Goal: Task Accomplishment & Management: Use online tool/utility

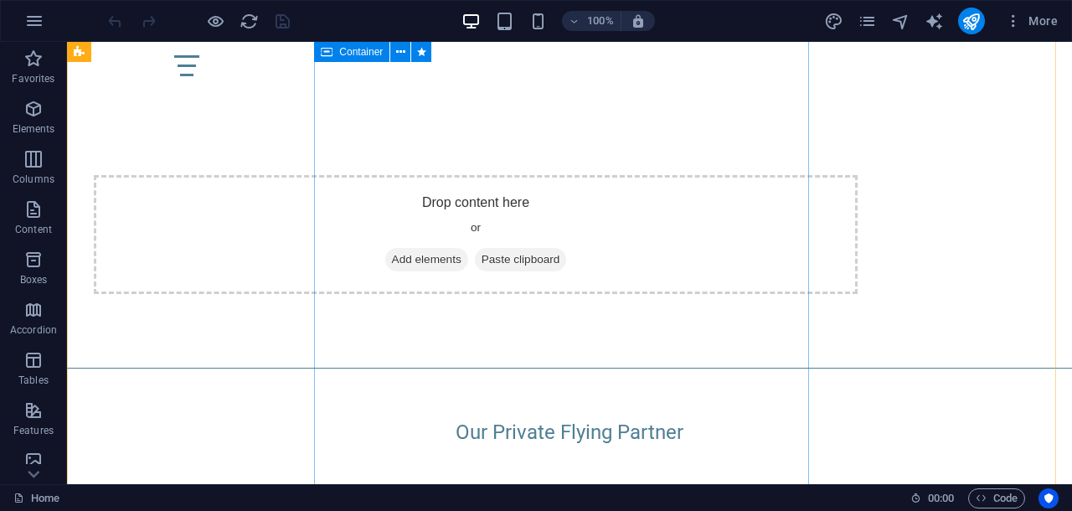
scroll to position [3454, 0]
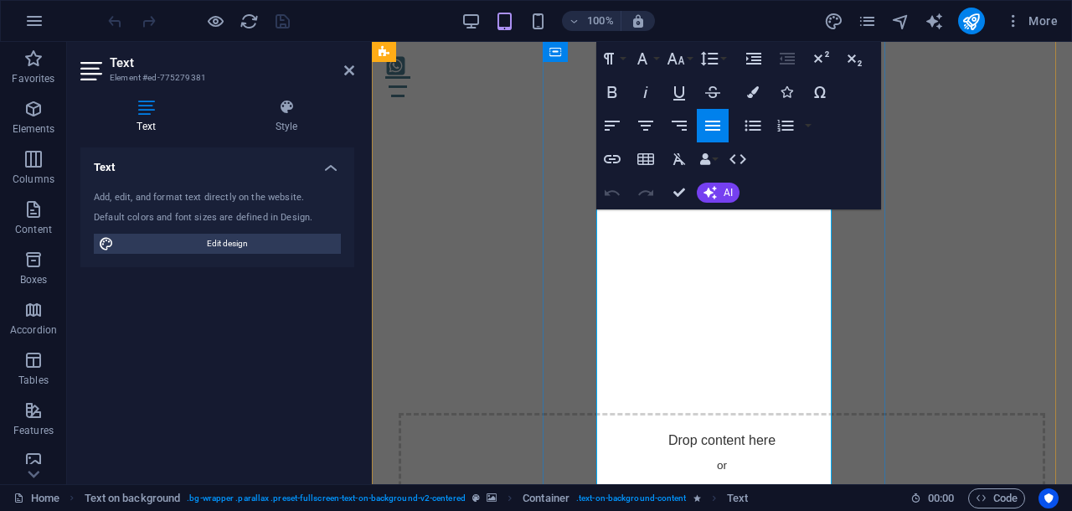
scroll to position [3558, 0]
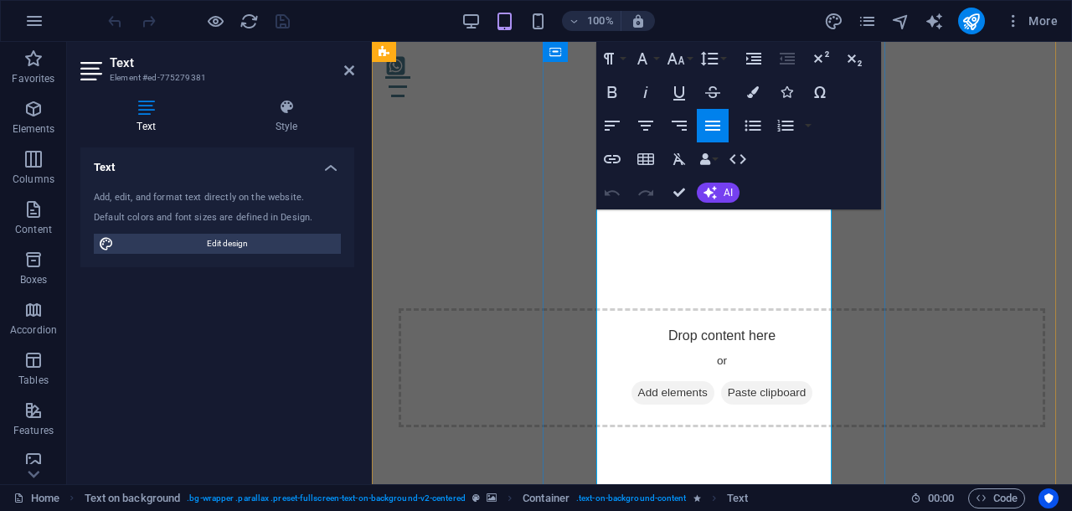
drag, startPoint x: 696, startPoint y: 282, endPoint x: 719, endPoint y: 281, distance: 23.5
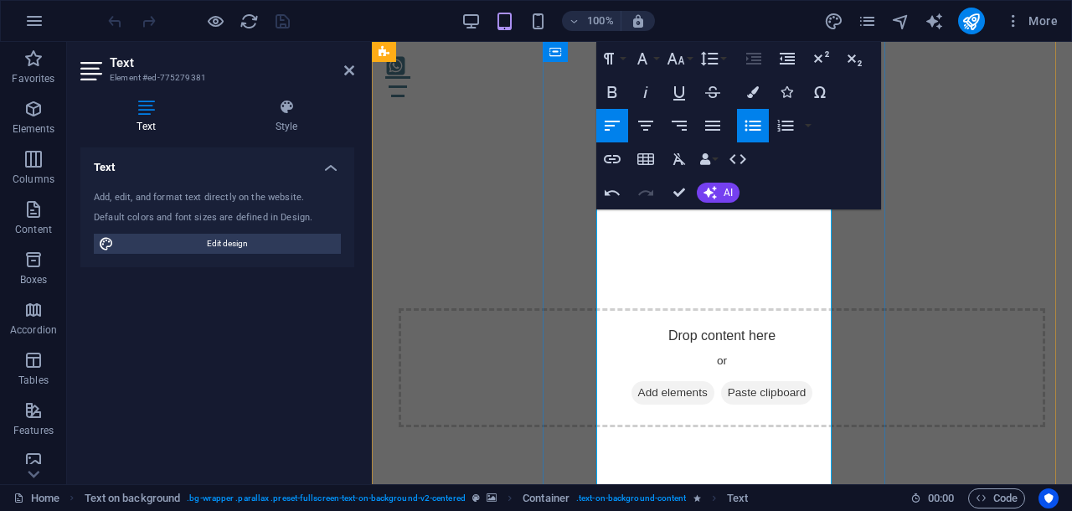
drag, startPoint x: 775, startPoint y: 287, endPoint x: 625, endPoint y: 277, distance: 151.0
copy li "(EN / ES / FR / IT / GR)"
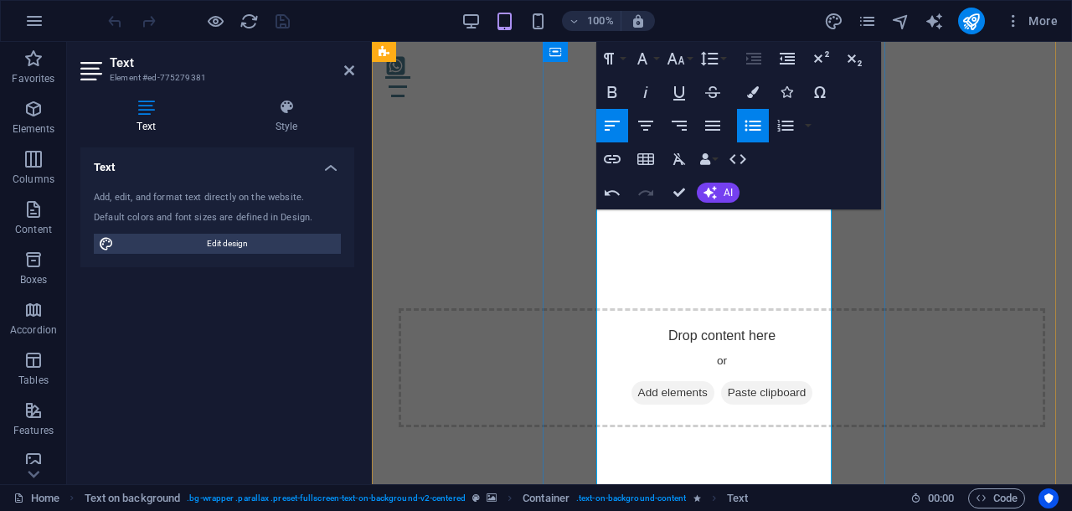
drag, startPoint x: 635, startPoint y: 258, endPoint x: 625, endPoint y: 256, distance: 10.2
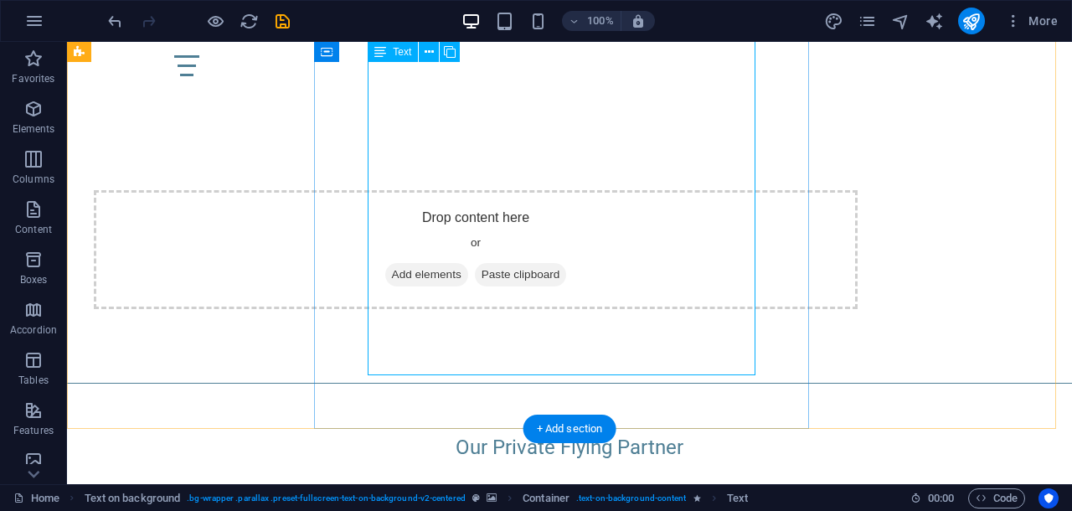
scroll to position [3392, 0]
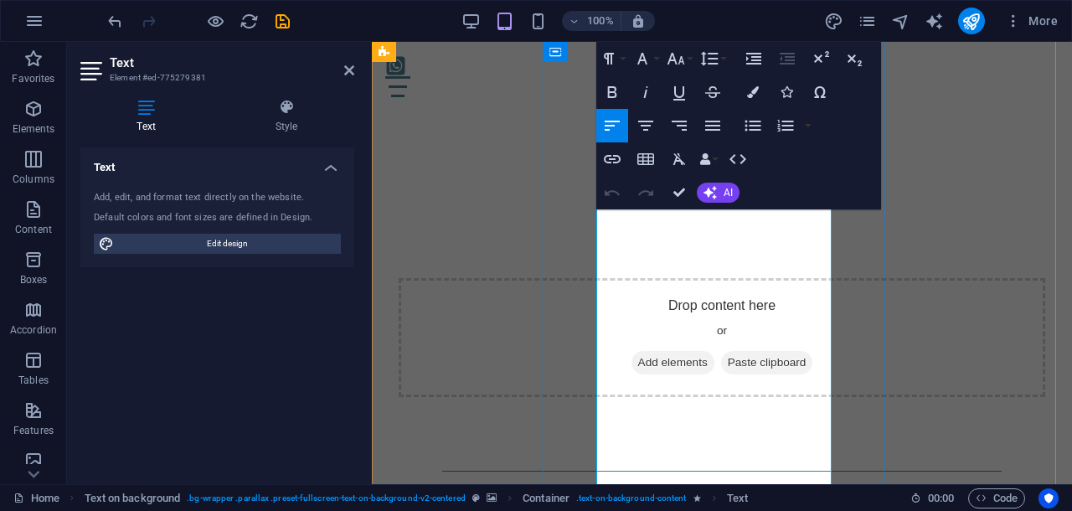
scroll to position [3601, 0]
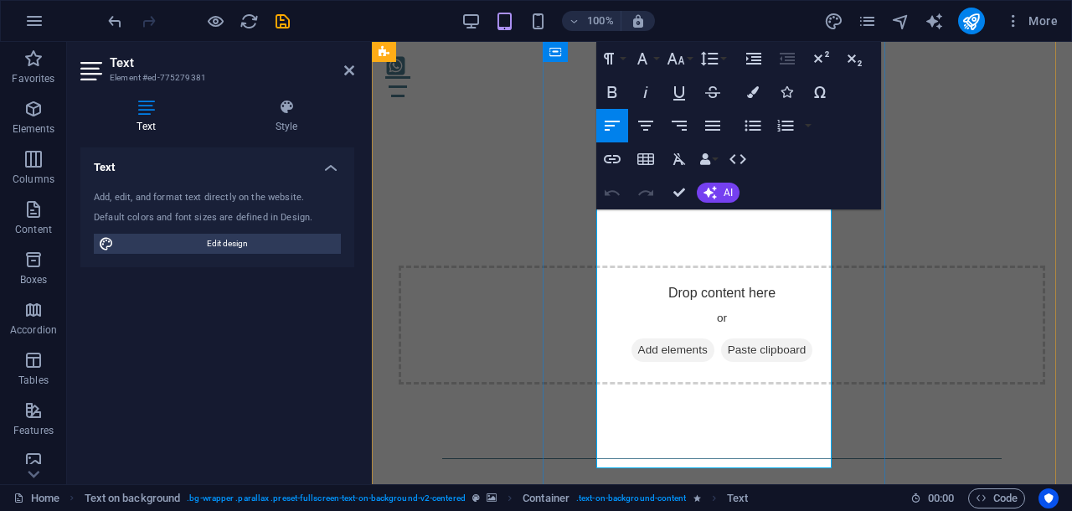
drag, startPoint x: 625, startPoint y: 238, endPoint x: 775, endPoint y: 249, distance: 151.1
drag, startPoint x: 774, startPoint y: 237, endPoint x: 623, endPoint y: 232, distance: 150.8
copy li "(EN / ES / FR / IT / GR)"
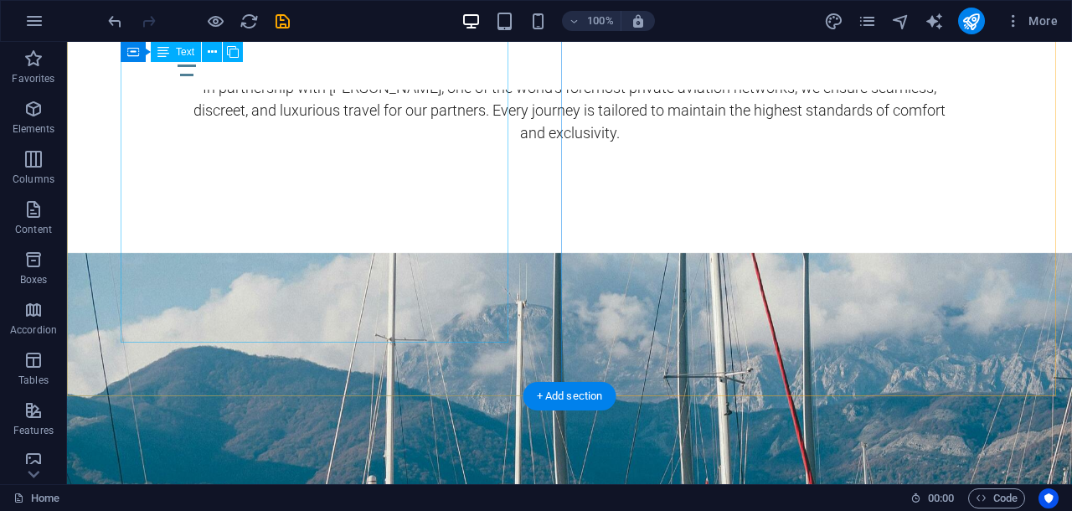
scroll to position [4062, 0]
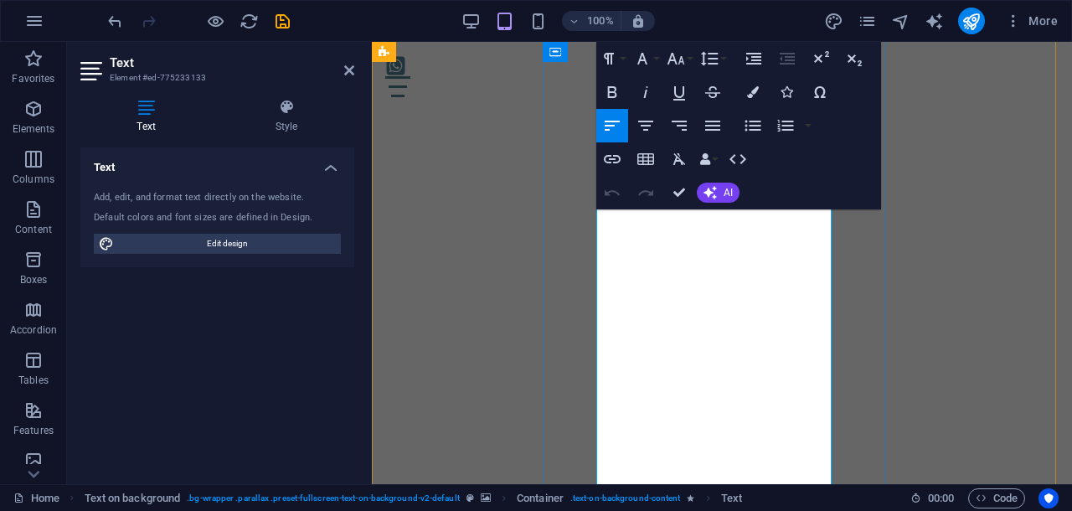
scroll to position [4376, 0]
drag, startPoint x: 635, startPoint y: 257, endPoint x: 624, endPoint y: 255, distance: 11.0
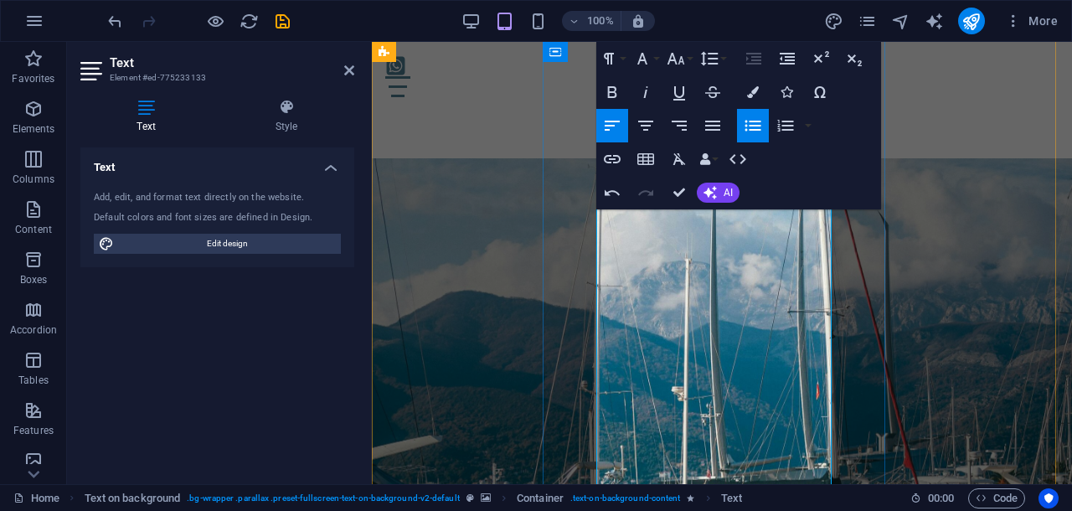
drag, startPoint x: 624, startPoint y: 280, endPoint x: 742, endPoint y: 274, distance: 118.2
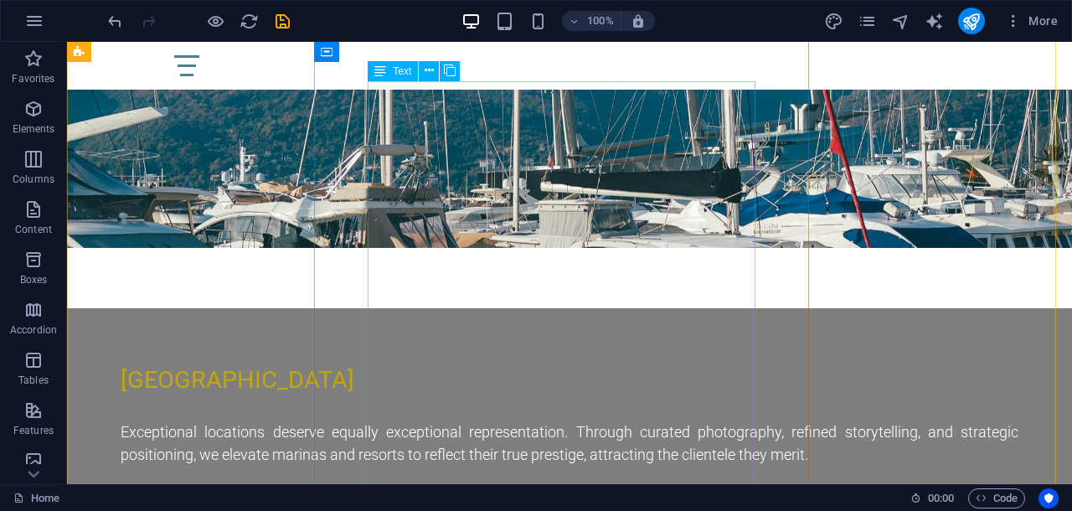
scroll to position [4719, 0]
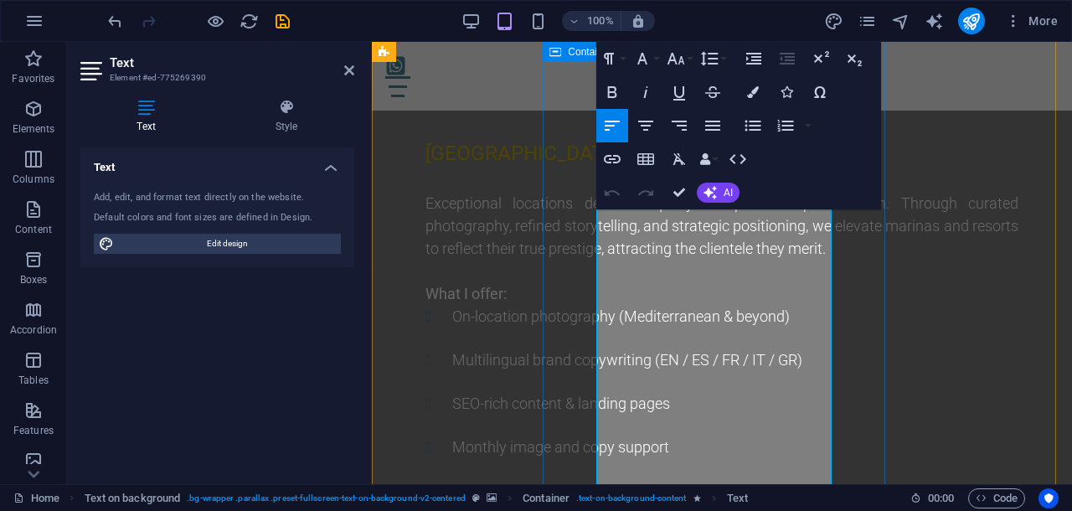
scroll to position [5138, 0]
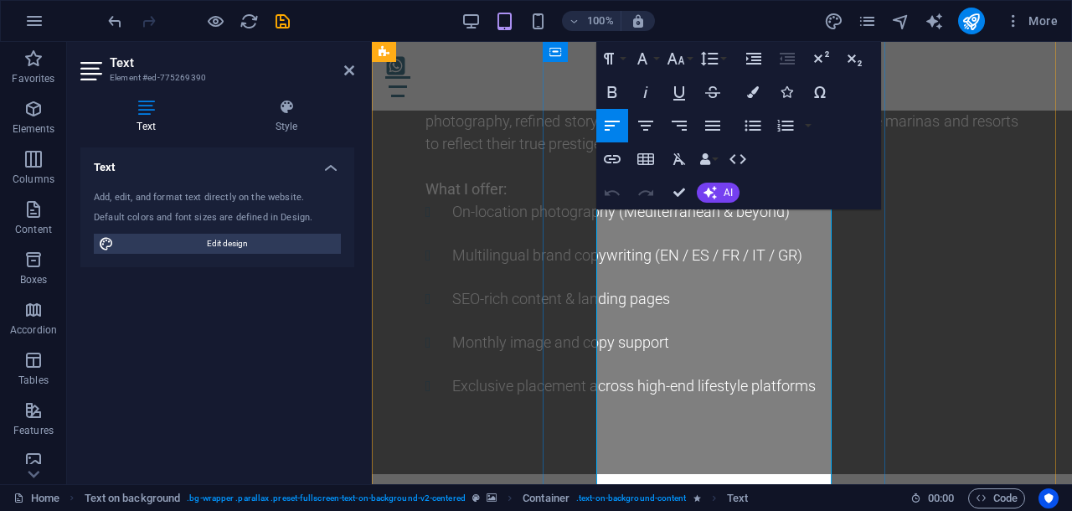
drag, startPoint x: 637, startPoint y: 302, endPoint x: 626, endPoint y: 299, distance: 11.4
drag, startPoint x: 624, startPoint y: 325, endPoint x: 697, endPoint y: 326, distance: 73.7
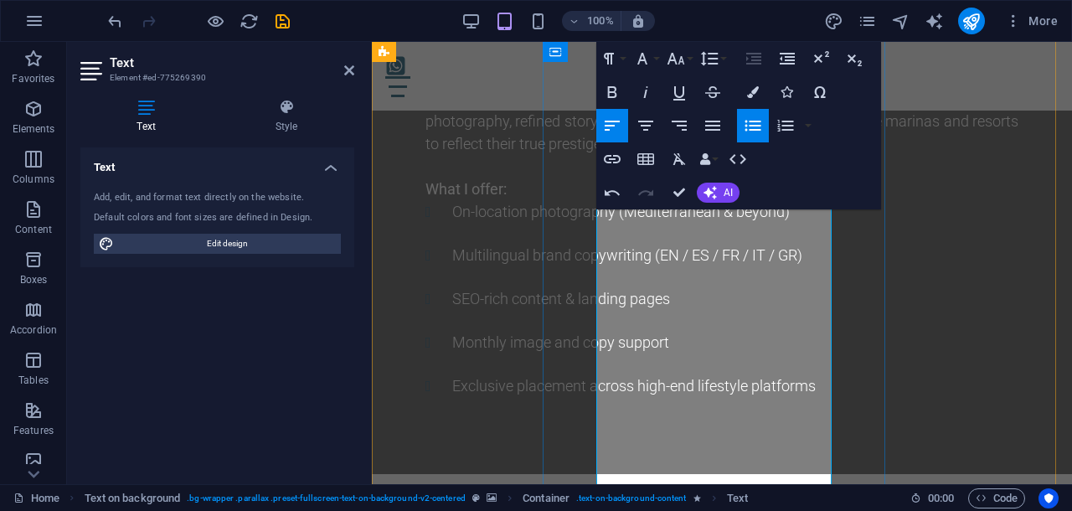
drag, startPoint x: 625, startPoint y: 298, endPoint x: 771, endPoint y: 319, distance: 148.0
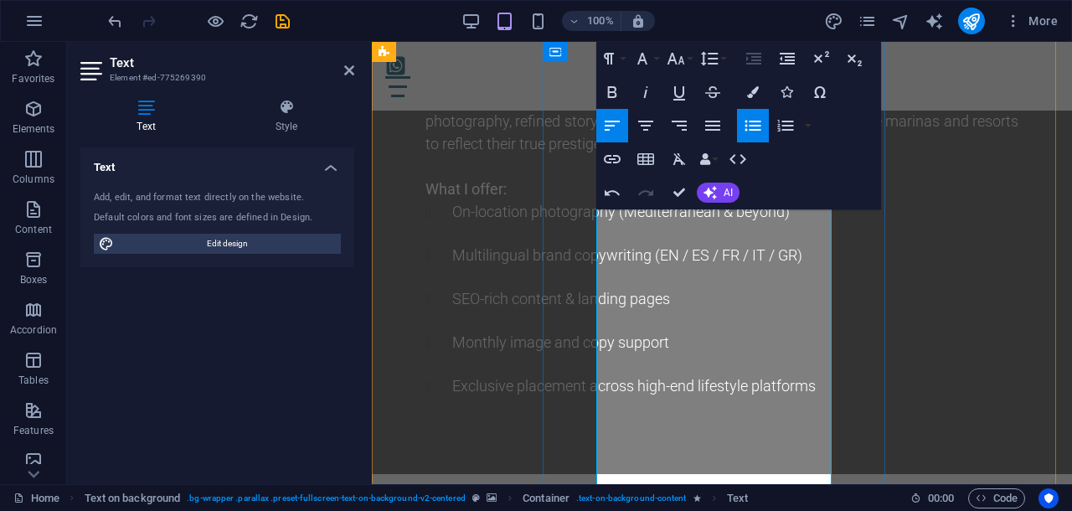
copy li "Multilingual copywriting (EN / ES / FR / IT / GR)"
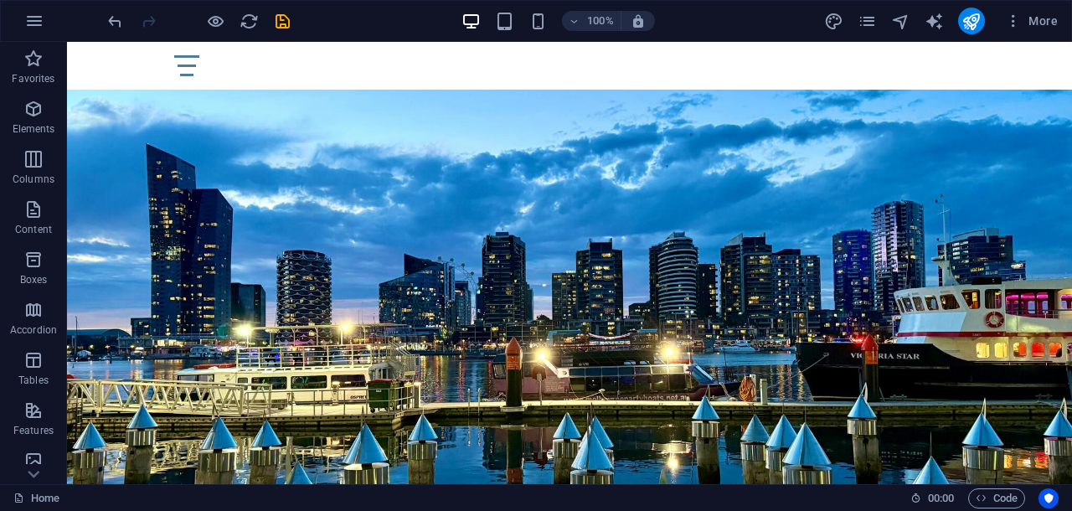
scroll to position [5342, 0]
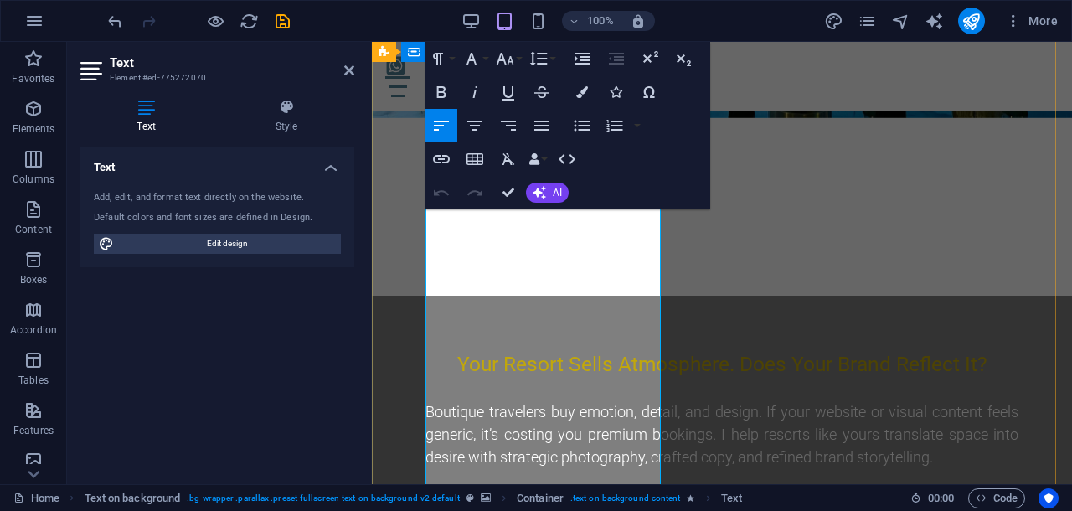
scroll to position [5987, 0]
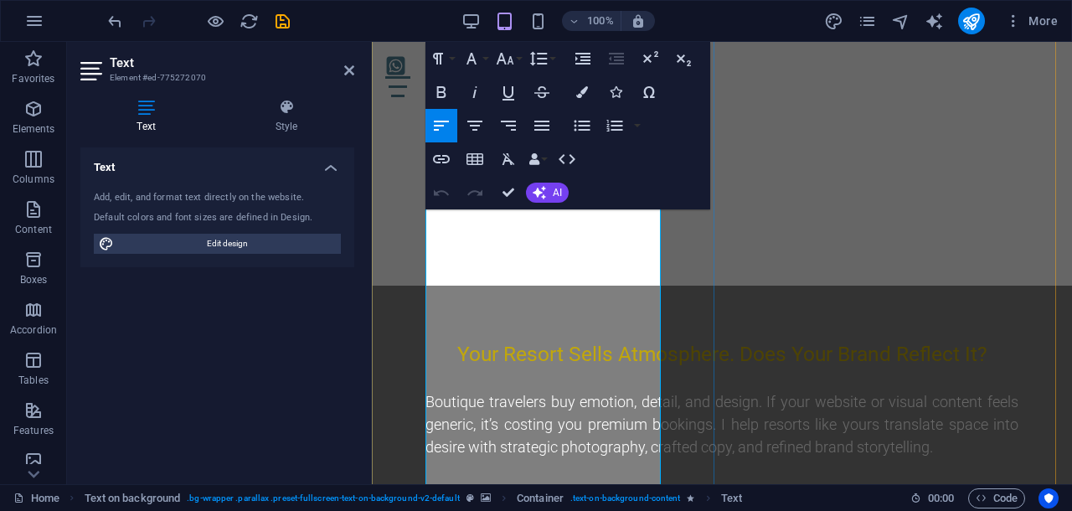
drag, startPoint x: 452, startPoint y: 291, endPoint x: 527, endPoint y: 314, distance: 78.7
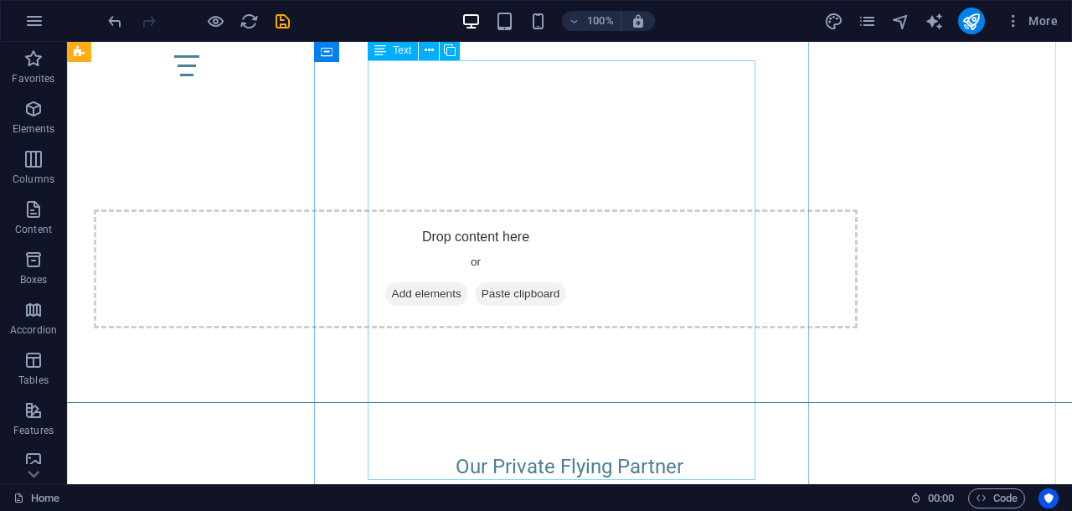
scroll to position [3287, 0]
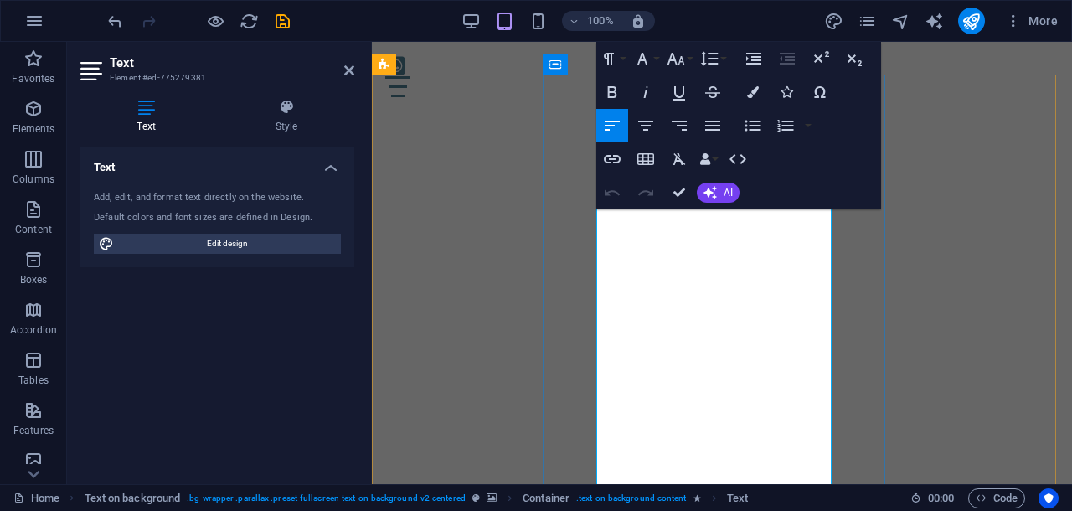
drag, startPoint x: 598, startPoint y: 225, endPoint x: 817, endPoint y: 361, distance: 257.9
drag, startPoint x: 827, startPoint y: 406, endPoint x: 596, endPoint y: 223, distance: 295.0
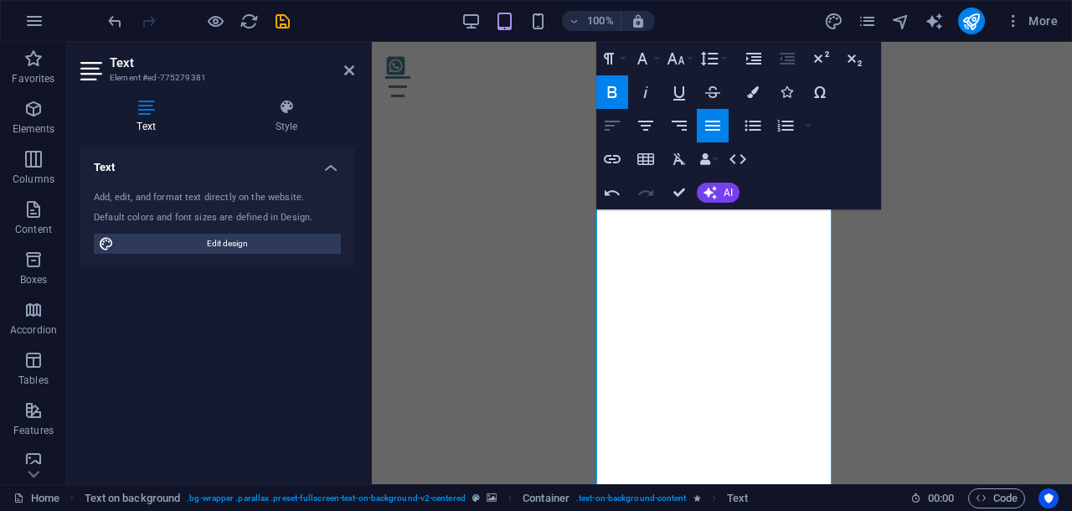
click at [614, 123] on icon "button" at bounding box center [612, 126] width 20 height 20
click at [645, 125] on icon "button" at bounding box center [645, 126] width 15 height 10
click at [712, 126] on icon "button" at bounding box center [712, 126] width 20 height 20
click at [680, 64] on icon "button" at bounding box center [676, 59] width 20 height 20
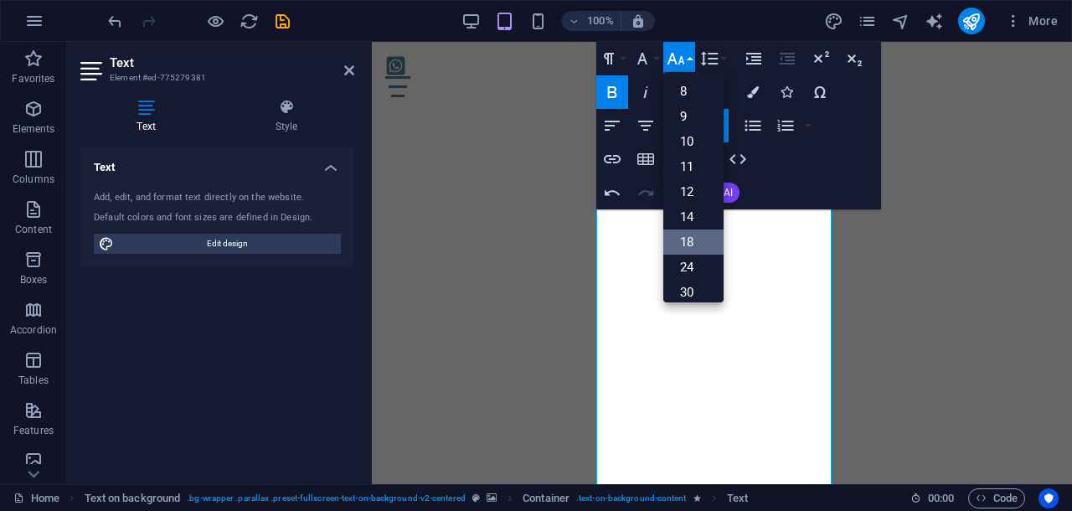
click at [687, 237] on link "18" at bounding box center [693, 241] width 60 height 25
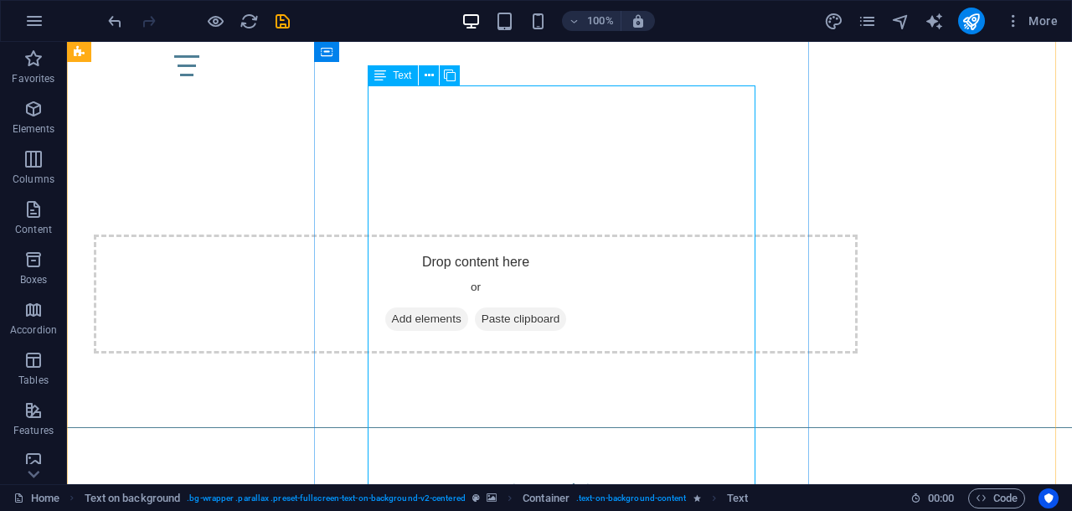
scroll to position [3471, 0]
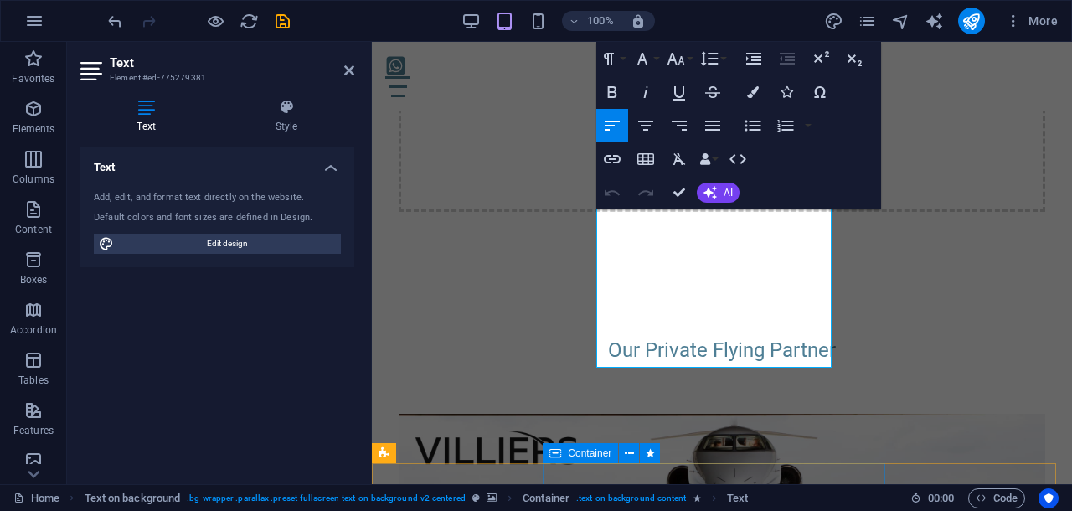
scroll to position [3804, 0]
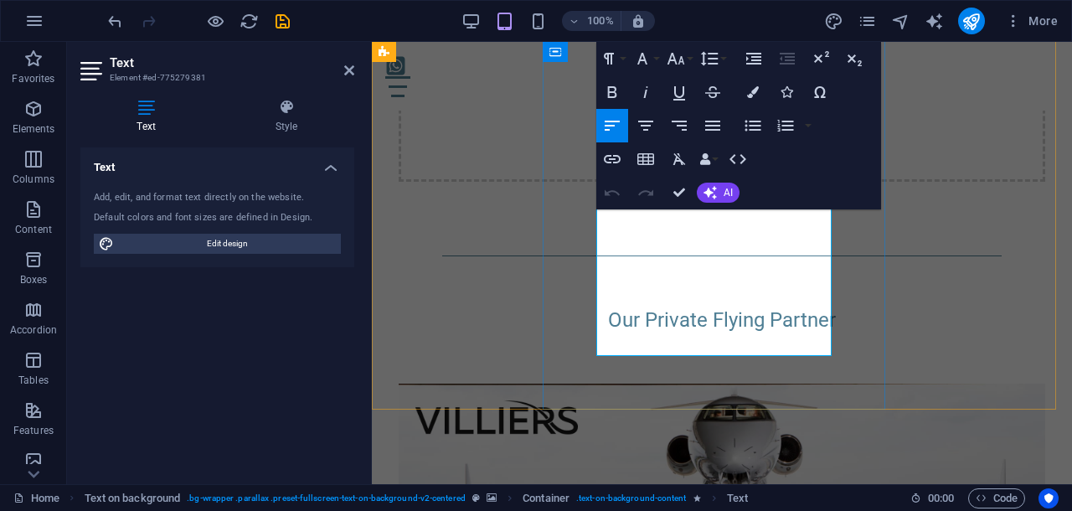
drag, startPoint x: 625, startPoint y: 264, endPoint x: 816, endPoint y: 322, distance: 198.9
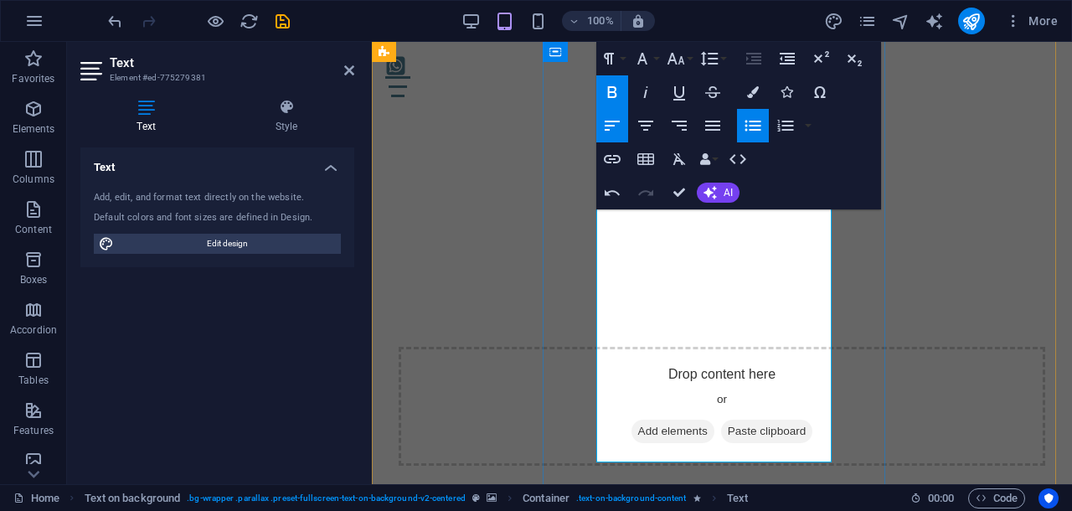
scroll to position [3490, 0]
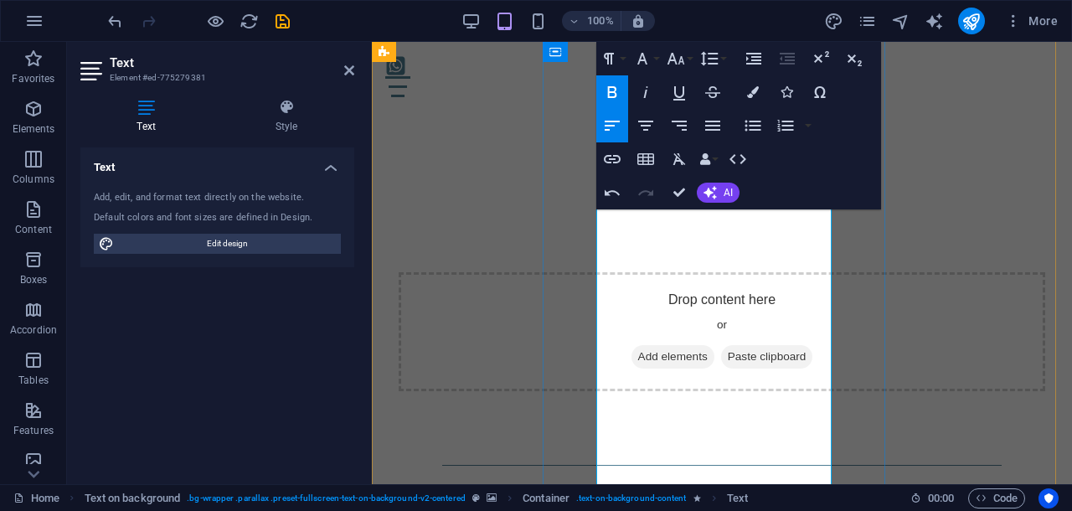
drag, startPoint x: 623, startPoint y: 266, endPoint x: 794, endPoint y: 455, distance: 254.3
click at [671, 64] on icon "button" at bounding box center [676, 59] width 20 height 20
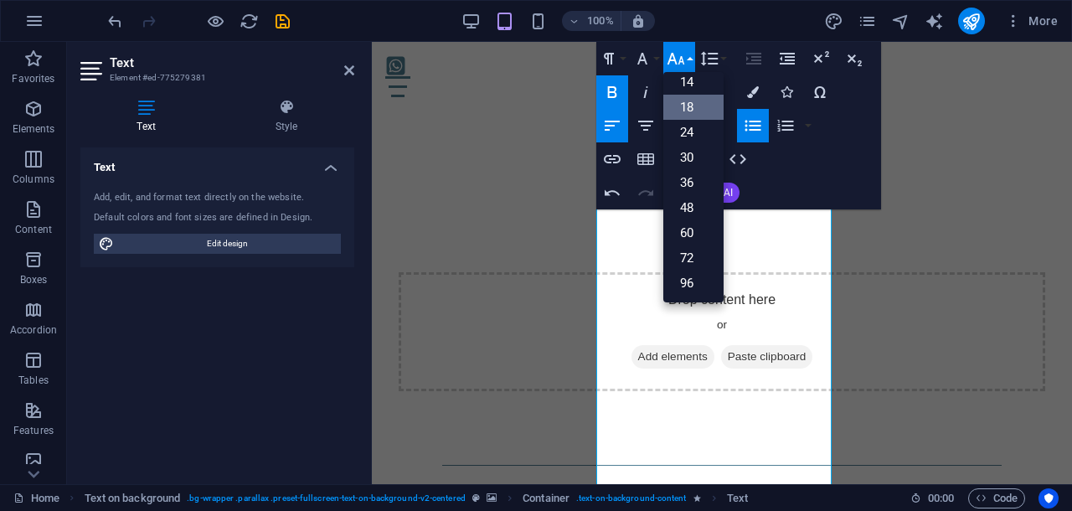
scroll to position [134, 0]
click at [684, 102] on link "18" at bounding box center [693, 107] width 60 height 25
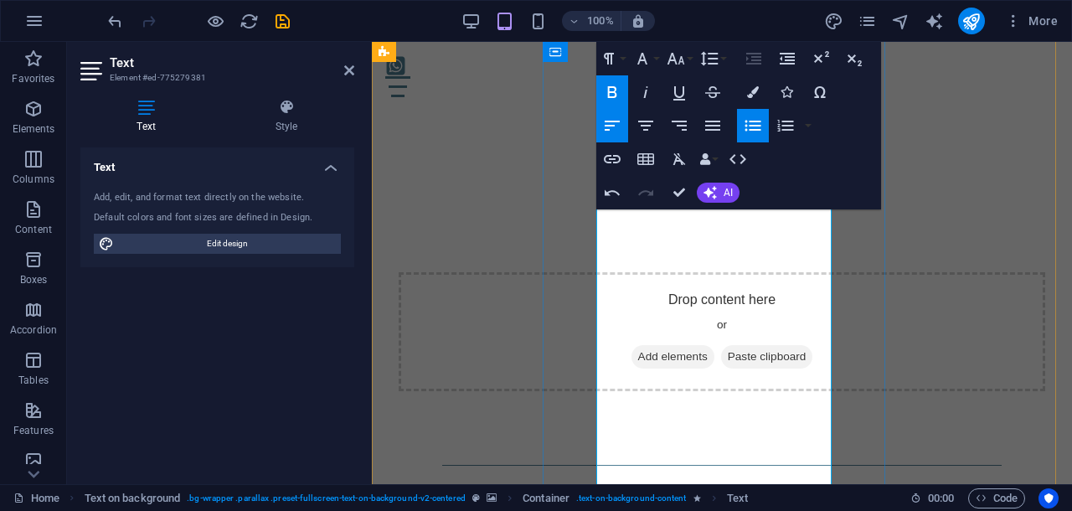
drag, startPoint x: 680, startPoint y: 232, endPoint x: 599, endPoint y: 219, distance: 82.3
click at [643, 95] on icon "button" at bounding box center [645, 92] width 20 height 20
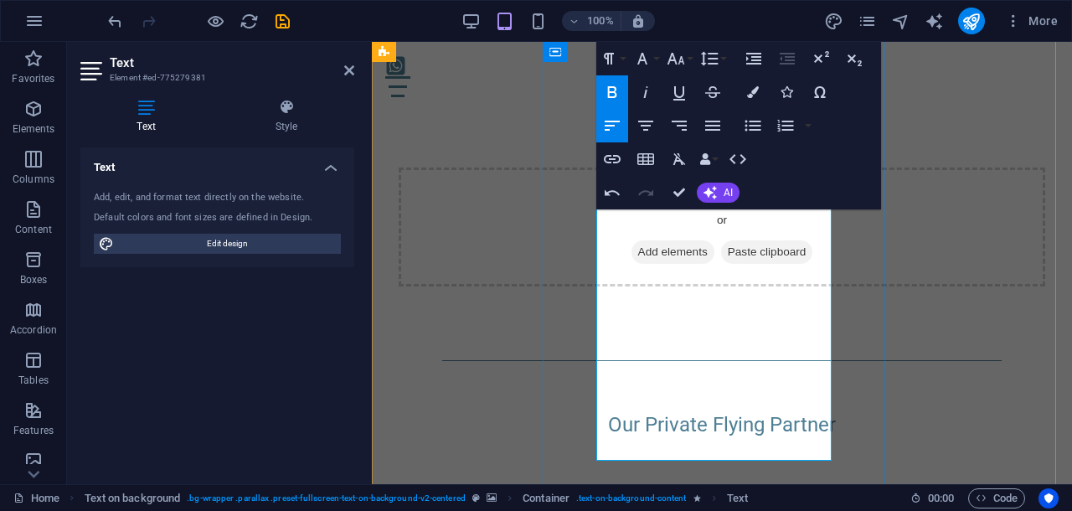
drag, startPoint x: 600, startPoint y: 384, endPoint x: 647, endPoint y: 446, distance: 77.7
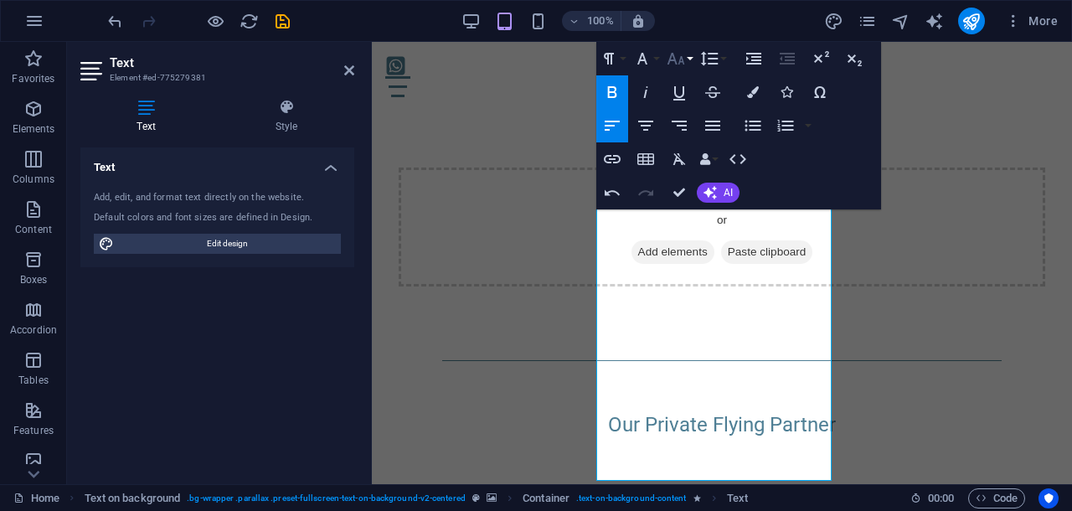
click at [678, 61] on icon "button" at bounding box center [676, 59] width 20 height 20
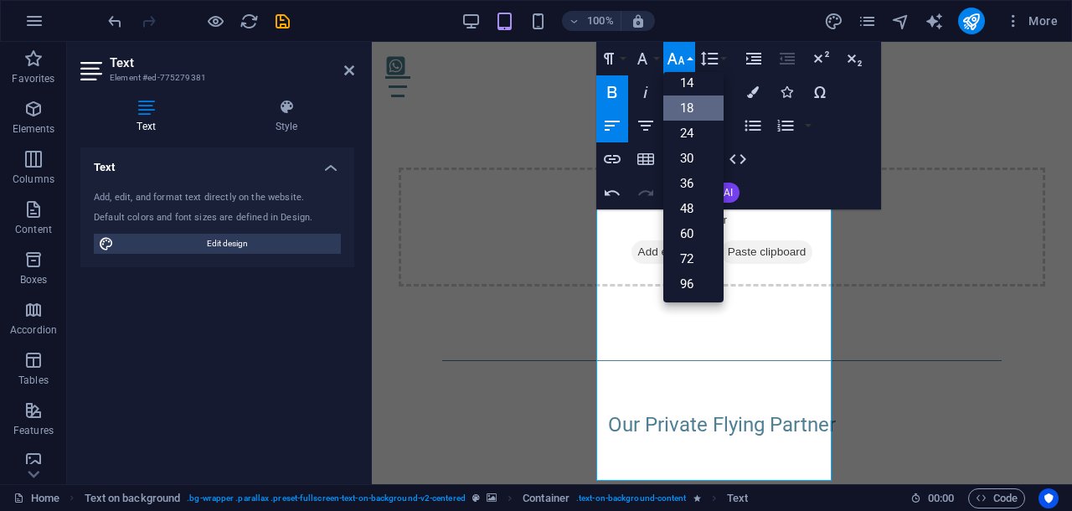
click at [692, 105] on link "18" at bounding box center [693, 107] width 60 height 25
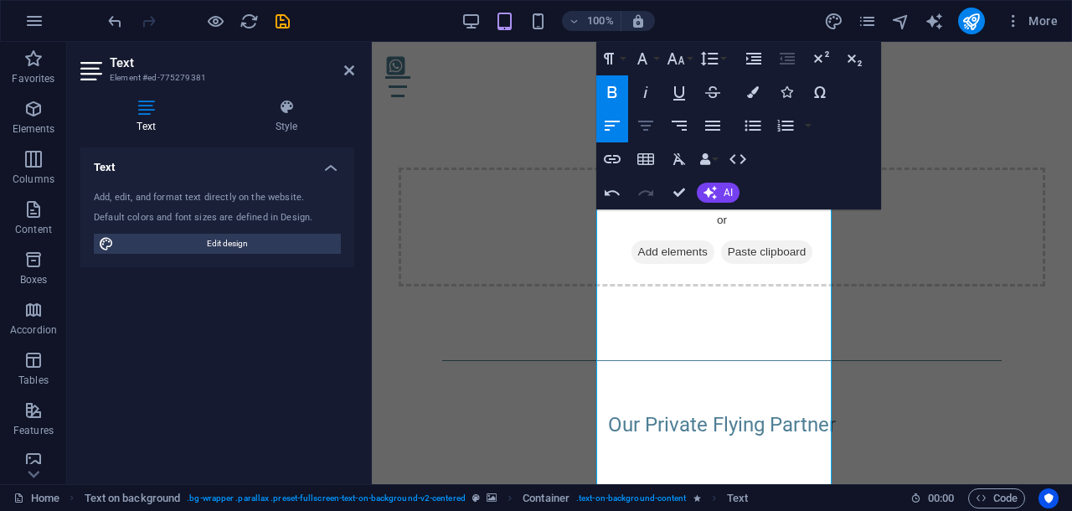
click at [646, 121] on icon "button" at bounding box center [645, 126] width 15 height 10
click at [643, 88] on icon "button" at bounding box center [645, 92] width 20 height 20
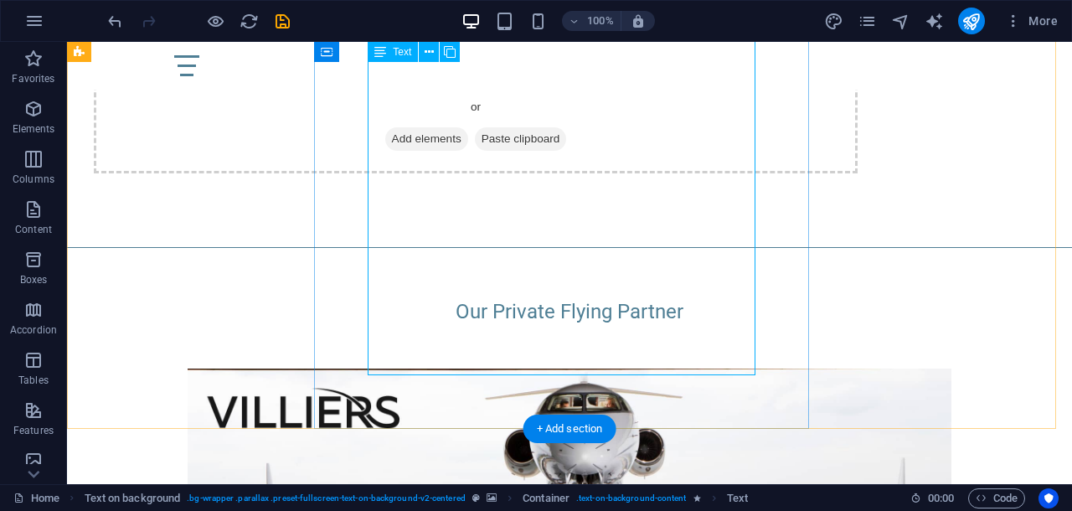
scroll to position [3651, 0]
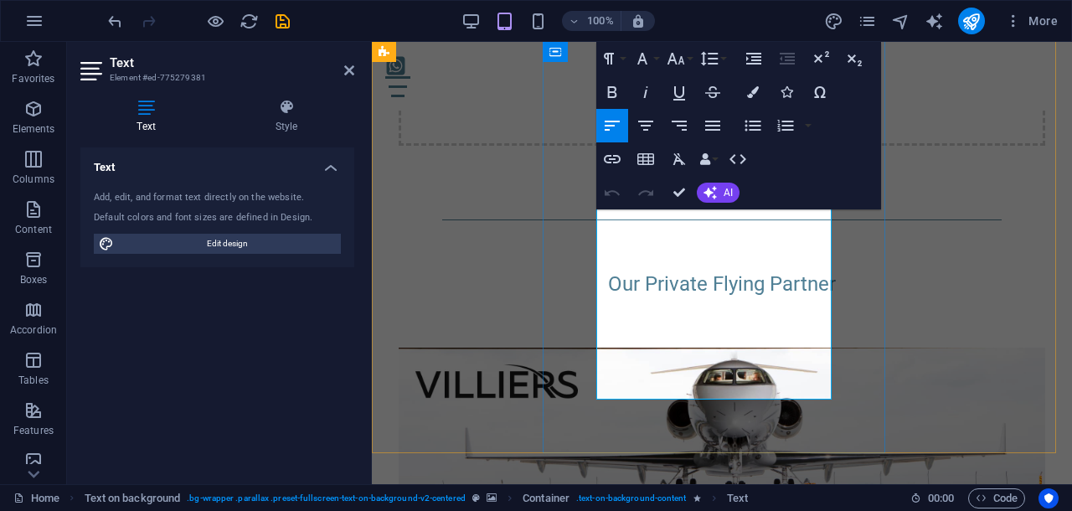
scroll to position [3879, 0]
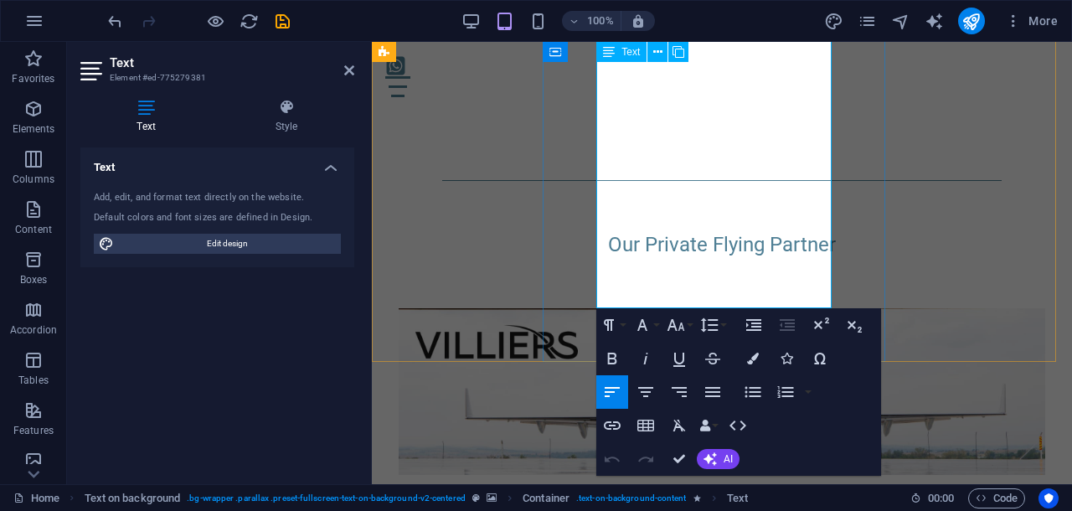
drag, startPoint x: 625, startPoint y: 203, endPoint x: 819, endPoint y: 288, distance: 211.1
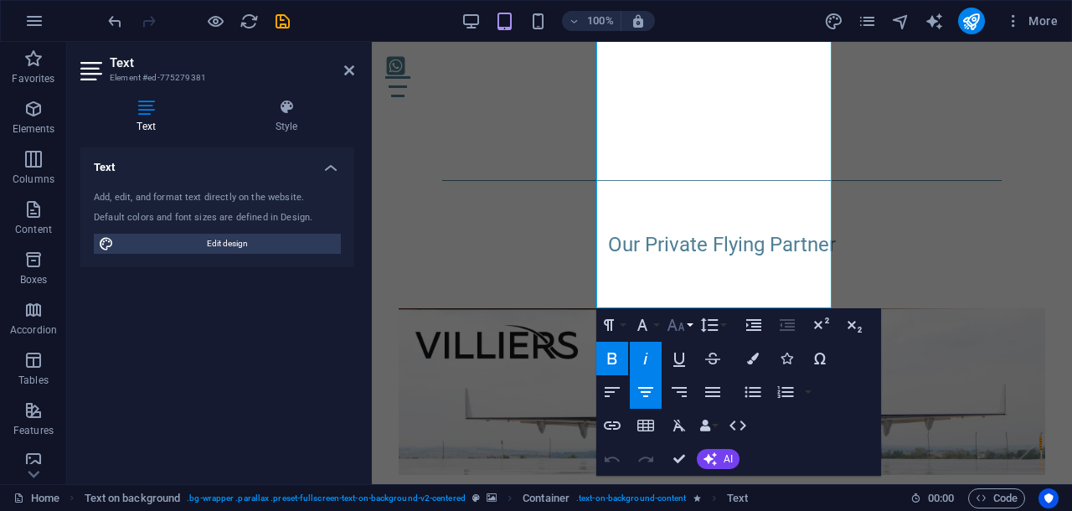
click at [682, 321] on icon "button" at bounding box center [676, 325] width 20 height 20
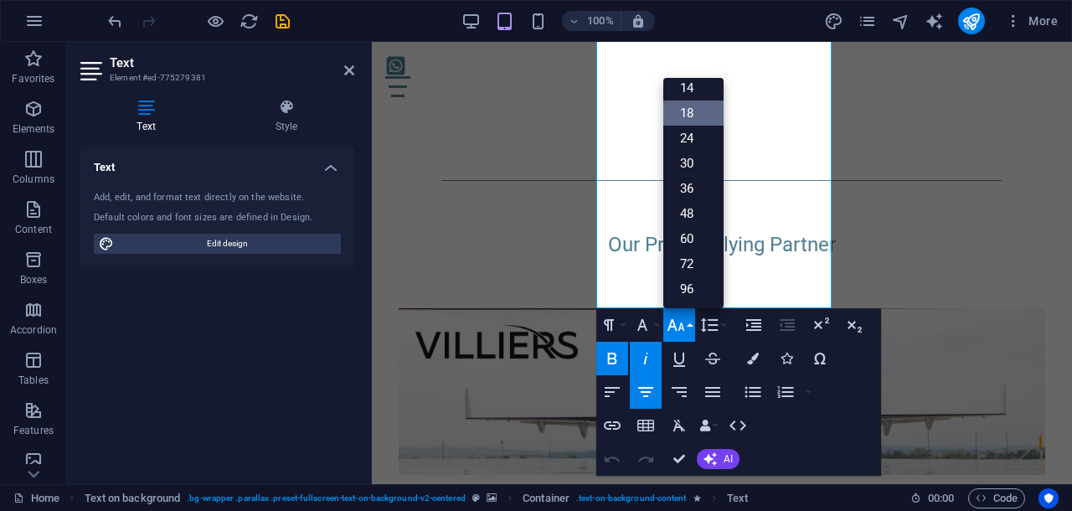
scroll to position [134, 0]
click at [704, 110] on link "18" at bounding box center [693, 113] width 60 height 25
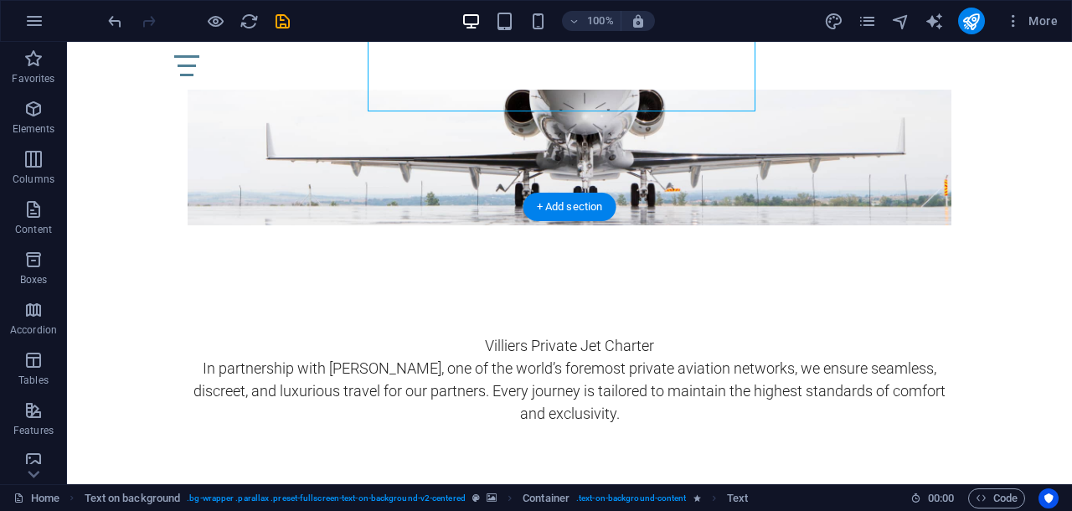
scroll to position [3913, 0]
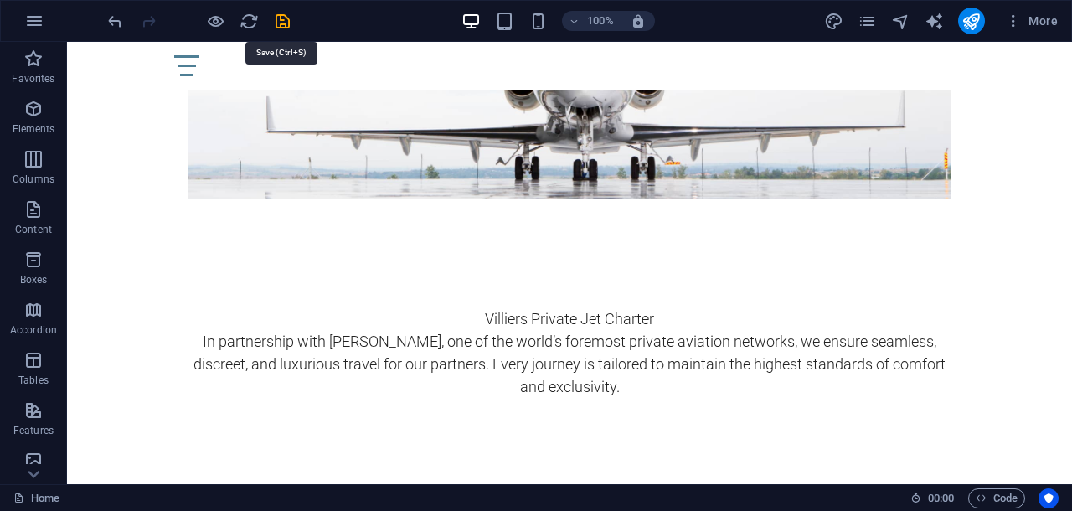
click at [282, 25] on icon "save" at bounding box center [282, 21] width 19 height 19
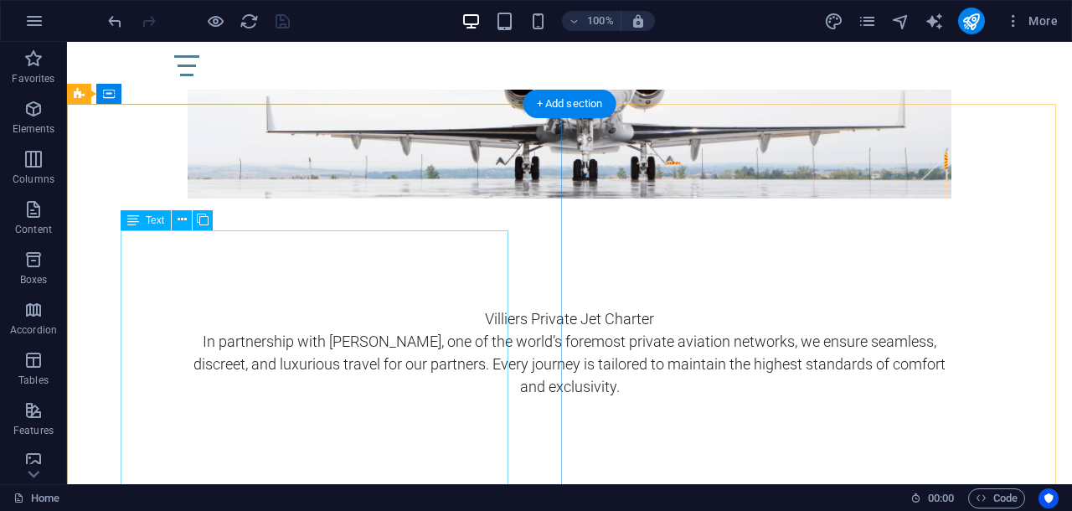
scroll to position [4018, 0]
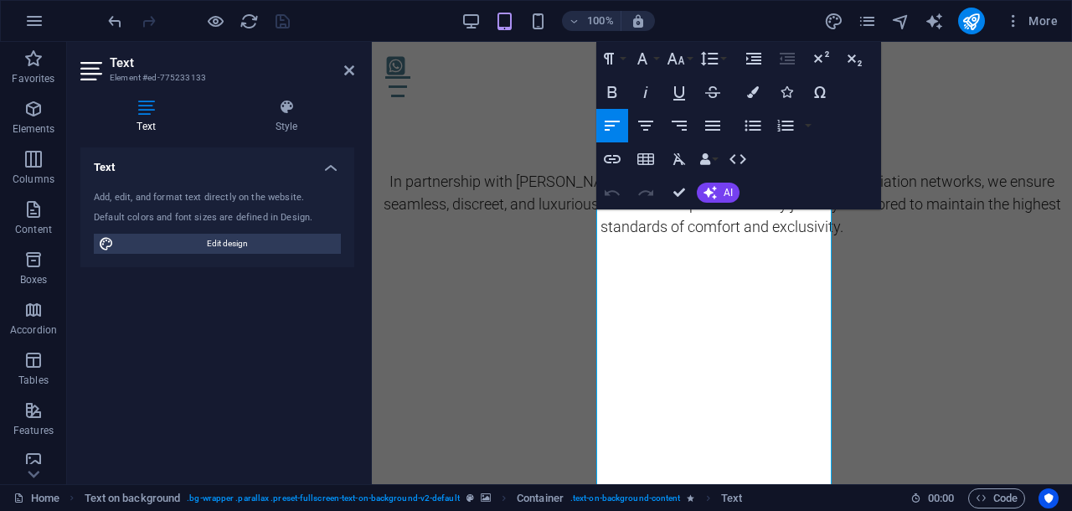
scroll to position [4227, 0]
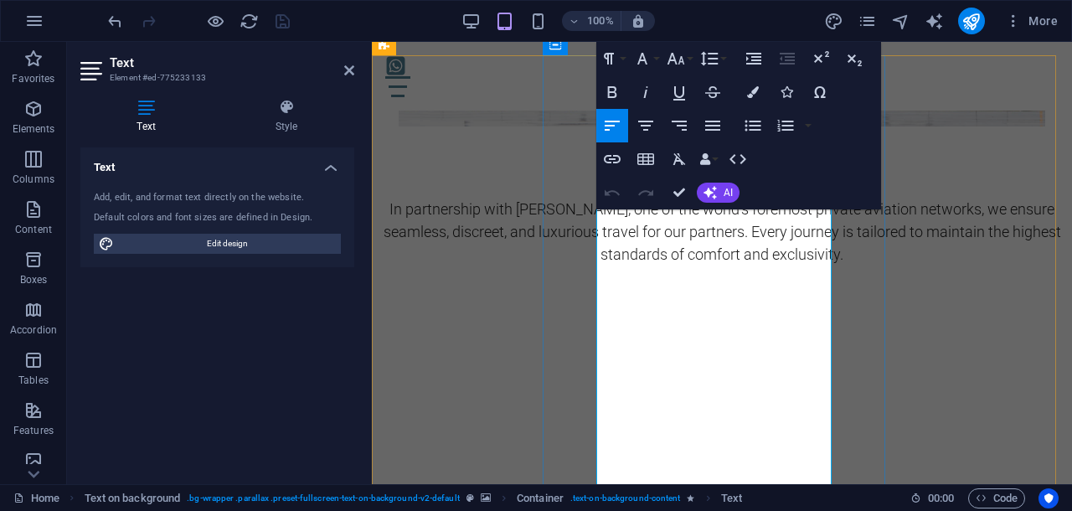
drag, startPoint x: 598, startPoint y: 231, endPoint x: 781, endPoint y: 391, distance: 243.3
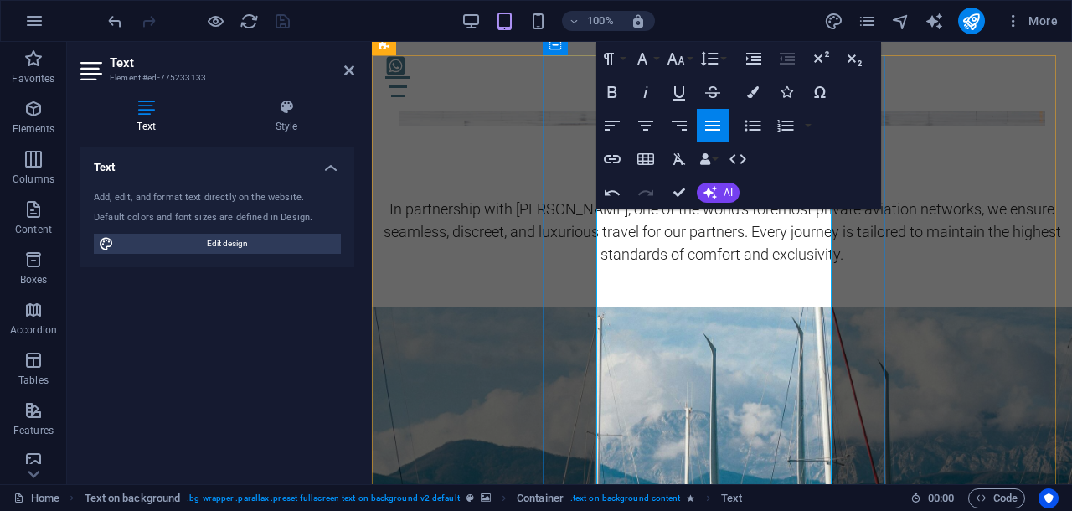
drag, startPoint x: 682, startPoint y: 393, endPoint x: 596, endPoint y: 227, distance: 186.9
click at [669, 63] on icon "button" at bounding box center [676, 59] width 18 height 12
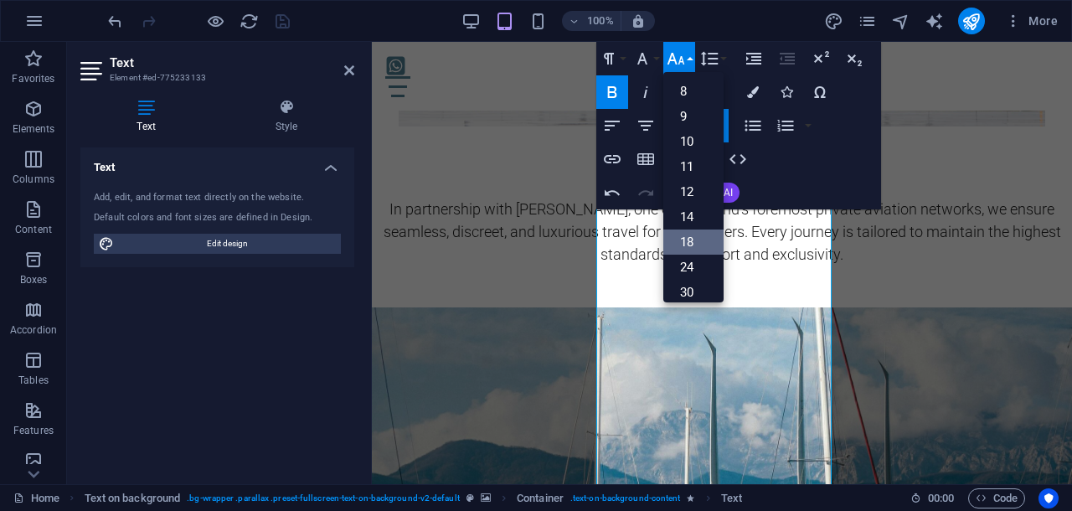
click at [692, 235] on link "18" at bounding box center [693, 241] width 60 height 25
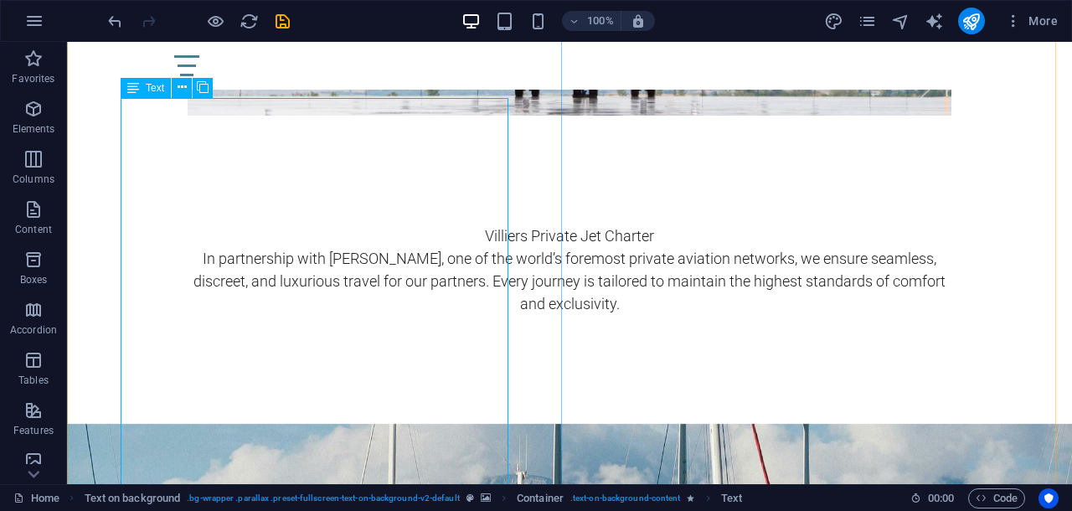
scroll to position [4047, 0]
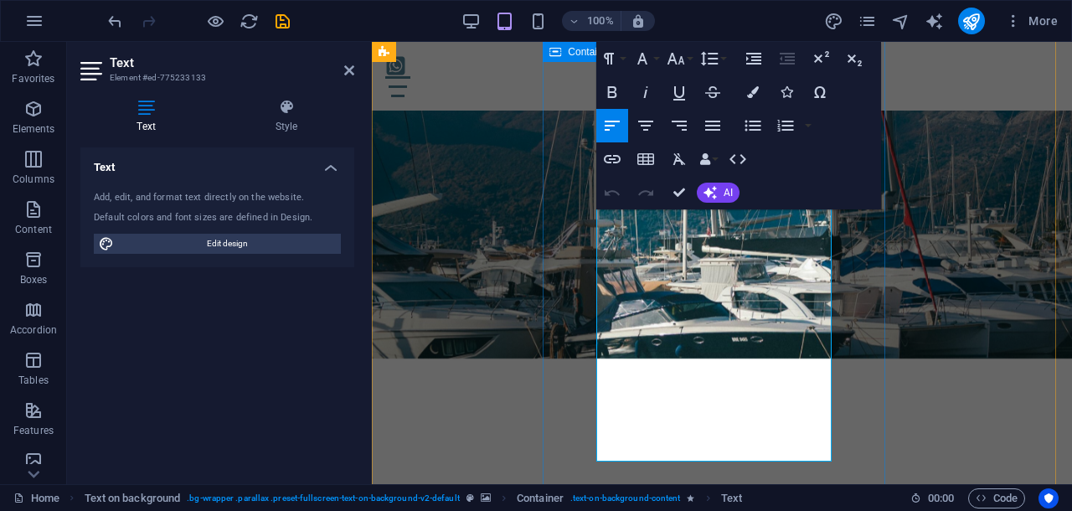
scroll to position [4627, 0]
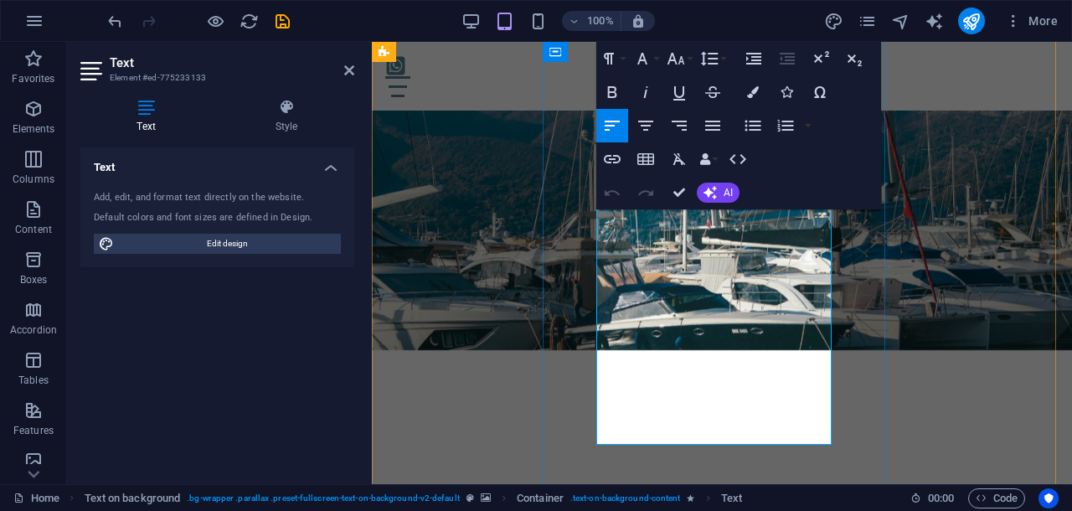
drag, startPoint x: 624, startPoint y: 262, endPoint x: 696, endPoint y: 436, distance: 188.5
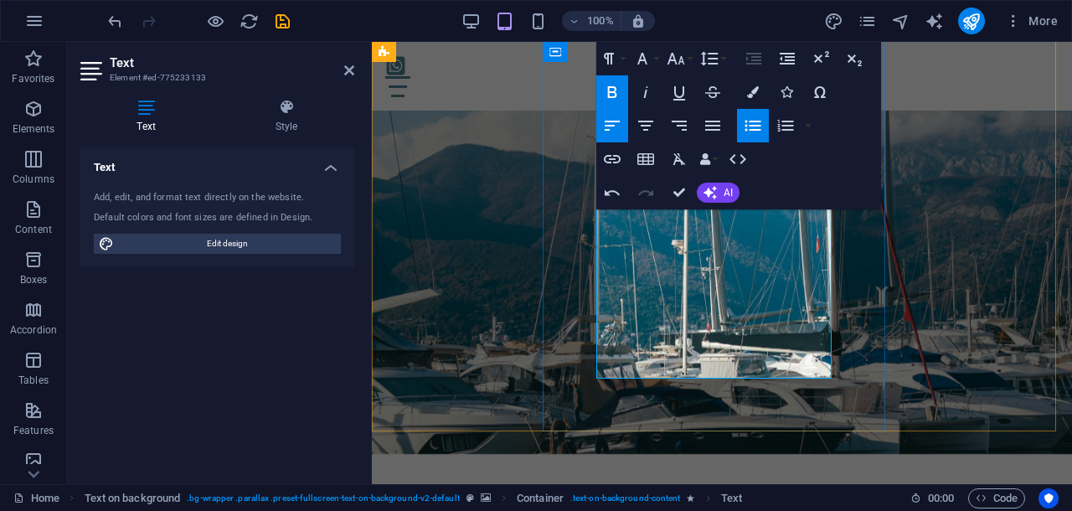
scroll to position [4417, 0]
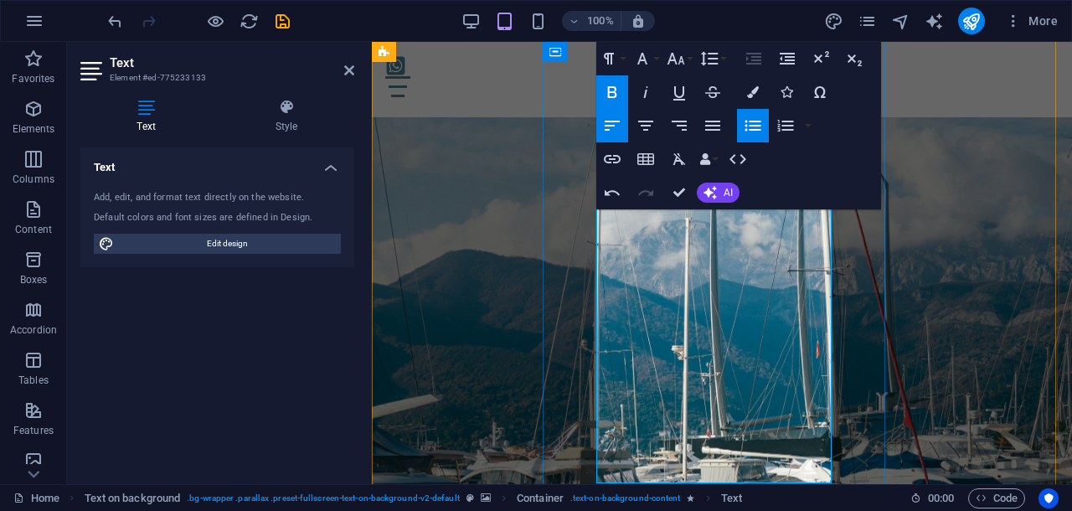
drag, startPoint x: 683, startPoint y: 294, endPoint x: 594, endPoint y: 289, distance: 88.9
click at [645, 91] on icon "button" at bounding box center [645, 92] width 20 height 20
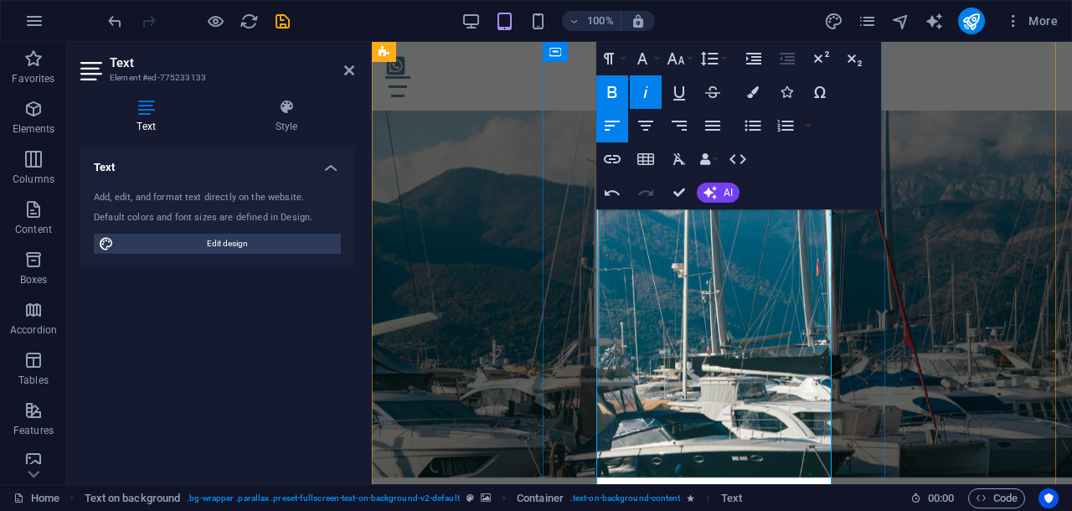
scroll to position [4523, 0]
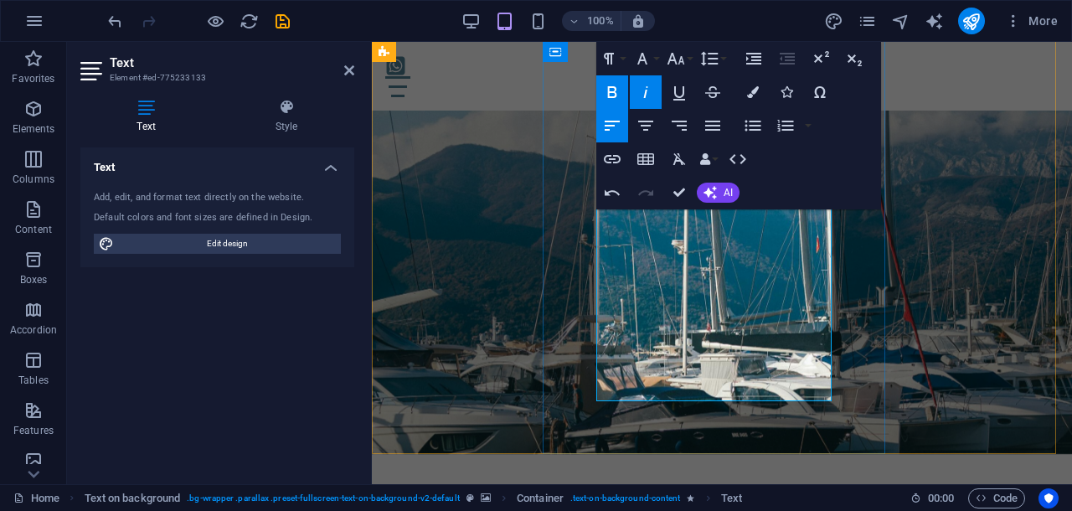
drag, startPoint x: 623, startPoint y: 225, endPoint x: 734, endPoint y: 387, distance: 196.2
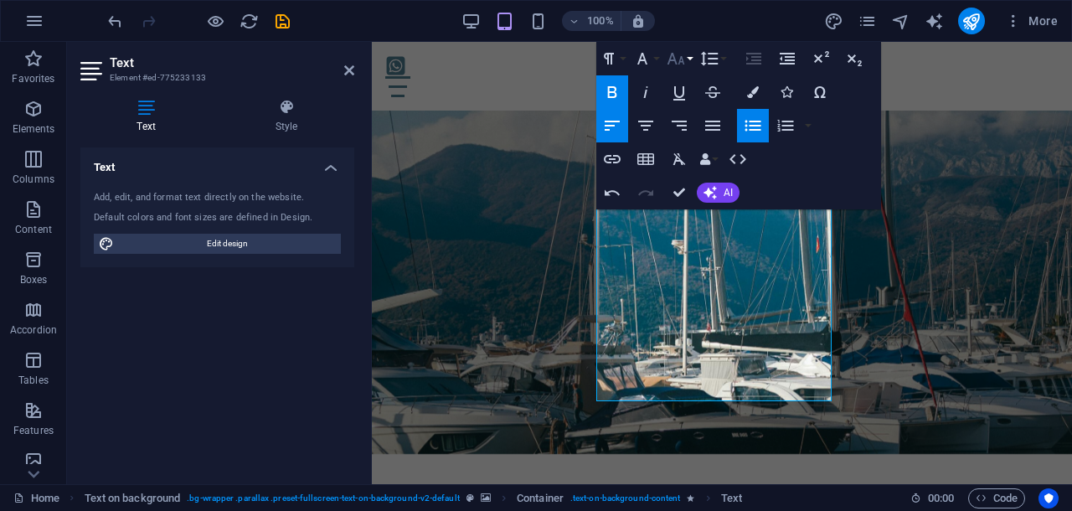
click at [678, 55] on icon "button" at bounding box center [676, 59] width 20 height 20
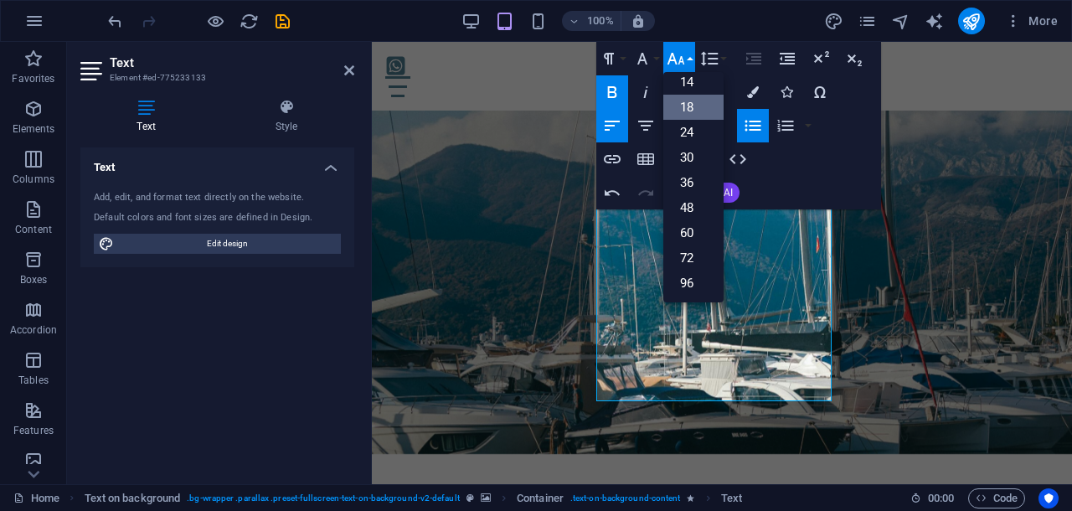
scroll to position [134, 0]
click at [692, 106] on link "18" at bounding box center [693, 107] width 60 height 25
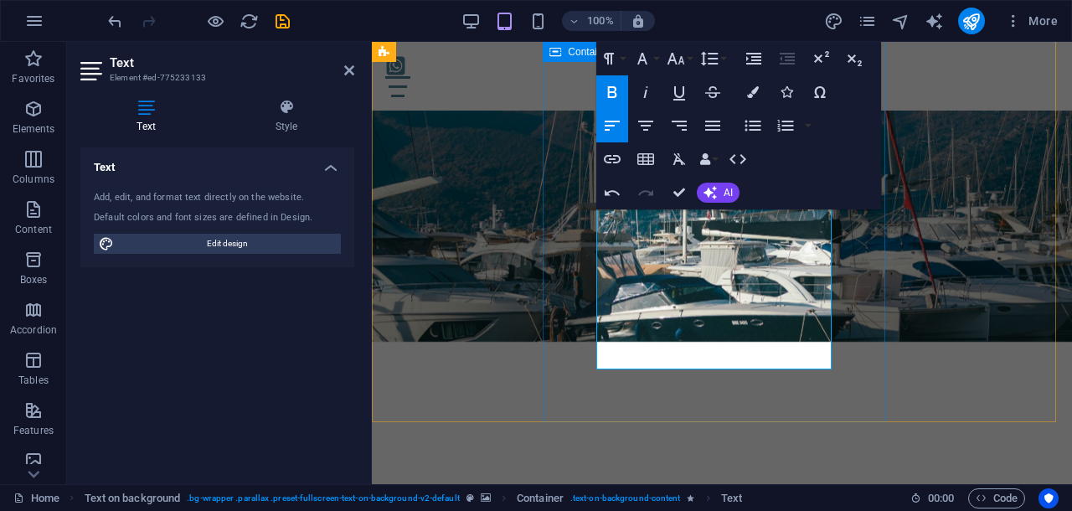
scroll to position [4732, 0]
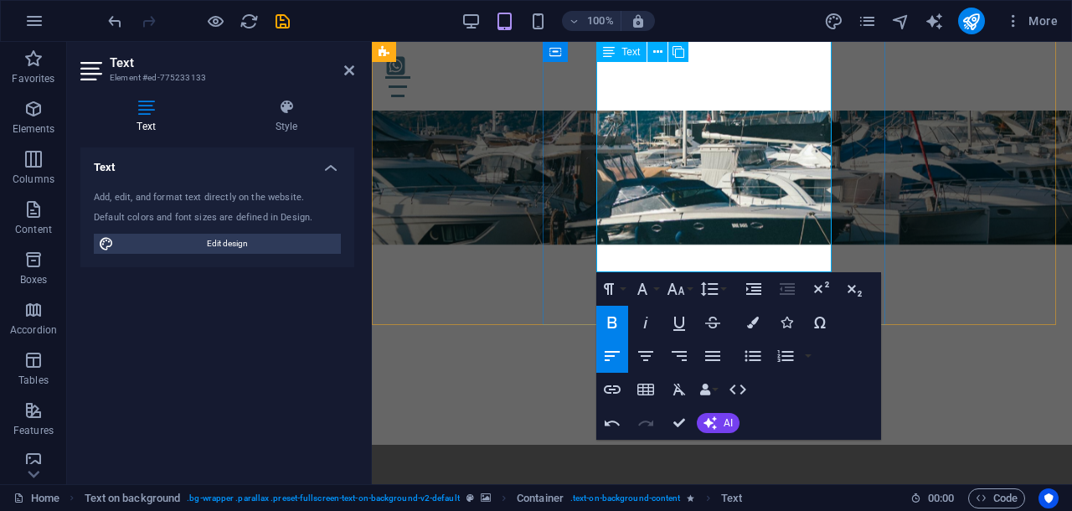
drag, startPoint x: 791, startPoint y: 265, endPoint x: 601, endPoint y: 215, distance: 196.6
click at [676, 289] on icon "button" at bounding box center [676, 289] width 20 height 20
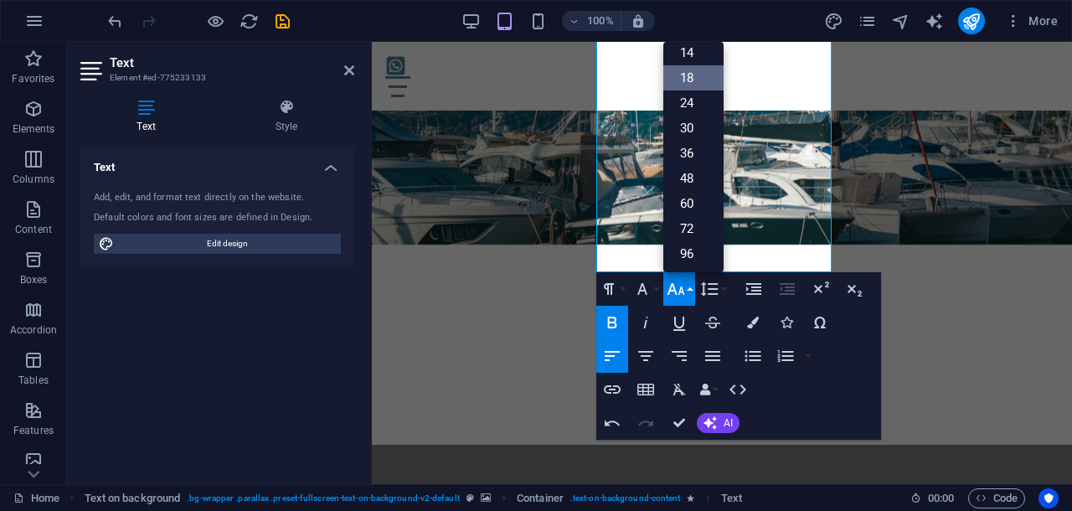
click at [682, 77] on link "18" at bounding box center [693, 77] width 60 height 25
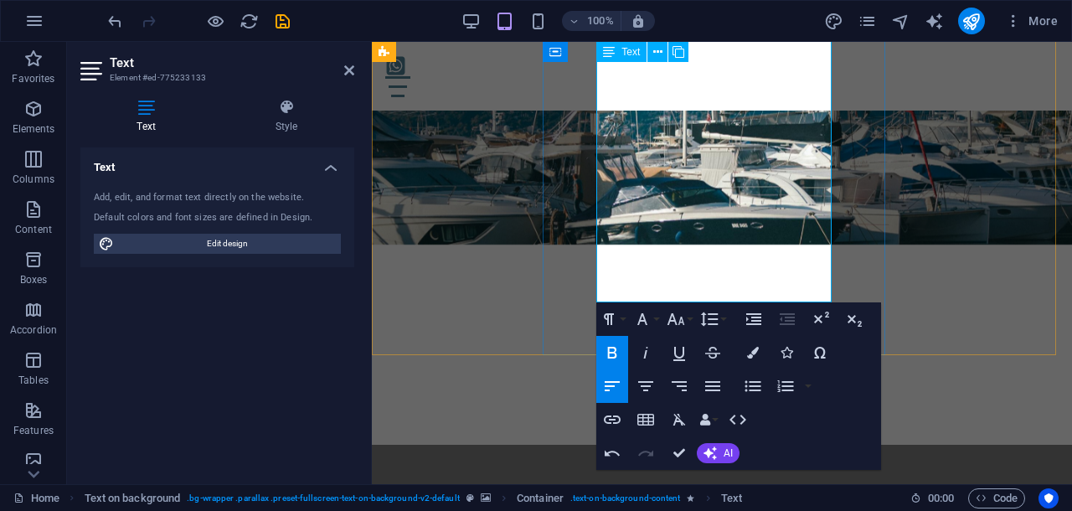
drag, startPoint x: 598, startPoint y: 216, endPoint x: 805, endPoint y: 296, distance: 222.7
click at [684, 311] on icon "button" at bounding box center [676, 319] width 20 height 20
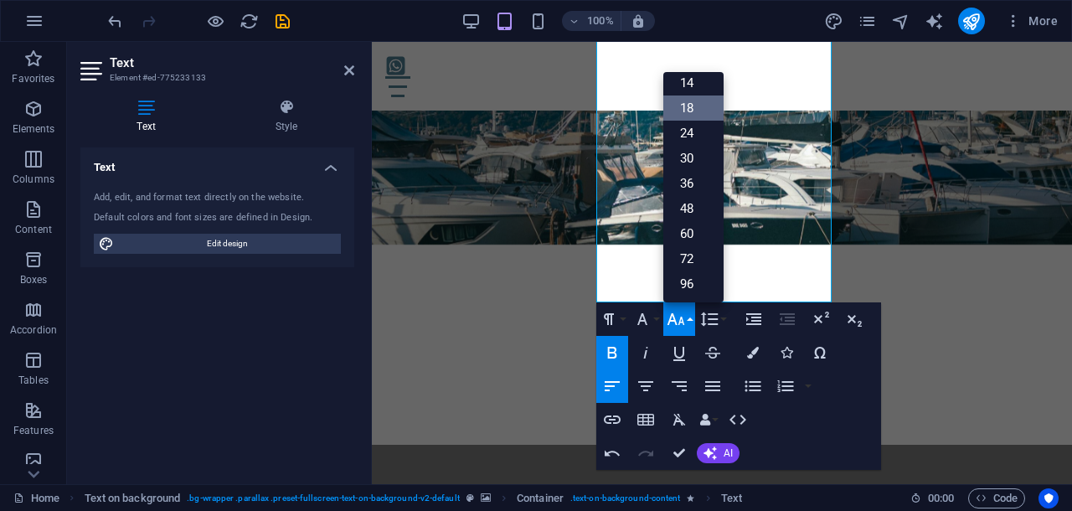
click at [709, 110] on link "18" at bounding box center [693, 107] width 60 height 25
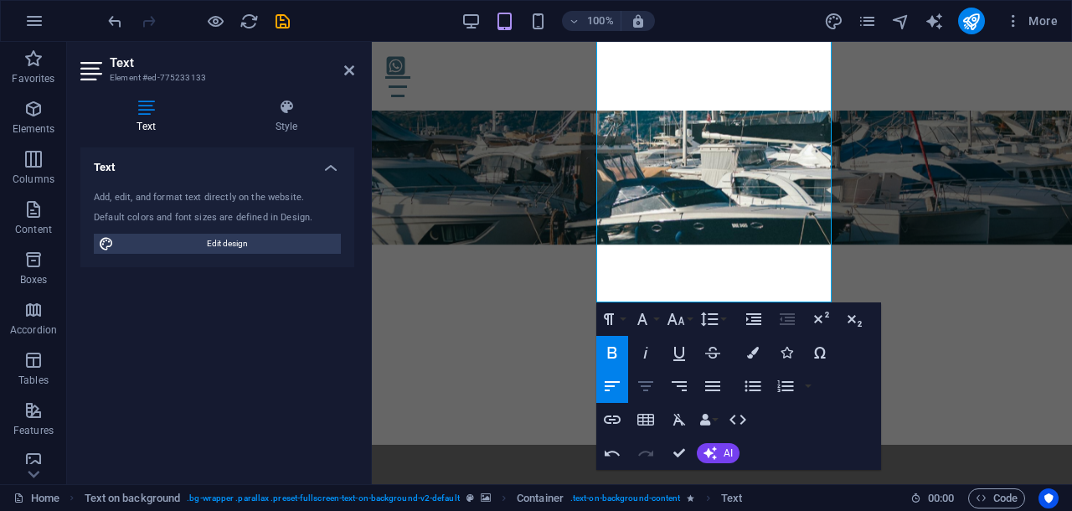
click at [644, 383] on icon "button" at bounding box center [645, 386] width 20 height 20
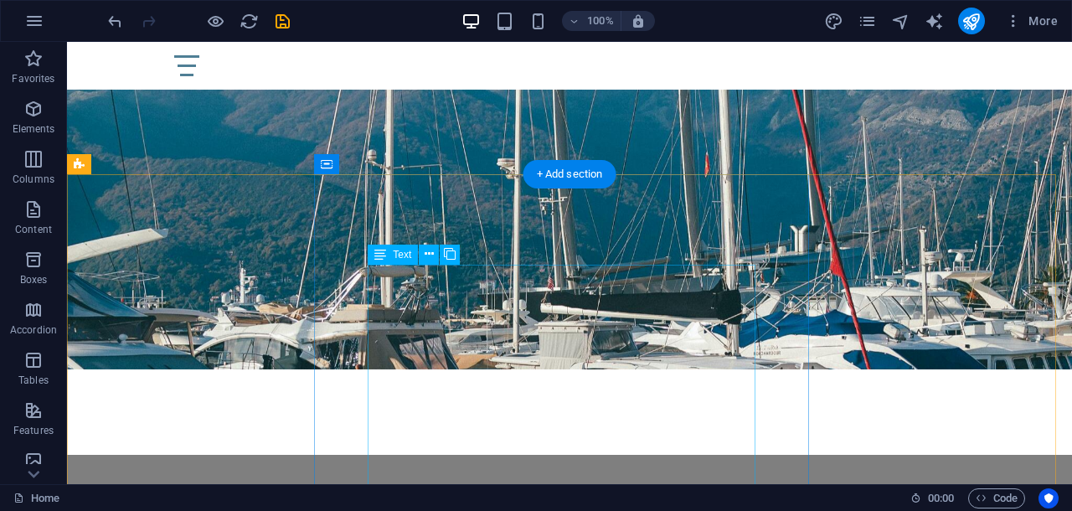
scroll to position [4566, 0]
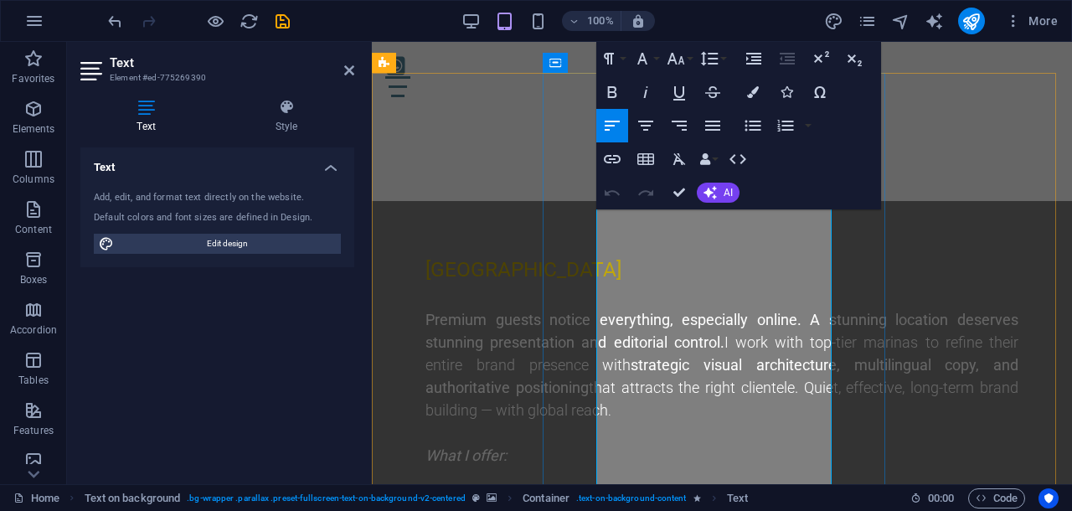
scroll to position [4949, 0]
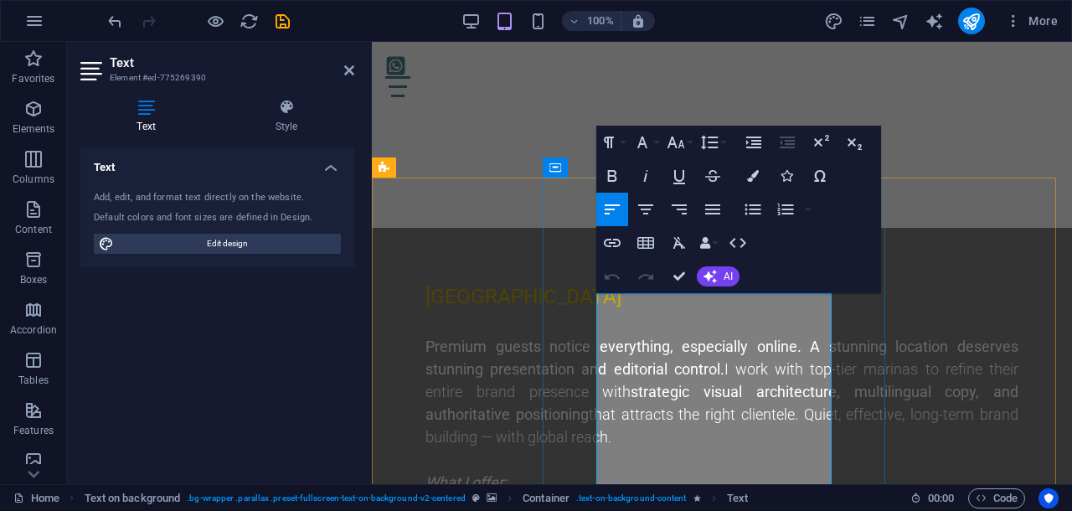
drag, startPoint x: 600, startPoint y: 321, endPoint x: 760, endPoint y: 462, distance: 213.5
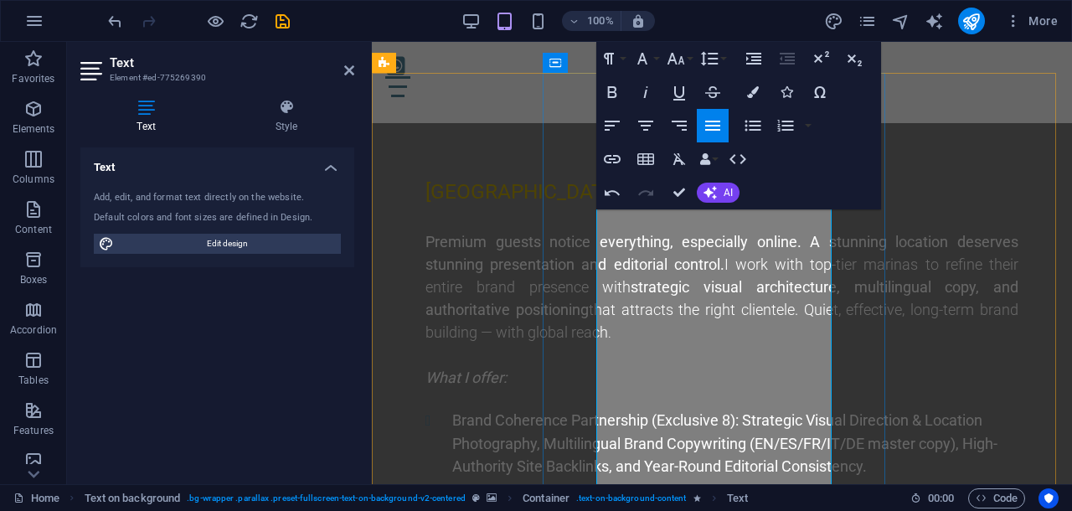
drag, startPoint x: 768, startPoint y: 364, endPoint x: 596, endPoint y: 222, distance: 223.0
click at [671, 53] on icon "button" at bounding box center [676, 59] width 18 height 12
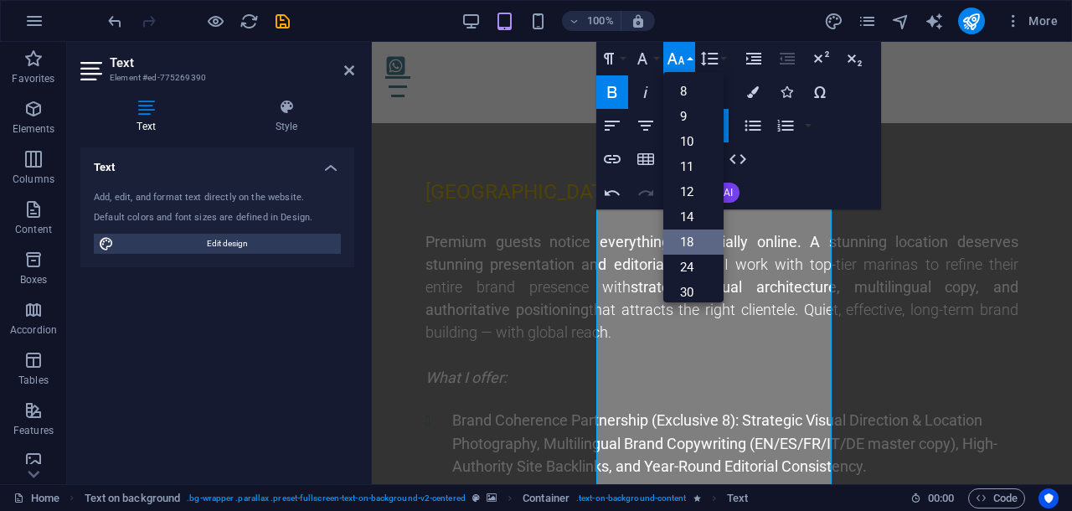
click at [687, 239] on link "18" at bounding box center [693, 241] width 60 height 25
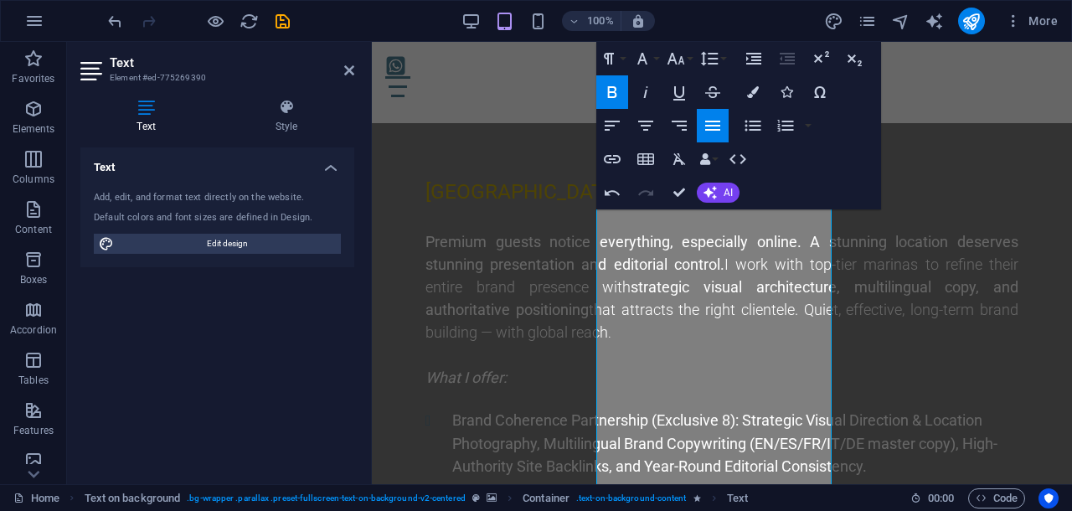
click at [613, 90] on icon "button" at bounding box center [612, 92] width 20 height 20
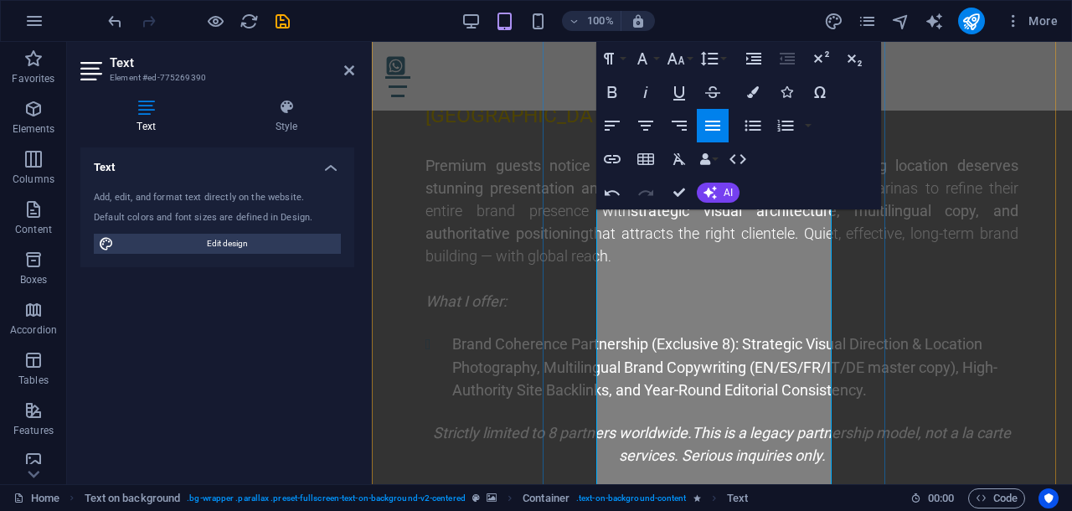
scroll to position [5158, 0]
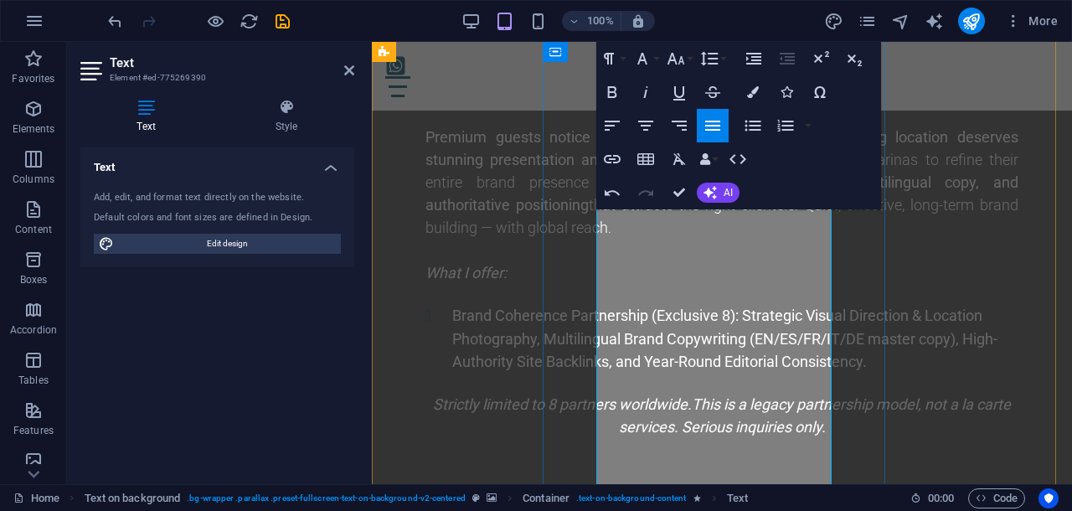
drag, startPoint x: 695, startPoint y: 371, endPoint x: 601, endPoint y: 355, distance: 95.1
click at [646, 86] on icon "button" at bounding box center [646, 92] width 4 height 12
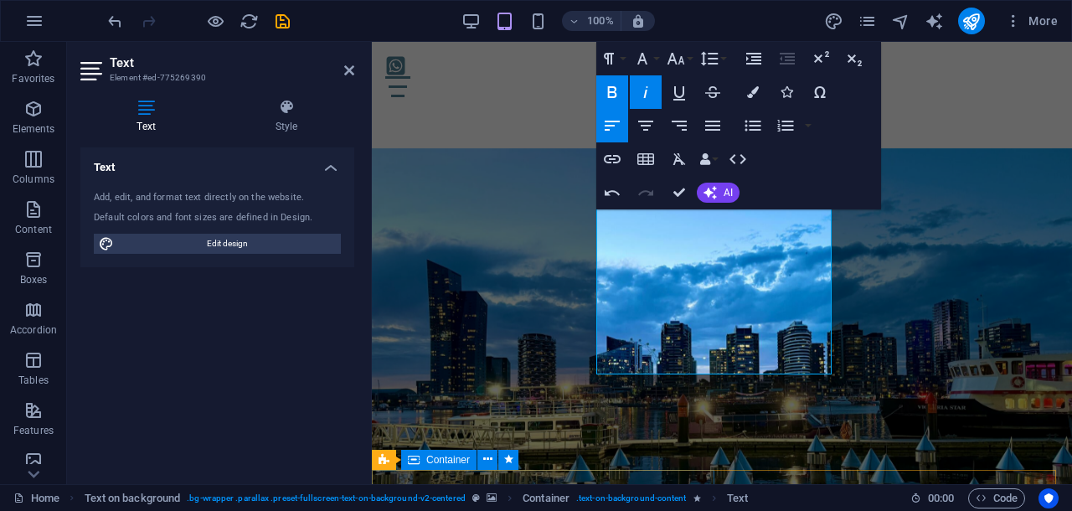
scroll to position [5574, 0]
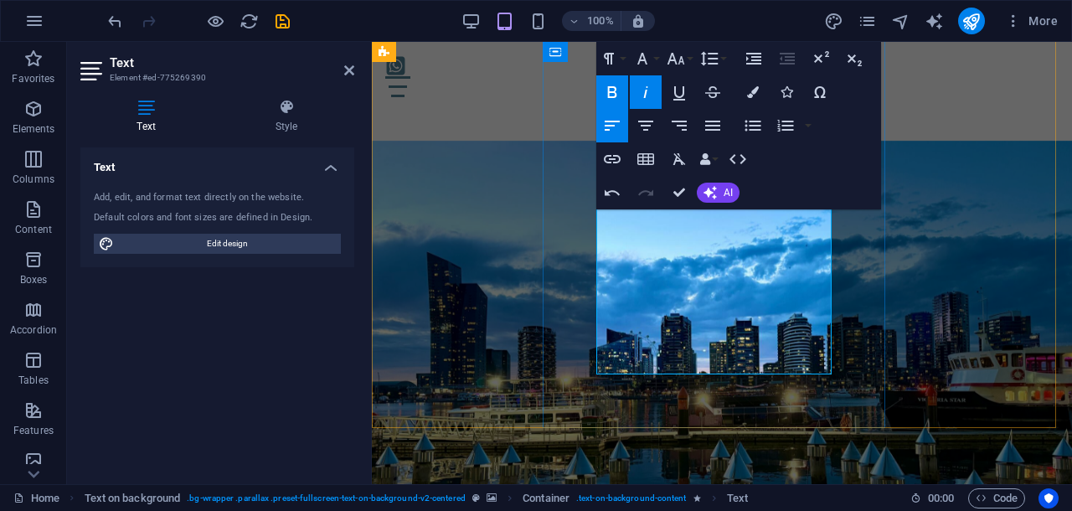
drag, startPoint x: 624, startPoint y: 304, endPoint x: 737, endPoint y: 334, distance: 117.0
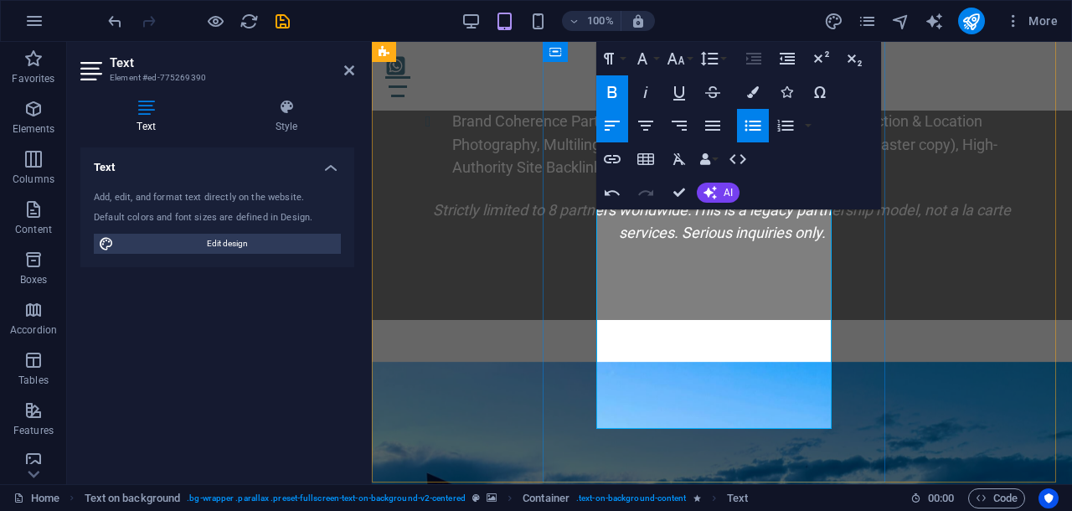
scroll to position [5321, 0]
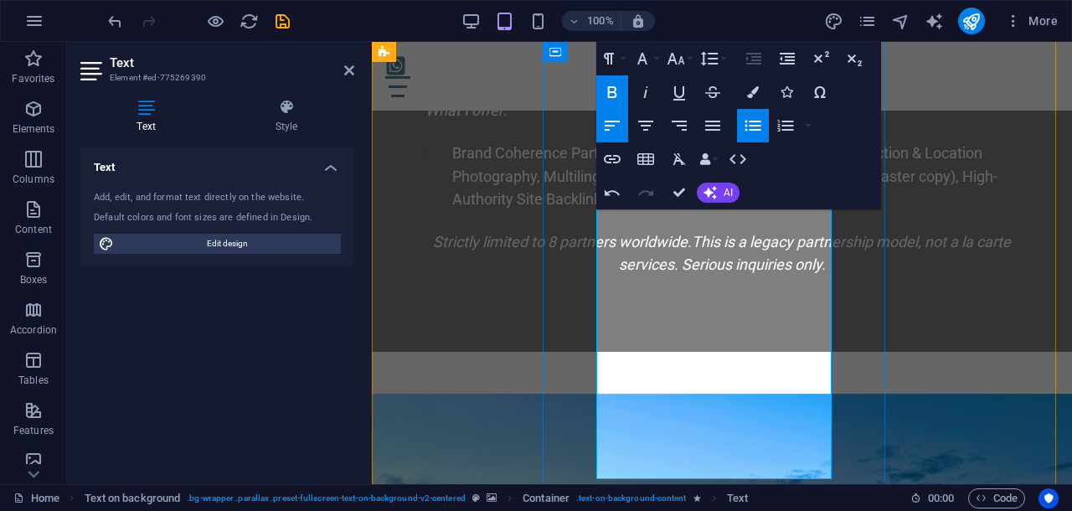
drag, startPoint x: 623, startPoint y: 239, endPoint x: 704, endPoint y: 425, distance: 203.6
click at [672, 58] on icon "button" at bounding box center [676, 59] width 20 height 20
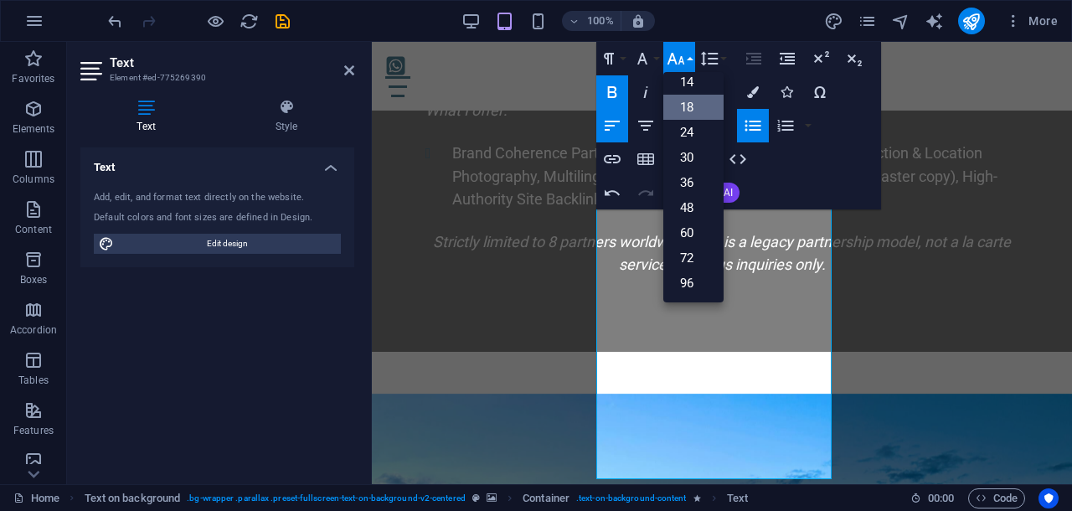
scroll to position [134, 0]
click at [692, 103] on link "18" at bounding box center [693, 107] width 60 height 25
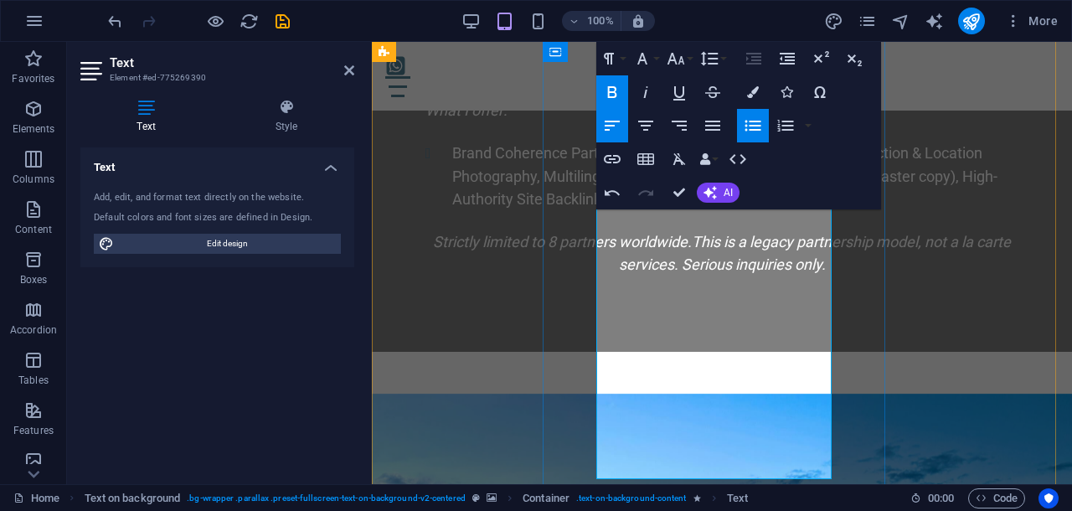
scroll to position [5426, 0]
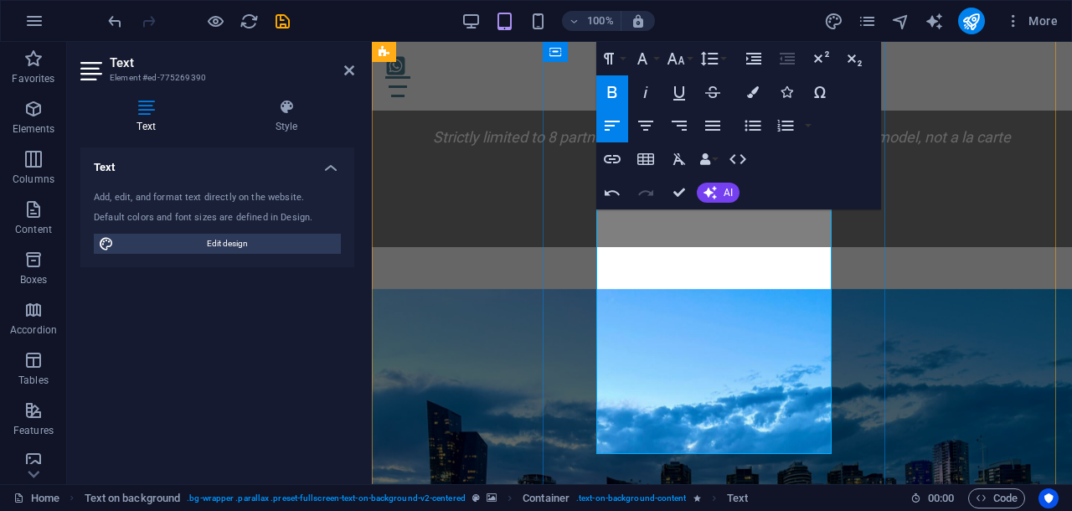
drag, startPoint x: 596, startPoint y: 360, endPoint x: 770, endPoint y: 398, distance: 178.2
click at [677, 58] on icon "button" at bounding box center [676, 59] width 20 height 20
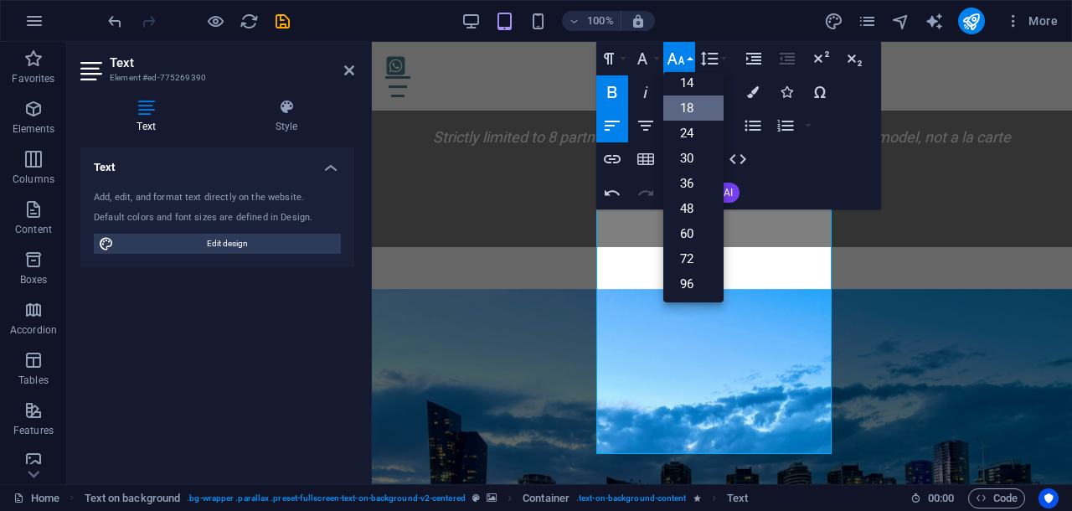
click at [683, 105] on link "18" at bounding box center [693, 107] width 60 height 25
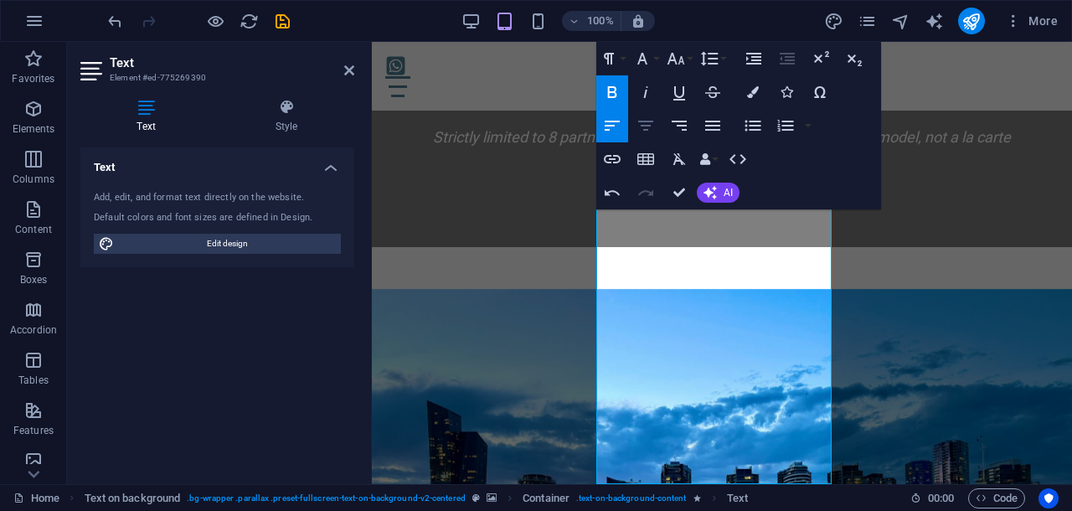
click at [647, 130] on icon "button" at bounding box center [645, 126] width 15 height 10
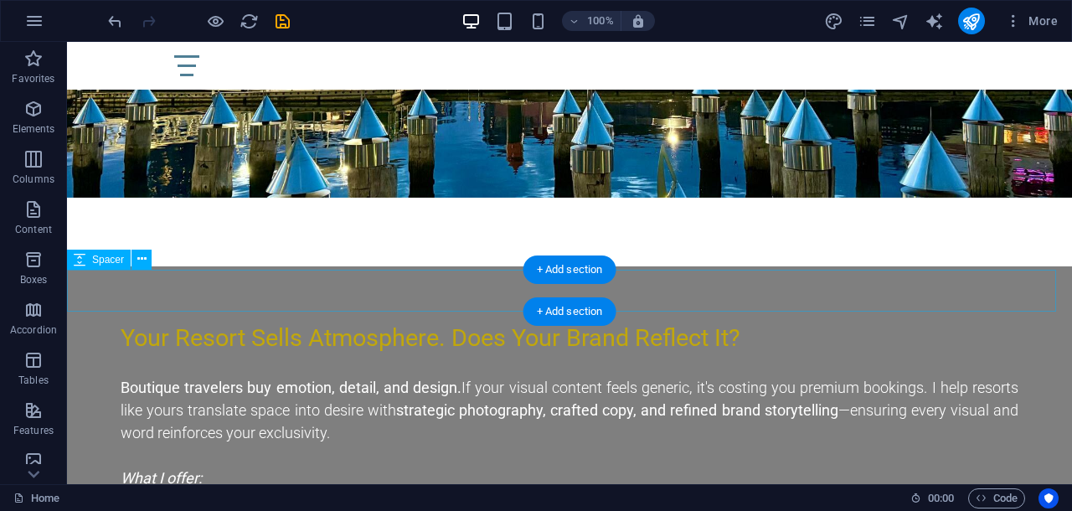
scroll to position [5539, 0]
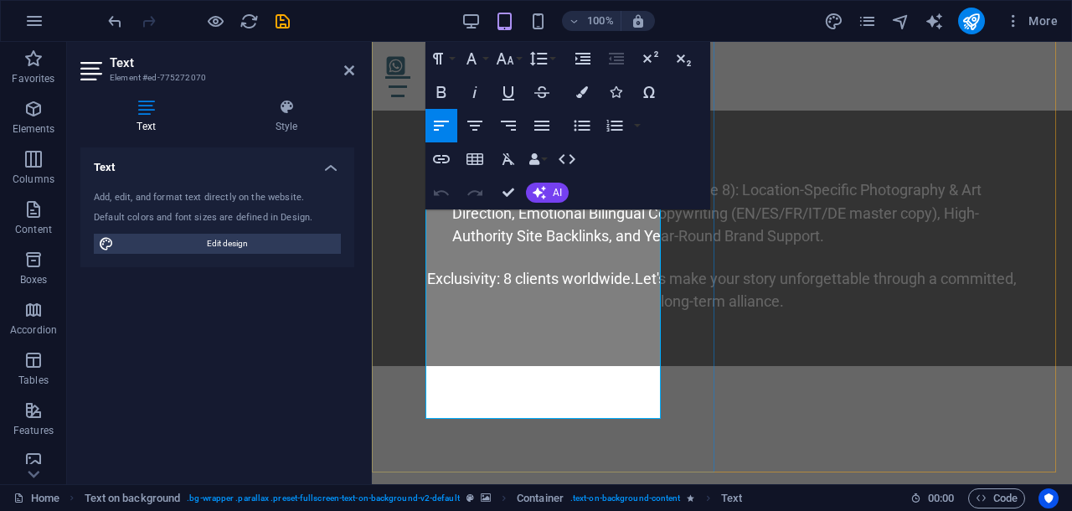
scroll to position [6455, 0]
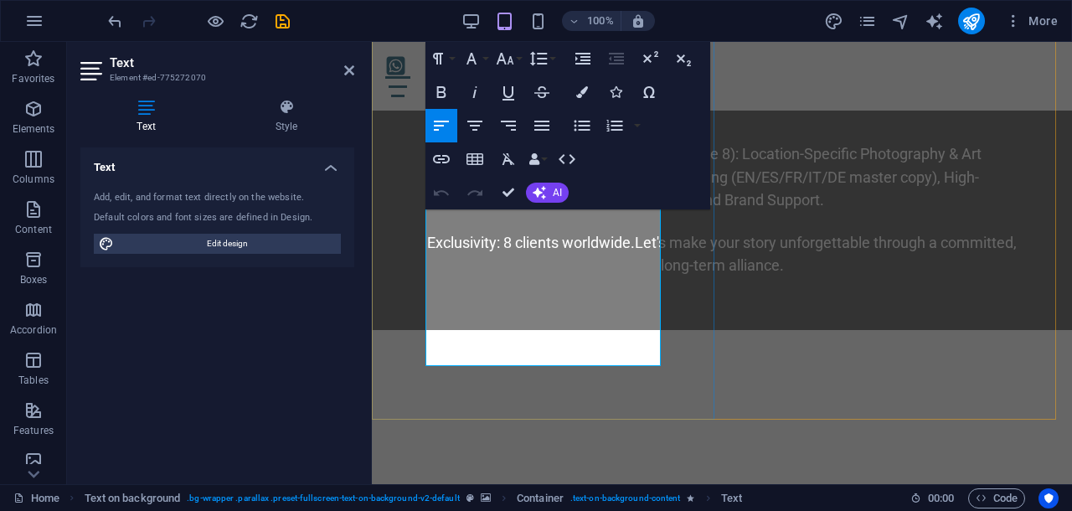
drag, startPoint x: 454, startPoint y: 266, endPoint x: 567, endPoint y: 306, distance: 119.7
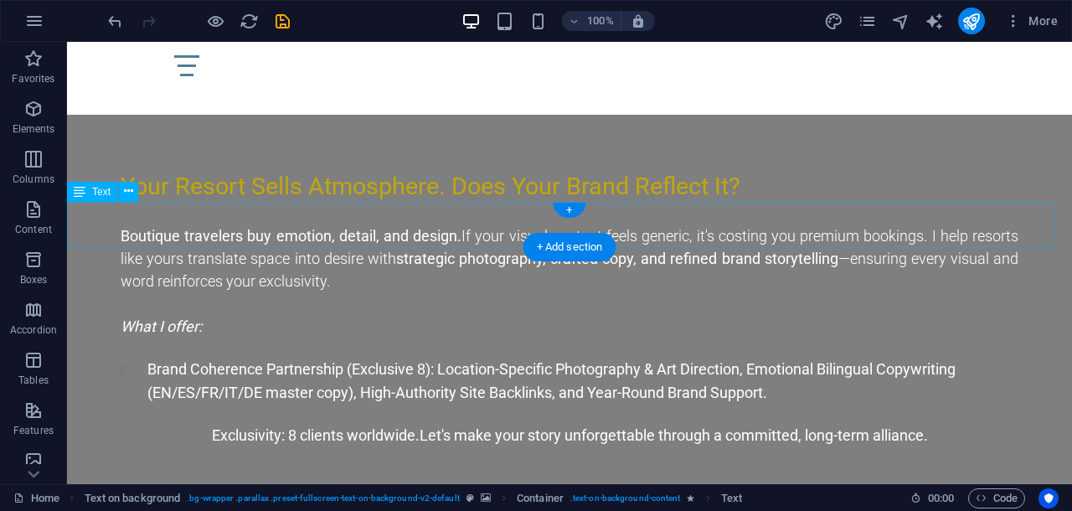
scroll to position [5816, 0]
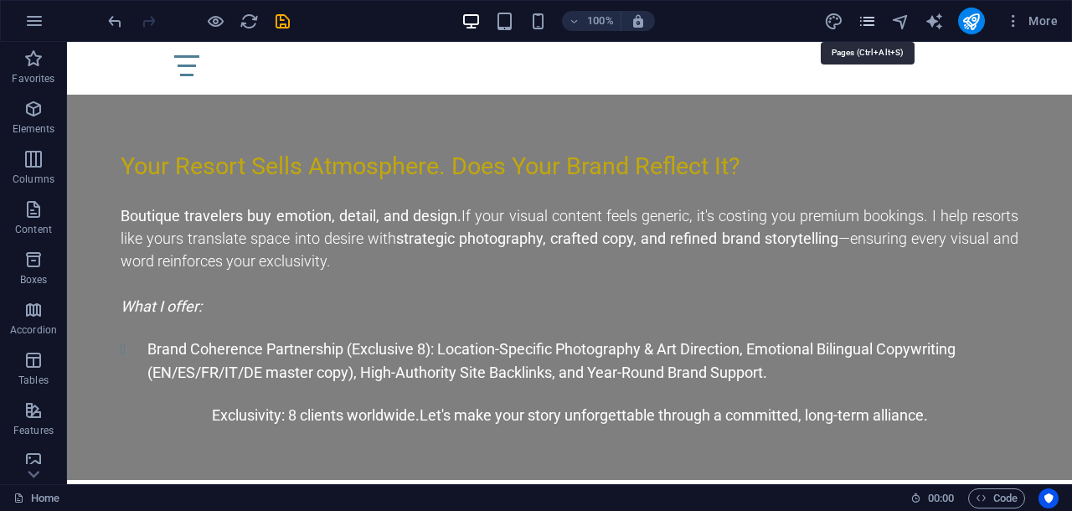
click at [862, 16] on icon "pages" at bounding box center [866, 21] width 19 height 19
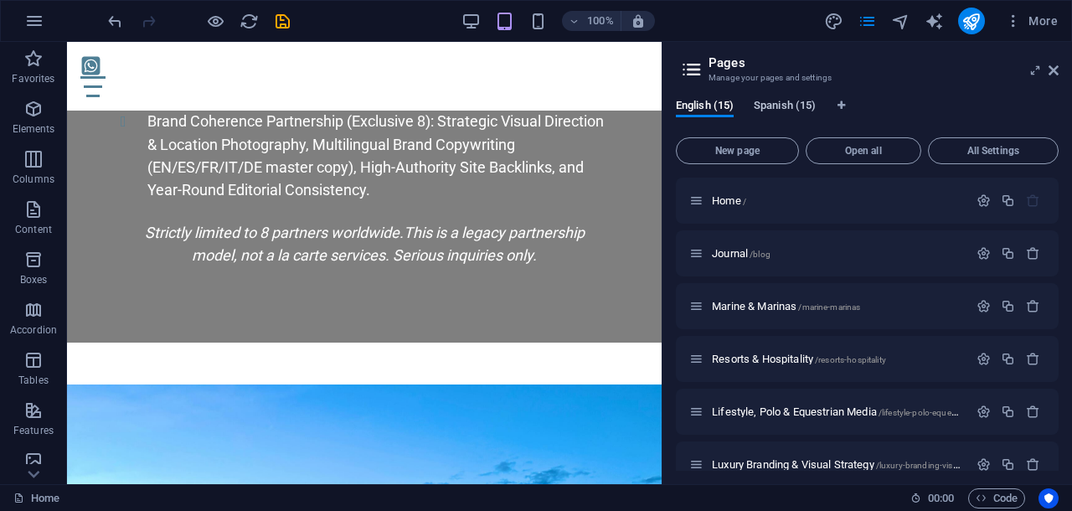
click at [778, 103] on span "Spanish (15)" at bounding box center [785, 106] width 62 height 23
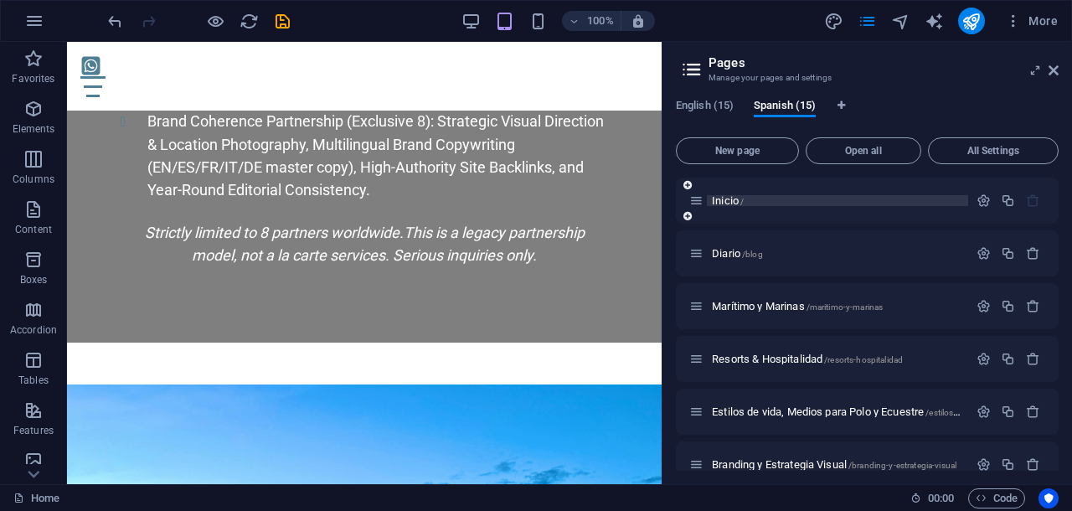
click at [733, 198] on span "Inicio /" at bounding box center [728, 200] width 32 height 13
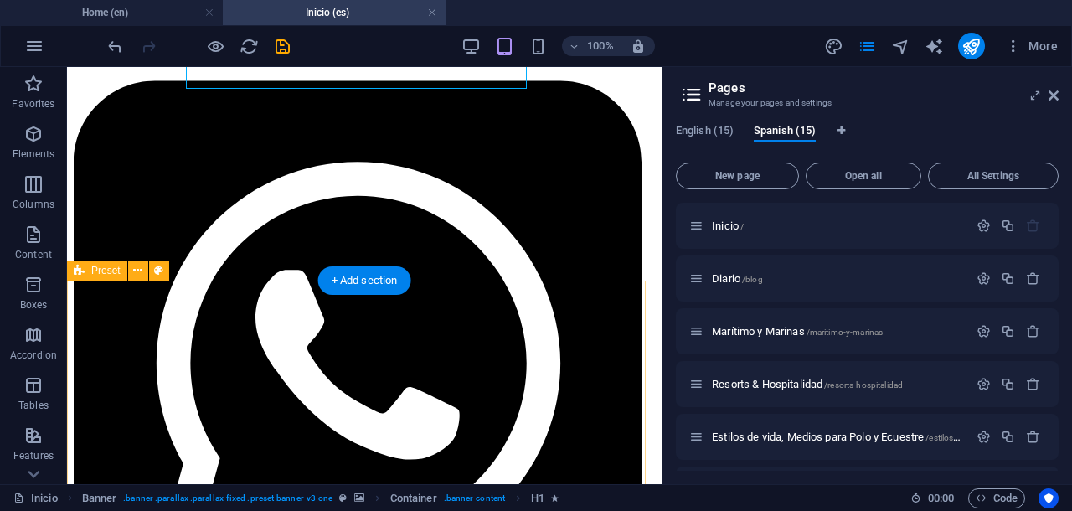
scroll to position [314, 0]
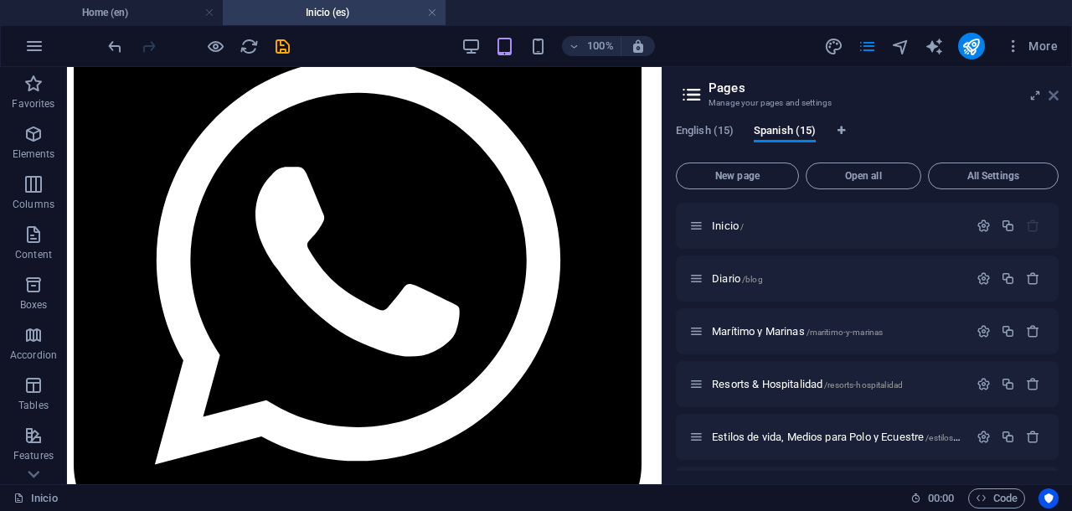
click at [1053, 96] on icon at bounding box center [1053, 95] width 10 height 13
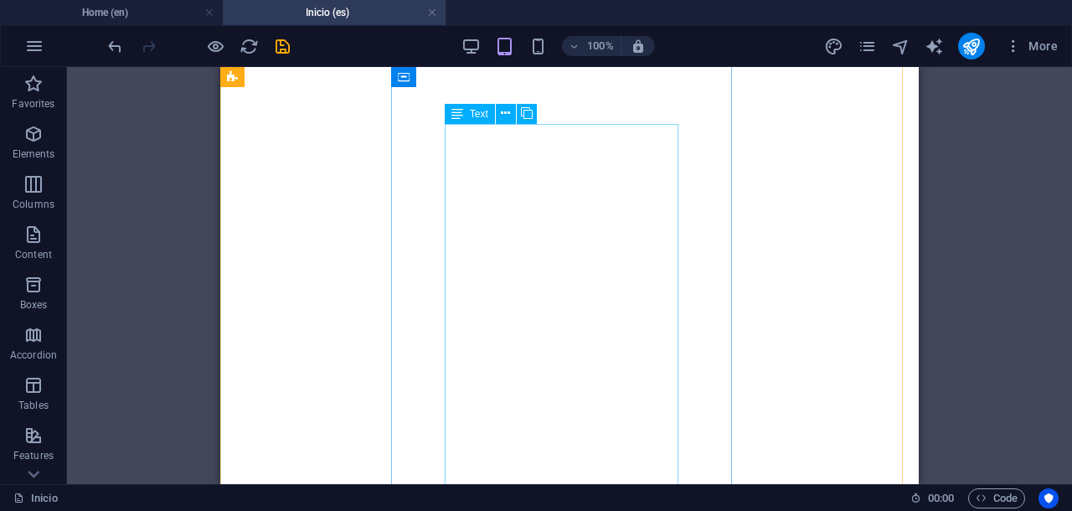
scroll to position [3244, 0]
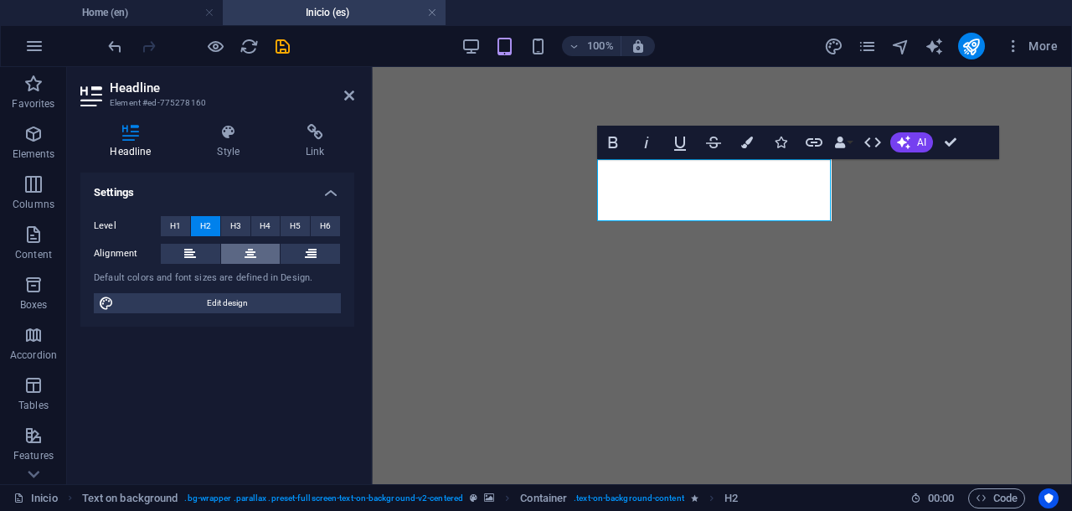
click at [244, 254] on button at bounding box center [250, 254] width 59 height 20
drag, startPoint x: 803, startPoint y: 175, endPoint x: 626, endPoint y: 183, distance: 176.8
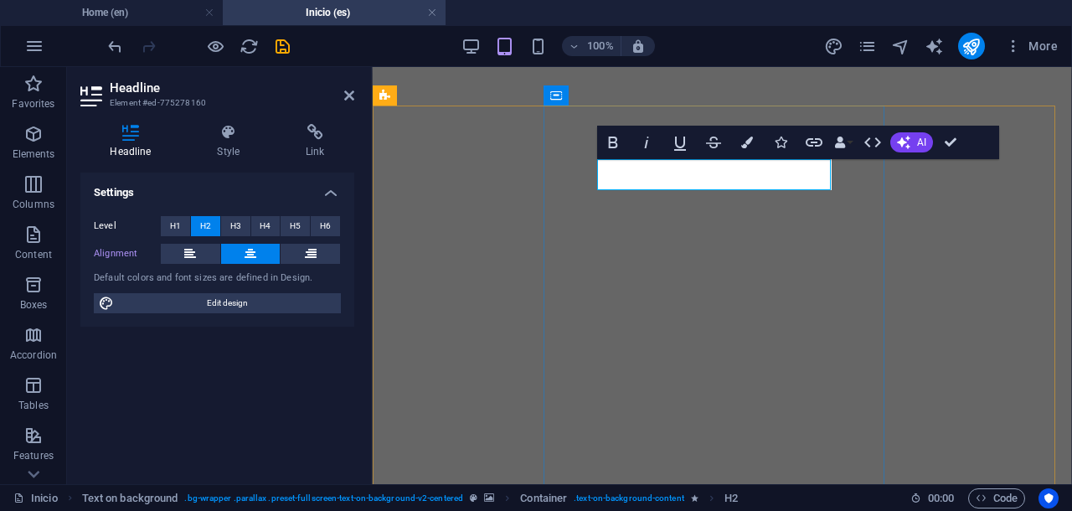
drag, startPoint x: 718, startPoint y: 178, endPoint x: 800, endPoint y: 179, distance: 82.9
click at [171, 229] on span "H1" at bounding box center [175, 226] width 11 height 20
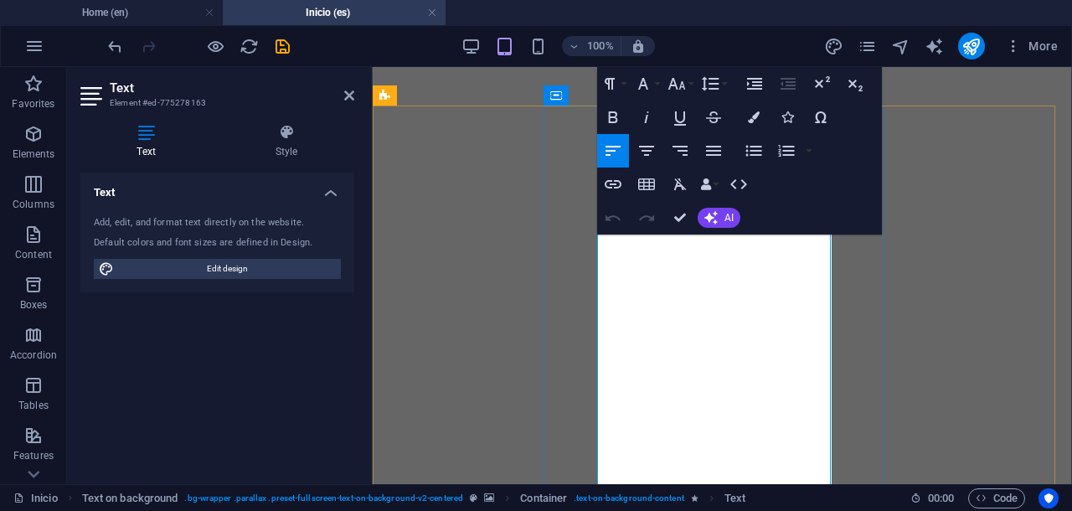
drag, startPoint x: 597, startPoint y: 242, endPoint x: 795, endPoint y: 402, distance: 254.9
drag, startPoint x: 688, startPoint y: 463, endPoint x: 592, endPoint y: 242, distance: 241.1
click at [673, 90] on icon "button" at bounding box center [676, 84] width 20 height 20
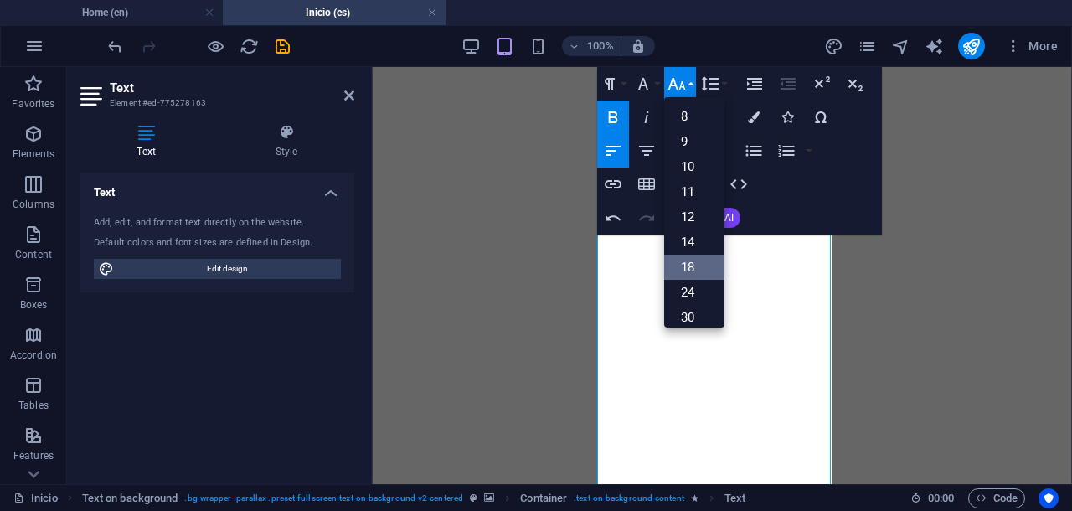
click at [687, 267] on link "18" at bounding box center [694, 267] width 60 height 25
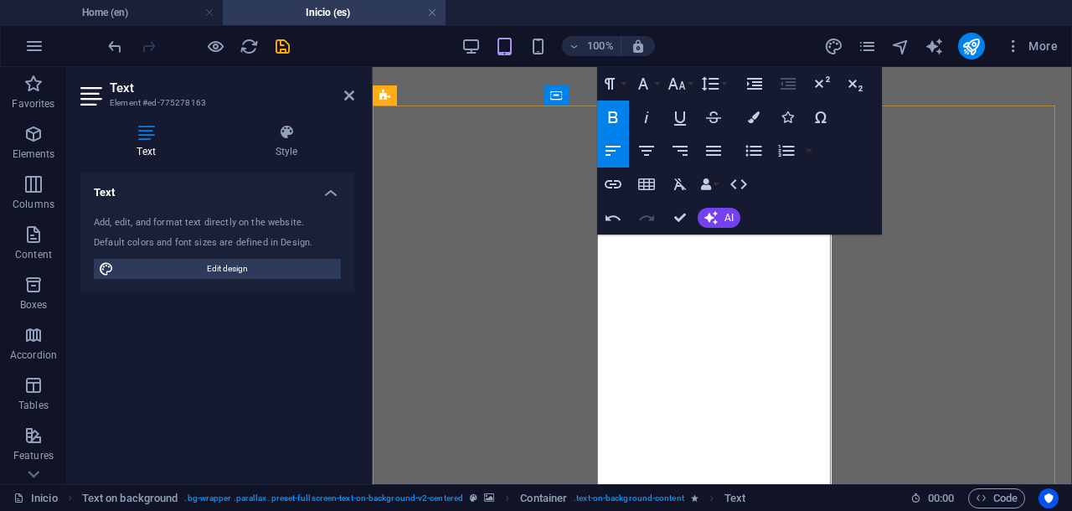
scroll to position [3349, 0]
click at [607, 120] on icon "button" at bounding box center [613, 117] width 20 height 20
drag, startPoint x: 703, startPoint y: 249, endPoint x: 596, endPoint y: 247, distance: 107.2
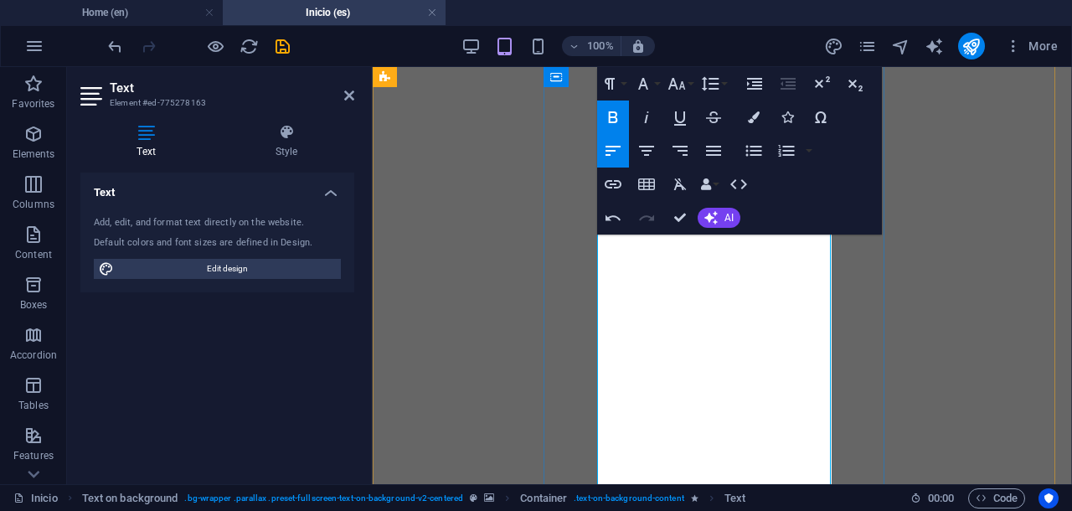
click at [643, 119] on icon "button" at bounding box center [646, 117] width 20 height 20
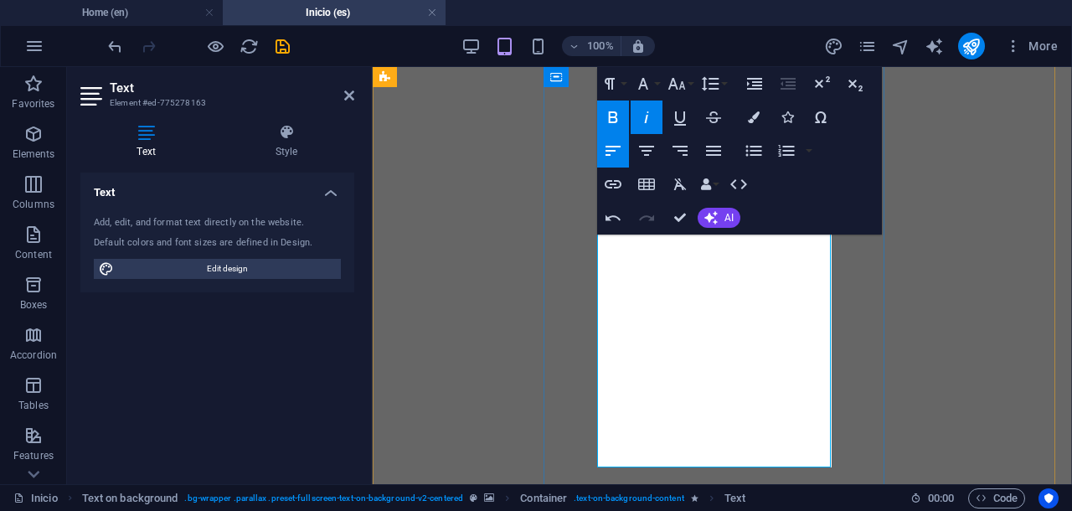
drag, startPoint x: 626, startPoint y: 287, endPoint x: 707, endPoint y: 443, distance: 175.3
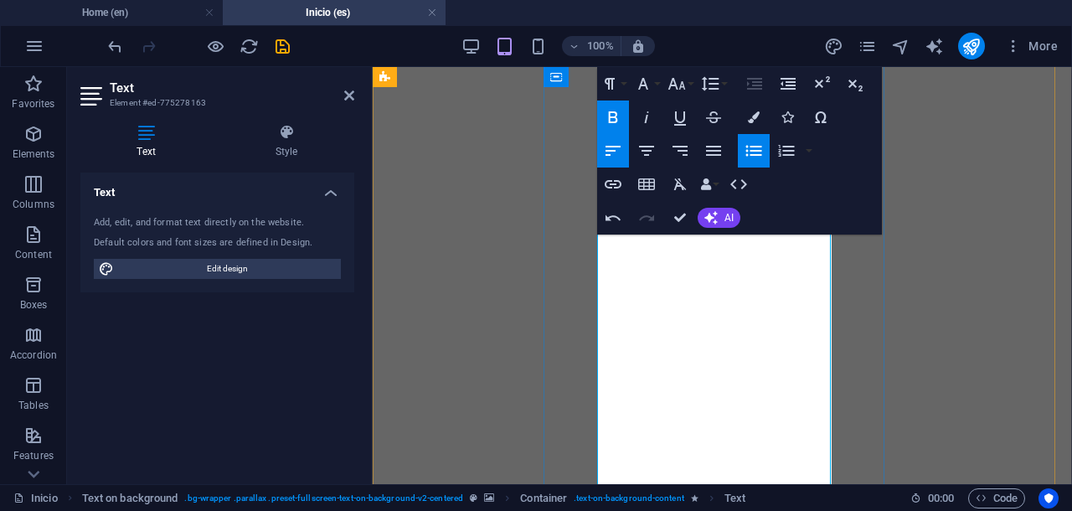
scroll to position [3630, 0]
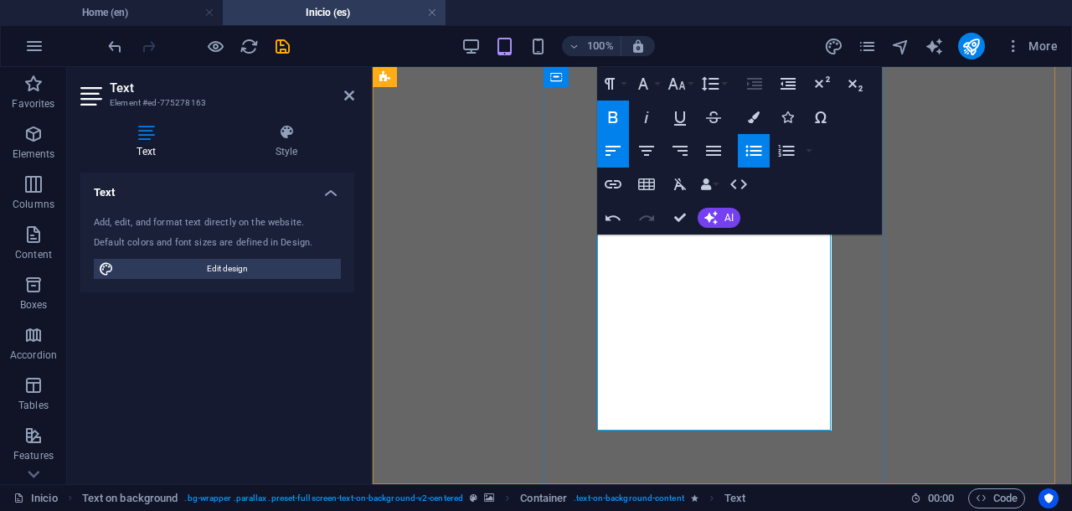
drag, startPoint x: 625, startPoint y: 321, endPoint x: 816, endPoint y: 381, distance: 200.2
click at [611, 110] on icon "button" at bounding box center [613, 117] width 20 height 20
click at [670, 91] on icon "button" at bounding box center [676, 84] width 20 height 20
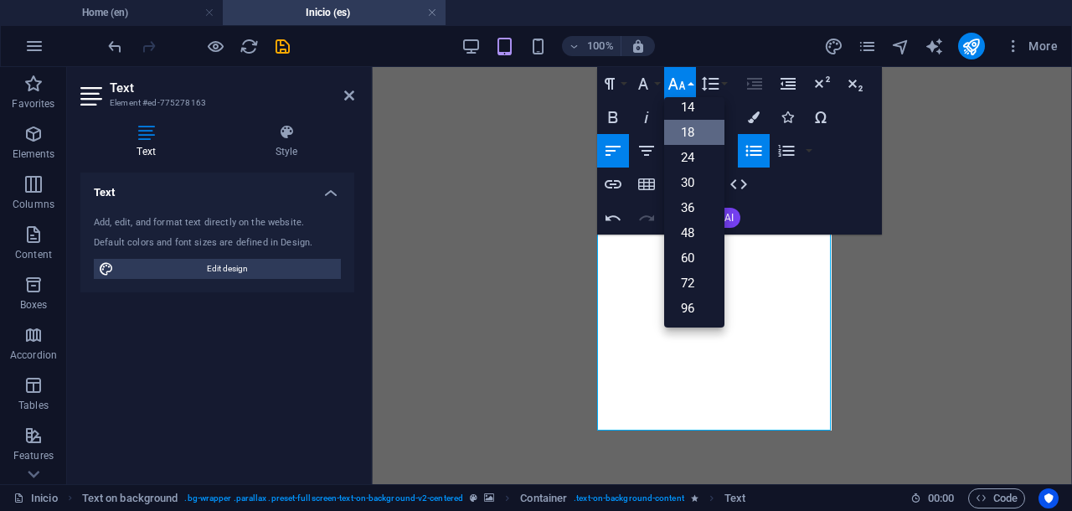
scroll to position [134, 0]
click at [687, 127] on link "18" at bounding box center [694, 133] width 60 height 25
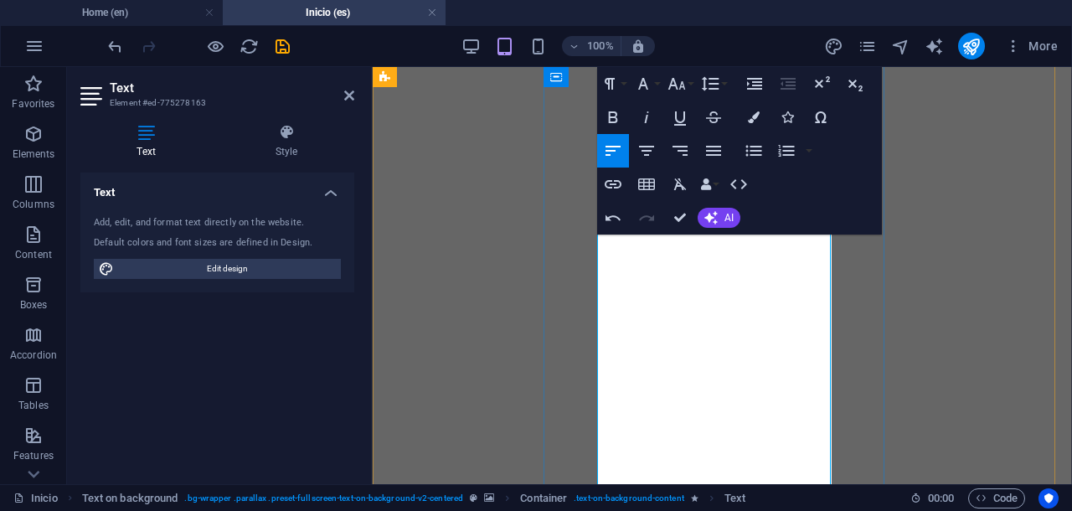
scroll to position [3735, 0]
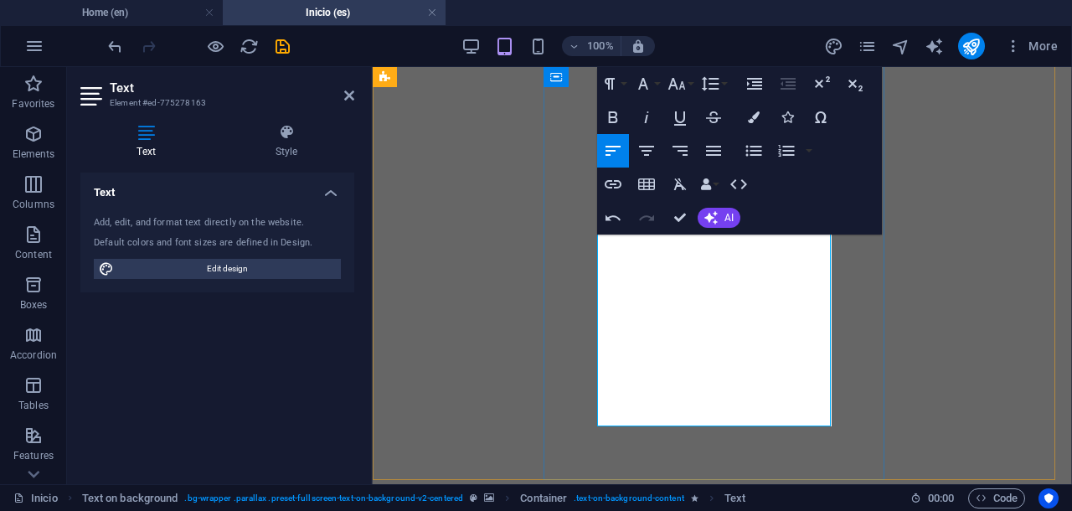
drag, startPoint x: 598, startPoint y: 303, endPoint x: 792, endPoint y: 383, distance: 210.2
click at [671, 81] on icon "button" at bounding box center [677, 84] width 18 height 12
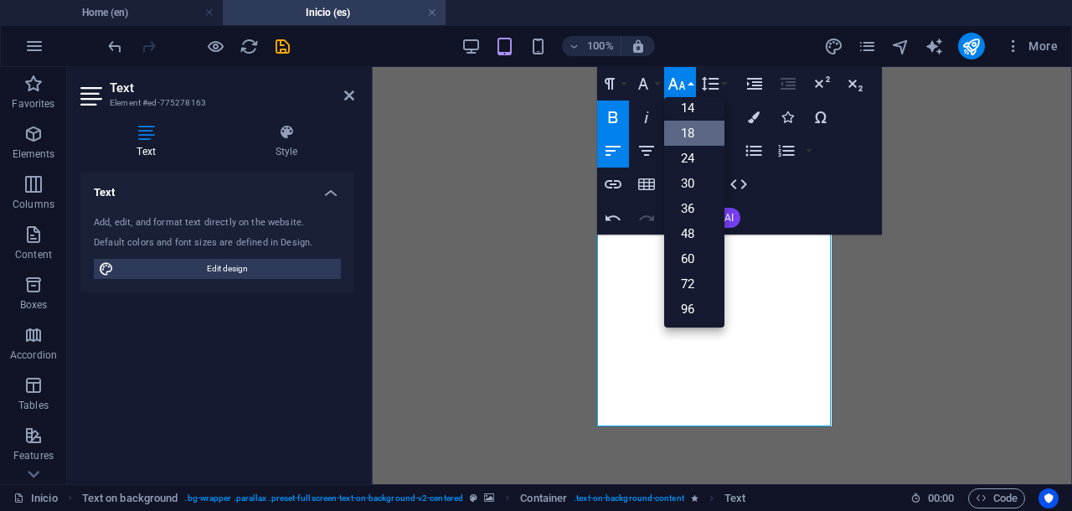
click at [697, 126] on link "18" at bounding box center [694, 133] width 60 height 25
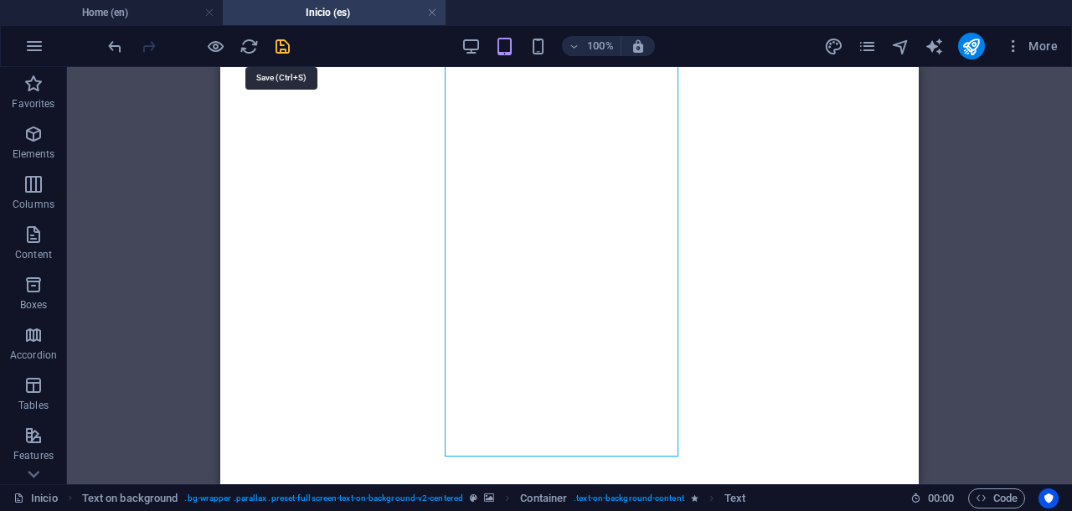
click at [284, 51] on icon "save" at bounding box center [282, 46] width 19 height 19
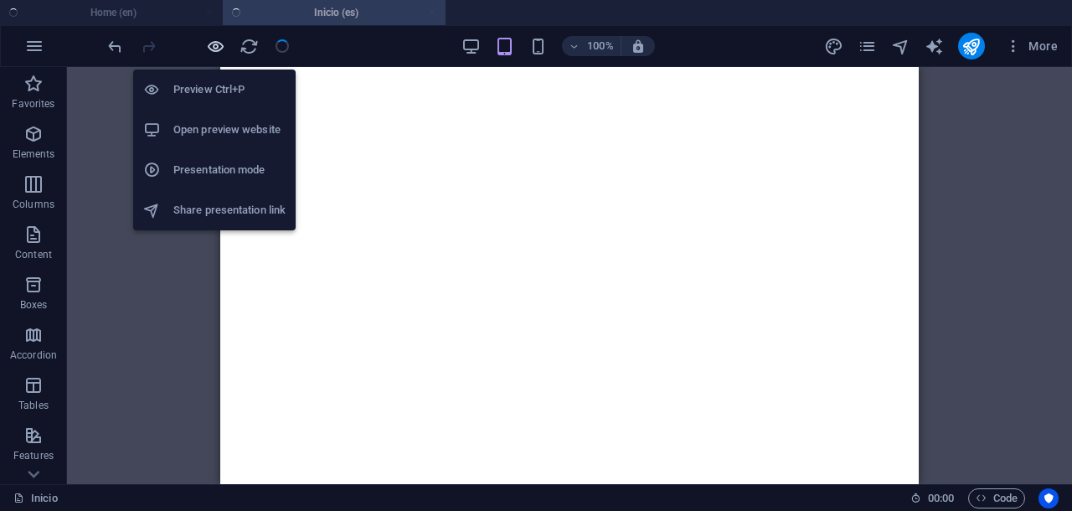
click at [220, 44] on icon "button" at bounding box center [215, 46] width 19 height 19
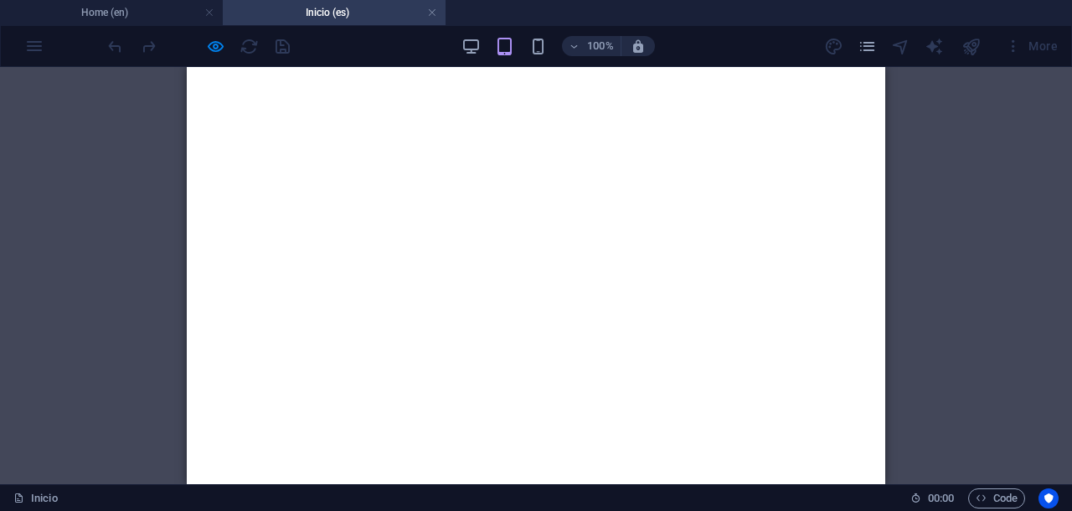
scroll to position [4154, 0]
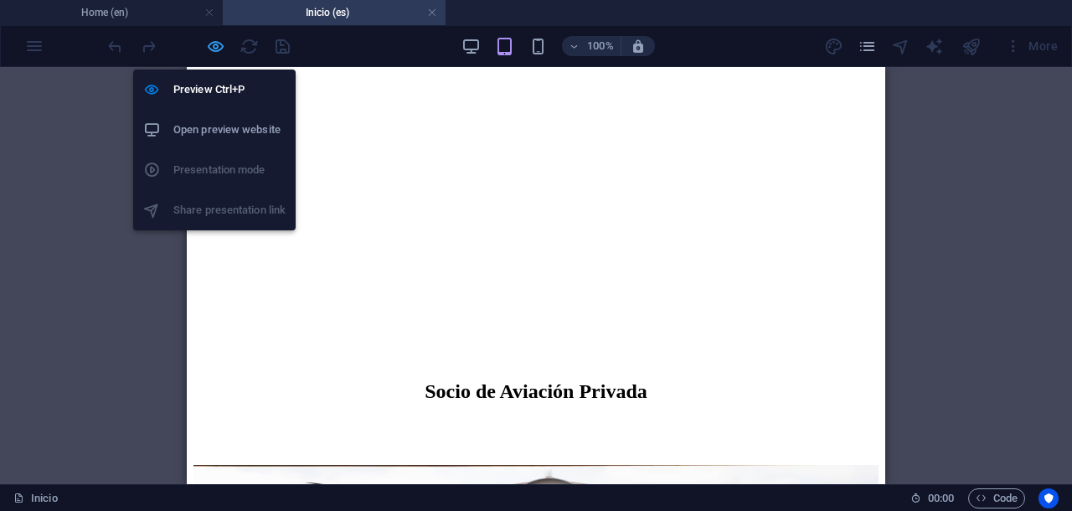
click at [214, 49] on icon "button" at bounding box center [215, 46] width 19 height 19
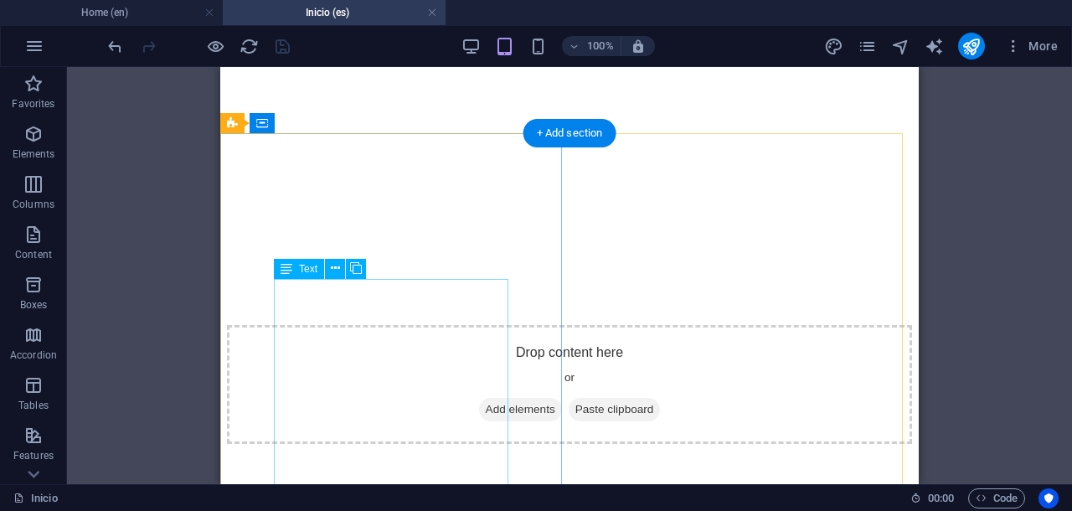
click at [349, 330] on div "H1 Banner Banner Container Menu Bar Container Menu Bar Text Preset H1 Text Text…" at bounding box center [569, 275] width 1005 height 417
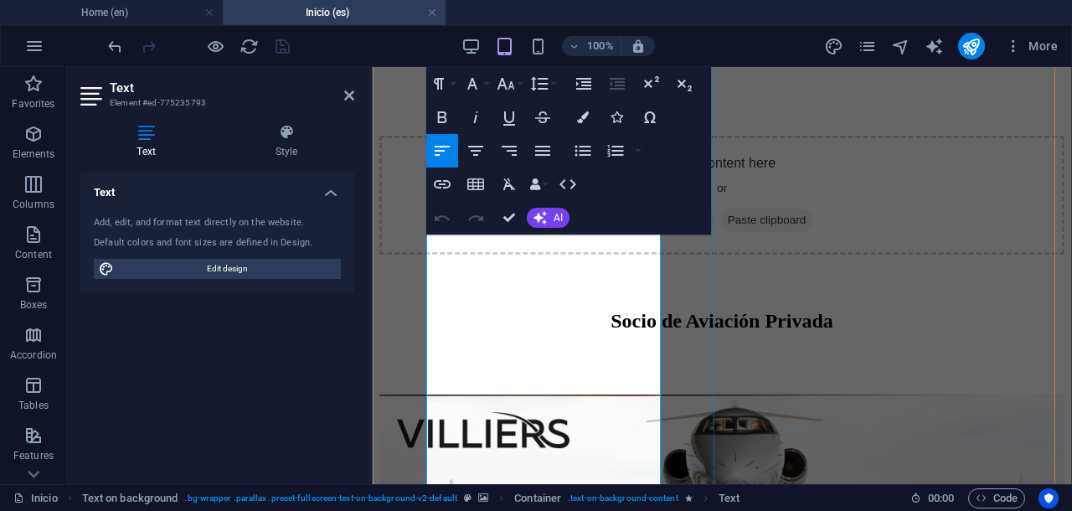
scroll to position [4387, 0]
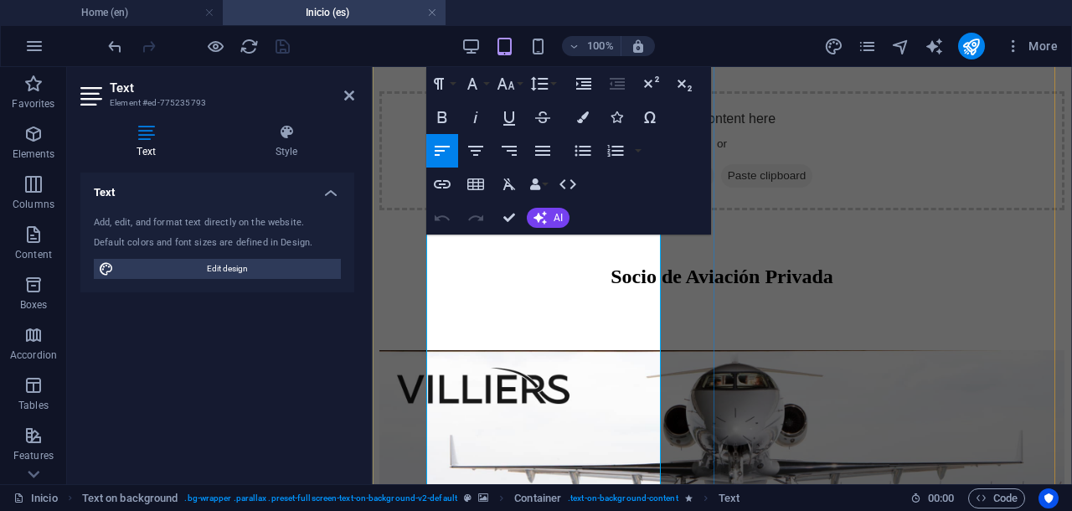
drag, startPoint x: 429, startPoint y: 307, endPoint x: 506, endPoint y: 267, distance: 86.9
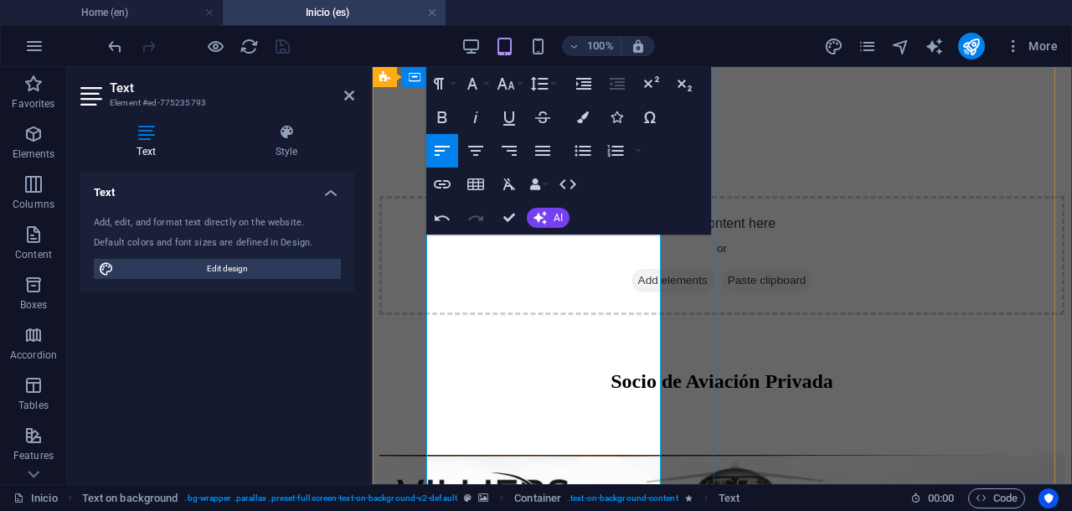
scroll to position [4178, 0]
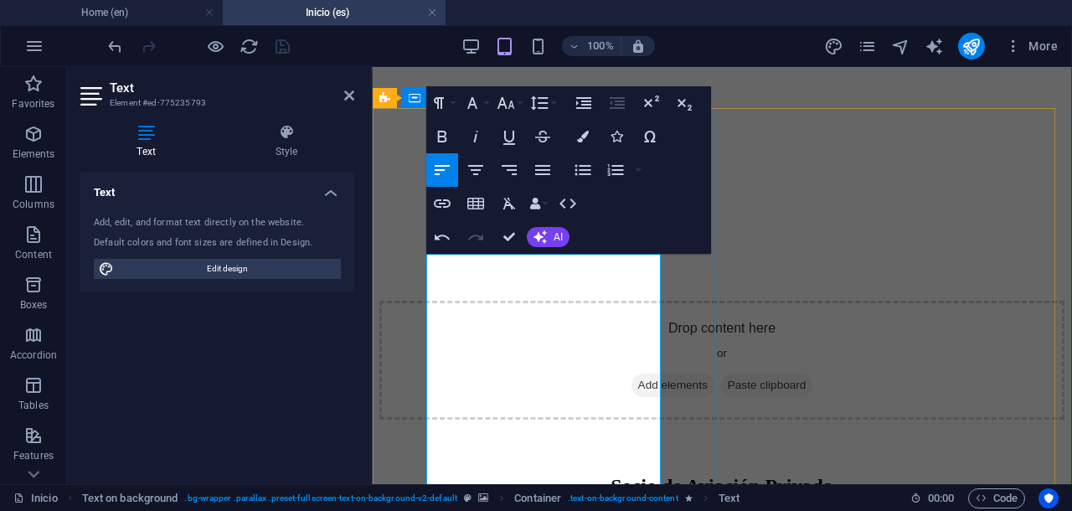
drag, startPoint x: 427, startPoint y: 286, endPoint x: 595, endPoint y: 466, distance: 246.4
click at [441, 137] on icon "button" at bounding box center [442, 136] width 20 height 20
click at [513, 100] on icon "button" at bounding box center [506, 103] width 20 height 20
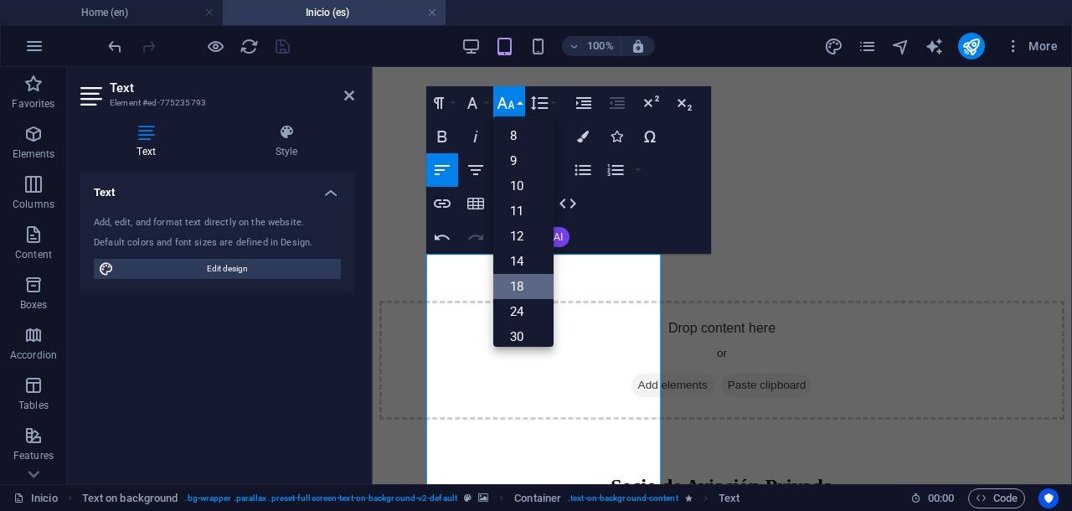
click at [524, 282] on link "18" at bounding box center [523, 286] width 60 height 25
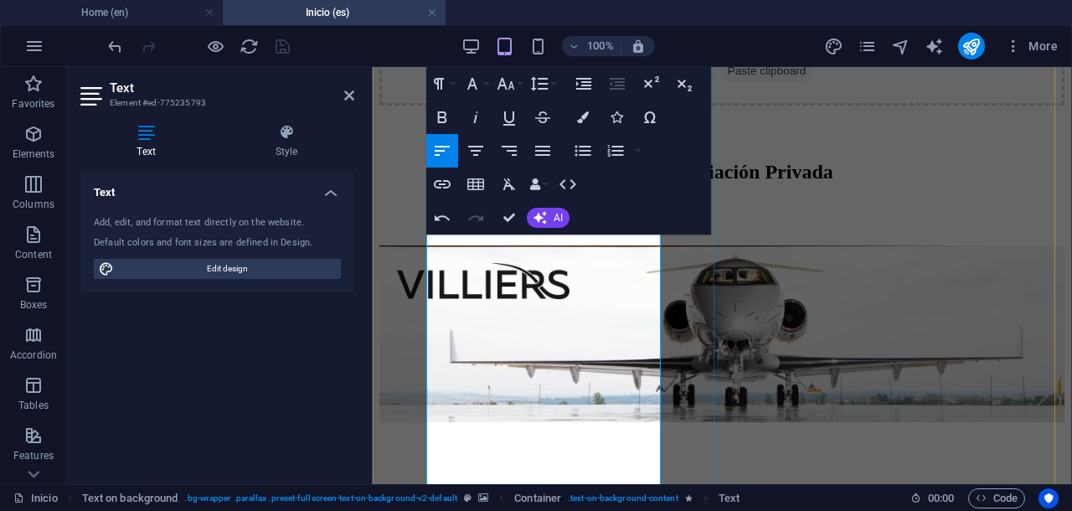
scroll to position [4387, 0]
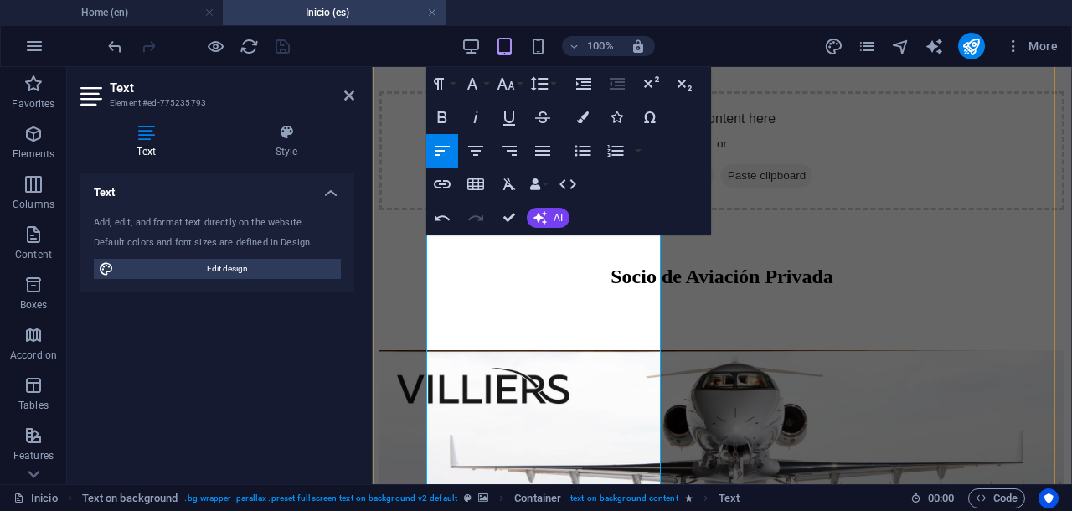
drag, startPoint x: 533, startPoint y: 346, endPoint x: 428, endPoint y: 337, distance: 105.8
click at [475, 119] on icon "button" at bounding box center [476, 117] width 4 height 12
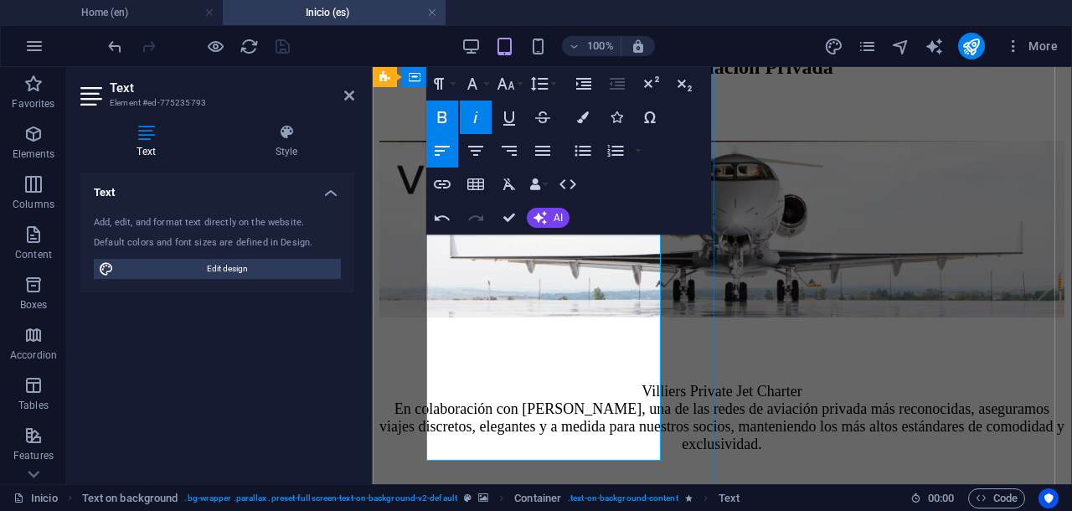
scroll to position [4600, 0]
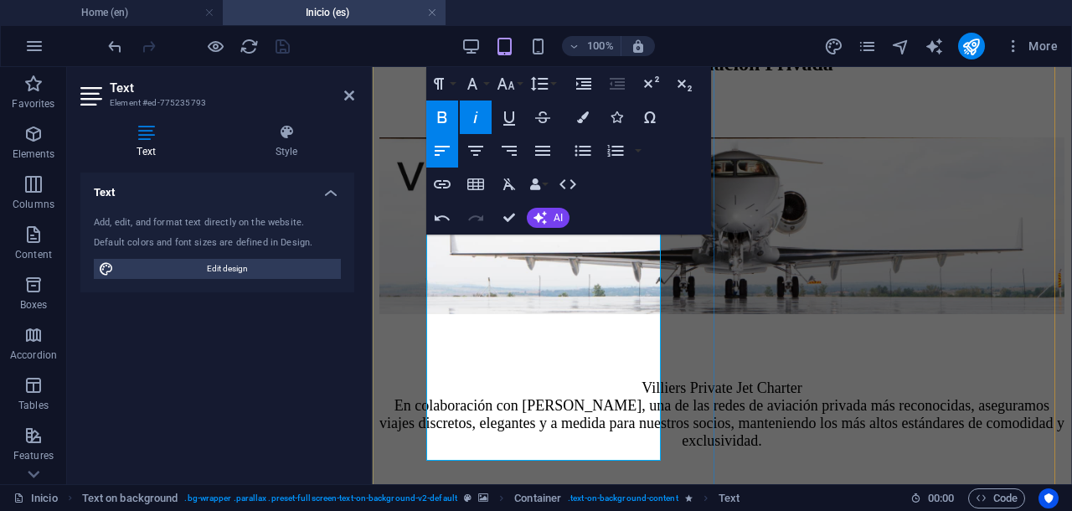
drag, startPoint x: 452, startPoint y: 286, endPoint x: 512, endPoint y: 439, distance: 163.9
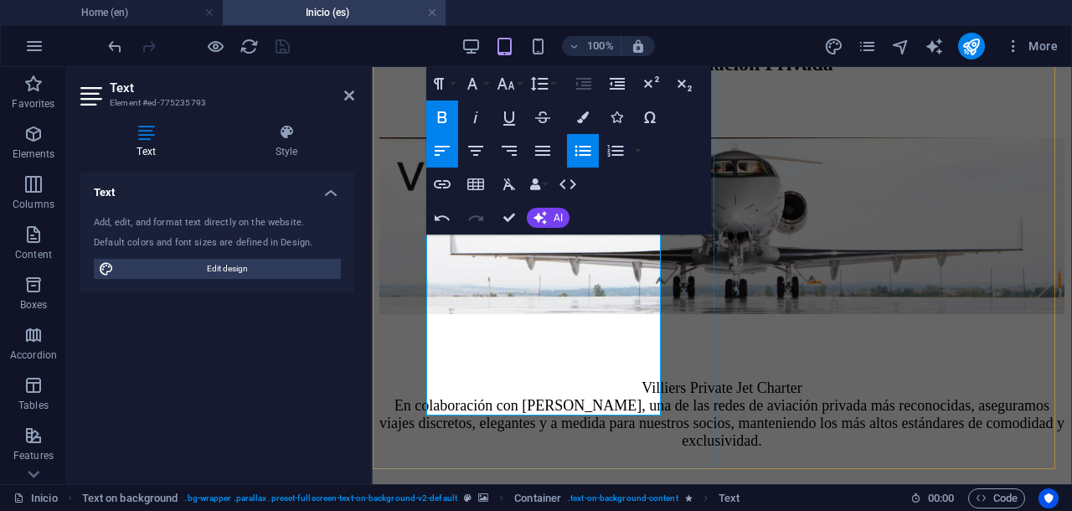
scroll to position [4495, 0]
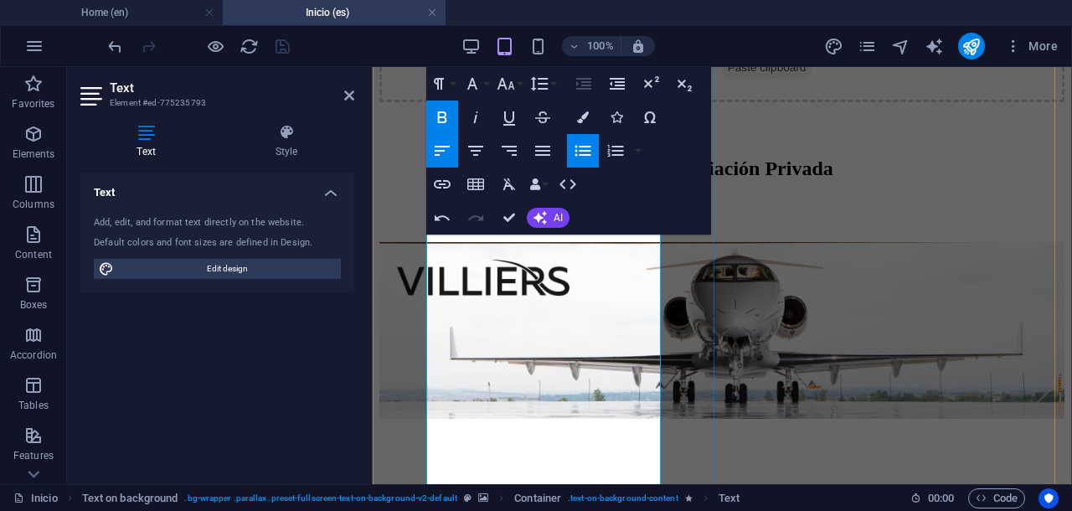
drag, startPoint x: 455, startPoint y: 284, endPoint x: 543, endPoint y: 465, distance: 200.7
click at [438, 114] on icon "button" at bounding box center [442, 117] width 9 height 12
click at [506, 85] on icon "button" at bounding box center [506, 84] width 20 height 20
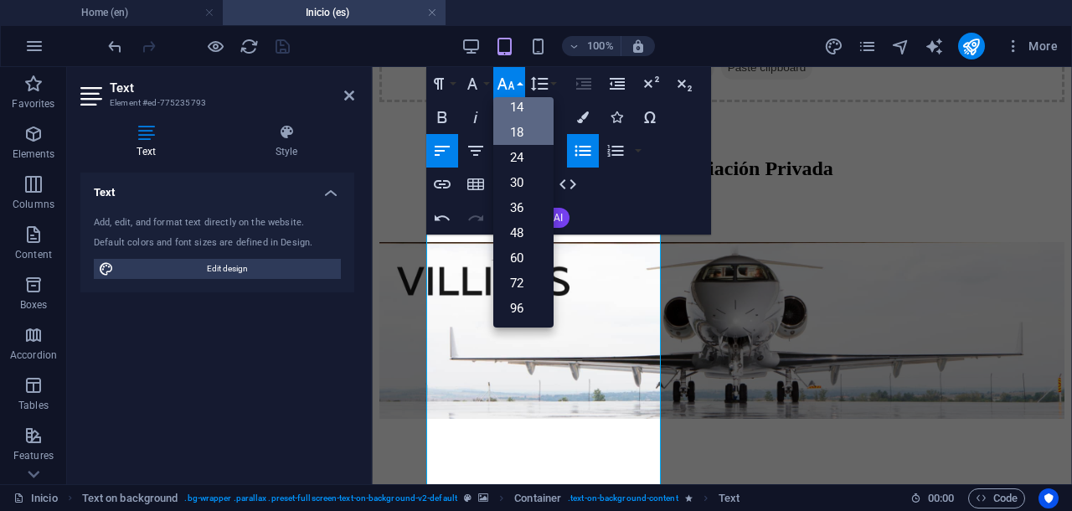
scroll to position [134, 0]
click at [521, 130] on link "18" at bounding box center [523, 133] width 60 height 25
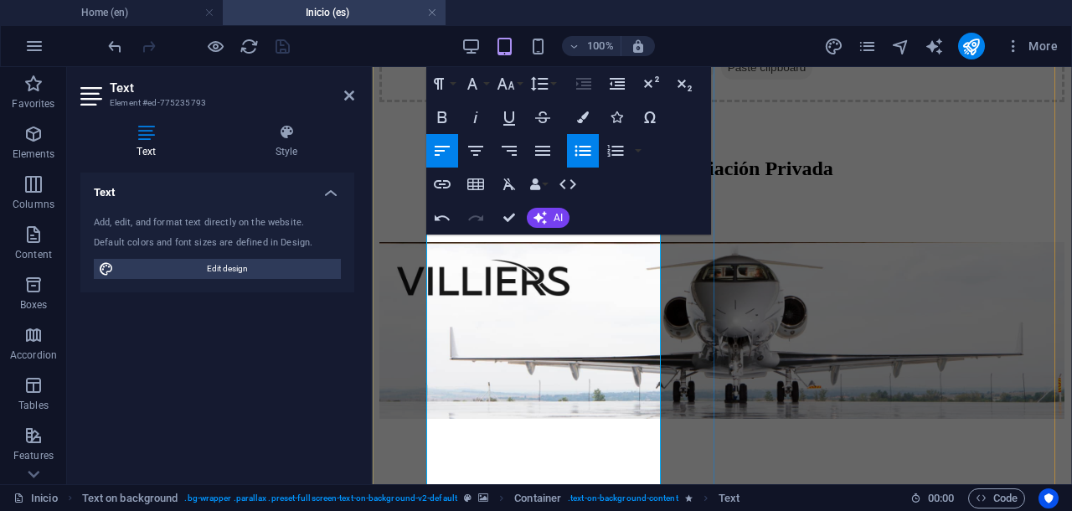
scroll to position [4600, 0]
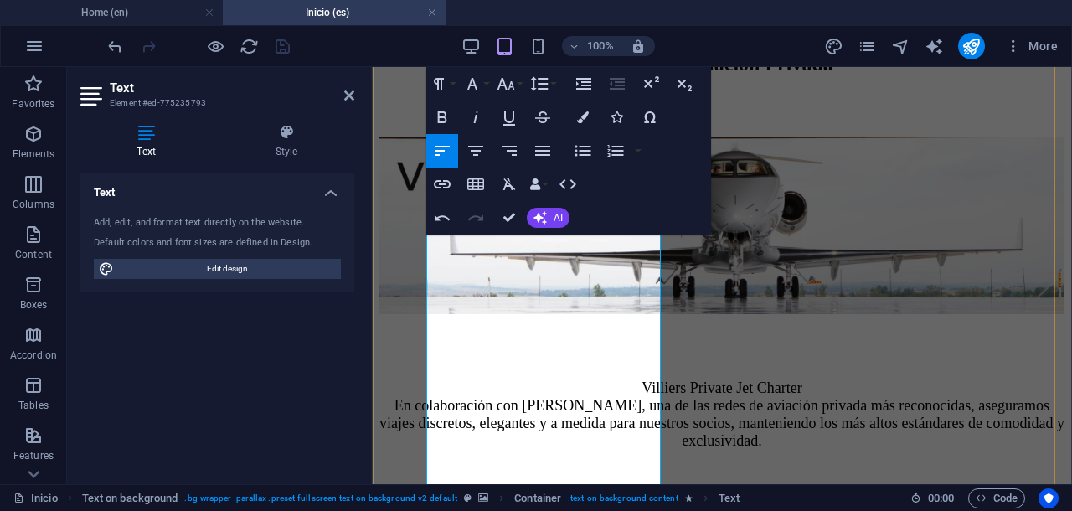
scroll to position [4705, 0]
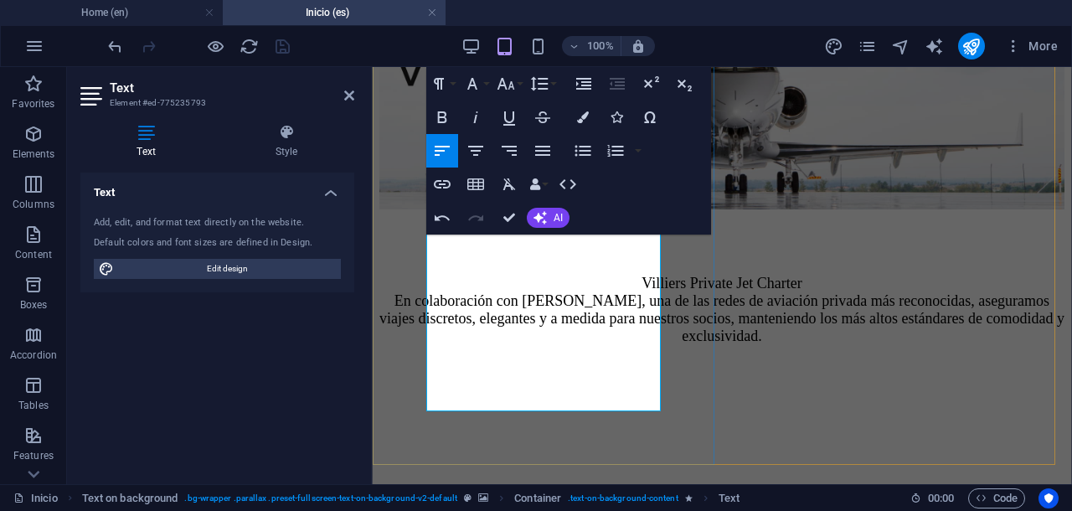
drag, startPoint x: 610, startPoint y: 360, endPoint x: 429, endPoint y: 293, distance: 192.9
click at [473, 155] on icon "button" at bounding box center [475, 151] width 15 height 10
click at [510, 87] on icon "button" at bounding box center [506, 84] width 20 height 20
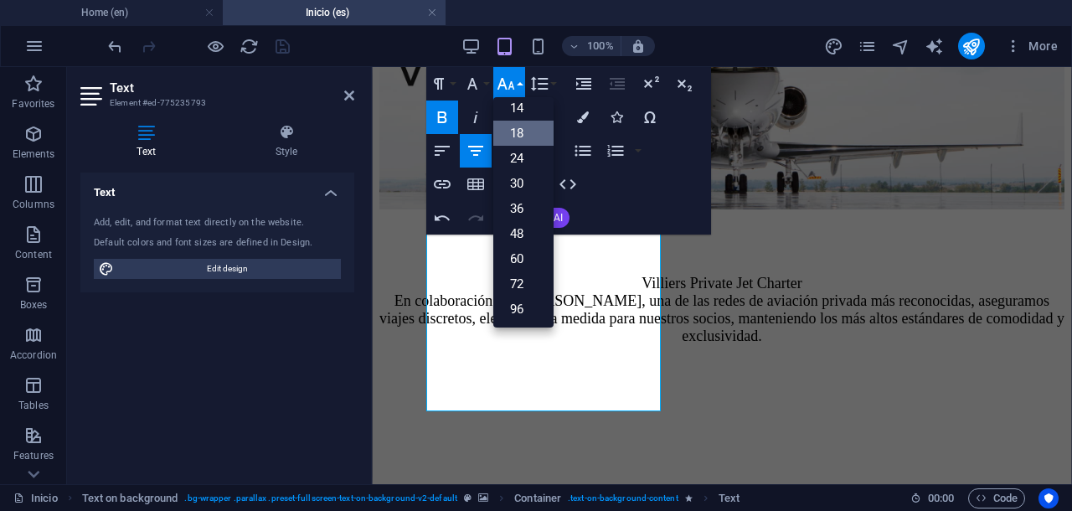
click at [522, 128] on link "18" at bounding box center [523, 133] width 60 height 25
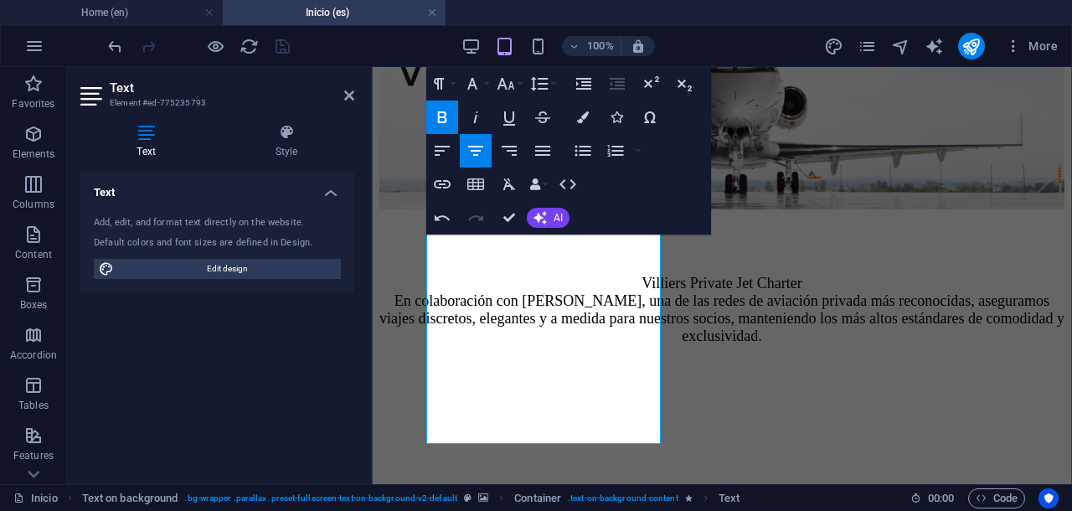
click at [447, 123] on icon "button" at bounding box center [442, 117] width 20 height 20
click at [443, 119] on icon "button" at bounding box center [442, 117] width 20 height 20
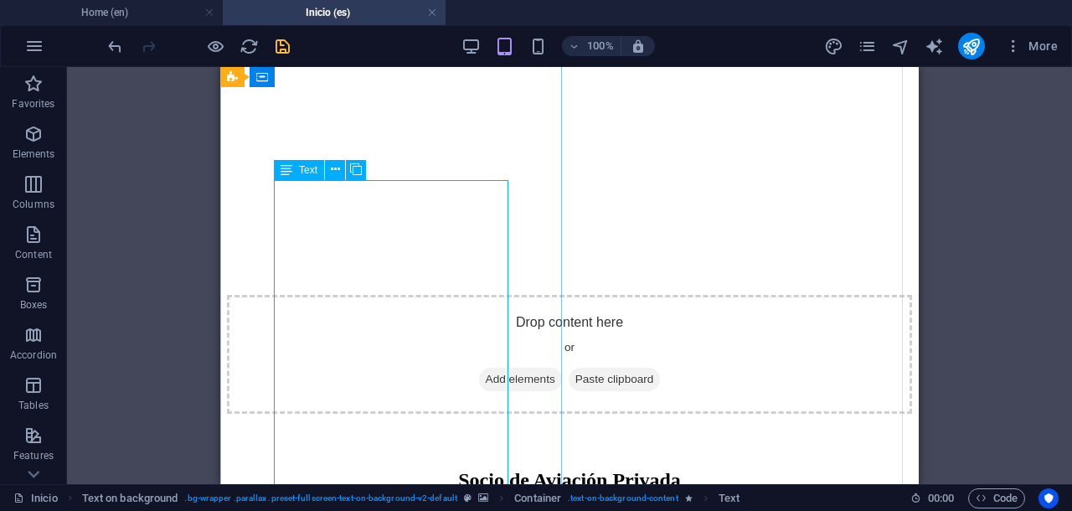
scroll to position [4181, 0]
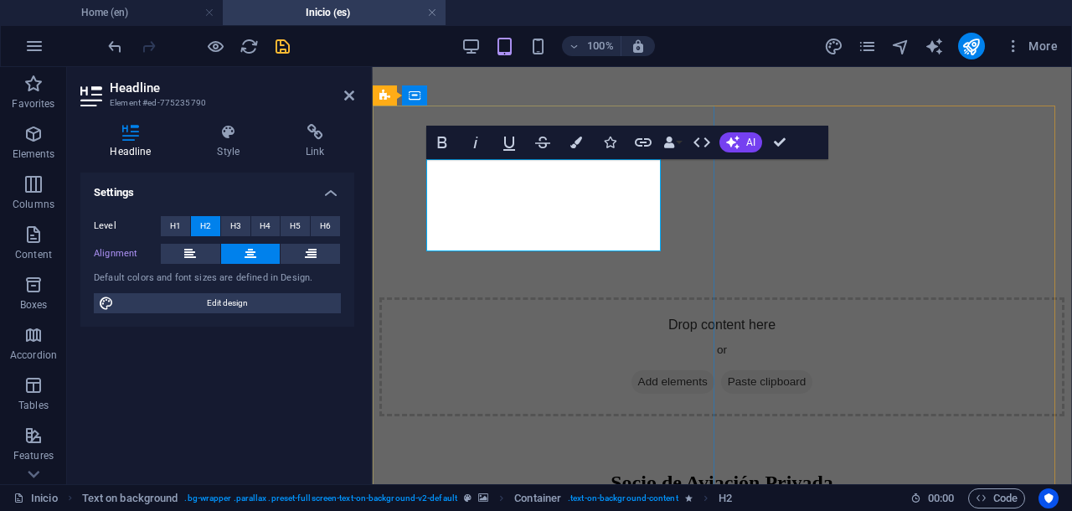
drag, startPoint x: 579, startPoint y: 237, endPoint x: 497, endPoint y: 230, distance: 82.3
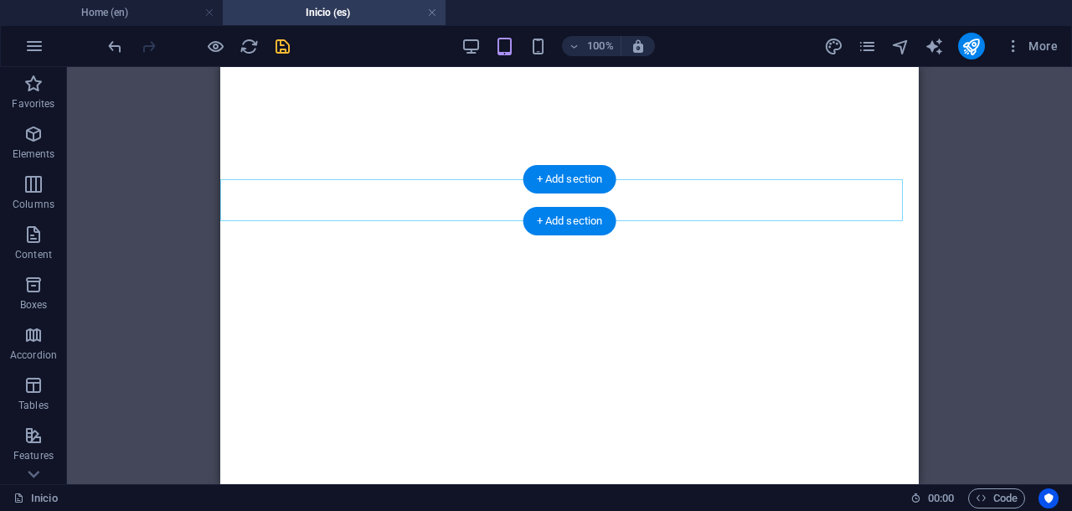
scroll to position [5123, 0]
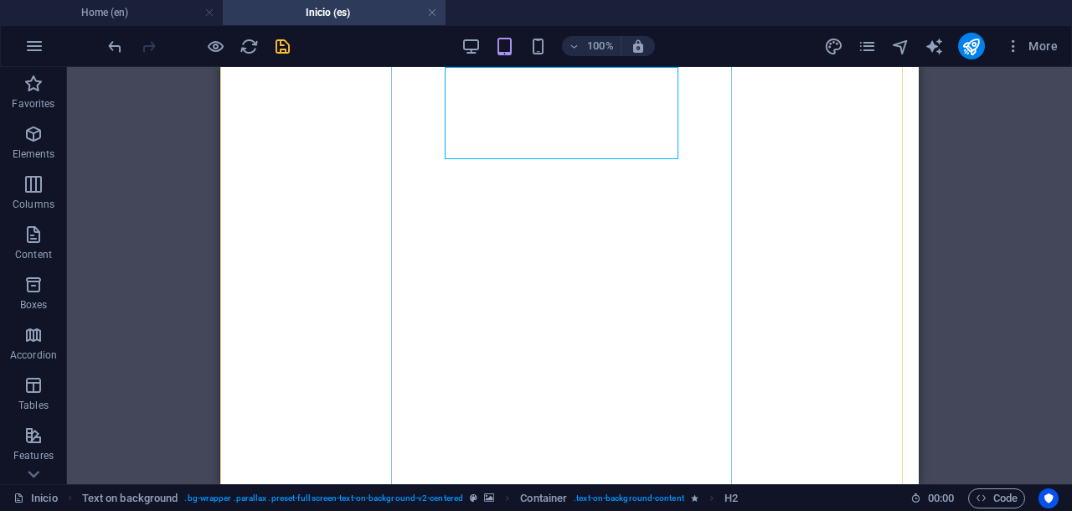
scroll to position [5228, 0]
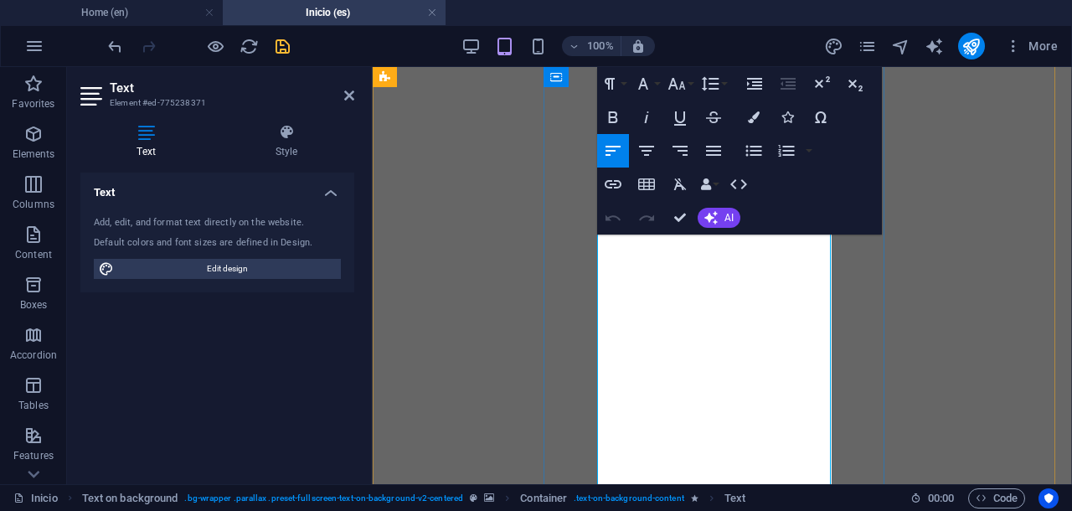
scroll to position [5123, 0]
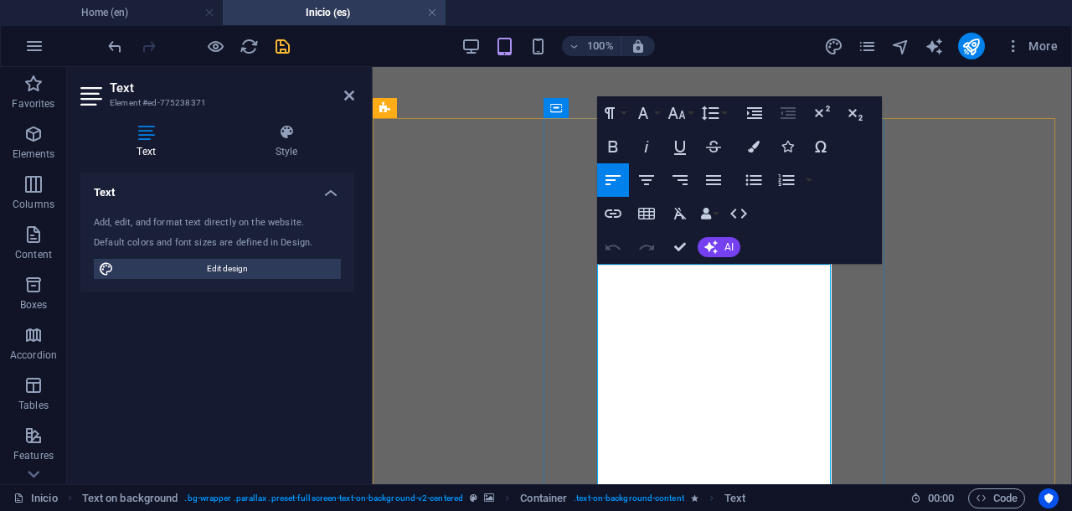
drag, startPoint x: 599, startPoint y: 296, endPoint x: 737, endPoint y: 431, distance: 193.0
drag, startPoint x: 790, startPoint y: 456, endPoint x: 599, endPoint y: 293, distance: 251.8
click at [677, 111] on icon "button" at bounding box center [676, 113] width 20 height 20
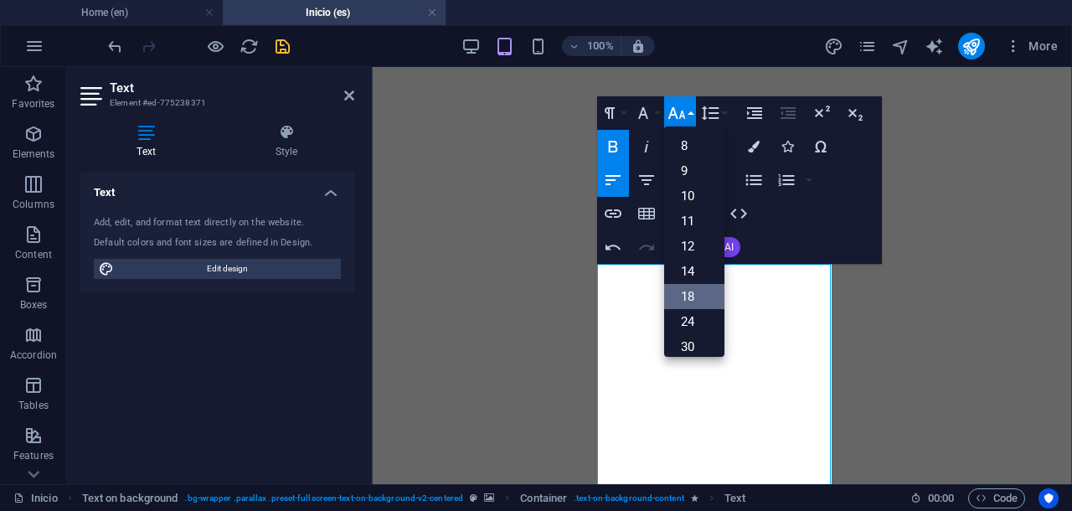
click at [688, 294] on link "18" at bounding box center [694, 296] width 60 height 25
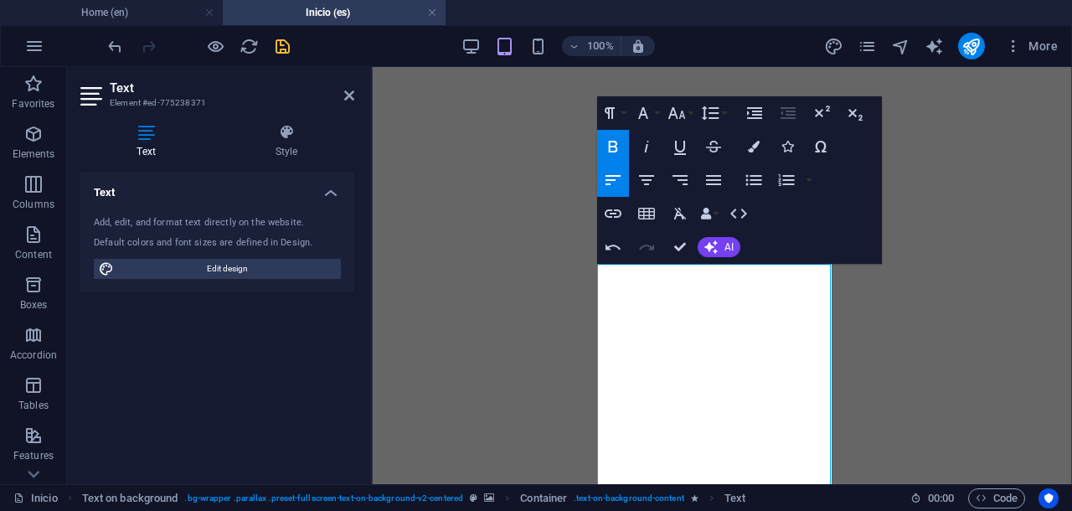
click at [615, 144] on icon "button" at bounding box center [612, 147] width 9 height 12
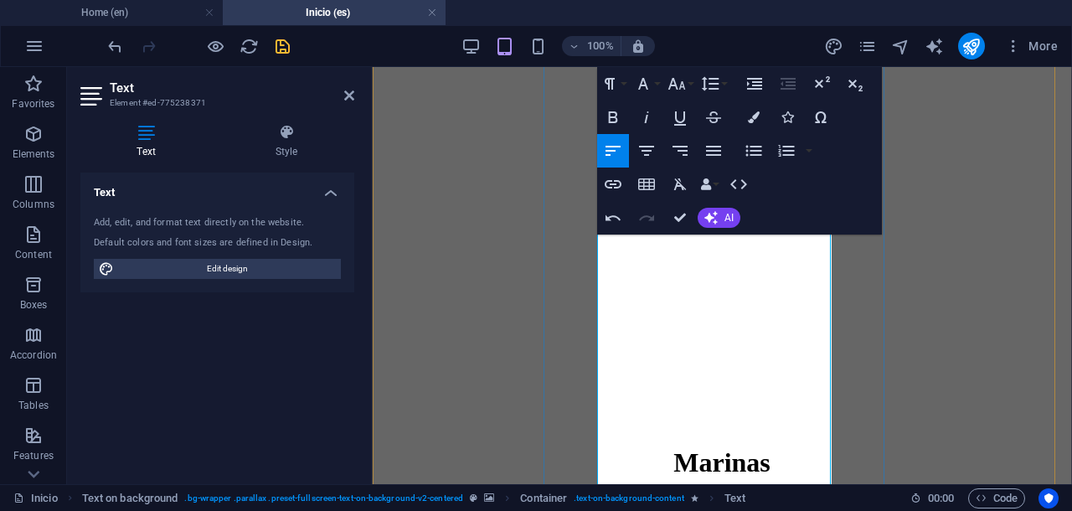
scroll to position [5333, 0]
drag, startPoint x: 702, startPoint y: 332, endPoint x: 593, endPoint y: 336, distance: 109.7
click at [673, 87] on icon "button" at bounding box center [676, 84] width 20 height 20
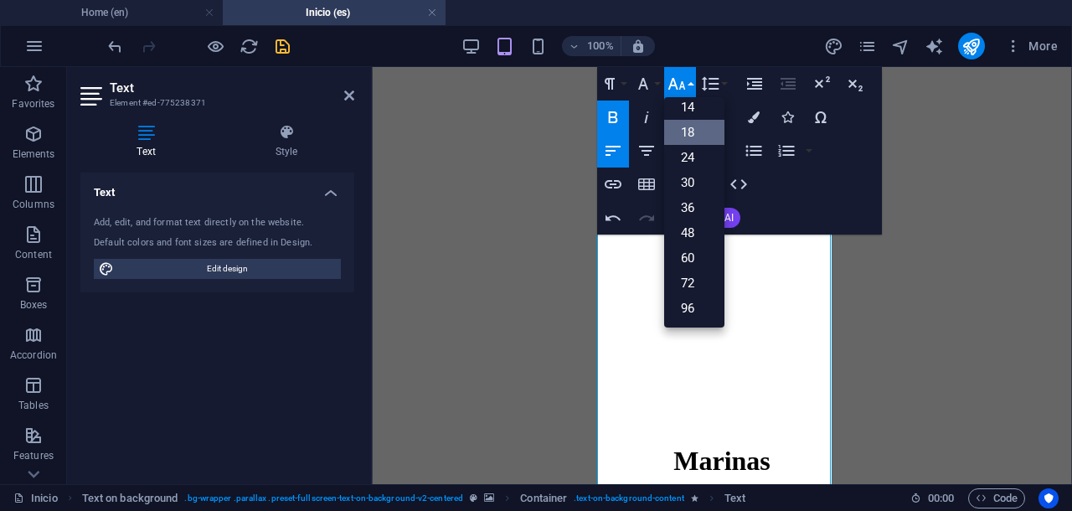
scroll to position [134, 0]
click at [689, 128] on link "18" at bounding box center [694, 133] width 60 height 25
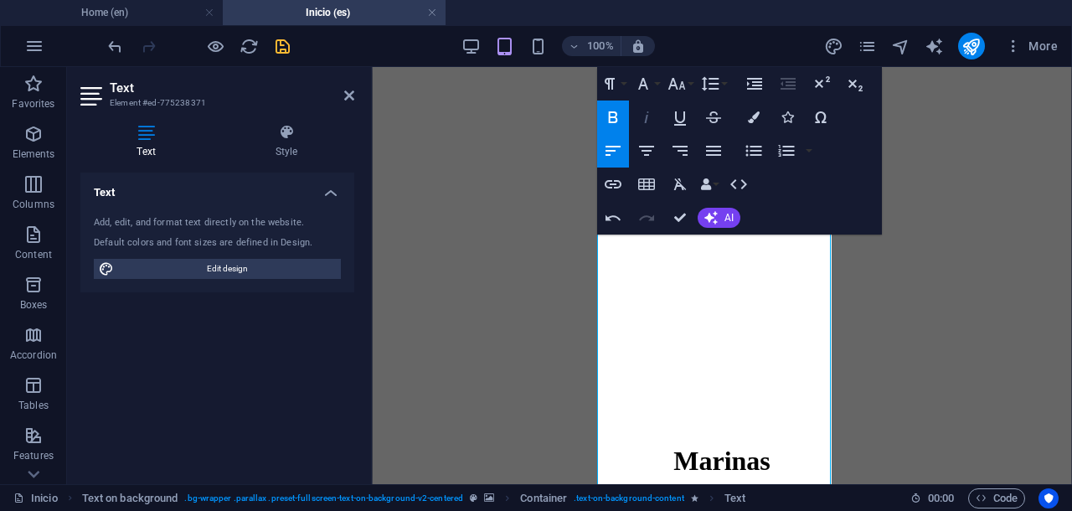
click at [645, 123] on icon "button" at bounding box center [646, 117] width 20 height 20
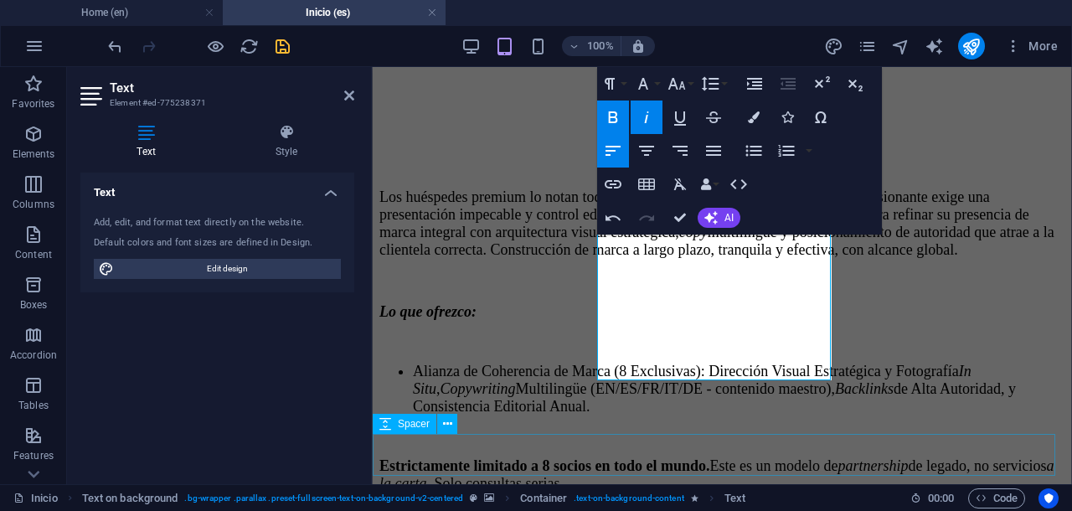
scroll to position [5670, 0]
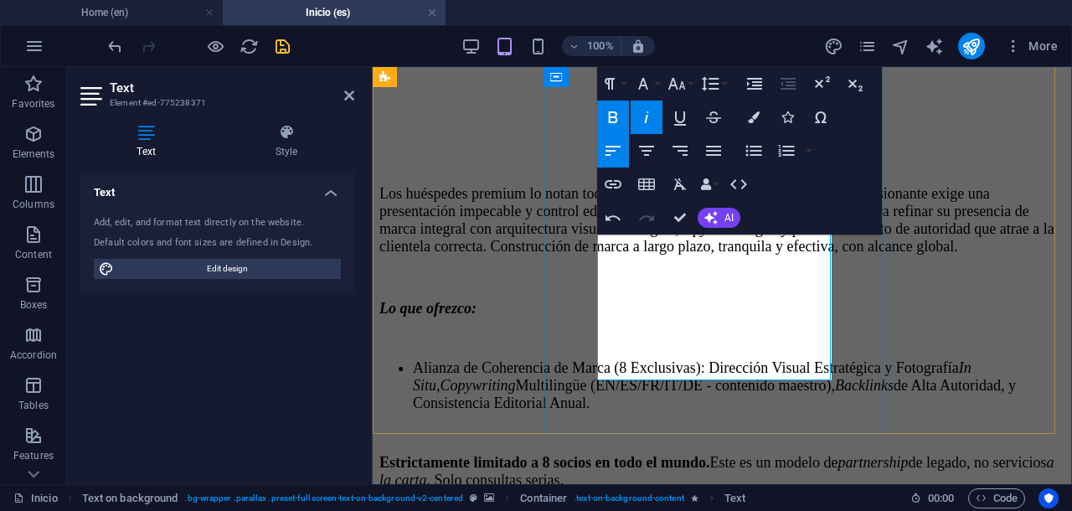
drag, startPoint x: 623, startPoint y: 270, endPoint x: 788, endPoint y: 327, distance: 174.5
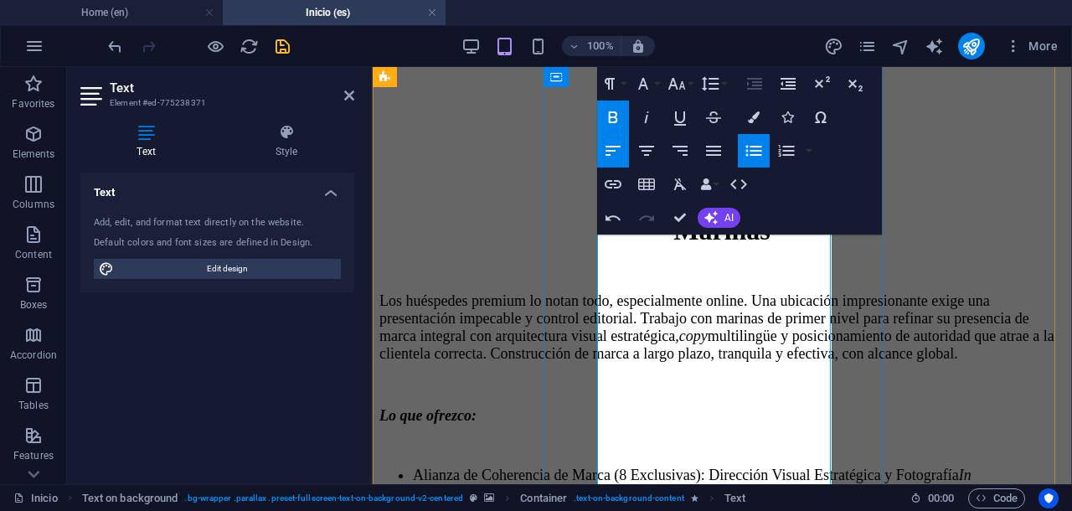
scroll to position [5461, 0]
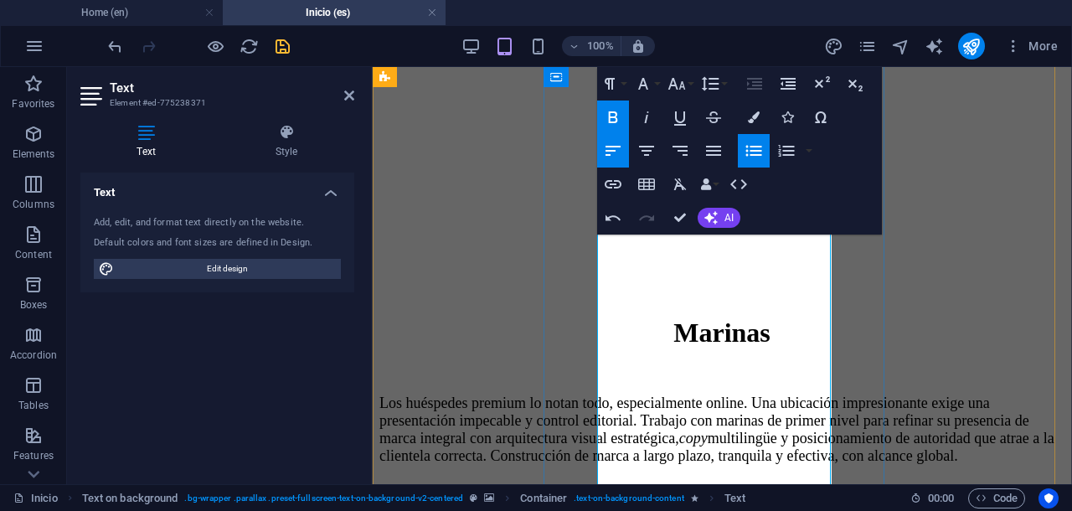
drag, startPoint x: 626, startPoint y: 254, endPoint x: 700, endPoint y: 441, distance: 201.5
click at [677, 82] on icon "button" at bounding box center [676, 84] width 20 height 20
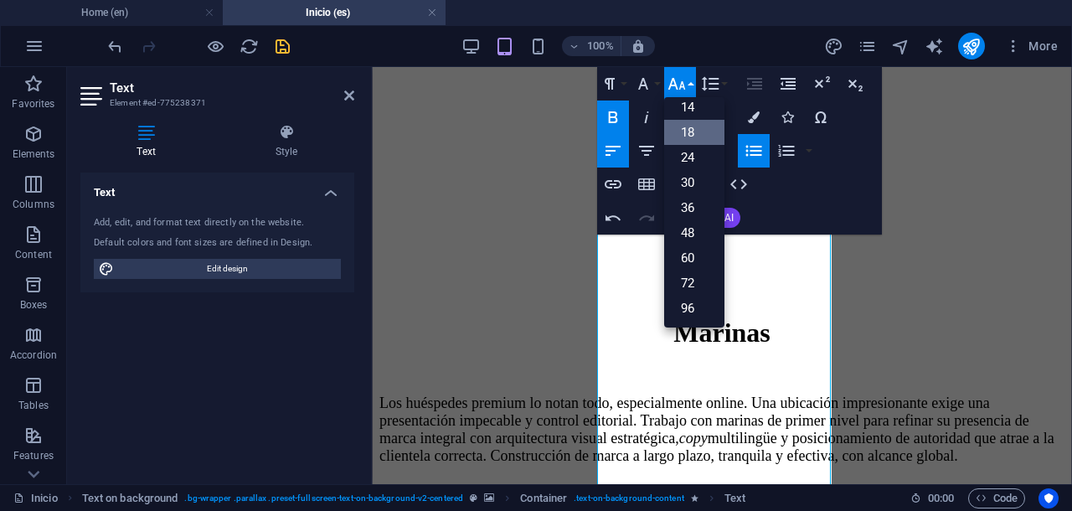
scroll to position [134, 0]
click at [690, 126] on link "18" at bounding box center [694, 133] width 60 height 25
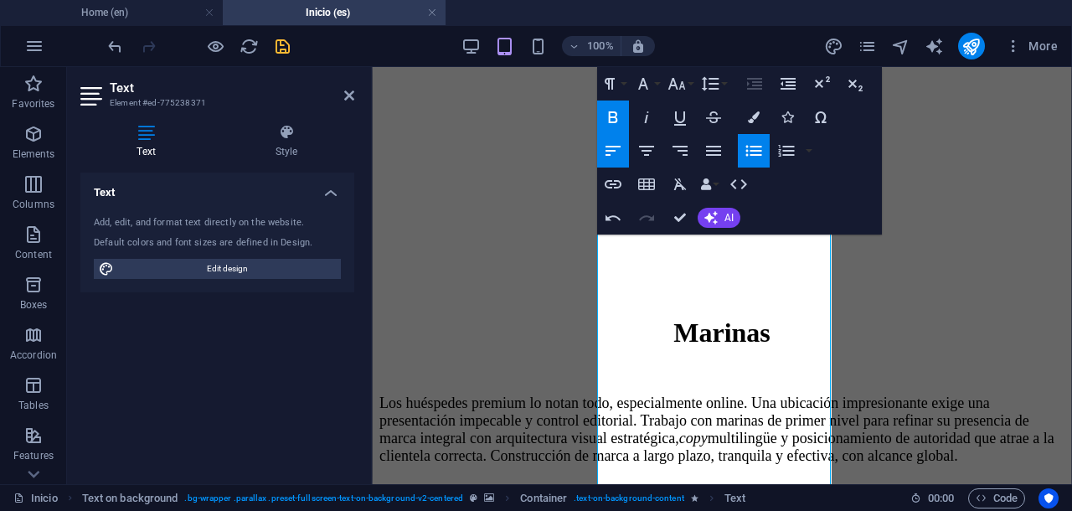
click at [610, 118] on icon "button" at bounding box center [613, 117] width 20 height 20
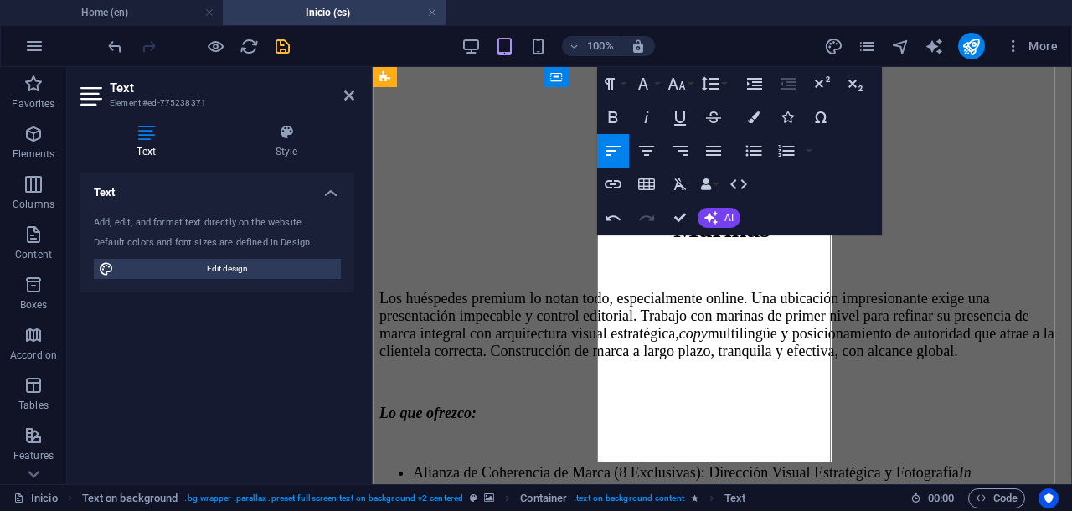
drag, startPoint x: 601, startPoint y: 370, endPoint x: 661, endPoint y: 386, distance: 62.3
drag, startPoint x: 596, startPoint y: 362, endPoint x: 816, endPoint y: 424, distance: 228.2
click at [682, 81] on icon "button" at bounding box center [677, 84] width 18 height 12
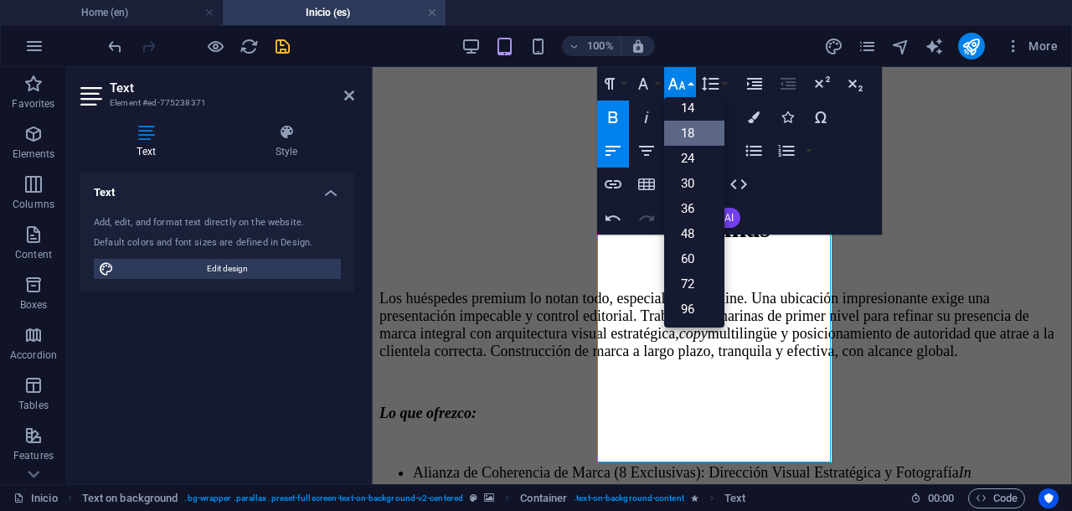
click at [694, 128] on link "18" at bounding box center [694, 133] width 60 height 25
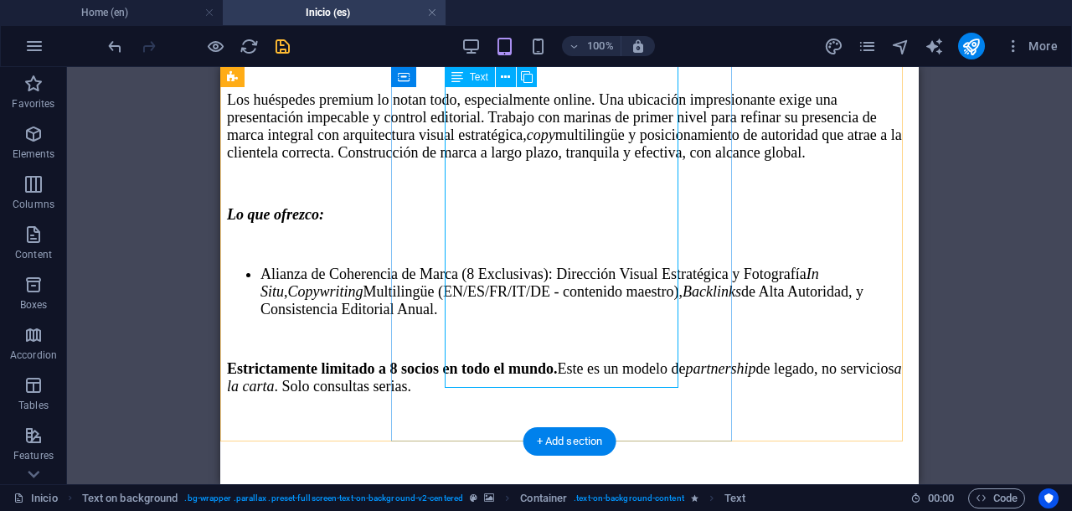
scroll to position [5775, 0]
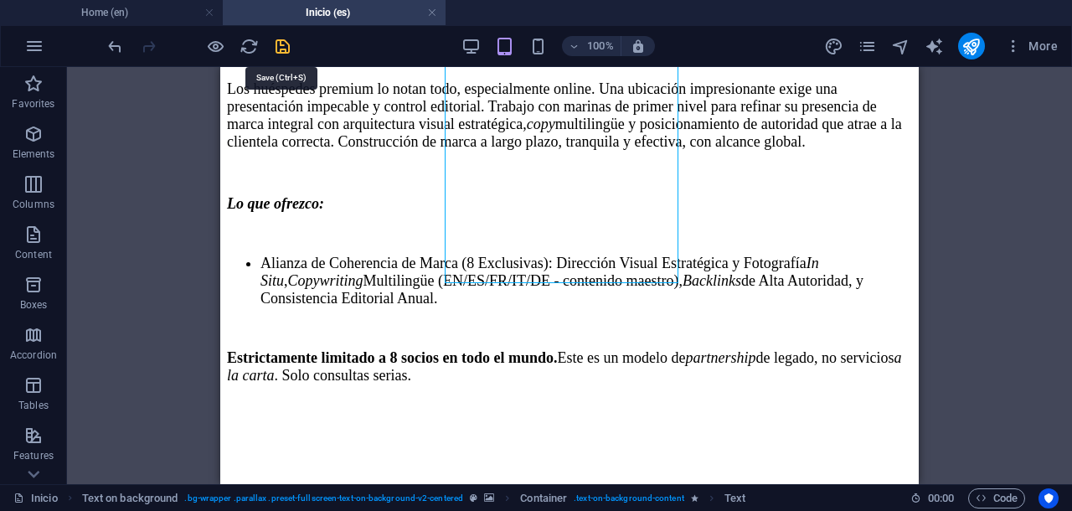
click at [285, 49] on icon "save" at bounding box center [282, 46] width 19 height 19
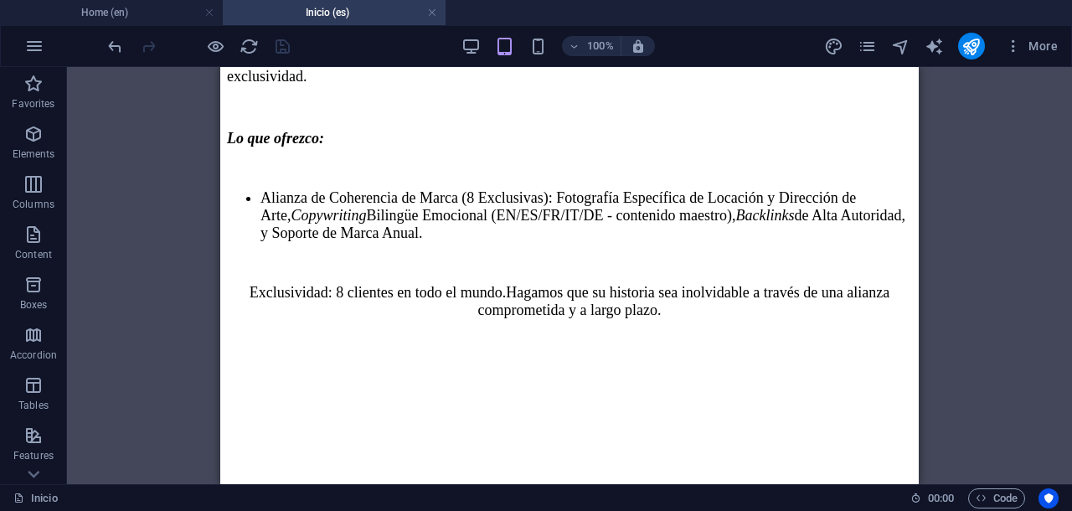
scroll to position [7135, 0]
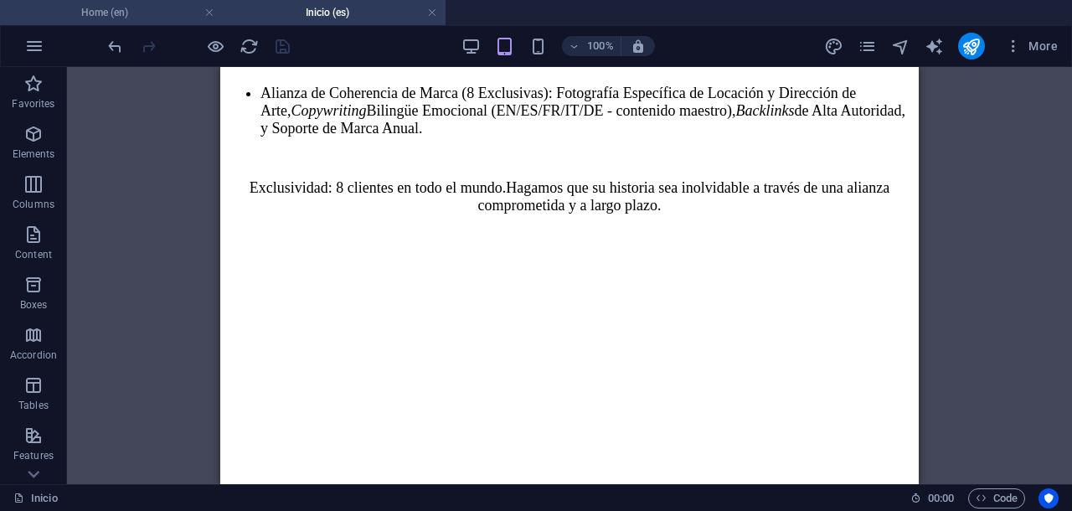
click at [84, 16] on h4 "Home (en)" at bounding box center [111, 12] width 223 height 18
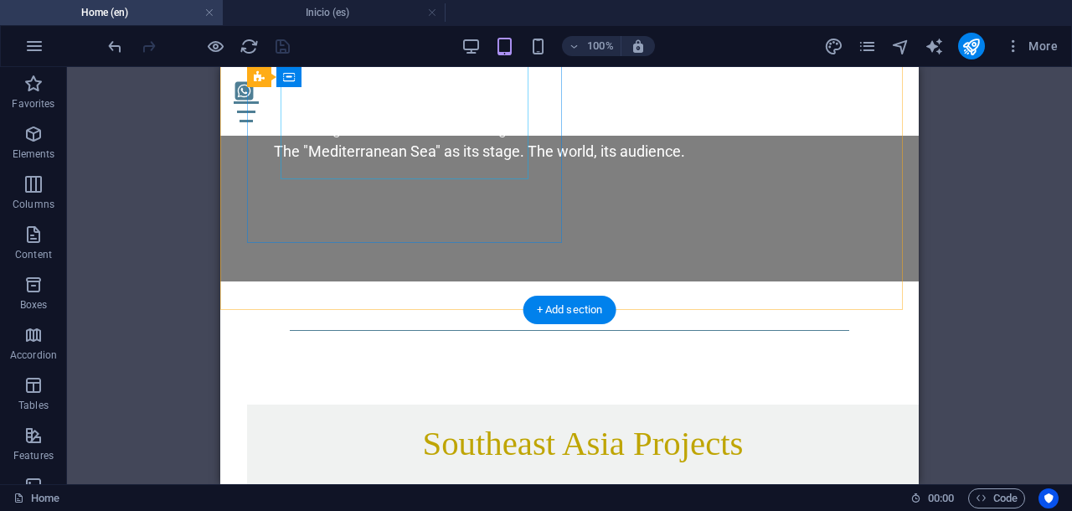
scroll to position [17433, 0]
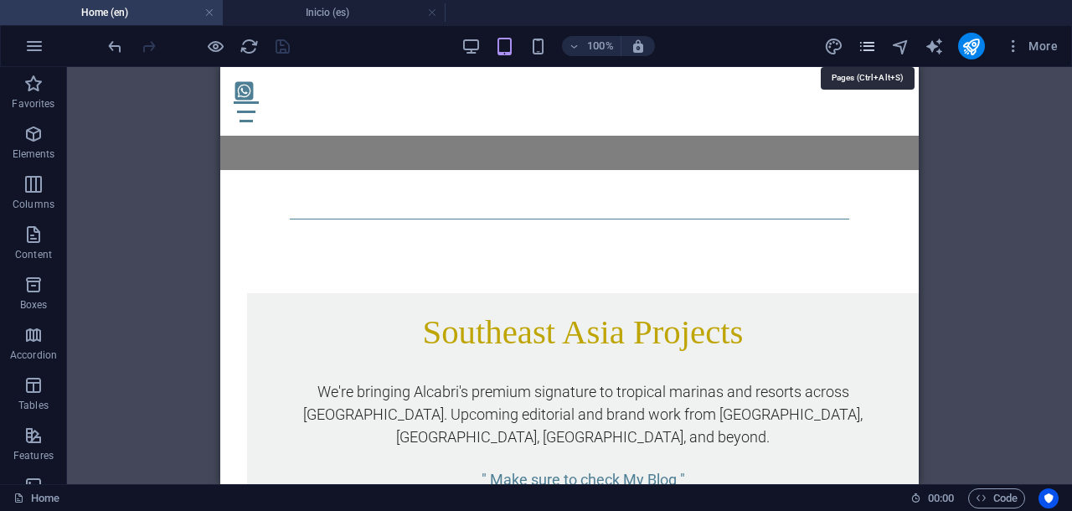
click at [865, 49] on icon "pages" at bounding box center [866, 46] width 19 height 19
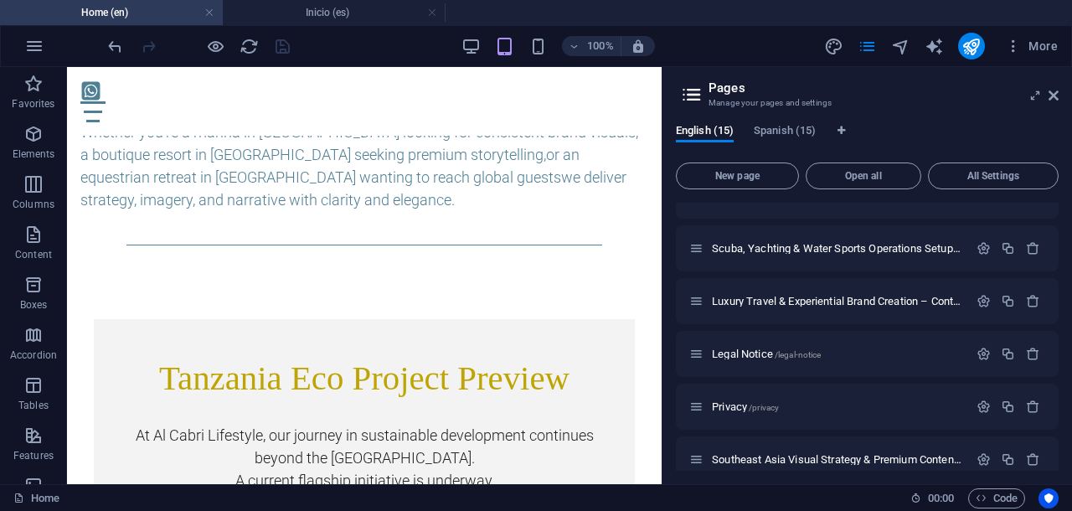
scroll to position [523, 0]
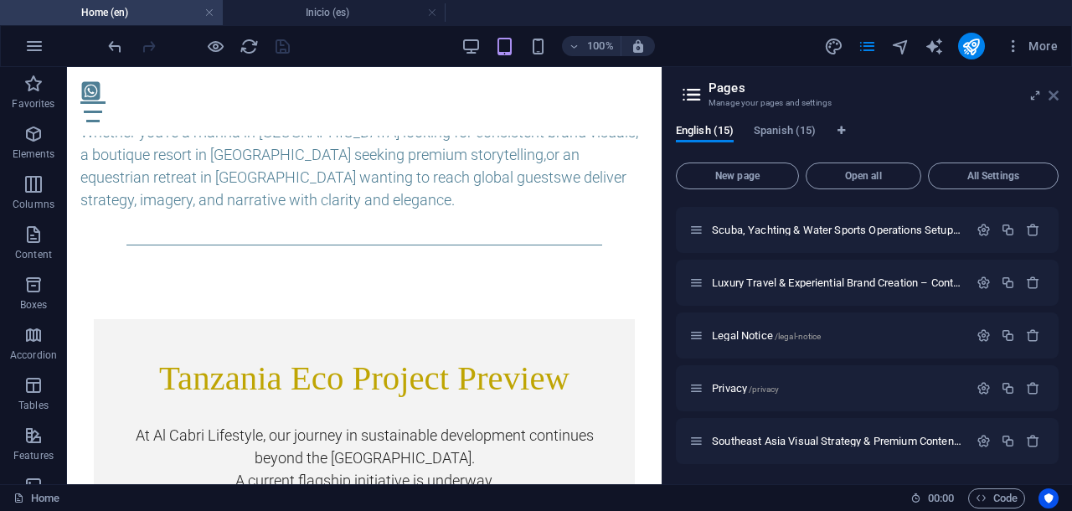
click at [1052, 93] on icon at bounding box center [1053, 95] width 10 height 13
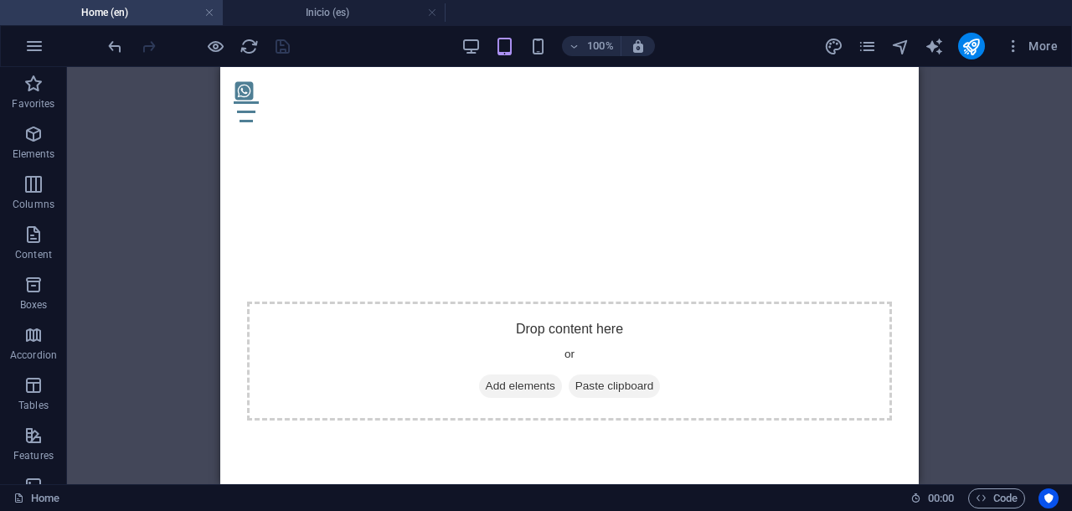
scroll to position [17433, 0]
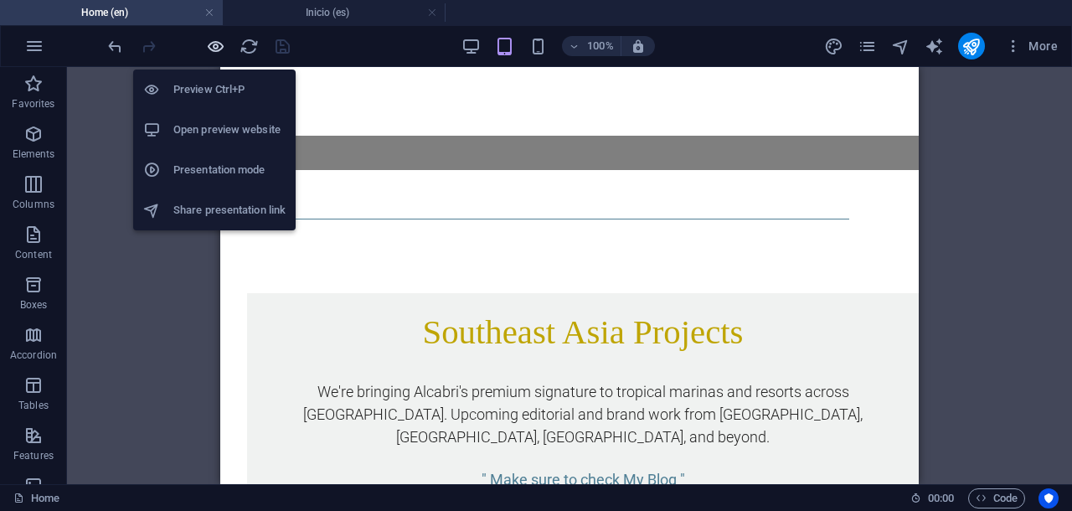
click at [214, 51] on icon "button" at bounding box center [215, 46] width 19 height 19
click at [214, 42] on icon "button" at bounding box center [215, 46] width 19 height 19
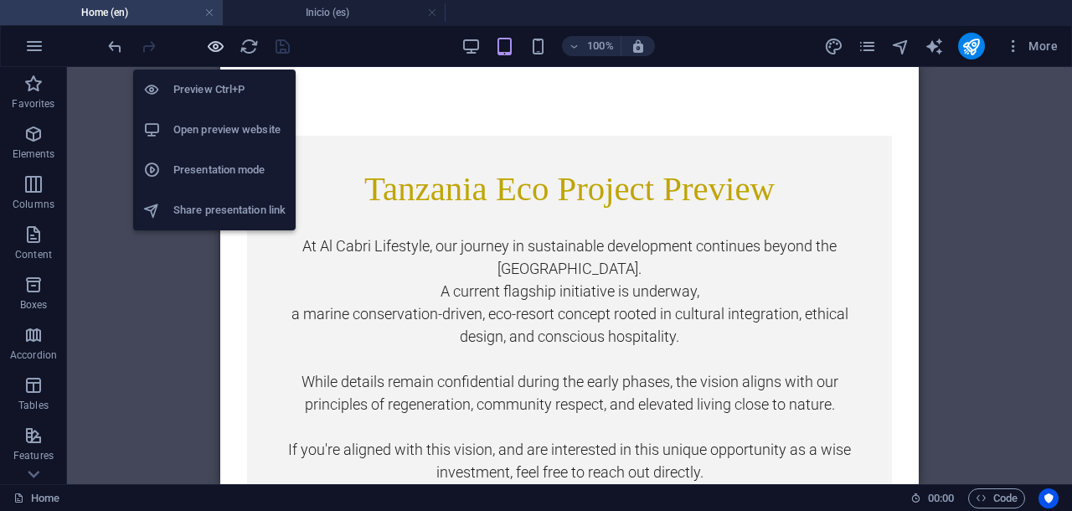
scroll to position [15607, 0]
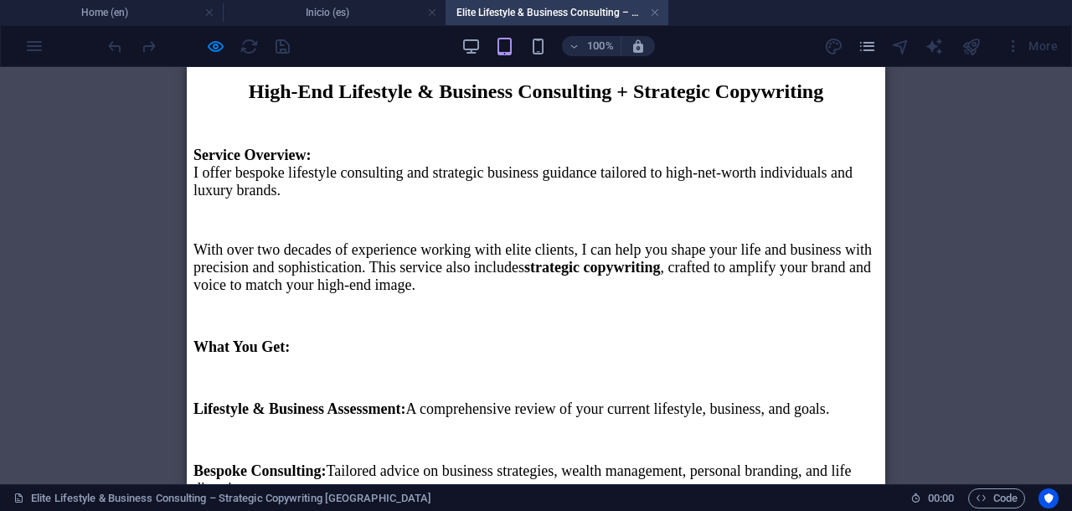
scroll to position [0, 0]
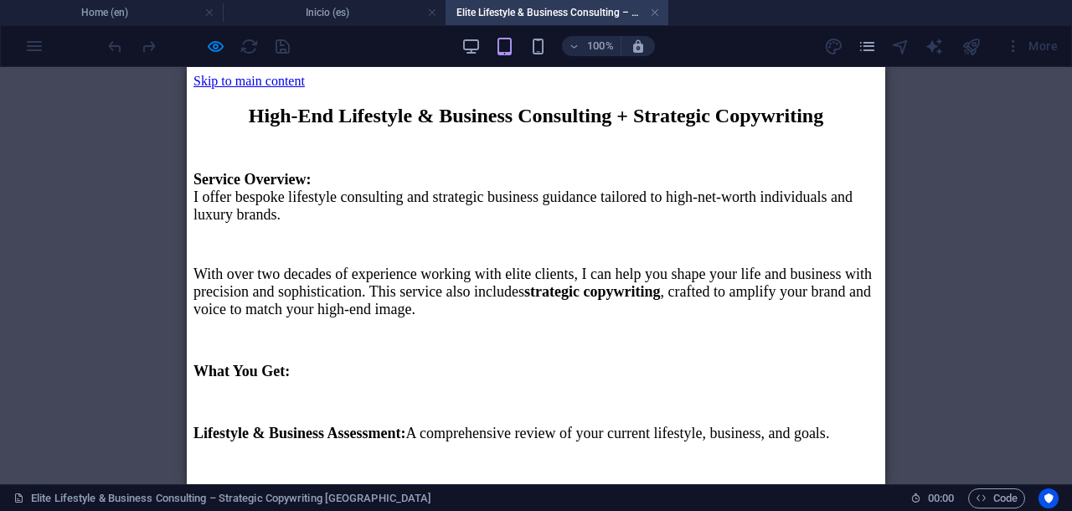
click at [241, 149] on div "High-End Lifestyle & Business Consulting + Strategic Copywriting Service Overvi…" at bounding box center [535, 471] width 685 height 733
drag, startPoint x: 241, startPoint y: 149, endPoint x: 251, endPoint y: 166, distance: 19.5
click at [251, 166] on div "High-End Lifestyle & Business Consulting + Strategic Copywriting Service Overvi…" at bounding box center [535, 471] width 685 height 733
drag, startPoint x: 236, startPoint y: 135, endPoint x: 392, endPoint y: 286, distance: 216.7
click at [392, 286] on div "High-End Lifestyle & Business Consulting + Strategic Copywriting Service Overvi…" at bounding box center [535, 471] width 685 height 733
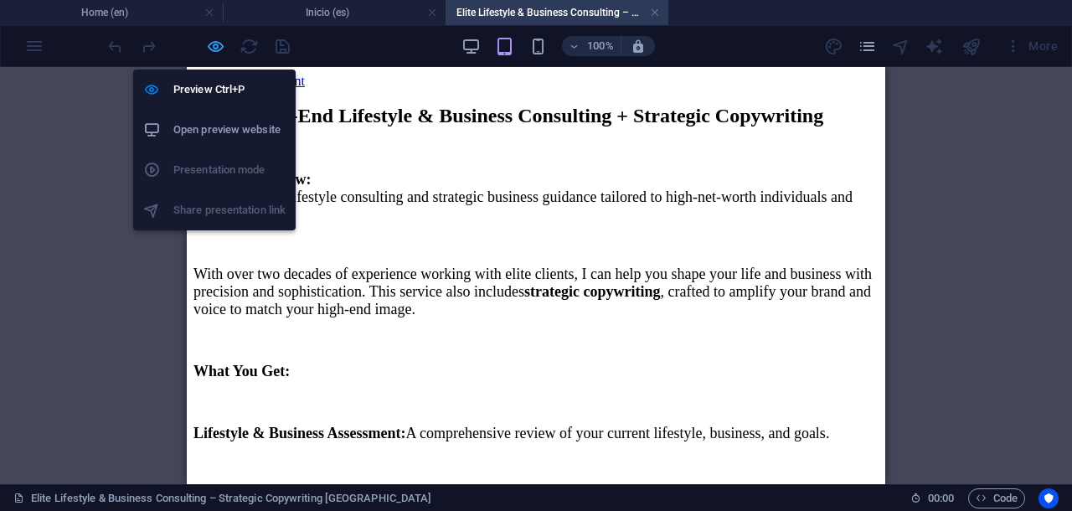
click at [209, 42] on icon "button" at bounding box center [215, 46] width 19 height 19
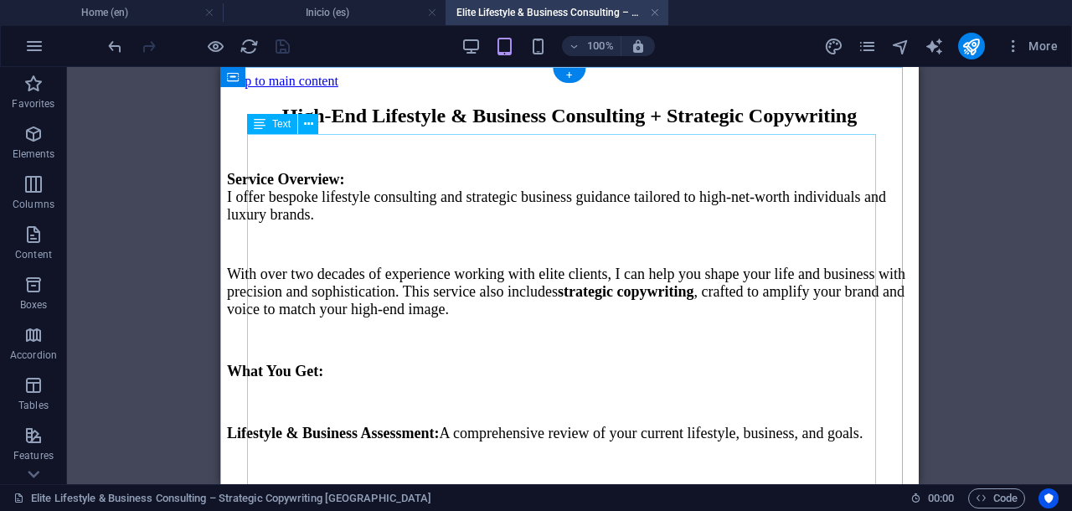
click at [327, 155] on div "High-End Lifestyle & Business Consulting + Strategic Copywriting Service Overvi…" at bounding box center [569, 471] width 685 height 733
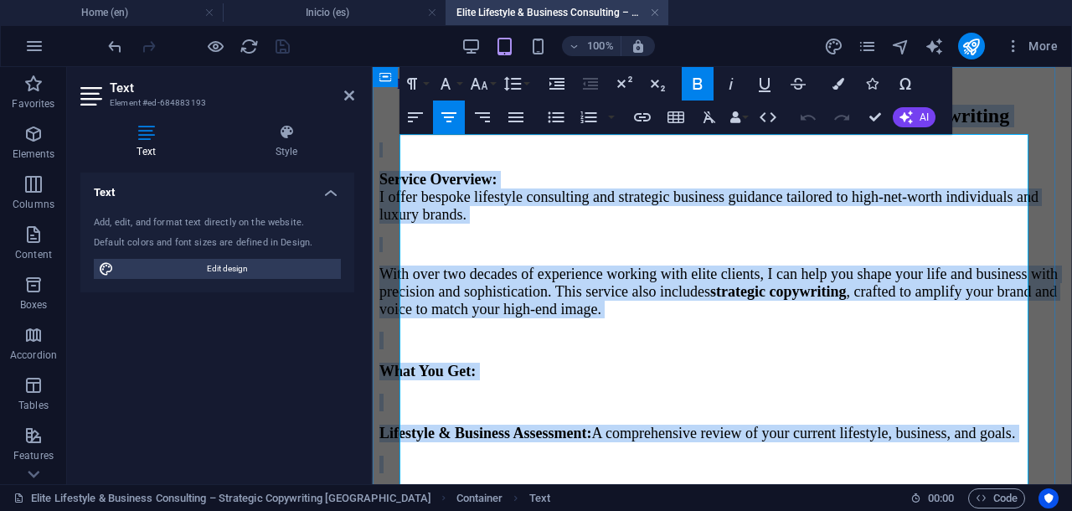
copy div "Lore-Ips Dolorsita & Consecte Adipiscing + Elitseddo Eiusmodtemp Incidid Utlabo…"
click at [541, 185] on p "Service Overview: I offer bespoke lifestyle consulting and strategic business g…" at bounding box center [721, 197] width 685 height 53
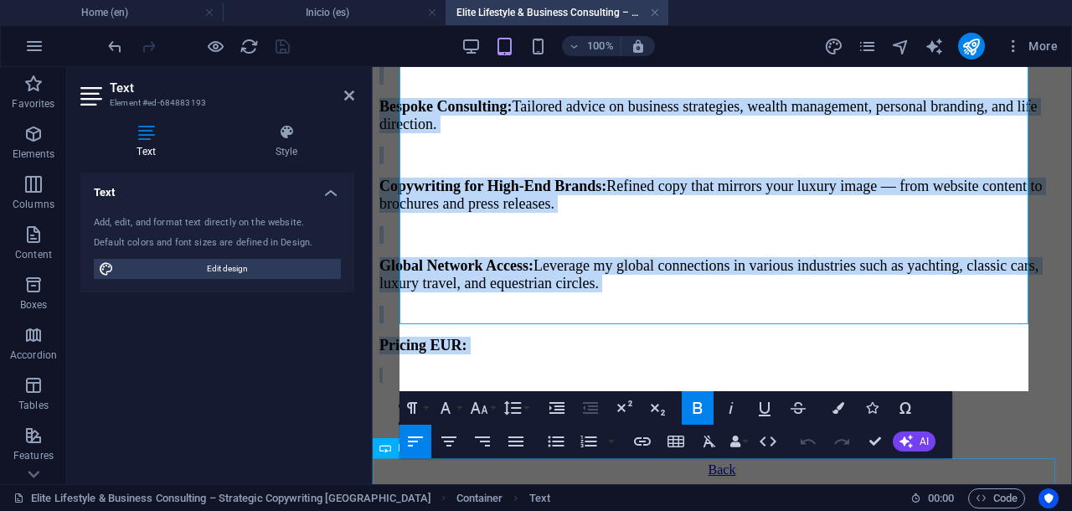
scroll to position [470, 0]
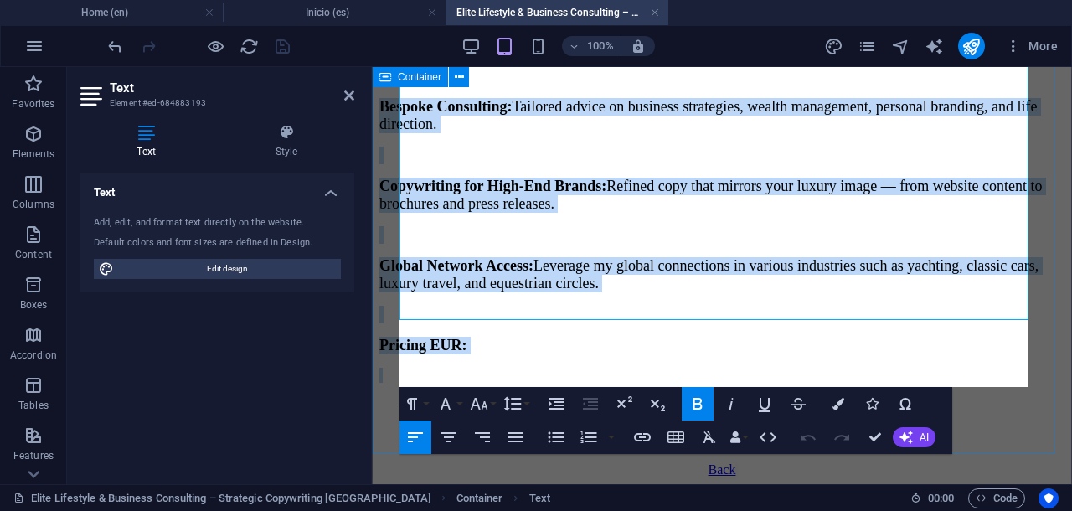
drag, startPoint x: 404, startPoint y: 200, endPoint x: 1132, endPoint y: 461, distance: 773.9
click at [759, 394] on div "High-End Lifestyle & Business Consulting + Strategic Copywriting Service Overvi…" at bounding box center [721, 41] width 685 height 816
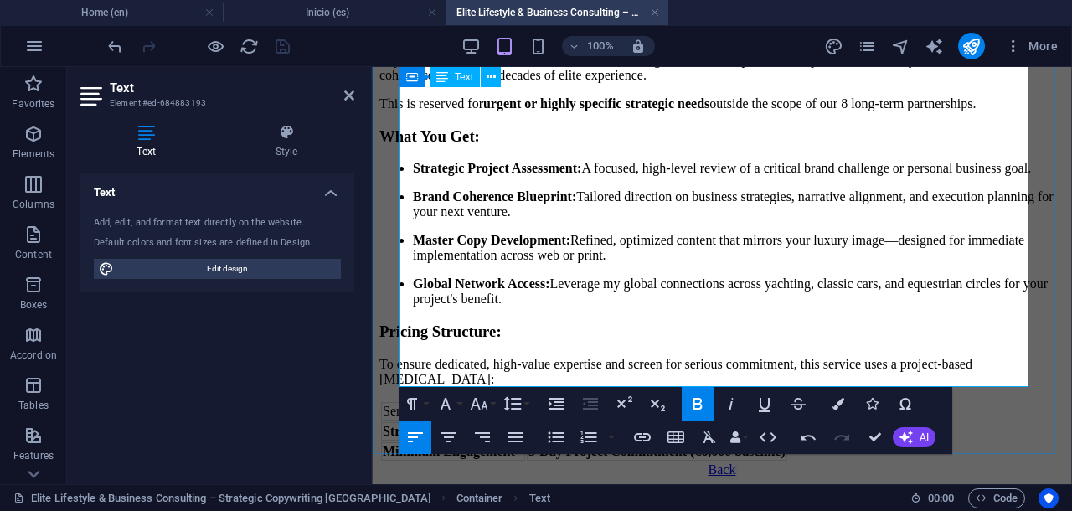
scroll to position [393, 0]
click at [788, 322] on h3 "Pricing Structure:" at bounding box center [721, 331] width 685 height 18
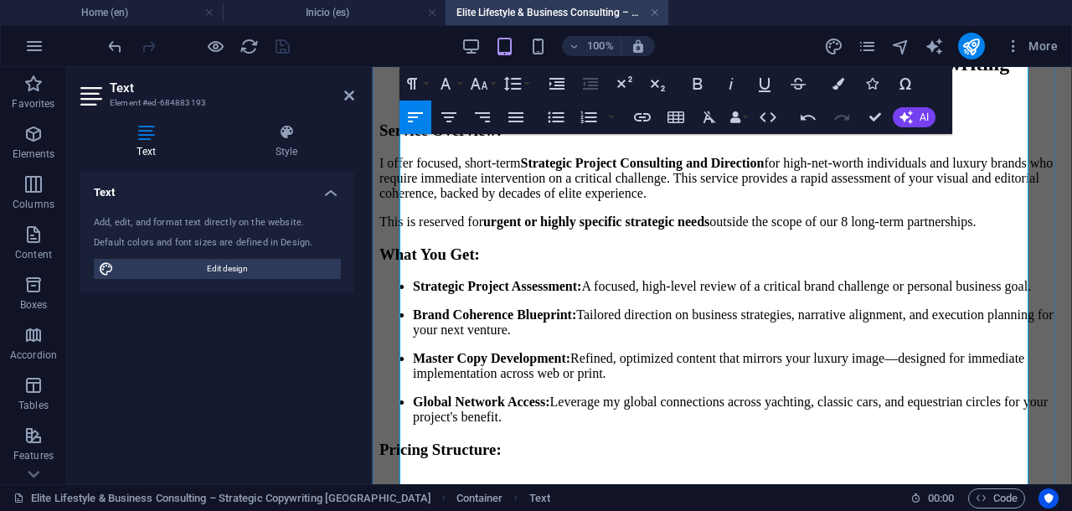
scroll to position [14, 0]
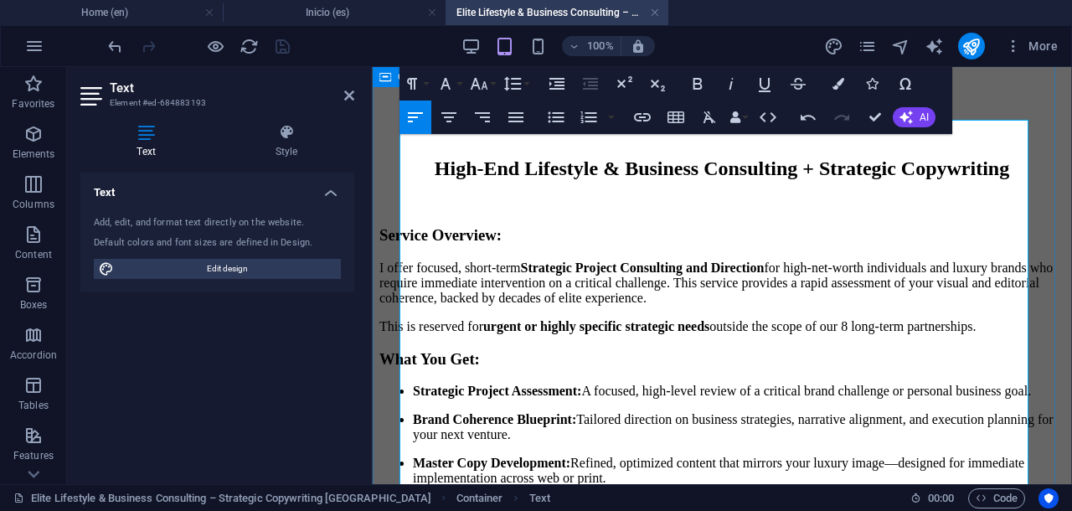
drag, startPoint x: 479, startPoint y: 358, endPoint x: 398, endPoint y: 269, distance: 120.3
click at [398, 269] on div "High-End Lifestyle & Business Consulting + Strategic Copywriting Service Overvi…" at bounding box center [721, 408] width 685 height 667
click at [479, 85] on icon "button" at bounding box center [480, 84] width 18 height 12
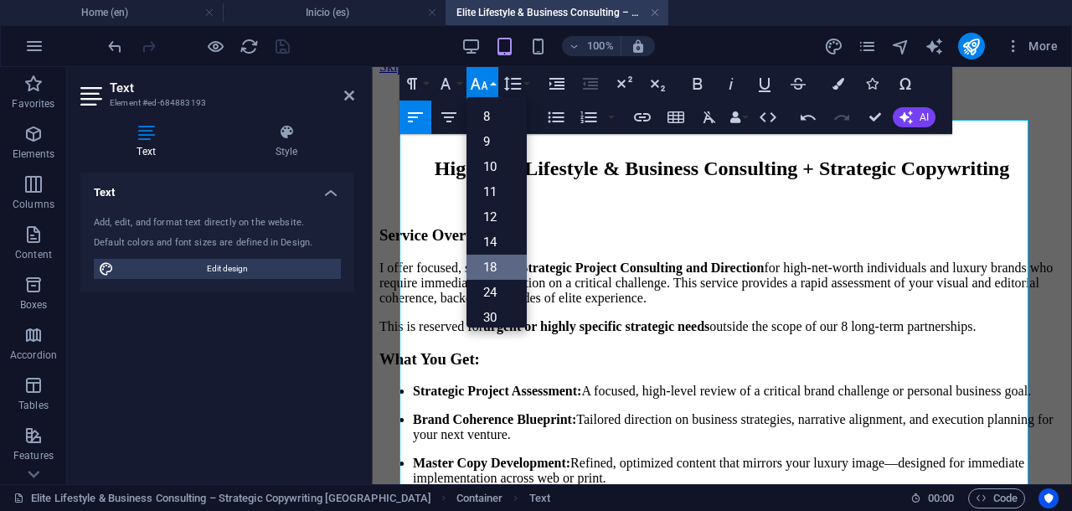
click at [492, 265] on link "18" at bounding box center [496, 267] width 60 height 25
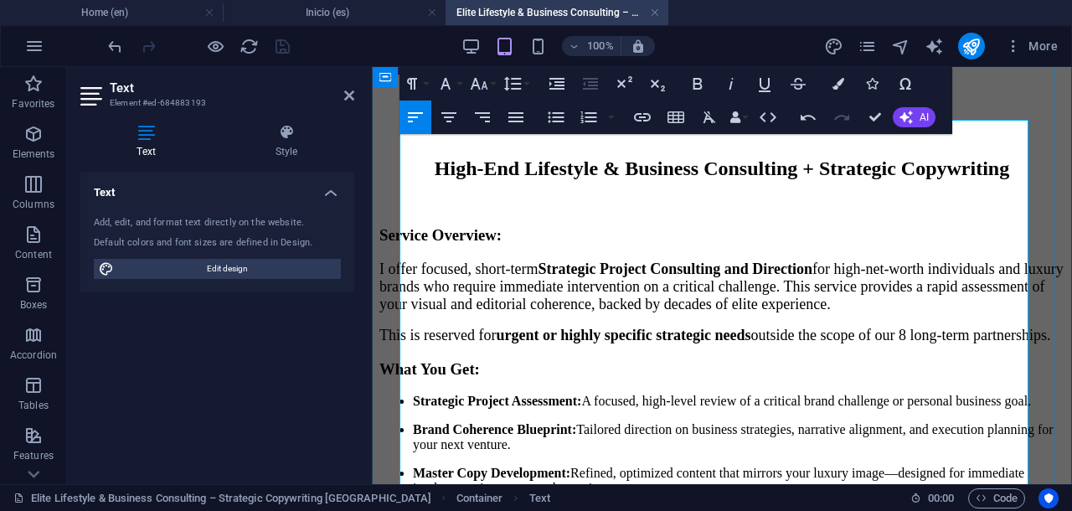
click at [779, 244] on h3 "Service Overview:" at bounding box center [721, 235] width 685 height 18
click at [648, 244] on h3 "Service Overview:" at bounding box center [721, 235] width 685 height 18
click at [785, 244] on h3 "Service Overview:" at bounding box center [721, 235] width 685 height 18
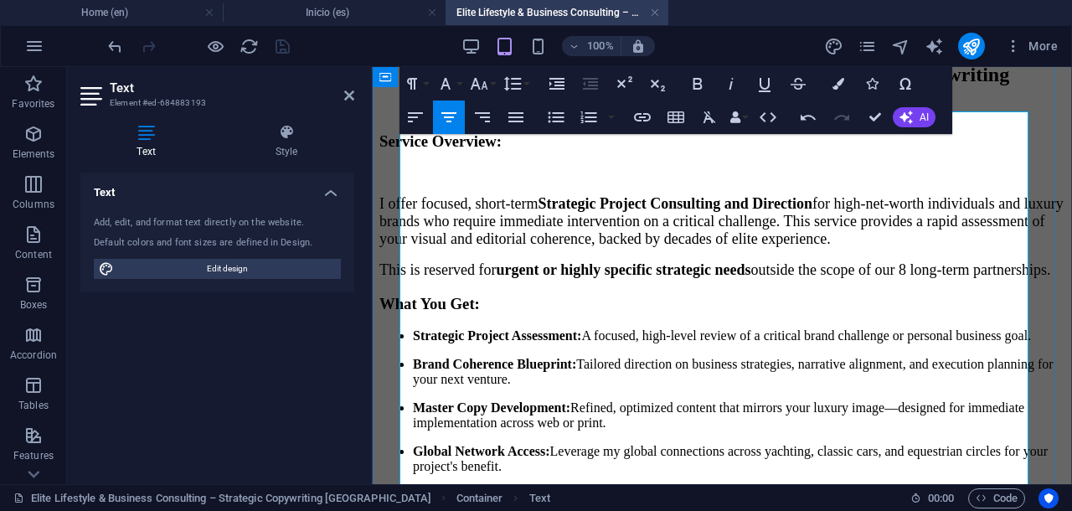
scroll to position [119, 0]
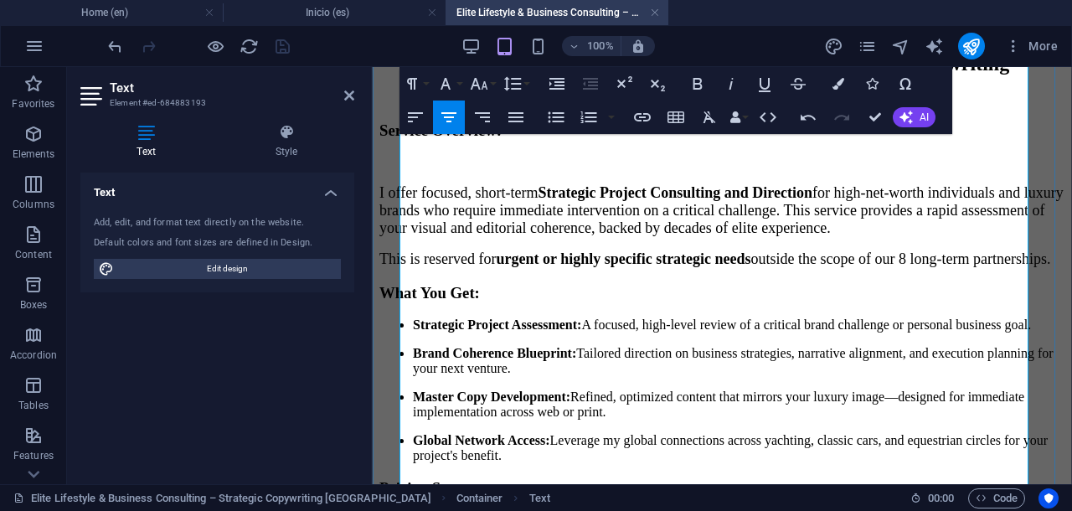
click at [549, 268] on p "This is reserved for urgent or highly specific strategic needs outside the scop…" at bounding box center [721, 259] width 685 height 18
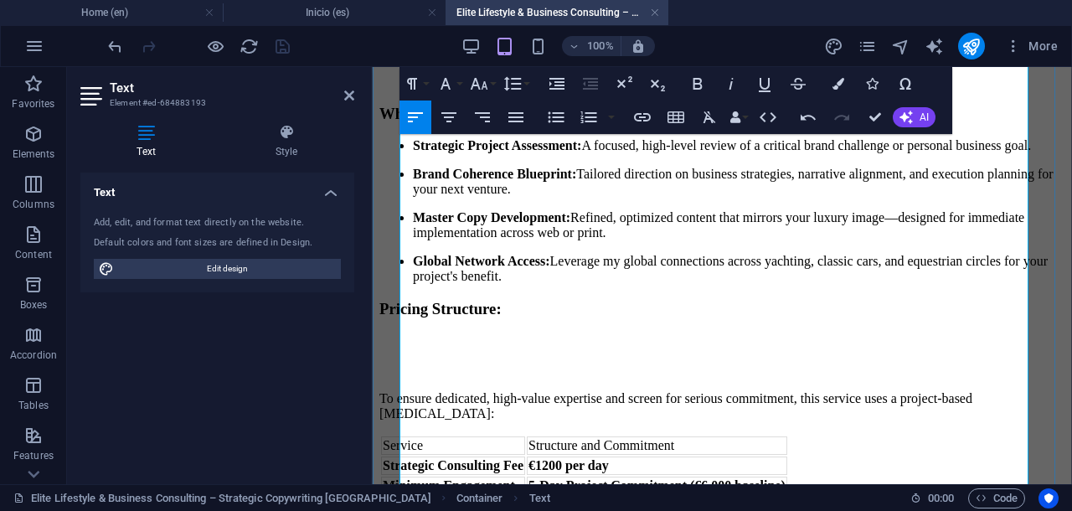
scroll to position [328, 0]
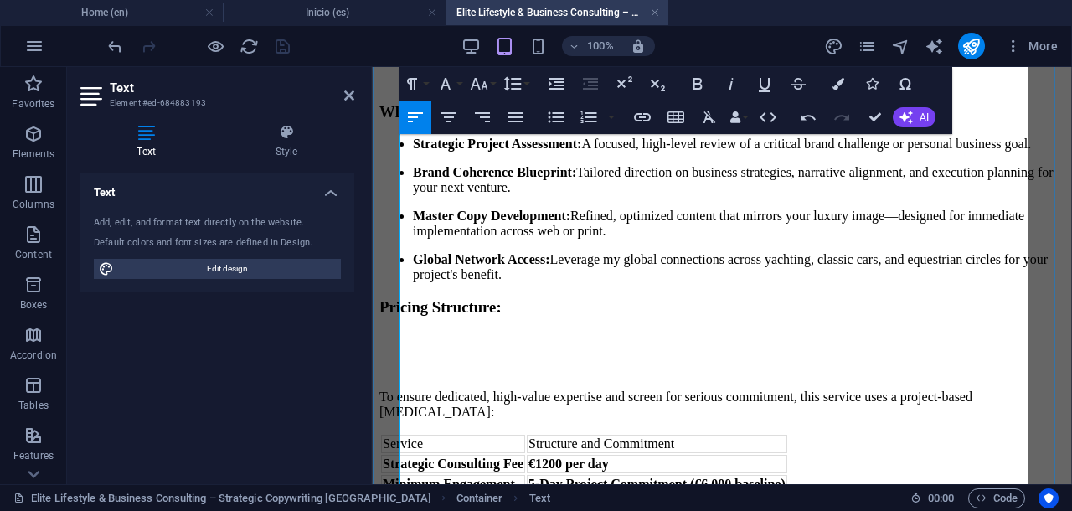
drag, startPoint x: 625, startPoint y: 387, endPoint x: 426, endPoint y: 174, distance: 291.4
click at [426, 174] on ul "Strategic Project Assessment: A focused, high-level review of a critical brand …" at bounding box center [721, 209] width 685 height 146
click at [479, 81] on icon "button" at bounding box center [479, 84] width 20 height 20
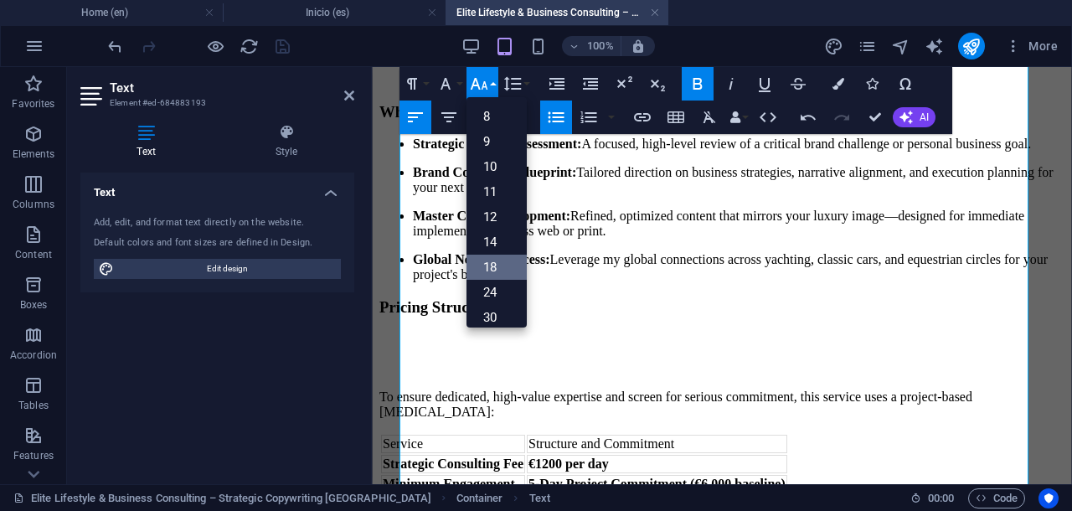
click at [507, 257] on link "18" at bounding box center [496, 267] width 60 height 25
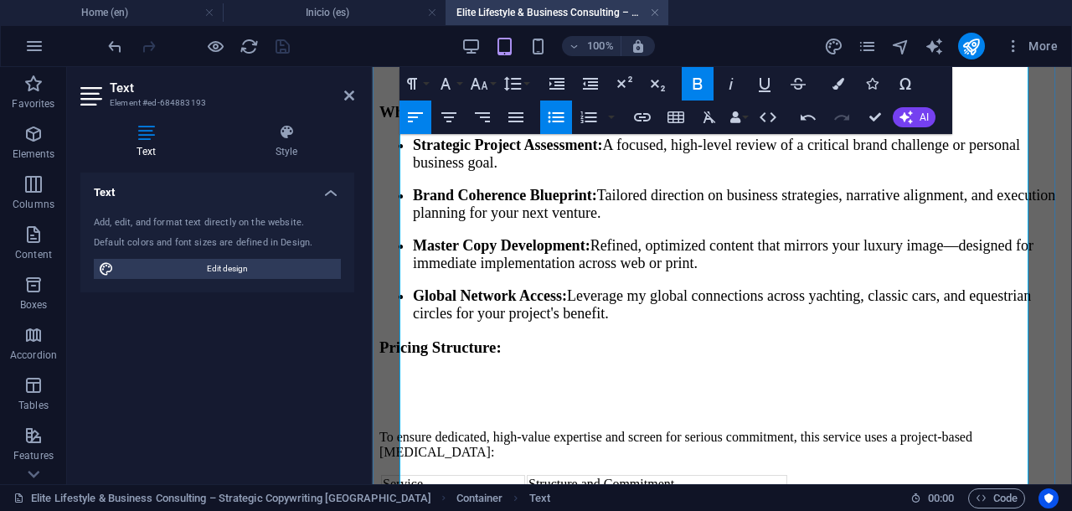
scroll to position [433, 0]
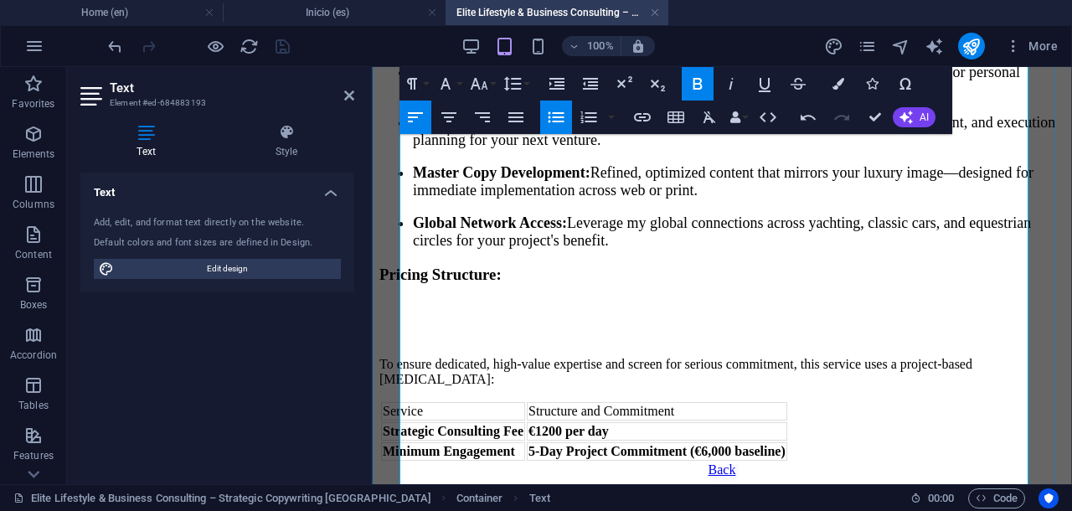
click at [646, 284] on h3 "Pricing Structure:" at bounding box center [721, 274] width 685 height 18
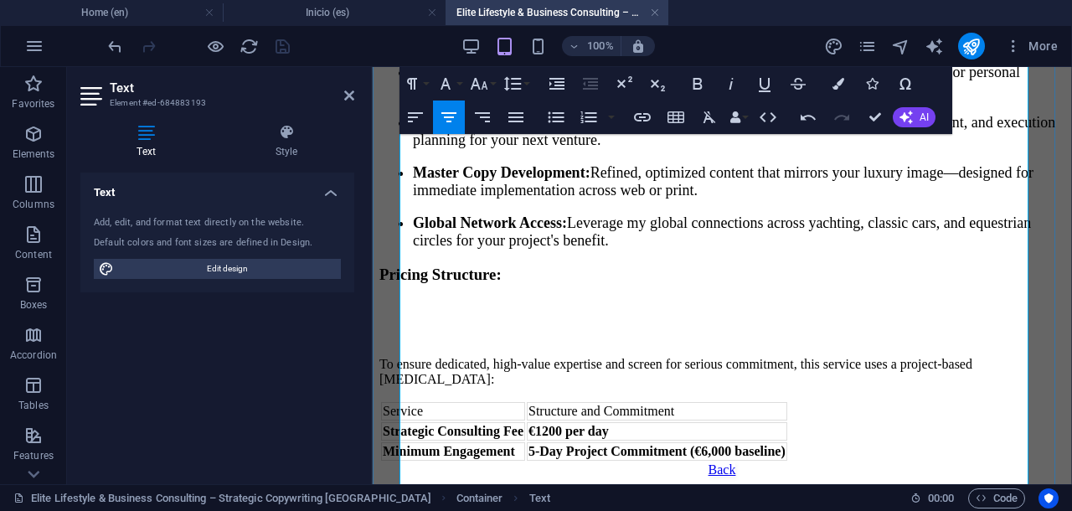
scroll to position [536, 0]
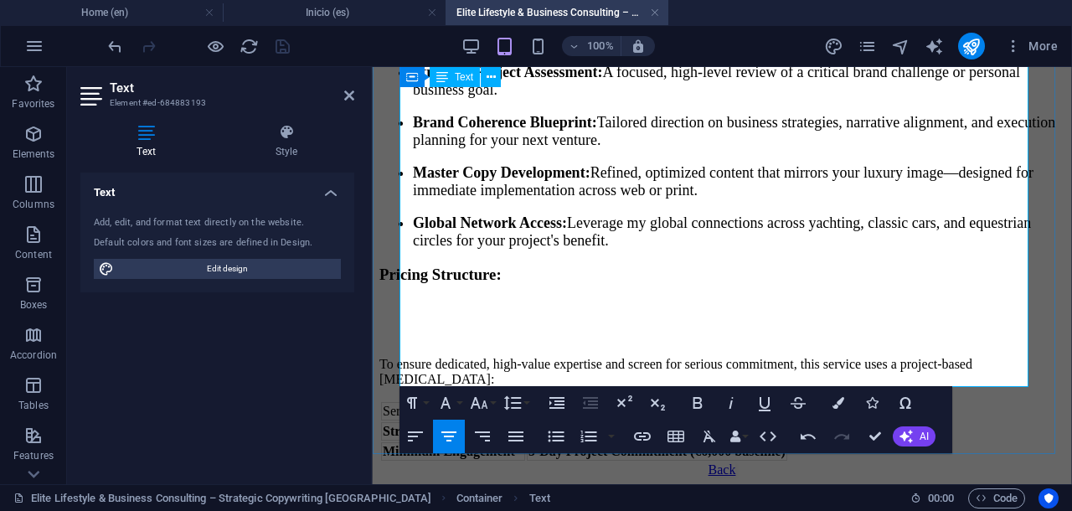
click at [708, 214] on p "Global Network Access: Leverage my global connections across yachting, classic …" at bounding box center [738, 231] width 651 height 35
click at [653, 265] on h3 "Pricing Structure:" at bounding box center [721, 274] width 685 height 18
click at [413, 440] on icon "button" at bounding box center [415, 436] width 20 height 20
click at [718, 214] on p "Global Network Access: Leverage my global connections across yachting, classic …" at bounding box center [738, 231] width 651 height 35
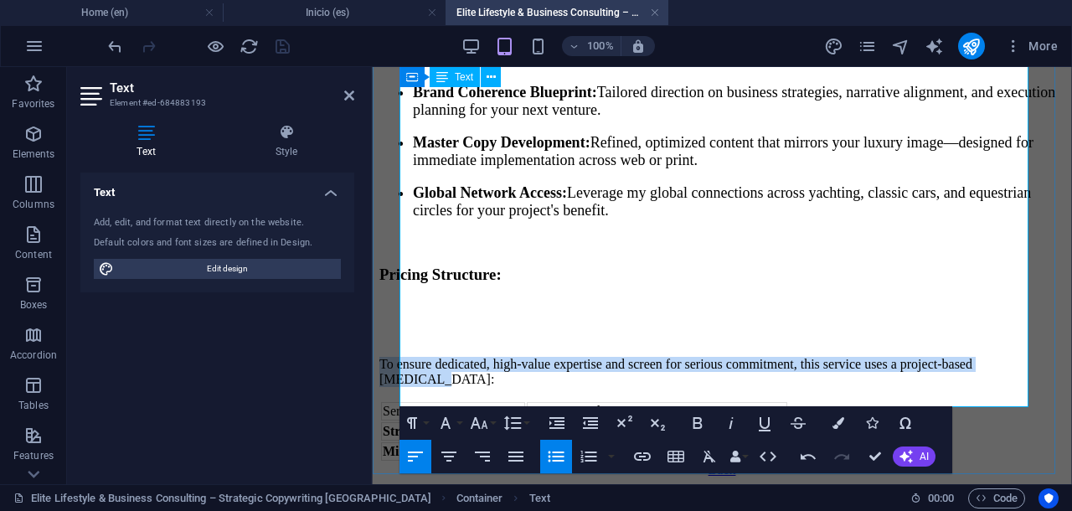
drag, startPoint x: 400, startPoint y: 306, endPoint x: 511, endPoint y: 325, distance: 112.2
click at [511, 357] on p "To ensure dedicated, high-value expertise and screen for serious commitment, th…" at bounding box center [721, 372] width 685 height 30
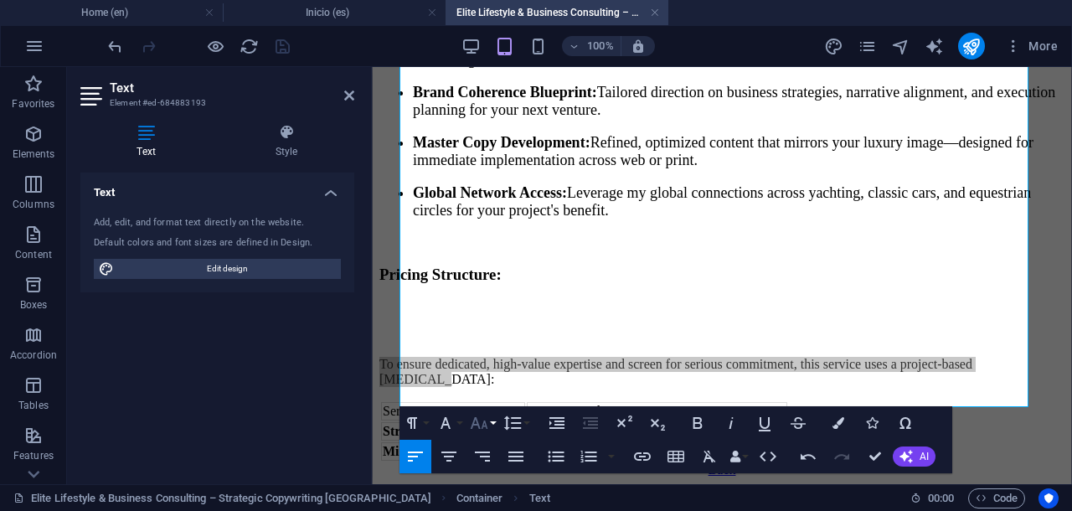
click at [481, 419] on icon "button" at bounding box center [479, 423] width 20 height 20
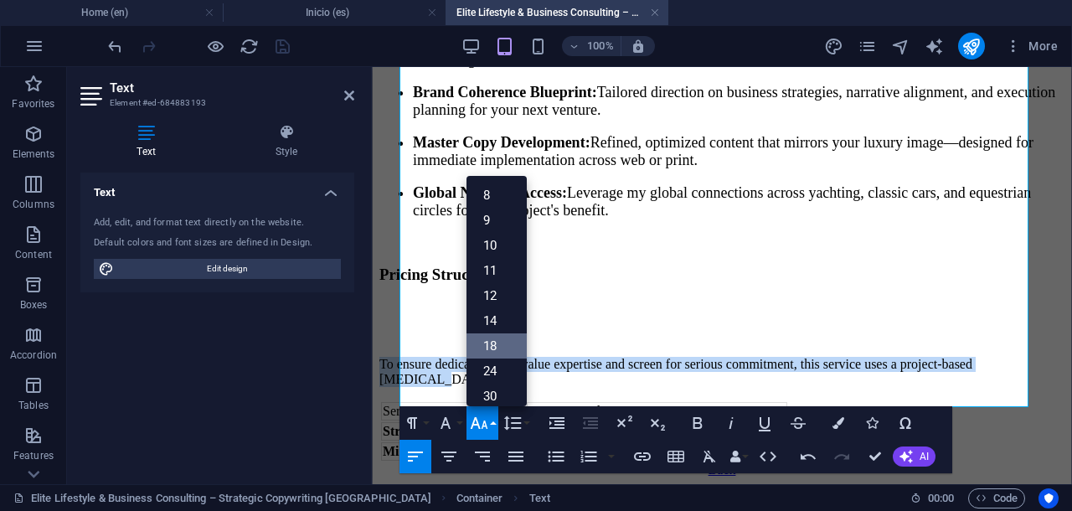
click at [497, 338] on link "18" at bounding box center [496, 345] width 60 height 25
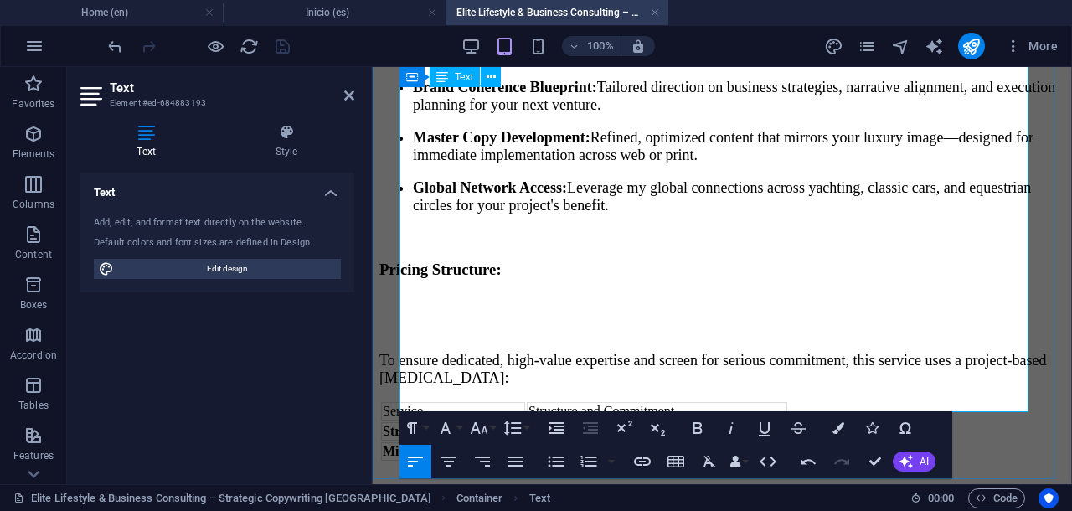
click at [402, 352] on span "To ensure dedicated, high-value expertise and screen for serious commitment, th…" at bounding box center [712, 369] width 666 height 34
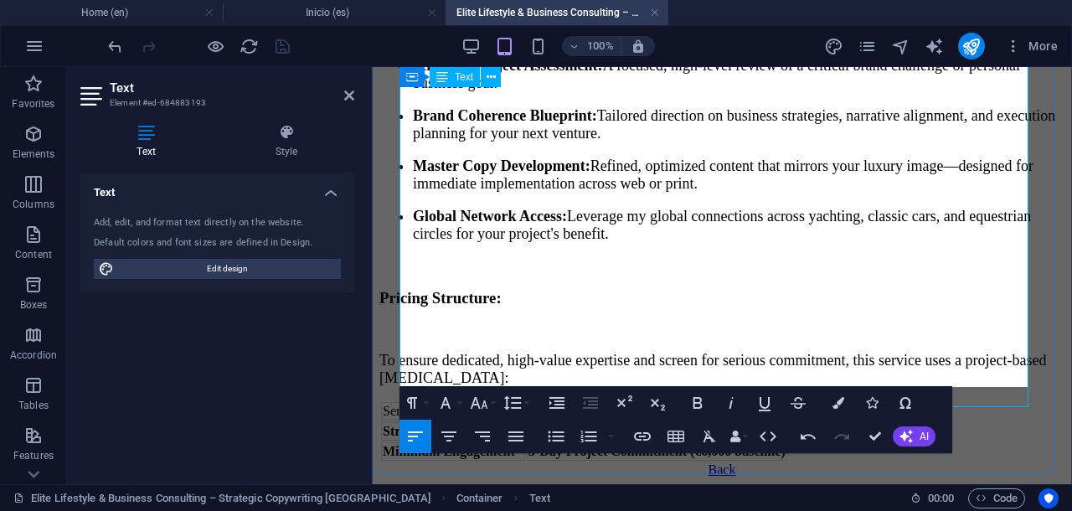
scroll to position [521, 0]
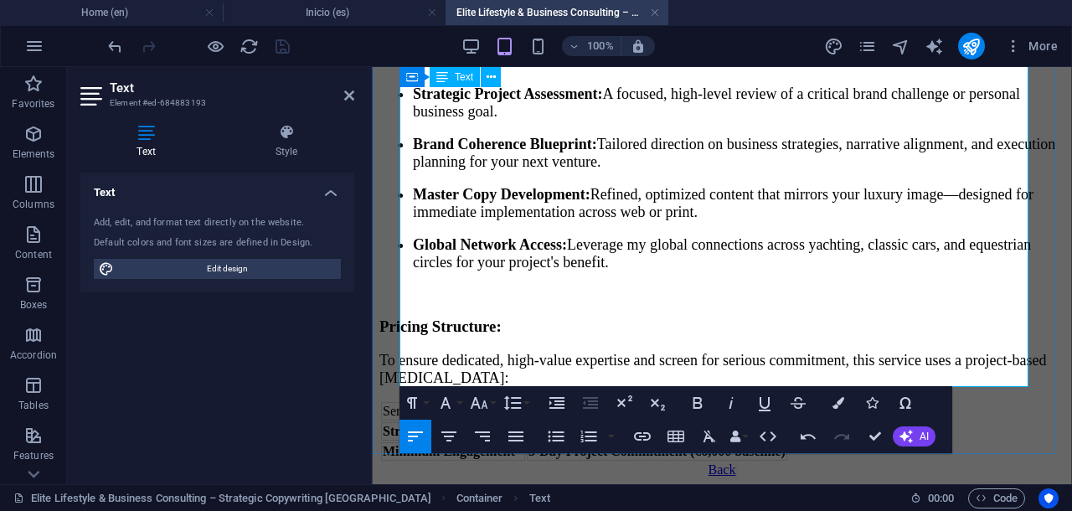
click at [563, 352] on p "To ensure dedicated, high-value expertise and screen for serious commitment, th…" at bounding box center [721, 369] width 685 height 35
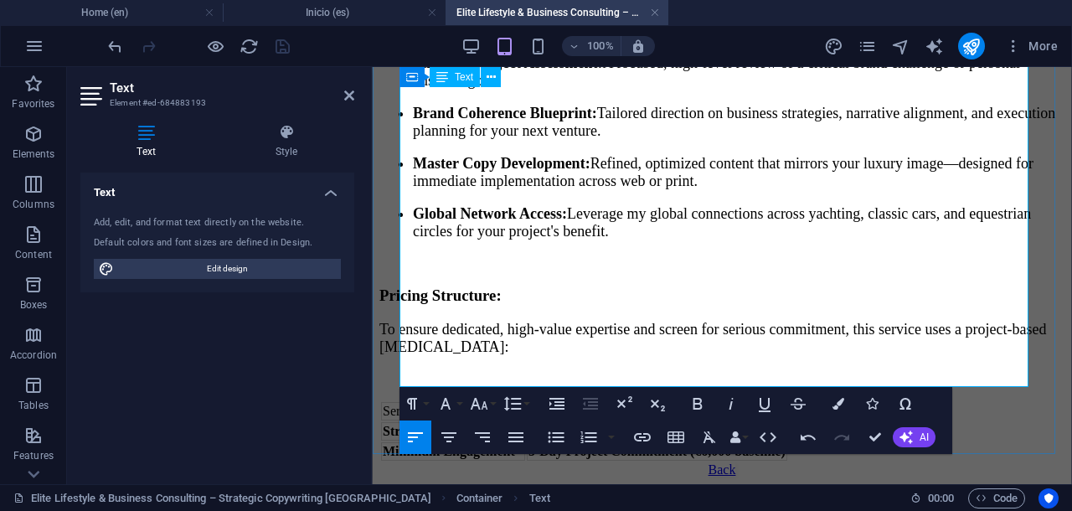
scroll to position [543, 0]
drag, startPoint x: 402, startPoint y: 331, endPoint x: 539, endPoint y: 332, distance: 137.3
click at [525, 402] on td "Service" at bounding box center [453, 411] width 144 height 18
click at [484, 403] on icon "button" at bounding box center [479, 404] width 20 height 20
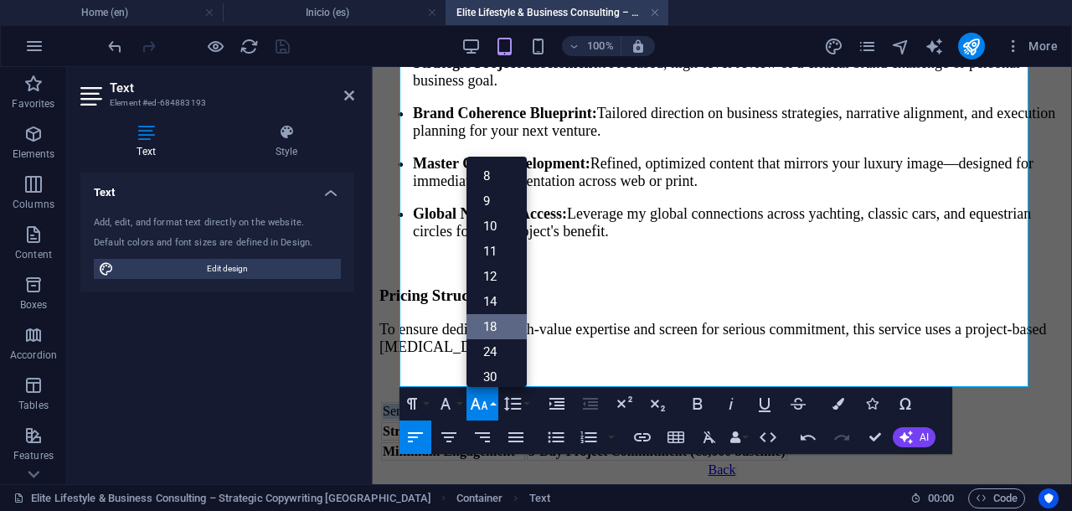
click at [494, 326] on link "18" at bounding box center [496, 326] width 60 height 25
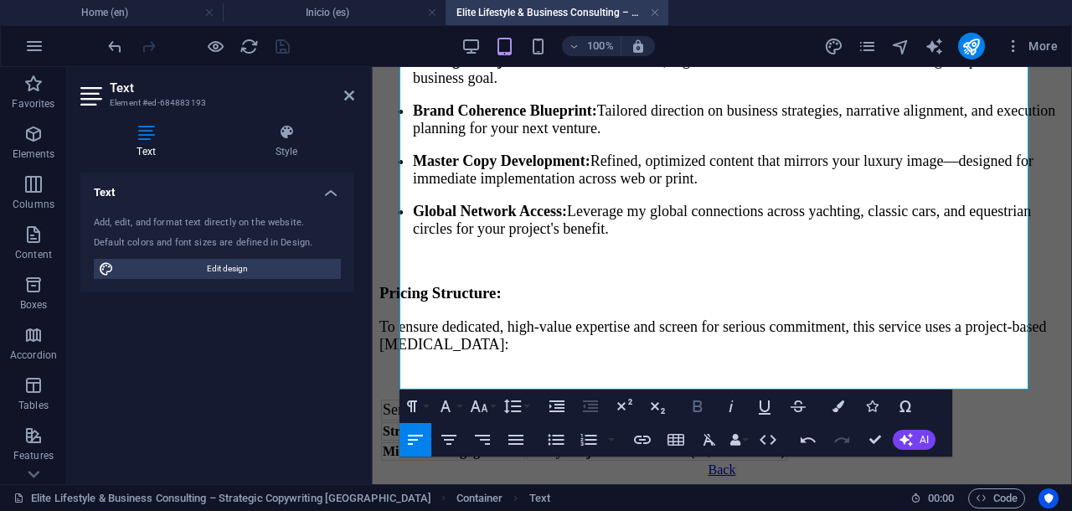
click at [698, 406] on icon "button" at bounding box center [697, 406] width 20 height 20
click at [553, 399] on td "Structure and Commitment" at bounding box center [657, 409] width 260 height 21
drag, startPoint x: 717, startPoint y: 332, endPoint x: 551, endPoint y: 333, distance: 165.8
click at [551, 399] on td "Structure and Commitment" at bounding box center [657, 409] width 260 height 21
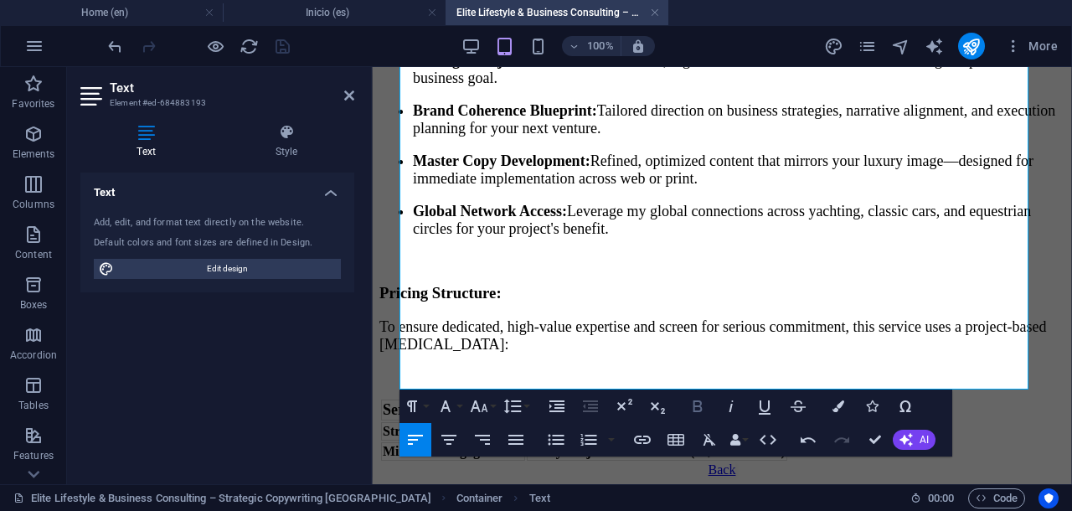
click at [702, 403] on icon "button" at bounding box center [697, 406] width 20 height 20
click at [486, 401] on icon "button" at bounding box center [479, 406] width 20 height 20
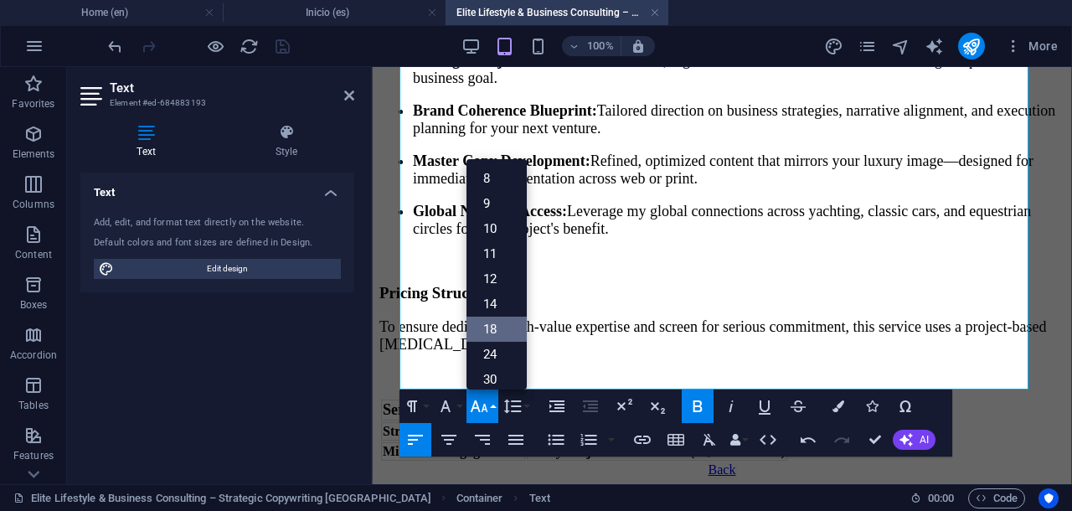
click at [499, 331] on link "18" at bounding box center [496, 328] width 60 height 25
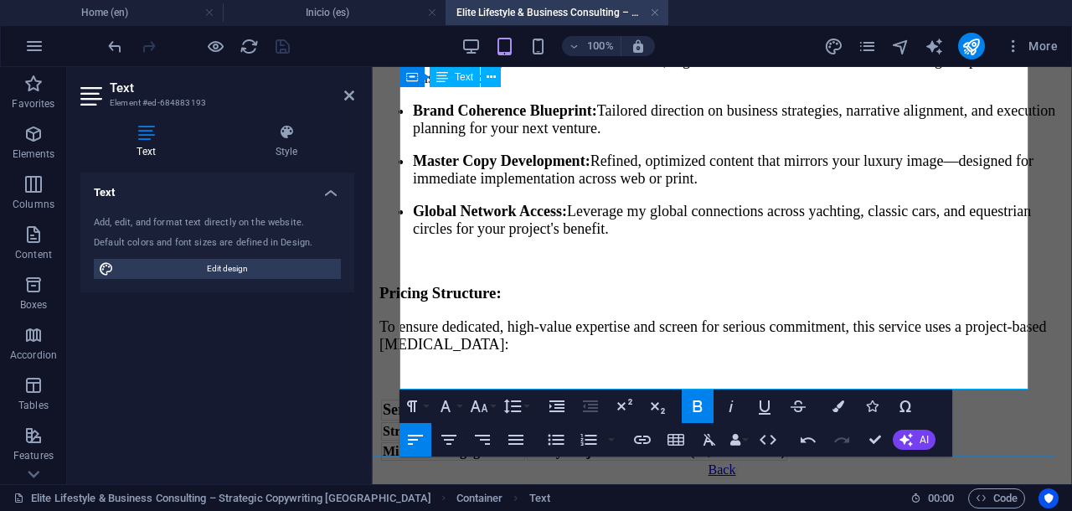
click at [645, 422] on td "€1200 per day" at bounding box center [657, 431] width 260 height 18
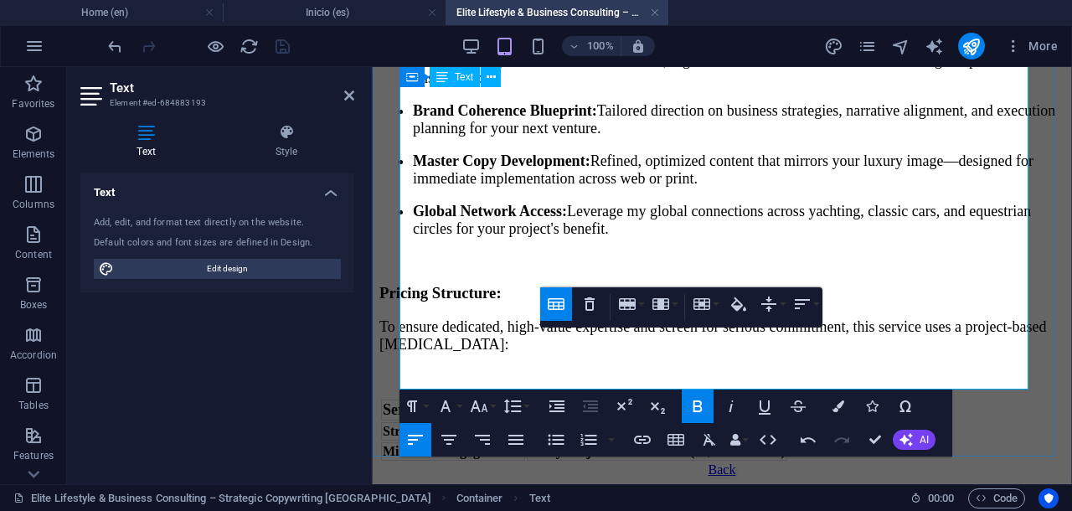
scroll to position [546, 0]
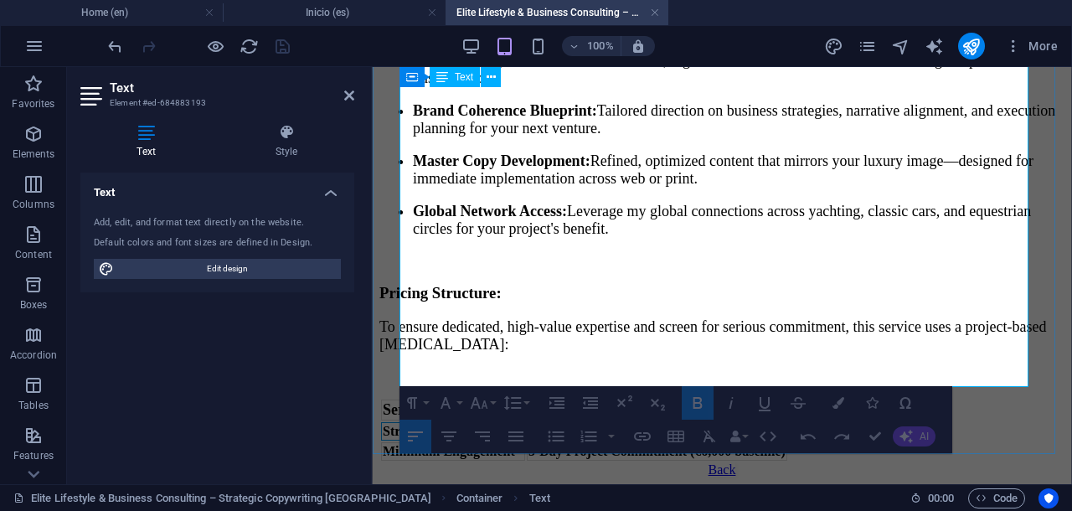
drag, startPoint x: 402, startPoint y: 350, endPoint x: 548, endPoint y: 352, distance: 146.5
click at [548, 422] on tr "Strategic Consulting Fee €1200 per day" at bounding box center [584, 431] width 406 height 18
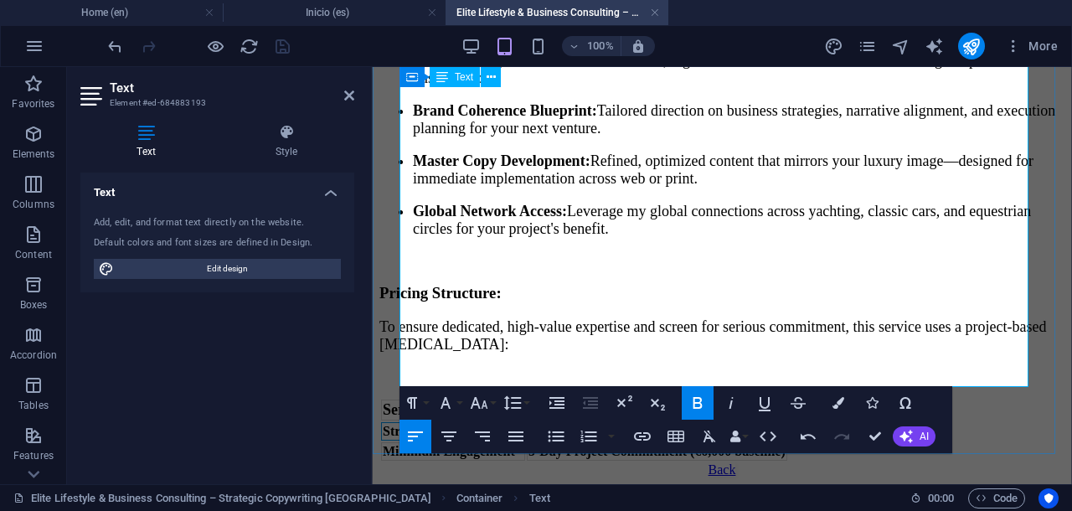
click at [400, 422] on td "Strategic Consulting Fee" at bounding box center [453, 431] width 144 height 18
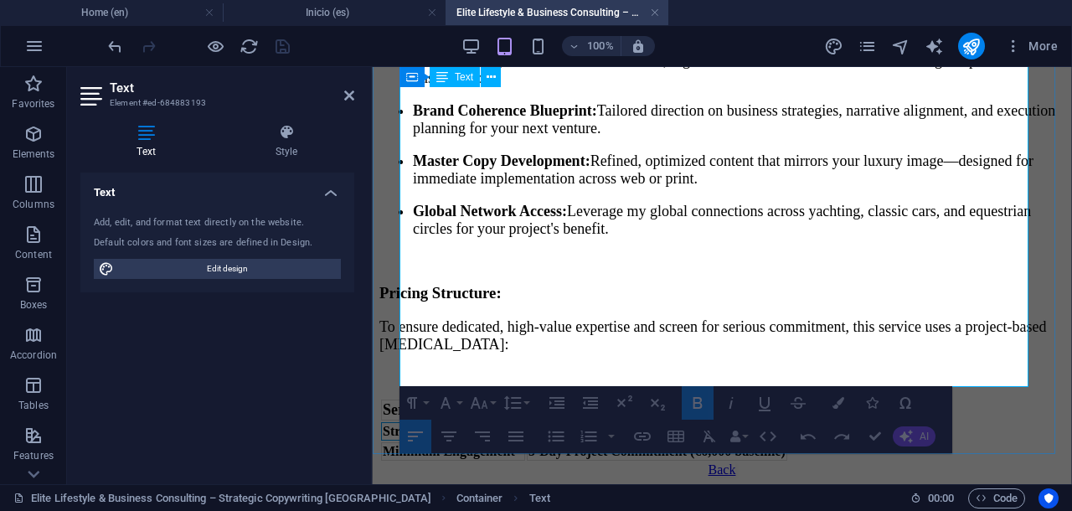
drag, startPoint x: 402, startPoint y: 349, endPoint x: 531, endPoint y: 349, distance: 128.9
click at [523, 424] on strong "Strategic Consulting Fee" at bounding box center [453, 431] width 141 height 14
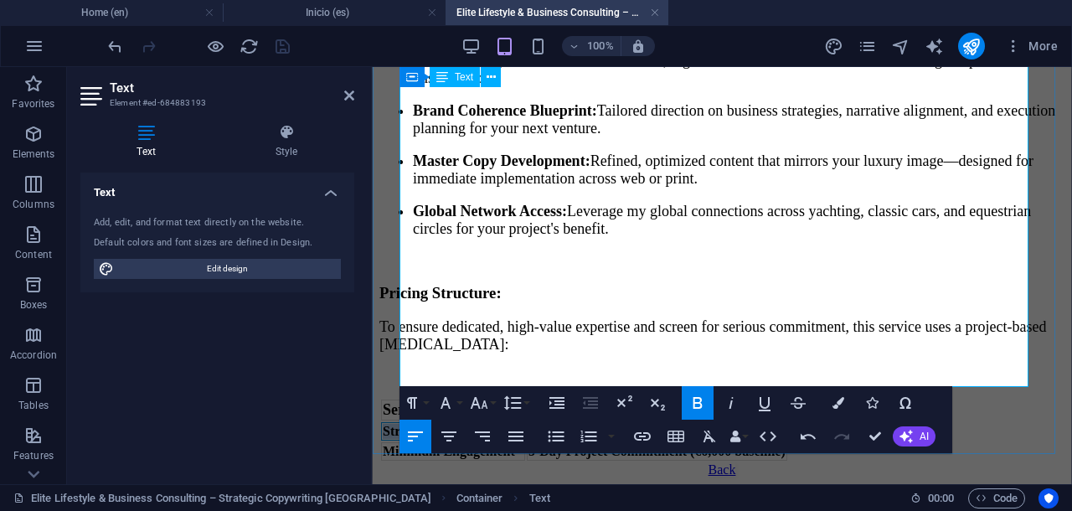
drag, startPoint x: 543, startPoint y: 351, endPoint x: 403, endPoint y: 352, distance: 140.7
click at [403, 424] on strong "Strategic Consulting Fee" at bounding box center [453, 431] width 141 height 14
click at [480, 403] on icon "button" at bounding box center [479, 403] width 20 height 20
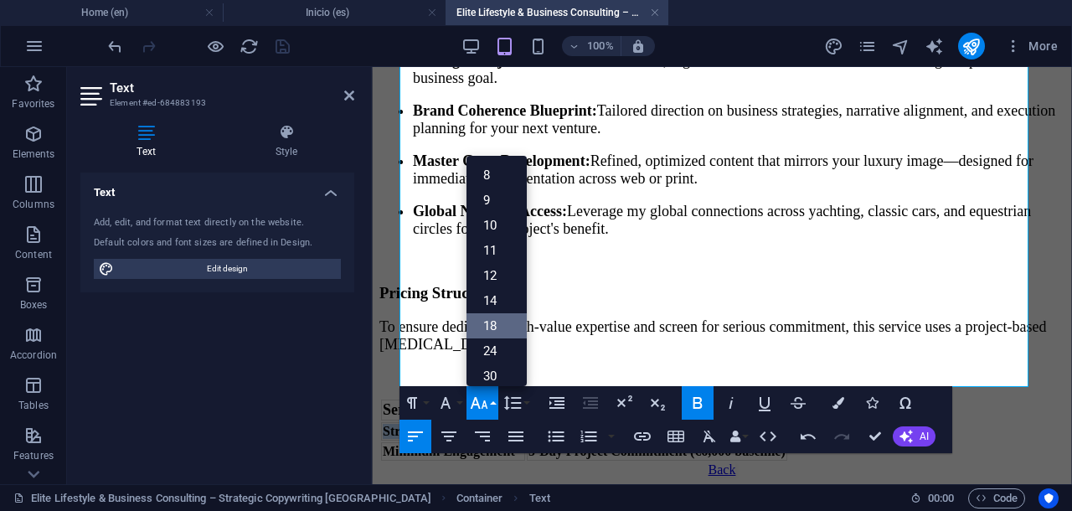
click at [489, 325] on link "18" at bounding box center [496, 325] width 60 height 25
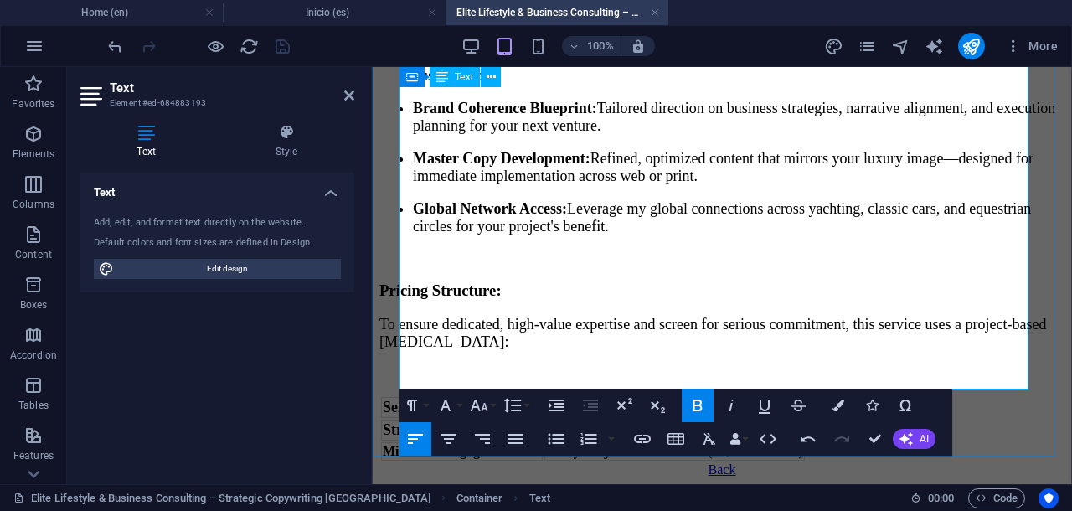
click at [569, 422] on strong "€1200 per day" at bounding box center [586, 429] width 80 height 14
drag, startPoint x: 579, startPoint y: 354, endPoint x: 672, endPoint y: 347, distance: 93.2
click at [672, 419] on td "€1200 per day" at bounding box center [674, 429] width 260 height 21
click at [484, 404] on icon "button" at bounding box center [480, 405] width 18 height 12
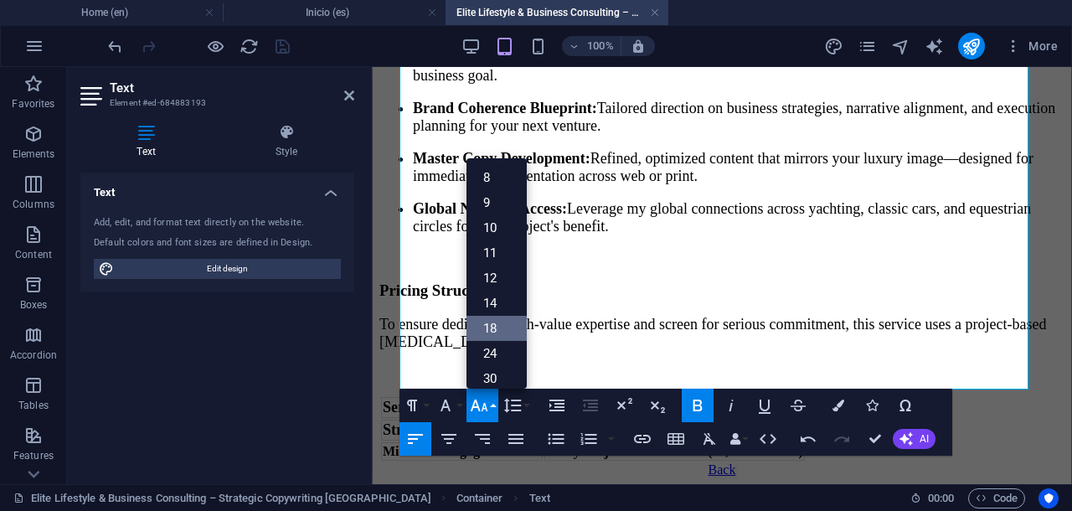
click at [496, 337] on link "18" at bounding box center [496, 328] width 60 height 25
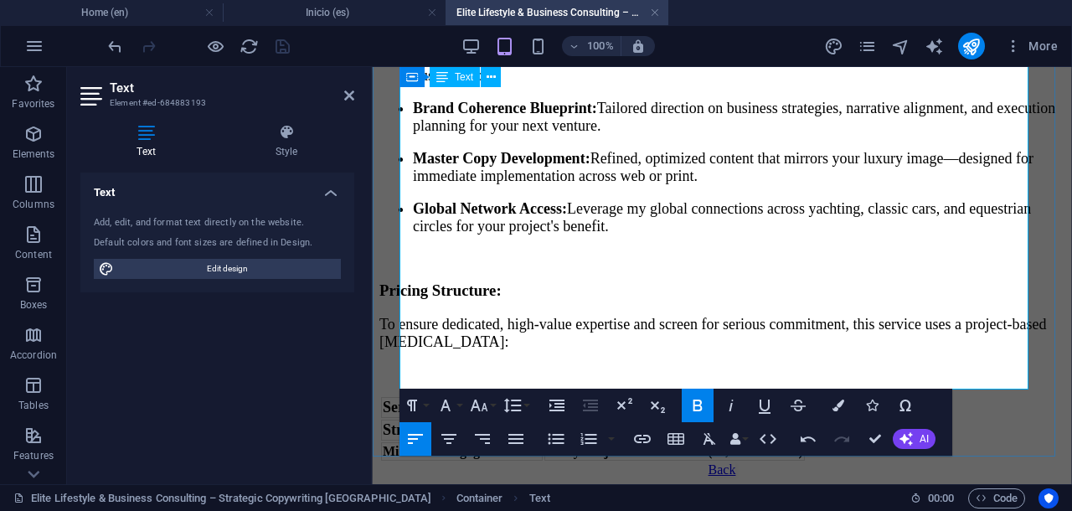
click at [686, 419] on td "€1200 per day" at bounding box center [674, 429] width 260 height 21
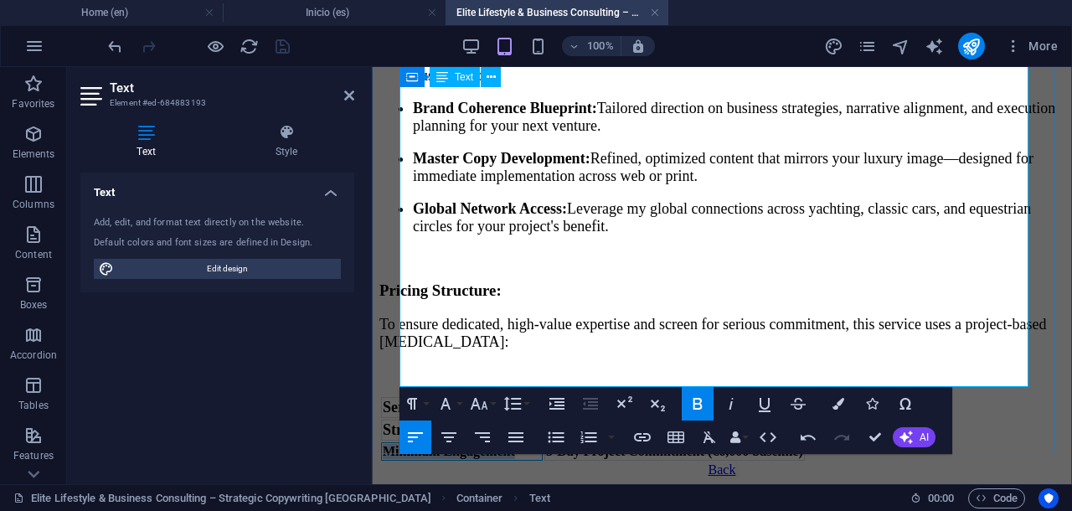
drag, startPoint x: 539, startPoint y: 378, endPoint x: 400, endPoint y: 378, distance: 139.0
click at [400, 442] on td "Minimum Engagement" at bounding box center [462, 451] width 162 height 18
click at [487, 407] on icon "button" at bounding box center [479, 404] width 20 height 20
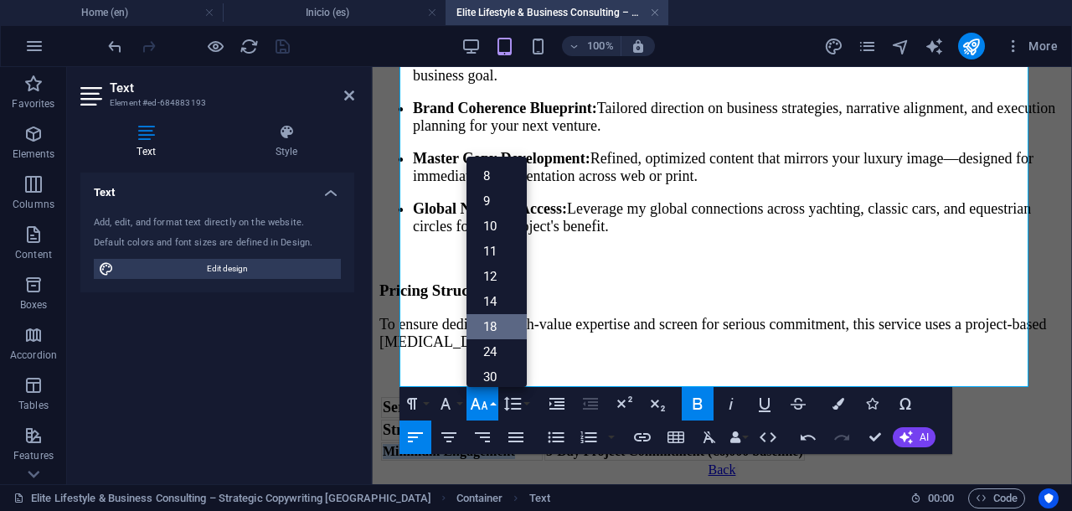
click at [491, 327] on link "18" at bounding box center [496, 326] width 60 height 25
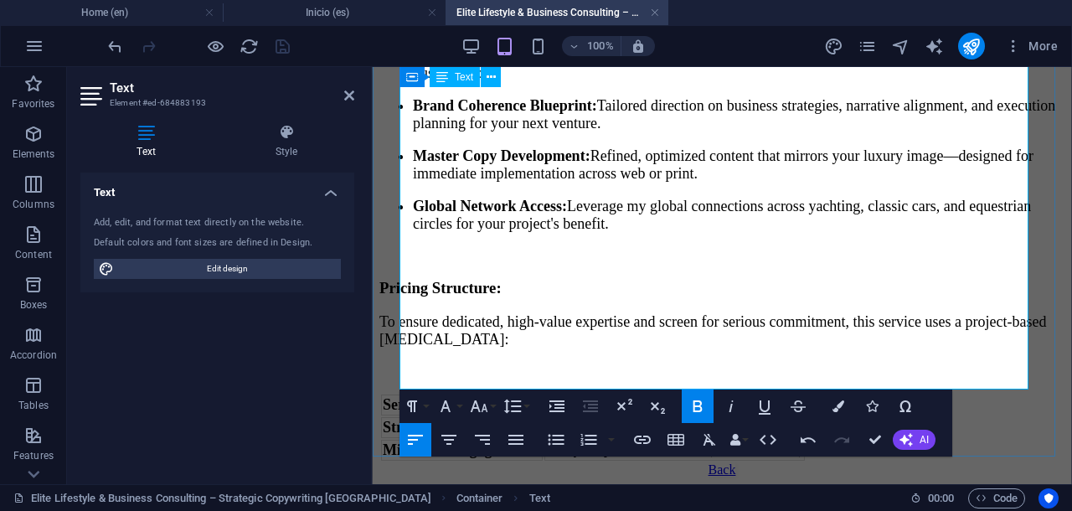
click at [569, 442] on strong "5-Day Project Commitment (€6,000 baseline)" at bounding box center [674, 449] width 257 height 14
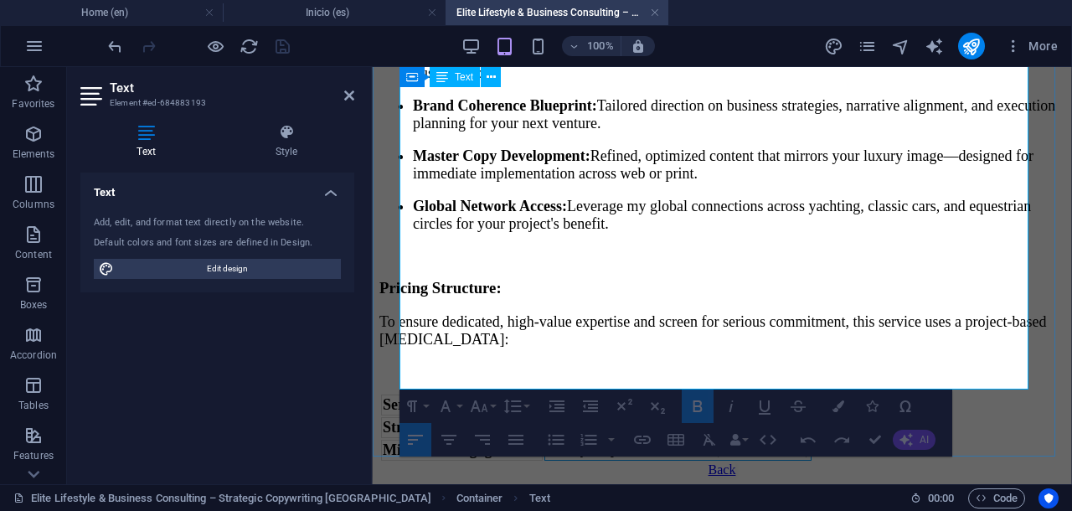
drag, startPoint x: 574, startPoint y: 375, endPoint x: 814, endPoint y: 388, distance: 239.8
click at [811, 440] on td "5-Day Project Commitment (€6,000 baseline)" at bounding box center [677, 450] width 267 height 21
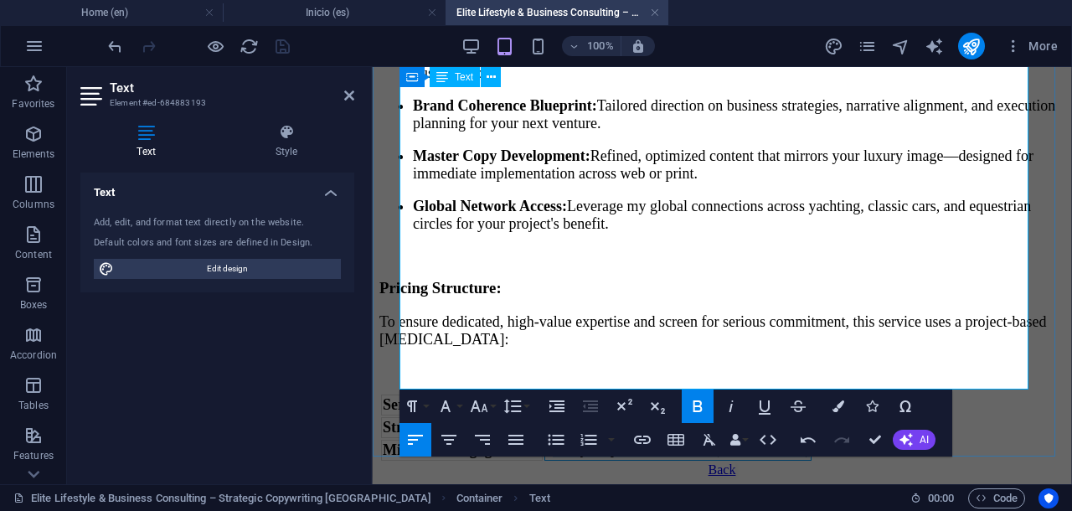
drag, startPoint x: 839, startPoint y: 374, endPoint x: 573, endPoint y: 386, distance: 266.5
click at [573, 440] on td "5-Day Project Commitment (€6,000 baseline)" at bounding box center [677, 450] width 267 height 21
click at [482, 405] on icon "button" at bounding box center [479, 406] width 20 height 20
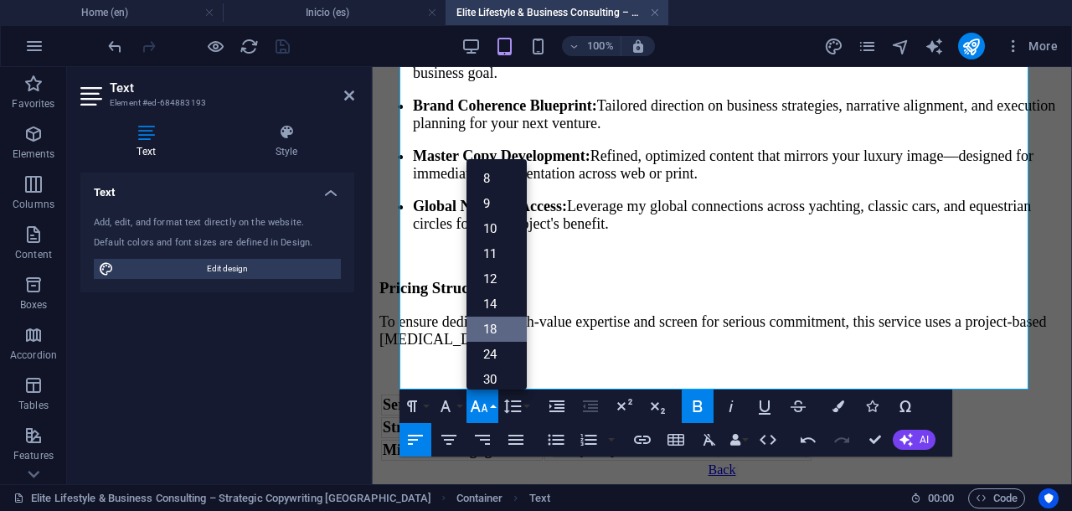
click at [491, 329] on link "18" at bounding box center [496, 328] width 60 height 25
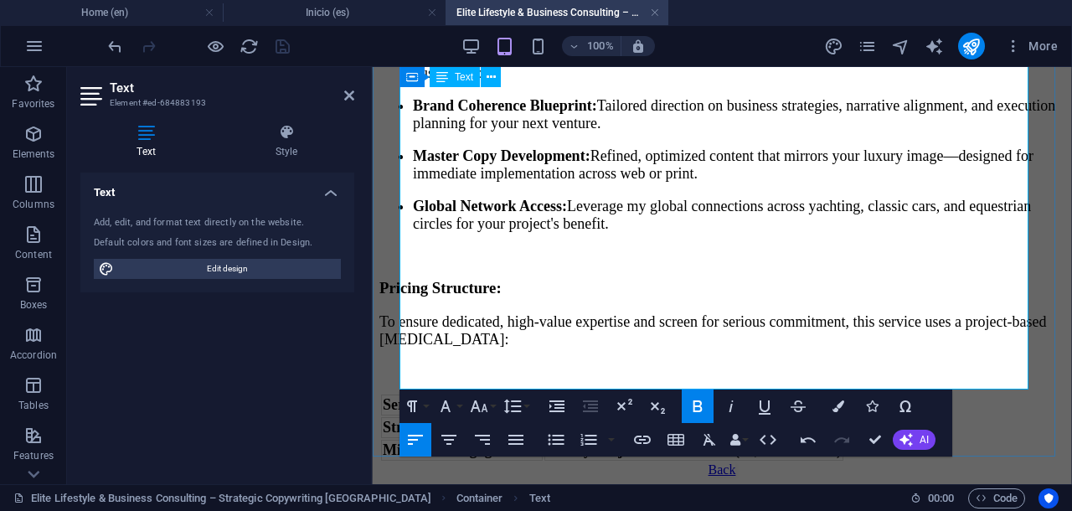
click at [944, 393] on div "Service Structure and Commitment Strategic Consulting Fee €1200 per day Minimum…" at bounding box center [721, 427] width 685 height 69
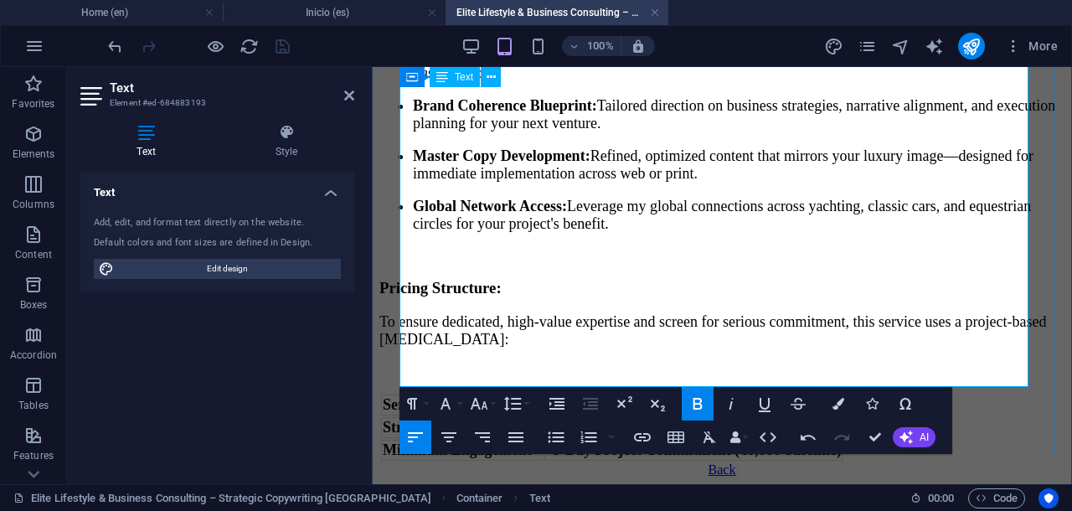
scroll to position [551, 0]
click at [572, 443] on strong "5-Day Project Commitment (€6,000 baseline)" at bounding box center [694, 450] width 296 height 14
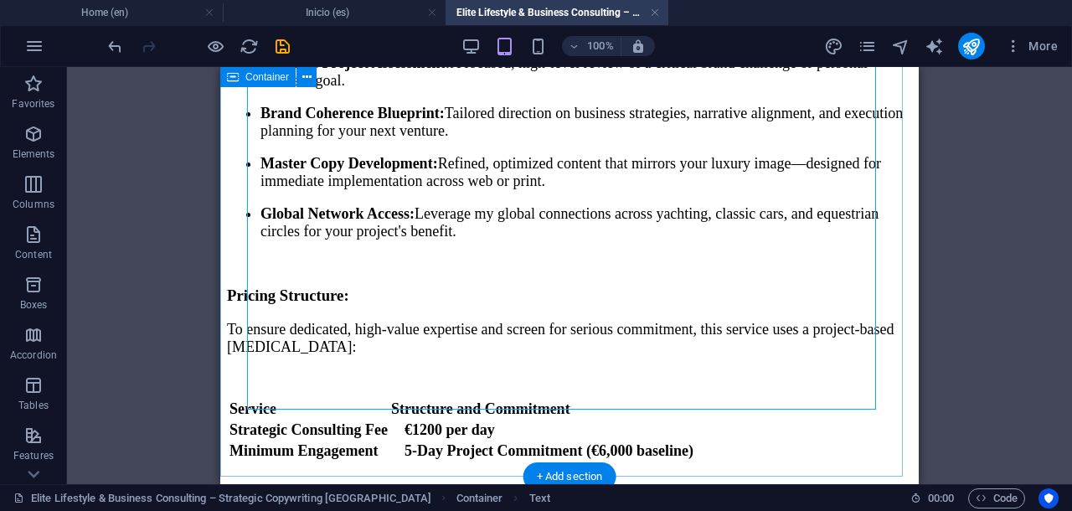
scroll to position [479, 0]
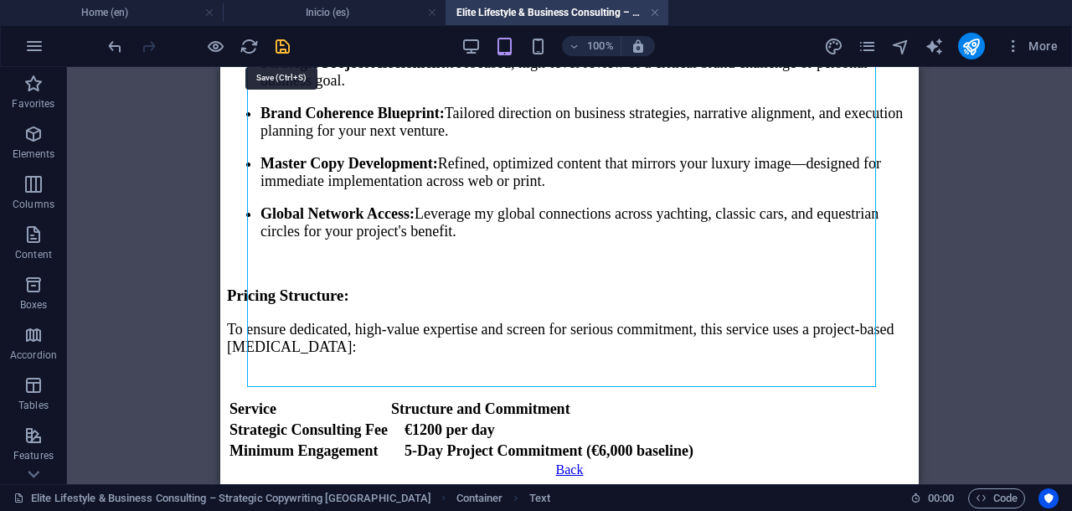
click at [285, 47] on icon "save" at bounding box center [282, 46] width 19 height 19
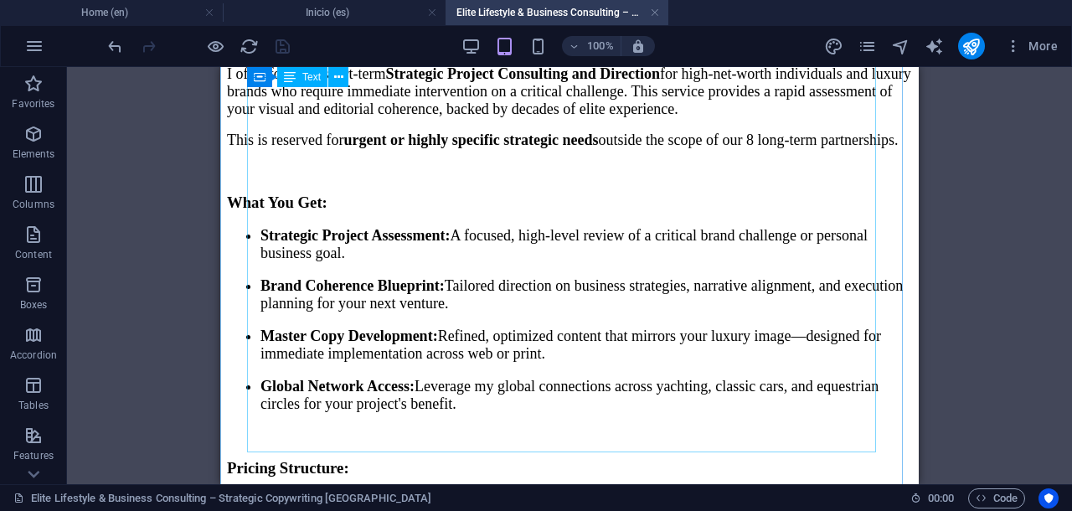
scroll to position [0, 0]
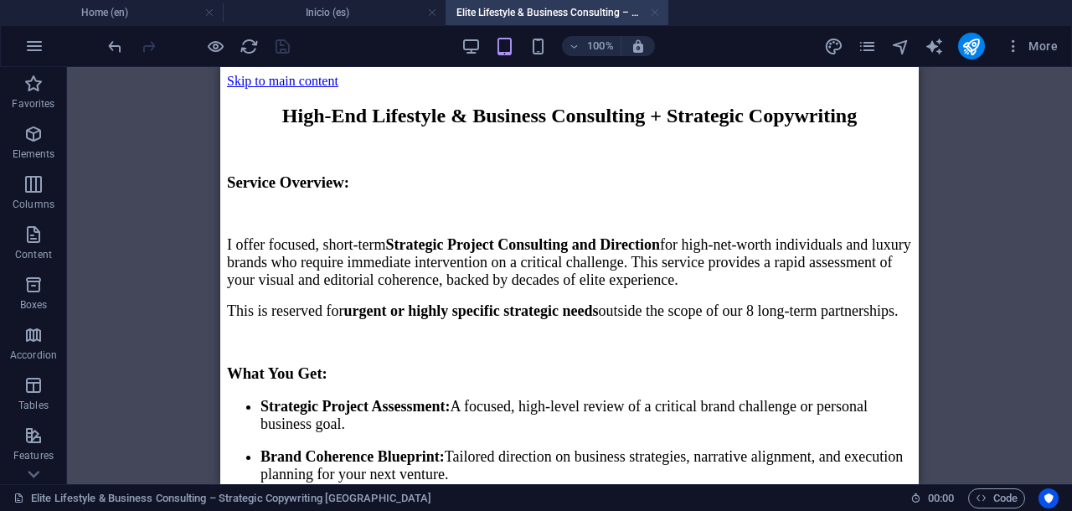
click at [656, 16] on link at bounding box center [655, 13] width 10 height 16
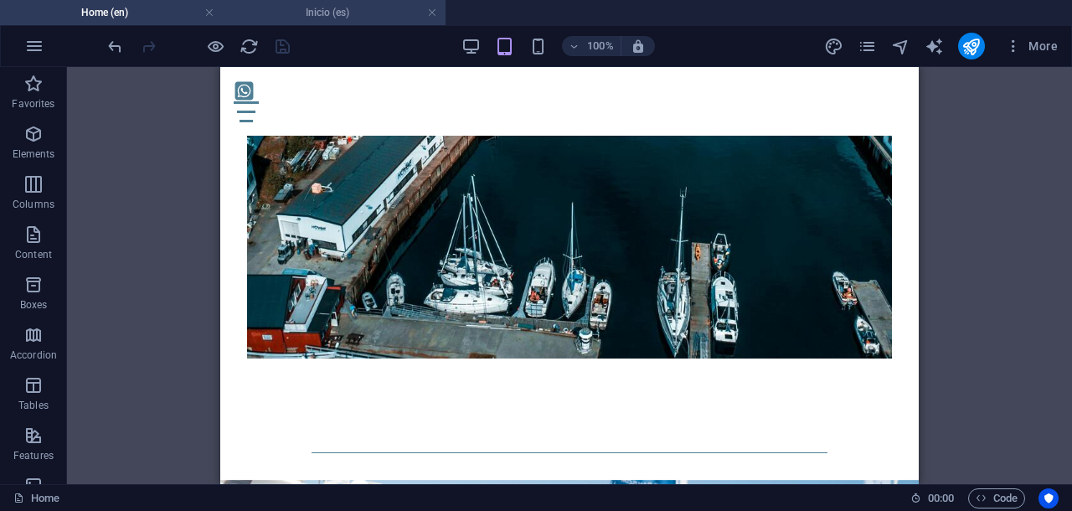
click at [377, 11] on h4 "Inicio (es)" at bounding box center [334, 12] width 223 height 18
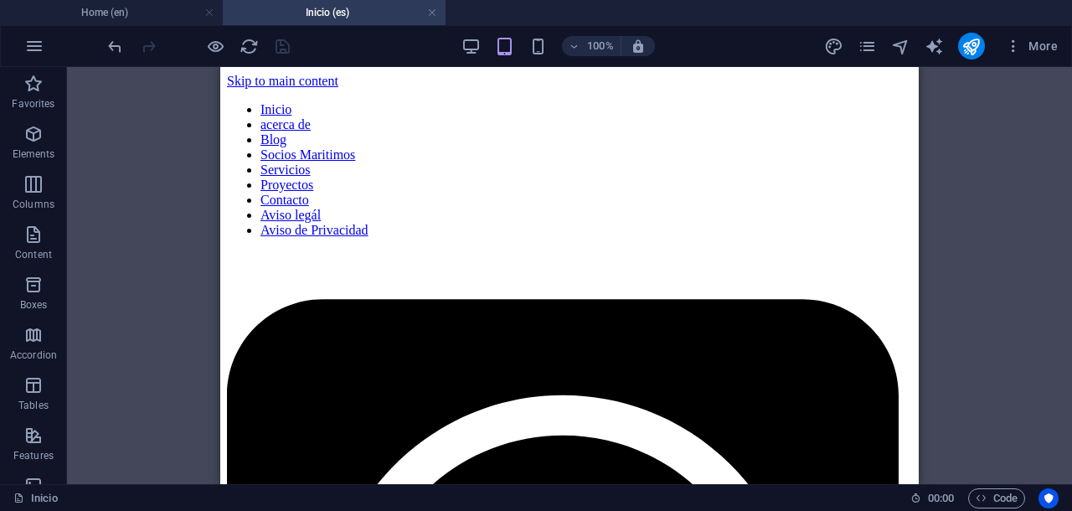
scroll to position [7135, 0]
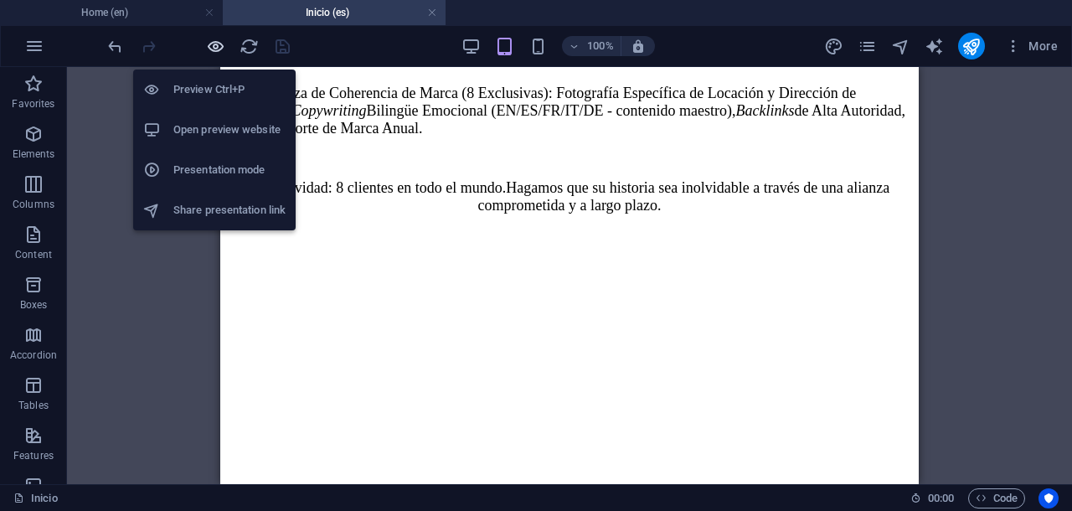
click at [211, 46] on icon "button" at bounding box center [215, 46] width 19 height 19
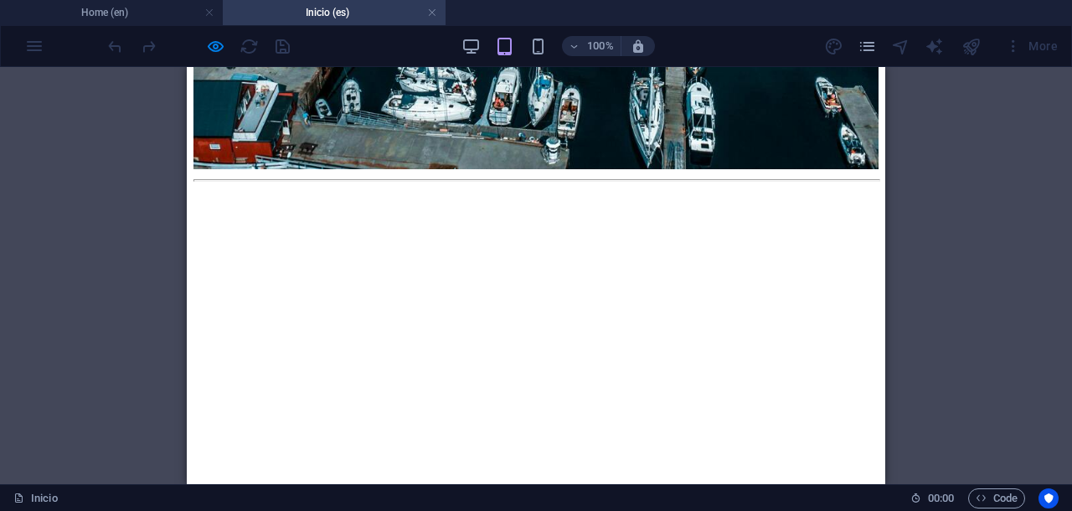
scroll to position [16031, 0]
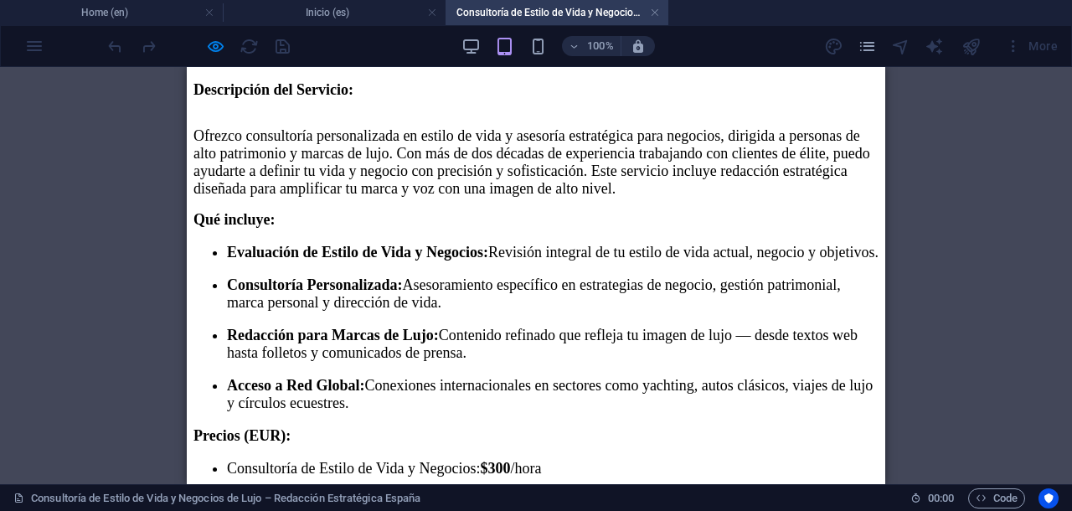
scroll to position [105, 0]
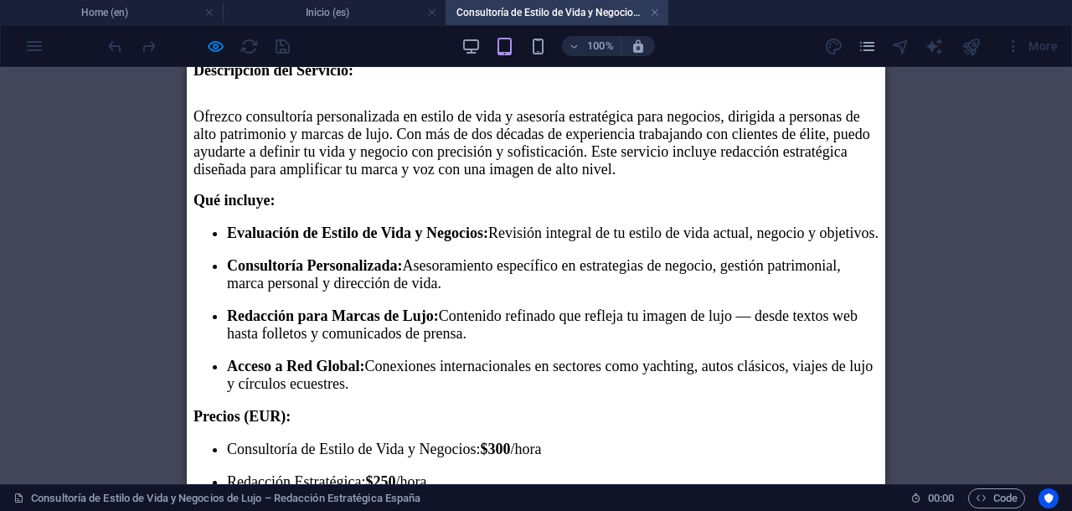
click at [215, 120] on div "Consultoría de Negocios y Estilo de Vida de Alto Nivel + Redacción Estratégica …" at bounding box center [535, 260] width 685 height 526
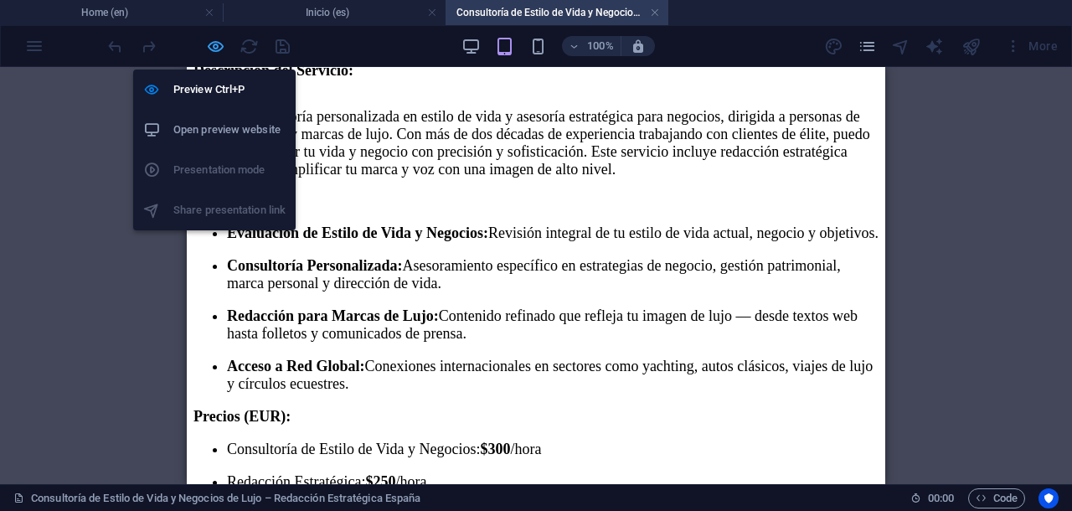
click at [214, 41] on icon "button" at bounding box center [215, 46] width 19 height 19
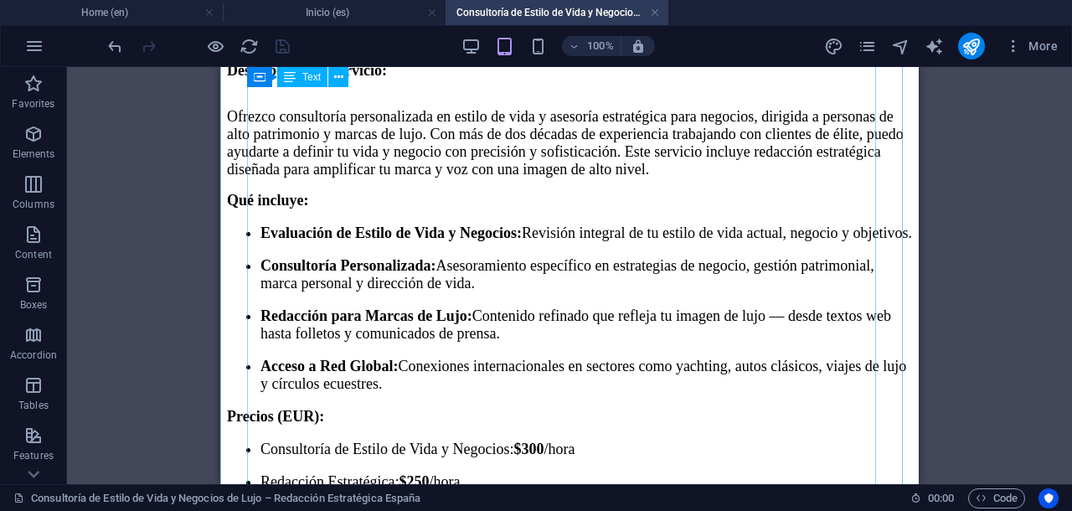
click at [249, 120] on div "Consultoría de Negocios y Estilo de Vida de Alto Nivel + Redacción Estratégica …" at bounding box center [569, 260] width 685 height 526
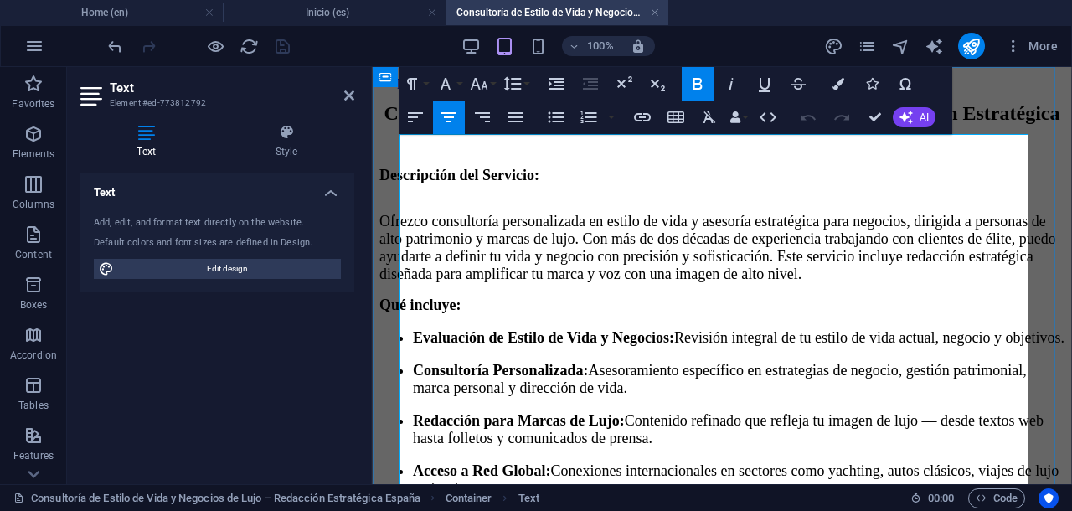
click at [400, 183] on span "Descripción del Servicio:" at bounding box center [459, 175] width 160 height 17
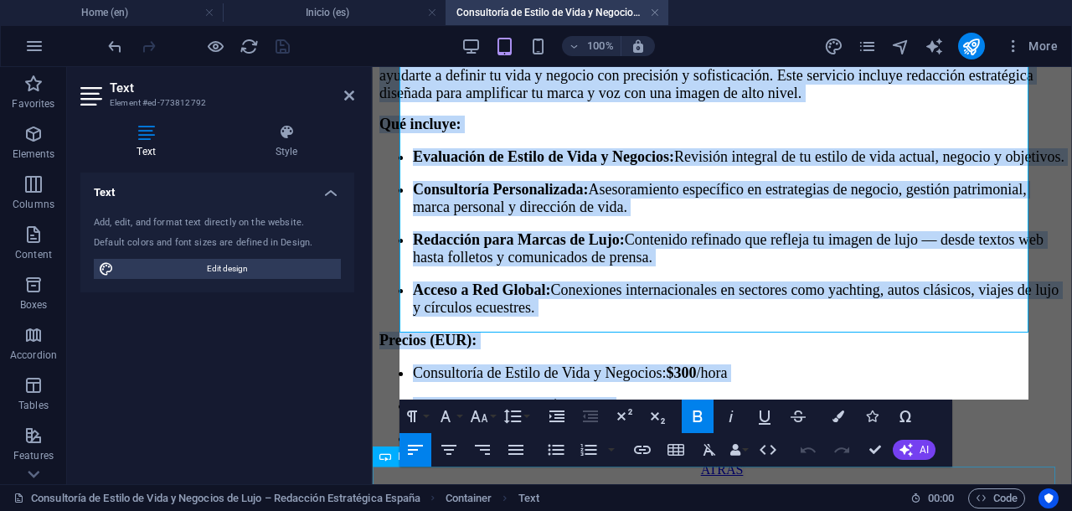
scroll to position [490, 0]
drag, startPoint x: 400, startPoint y: 226, endPoint x: 807, endPoint y: 382, distance: 435.7
click at [807, 382] on div "Consultoría de Negocios y Estilo de Vida de Alto Nivel + Redacción Estratégica …" at bounding box center [721, 184] width 685 height 526
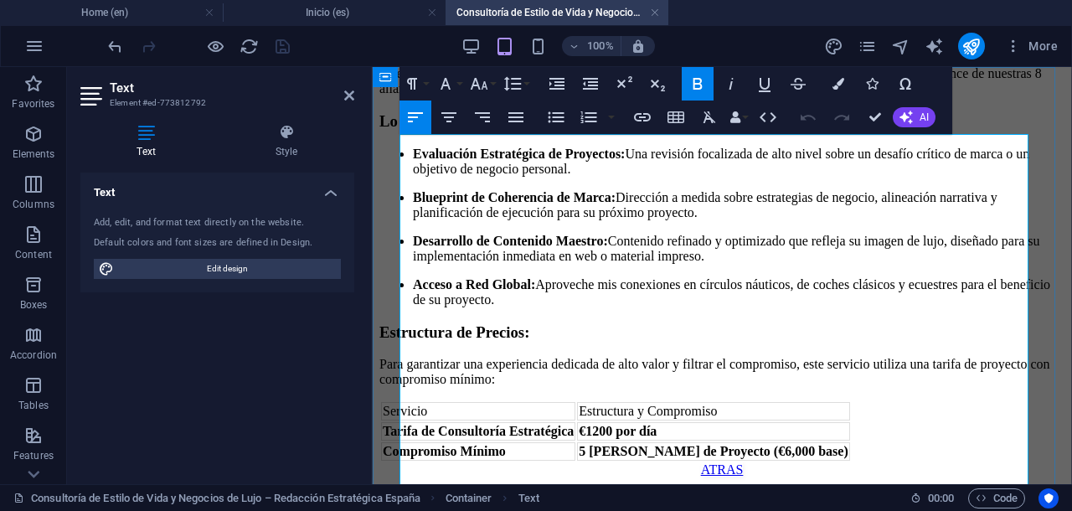
scroll to position [0, 0]
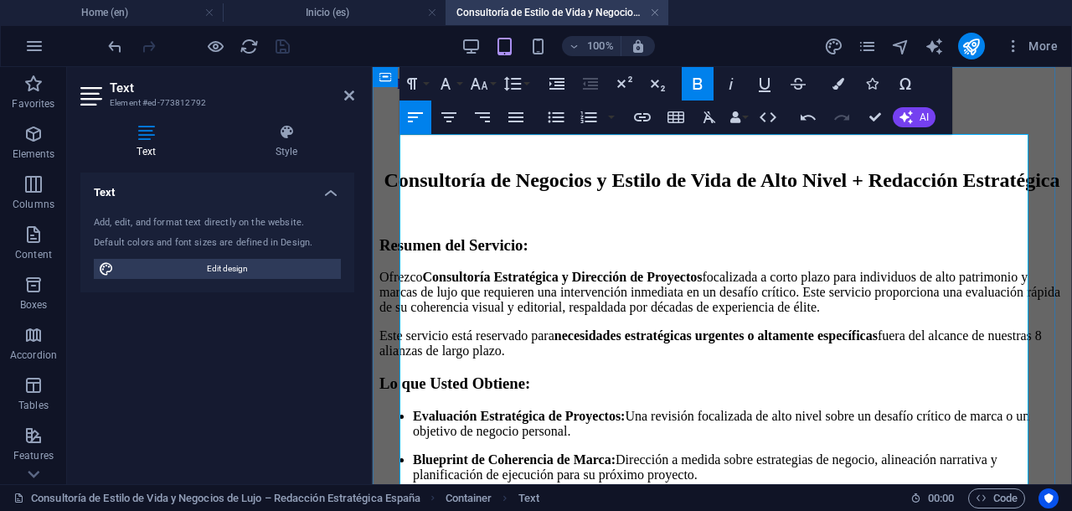
click at [805, 255] on h3 "Resumen del Servicio:" at bounding box center [721, 245] width 685 height 18
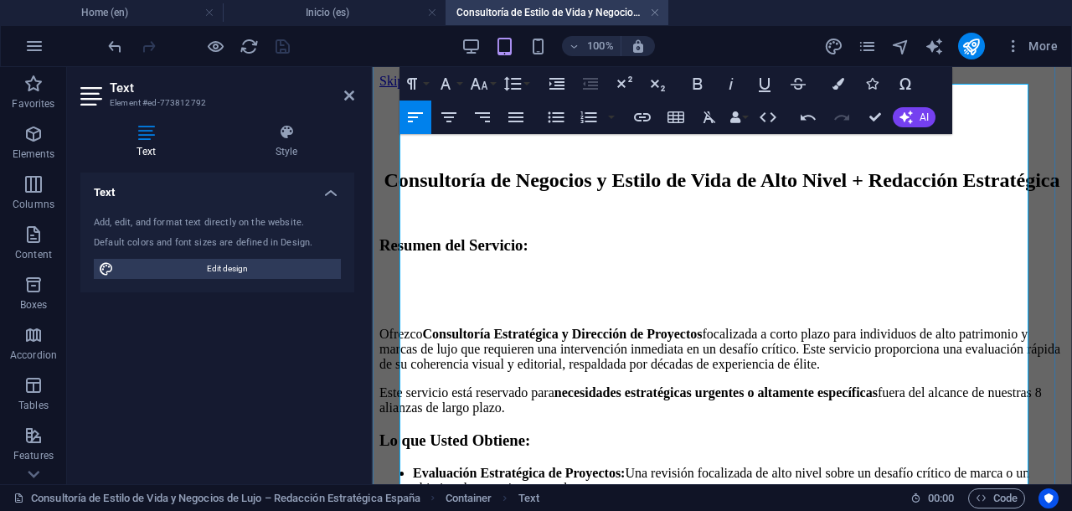
scroll to position [105, 0]
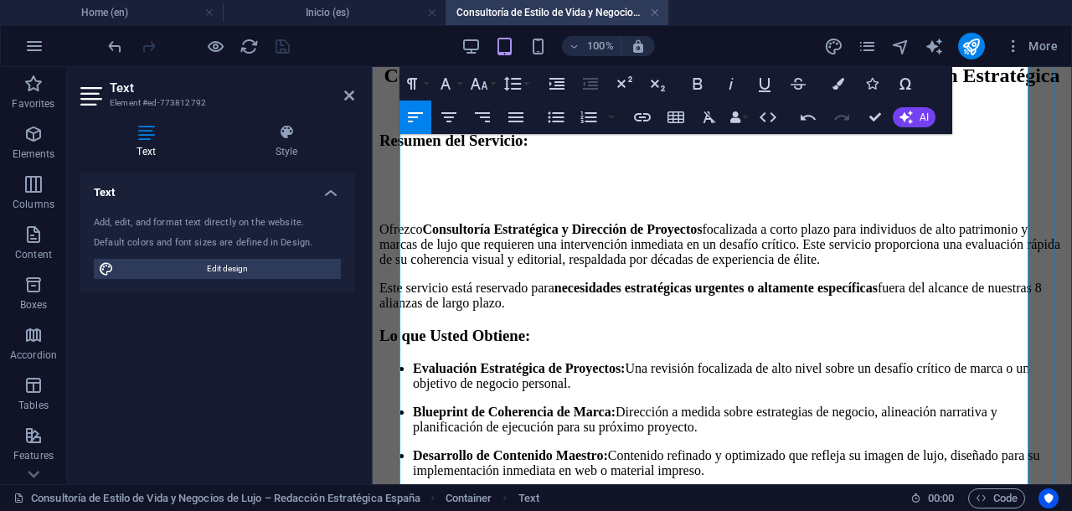
click at [676, 311] on p "Este servicio está reservado para necesidades estratégicas urgentes o altamente…" at bounding box center [721, 295] width 685 height 30
drag, startPoint x: 676, startPoint y: 354, endPoint x: 640, endPoint y: 333, distance: 41.6
click at [659, 311] on p "Este servicio está reservado para necesidades estratégicas urgentes o altamente…" at bounding box center [721, 295] width 685 height 30
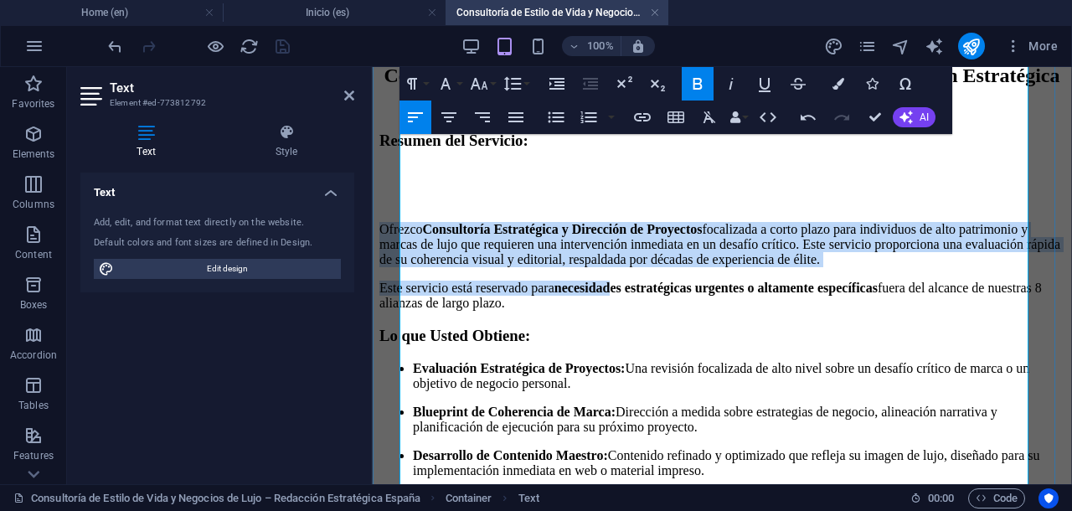
drag, startPoint x: 640, startPoint y: 333, endPoint x: 400, endPoint y: 249, distance: 254.0
click at [400, 249] on div "Consultoría de Negocios y Estilo de Vida de Alto Nivel + Redacción Estratégica …" at bounding box center [721, 370] width 685 height 612
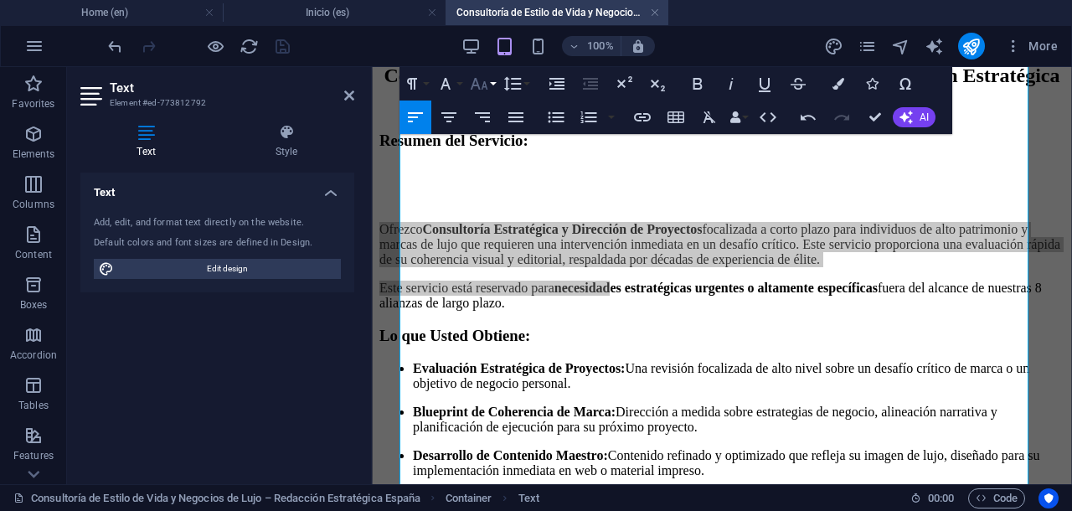
click at [481, 93] on icon "button" at bounding box center [479, 84] width 20 height 20
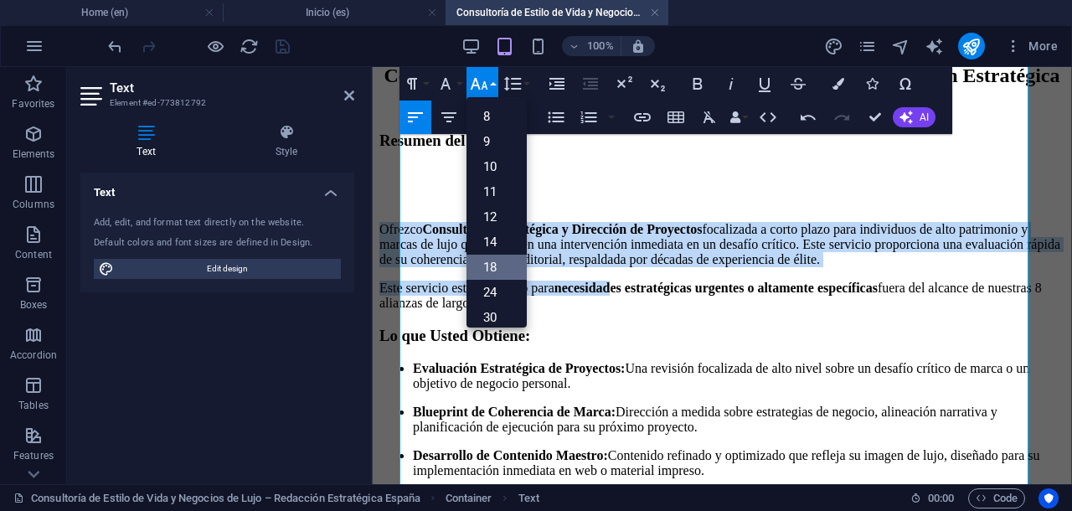
click at [492, 259] on link "18" at bounding box center [496, 267] width 60 height 25
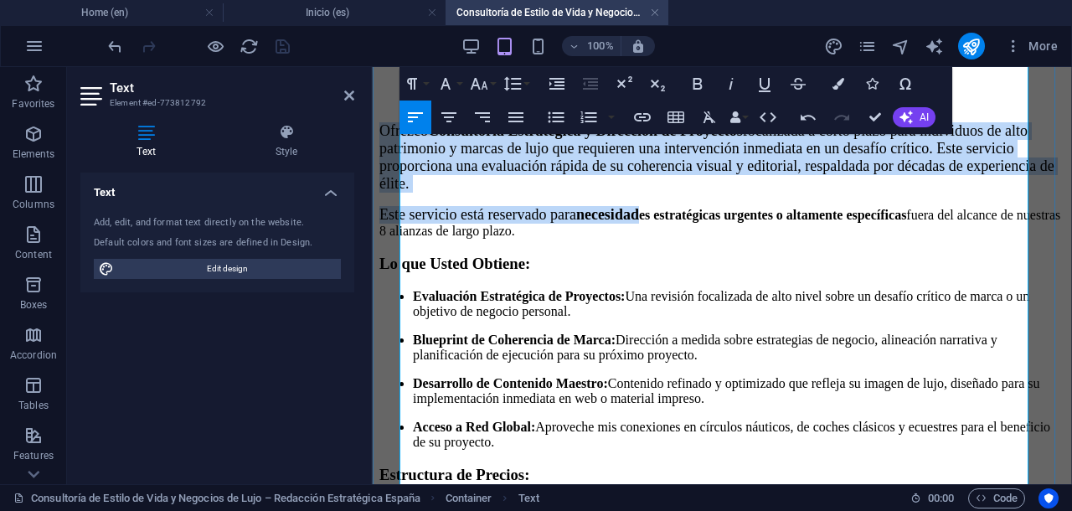
scroll to position [209, 0]
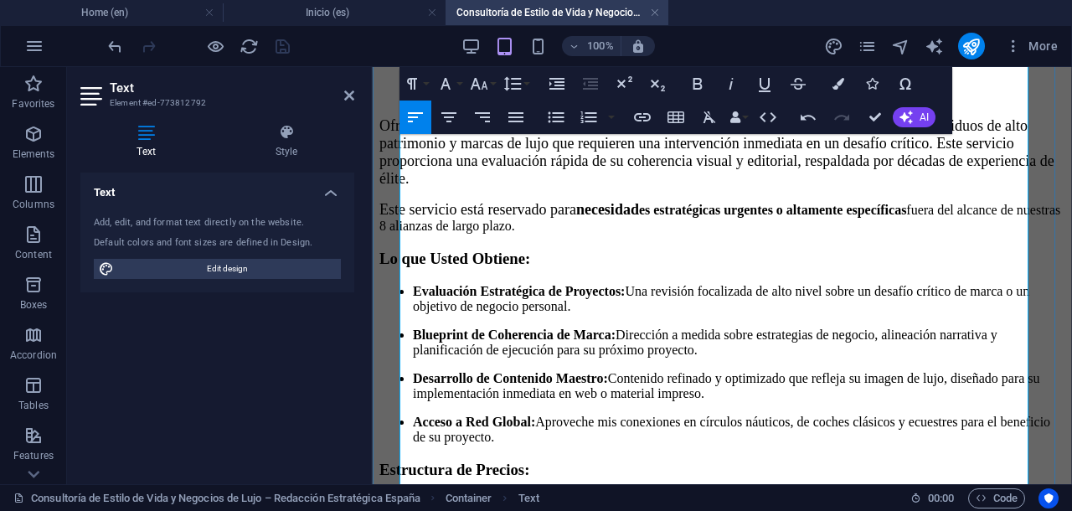
click at [692, 217] on strong "necesidad es estratégicas urgentes o altamente específicas" at bounding box center [741, 210] width 330 height 14
drag, startPoint x: 701, startPoint y: 264, endPoint x: 702, endPoint y: 241, distance: 22.6
click at [702, 234] on p "Este servicio está reservado para necesidad es estratégicas urgentes o altament…" at bounding box center [721, 217] width 685 height 33
click at [484, 80] on icon "button" at bounding box center [479, 84] width 20 height 20
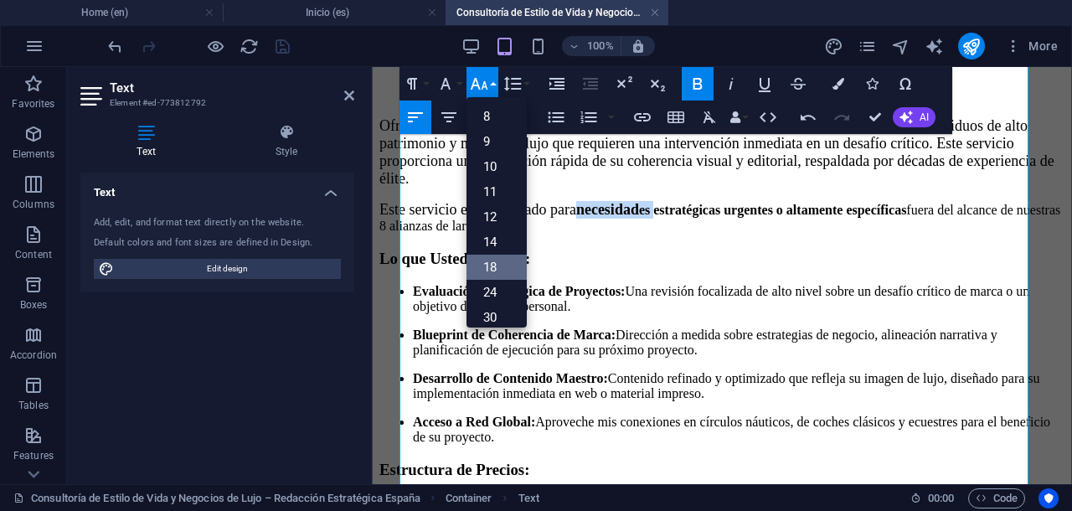
click at [499, 261] on link "18" at bounding box center [496, 267] width 60 height 25
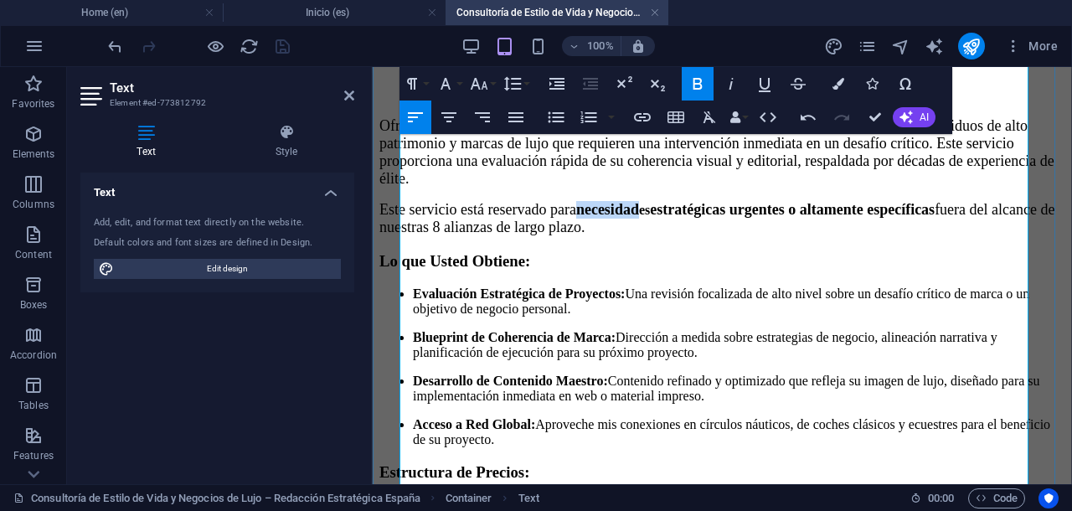
click at [766, 236] on p "Este servicio está reservado para necesidad es estratégicas urgentes o altament…" at bounding box center [721, 218] width 685 height 35
click at [800, 270] on h3 "Lo que Usted Obtiene:" at bounding box center [721, 261] width 685 height 18
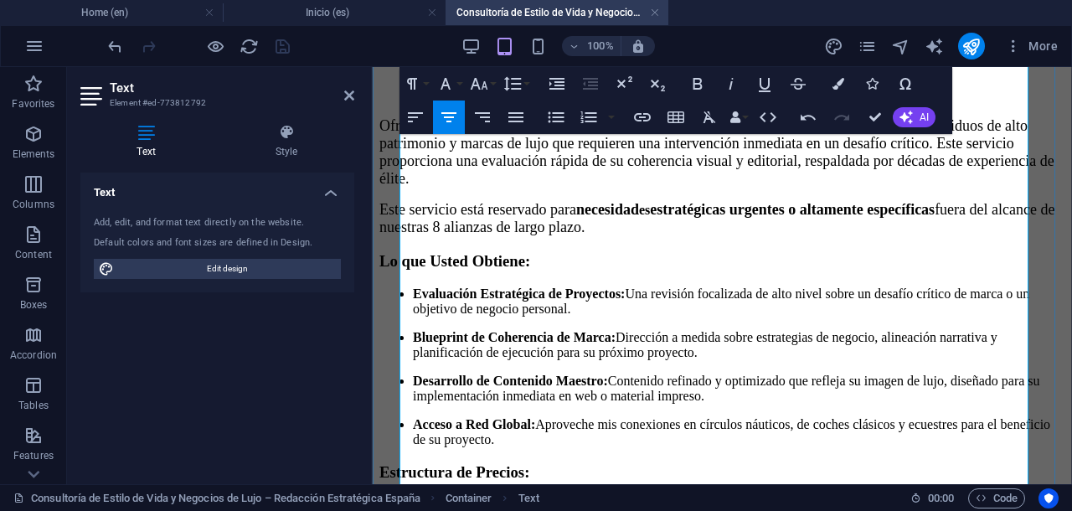
click at [770, 236] on p "Este servicio está reservado para necesidad es estratégicas urgentes o altament…" at bounding box center [721, 218] width 685 height 35
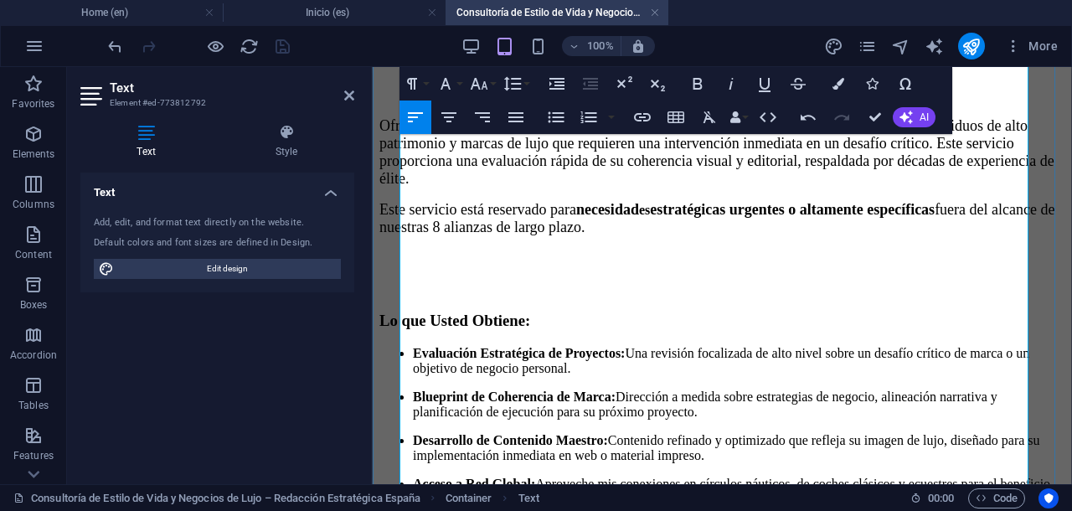
click at [628, 328] on h3 "Lo que Usted Obtiene:" at bounding box center [721, 320] width 685 height 18
click at [407, 113] on icon "button" at bounding box center [415, 117] width 20 height 20
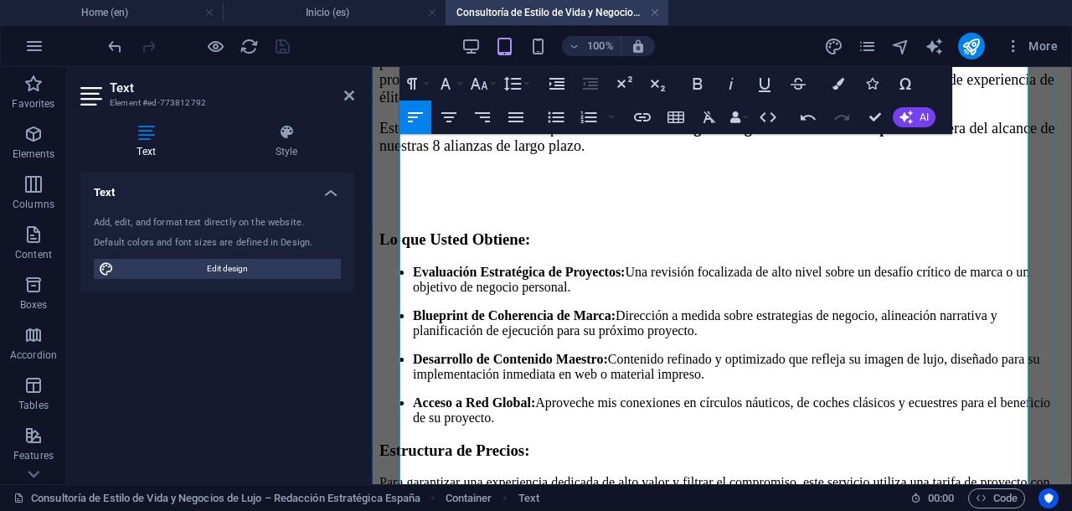
scroll to position [314, 0]
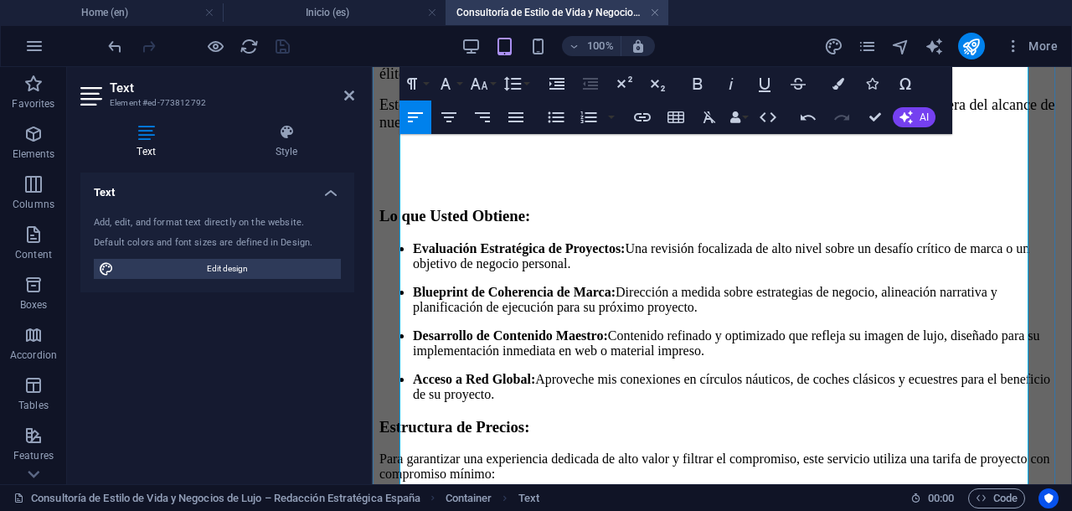
click at [413, 250] on li "Evaluación Estratégica de Proyectos: Una revisión focalizada de alto nivel sobr…" at bounding box center [738, 256] width 651 height 30
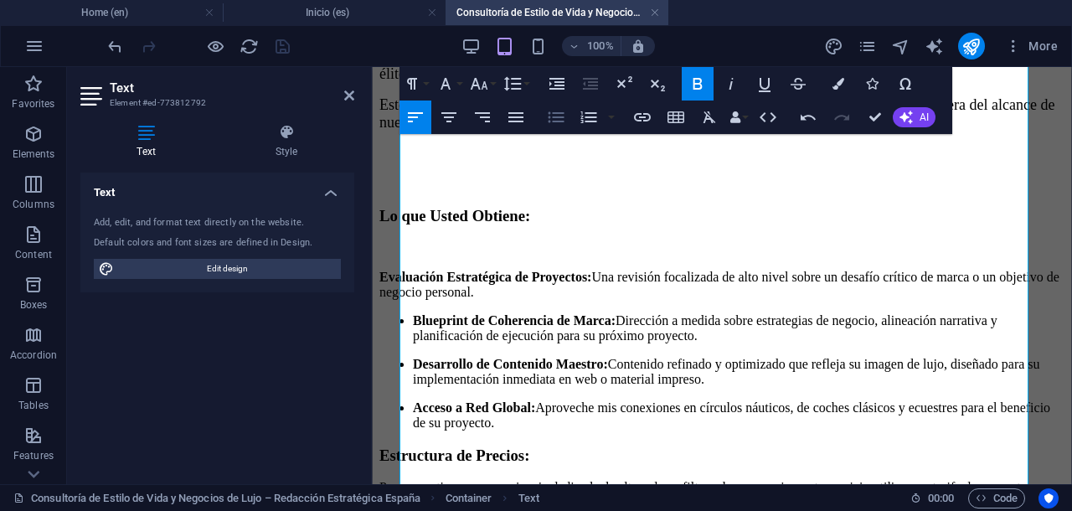
click at [560, 121] on icon "button" at bounding box center [556, 117] width 16 height 11
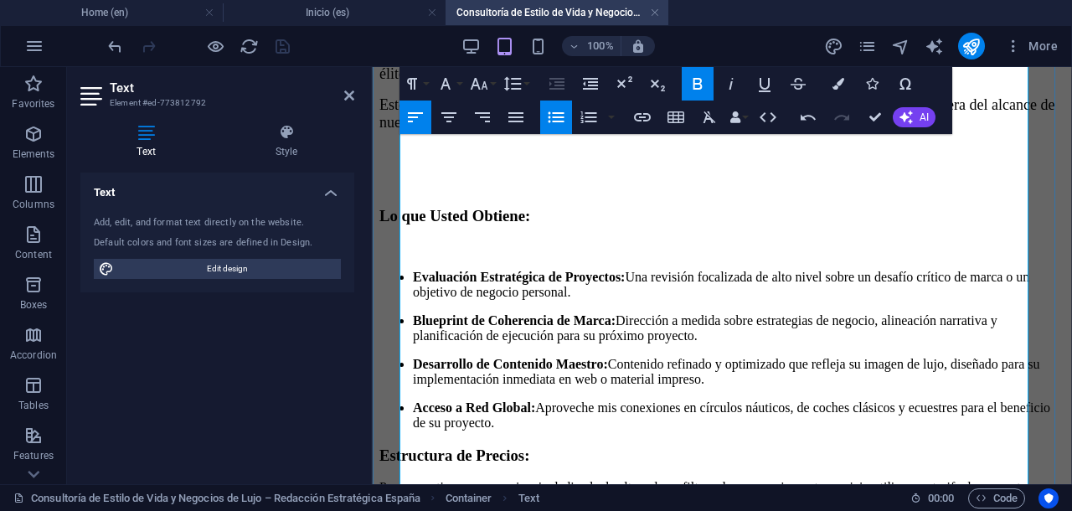
click at [427, 327] on strong "Blueprint de Coherencia de Marca:" at bounding box center [514, 320] width 203 height 14
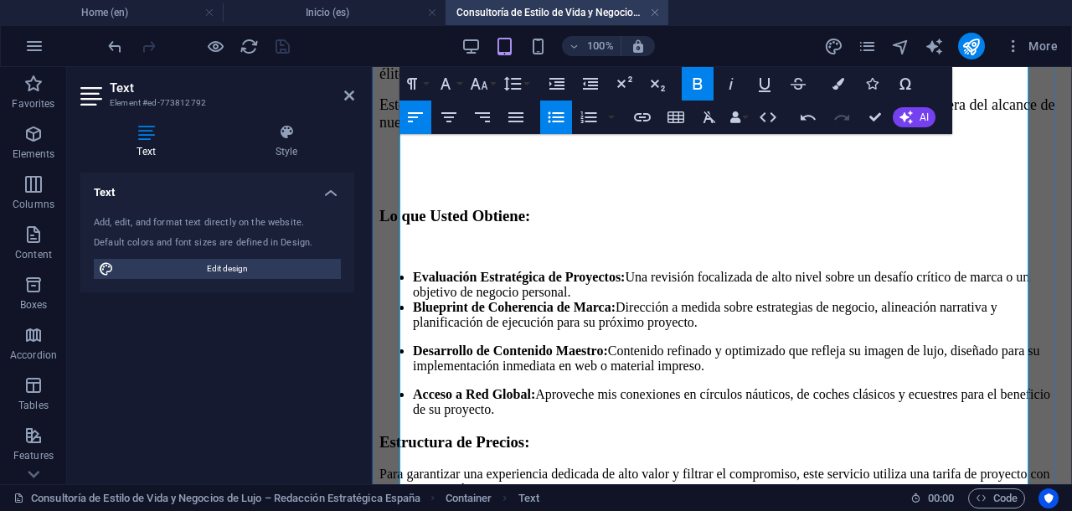
click at [673, 287] on li "Evaluación Estratégica de Proyectos: Una revisión focalizada de alto nivel sobr…" at bounding box center [738, 285] width 651 height 30
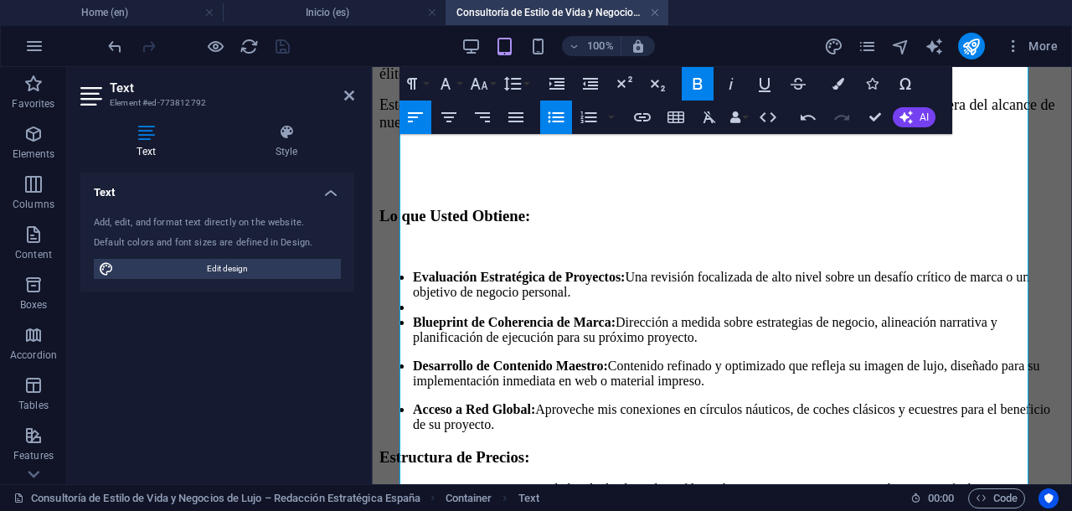
click at [556, 119] on icon "button" at bounding box center [556, 117] width 20 height 20
click at [554, 119] on icon "button" at bounding box center [556, 117] width 20 height 20
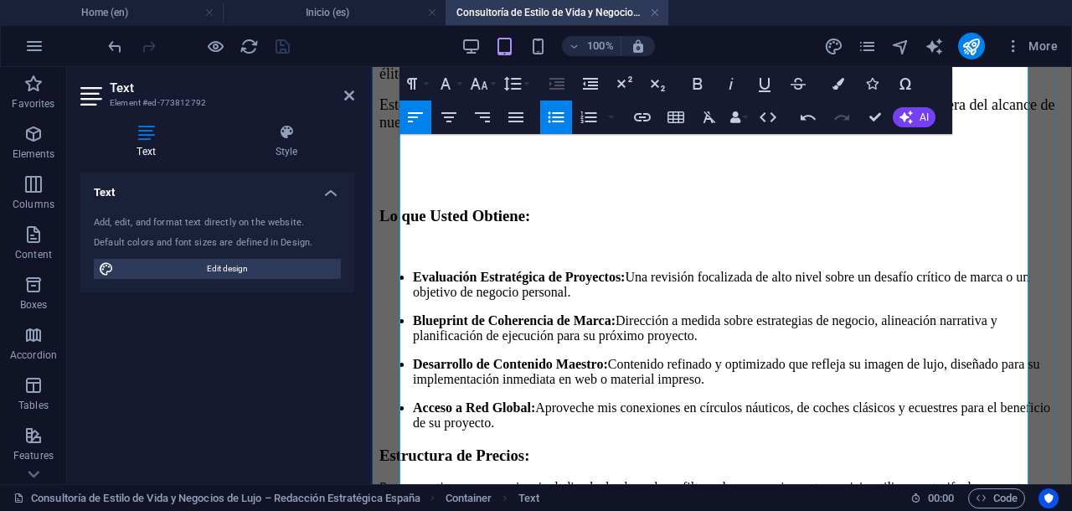
click at [428, 313] on strong "Blueprint de Coherencia de Marca:" at bounding box center [514, 320] width 203 height 14
click at [666, 291] on li "Evaluación Estratégica de Proyectos: Una revisión focalizada de alto nivel sobr…" at bounding box center [738, 285] width 651 height 30
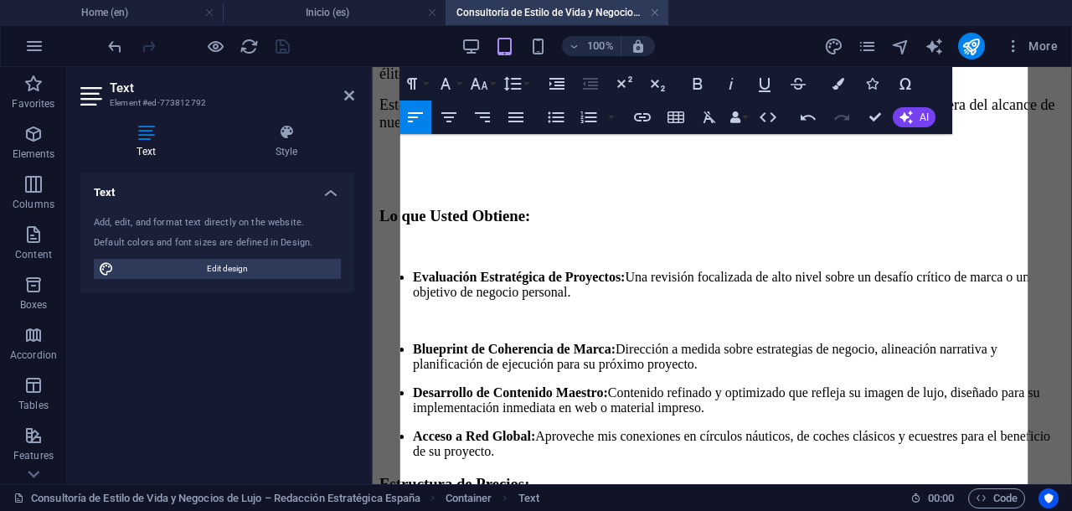
click at [430, 385] on strong "Desarrollo de Contenido Maestro:" at bounding box center [510, 392] width 195 height 14
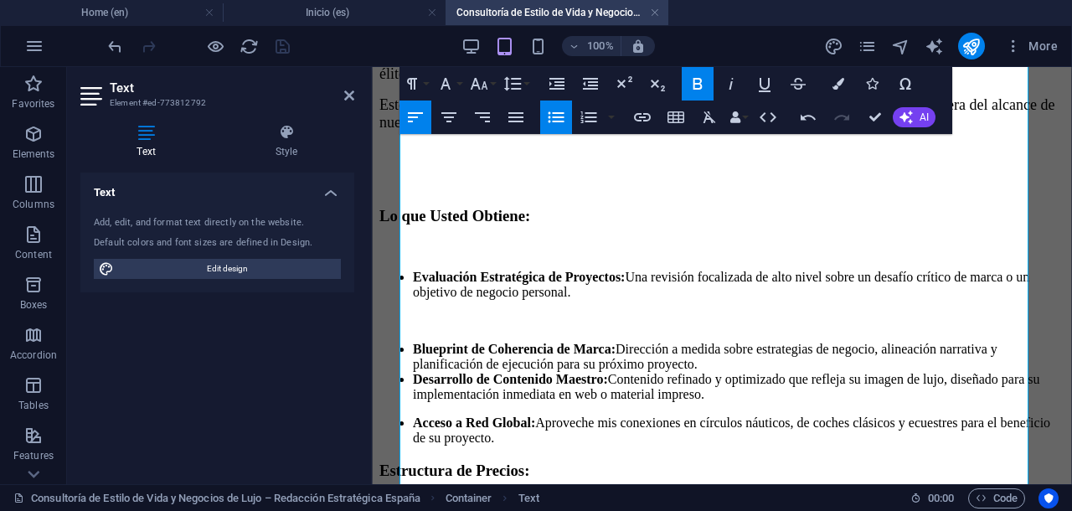
click at [555, 117] on icon "button" at bounding box center [556, 117] width 16 height 11
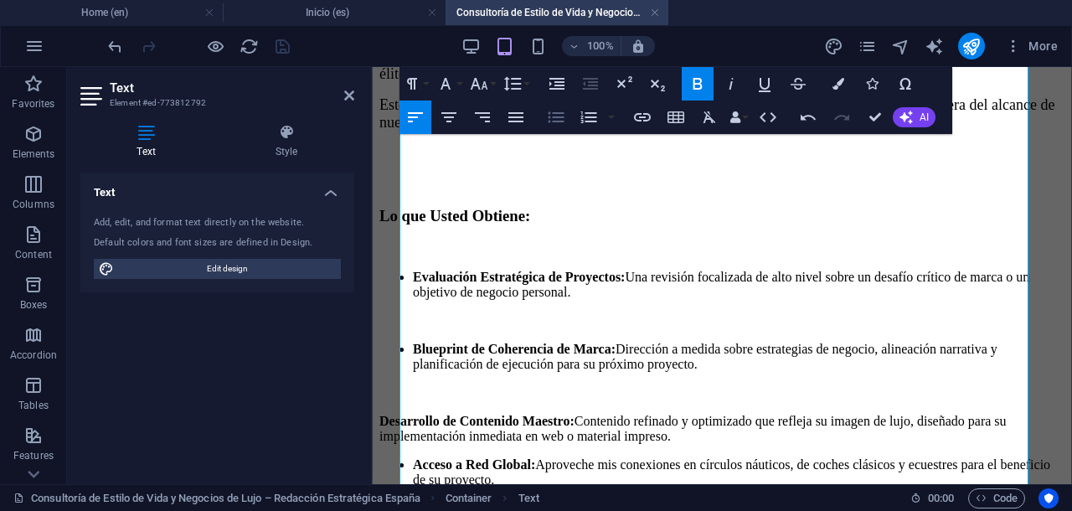
click at [558, 116] on icon "button" at bounding box center [556, 117] width 20 height 20
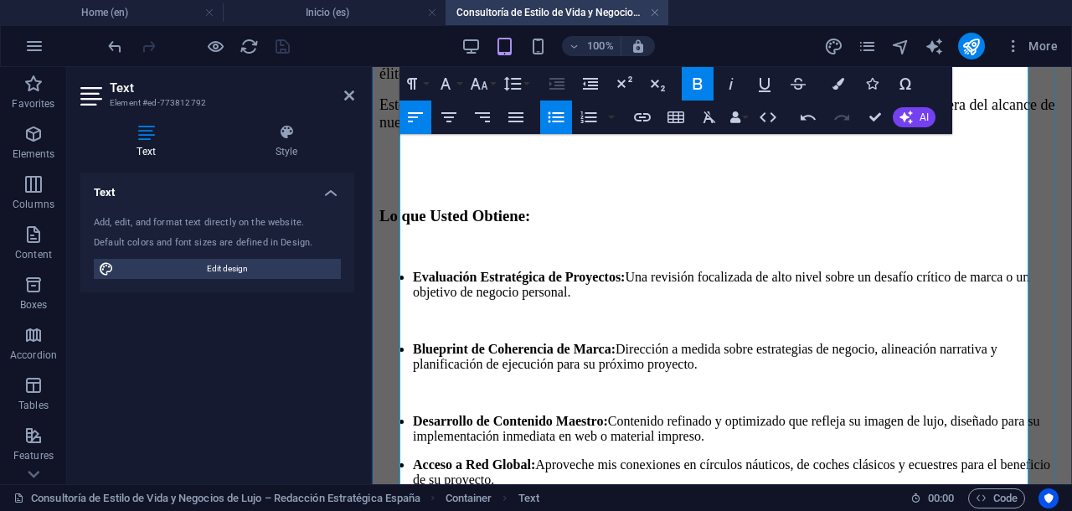
click at [425, 447] on ul "Desarrollo de Contenido Maestro: Contenido refinado y optimizado que refleja su…" at bounding box center [721, 451] width 685 height 74
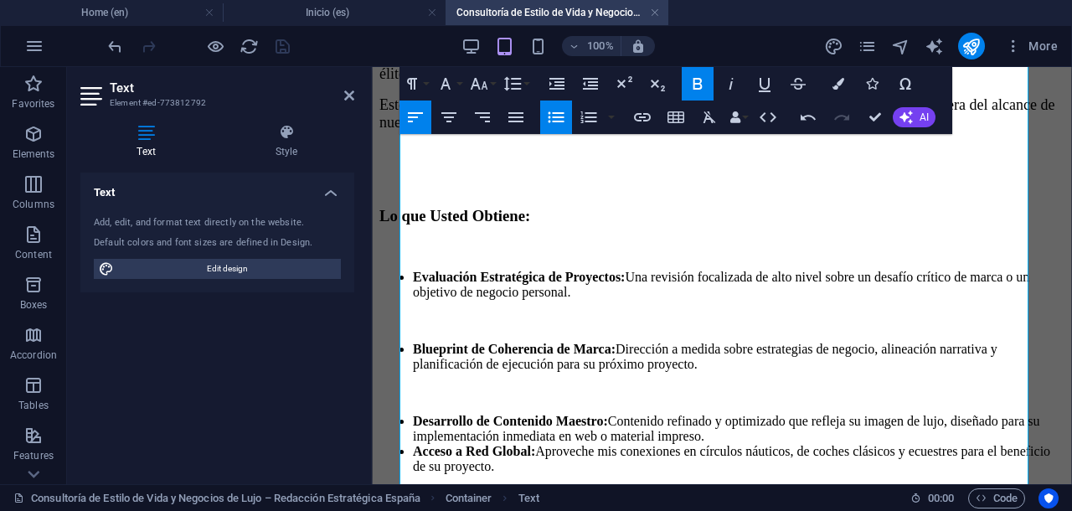
click at [555, 112] on icon "button" at bounding box center [556, 117] width 16 height 11
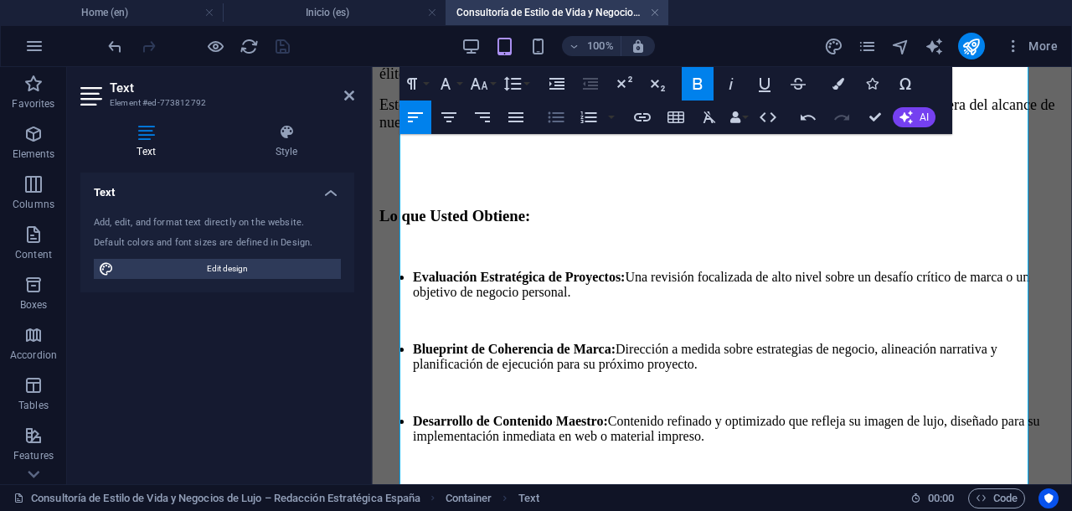
click at [559, 118] on icon "button" at bounding box center [556, 117] width 20 height 20
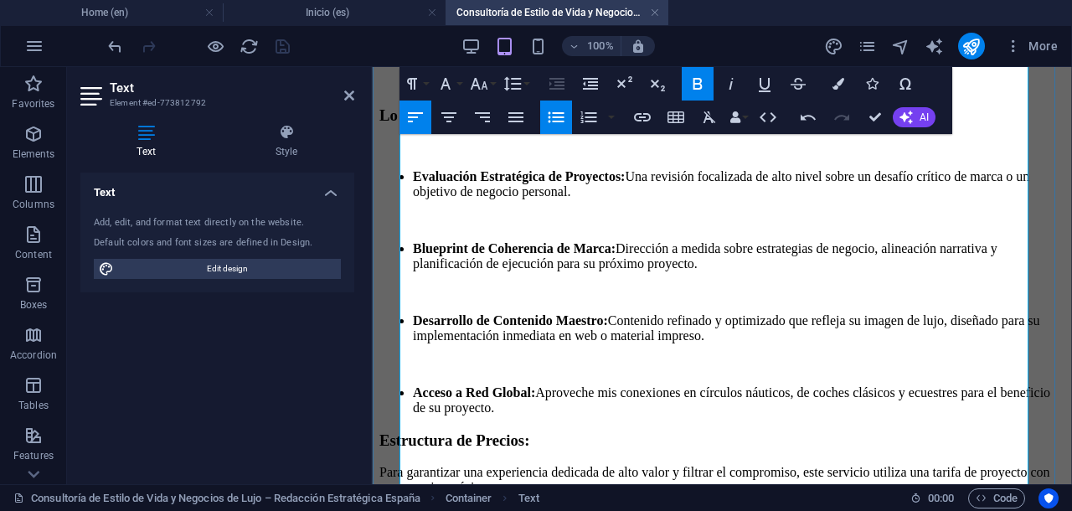
scroll to position [523, 0]
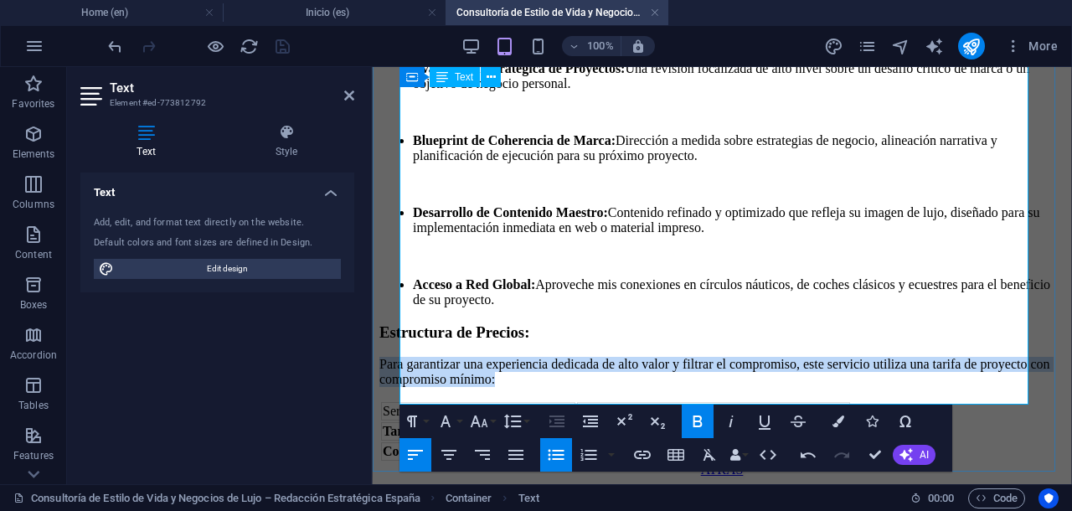
drag, startPoint x: 630, startPoint y: 327, endPoint x: 400, endPoint y: 307, distance: 230.3
click at [400, 357] on p "Para garantizar una experiencia dedicada de alto valor y filtrar el compromiso,…" at bounding box center [721, 372] width 685 height 30
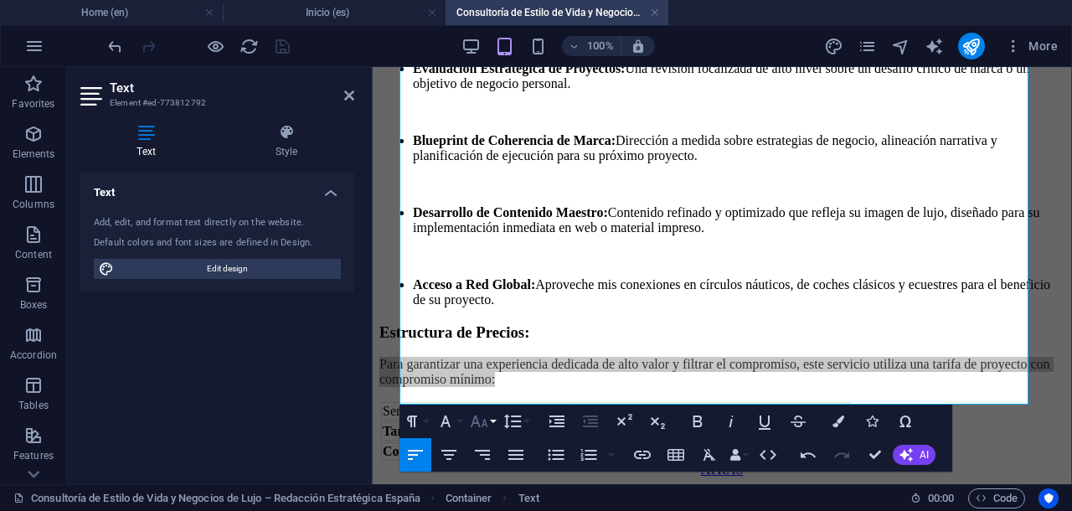
click at [479, 418] on icon "button" at bounding box center [479, 421] width 20 height 20
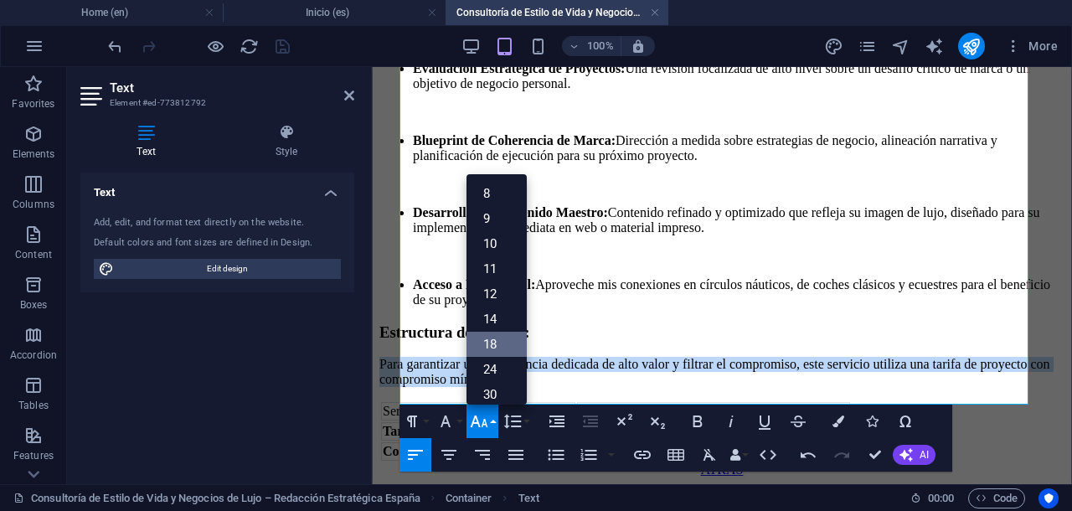
click at [492, 337] on link "18" at bounding box center [496, 344] width 60 height 25
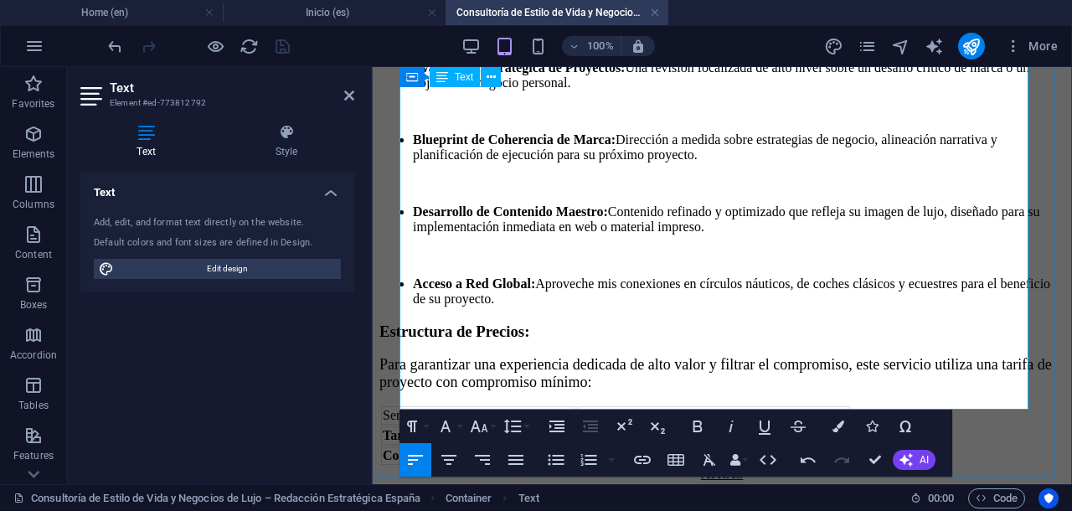
click at [765, 356] on p "Para garantizar una experiencia dedicada de alto valor y filtrar el compromiso,…" at bounding box center [721, 373] width 685 height 35
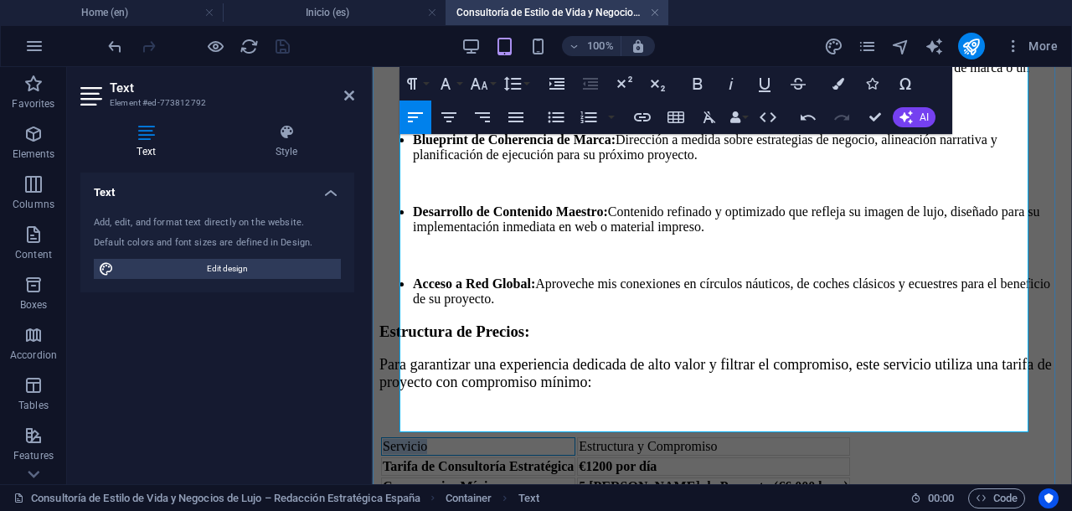
drag, startPoint x: 449, startPoint y: 377, endPoint x: 404, endPoint y: 370, distance: 45.7
click at [404, 437] on td "Servicio" at bounding box center [478, 446] width 194 height 18
click at [488, 76] on icon "button" at bounding box center [479, 84] width 20 height 20
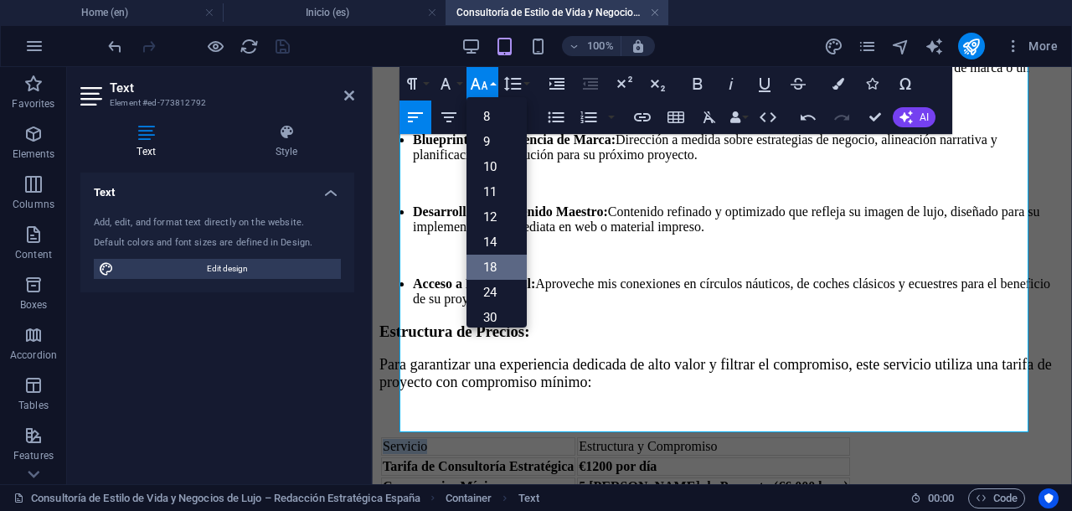
click at [496, 262] on link "18" at bounding box center [496, 267] width 60 height 25
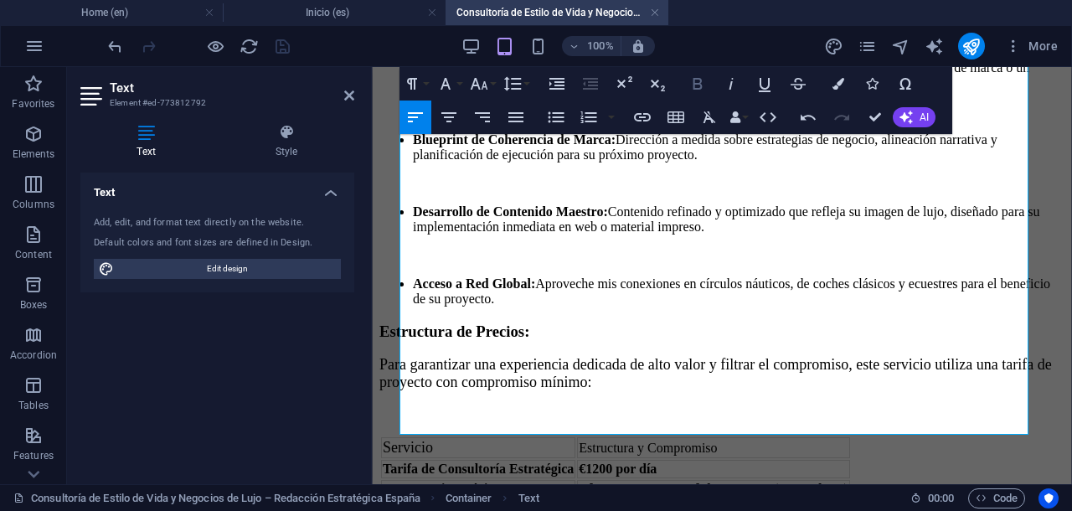
click at [698, 85] on icon "button" at bounding box center [697, 84] width 20 height 20
drag, startPoint x: 749, startPoint y: 374, endPoint x: 599, endPoint y: 375, distance: 149.9
click at [599, 437] on td "Estructura y Compromiso" at bounding box center [713, 447] width 272 height 21
click at [702, 86] on icon "button" at bounding box center [697, 84] width 9 height 12
click at [488, 81] on icon "button" at bounding box center [479, 84] width 20 height 20
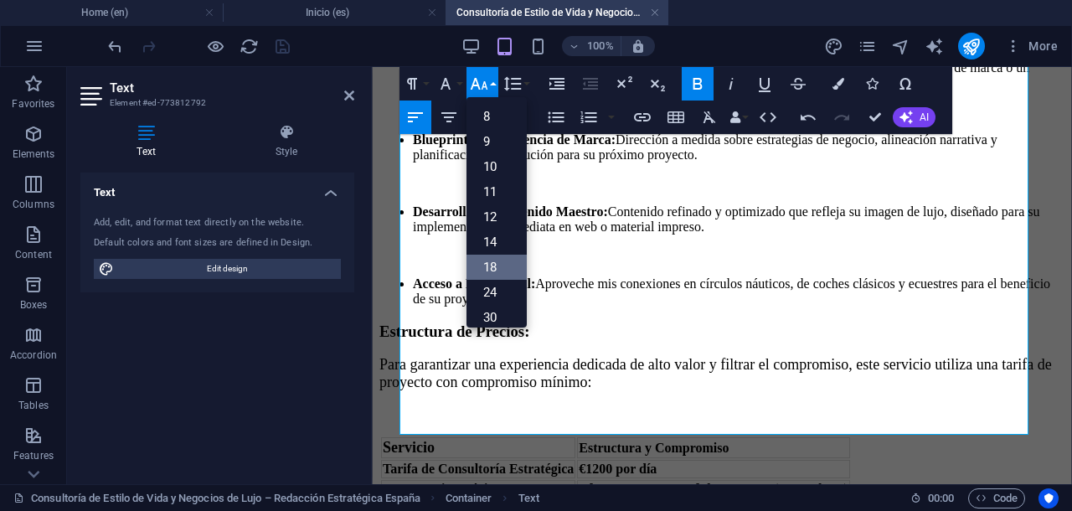
click at [493, 265] on link "18" at bounding box center [496, 267] width 60 height 25
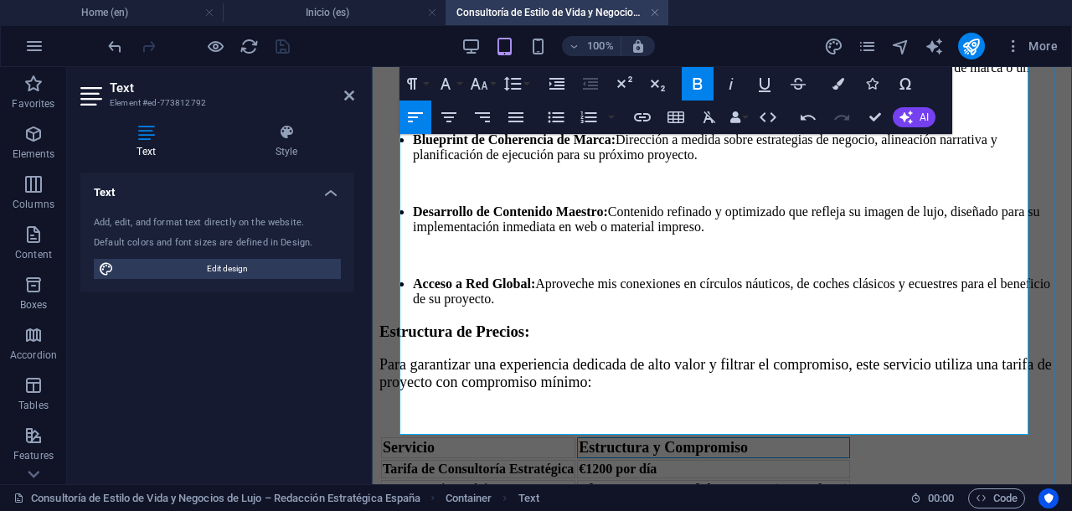
click at [777, 437] on td "Estructura y Compromiso" at bounding box center [713, 447] width 272 height 21
drag, startPoint x: 593, startPoint y: 404, endPoint x: 401, endPoint y: 399, distance: 191.8
click at [401, 461] on strong "Tarifa de Consultoría Estratégica" at bounding box center [478, 468] width 191 height 14
click at [486, 89] on icon "button" at bounding box center [480, 84] width 18 height 12
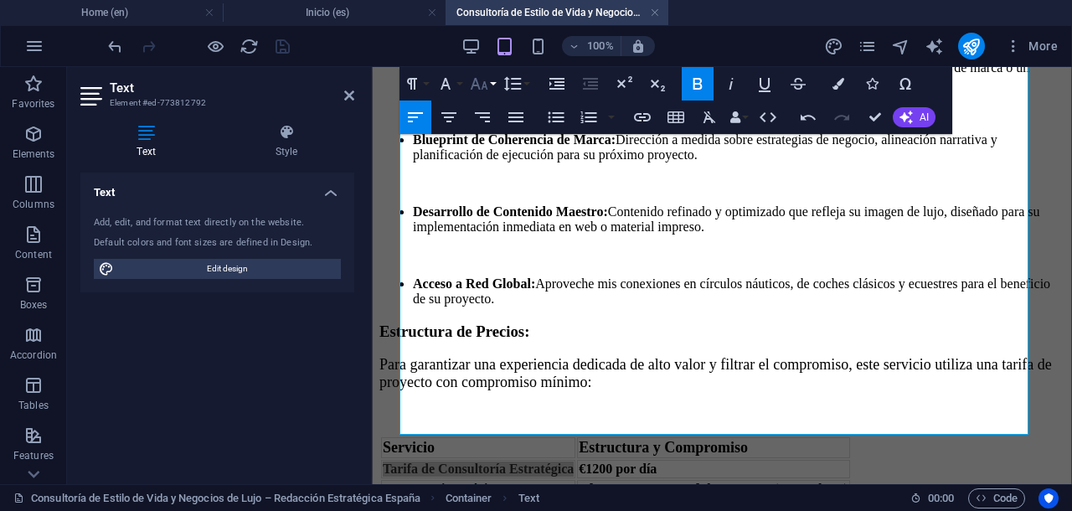
click at [486, 81] on icon "button" at bounding box center [479, 84] width 20 height 20
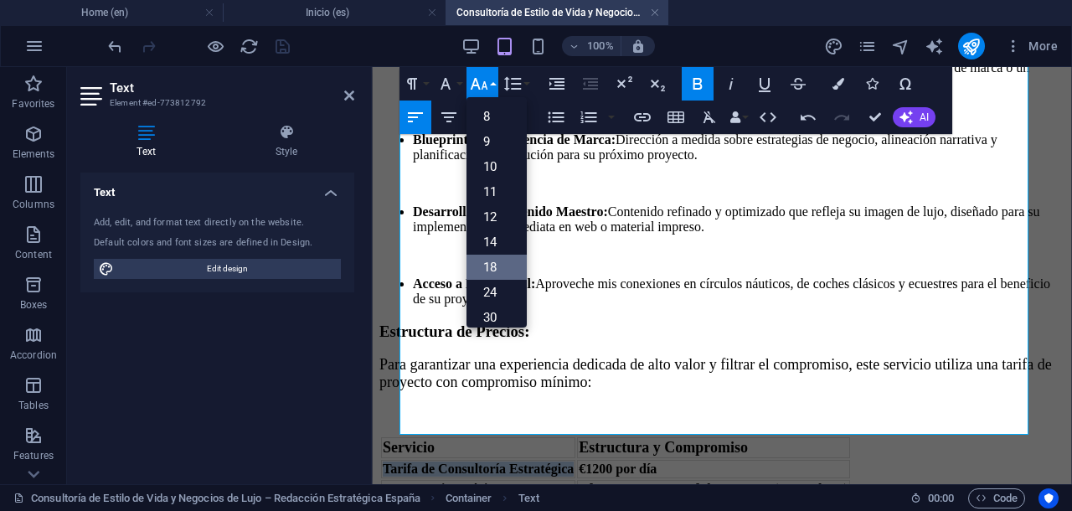
click at [494, 262] on link "18" at bounding box center [496, 267] width 60 height 25
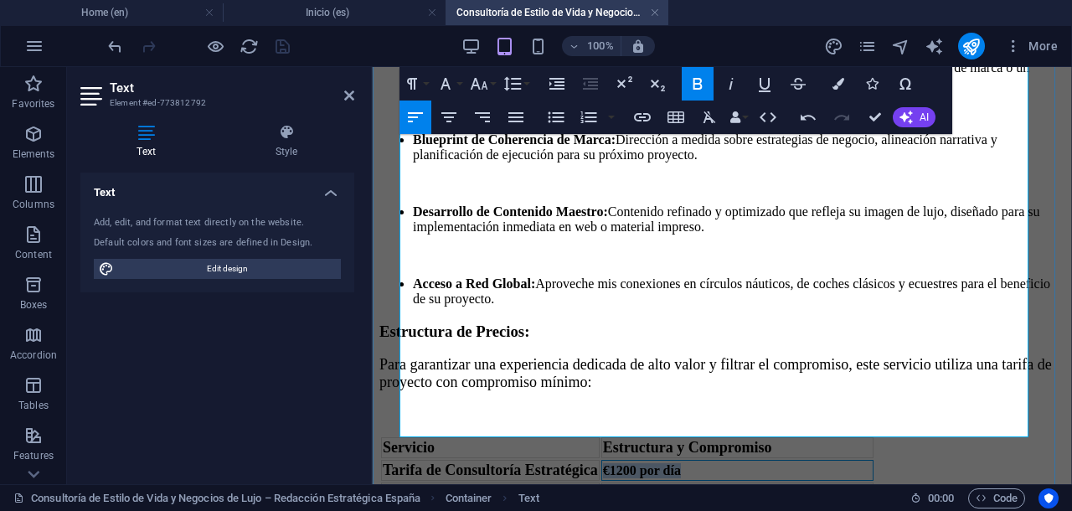
drag, startPoint x: 707, startPoint y: 409, endPoint x: 625, endPoint y: 401, distance: 82.5
click at [625, 460] on td "€1200 por día" at bounding box center [737, 470] width 272 height 21
click at [472, 85] on icon "button" at bounding box center [480, 84] width 18 height 12
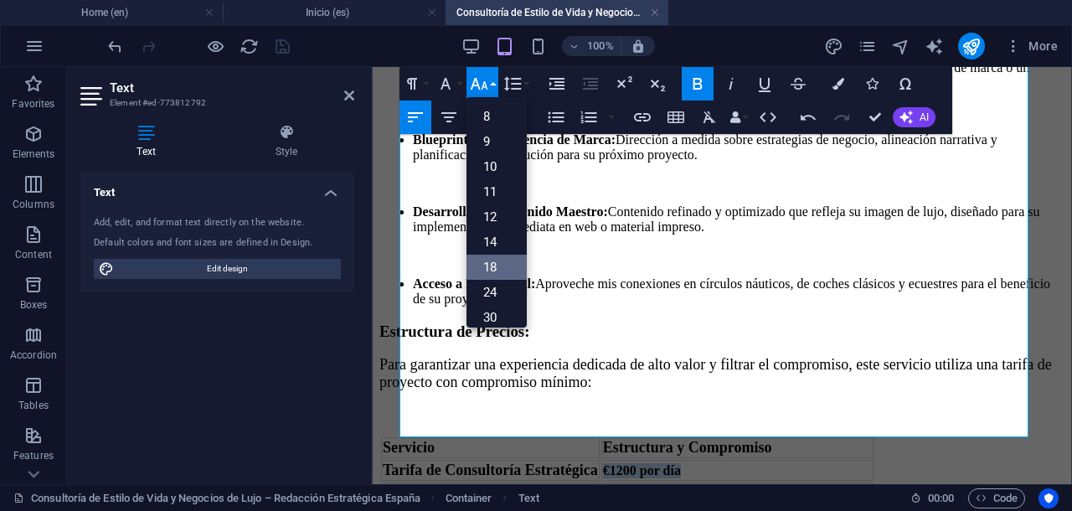
click at [499, 262] on link "18" at bounding box center [496, 267] width 60 height 25
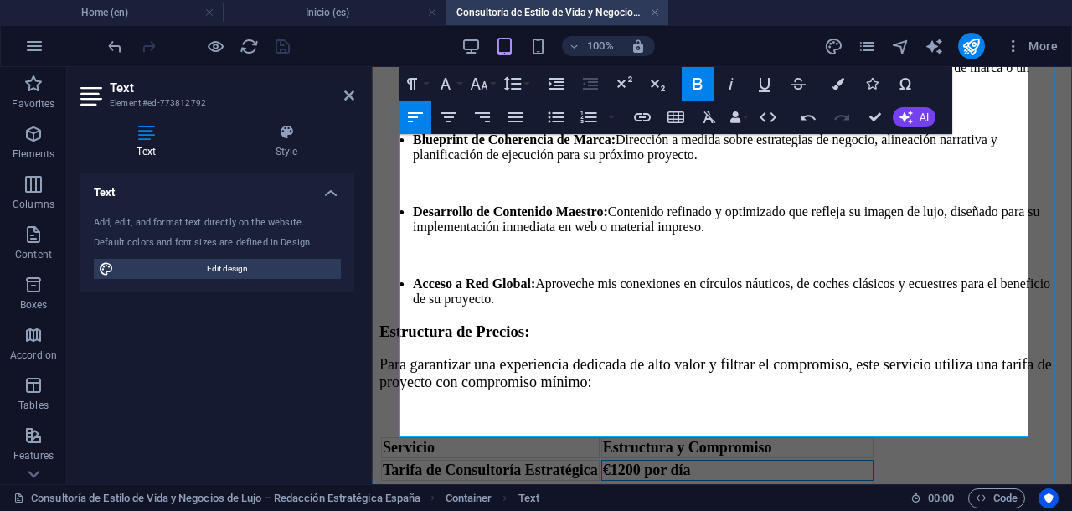
click at [625, 461] on span "€1200 por día" at bounding box center [647, 469] width 88 height 17
drag, startPoint x: 534, startPoint y: 424, endPoint x: 399, endPoint y: 435, distance: 135.2
click at [399, 482] on td "Compromiso Mínimo" at bounding box center [490, 491] width 219 height 18
click at [486, 78] on icon "button" at bounding box center [479, 84] width 20 height 20
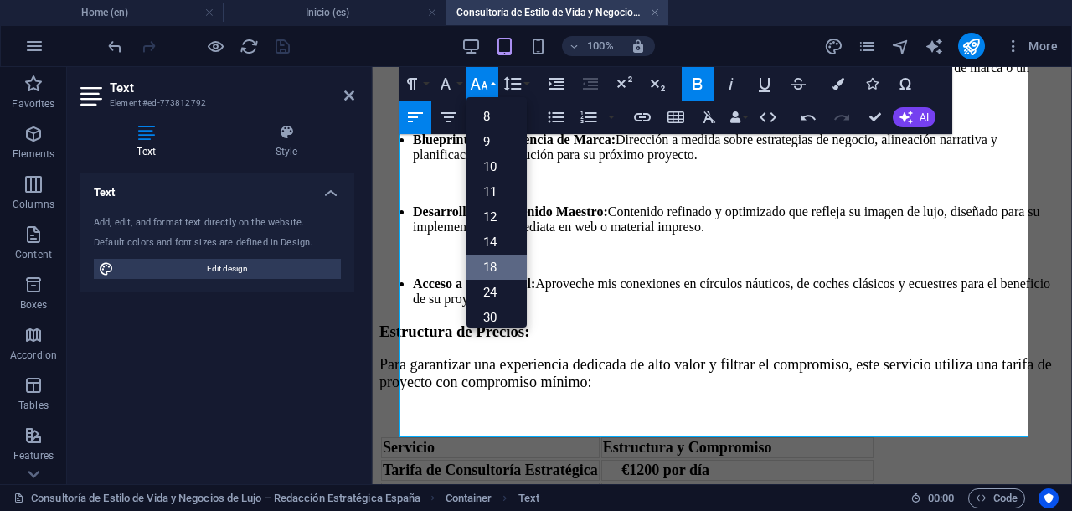
click at [484, 267] on link "18" at bounding box center [496, 267] width 60 height 25
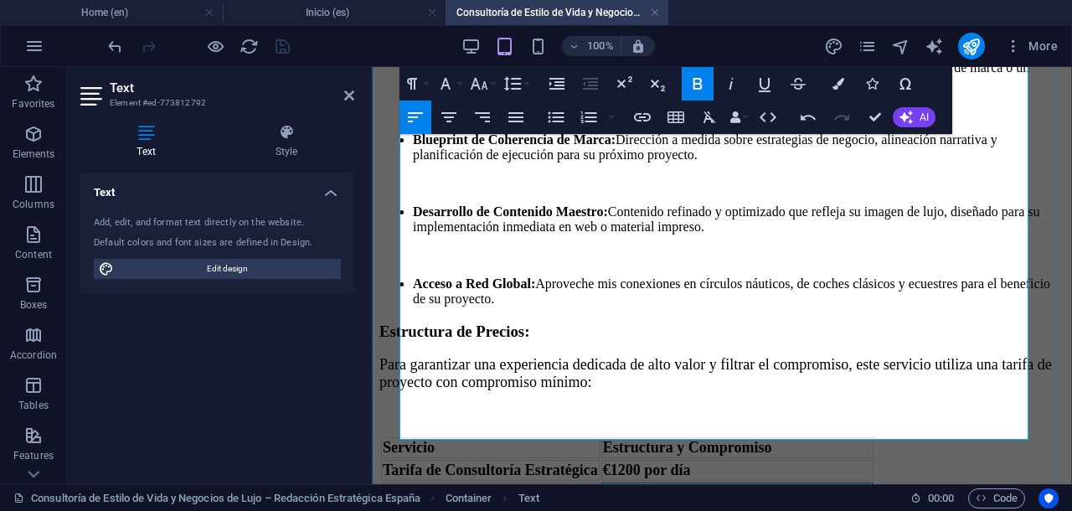
drag, startPoint x: 625, startPoint y: 420, endPoint x: 713, endPoint y: 430, distance: 88.4
click at [713, 486] on strong "5 [PERSON_NAME] de Proyecto (€6,000 base)" at bounding box center [737, 493] width 269 height 14
drag, startPoint x: 623, startPoint y: 425, endPoint x: 817, endPoint y: 426, distance: 194.2
click at [817, 435] on table "Servicio Estructura y Compromiso Tarifa de Consultoría Estratégica €1200 por dí…" at bounding box center [627, 469] width 496 height 69
click at [479, 88] on icon "button" at bounding box center [480, 84] width 18 height 12
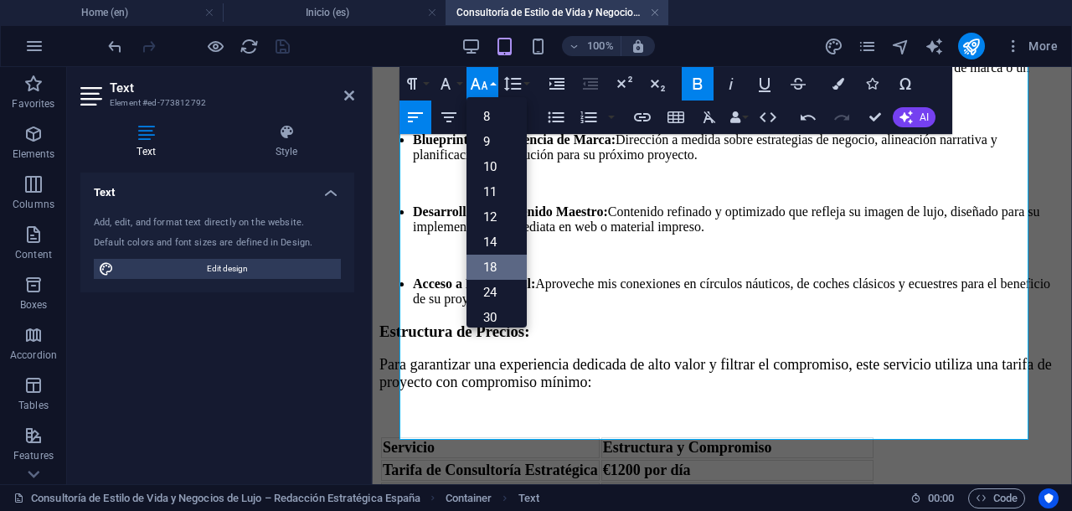
click at [499, 262] on link "18" at bounding box center [496, 267] width 60 height 25
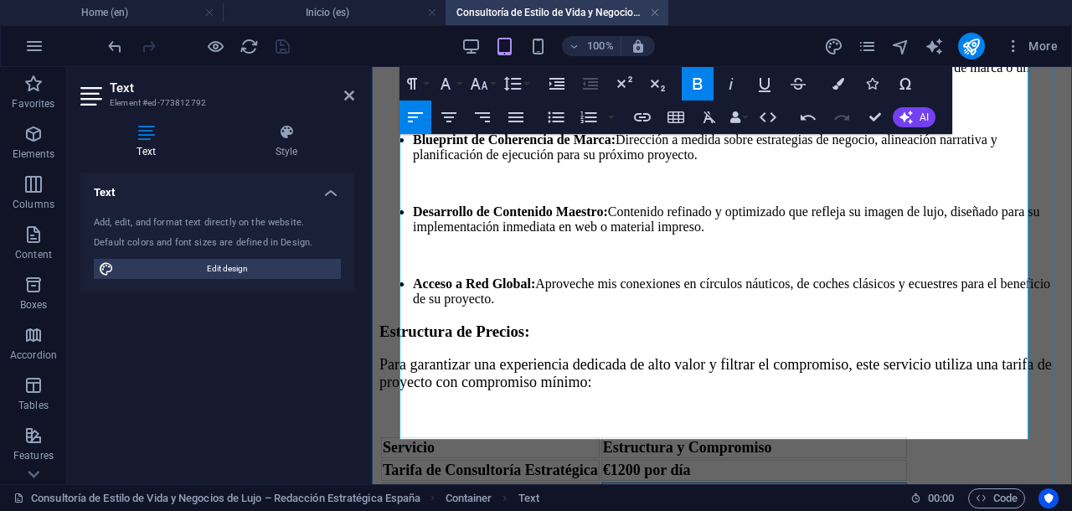
click at [625, 484] on span "5 [PERSON_NAME] de Proyecto (€6,000 base)" at bounding box center [754, 492] width 303 height 17
click at [815, 322] on h3 "Estructura de Precios:" at bounding box center [721, 331] width 685 height 18
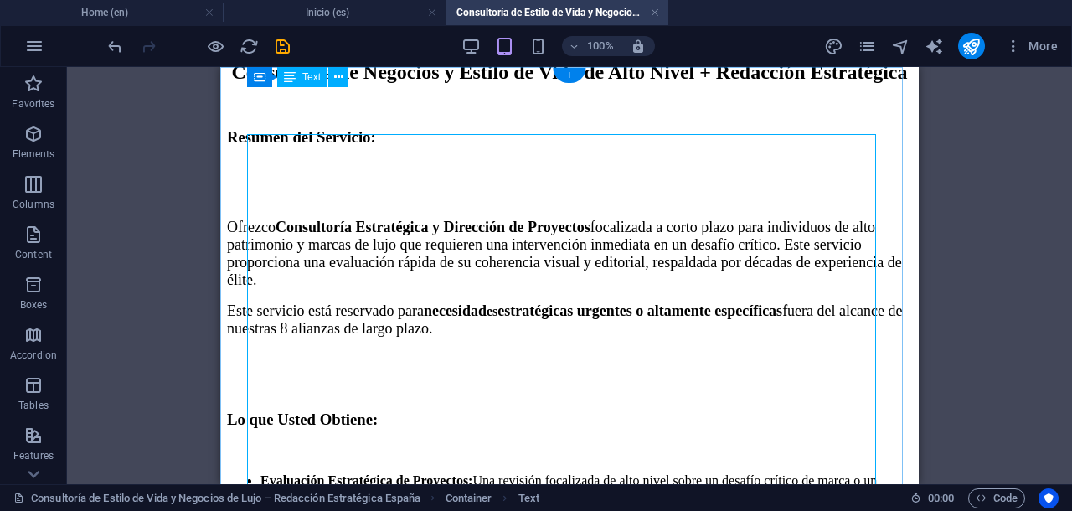
scroll to position [0, 0]
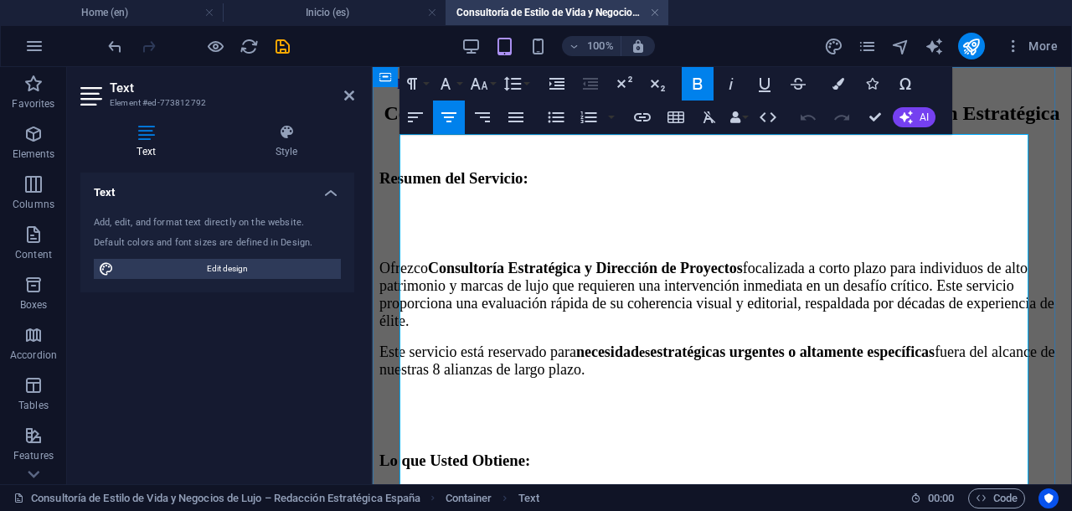
click at [902, 124] on span "Consultoría de Negocios y Estilo de Vida de Alto Nivel + Redacción Estratégica" at bounding box center [722, 113] width 676 height 22
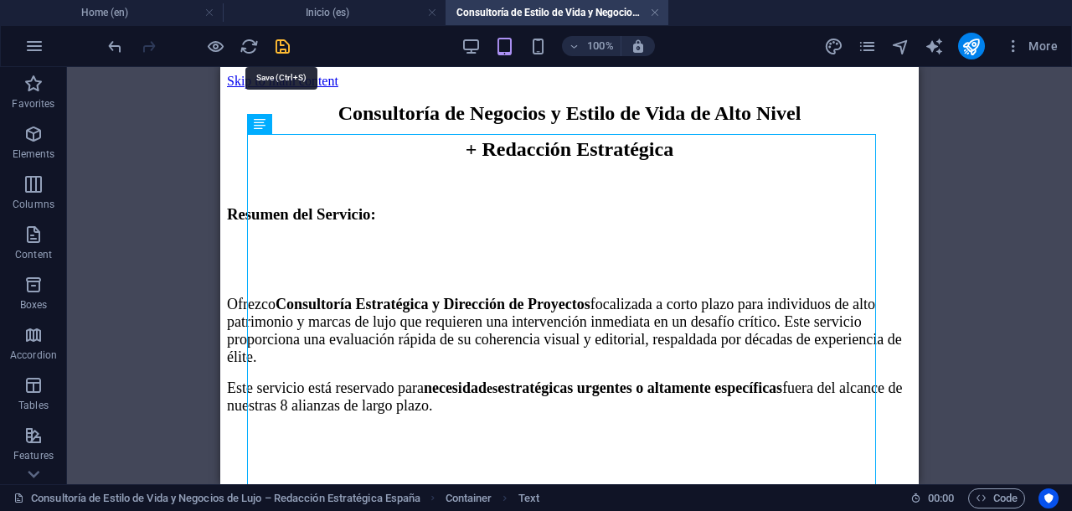
click at [281, 50] on icon "save" at bounding box center [282, 46] width 19 height 19
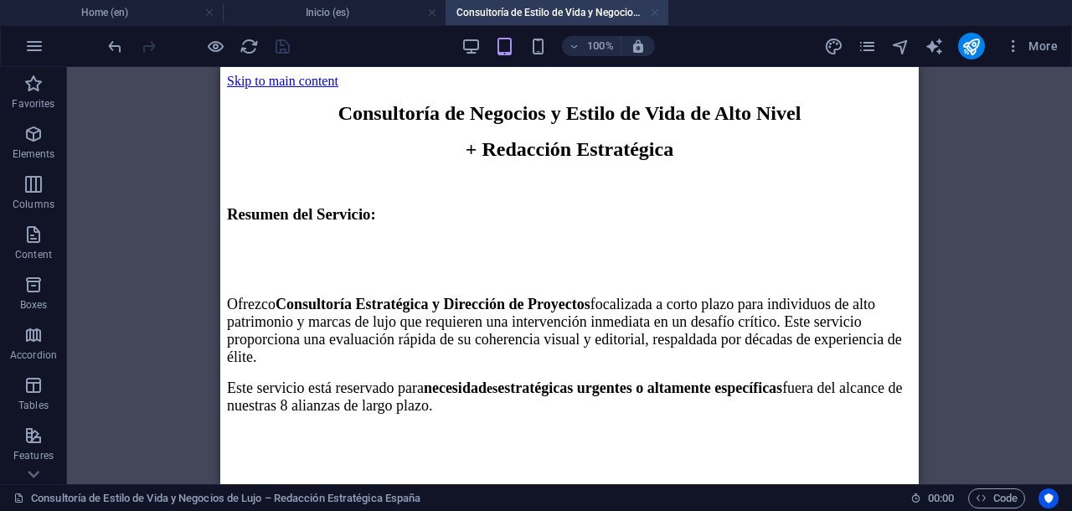
click at [653, 13] on link at bounding box center [655, 13] width 10 height 16
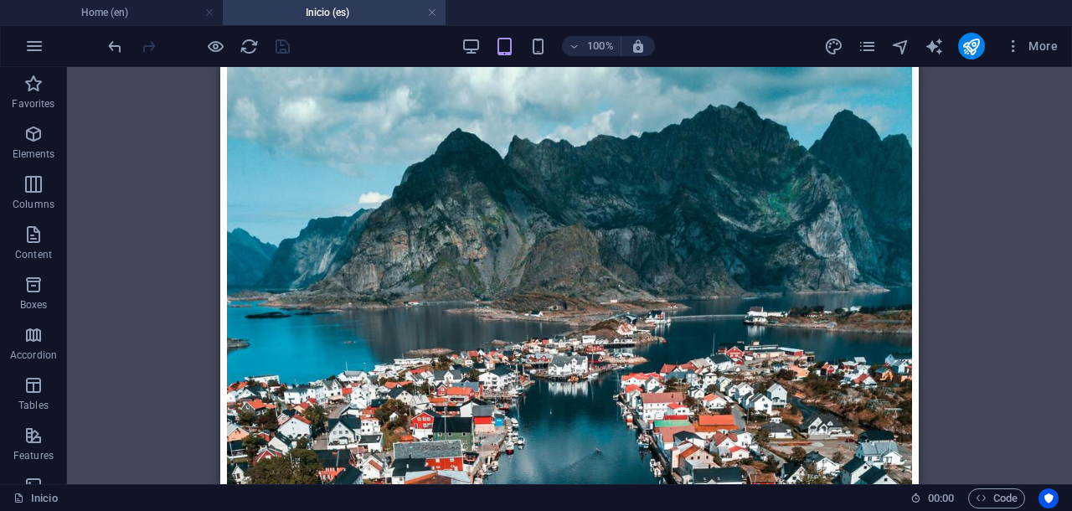
scroll to position [16616, 0]
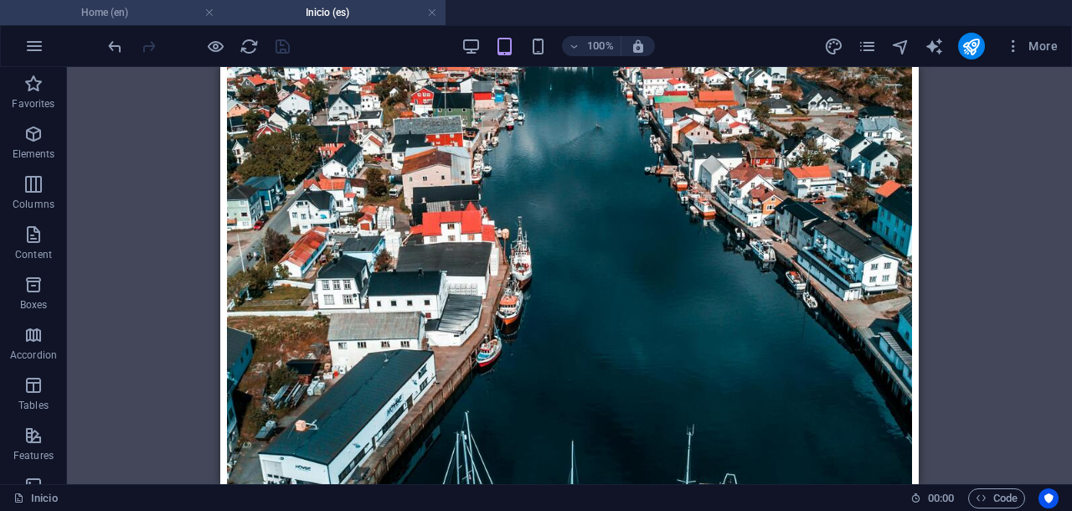
click at [131, 18] on h4 "Home (en)" at bounding box center [111, 12] width 223 height 18
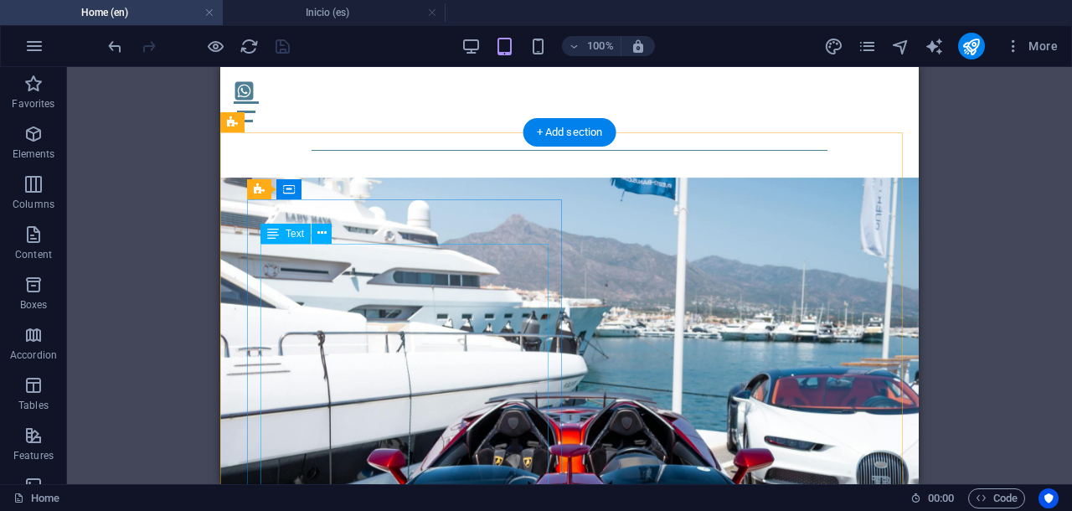
scroll to position [16087, 0]
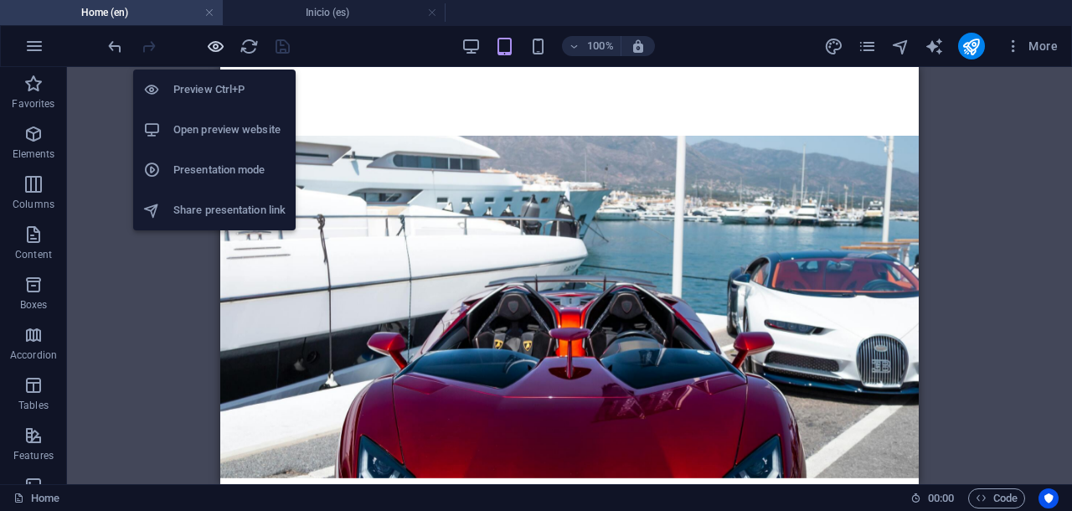
click at [214, 42] on icon "button" at bounding box center [215, 46] width 19 height 19
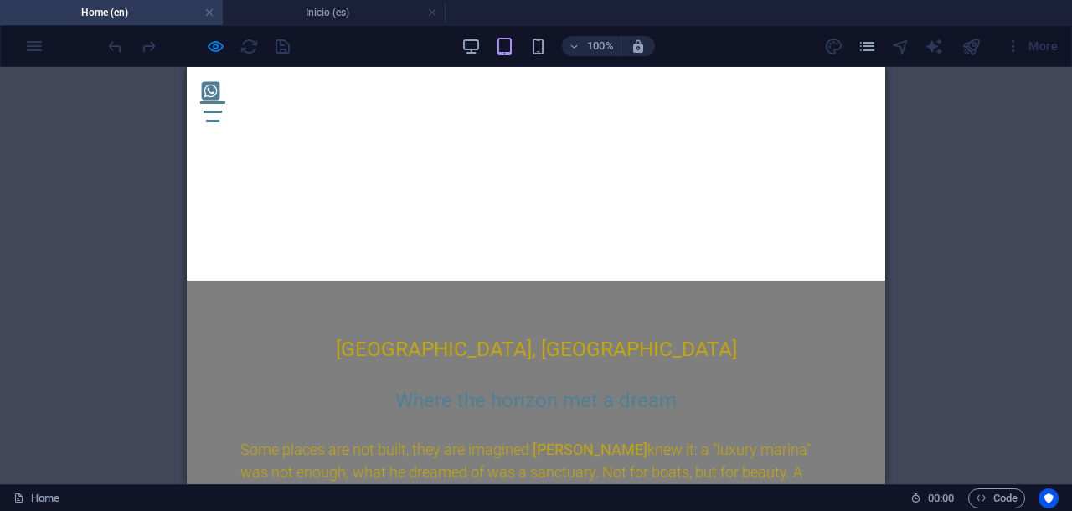
scroll to position [15634, 0]
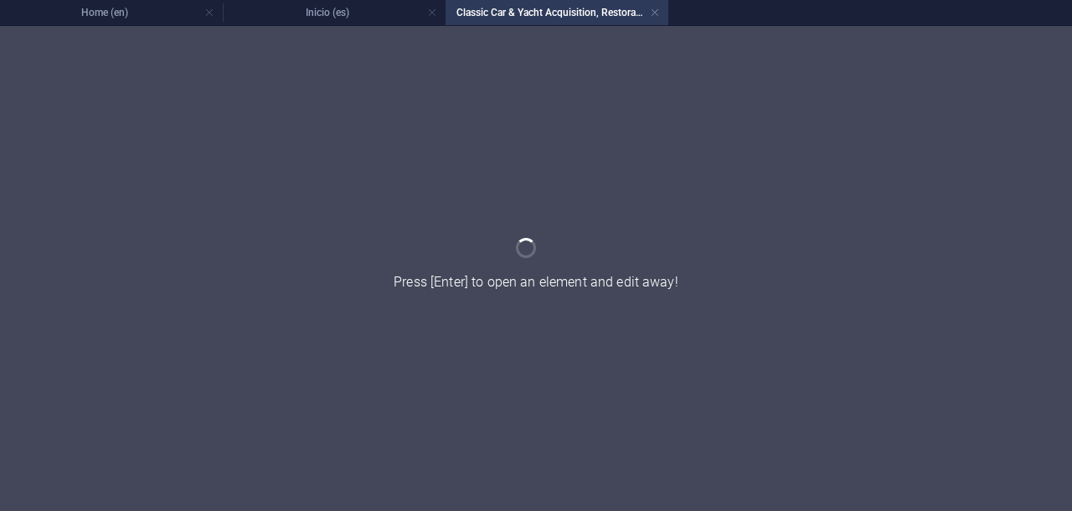
click at [438, 219] on div at bounding box center [536, 268] width 1072 height 485
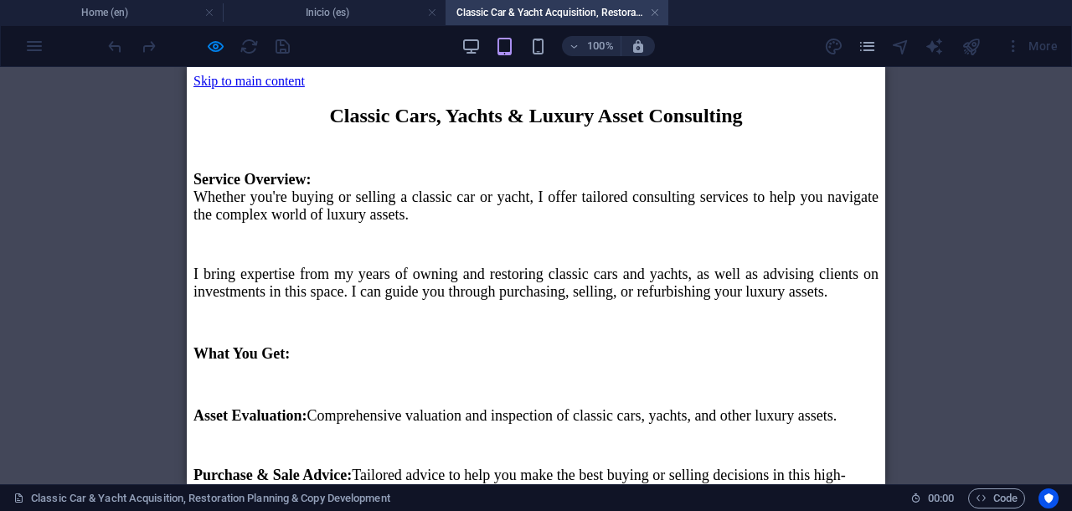
click at [795, 198] on div "Classic Cars, Yachts & Luxury Asset Consulting Service Overview: Whether you're…" at bounding box center [535, 451] width 685 height 693
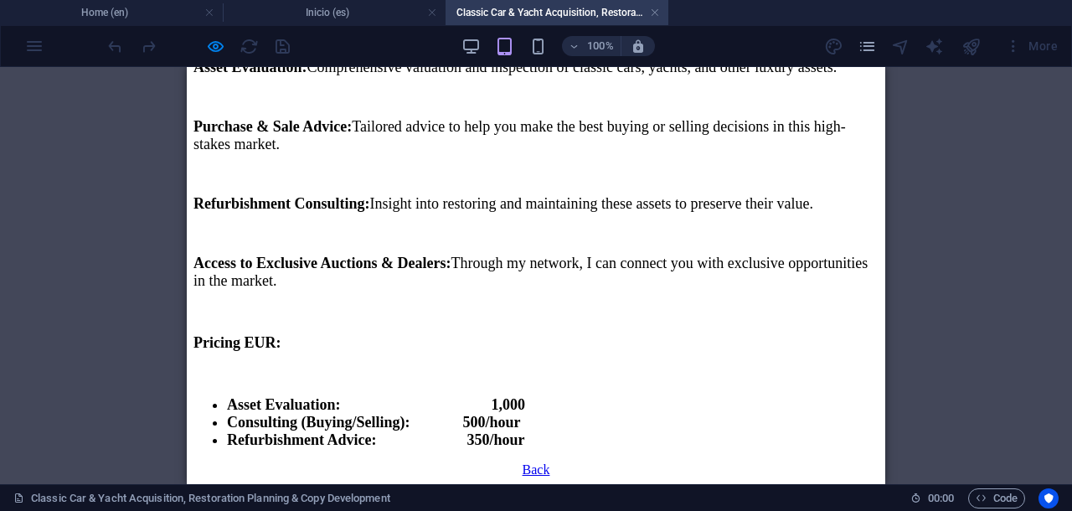
scroll to position [293, 0]
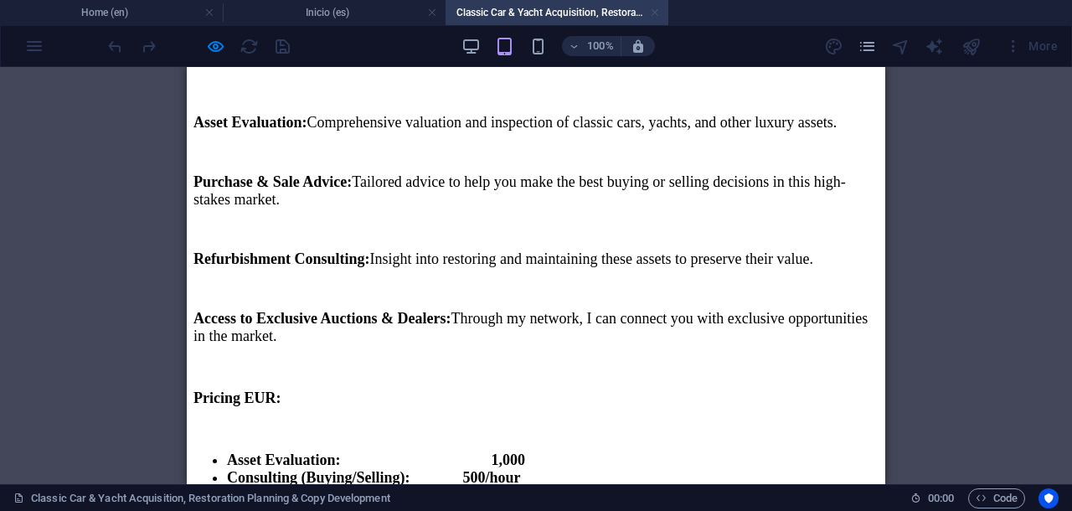
click at [656, 13] on link at bounding box center [655, 13] width 10 height 16
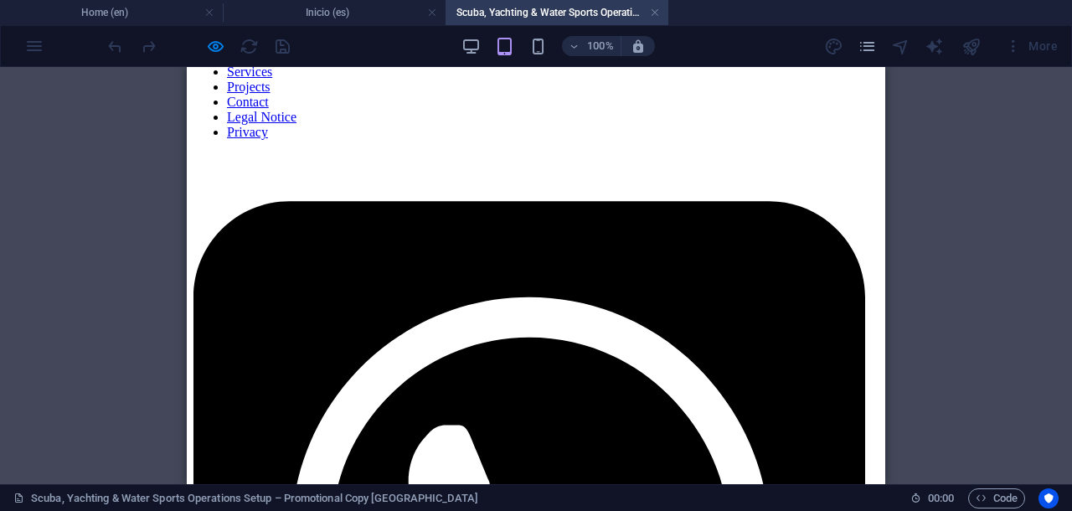
scroll to position [34, 0]
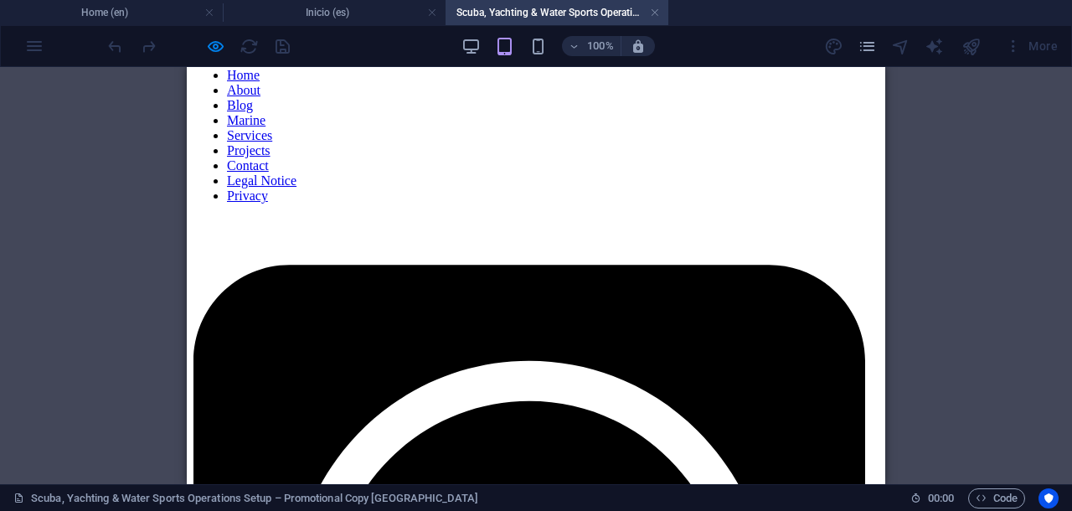
drag, startPoint x: 319, startPoint y: 147, endPoint x: 382, endPoint y: 219, distance: 94.9
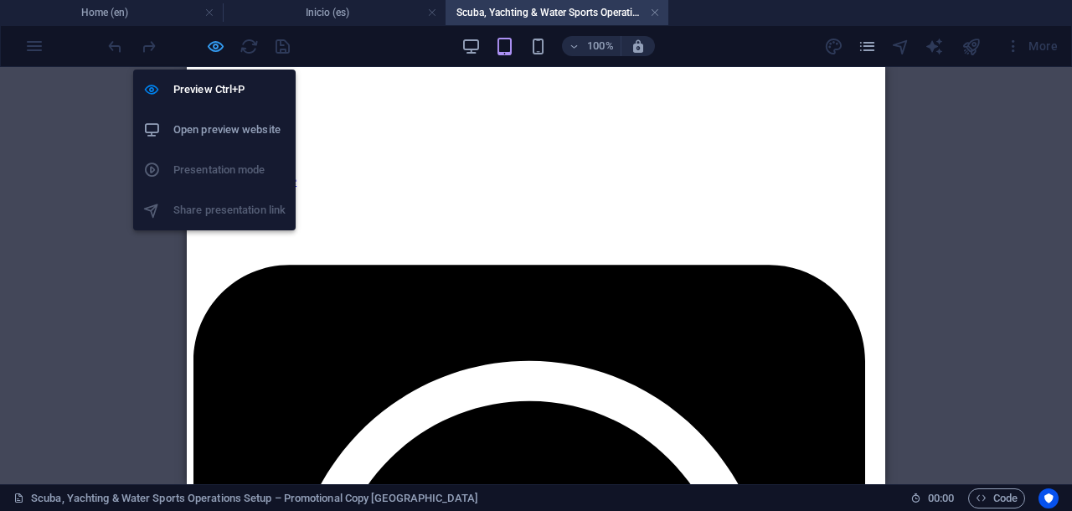
click at [213, 47] on icon "button" at bounding box center [215, 46] width 19 height 19
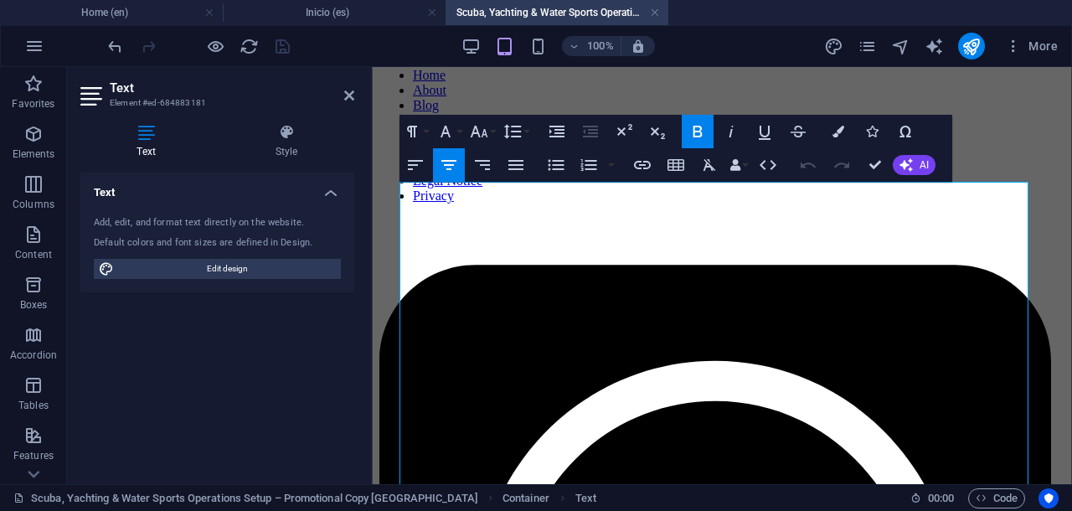
scroll to position [0, 0]
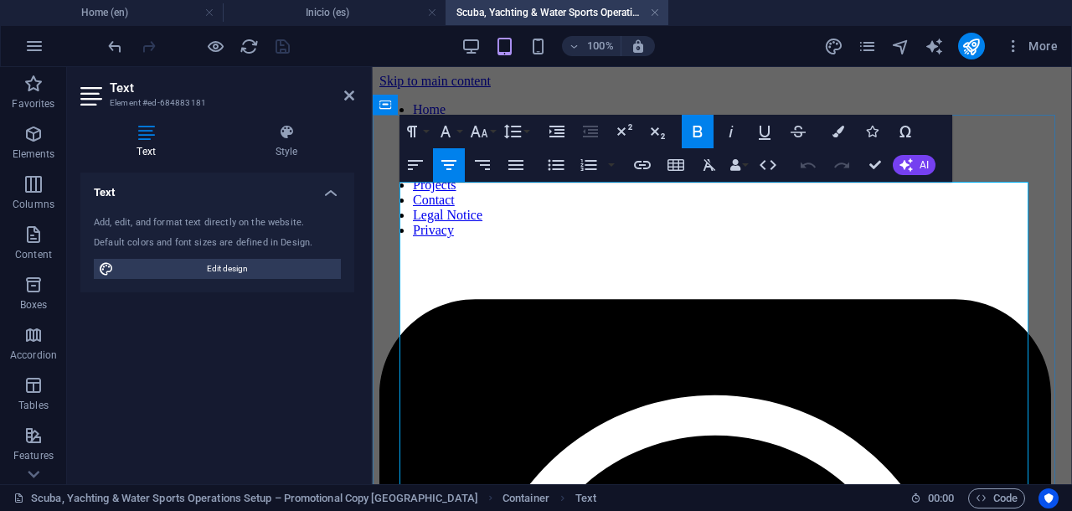
copy div "Lorem Ipsumd & Sitam Consectetu Adipiscing Elitsed Doeiusmo: Temp inci 49 utlab…"
drag, startPoint x: 807, startPoint y: 337, endPoint x: 407, endPoint y: 260, distance: 407.4
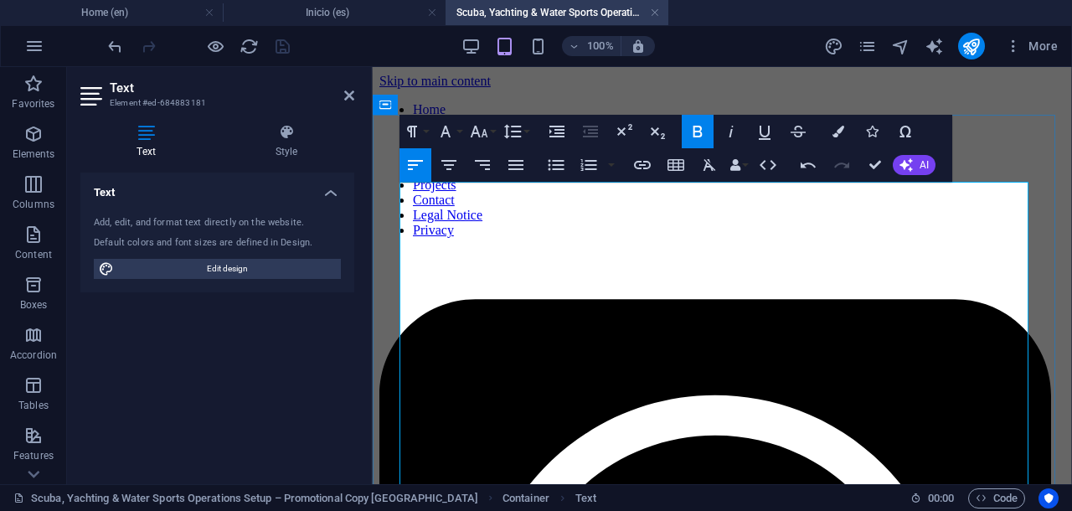
click at [486, 136] on icon "button" at bounding box center [480, 132] width 18 height 12
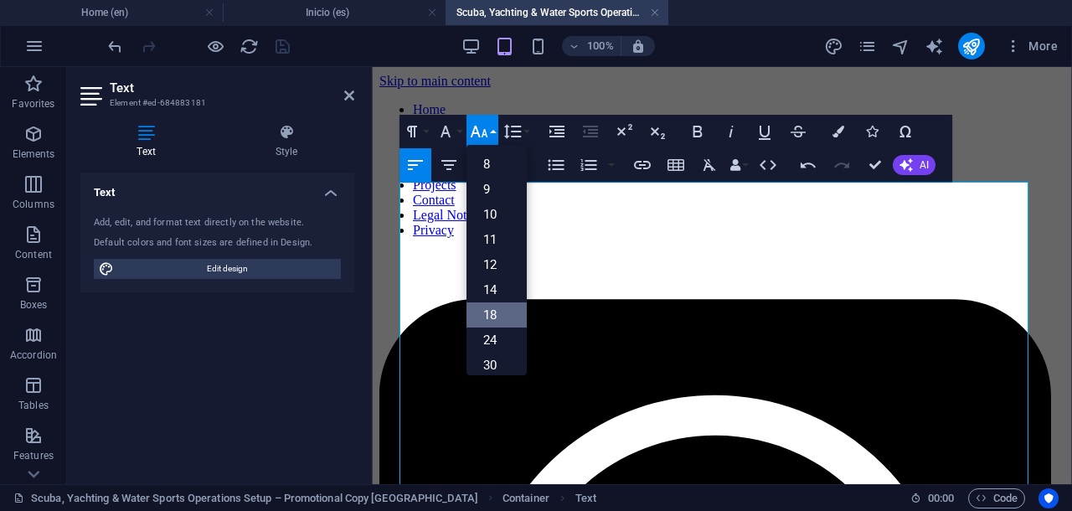
click at [491, 311] on link "18" at bounding box center [496, 314] width 60 height 25
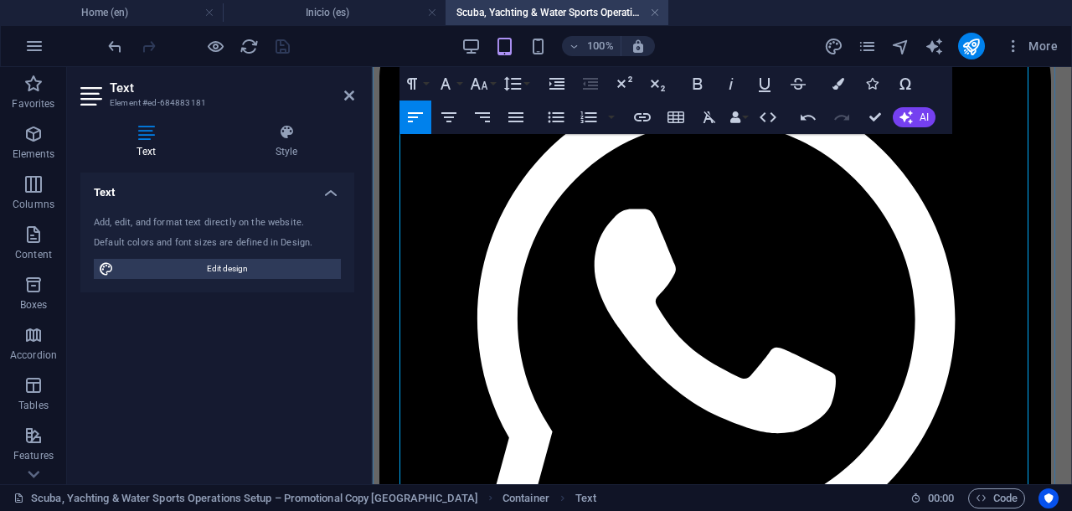
scroll to position [209, 0]
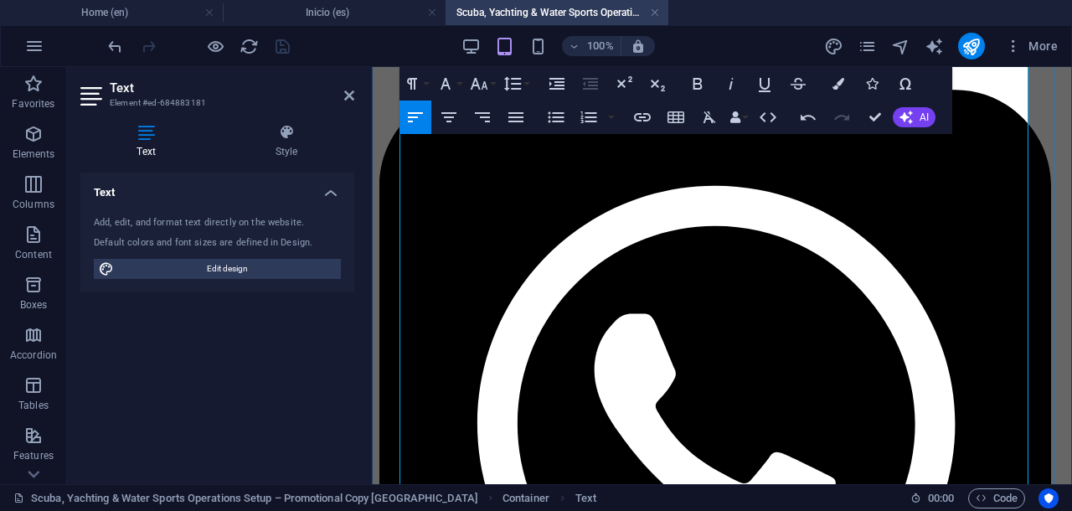
click at [558, 118] on icon "button" at bounding box center [556, 117] width 20 height 20
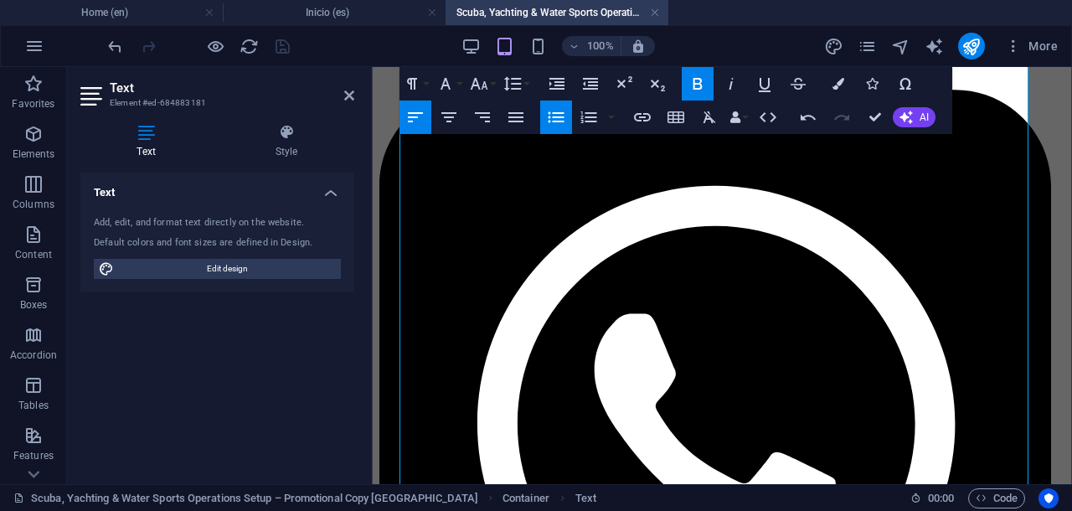
click at [561, 111] on icon "button" at bounding box center [556, 117] width 20 height 20
click at [550, 121] on icon "button" at bounding box center [556, 117] width 16 height 11
click at [559, 121] on icon "button" at bounding box center [556, 117] width 16 height 11
click at [556, 112] on icon "button" at bounding box center [556, 117] width 16 height 11
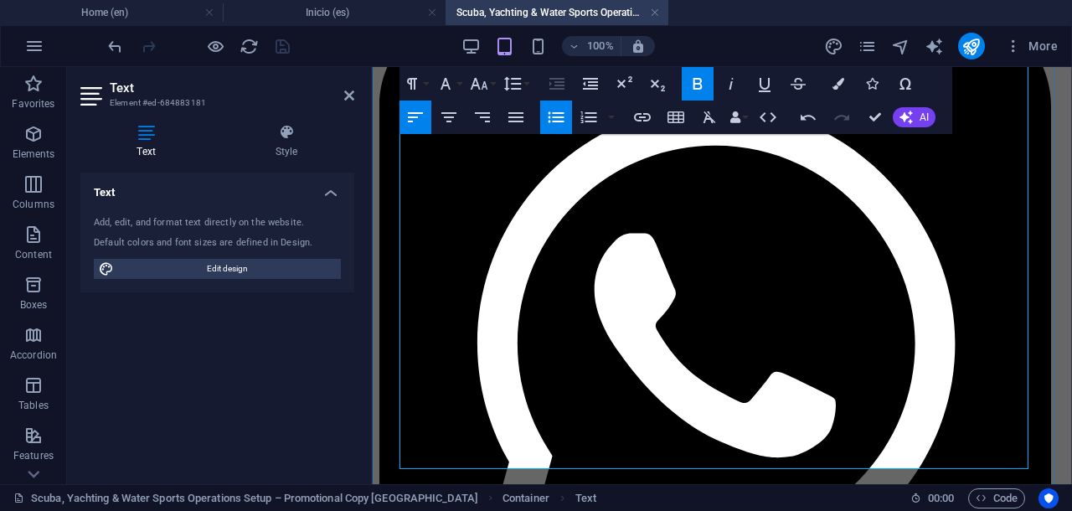
scroll to position [314, 0]
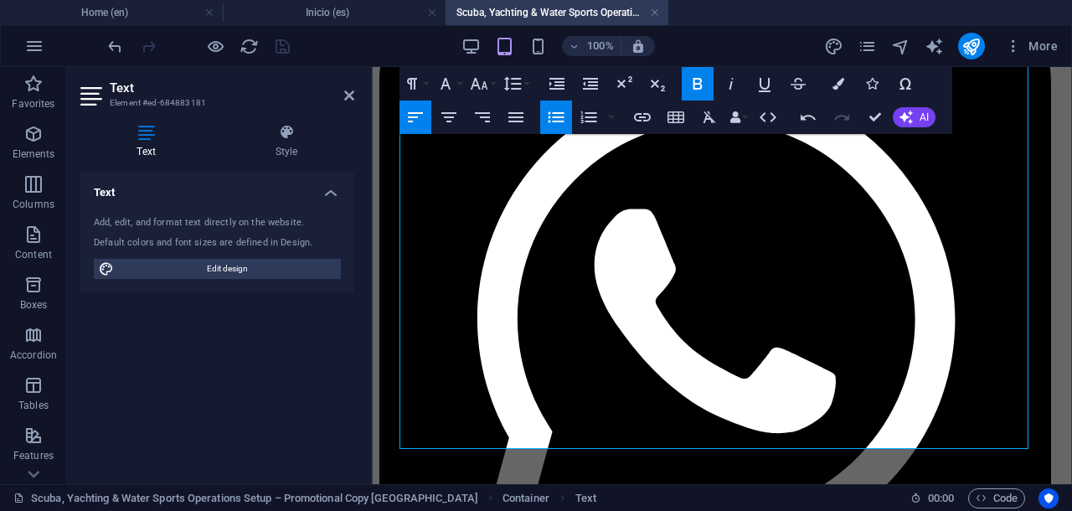
click at [555, 120] on icon "button" at bounding box center [556, 117] width 20 height 20
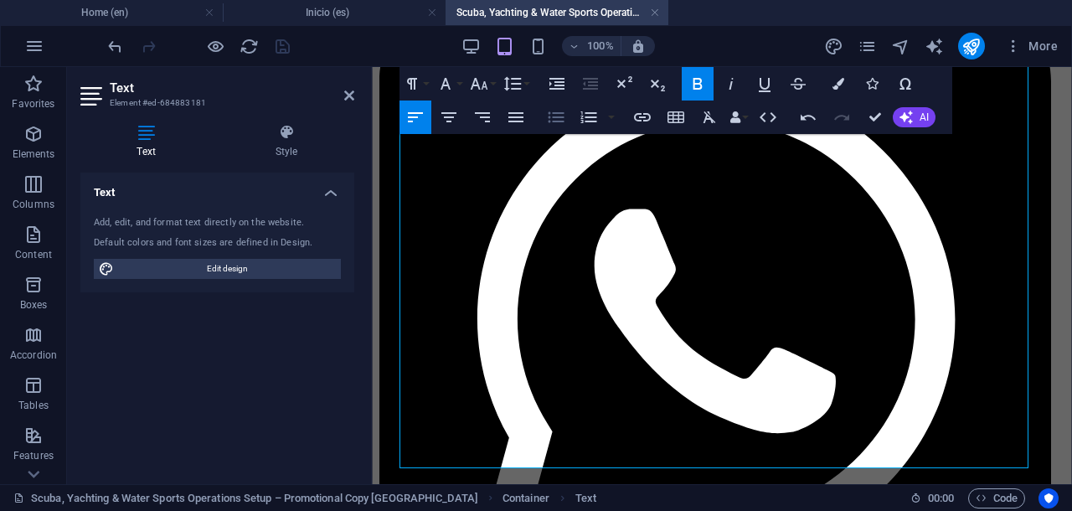
click at [555, 120] on icon "button" at bounding box center [556, 117] width 20 height 20
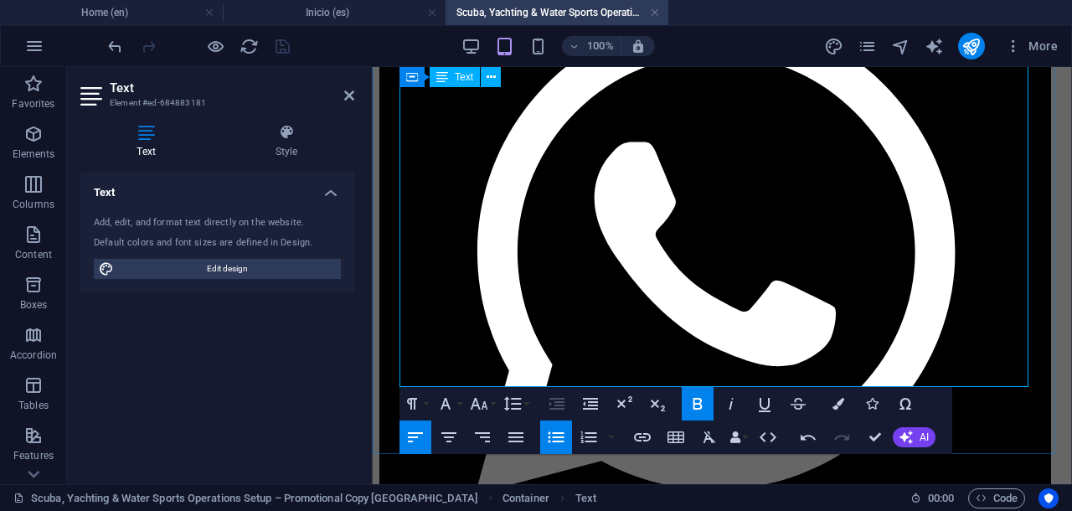
scroll to position [396, 0]
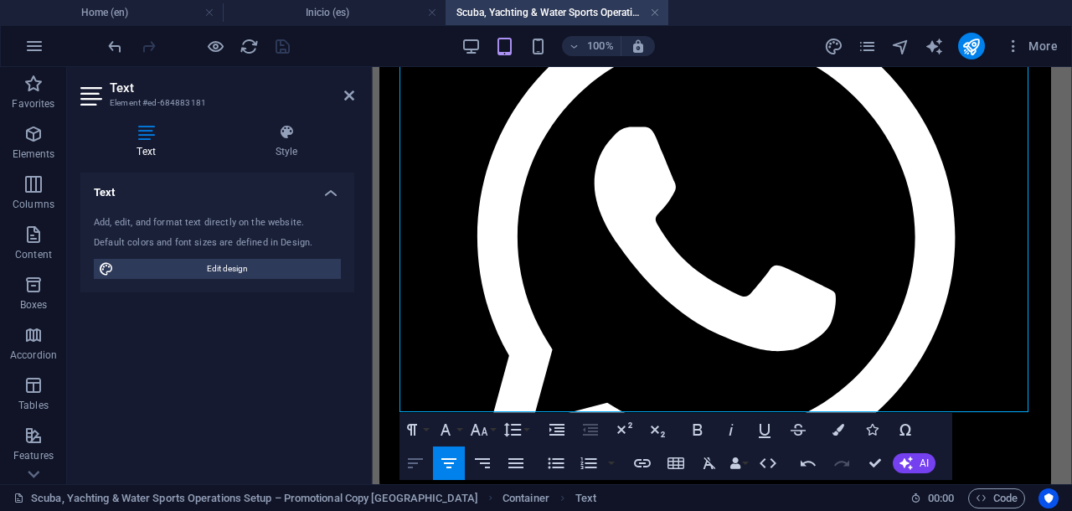
click at [419, 461] on icon "button" at bounding box center [415, 463] width 20 height 20
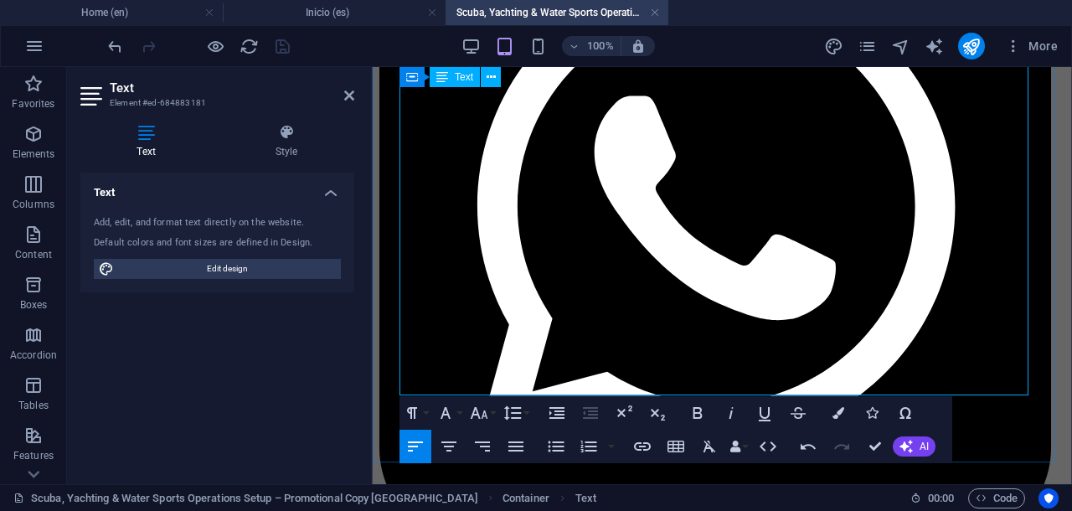
scroll to position [442, 0]
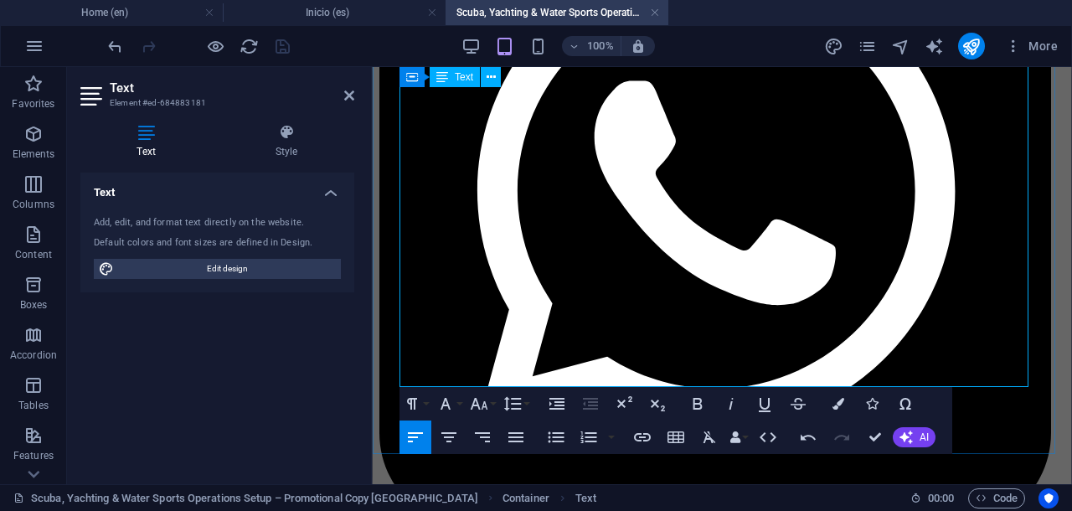
drag, startPoint x: 923, startPoint y: 309, endPoint x: 494, endPoint y: 325, distance: 429.0
drag, startPoint x: 400, startPoint y: 302, endPoint x: 827, endPoint y: 369, distance: 432.2
click at [476, 405] on icon "button" at bounding box center [480, 404] width 18 height 12
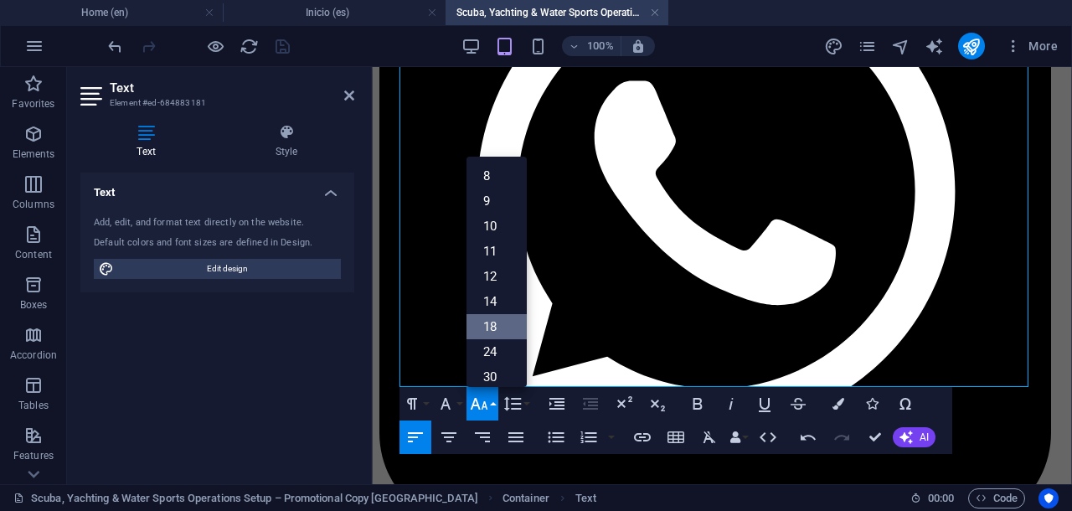
click at [489, 322] on link "18" at bounding box center [496, 326] width 60 height 25
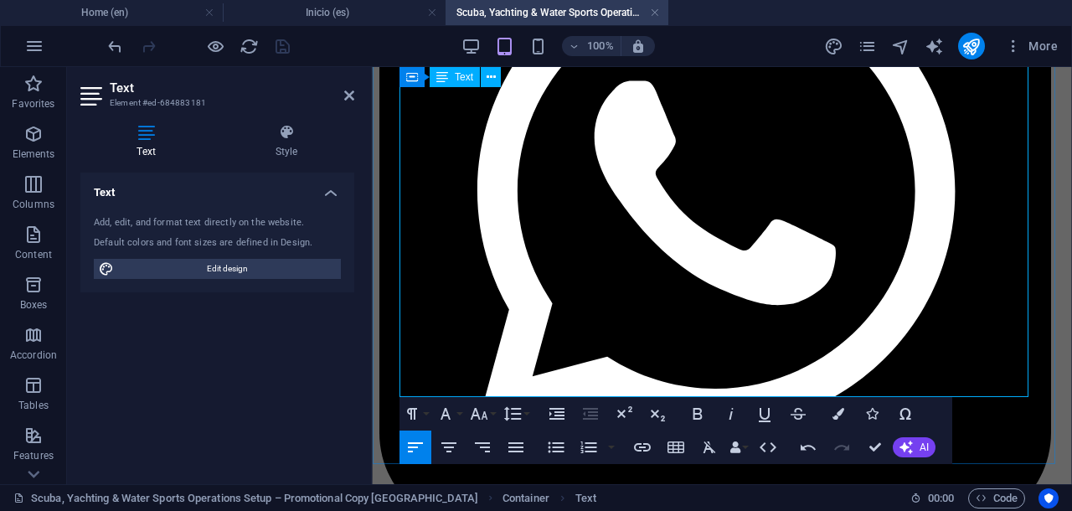
drag, startPoint x: 450, startPoint y: 334, endPoint x: 400, endPoint y: 332, distance: 49.4
click at [693, 411] on icon "button" at bounding box center [697, 414] width 9 height 12
drag, startPoint x: 749, startPoint y: 337, endPoint x: 566, endPoint y: 332, distance: 182.6
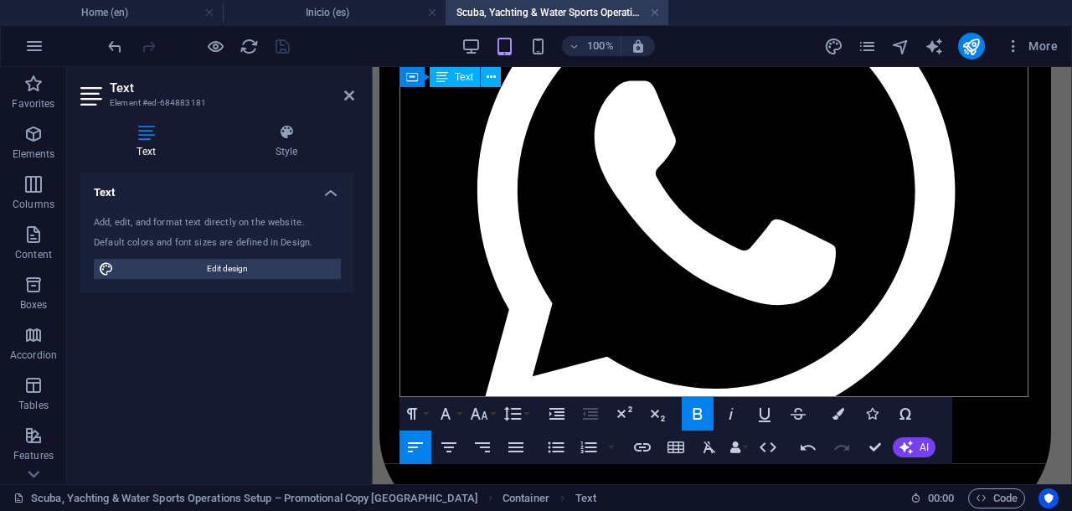
click at [697, 414] on icon "button" at bounding box center [697, 414] width 9 height 12
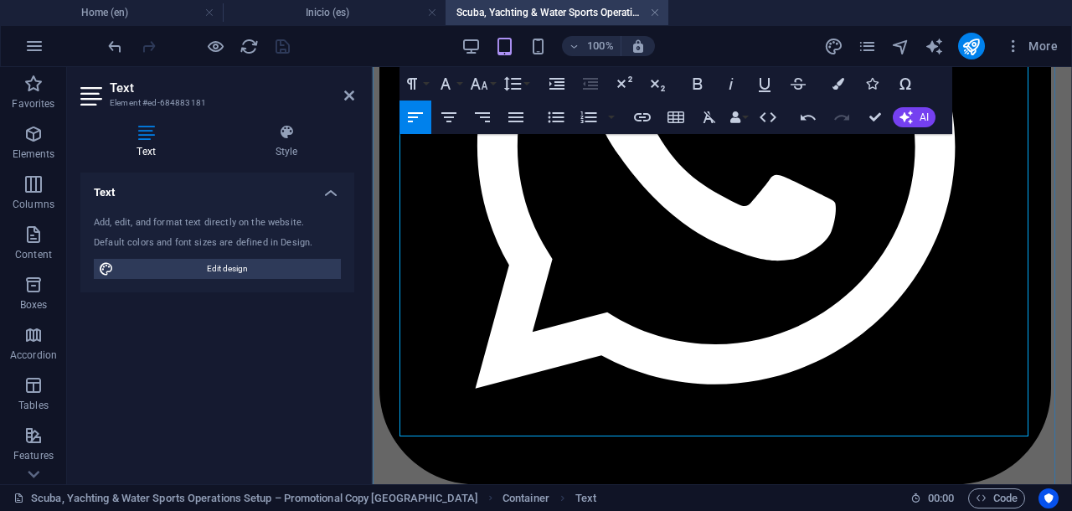
scroll to position [494, 0]
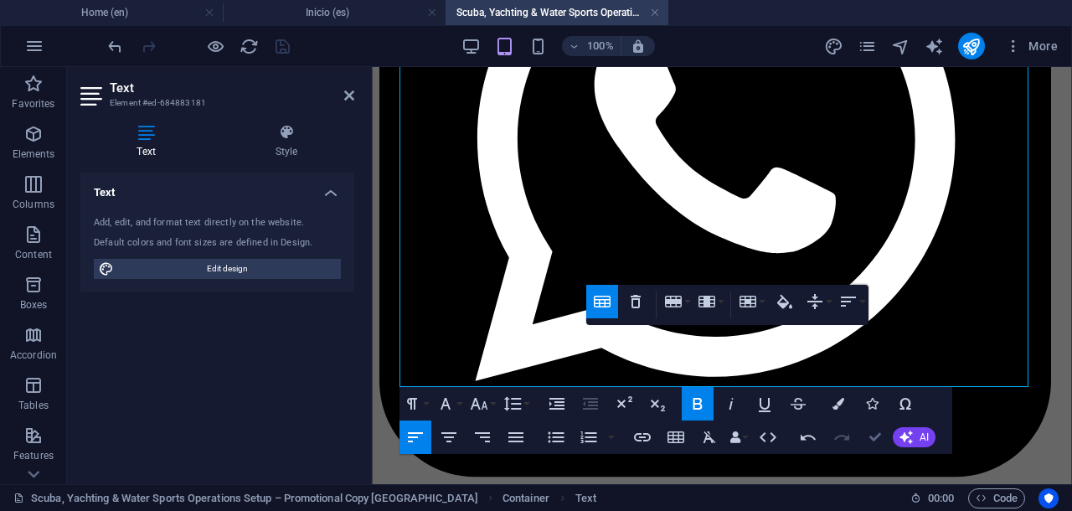
scroll to position [490, 0]
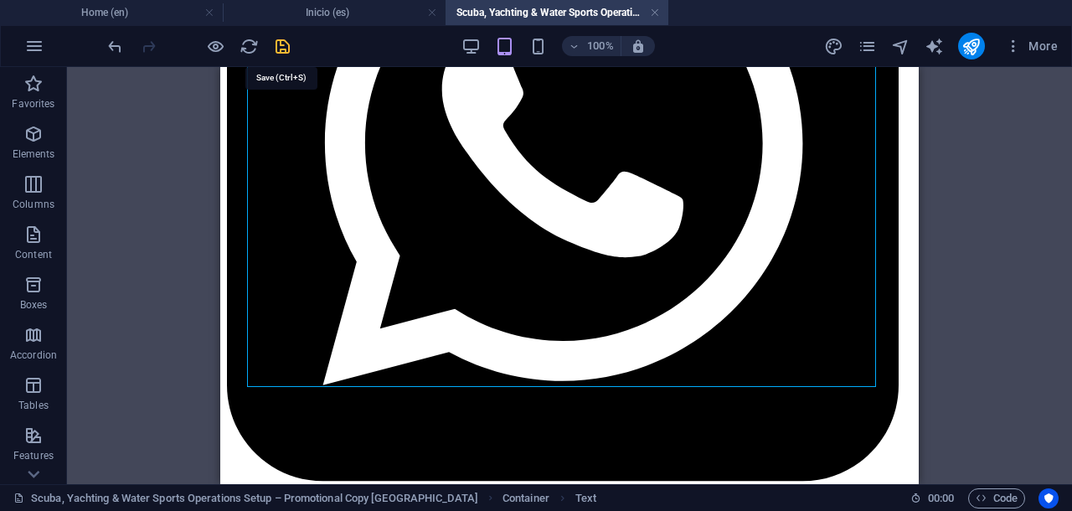
click at [281, 44] on icon "save" at bounding box center [282, 46] width 19 height 19
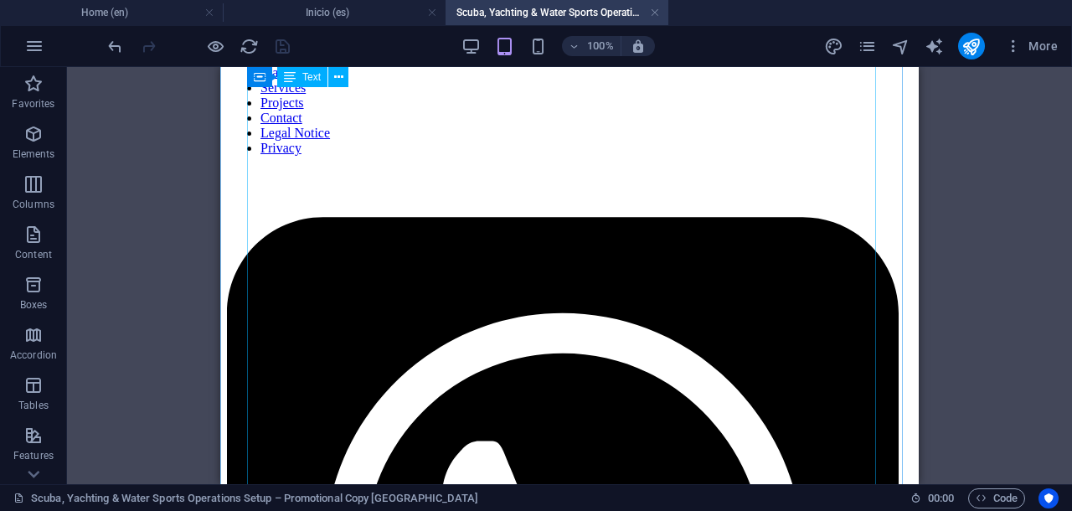
scroll to position [0, 0]
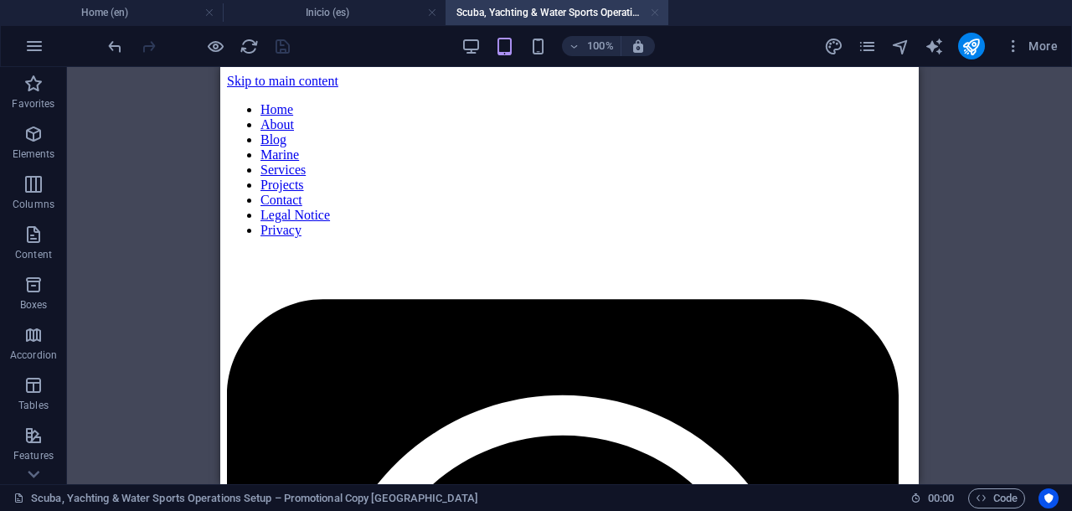
click at [654, 13] on link at bounding box center [655, 13] width 10 height 16
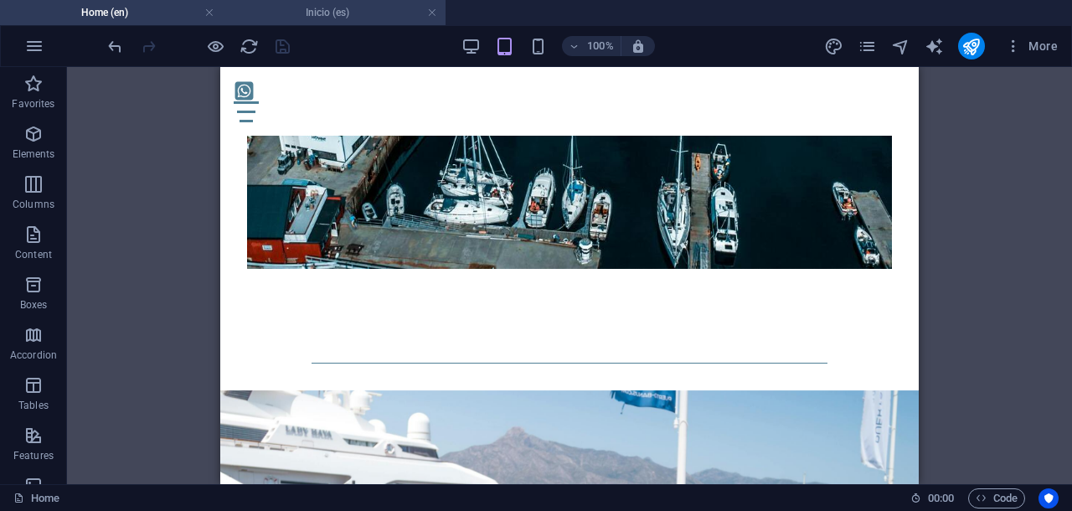
click at [367, 16] on h4 "Inicio (es)" at bounding box center [334, 12] width 223 height 18
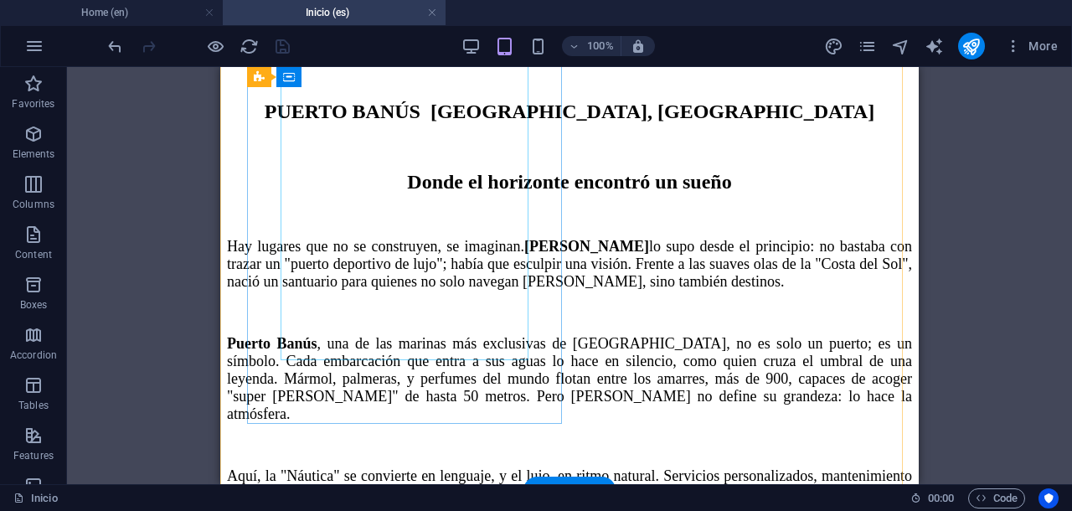
scroll to position [18081, 0]
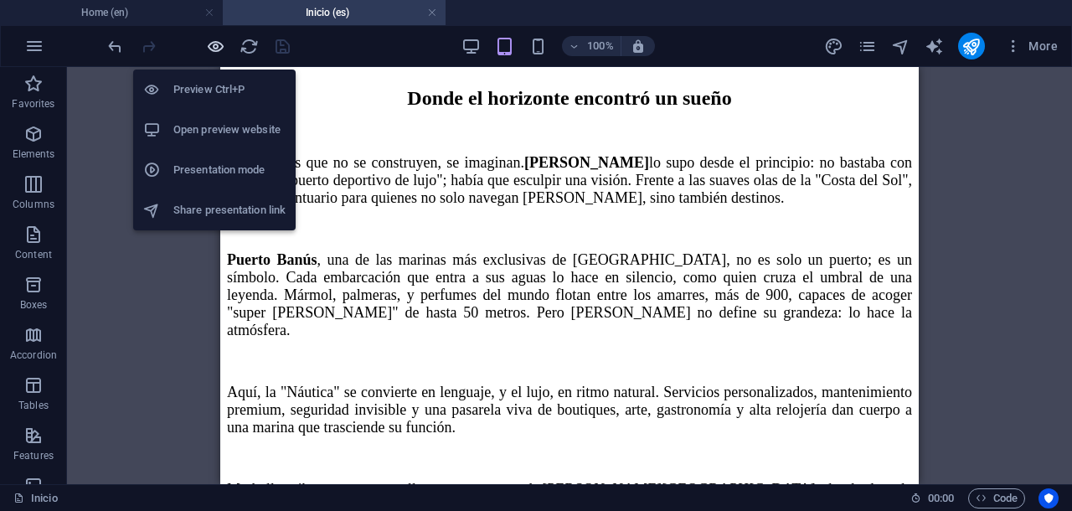
click at [219, 39] on icon "button" at bounding box center [215, 46] width 19 height 19
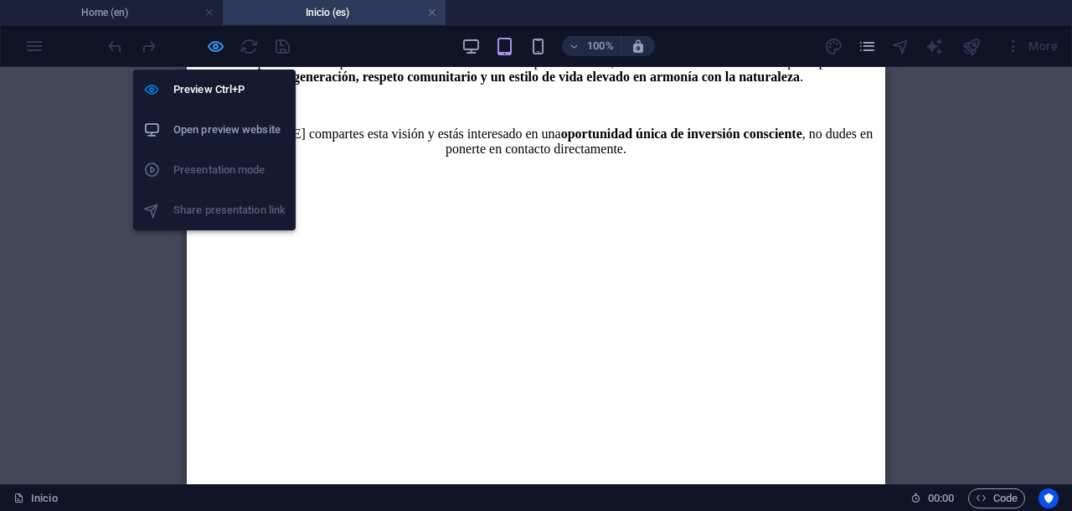
scroll to position [16174, 0]
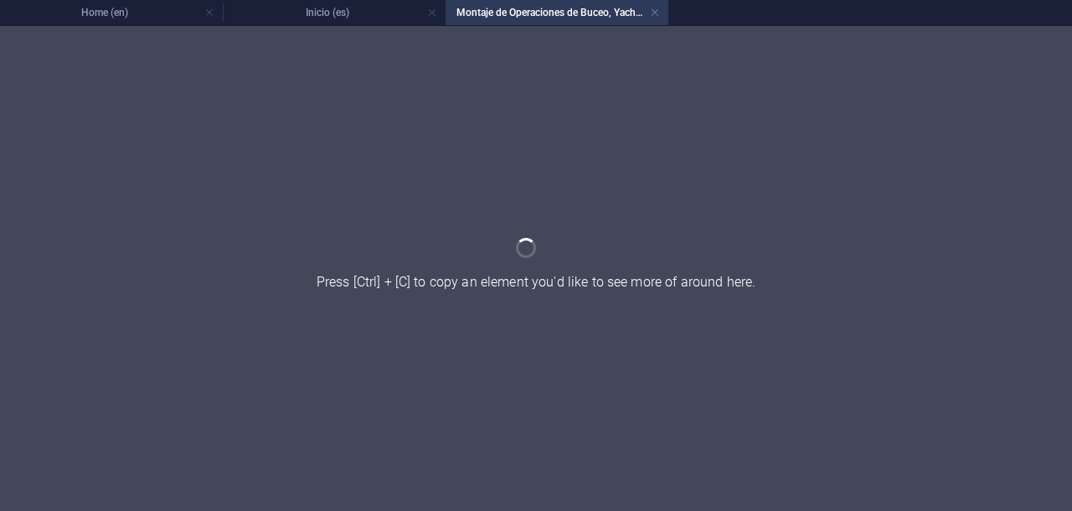
scroll to position [0, 0]
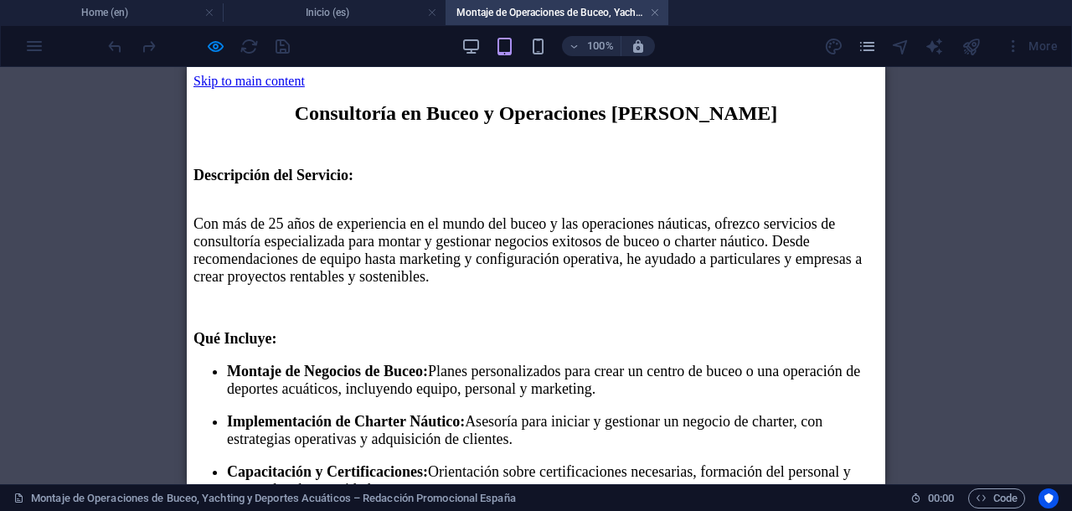
click at [332, 149] on div "Consultoría en Buceo y Operaciones [PERSON_NAME] Descripción del Servicio: Con …" at bounding box center [535, 407] width 685 height 610
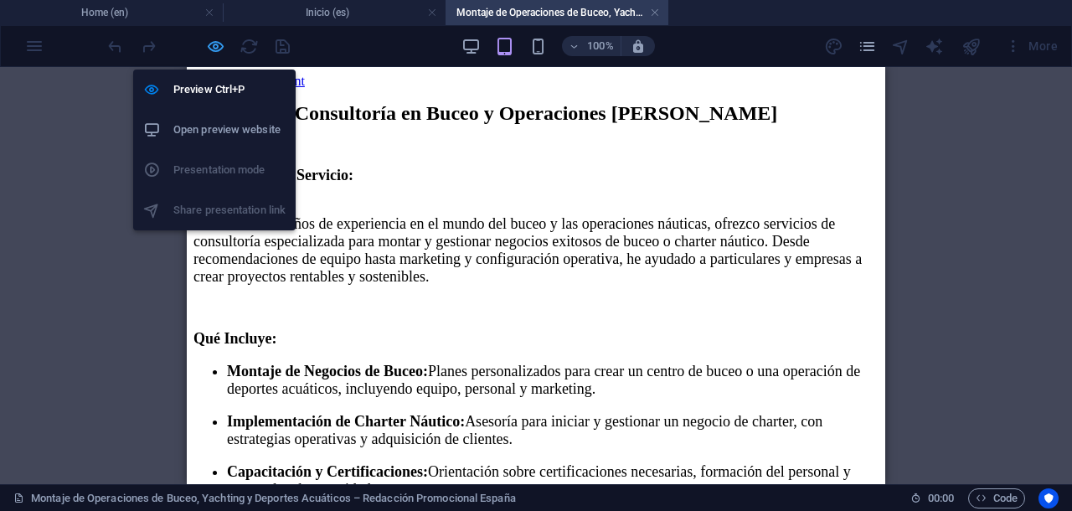
click at [219, 47] on icon "button" at bounding box center [215, 46] width 19 height 19
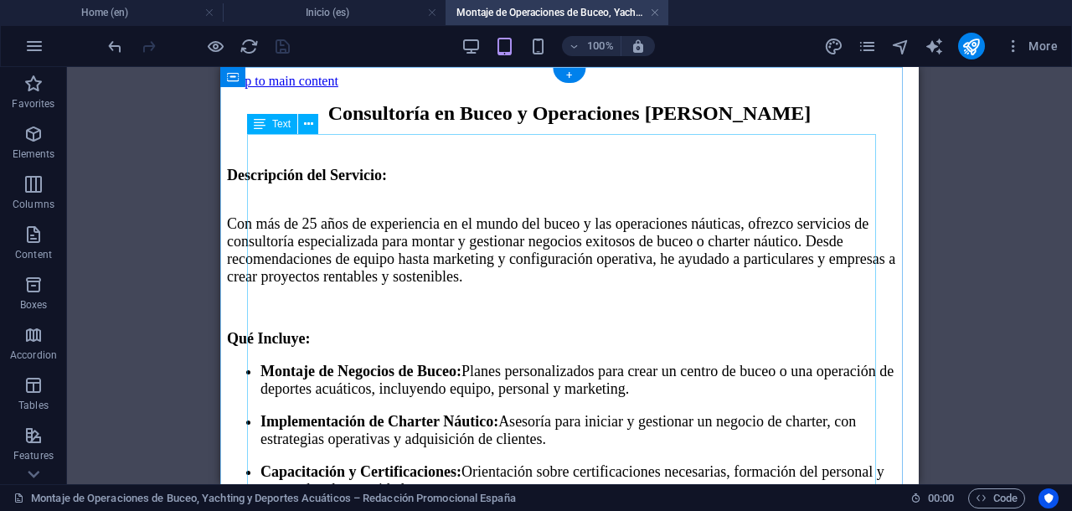
click at [363, 147] on div "Consultoría en Buceo y Operaciones [PERSON_NAME] Descripción del Servicio: Con …" at bounding box center [569, 407] width 685 height 610
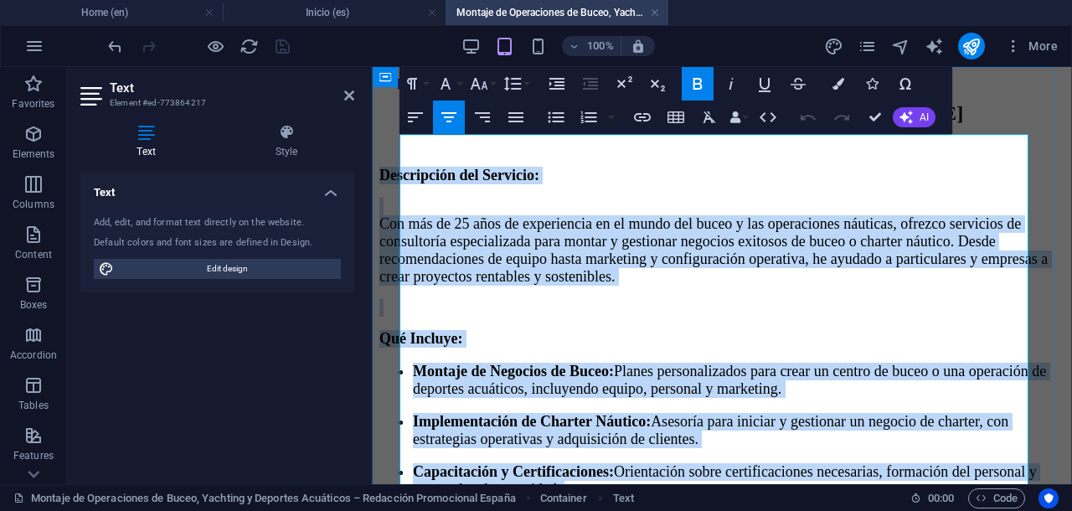
scroll to position [520, 0]
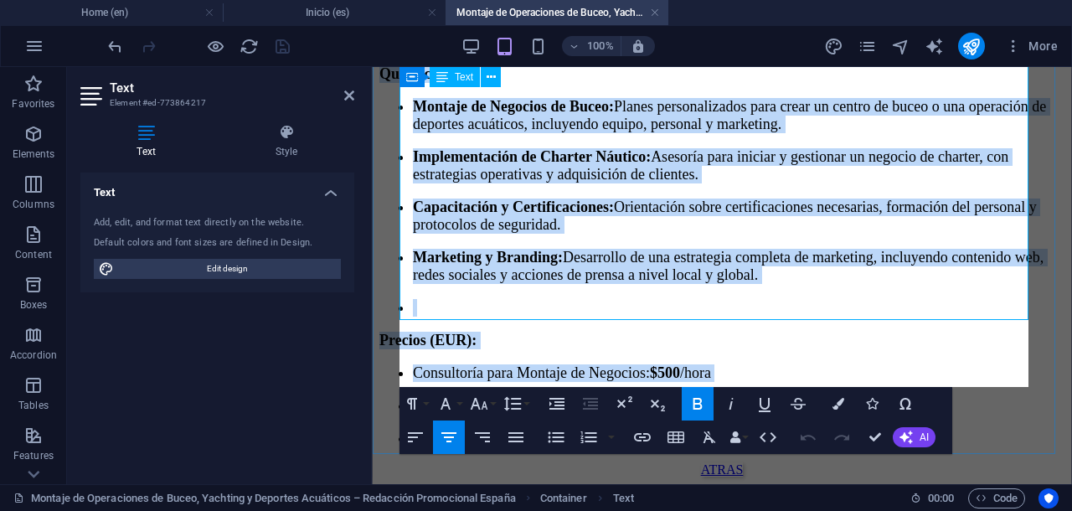
drag, startPoint x: 402, startPoint y: 195, endPoint x: 754, endPoint y: 379, distance: 397.7
click at [754, 379] on div "Consultoría en Buceo y Operaciones [PERSON_NAME] Descripción del Servicio: Con …" at bounding box center [721, 143] width 685 height 610
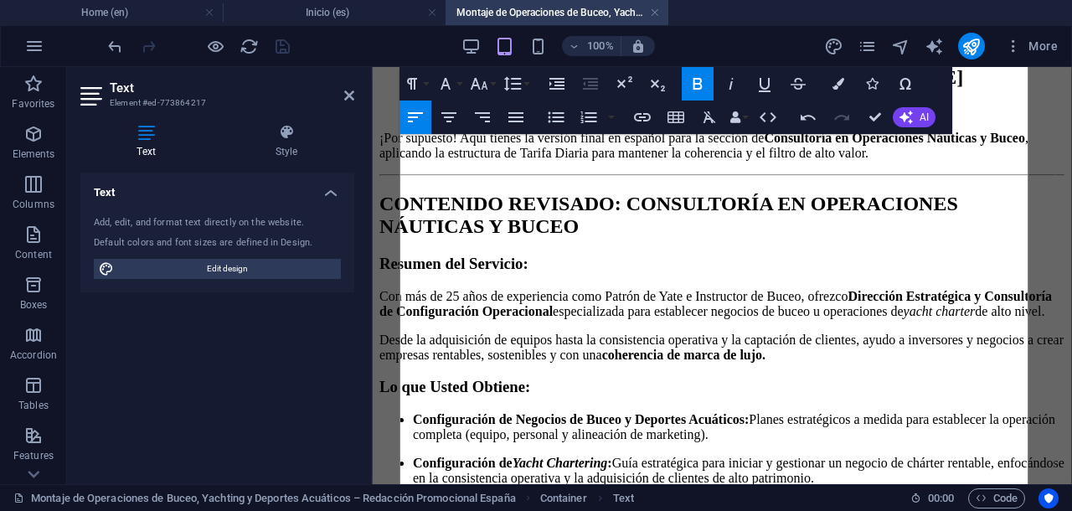
scroll to position [105, 0]
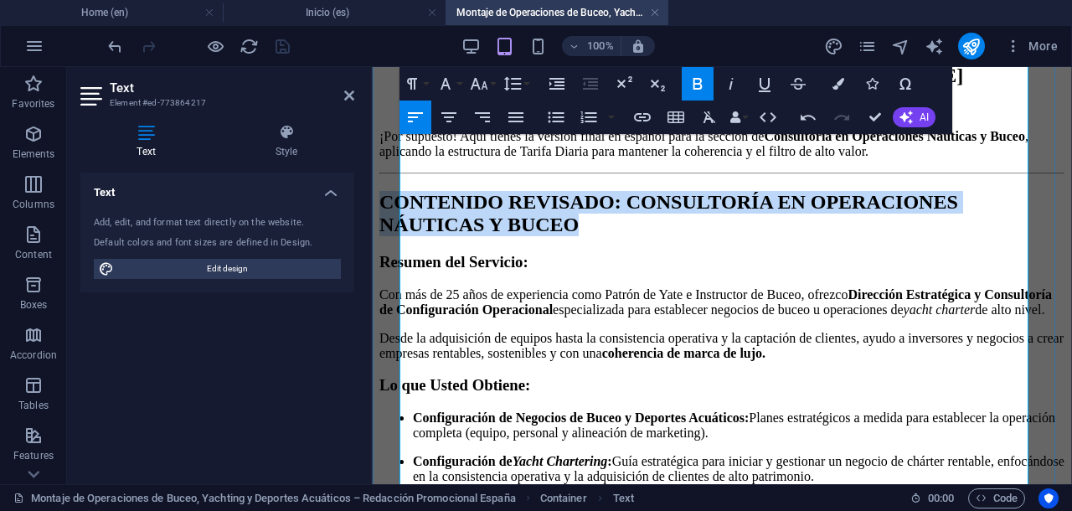
drag, startPoint x: 402, startPoint y: 229, endPoint x: 595, endPoint y: 254, distance: 195.0
click at [595, 236] on h2 "CONTENIDO REVISADO: CONSULTORÍA EN OPERACIONES NÁUTICAS Y BUCEO" at bounding box center [721, 213] width 685 height 45
click at [454, 116] on icon "button" at bounding box center [448, 117] width 15 height 10
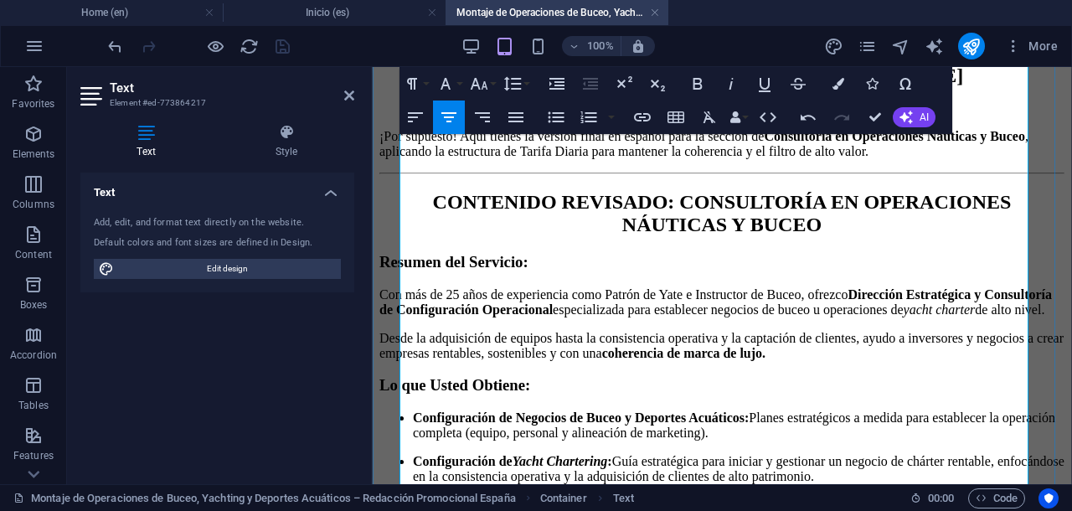
click at [589, 236] on h2 "CONTENIDO REVISADO: CONSULTORÍA EN OPERACIONES NÁUTICAS Y BUCEO" at bounding box center [721, 213] width 685 height 45
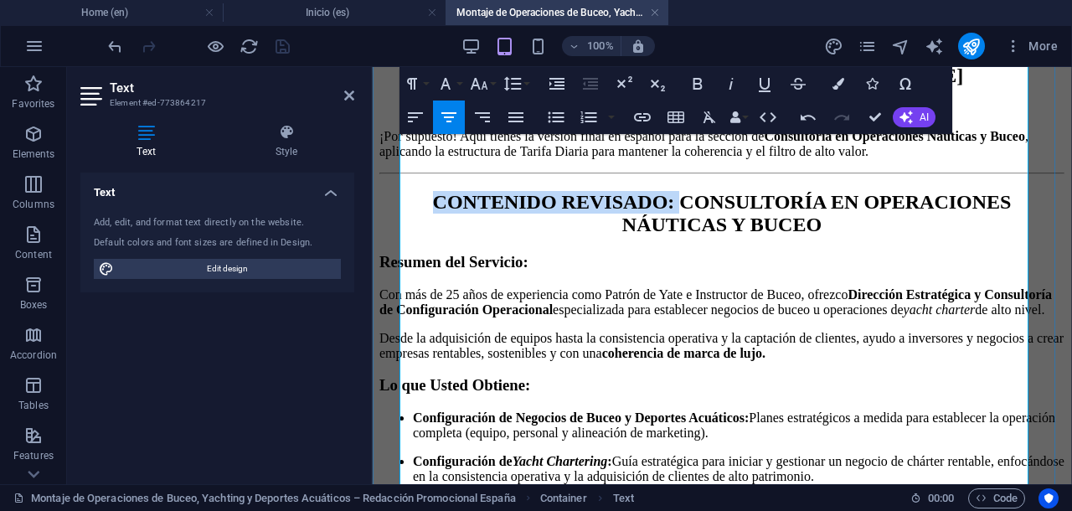
drag, startPoint x: 672, startPoint y: 227, endPoint x: 454, endPoint y: 218, distance: 218.7
click at [454, 218] on h2 "CONTENIDO REVISADO: CONSULTORÍA EN OPERACIONES NÁUTICAS Y BUCEO" at bounding box center [721, 213] width 685 height 45
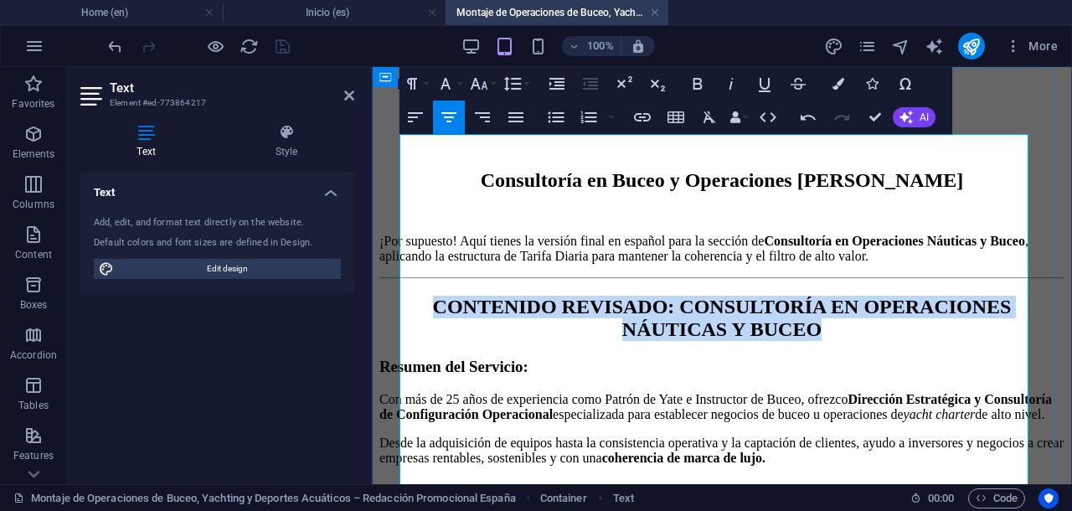
drag, startPoint x: 809, startPoint y: 354, endPoint x: 494, endPoint y: 304, distance: 318.8
click at [494, 304] on div "Consultoría en Buceo y Operaciones [PERSON_NAME] ¡Por supuesto! Aquí tienes la …" at bounding box center [721, 492] width 685 height 646
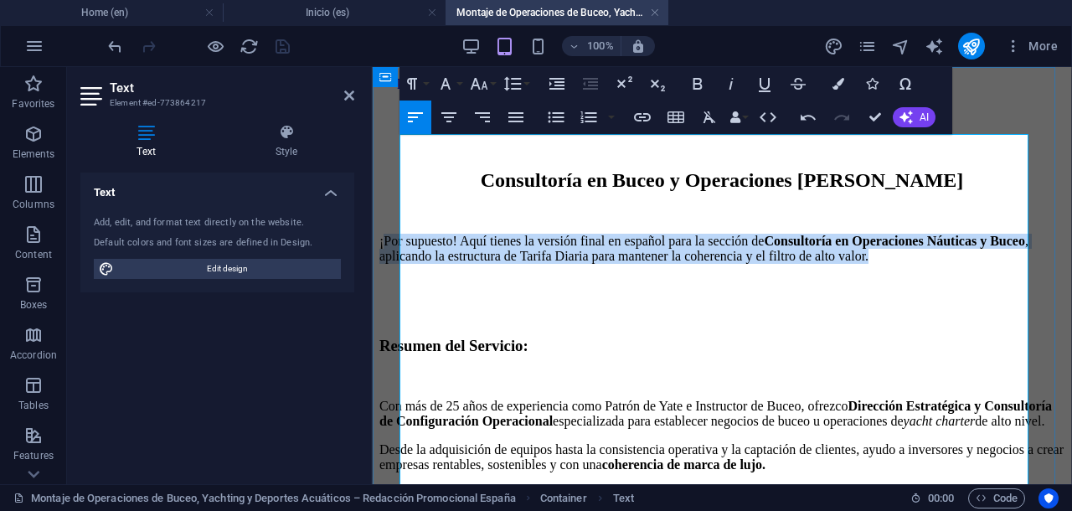
drag, startPoint x: 402, startPoint y: 259, endPoint x: 444, endPoint y: 307, distance: 64.1
click at [444, 264] on p "¡Por supuesto! Aquí tienes la versión final en español para la sección de Consu…" at bounding box center [721, 249] width 685 height 30
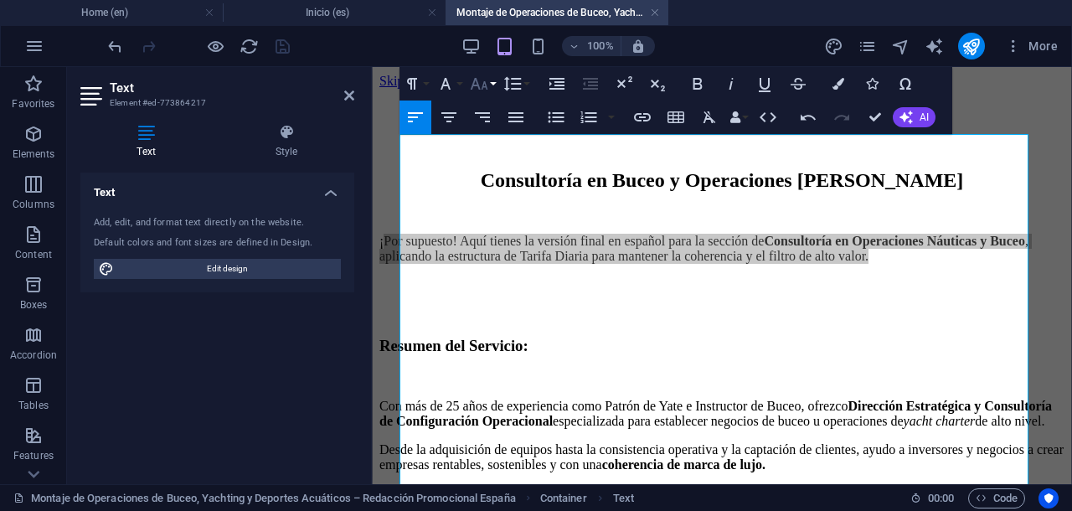
click at [477, 78] on icon "button" at bounding box center [479, 84] width 20 height 20
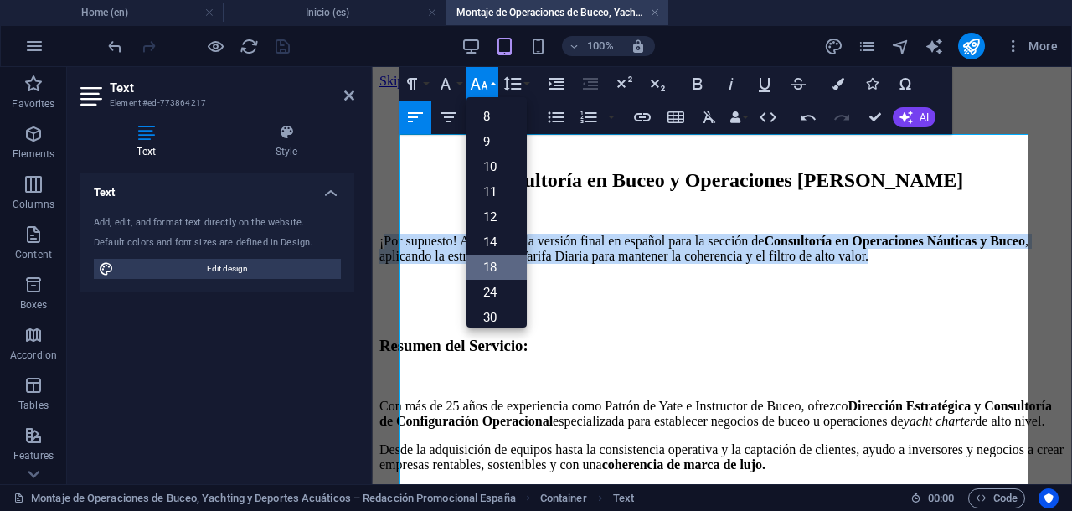
click at [500, 264] on link "18" at bounding box center [496, 267] width 60 height 25
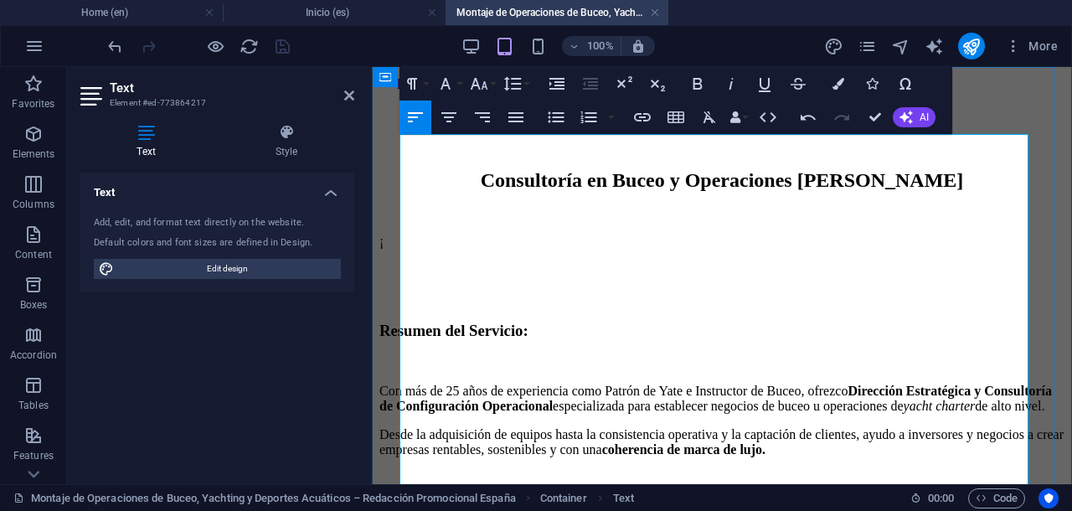
click at [581, 277] on p at bounding box center [721, 269] width 685 height 15
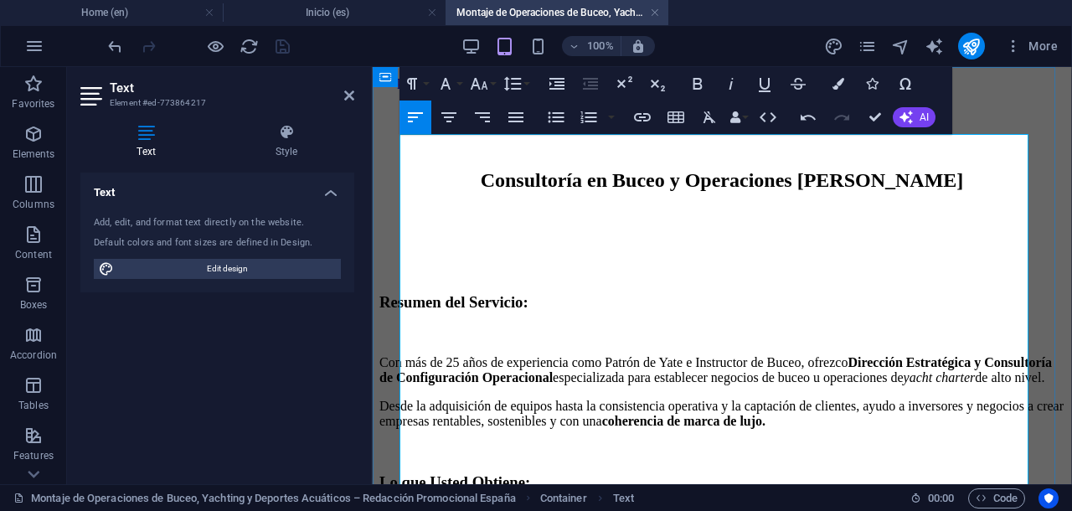
click at [591, 297] on h3 "Resumen del Servicio:" at bounding box center [721, 302] width 685 height 18
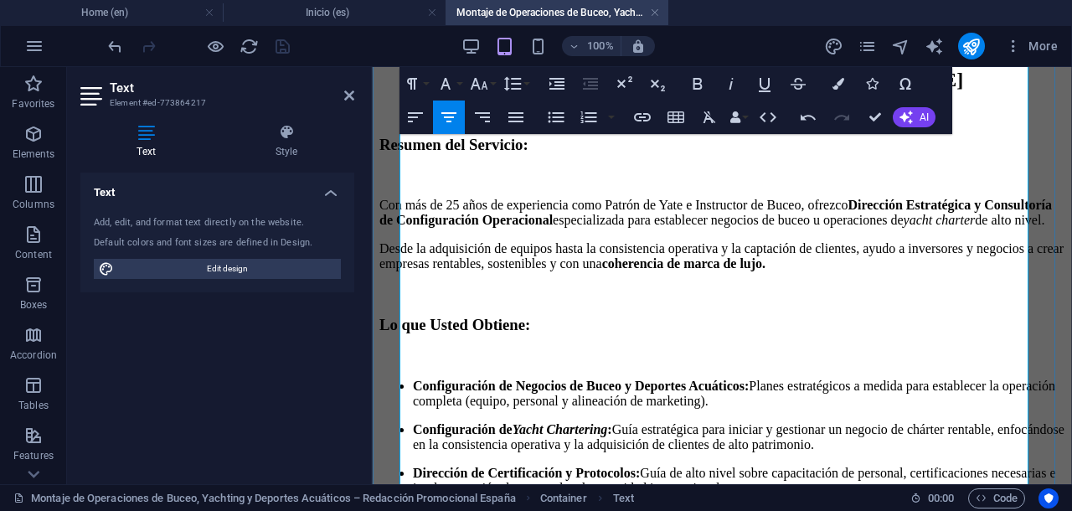
scroll to position [105, 0]
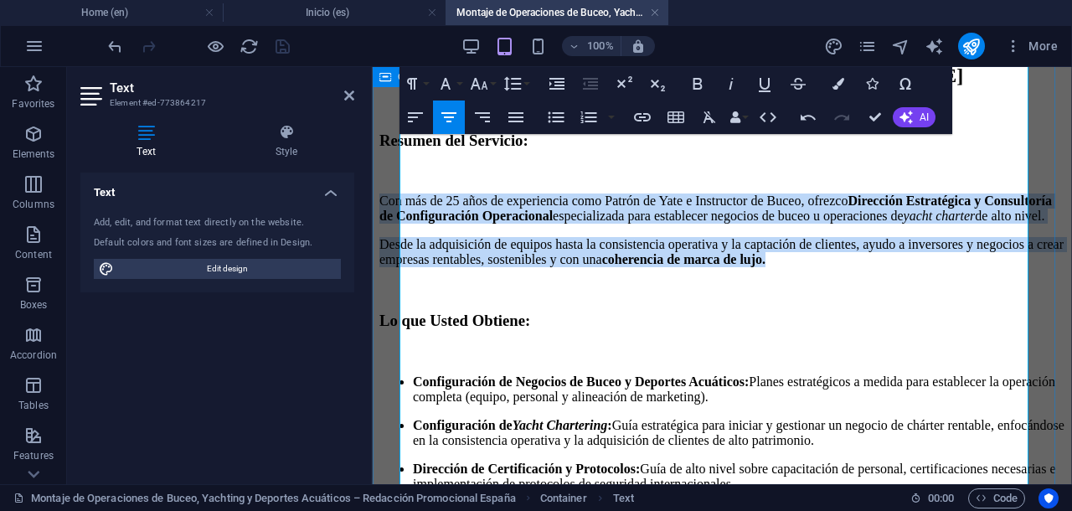
drag, startPoint x: 998, startPoint y: 280, endPoint x: 399, endPoint y: 202, distance: 604.5
click at [399, 202] on div "Consultoría en Buceo y Operaciones [PERSON_NAME] Resumen del Servicio: Con más …" at bounding box center [721, 358] width 685 height 748
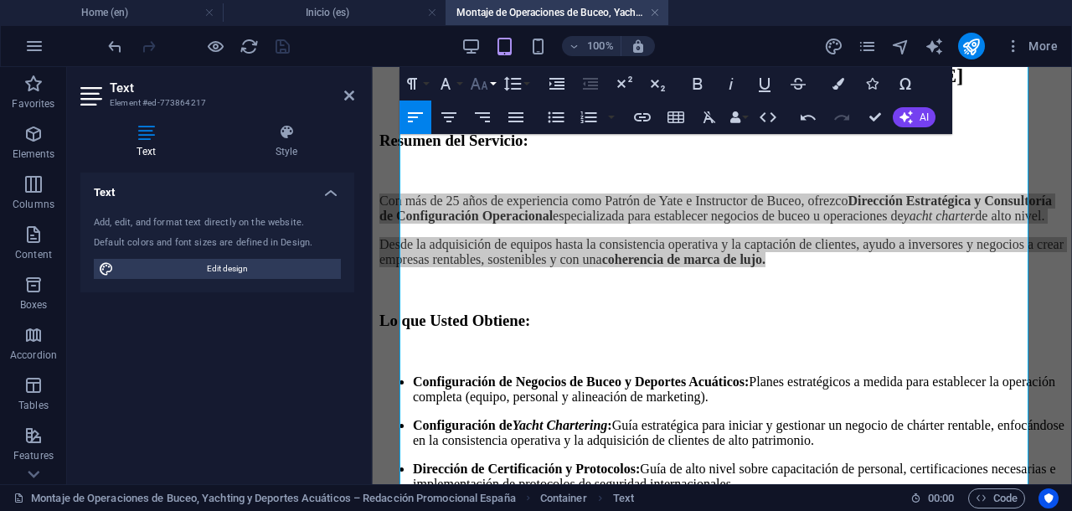
click at [479, 83] on icon "button" at bounding box center [479, 84] width 20 height 20
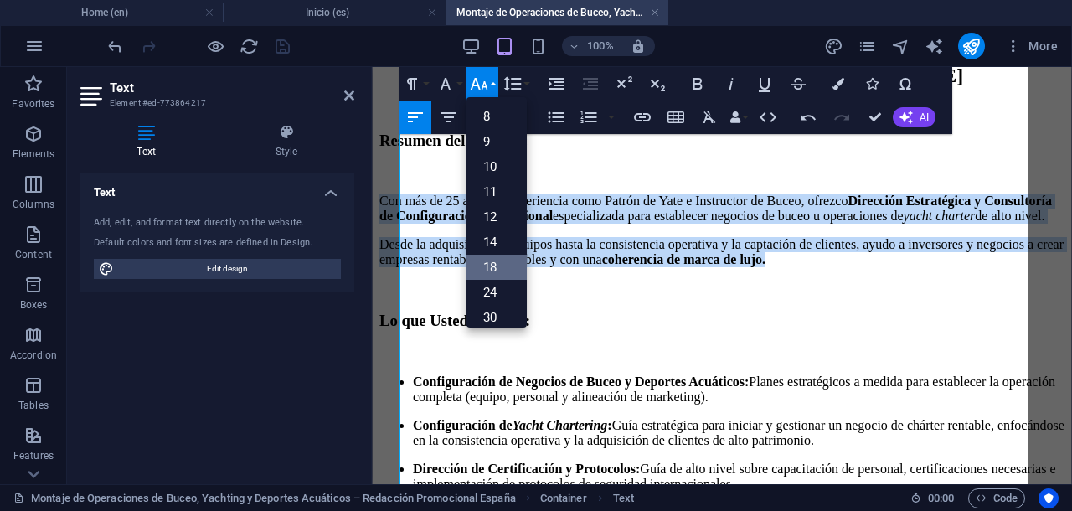
click at [492, 259] on link "18" at bounding box center [496, 267] width 60 height 25
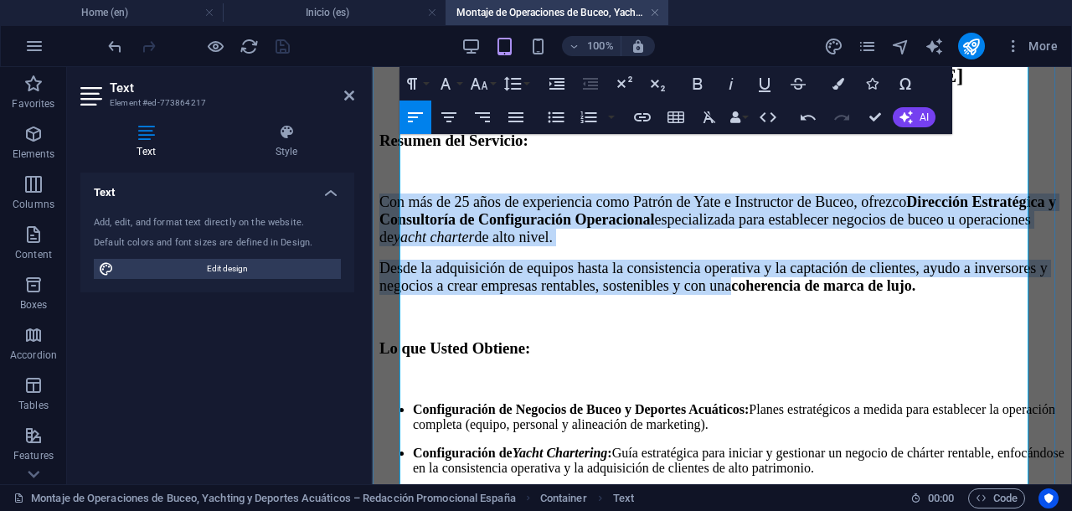
click at [904, 246] on p "Con más de 25 años de experiencia como Patrón de Yate e Instructor de Buceo, of…" at bounding box center [721, 219] width 685 height 53
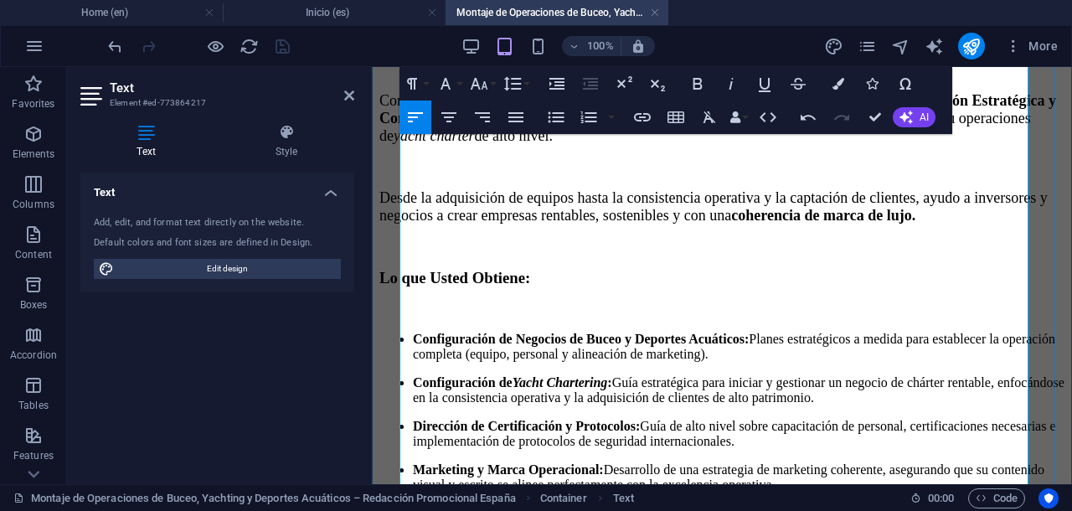
scroll to position [209, 0]
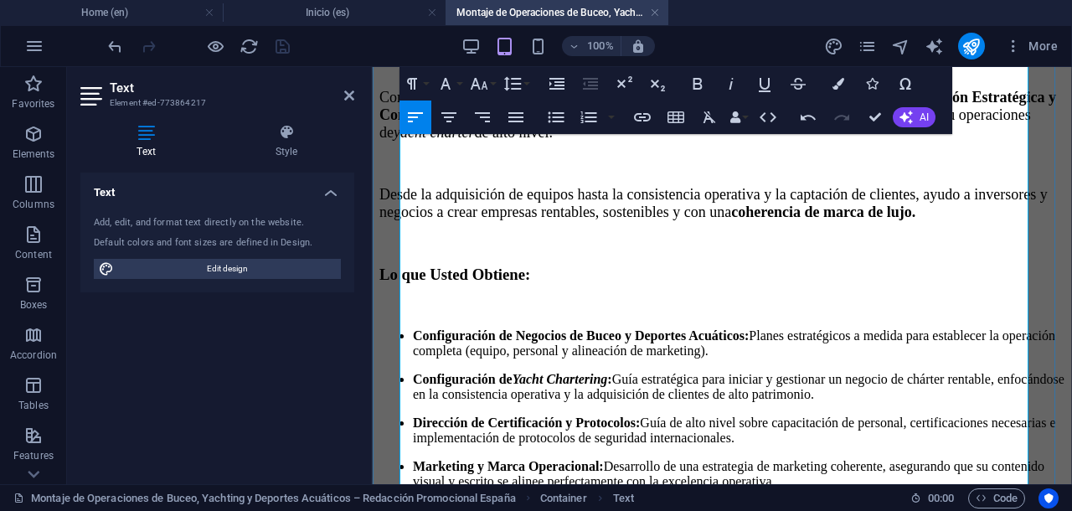
click at [915, 207] on span "coherencia de marca de lujo." at bounding box center [823, 211] width 184 height 17
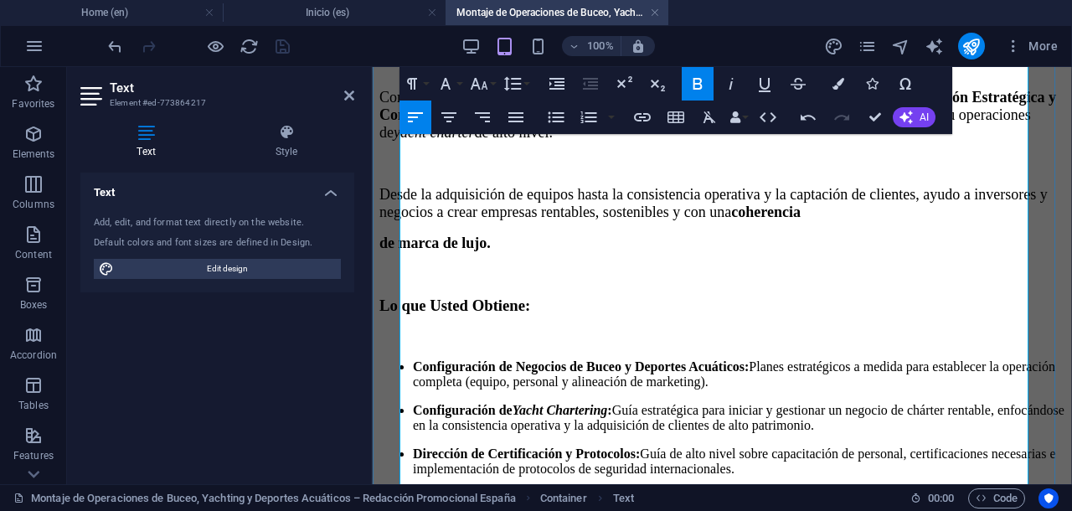
click at [632, 296] on h3 "Lo que Usted Obtiene:" at bounding box center [721, 305] width 685 height 18
click at [416, 111] on icon "button" at bounding box center [415, 117] width 20 height 20
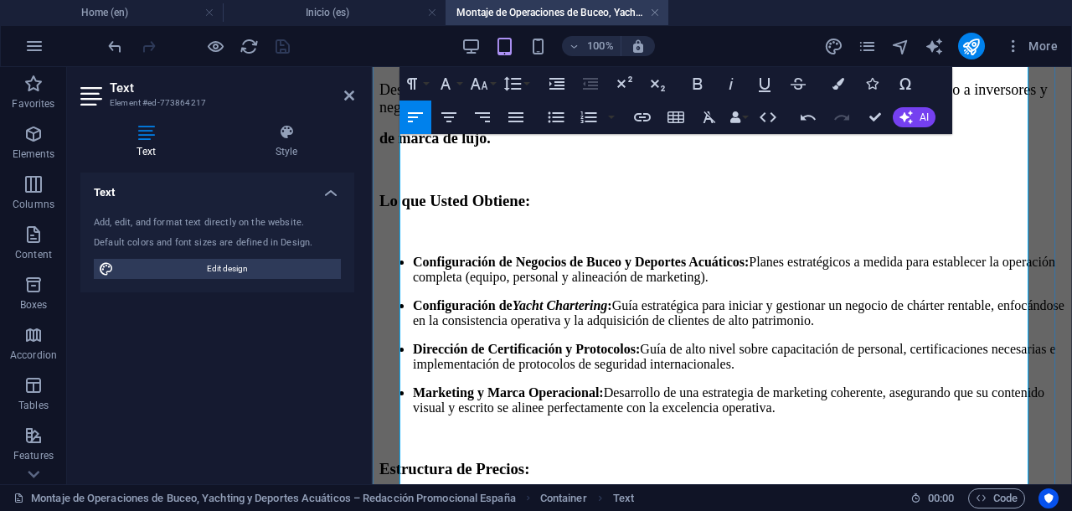
click at [425, 255] on strong "Configuración de Negocios de Buceo y Deportes Acuáticos:" at bounding box center [581, 262] width 336 height 14
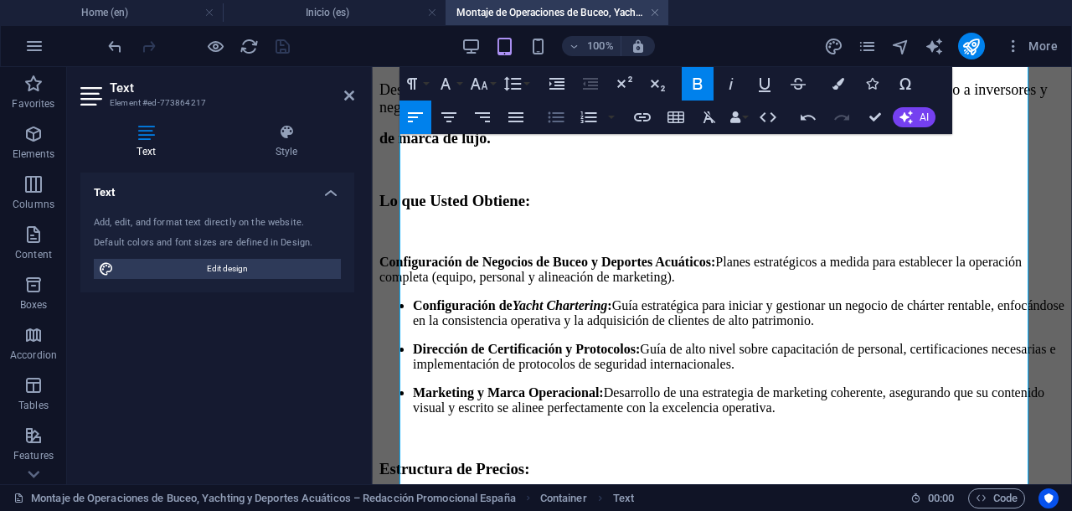
click at [559, 119] on icon "button" at bounding box center [556, 117] width 20 height 20
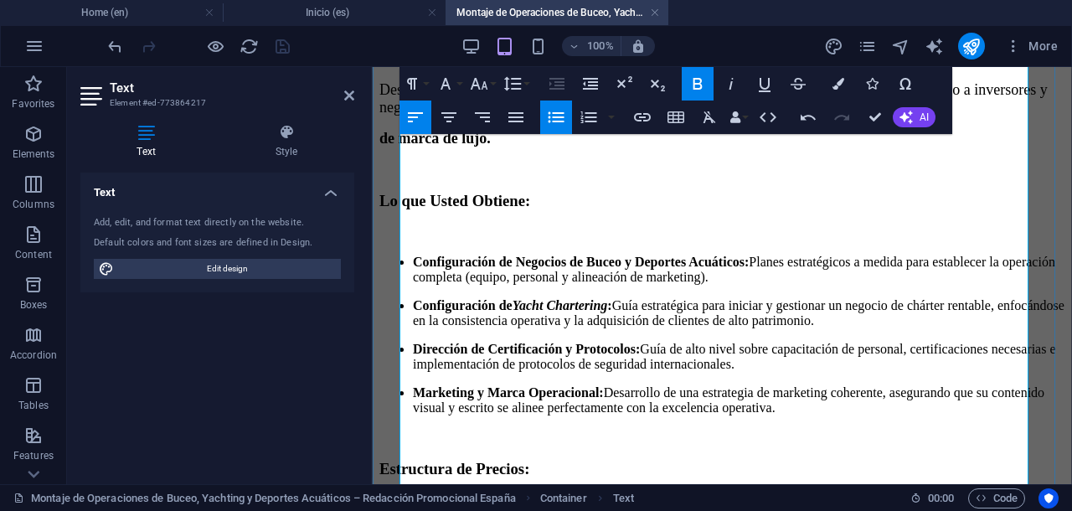
click at [429, 298] on strong "Configuración de Yacht Chartering :" at bounding box center [512, 305] width 199 height 14
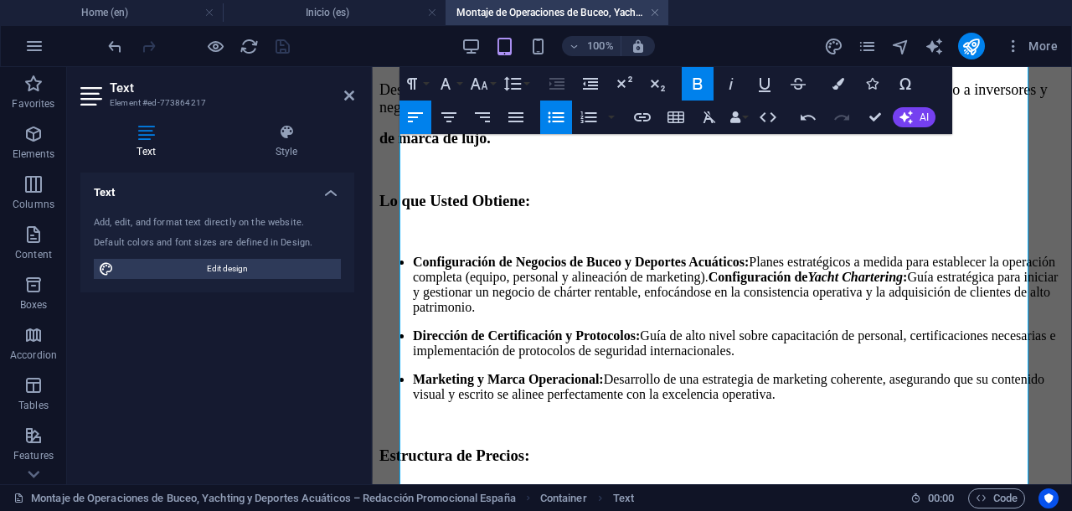
click at [549, 121] on icon "button" at bounding box center [556, 117] width 16 height 11
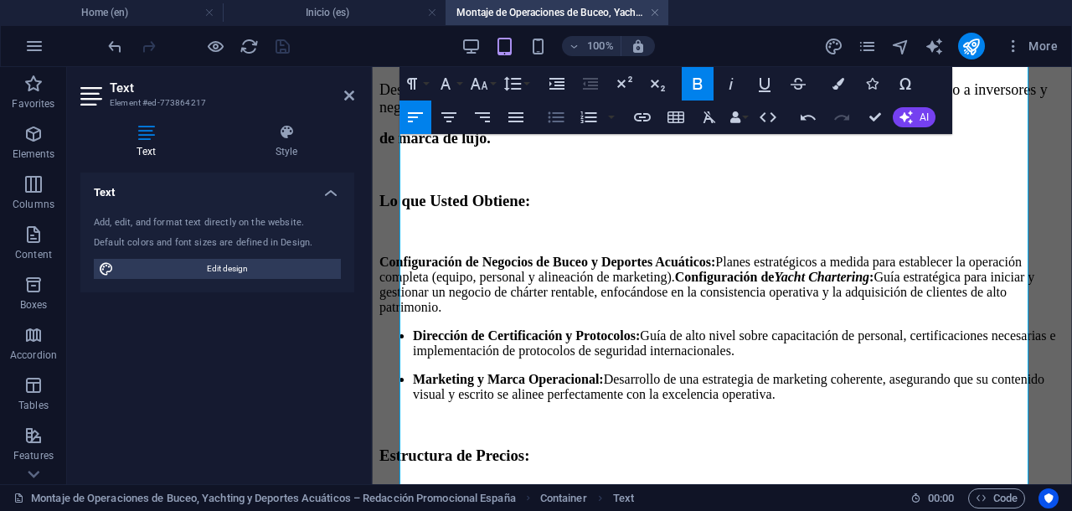
click at [549, 121] on icon "button" at bounding box center [556, 117] width 16 height 11
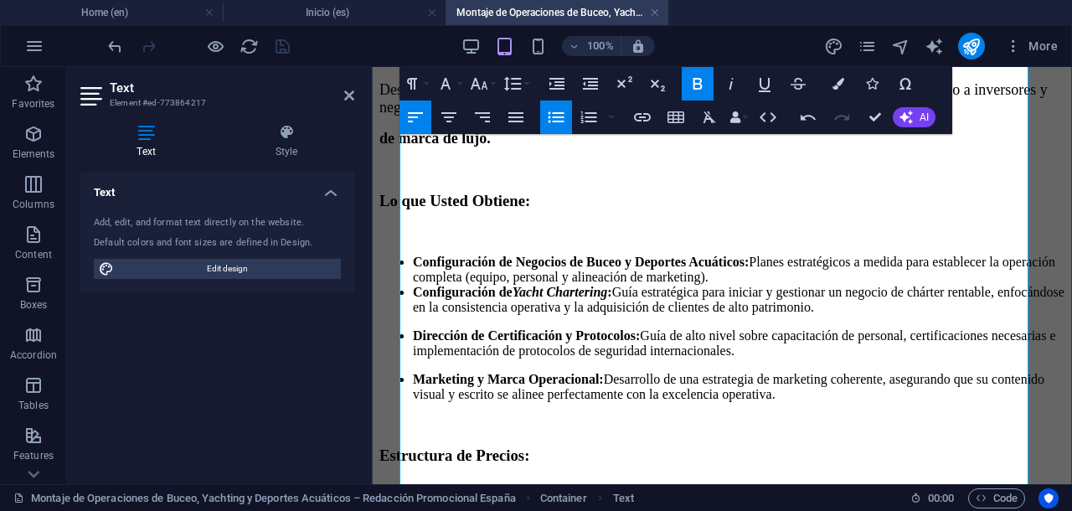
click at [551, 115] on icon "button" at bounding box center [556, 117] width 20 height 20
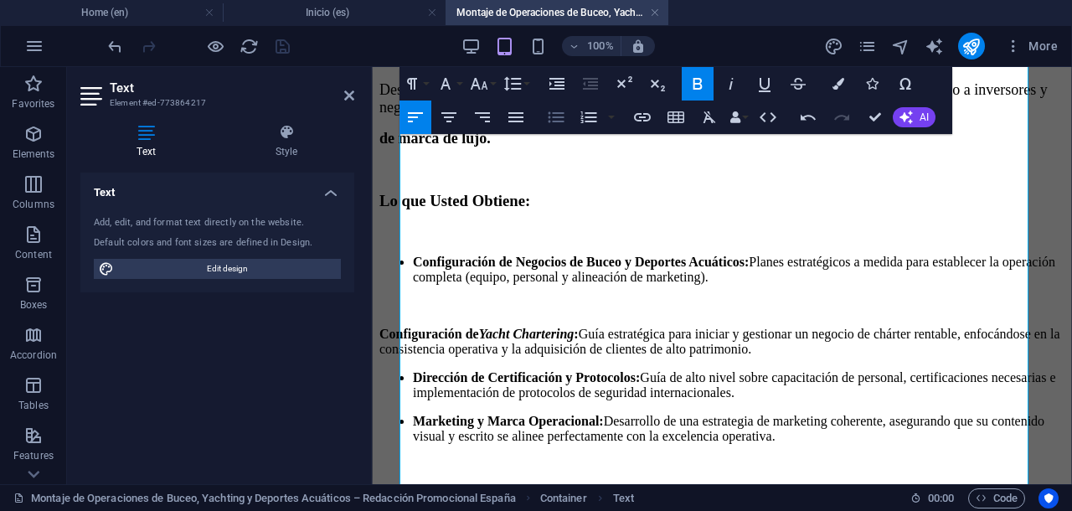
click at [556, 116] on icon "button" at bounding box center [556, 117] width 20 height 20
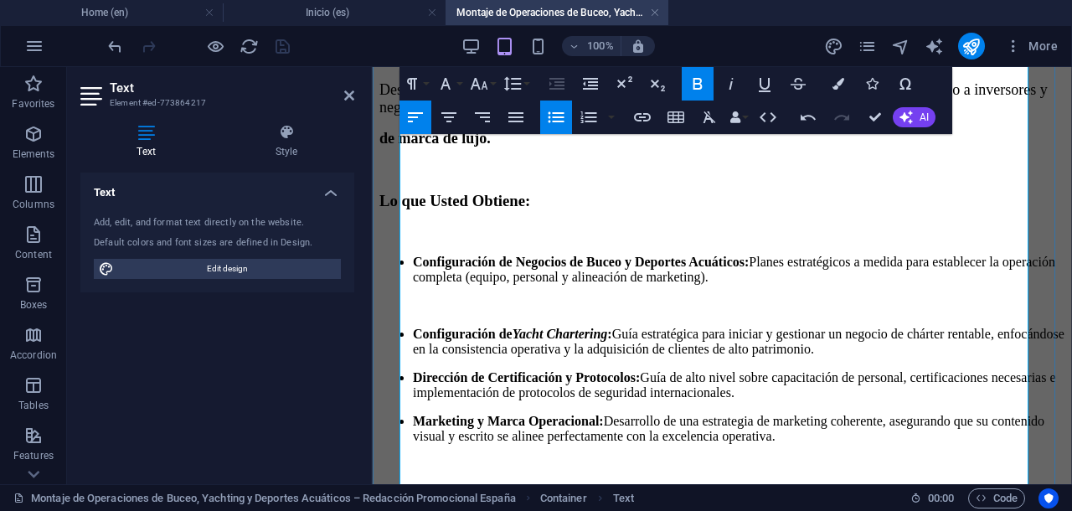
click at [424, 337] on ul "Configuración de Yacht Chartering : Guía estratégica para iniciar y gestionar u…" at bounding box center [721, 385] width 685 height 117
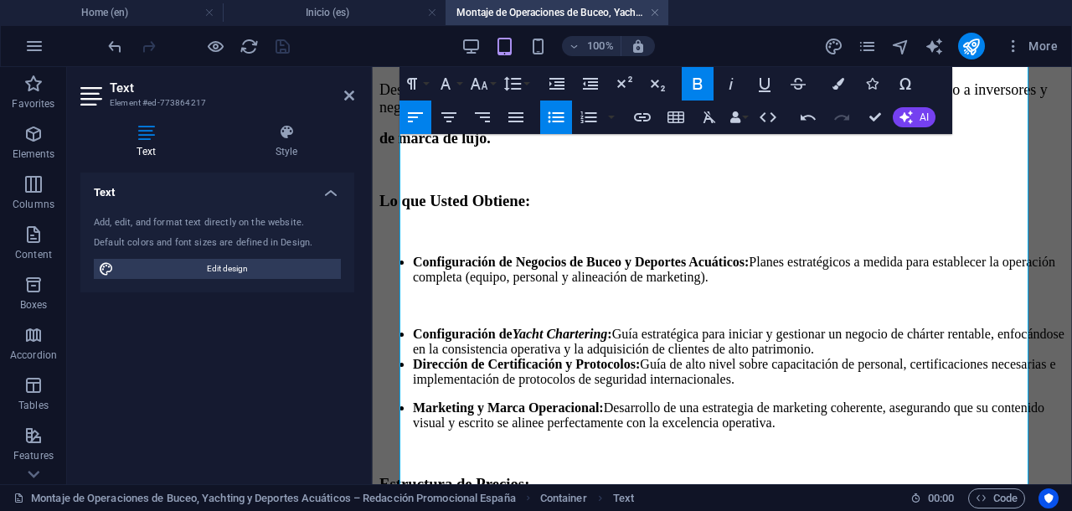
click at [556, 118] on icon "button" at bounding box center [556, 117] width 20 height 20
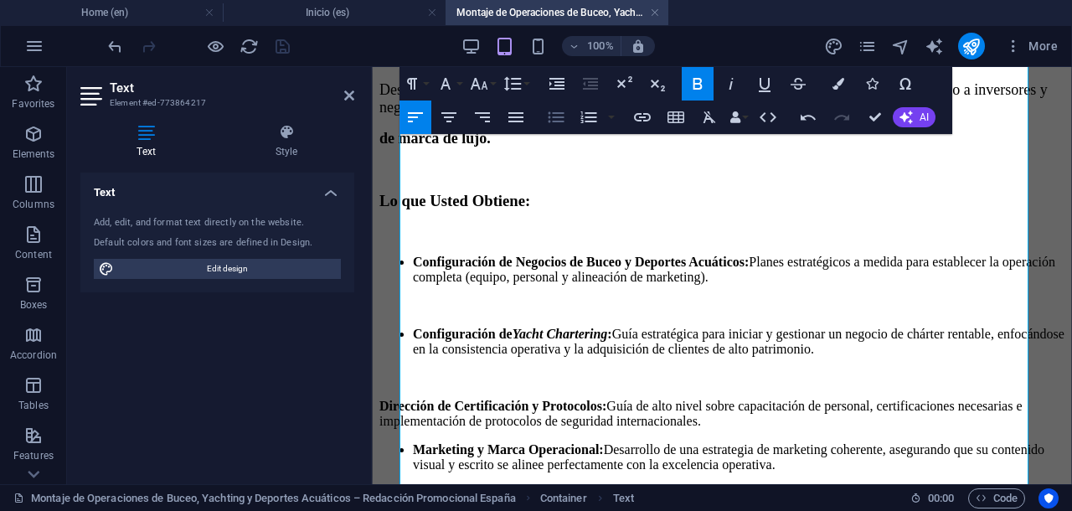
click at [556, 118] on icon "button" at bounding box center [556, 117] width 20 height 20
click at [425, 399] on ul "Dirección de Certificación y Protocolos: Guía de alto nivel sobre capacitación …" at bounding box center [721, 436] width 685 height 74
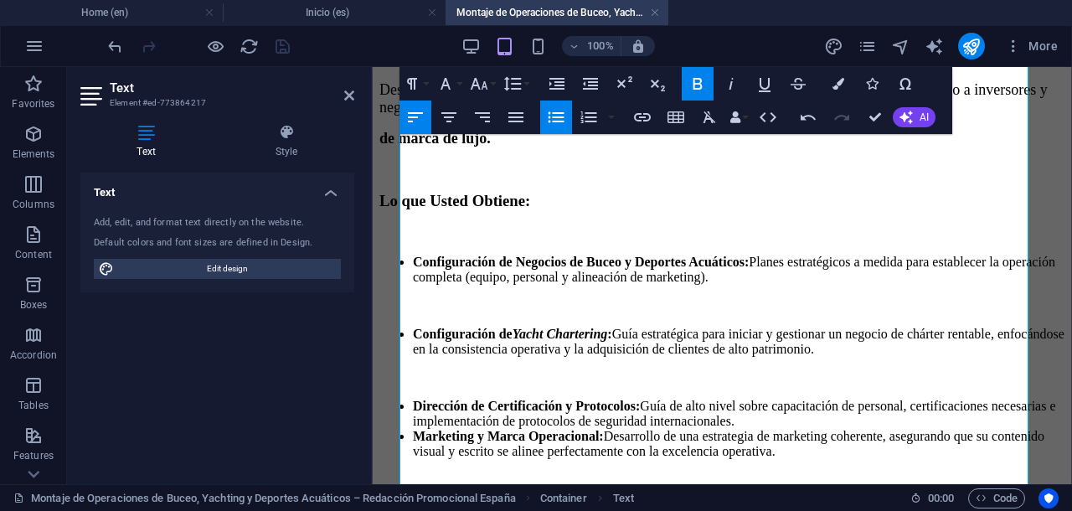
click at [554, 121] on icon "button" at bounding box center [556, 117] width 16 height 11
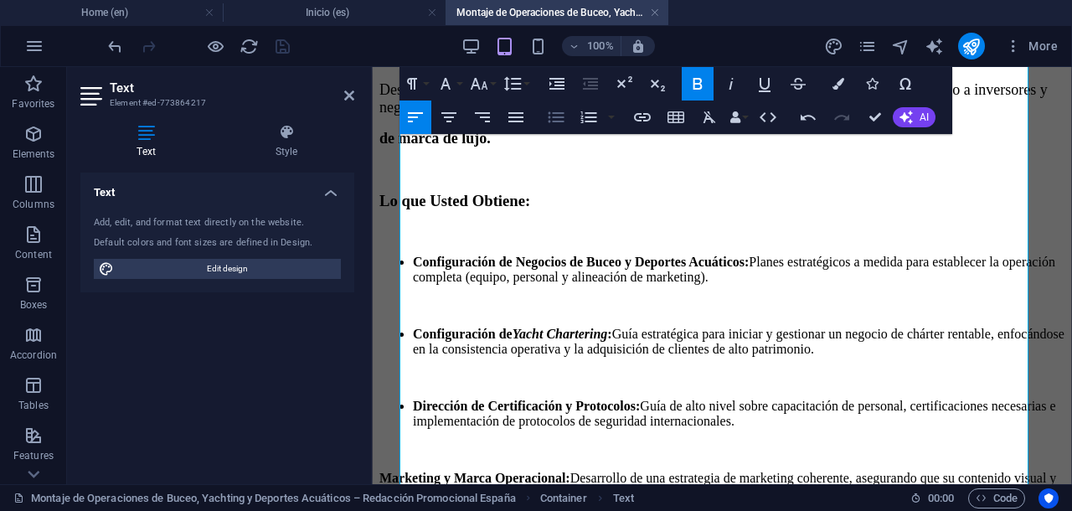
click at [554, 116] on icon "button" at bounding box center [556, 117] width 16 height 11
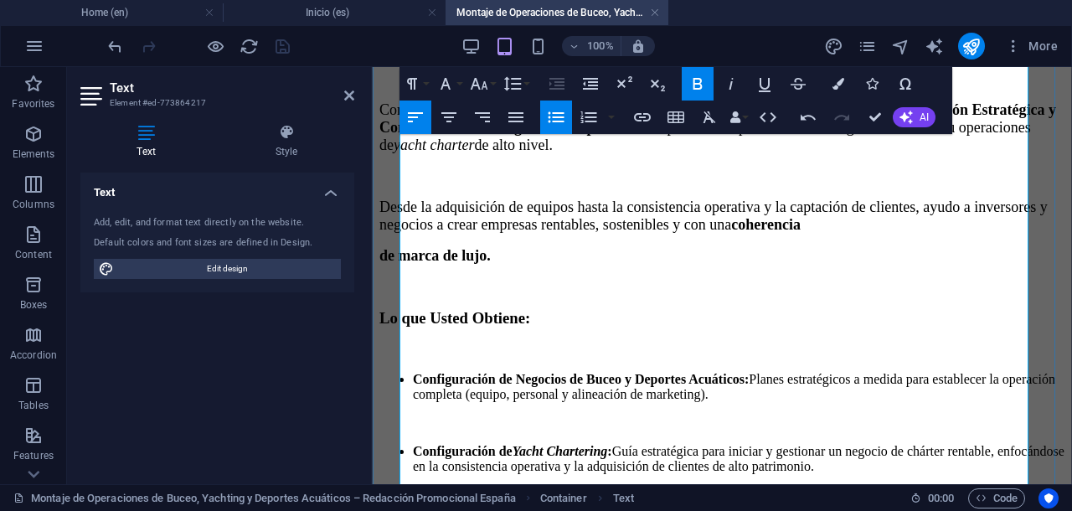
scroll to position [301, 0]
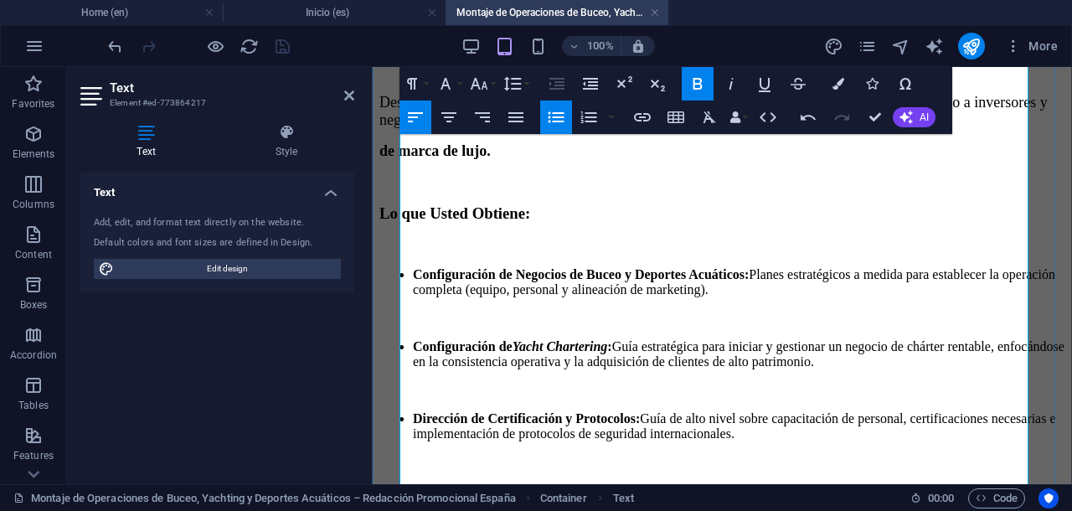
click at [428, 267] on strong "Configuración de Negocios de Buceo y Deportes Acuáticos:" at bounding box center [581, 274] width 336 height 14
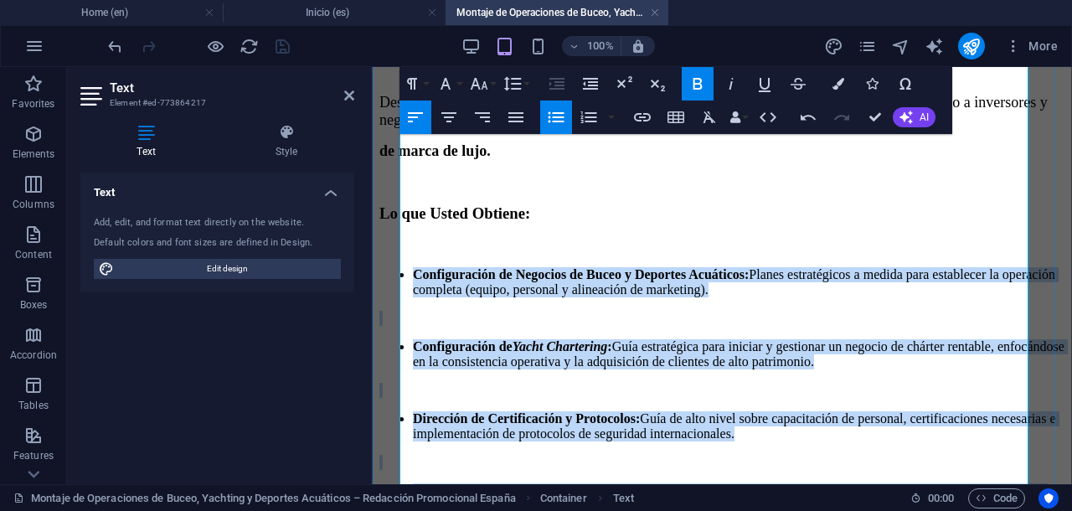
drag, startPoint x: 428, startPoint y: 232, endPoint x: 960, endPoint y: 424, distance: 565.2
click at [960, 424] on div "Consultoría en Buceo y Operaciones [PERSON_NAME] Resumen del Servicio: Con más …" at bounding box center [721, 289] width 685 height 842
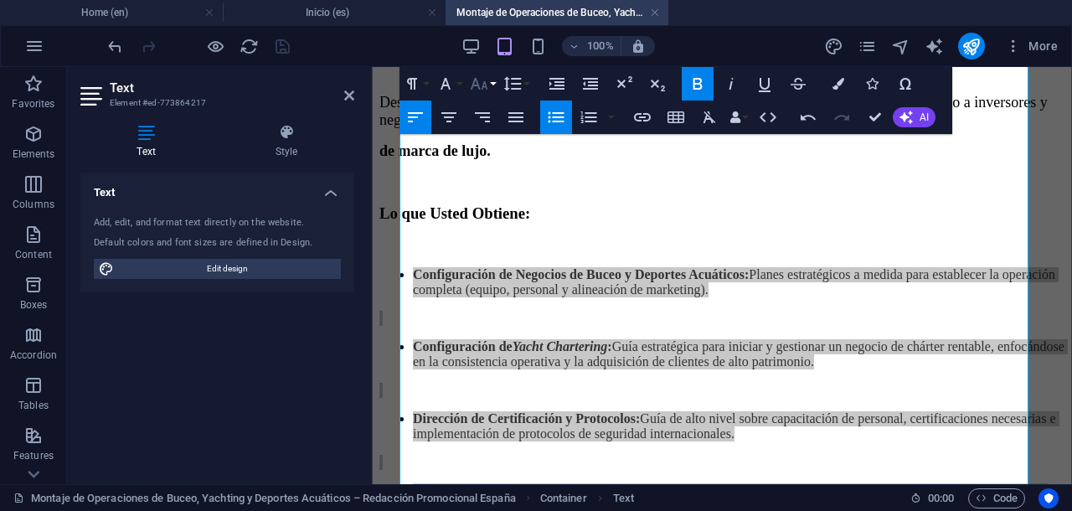
click at [479, 90] on icon "button" at bounding box center [479, 84] width 20 height 20
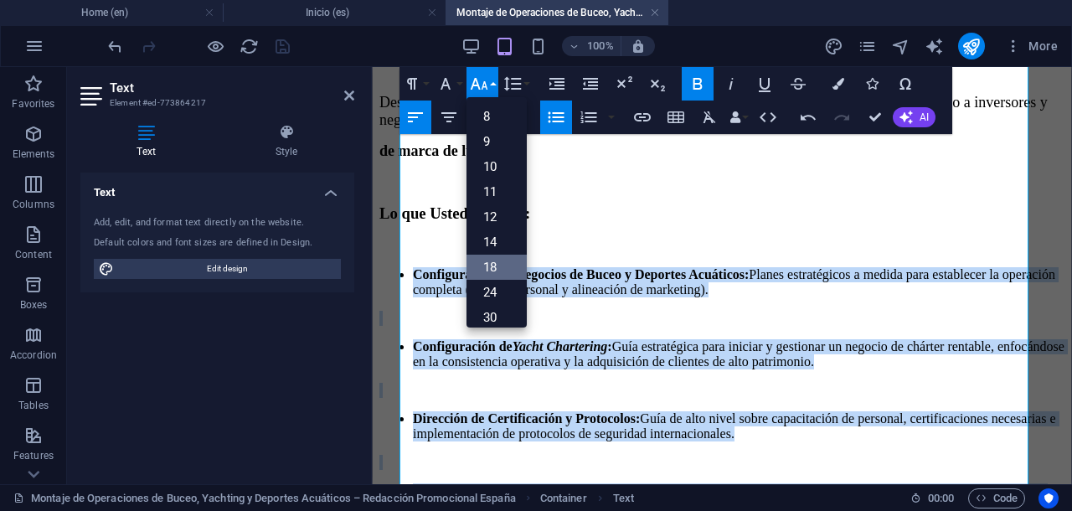
click at [500, 265] on link "18" at bounding box center [496, 267] width 60 height 25
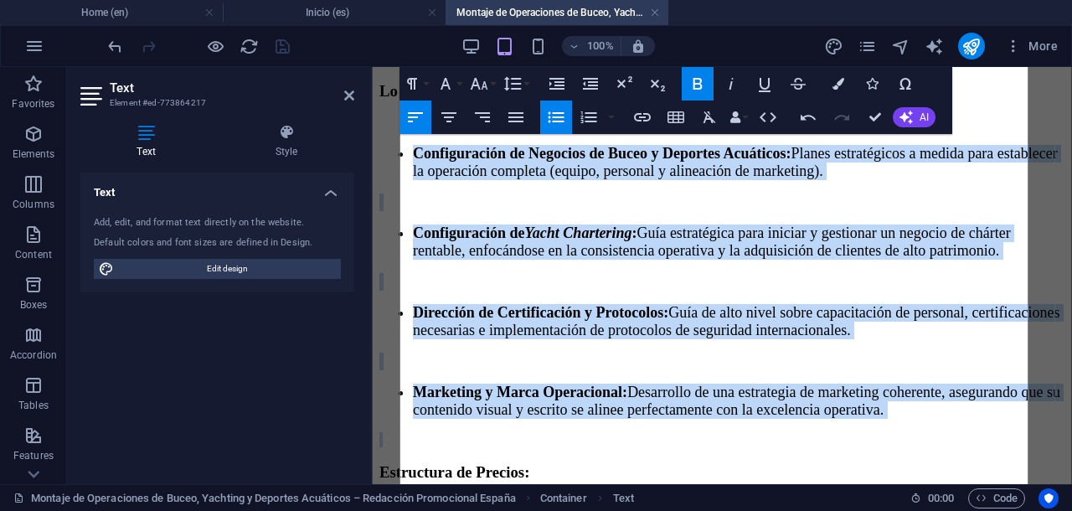
scroll to position [511, 0]
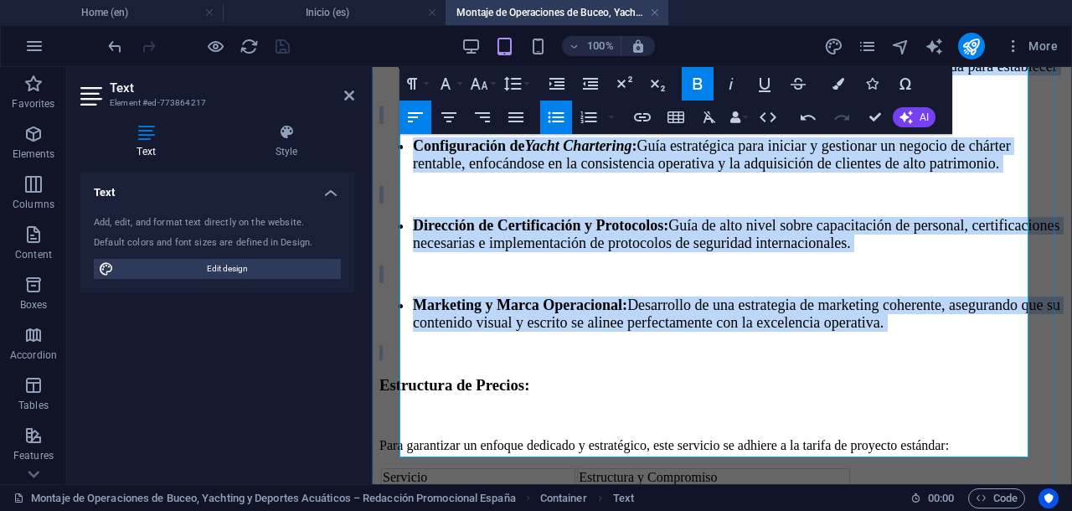
click at [510, 296] on li "Marketing y Marca Operacional: Desarrollo de una estrategia de marketing cohere…" at bounding box center [738, 313] width 651 height 35
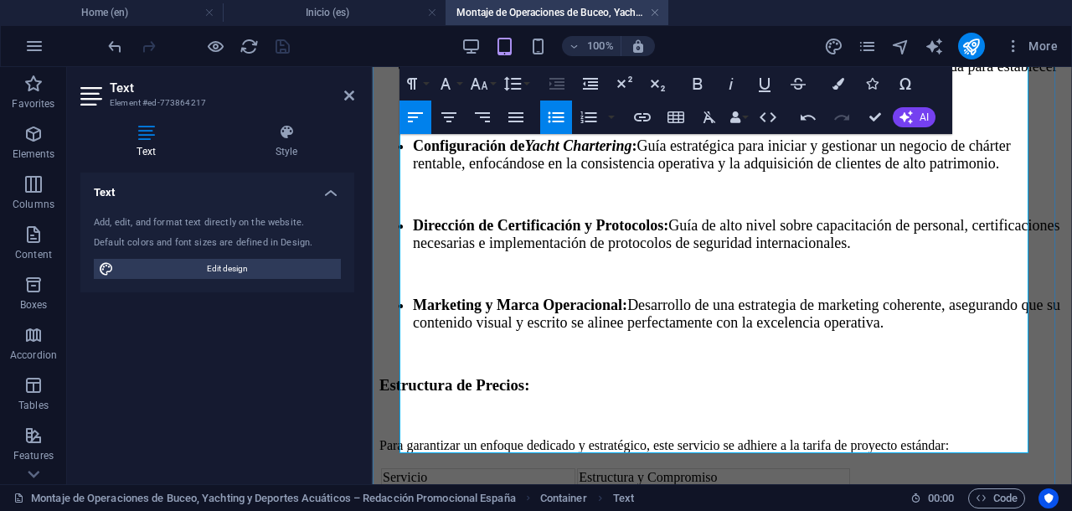
scroll to position [581, 0]
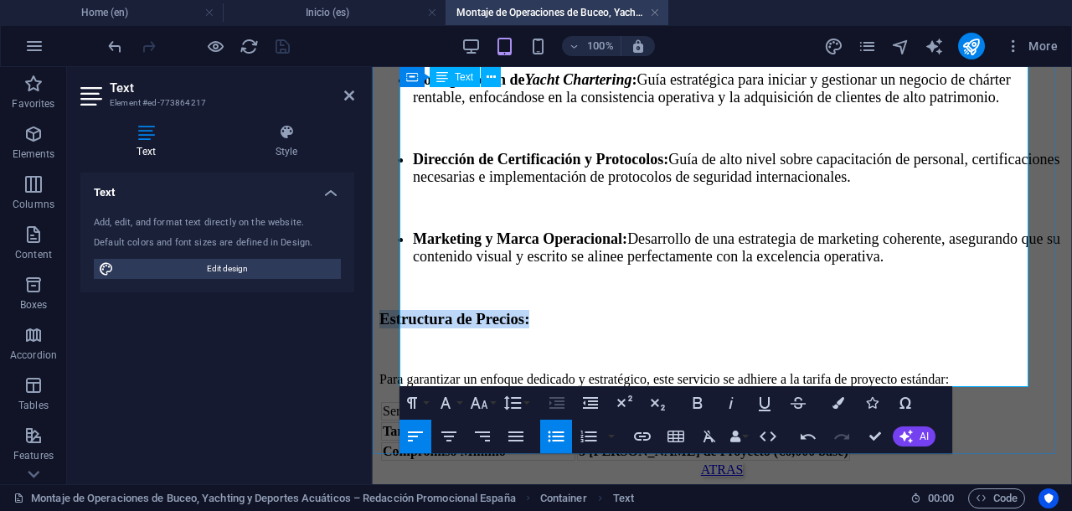
drag, startPoint x: 633, startPoint y: 269, endPoint x: 804, endPoint y: 273, distance: 170.9
click at [804, 310] on h3 "Estructura de Precios:" at bounding box center [721, 319] width 685 height 18
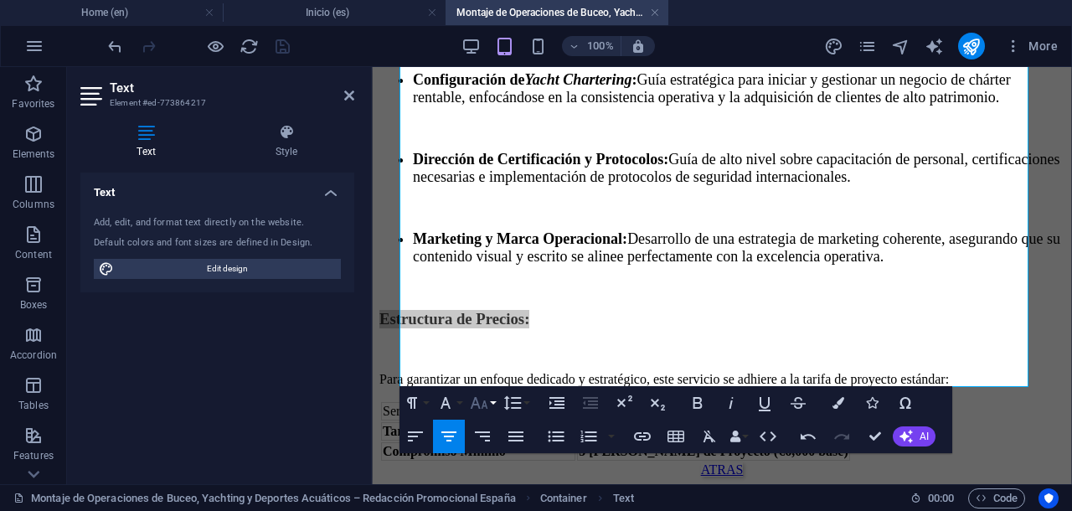
click at [479, 404] on icon "button" at bounding box center [480, 403] width 18 height 12
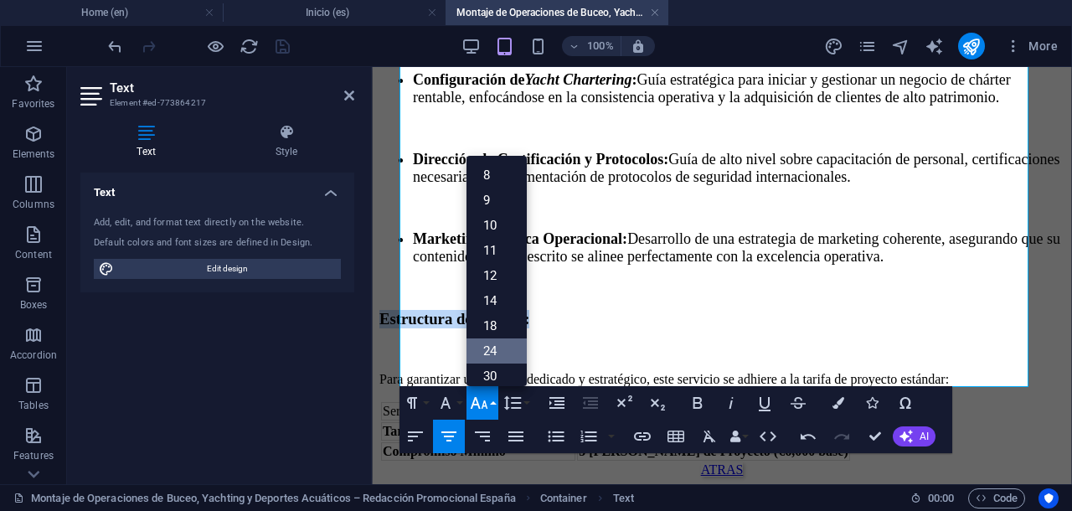
click at [484, 346] on link "24" at bounding box center [496, 350] width 60 height 25
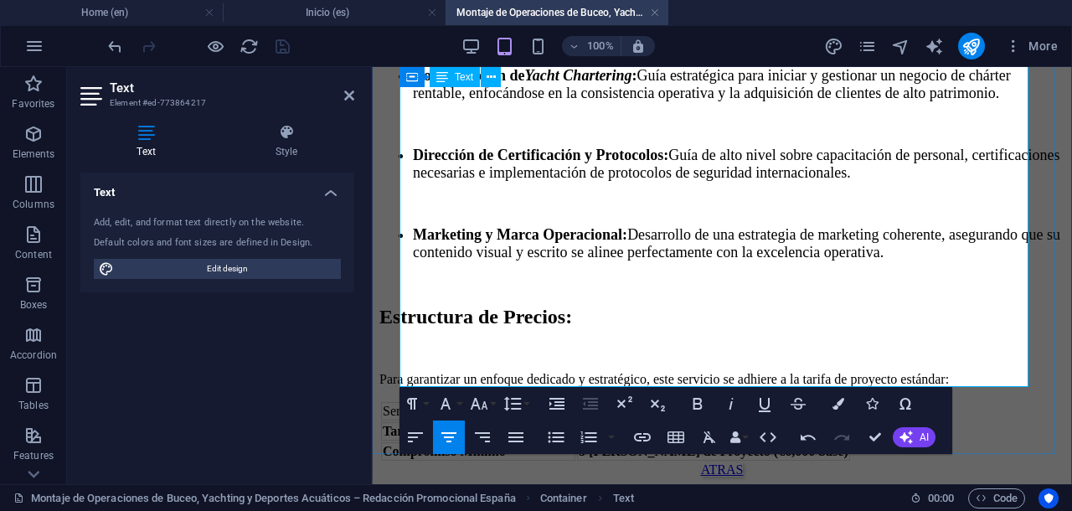
scroll to position [586, 0]
click at [572, 306] on span "Estructura de Precios:" at bounding box center [475, 317] width 193 height 22
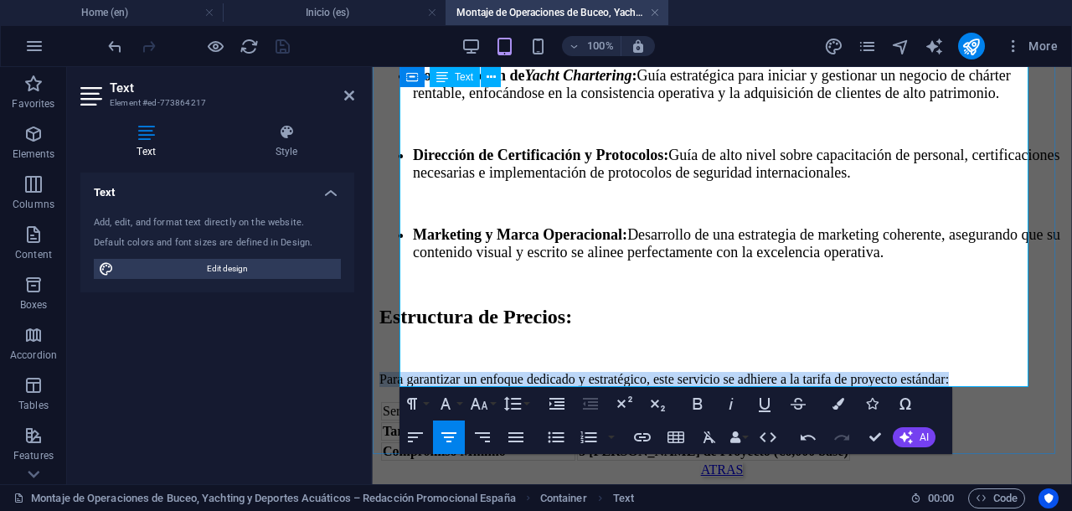
drag, startPoint x: 403, startPoint y: 308, endPoint x: 802, endPoint y: 373, distance: 404.7
click at [802, 373] on div "Consultoría en Buceo y Operaciones [PERSON_NAME] Resumen del Servicio: Con más …" at bounding box center [721, 25] width 685 height 874
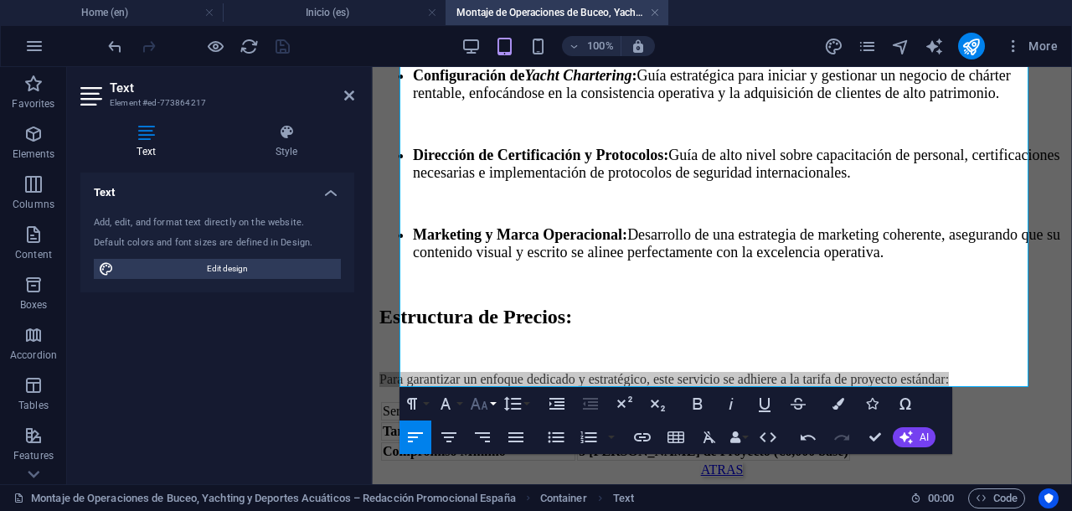
click at [476, 403] on icon "button" at bounding box center [479, 404] width 20 height 20
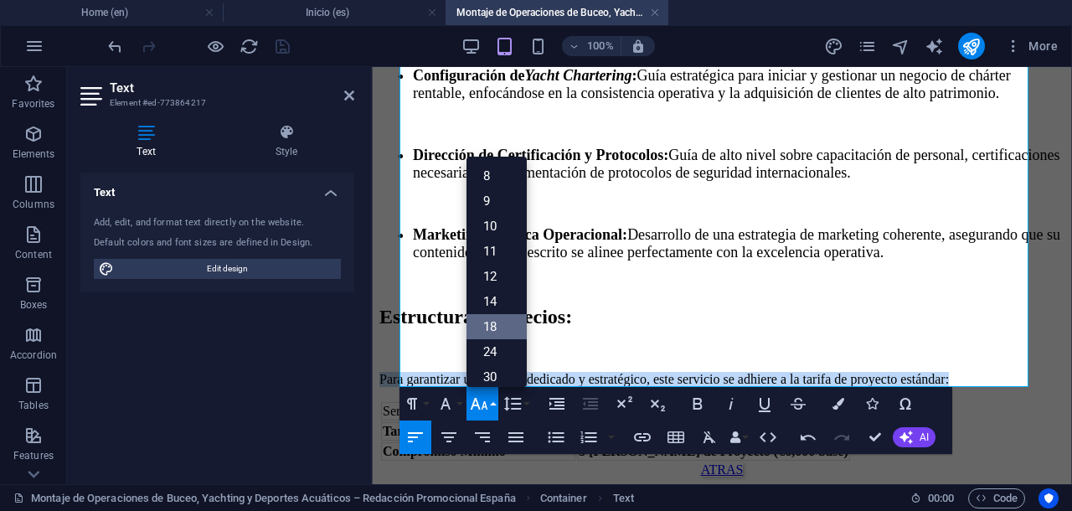
click at [492, 319] on link "18" at bounding box center [496, 326] width 60 height 25
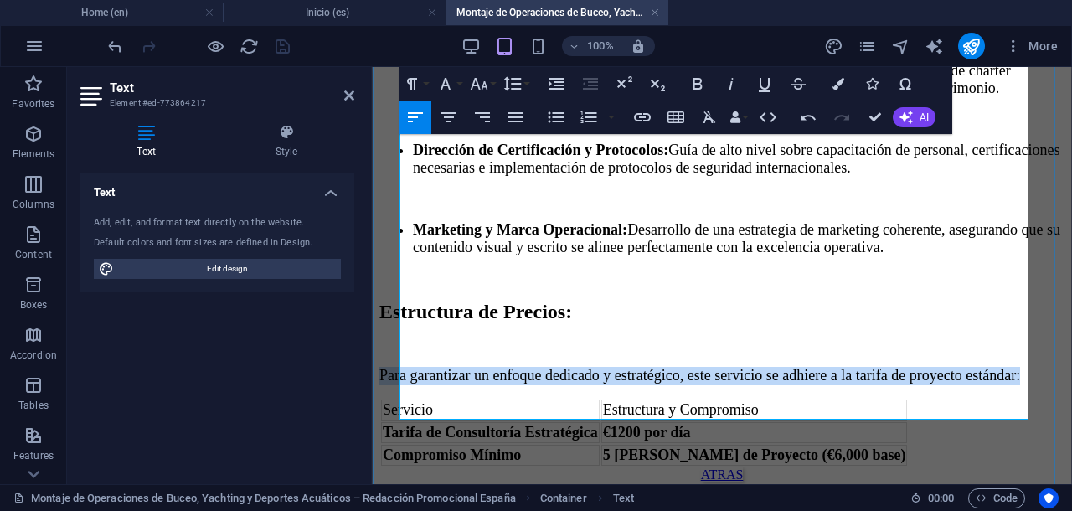
click at [531, 367] on p "Para garantizar un enfoque dedicado y estratégico, este servicio se adhiere a l…" at bounding box center [721, 376] width 685 height 18
click at [484, 367] on span "Para garantizar un enfoque dedicado y estratégico, este servicio se adhiere a l…" at bounding box center [699, 375] width 641 height 17
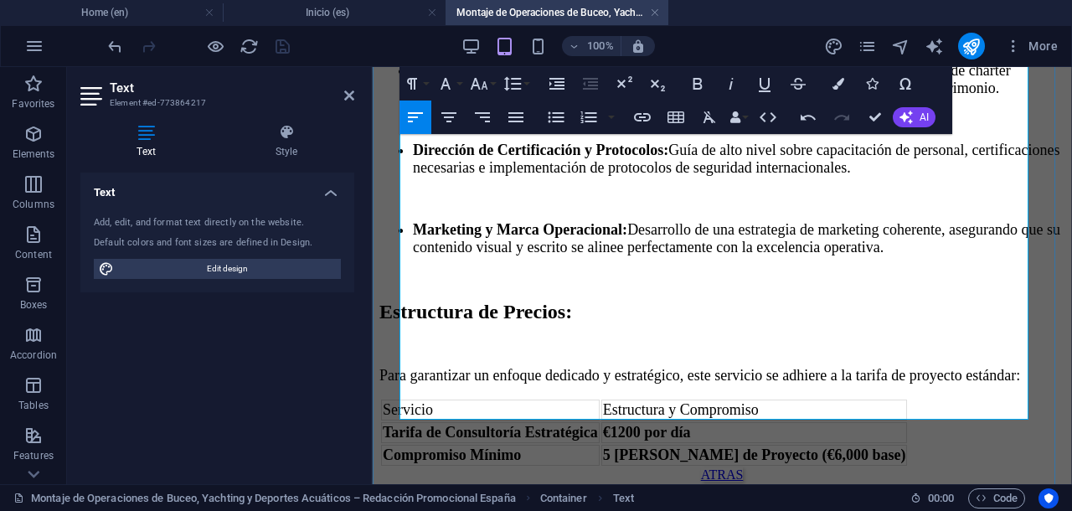
click at [527, 367] on p "Para garantizar un enfoque dedicado y estratégico, este servicio se adhiere a l…" at bounding box center [721, 376] width 685 height 18
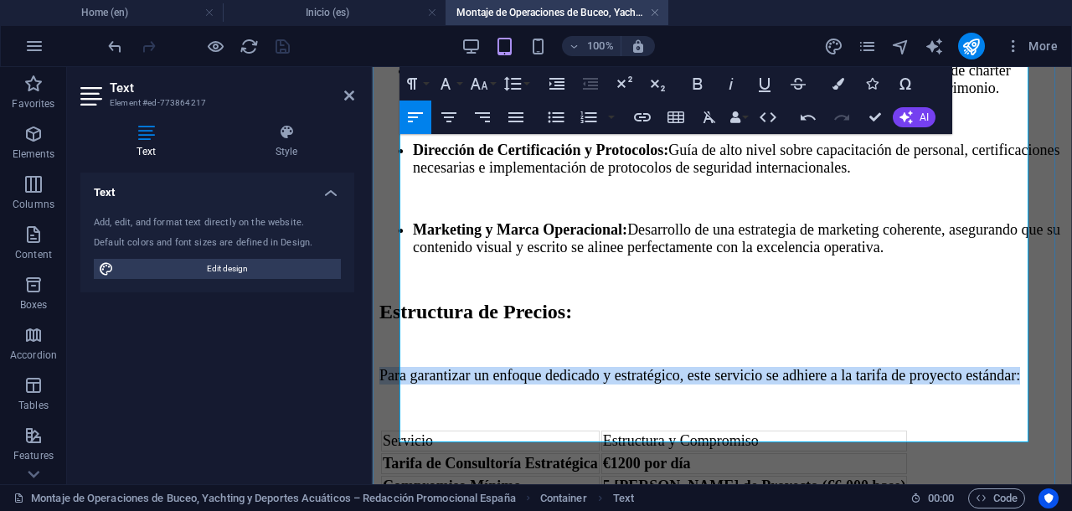
drag, startPoint x: 526, startPoint y: 332, endPoint x: 400, endPoint y: 301, distance: 129.2
click at [400, 367] on p "Para garantizar un enfoque dedicado y estratégico, este servicio se adhiere a l…" at bounding box center [721, 376] width 685 height 18
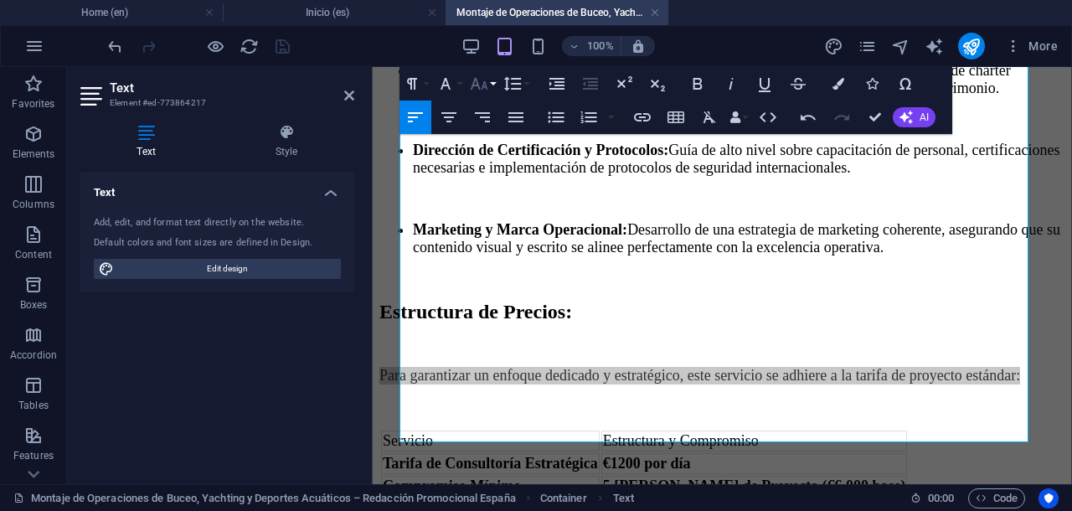
click at [479, 86] on icon "button" at bounding box center [480, 84] width 18 height 12
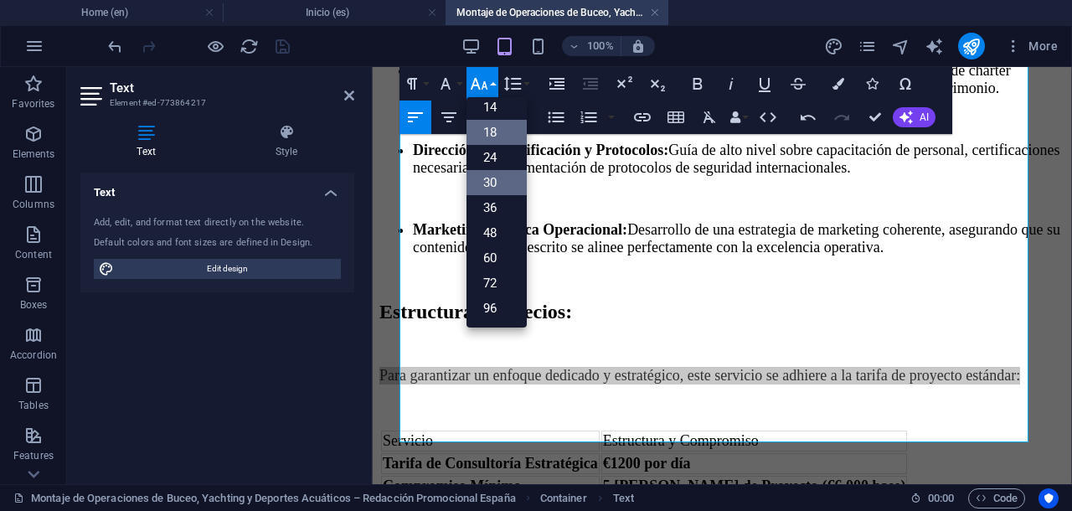
scroll to position [134, 0]
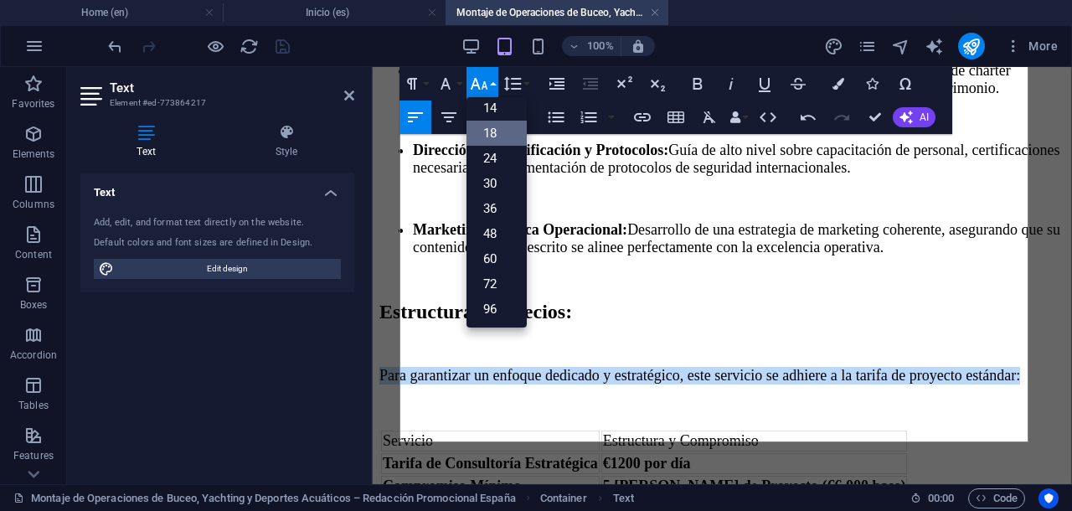
click at [496, 132] on link "18" at bounding box center [496, 133] width 60 height 25
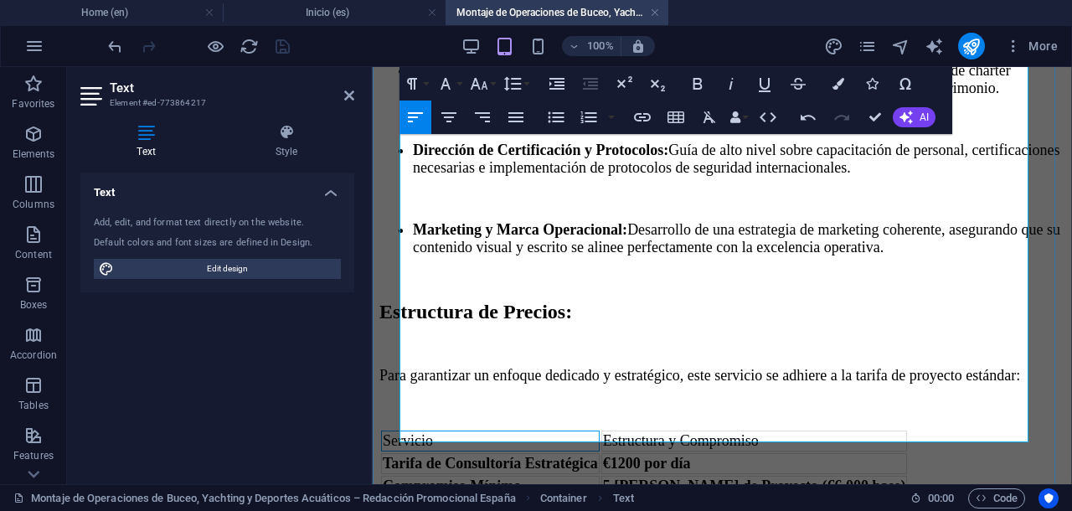
click at [525, 430] on td "Servicio" at bounding box center [490, 440] width 219 height 21
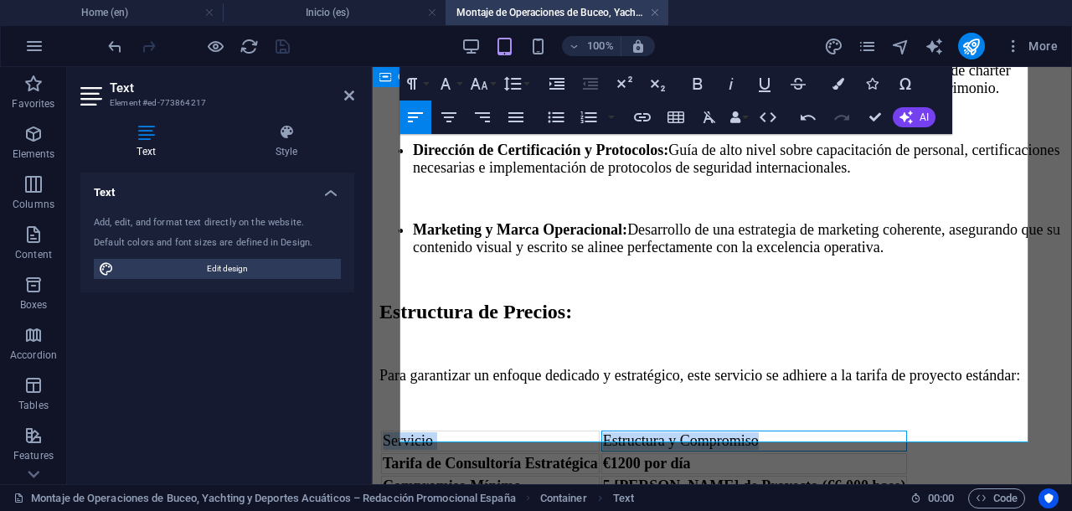
drag, startPoint x: 795, startPoint y: 378, endPoint x: 398, endPoint y: 381, distance: 397.7
click at [398, 381] on div "Consultoría en Buceo y Operaciones [PERSON_NAME] Resumen del Servicio: Con más …" at bounding box center [721, 1] width 685 height 996
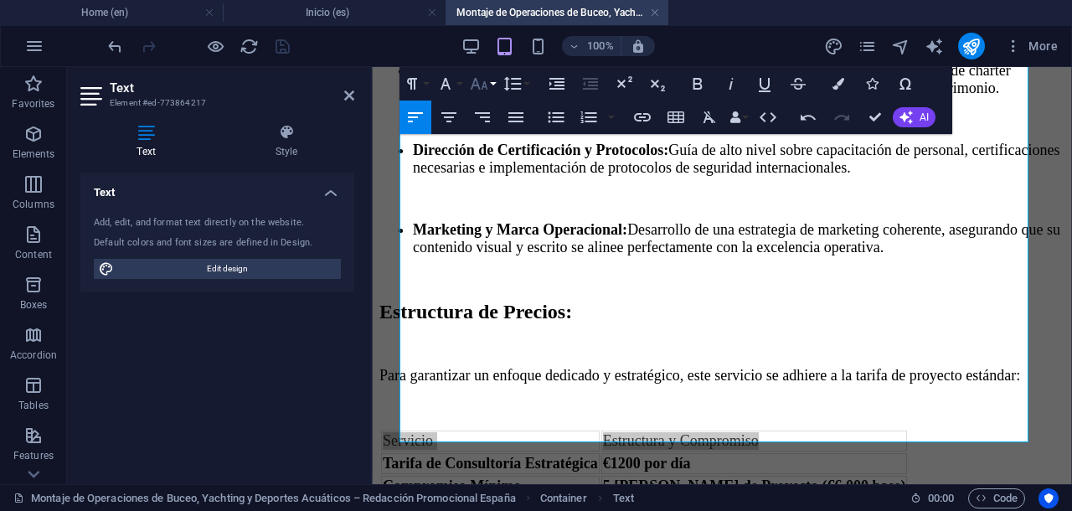
click at [479, 82] on icon "button" at bounding box center [479, 84] width 20 height 20
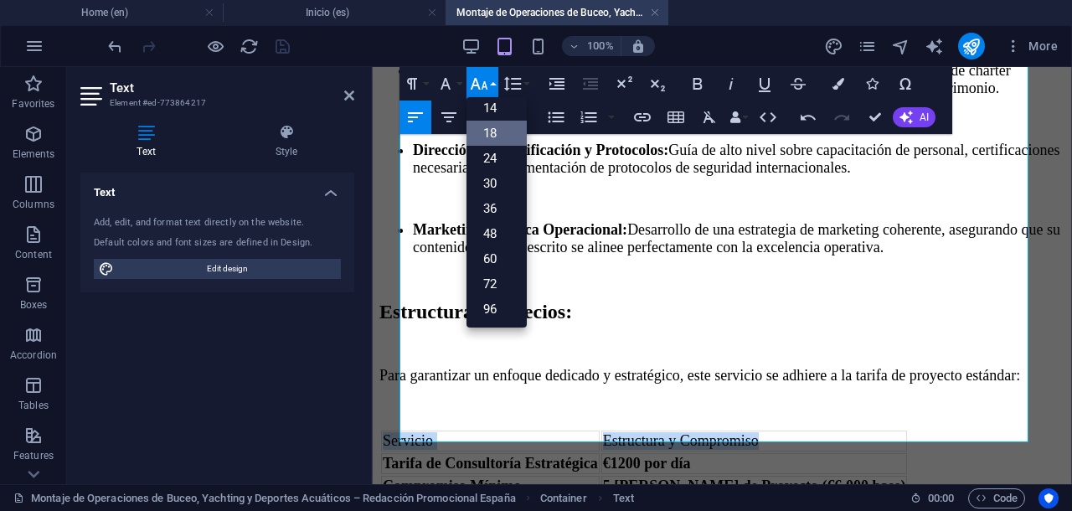
click at [494, 131] on link "18" at bounding box center [496, 133] width 60 height 25
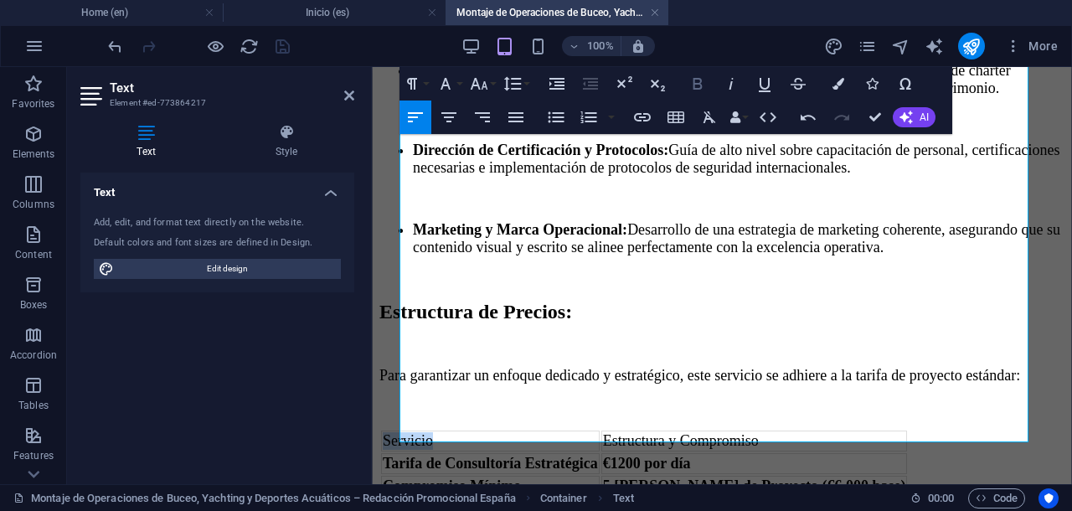
click at [694, 88] on icon "button" at bounding box center [697, 84] width 9 height 12
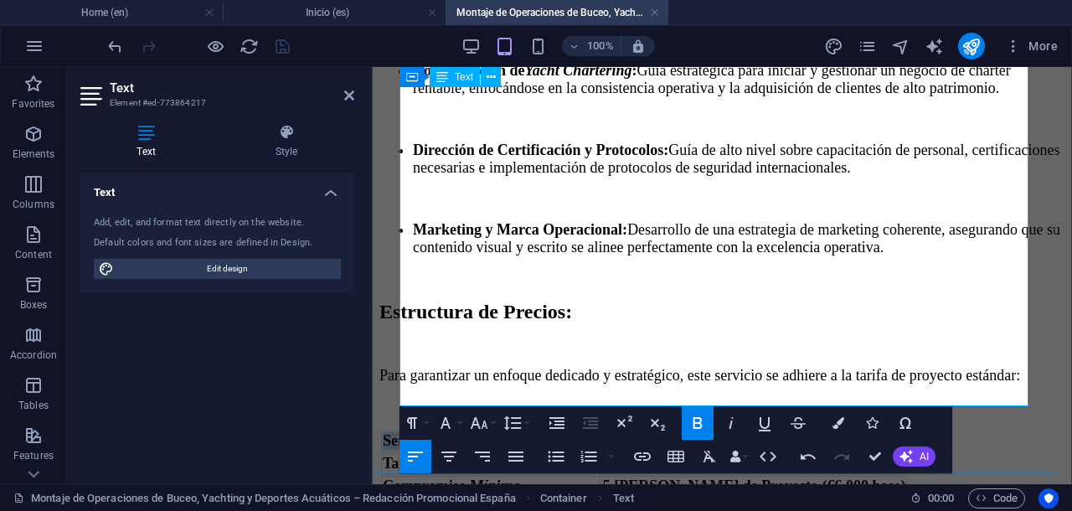
scroll to position [641, 0]
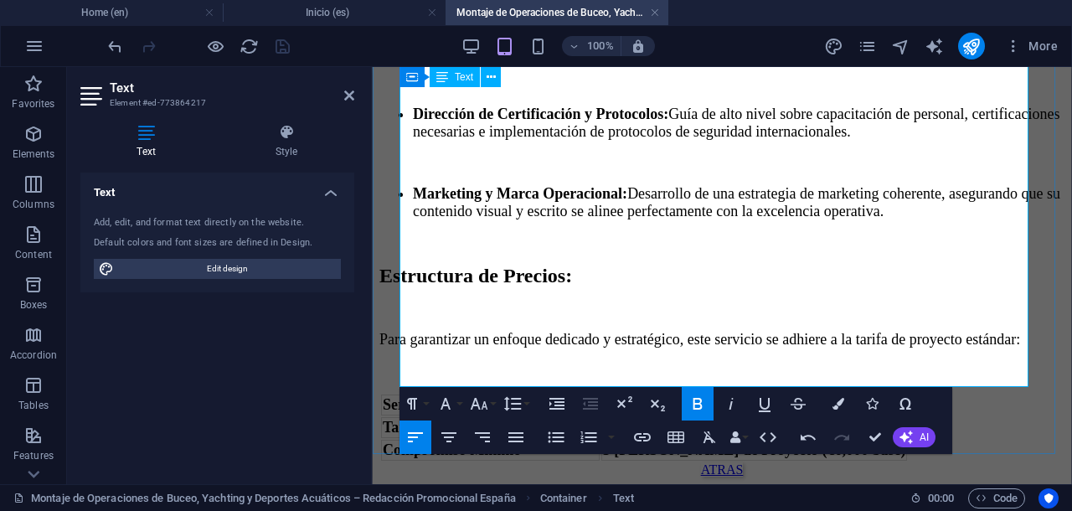
click at [622, 419] on strong "€1200 por día" at bounding box center [647, 427] width 88 height 17
click at [623, 441] on strong "5 [PERSON_NAME] de Proyecto (€6,000 base)" at bounding box center [754, 449] width 303 height 17
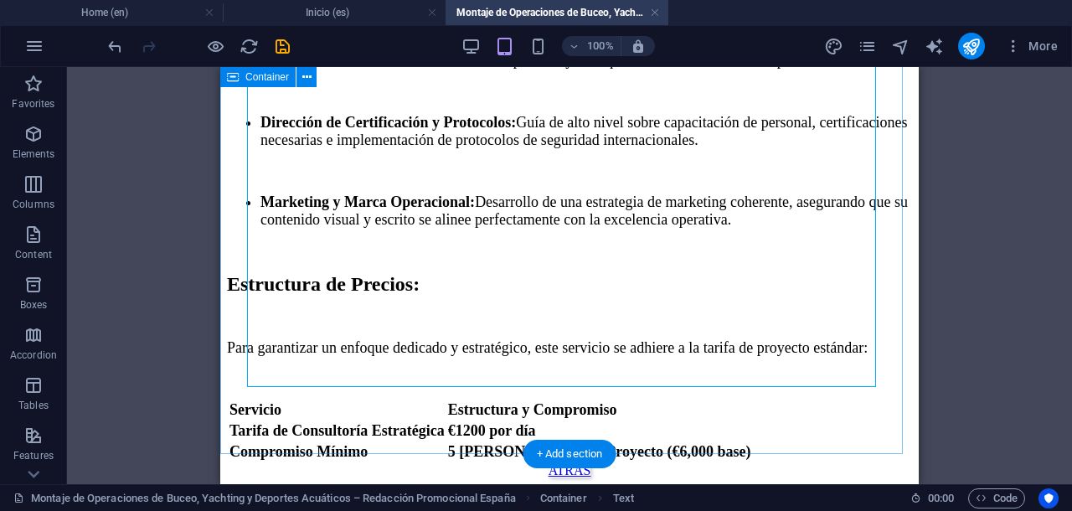
scroll to position [567, 0]
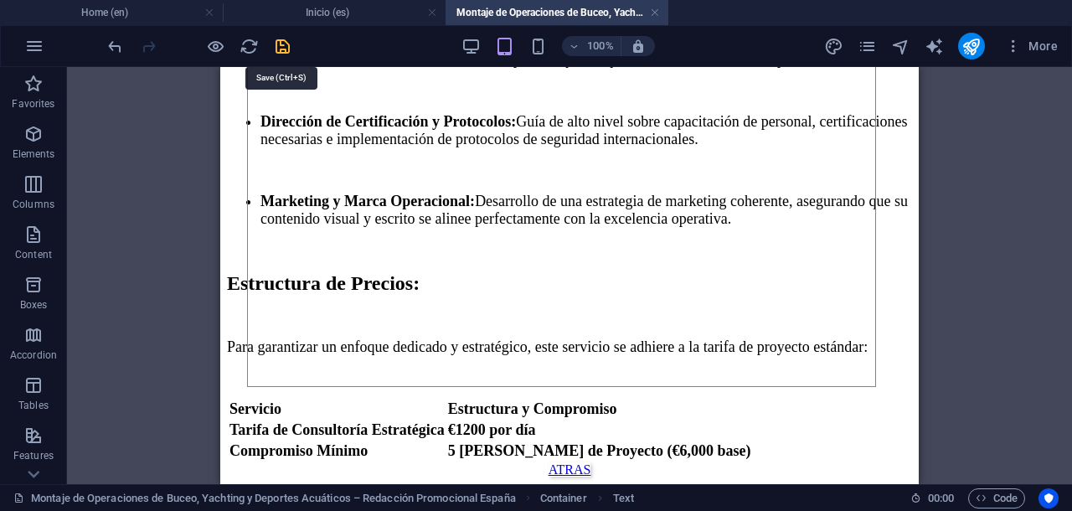
click at [284, 48] on icon "save" at bounding box center [282, 46] width 19 height 19
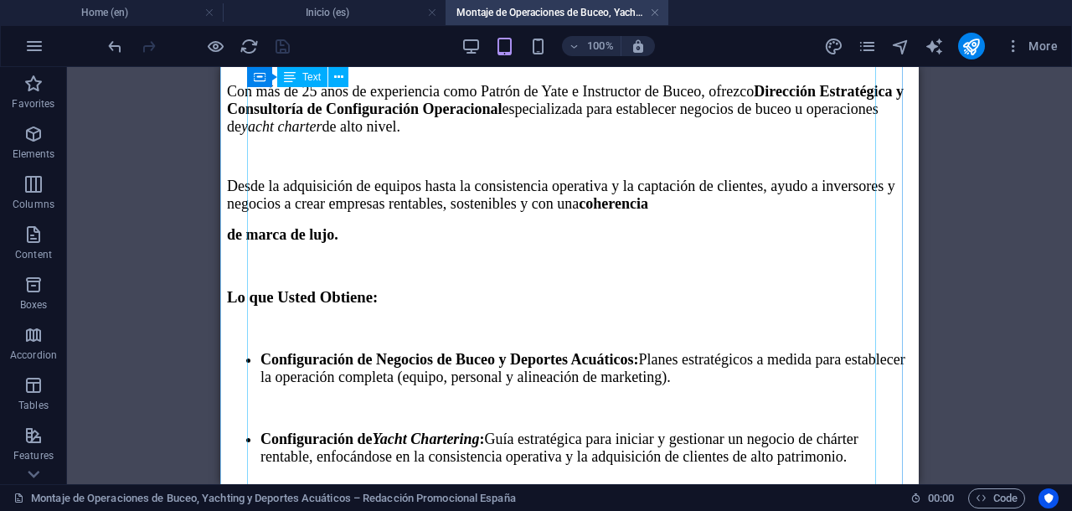
scroll to position [0, 0]
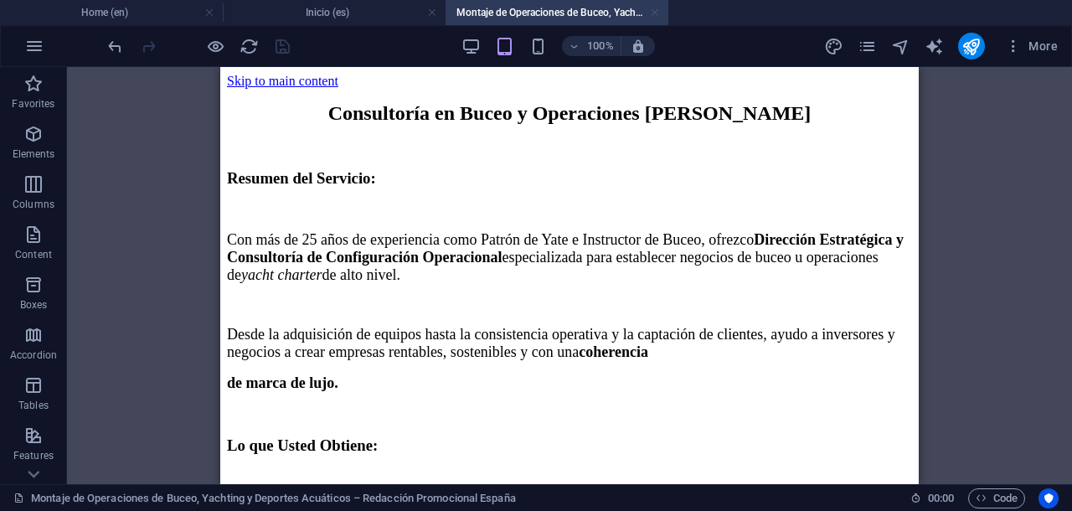
click at [653, 9] on link at bounding box center [655, 13] width 10 height 16
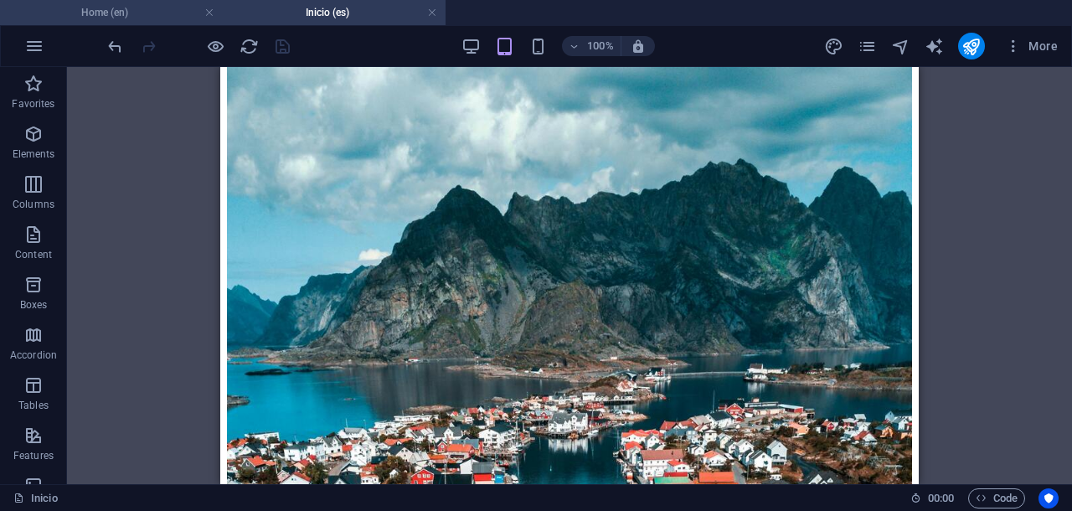
click at [139, 14] on h4 "Home (en)" at bounding box center [111, 12] width 223 height 18
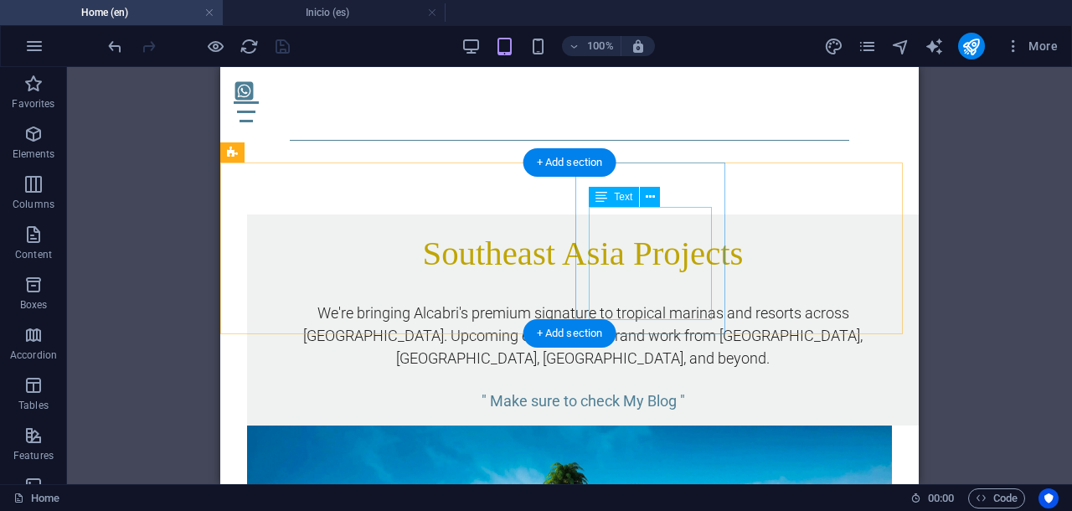
scroll to position [17537, 0]
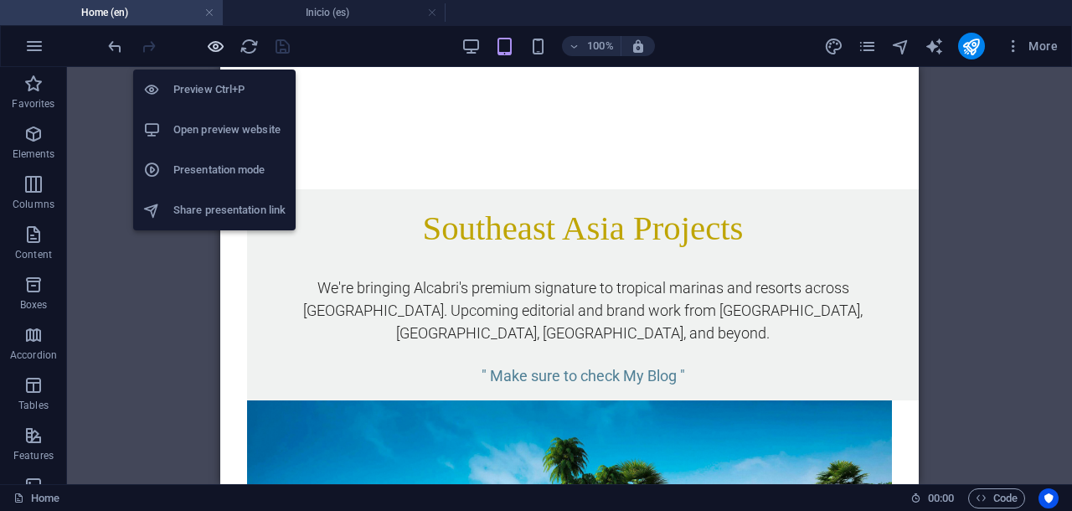
click at [213, 38] on icon "button" at bounding box center [215, 46] width 19 height 19
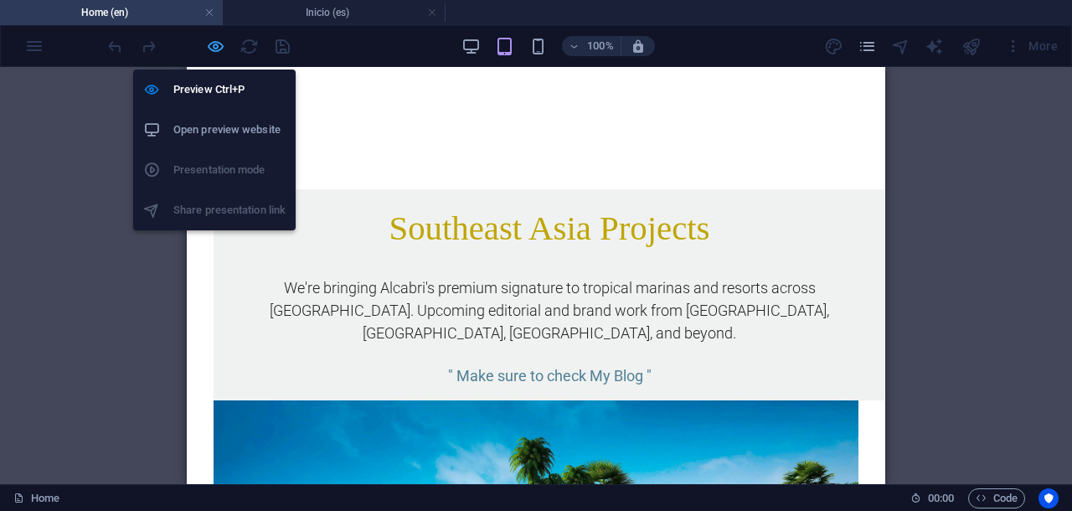
scroll to position [15711, 0]
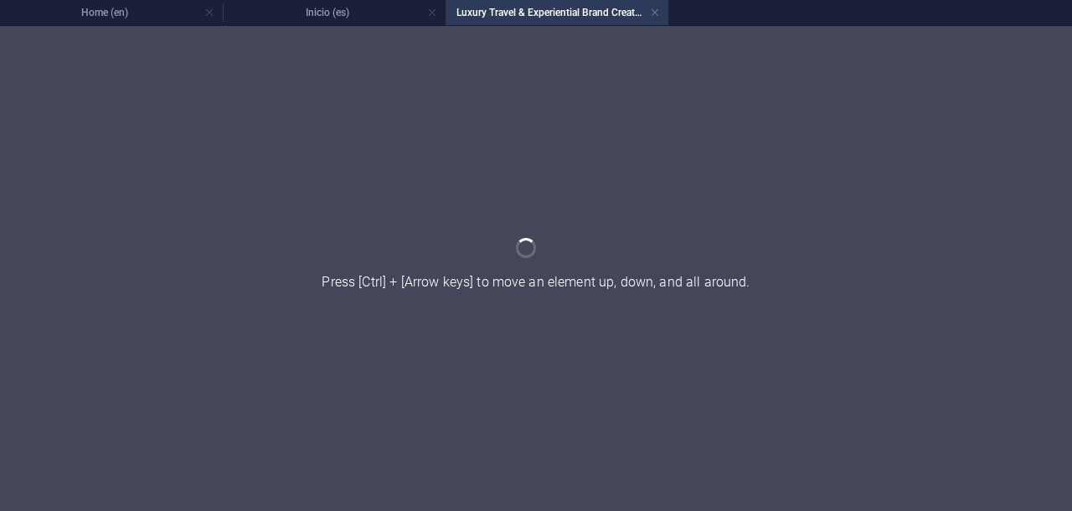
scroll to position [0, 0]
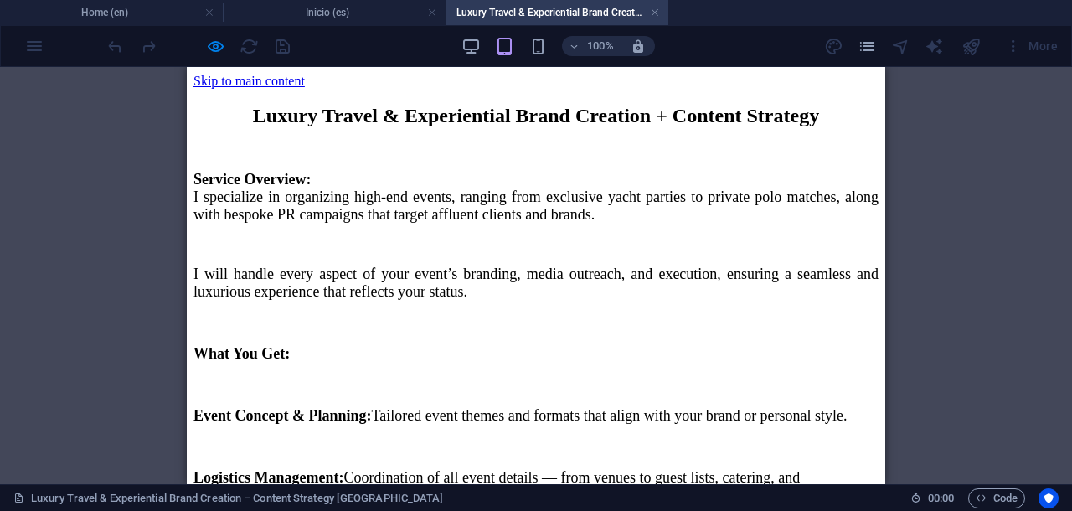
click at [254, 143] on div "Luxury Travel & Experiential Brand Creation + Content Strategy Service Overview…" at bounding box center [535, 505] width 685 height 800
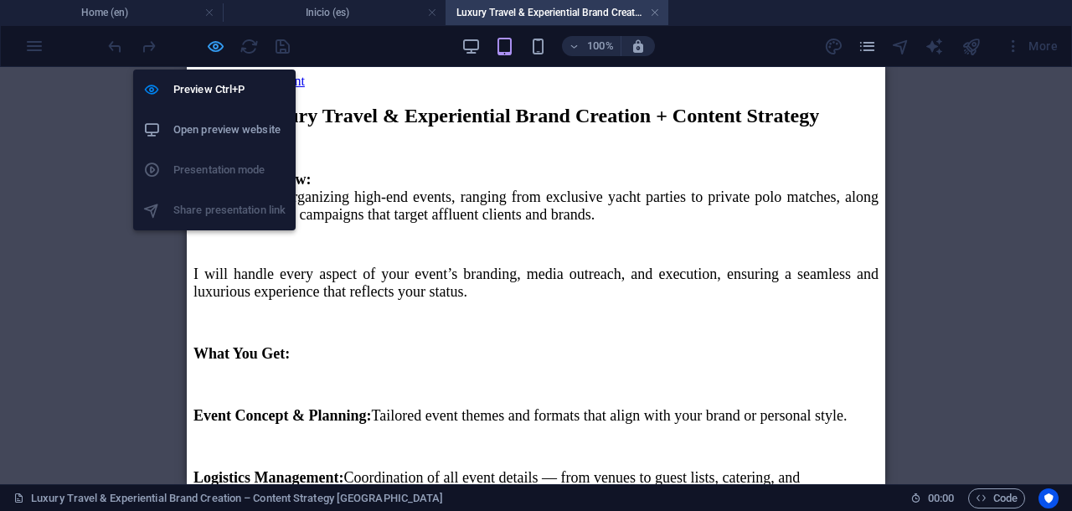
click at [215, 48] on icon "button" at bounding box center [215, 46] width 19 height 19
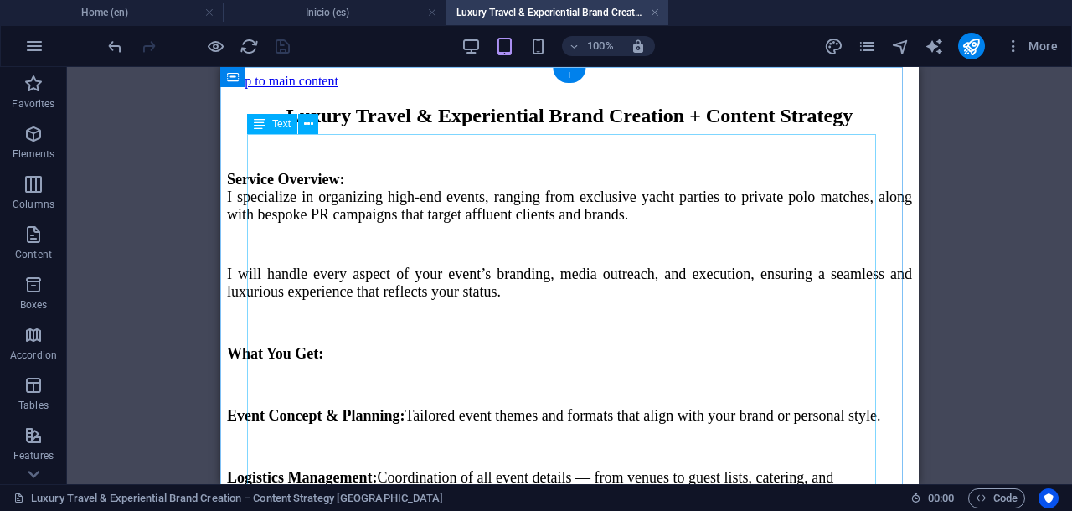
click at [331, 178] on div "Luxury Travel & Experiential Brand Creation + Content Strategy Service Overview…" at bounding box center [569, 505] width 685 height 800
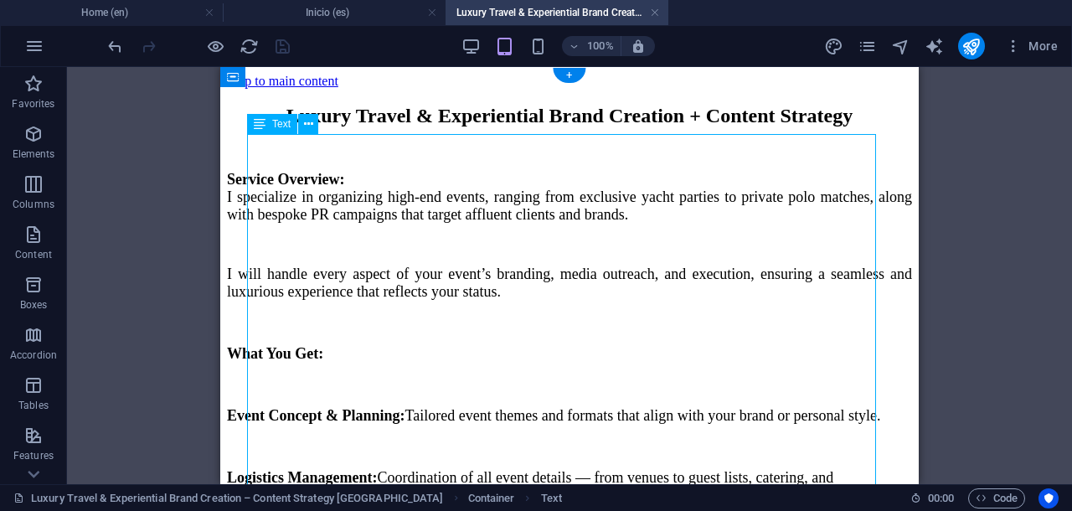
click at [331, 178] on div "Luxury Travel & Experiential Brand Creation + Content Strategy Service Overview…" at bounding box center [569, 505] width 685 height 800
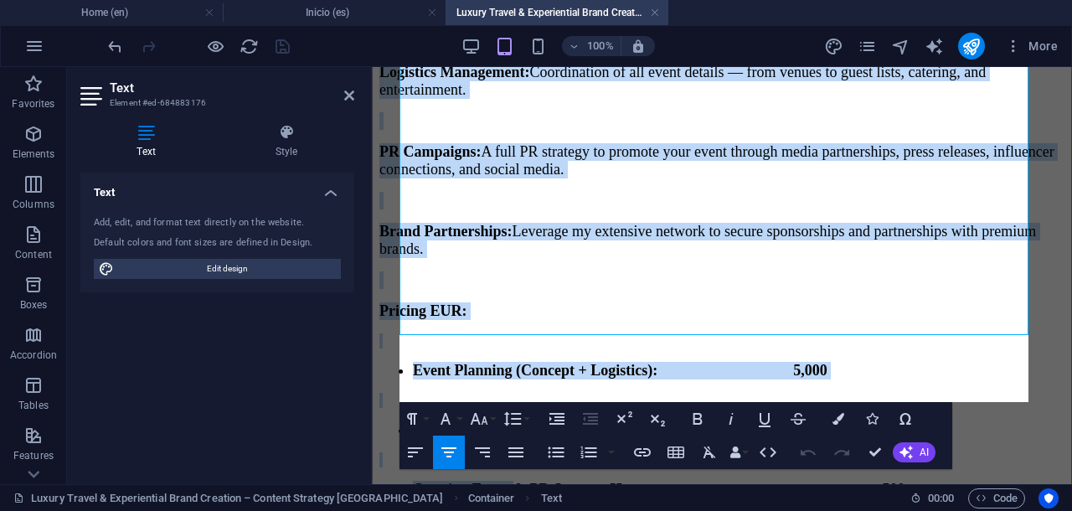
scroll to position [487, 0]
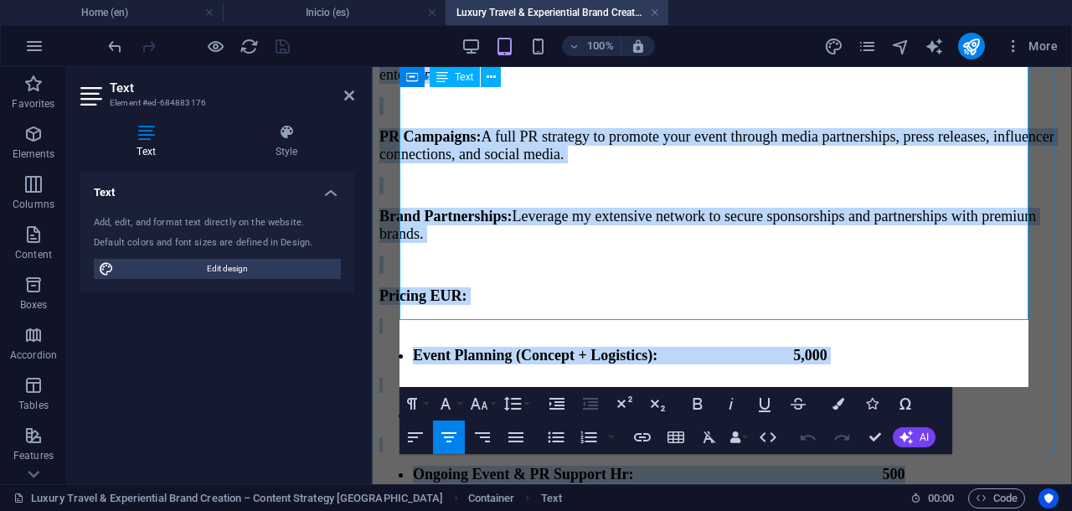
drag, startPoint x: 432, startPoint y: 148, endPoint x: 970, endPoint y: 377, distance: 584.1
click at [970, 377] on div "Luxury Travel & Experiential Brand Creation + Content Strategy Service Overview…" at bounding box center [721, 84] width 685 height 800
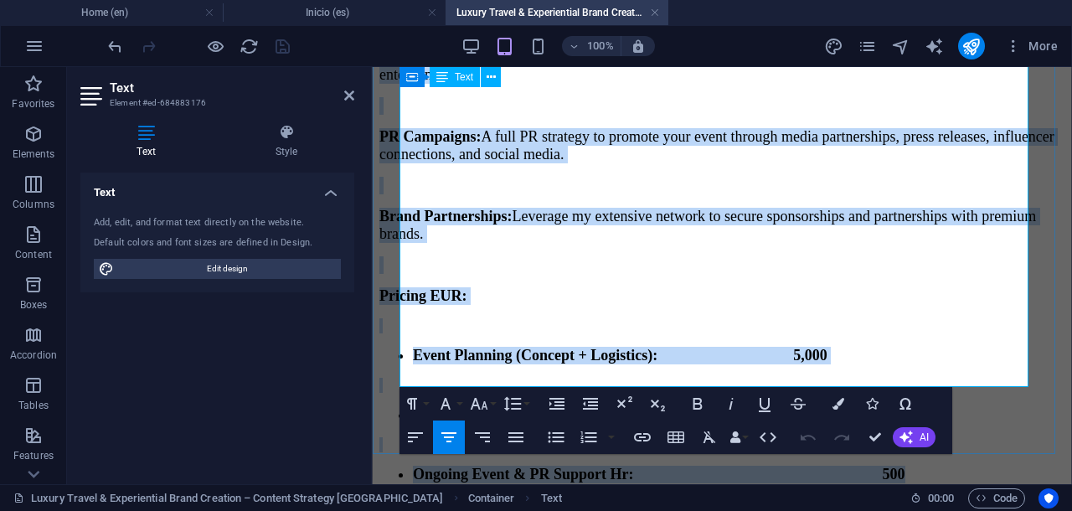
copy div "Loremi Dolors & Ametconsecte Adipi Elitsedd + Eiusmod Temporin Utlabor Etdolore…"
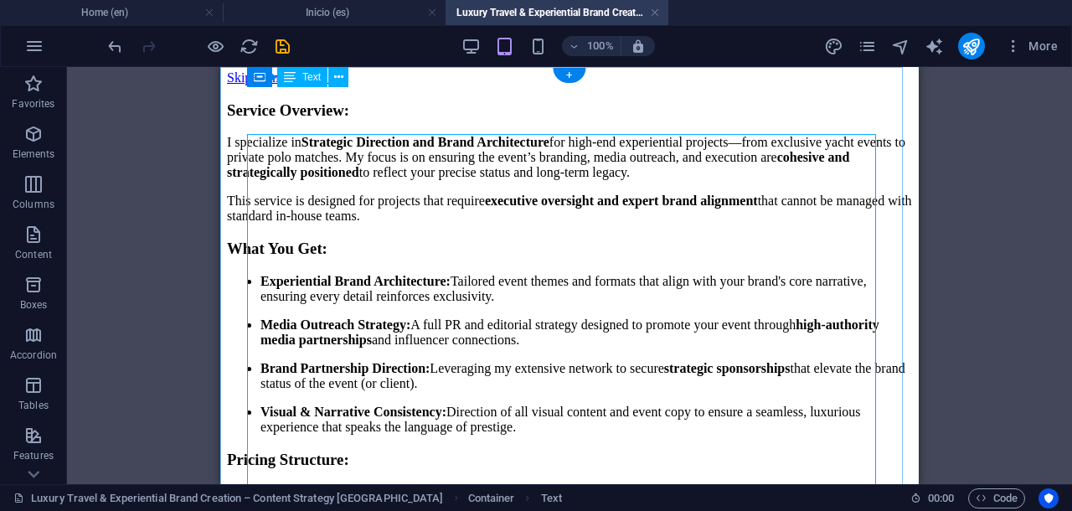
scroll to position [0, 0]
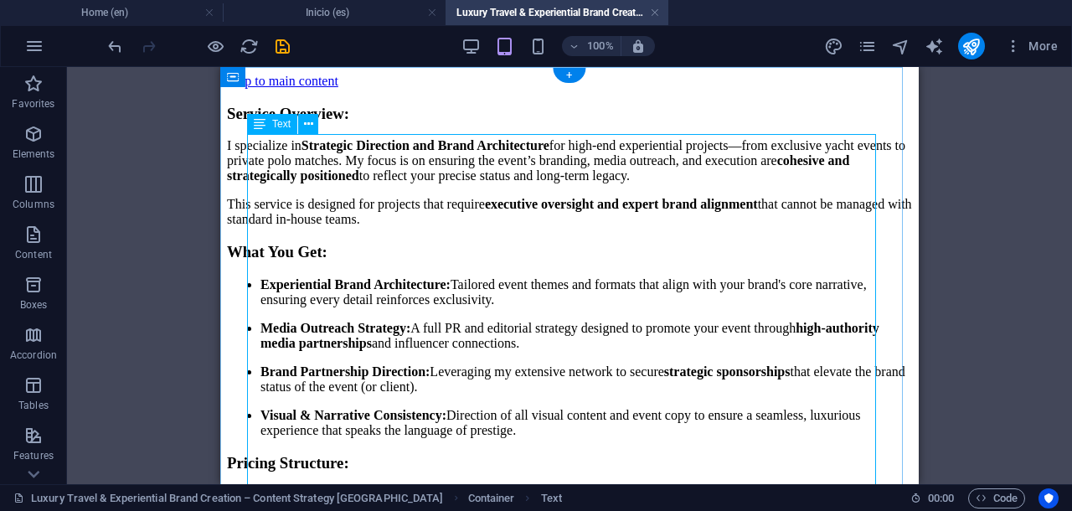
click at [636, 147] on div "Service Overview: I specialize in Strategic Direction and Brand Architecture fo…" at bounding box center [569, 339] width 685 height 469
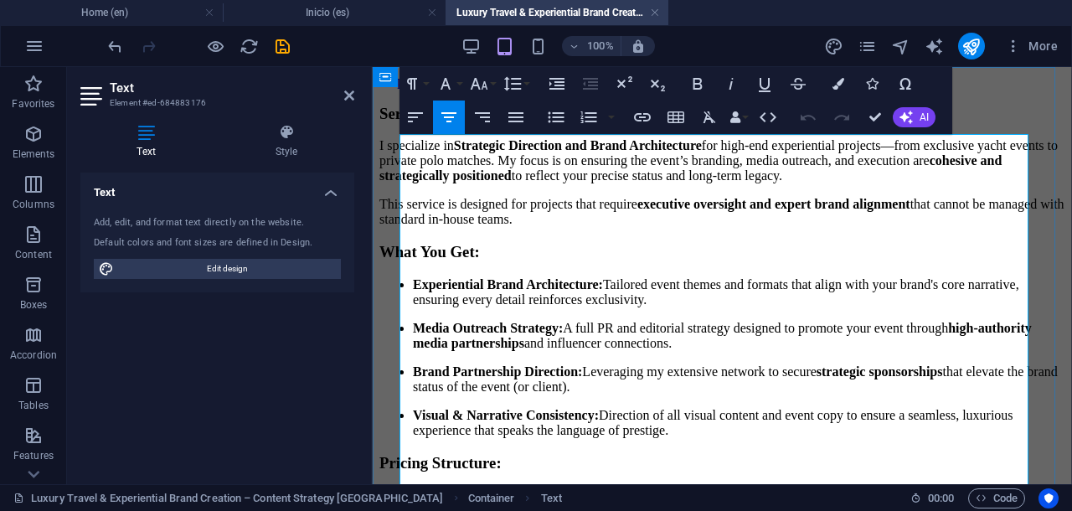
click at [786, 123] on h3 "Service Overview:" at bounding box center [721, 114] width 685 height 18
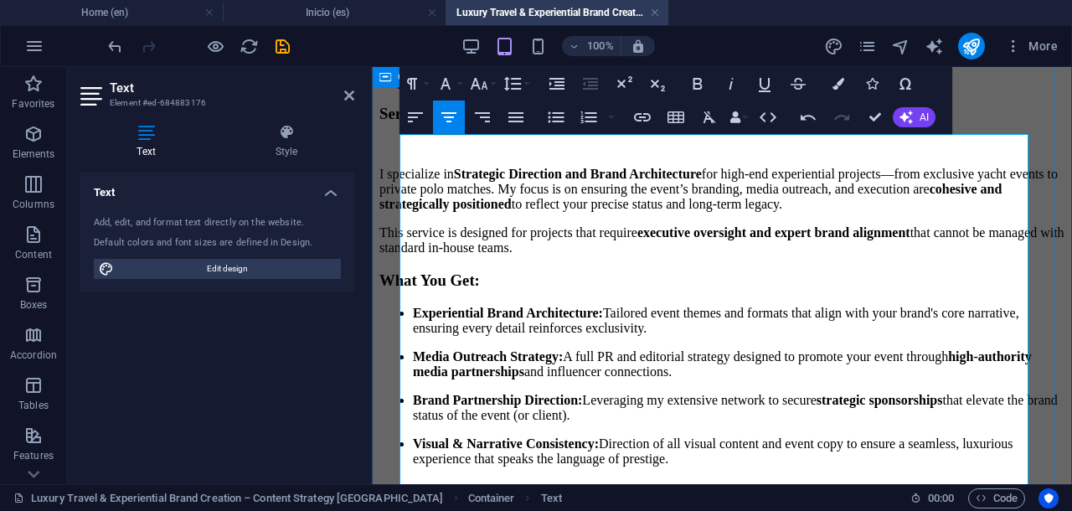
drag, startPoint x: 702, startPoint y: 265, endPoint x: 395, endPoint y: 185, distance: 317.4
click at [395, 185] on div "Service Overview: I specialize in Strategic Direction and Brand Architecture fo…" at bounding box center [721, 356] width 685 height 502
click at [481, 82] on icon "button" at bounding box center [479, 84] width 20 height 20
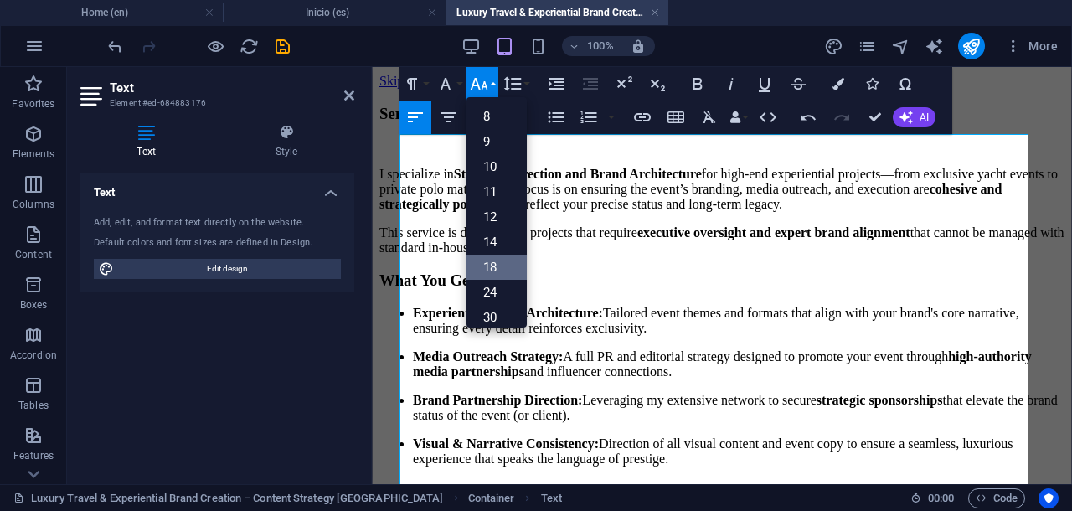
click at [494, 261] on link "18" at bounding box center [496, 267] width 60 height 25
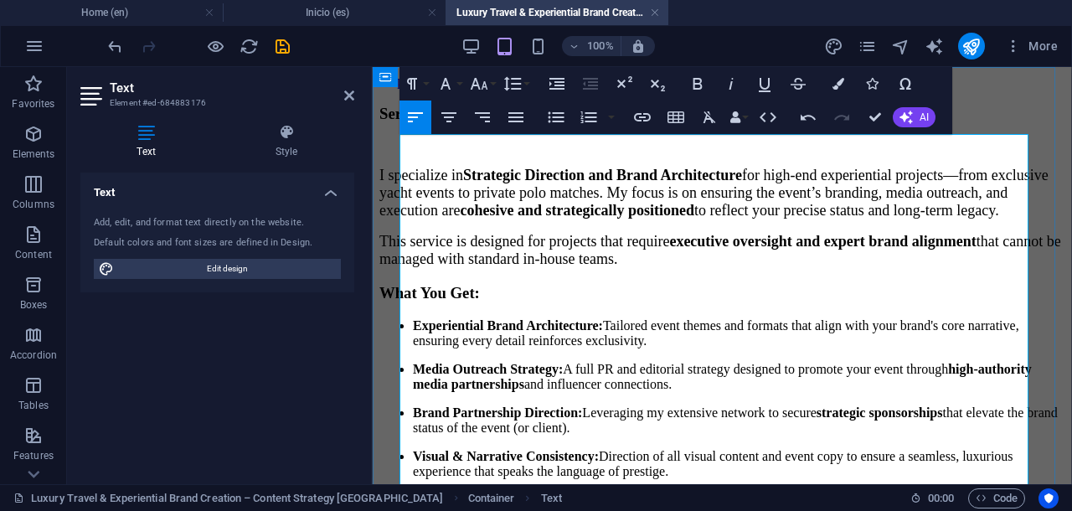
click at [673, 219] on p "I specialize in Strategic Direction and Brand Architecture for high-end experie…" at bounding box center [721, 193] width 685 height 53
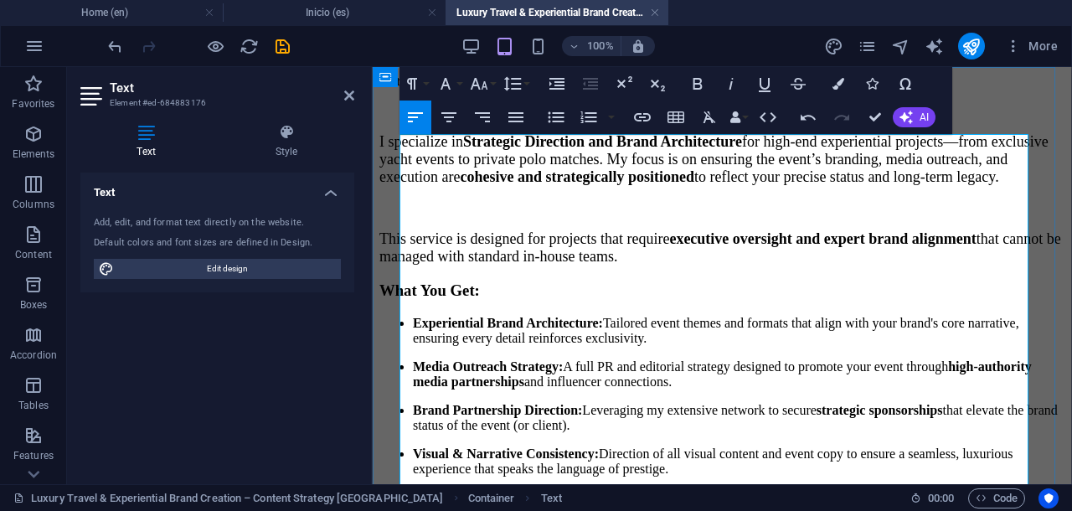
scroll to position [105, 0]
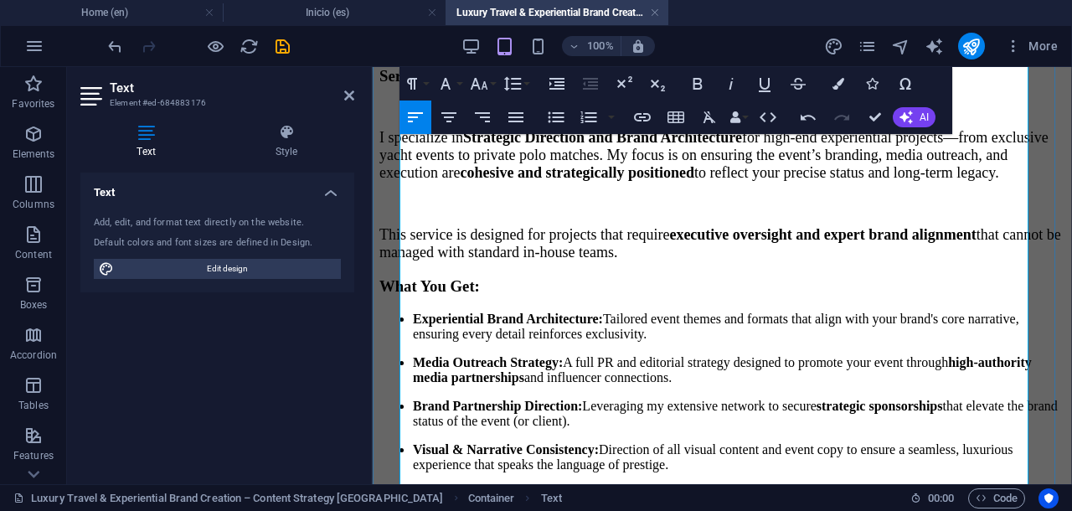
click at [838, 261] on p "This service is designed for projects that require executive oversight and expe…" at bounding box center [721, 243] width 685 height 35
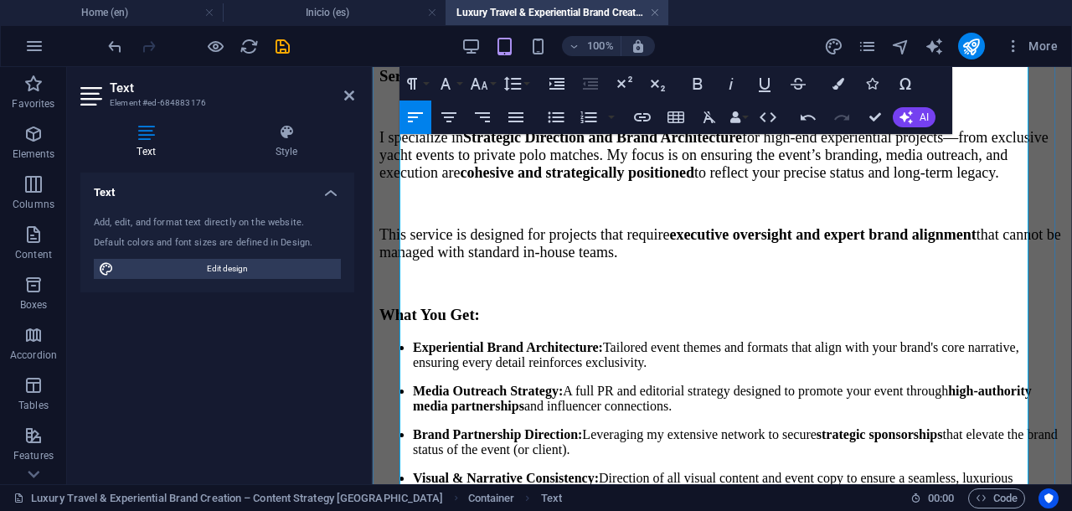
click at [658, 324] on h3 "What You Get:" at bounding box center [721, 315] width 685 height 18
click at [417, 111] on icon "button" at bounding box center [415, 117] width 20 height 20
click at [425, 374] on ul "Experiential Brand Architecture: Tailored event themes and formats that align w…" at bounding box center [721, 420] width 685 height 161
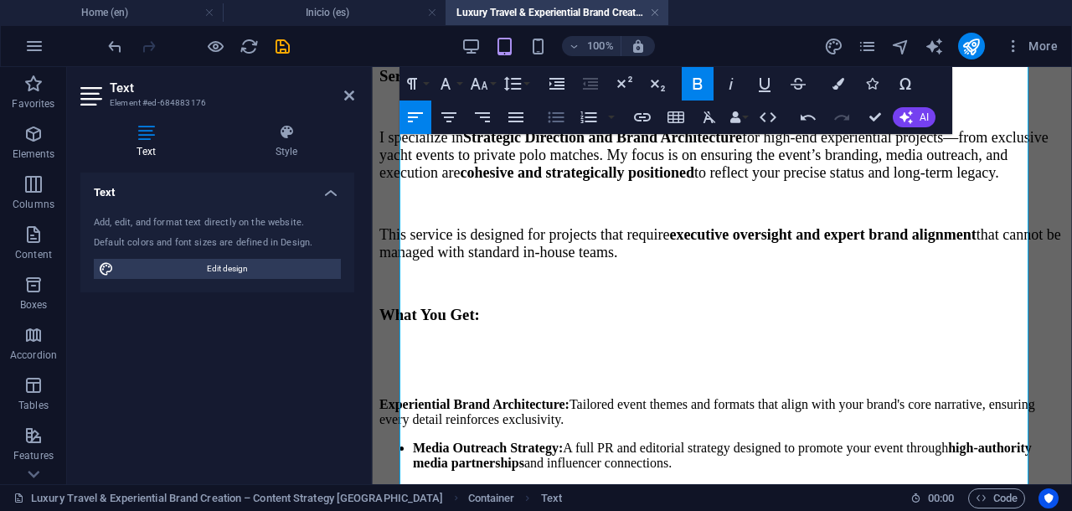
click at [556, 116] on icon "button" at bounding box center [556, 117] width 20 height 20
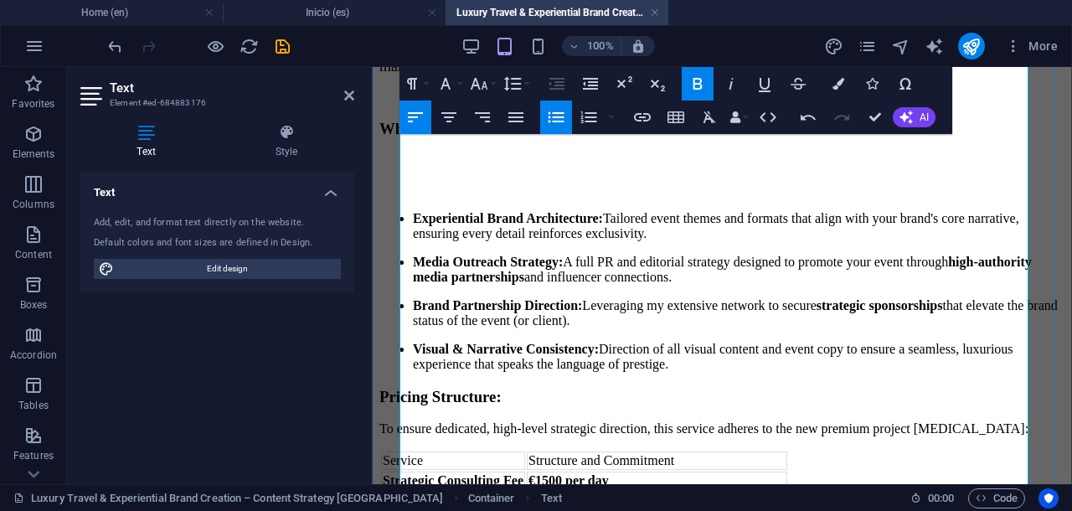
scroll to position [314, 0]
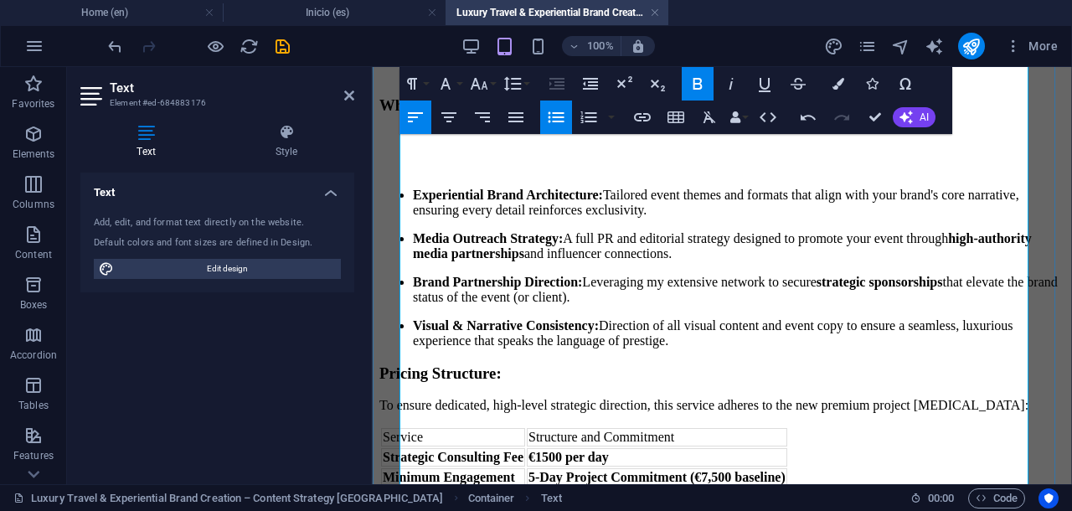
click at [429, 244] on strong "Media Outreach Strategy:" at bounding box center [488, 238] width 150 height 14
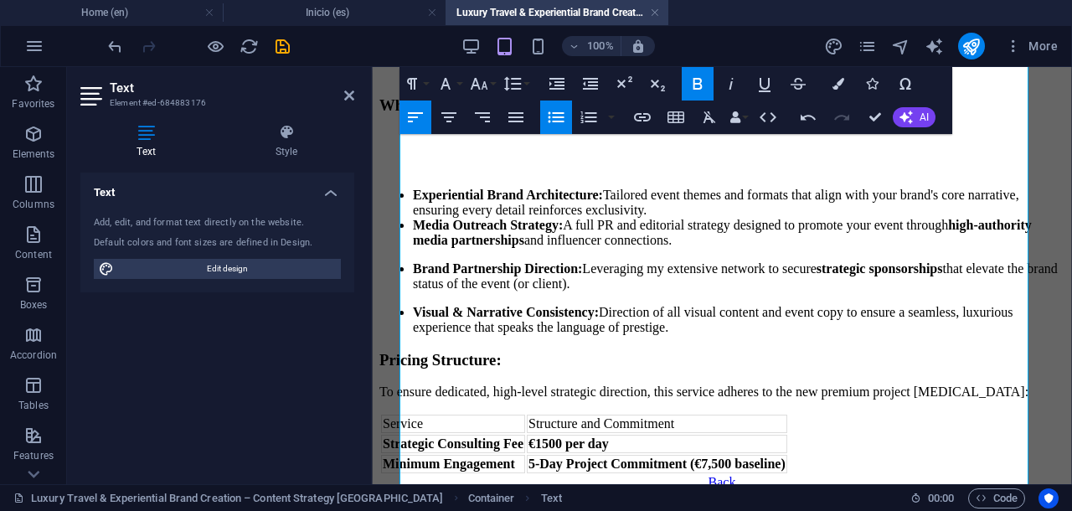
click at [556, 118] on icon "button" at bounding box center [556, 117] width 20 height 20
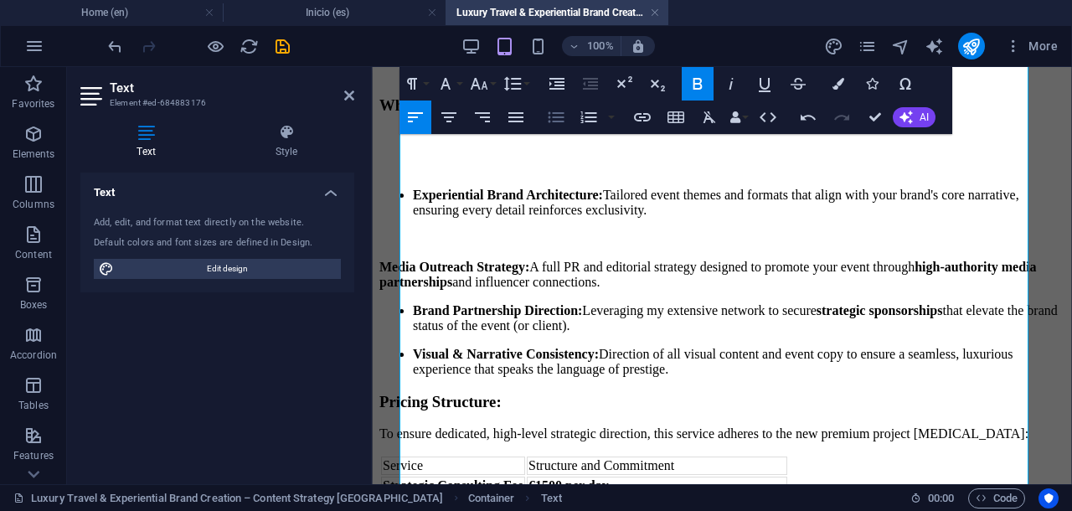
click at [556, 118] on icon "button" at bounding box center [556, 117] width 20 height 20
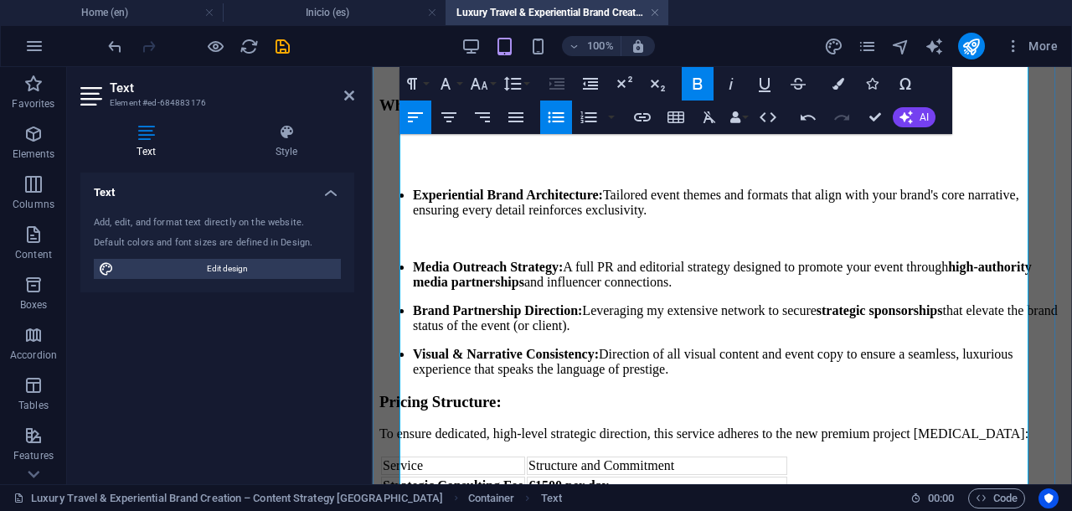
click at [429, 307] on strong "Brand Partnership Direction:" at bounding box center [497, 310] width 169 height 14
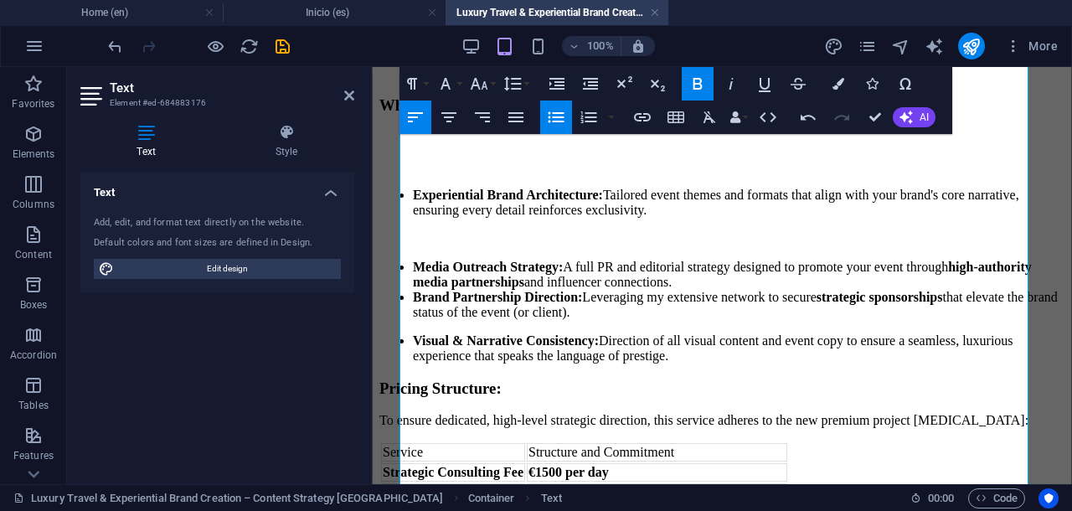
click at [554, 118] on icon "button" at bounding box center [556, 117] width 20 height 20
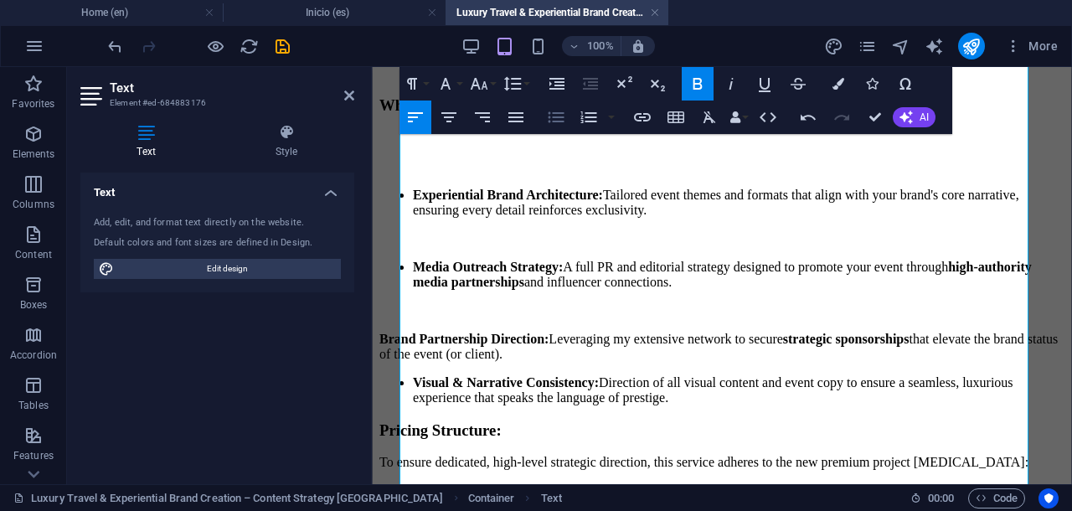
click at [554, 118] on icon "button" at bounding box center [556, 117] width 20 height 20
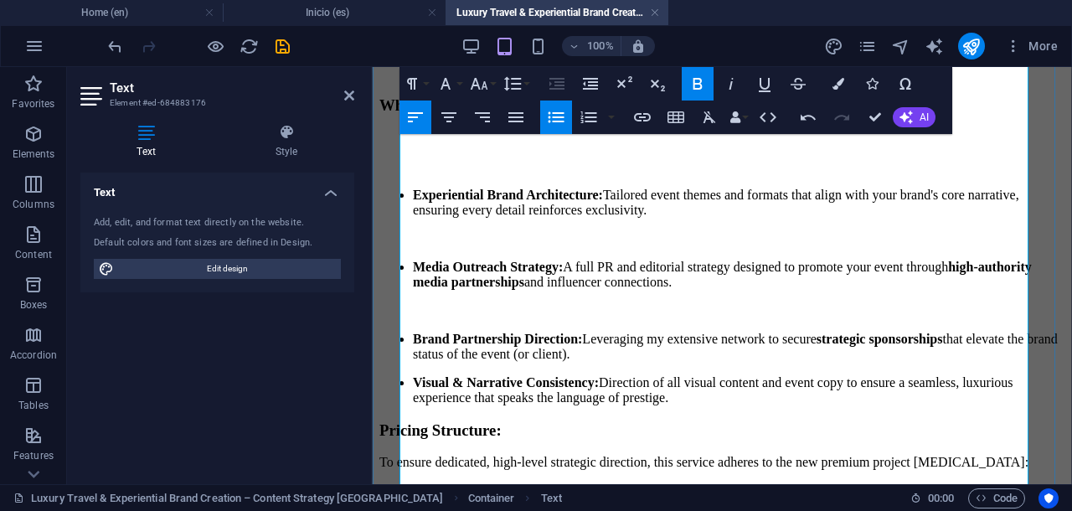
click at [429, 375] on strong "Visual & Narrative Consistency:" at bounding box center [506, 382] width 186 height 14
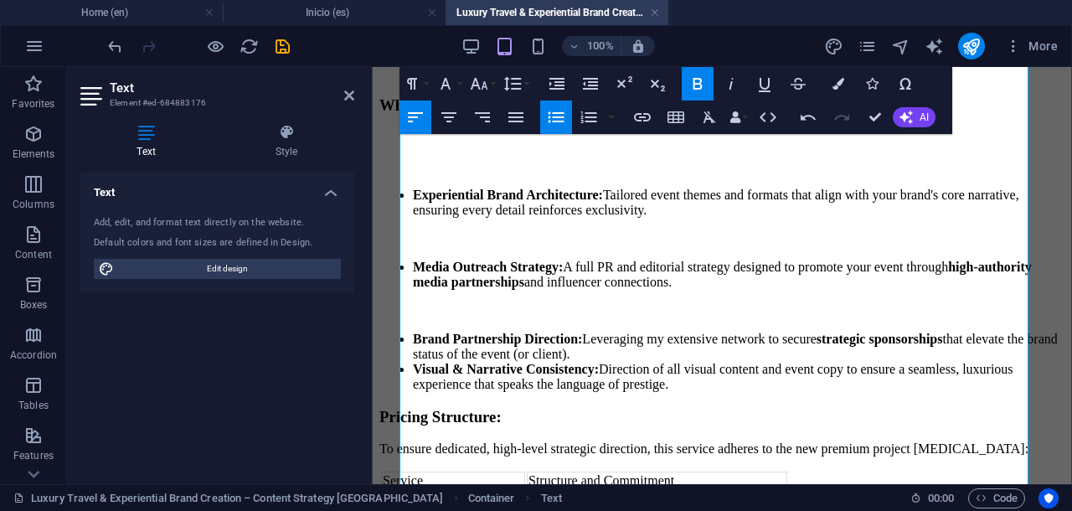
click at [564, 116] on icon "button" at bounding box center [556, 117] width 20 height 20
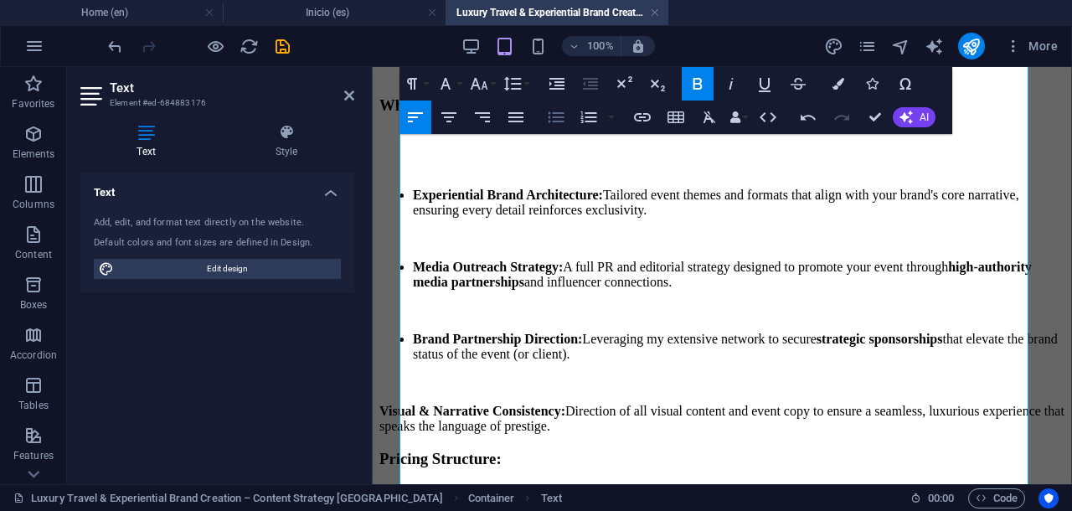
click at [558, 116] on icon "button" at bounding box center [556, 117] width 16 height 11
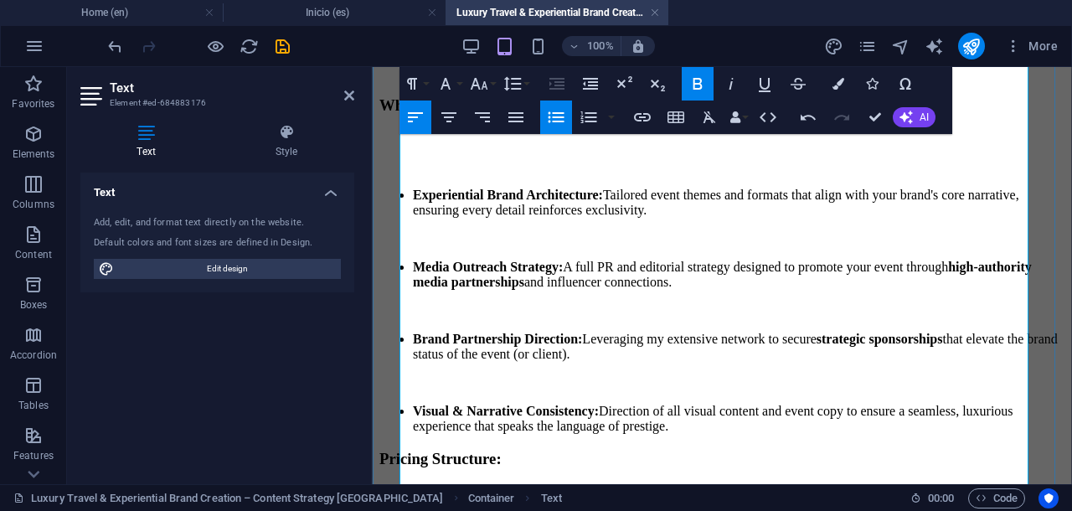
scroll to position [419, 0]
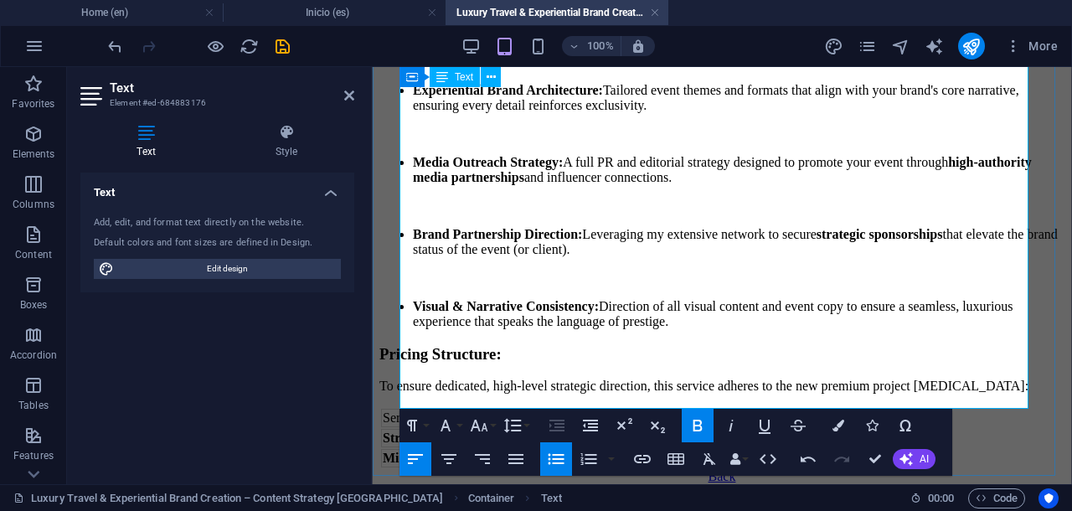
click at [770, 299] on li "Visual & Narrative Consistency: Direction of all visual content and event copy …" at bounding box center [738, 314] width 651 height 30
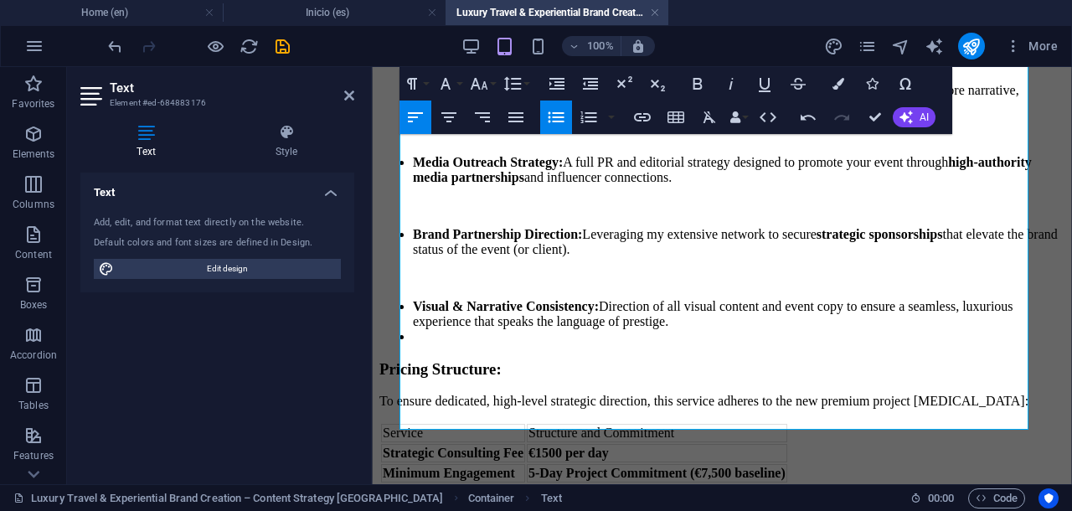
click at [554, 116] on icon "button" at bounding box center [556, 117] width 16 height 11
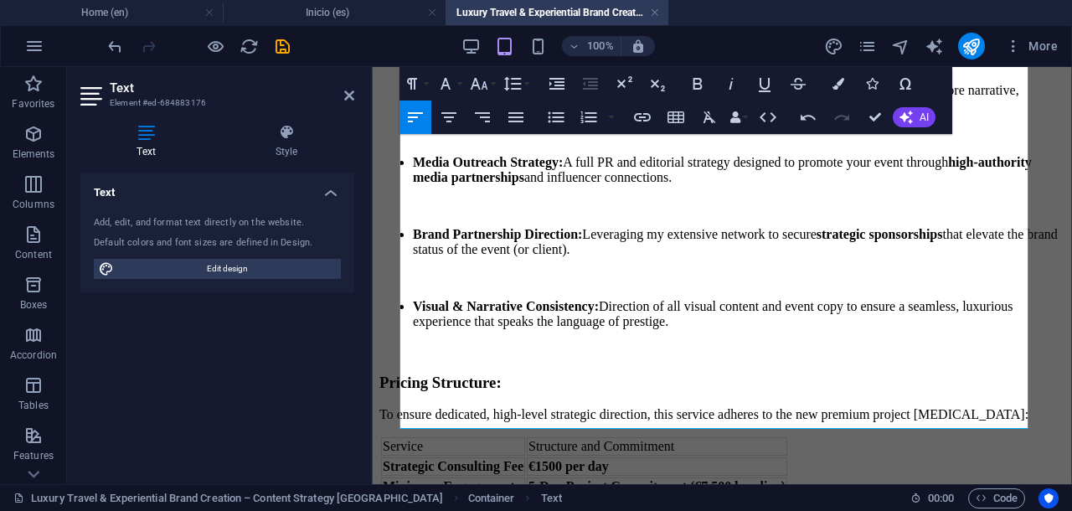
click at [650, 373] on h3 "Pricing Structure:" at bounding box center [721, 382] width 685 height 18
drag, startPoint x: 785, startPoint y: 335, endPoint x: 641, endPoint y: 322, distance: 144.6
click at [641, 373] on h3 "Pricing Structure:" at bounding box center [721, 382] width 685 height 18
click at [412, 115] on icon "button" at bounding box center [415, 117] width 20 height 20
click at [533, 373] on h3 "Pricing Structure:" at bounding box center [721, 382] width 685 height 18
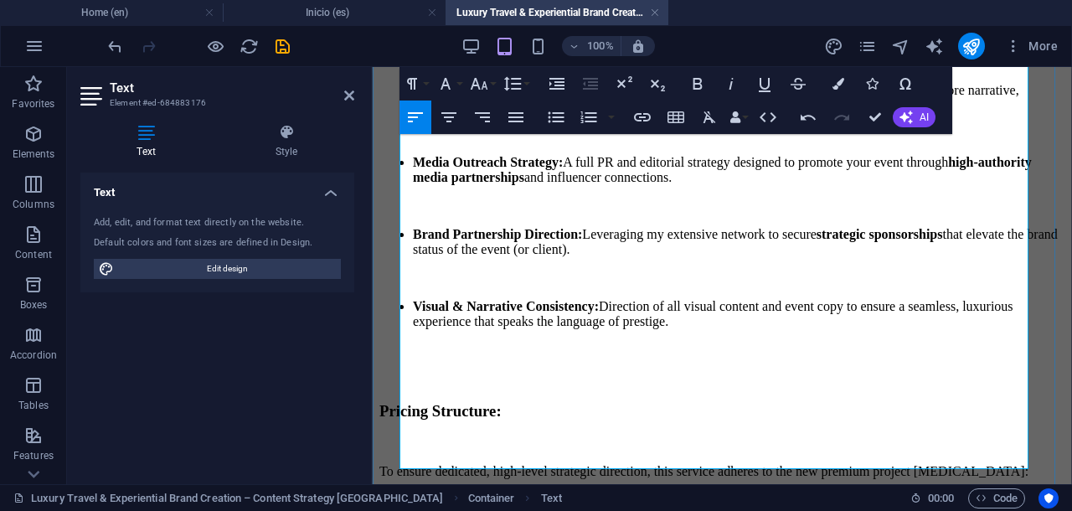
scroll to position [501, 0]
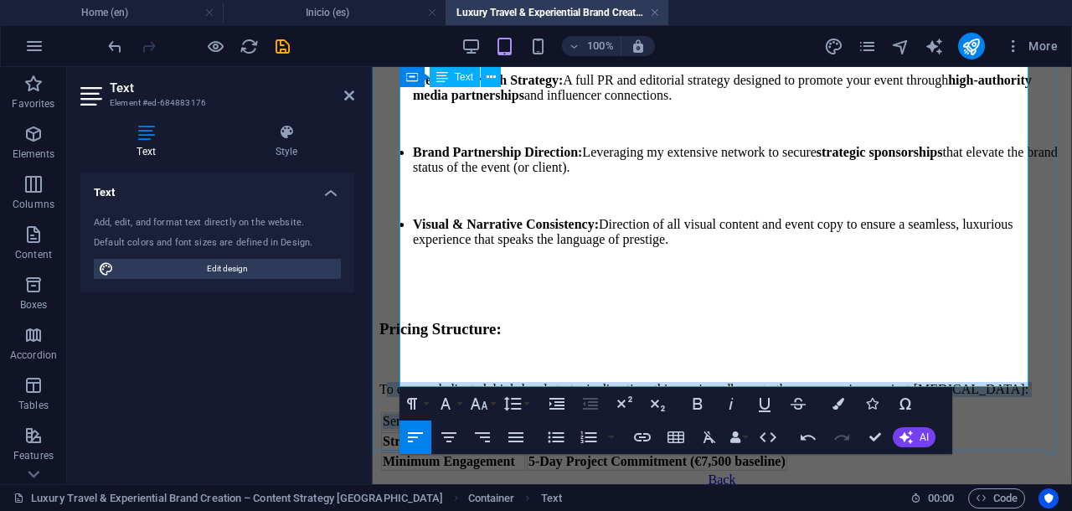
drag, startPoint x: 403, startPoint y: 309, endPoint x: 558, endPoint y: 326, distance: 156.6
click at [558, 326] on div "Service Overview: I specialize in Strategic Direction and Brand Architecture fo…" at bounding box center [721, 72] width 685 height 802
drag, startPoint x: 401, startPoint y: 302, endPoint x: 821, endPoint y: 375, distance: 426.6
click at [821, 375] on div "Service Overview: I specialize in Strategic Direction and Brand Architecture fo…" at bounding box center [721, 72] width 685 height 802
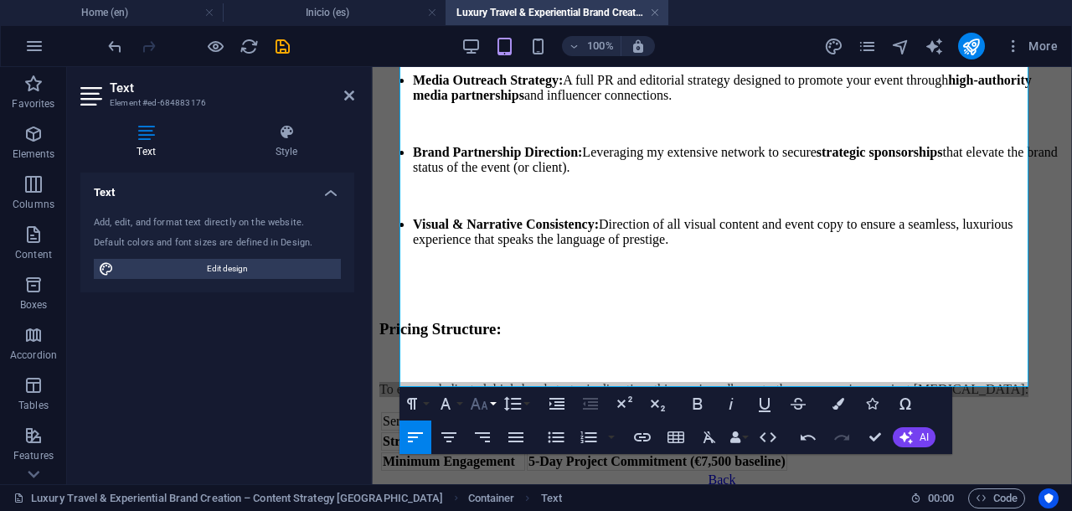
click at [475, 412] on icon "button" at bounding box center [479, 404] width 20 height 20
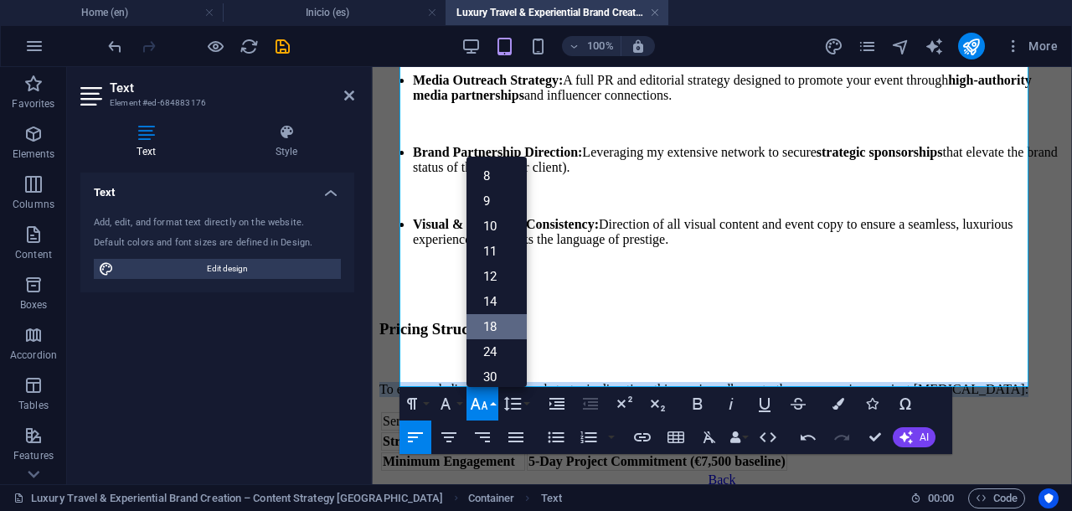
click at [493, 328] on link "18" at bounding box center [496, 326] width 60 height 25
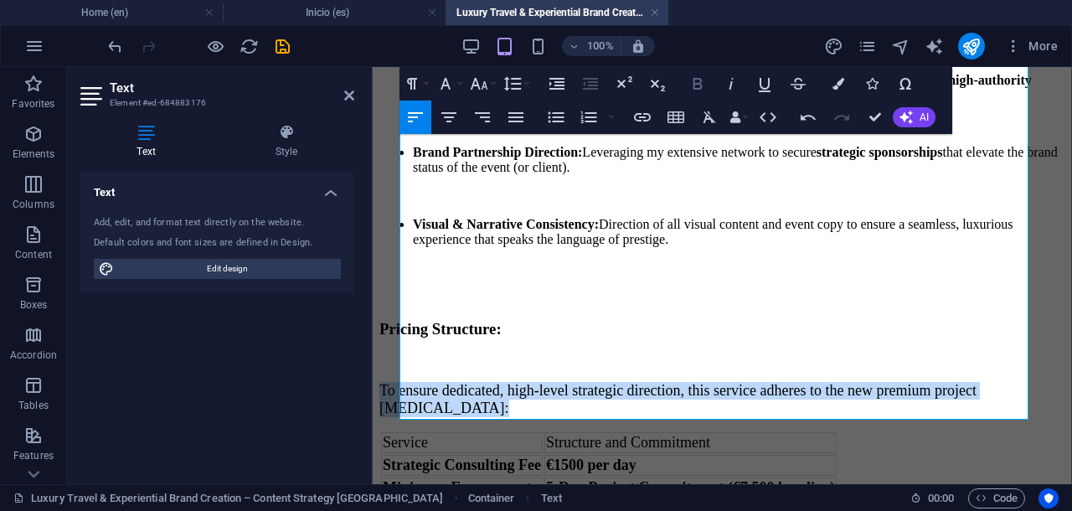
click at [697, 81] on icon "button" at bounding box center [697, 84] width 20 height 20
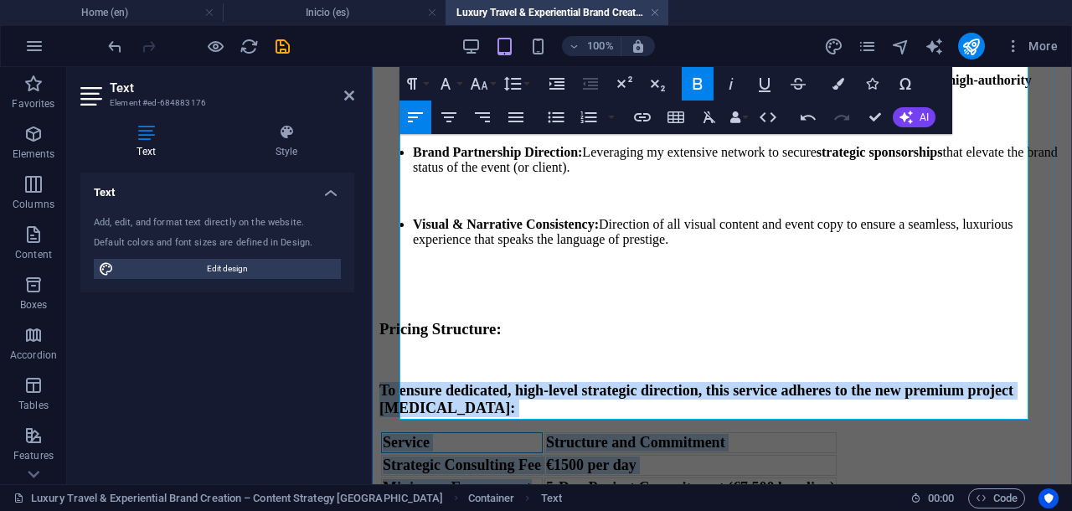
click at [543, 432] on td "Service" at bounding box center [462, 442] width 162 height 21
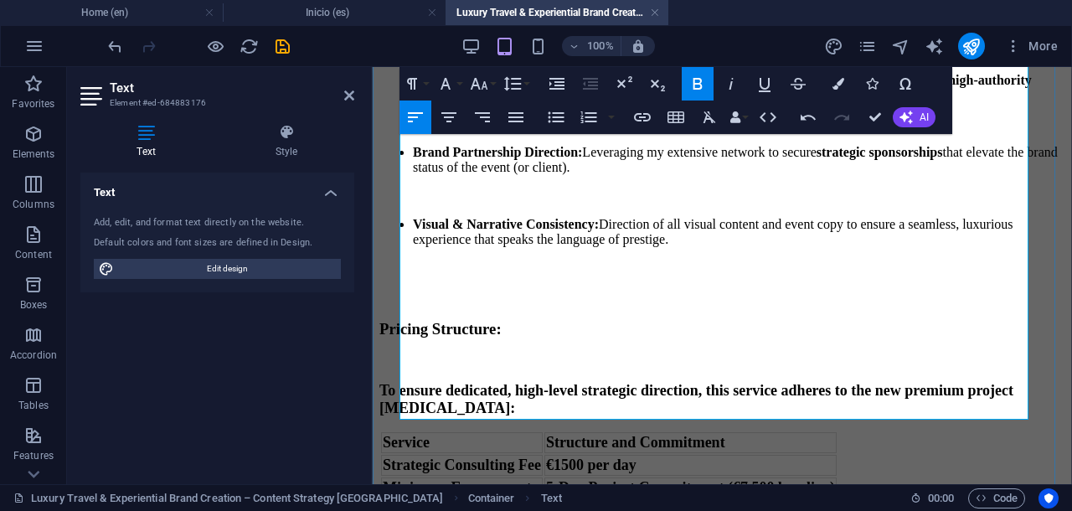
click at [568, 456] on strong "€1500 per day" at bounding box center [591, 464] width 90 height 17
click at [566, 479] on strong "5-Day Project Commitment (€7,500 baseline)" at bounding box center [690, 487] width 289 height 17
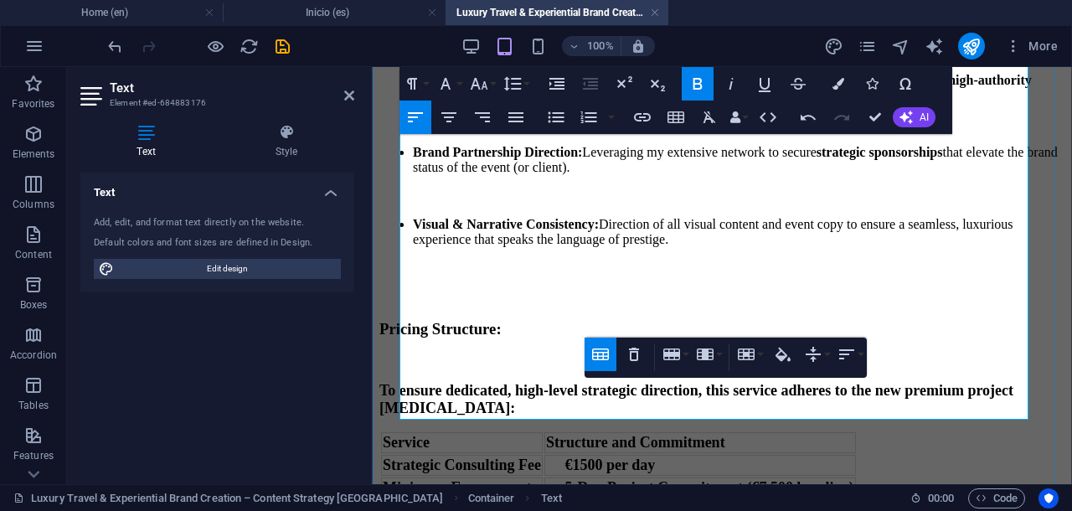
click at [512, 382] on p "To ensure dedicated, high-level strategic direction, this service adheres to th…" at bounding box center [721, 399] width 685 height 35
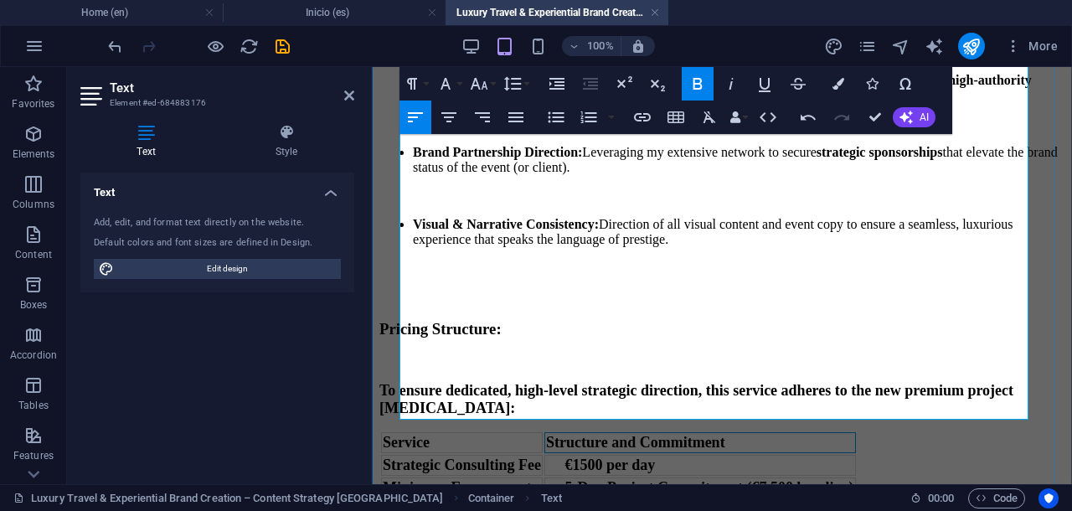
click at [759, 432] on td "Structure and Commitment" at bounding box center [699, 442] width 311 height 21
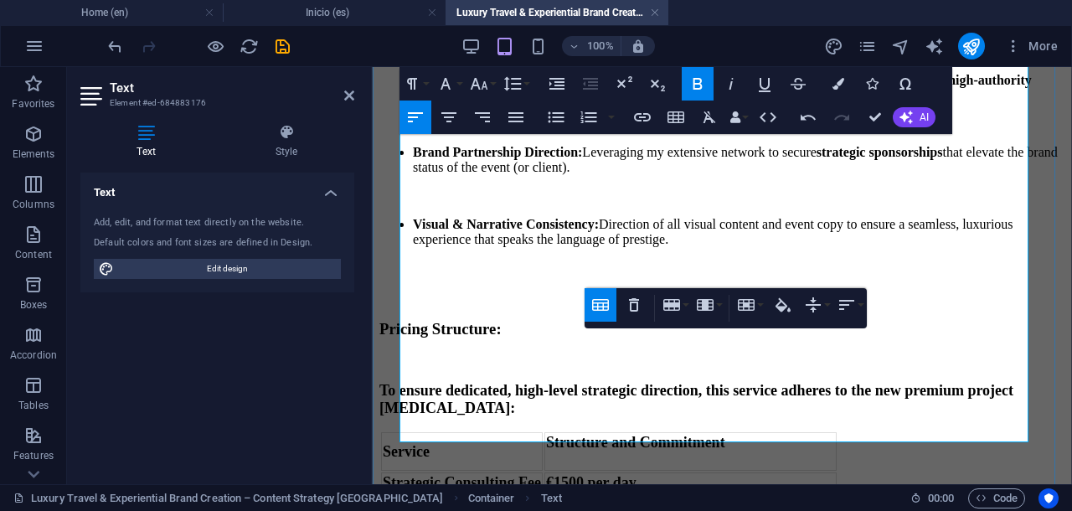
click at [933, 430] on div "Service Structure and Commitment ​ Strategic Consulting Fee €1500 per day Minim…" at bounding box center [721, 473] width 685 height 87
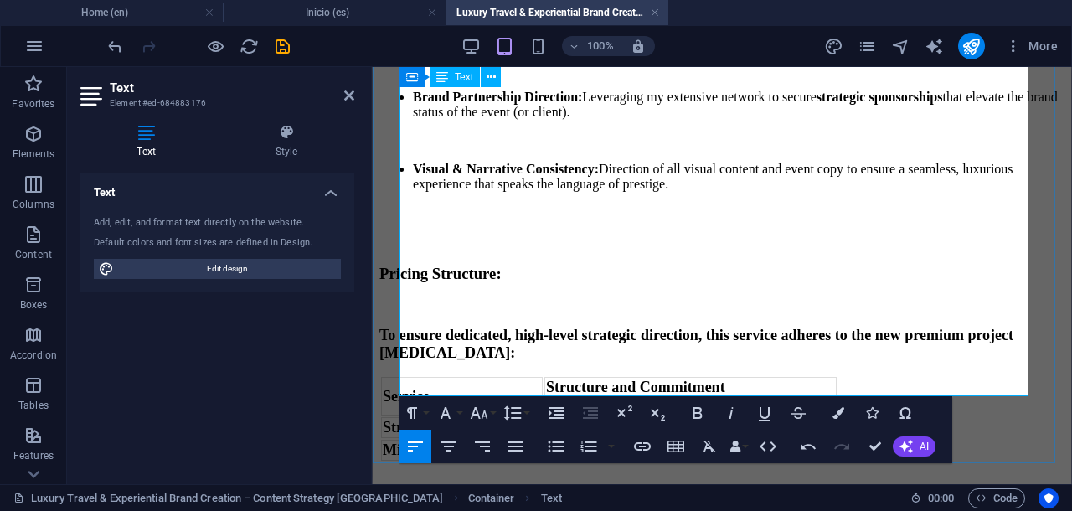
scroll to position [576, 0]
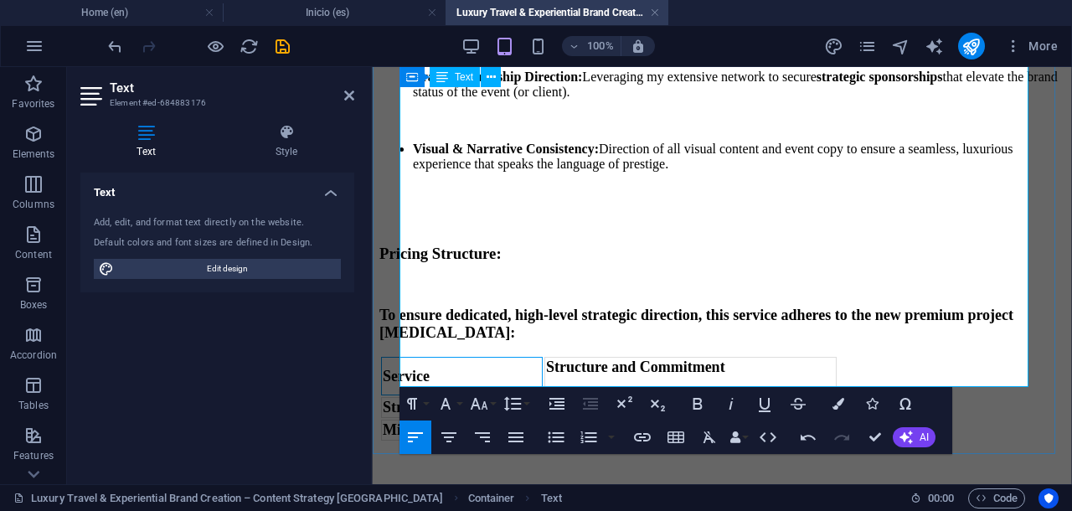
click at [401, 368] on strong "Service" at bounding box center [406, 376] width 47 height 17
click at [406, 357] on td "Service" at bounding box center [462, 376] width 162 height 39
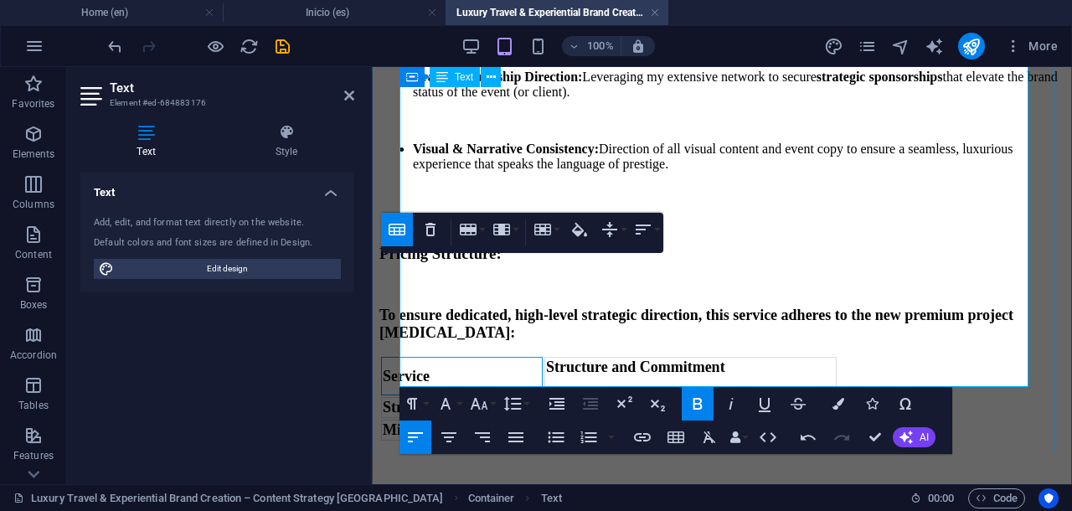
click at [496, 357] on td "Service" at bounding box center [462, 376] width 162 height 39
click at [769, 357] on td "Structure and Commitment ​" at bounding box center [690, 376] width 292 height 39
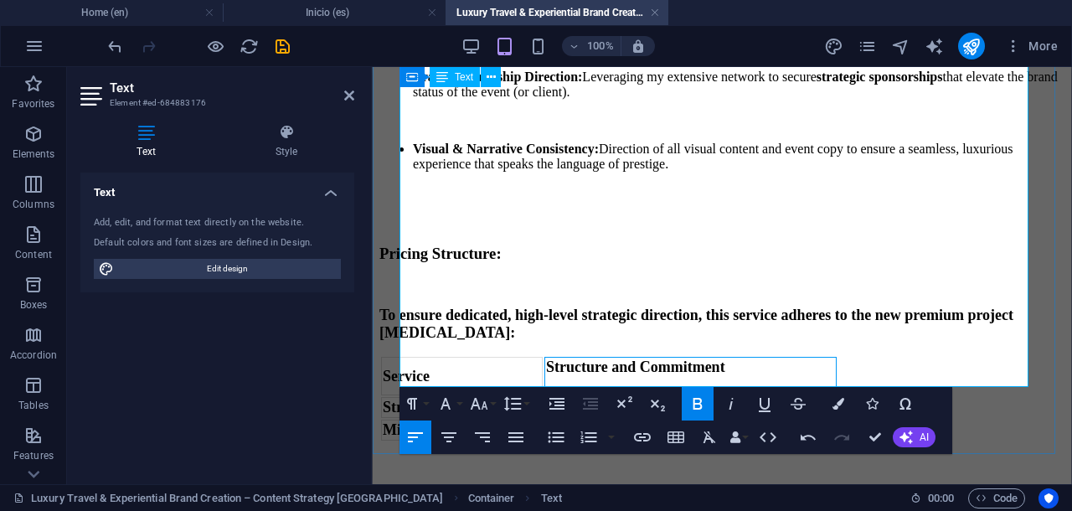
click at [677, 357] on td "Structure and Commitment ​" at bounding box center [690, 376] width 292 height 39
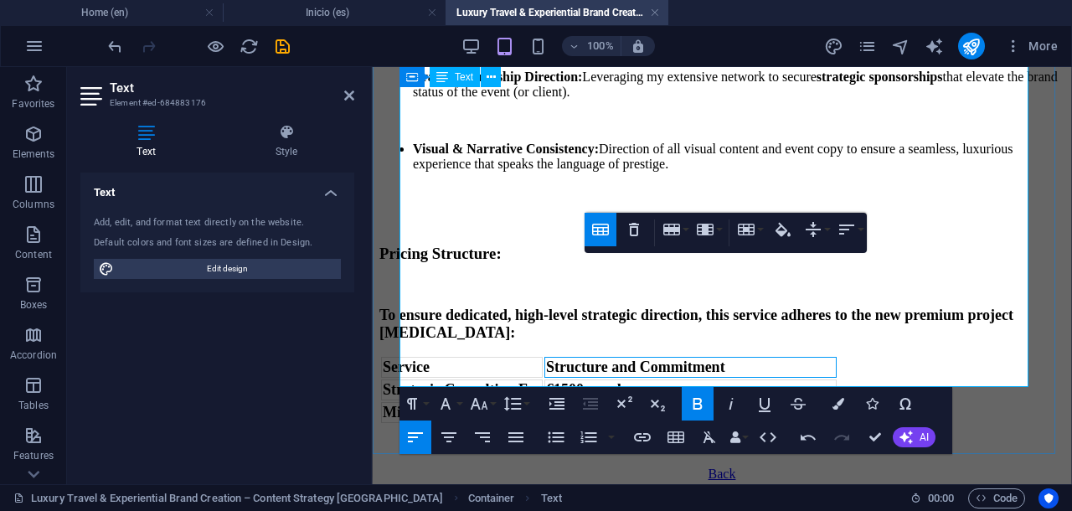
scroll to position [553, 0]
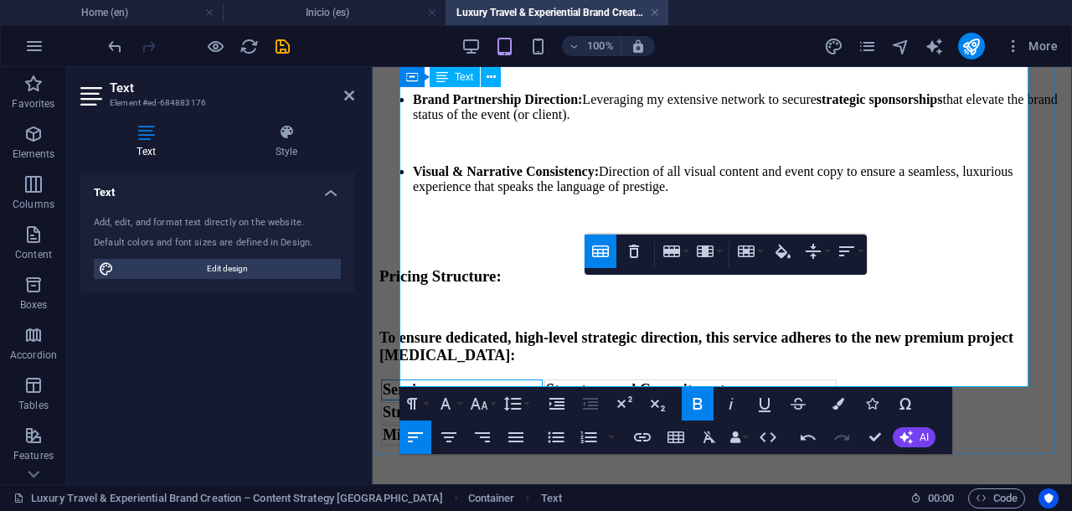
click at [504, 379] on td "Service" at bounding box center [462, 389] width 162 height 21
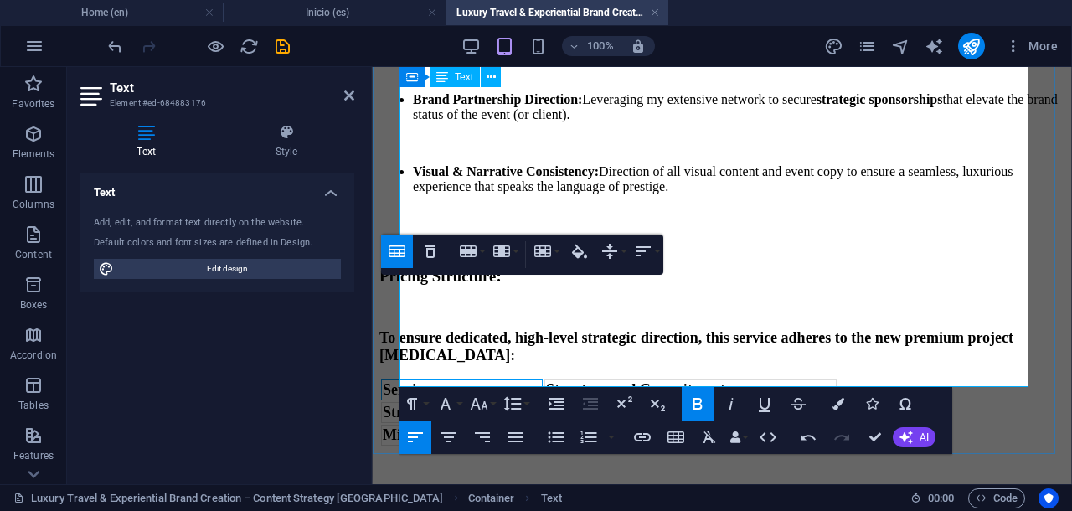
scroll to position [576, 0]
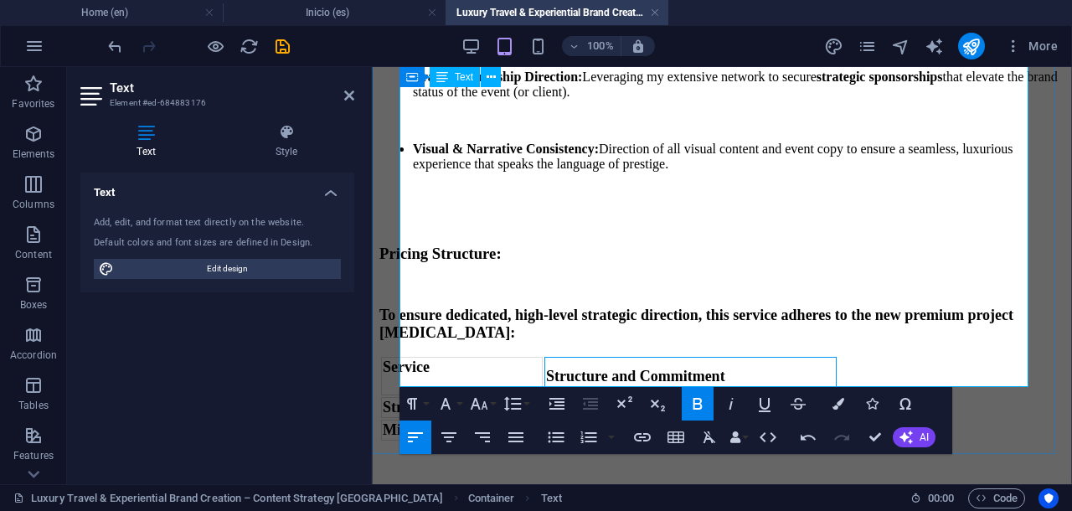
click at [750, 357] on td "Structure and Commitment" at bounding box center [690, 376] width 292 height 39
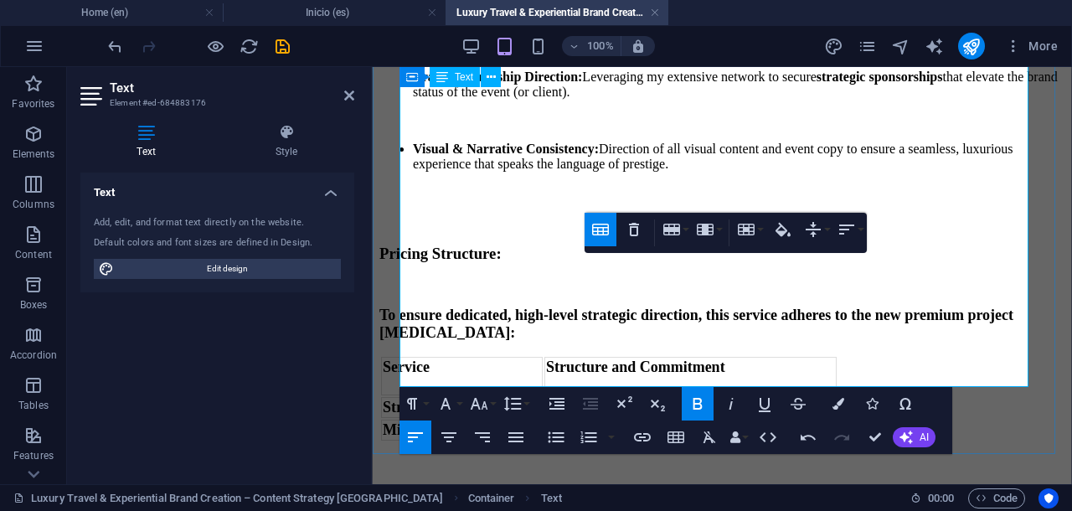
click at [987, 355] on div "Service ​ Structure and Commitment ​ Strategic Consulting Fee €1500 per day Min…" at bounding box center [721, 398] width 685 height 87
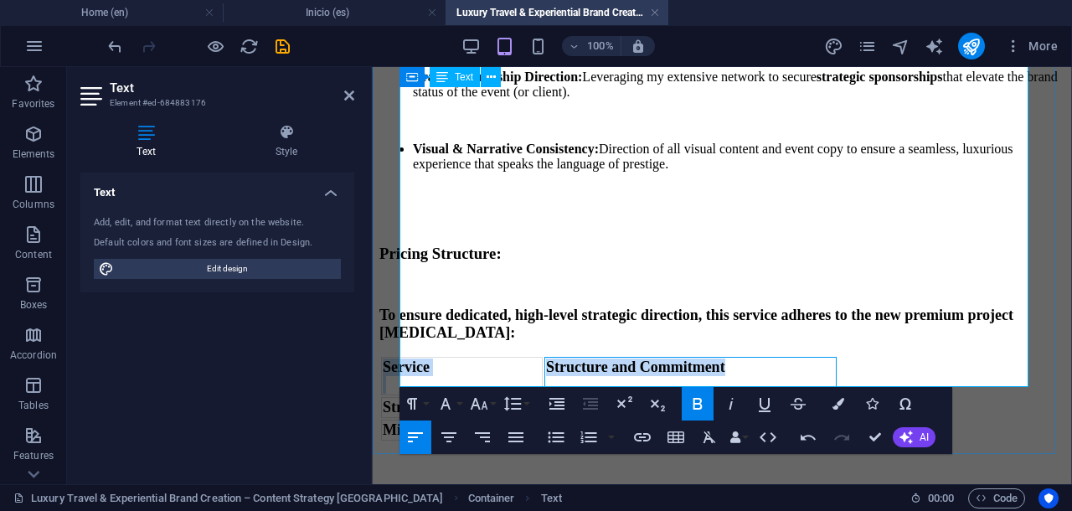
drag, startPoint x: 759, startPoint y: 279, endPoint x: 402, endPoint y: 285, distance: 357.6
click at [402, 357] on tr "Service ​ Structure and Commitment ​" at bounding box center [608, 376] width 455 height 39
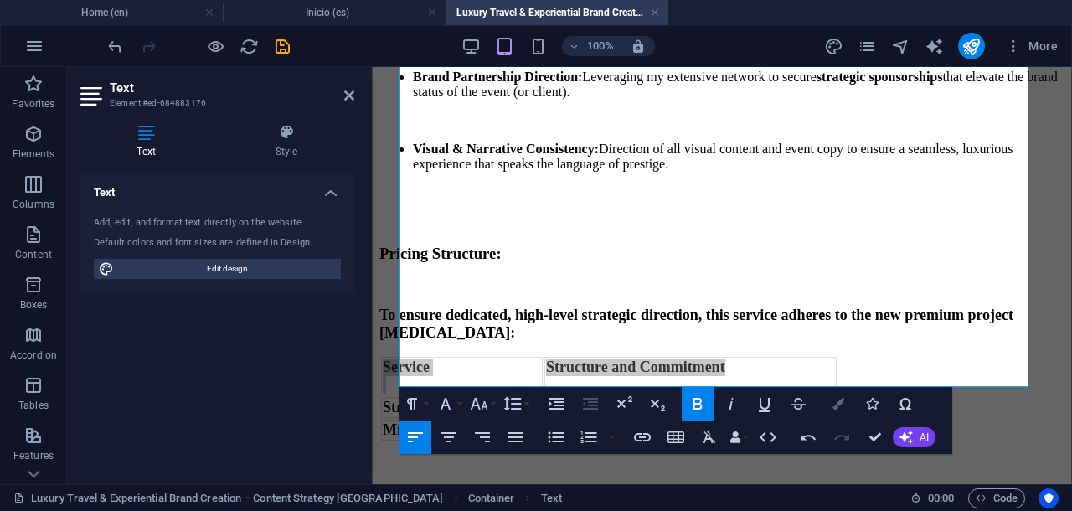
click at [842, 408] on icon "button" at bounding box center [838, 404] width 12 height 12
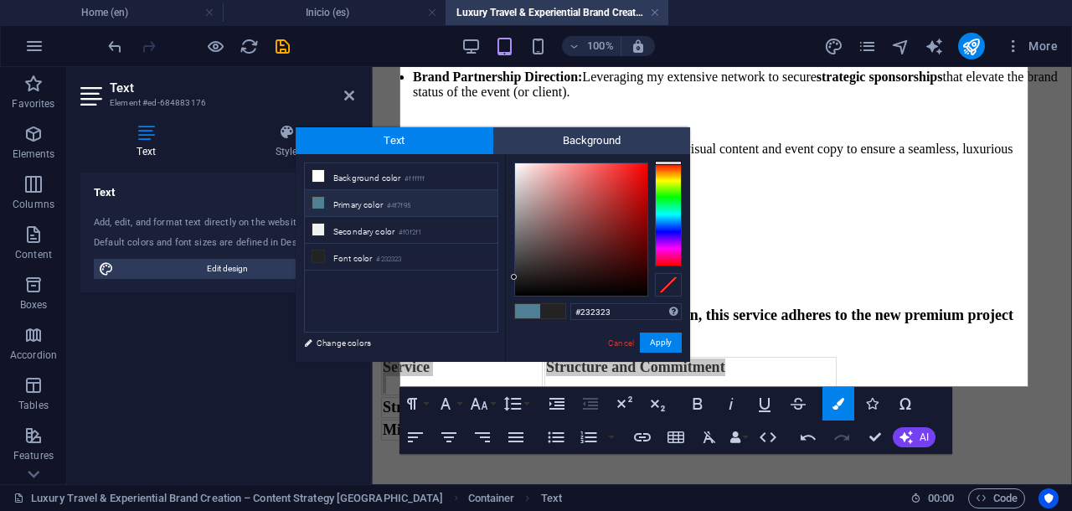
click at [317, 205] on icon at bounding box center [318, 203] width 12 height 12
type input "#4f7f95"
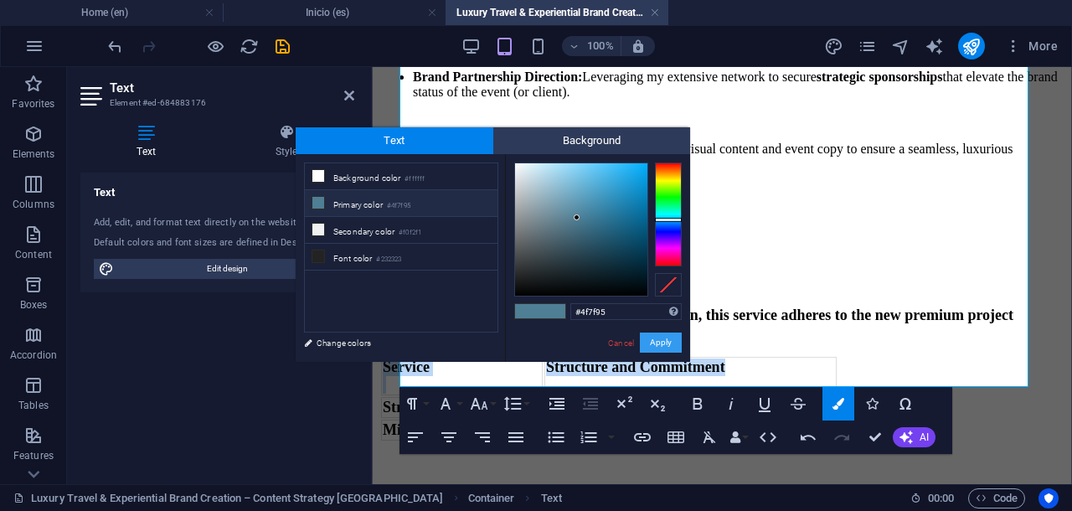
click at [651, 345] on button "Apply" at bounding box center [661, 342] width 42 height 20
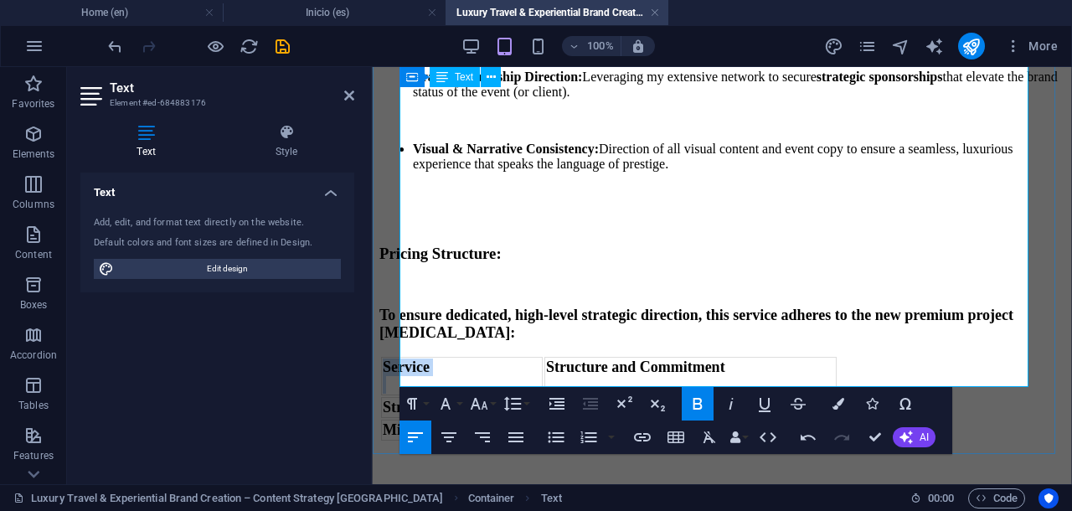
click at [816, 357] on td "Structure and Commitment ​" at bounding box center [690, 376] width 292 height 39
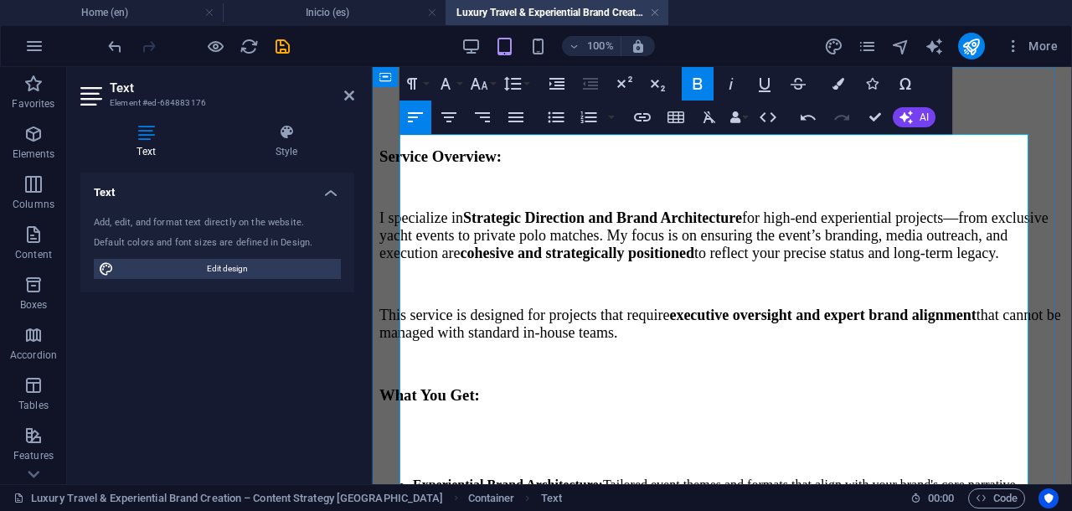
scroll to position [0, 0]
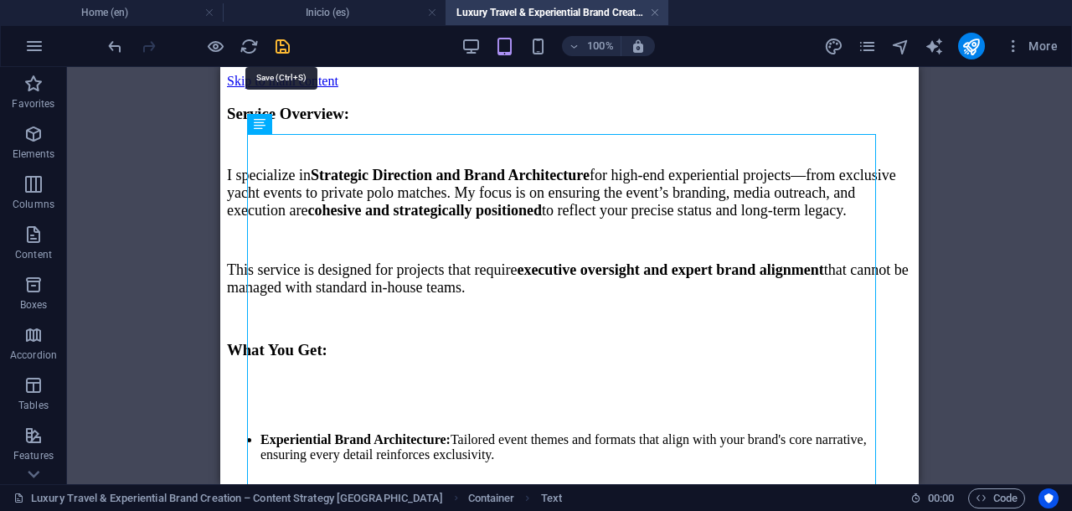
click at [281, 39] on icon "save" at bounding box center [282, 46] width 19 height 19
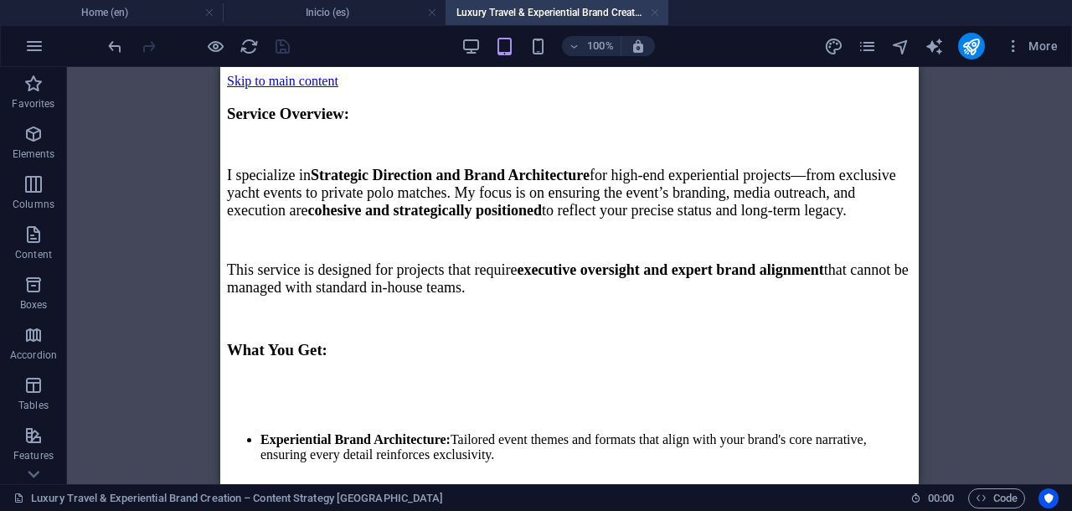
click at [655, 13] on link at bounding box center [655, 13] width 10 height 16
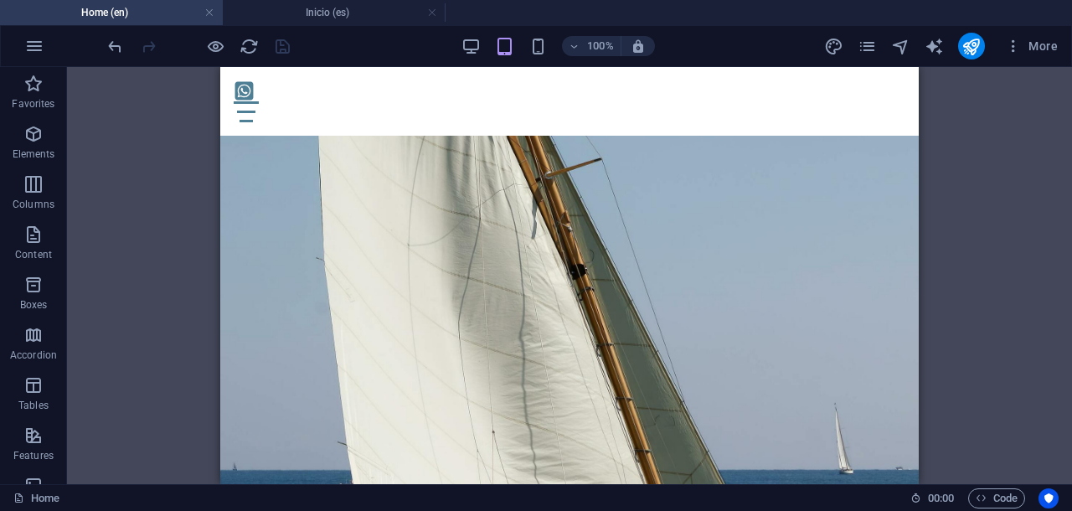
scroll to position [15772, 0]
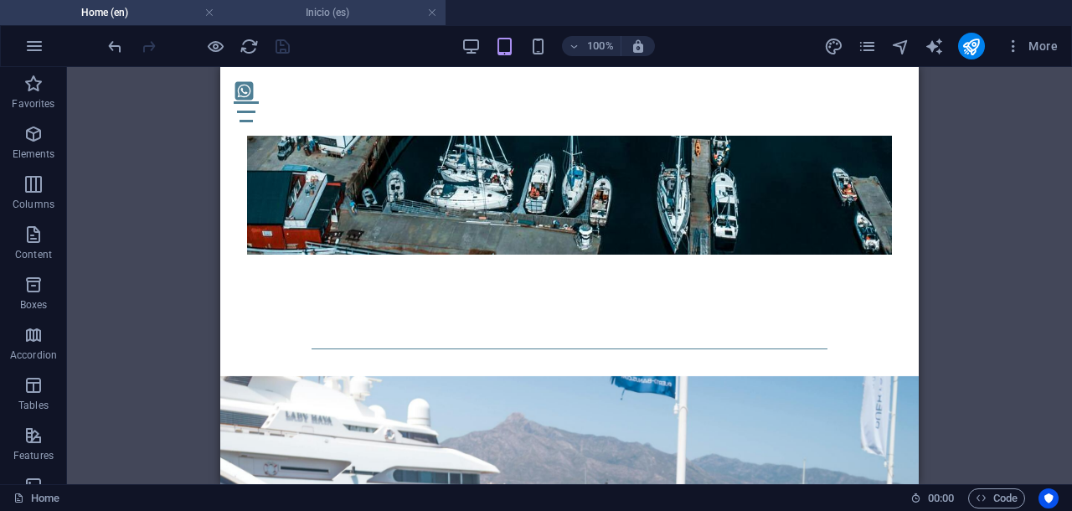
click at [323, 20] on h4 "Inicio (es)" at bounding box center [334, 12] width 223 height 18
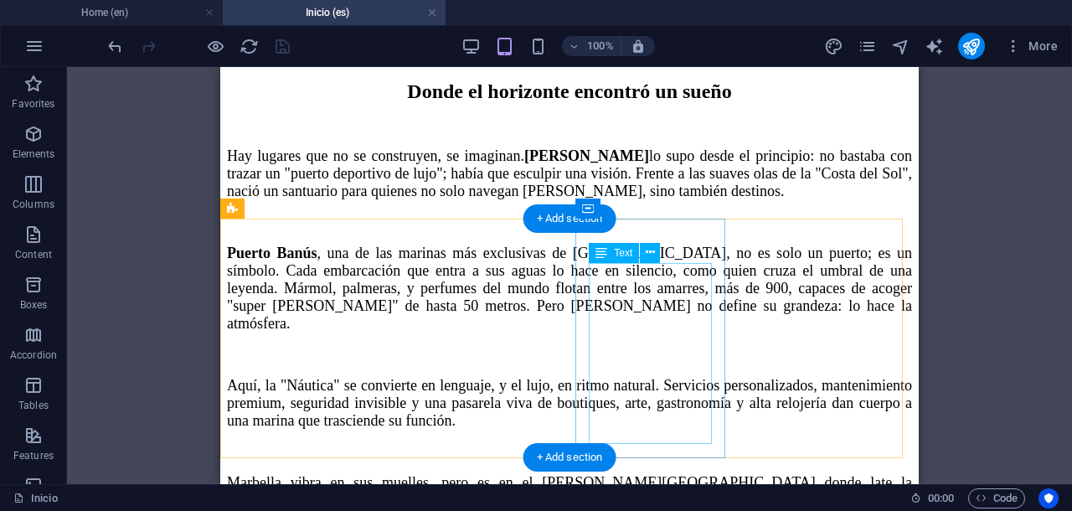
scroll to position [18119, 0]
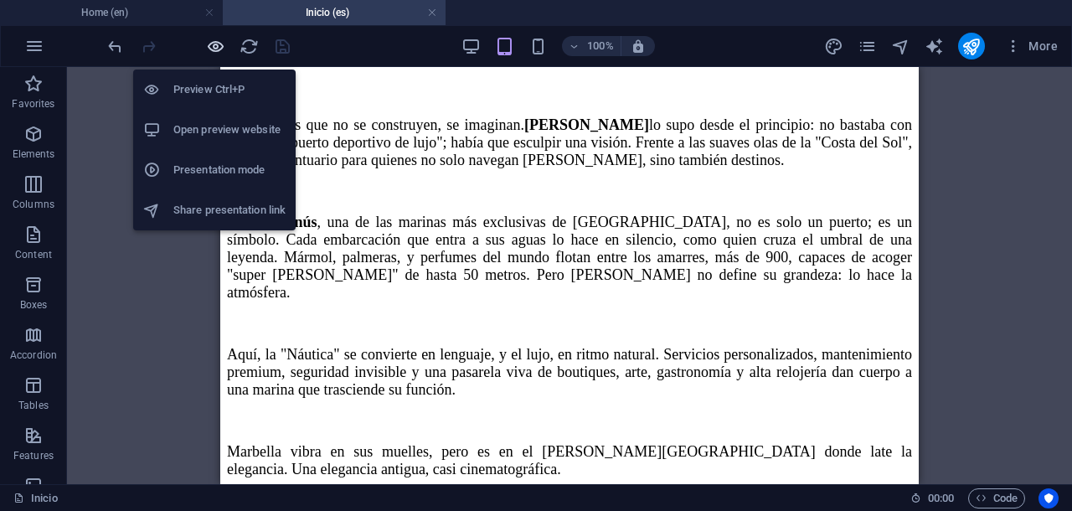
click at [209, 46] on icon "button" at bounding box center [215, 46] width 19 height 19
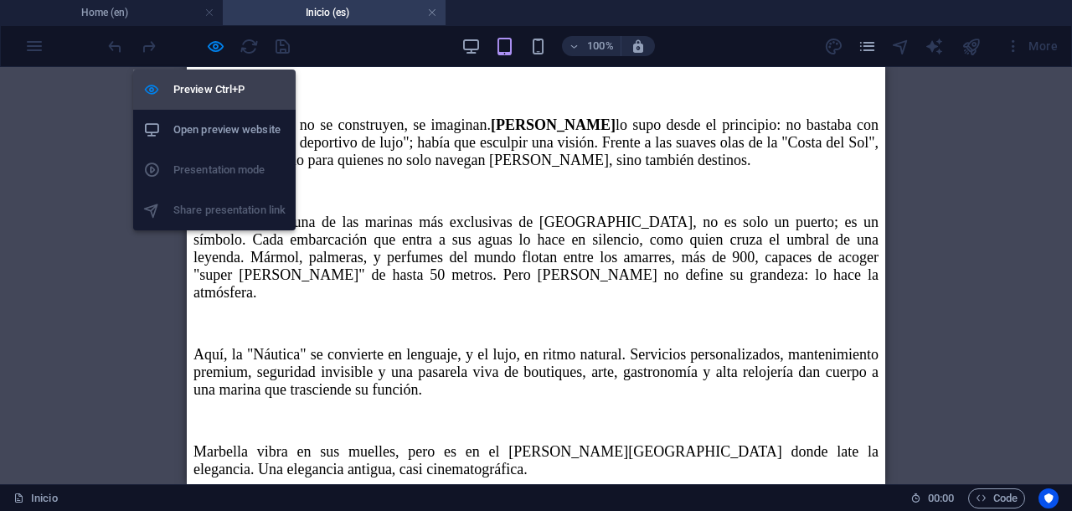
scroll to position [16211, 0]
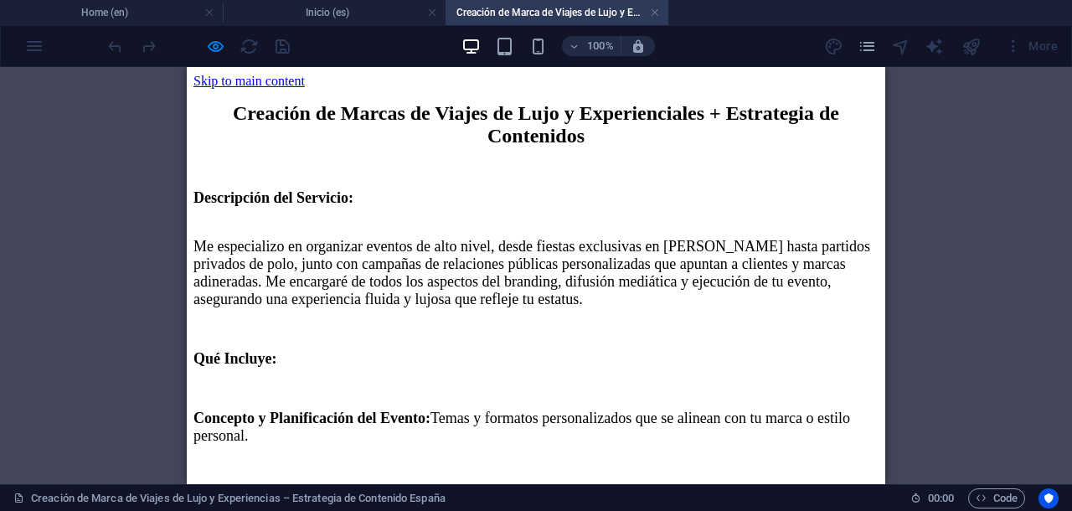
scroll to position [0, 0]
click at [708, 145] on div "Creación de Marcas de Viajes de Lujo y Experienciales + Estrategia de Contenido…" at bounding box center [535, 497] width 685 height 790
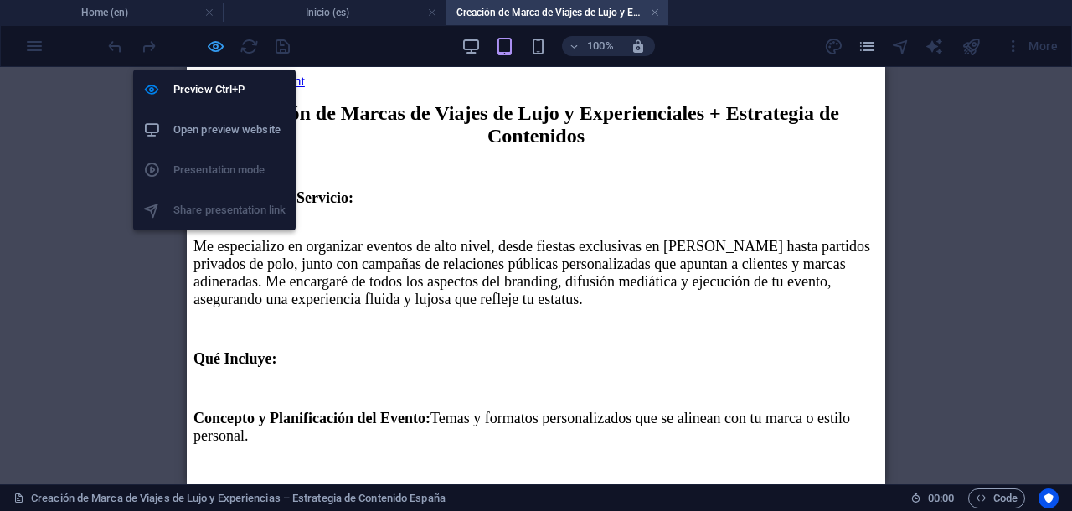
click at [214, 43] on icon "button" at bounding box center [215, 46] width 19 height 19
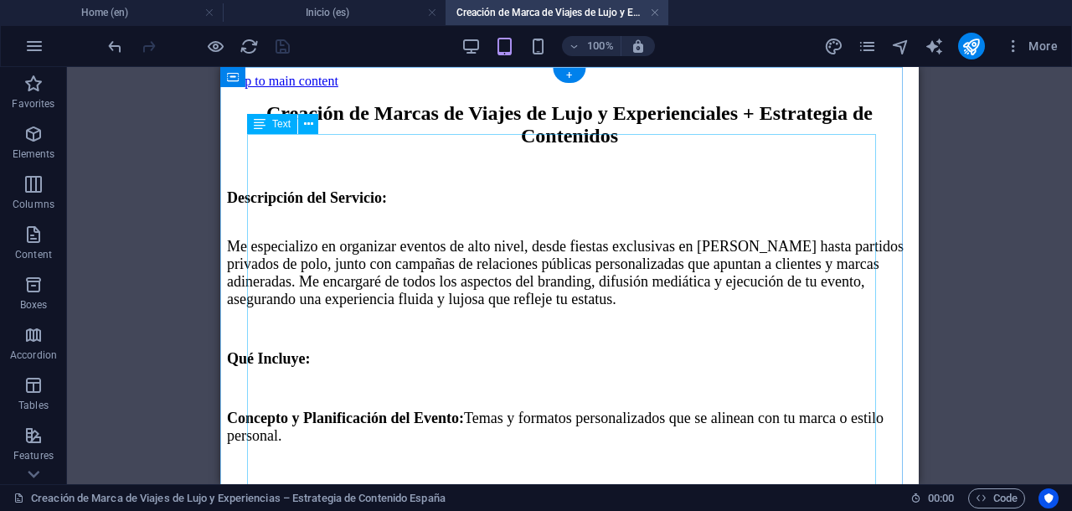
click at [738, 152] on div "Creación de Marcas de Viajes de Lujo y Experienciales + Estrategia de Contenido…" at bounding box center [569, 497] width 685 height 790
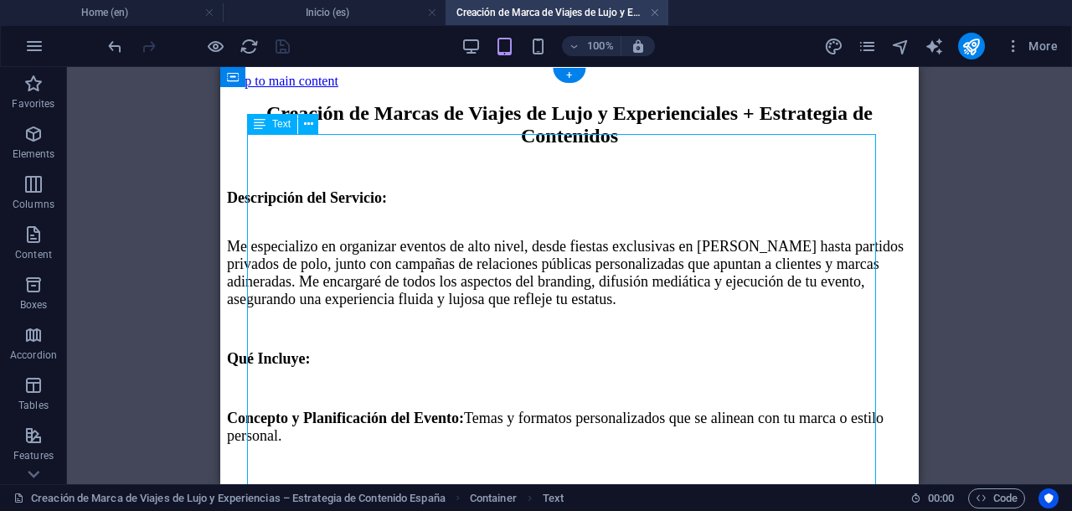
click at [738, 152] on div "Creación de Marcas de Viajes de Lujo y Experienciales + Estrategia de Contenido…" at bounding box center [569, 497] width 685 height 790
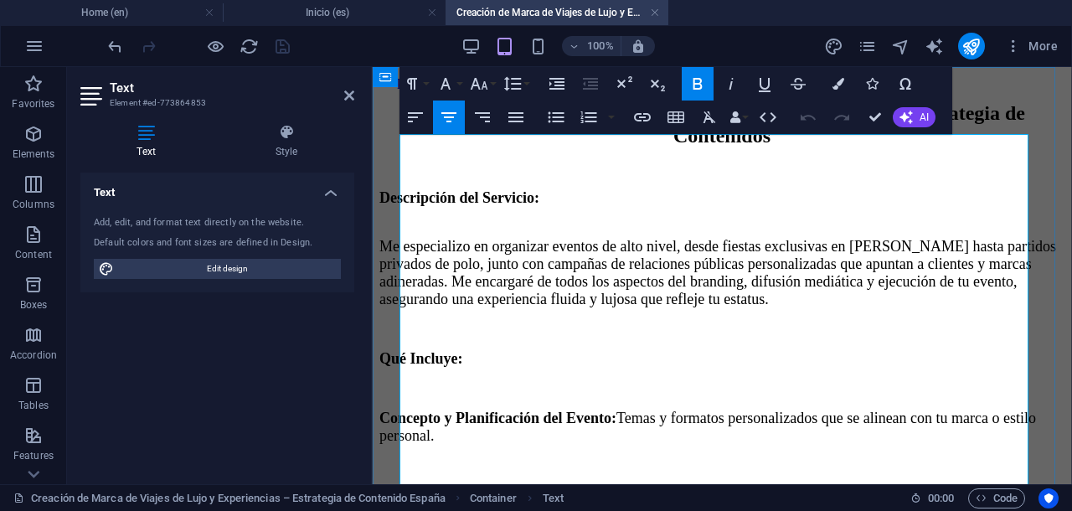
click at [892, 147] on span "Creación de Marcas de Viajes de Lujo y Experienciales + Estrategia de Contenidos" at bounding box center [722, 124] width 606 height 44
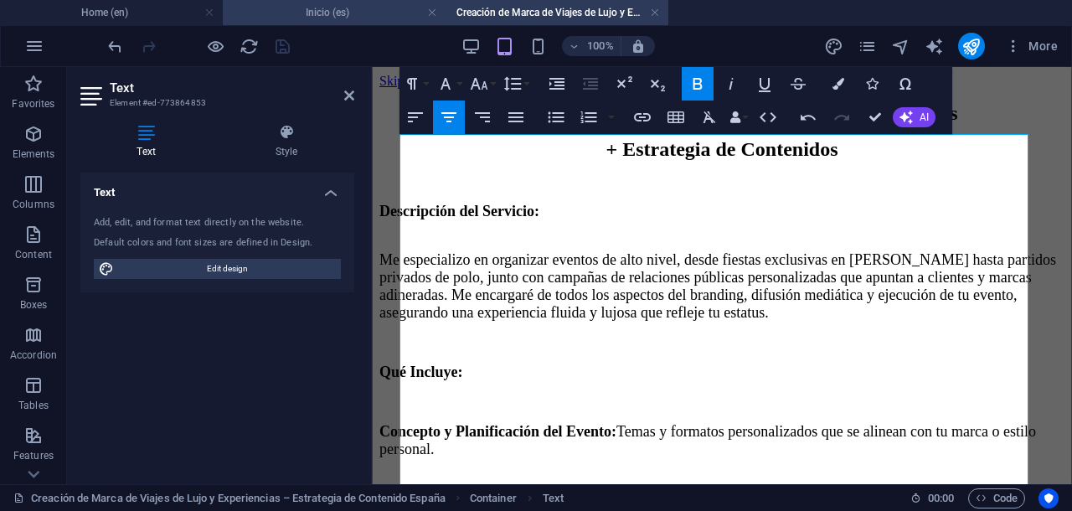
click at [339, 18] on h4 "Inicio (es)" at bounding box center [334, 12] width 223 height 18
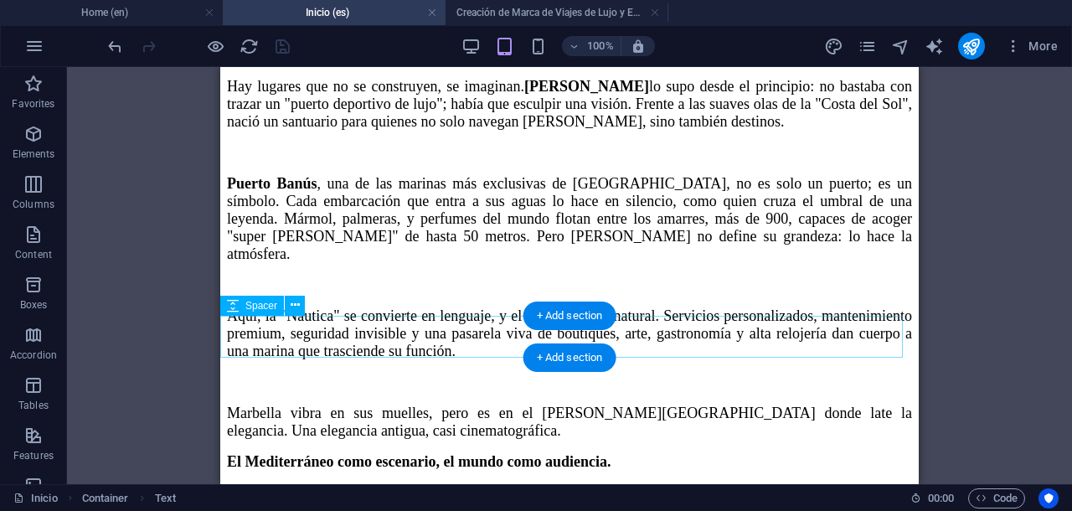
scroll to position [18053, 0]
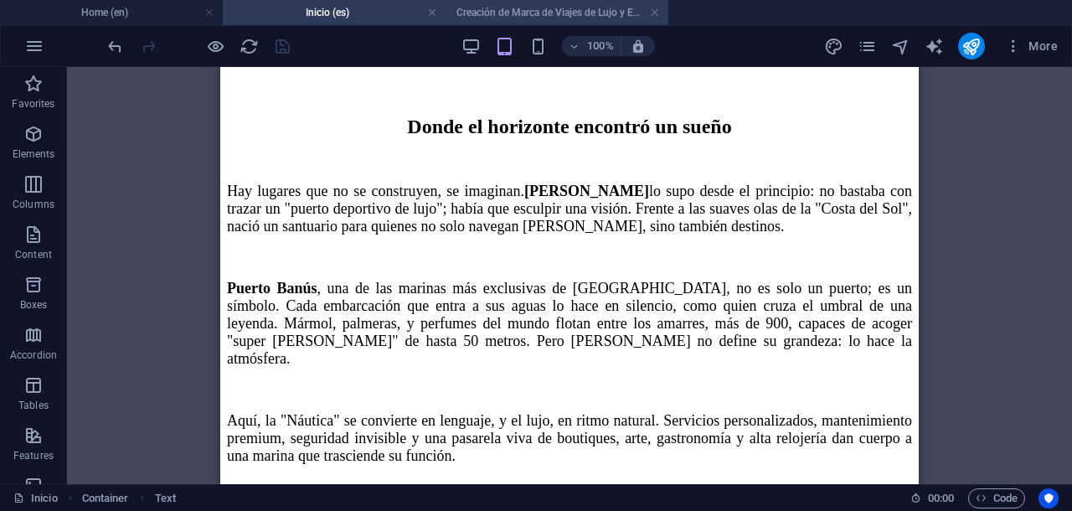
click at [516, 13] on h4 "Creación de Marca de Viajes de Lujo y Experiencias – Estrategia de Contenido Es…" at bounding box center [556, 12] width 223 height 18
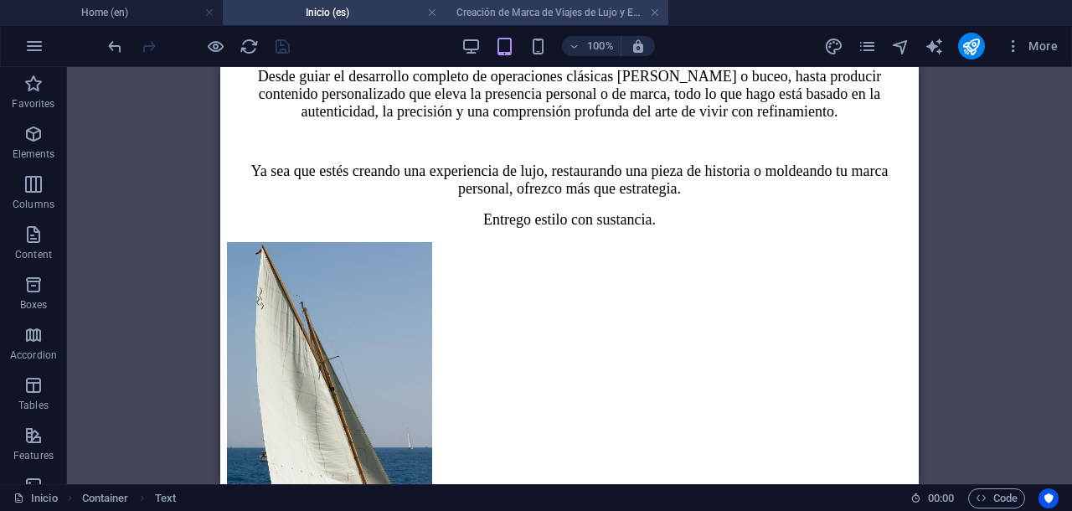
scroll to position [0, 0]
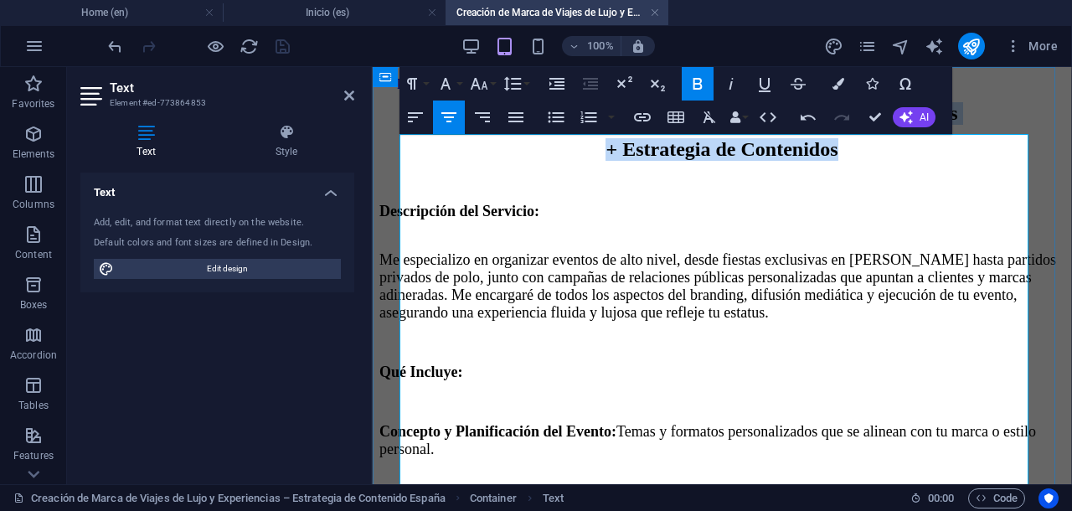
drag, startPoint x: 478, startPoint y: 152, endPoint x: 836, endPoint y: 184, distance: 359.0
click at [836, 184] on div "Creación de Marcas de Viajes de Lujo y Experienciales + Estrategia de Contenido…" at bounding box center [721, 503] width 685 height 803
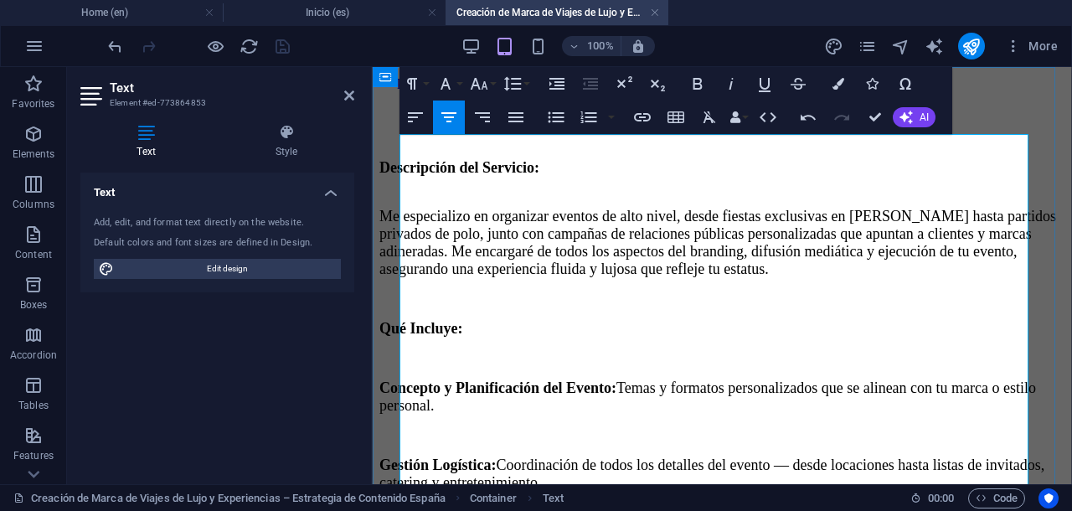
drag, startPoint x: 872, startPoint y: 147, endPoint x: 561, endPoint y: 145, distance: 310.6
click at [561, 117] on p "ARQUITECTURA DE MARCA EXPERIENCIAL DE LUJO" at bounding box center [721, 109] width 685 height 15
click at [478, 85] on icon "button" at bounding box center [480, 84] width 18 height 12
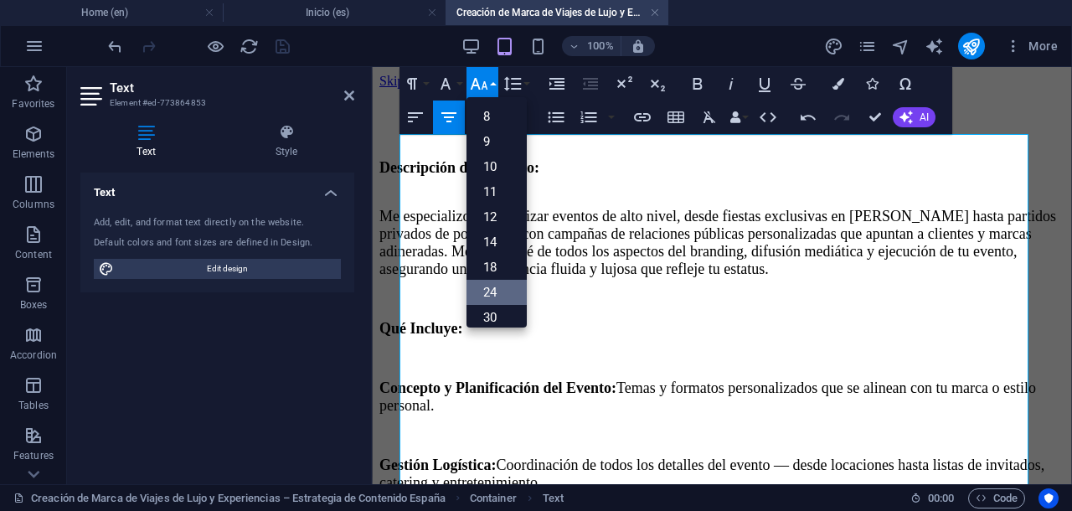
click at [481, 286] on link "24" at bounding box center [496, 292] width 60 height 25
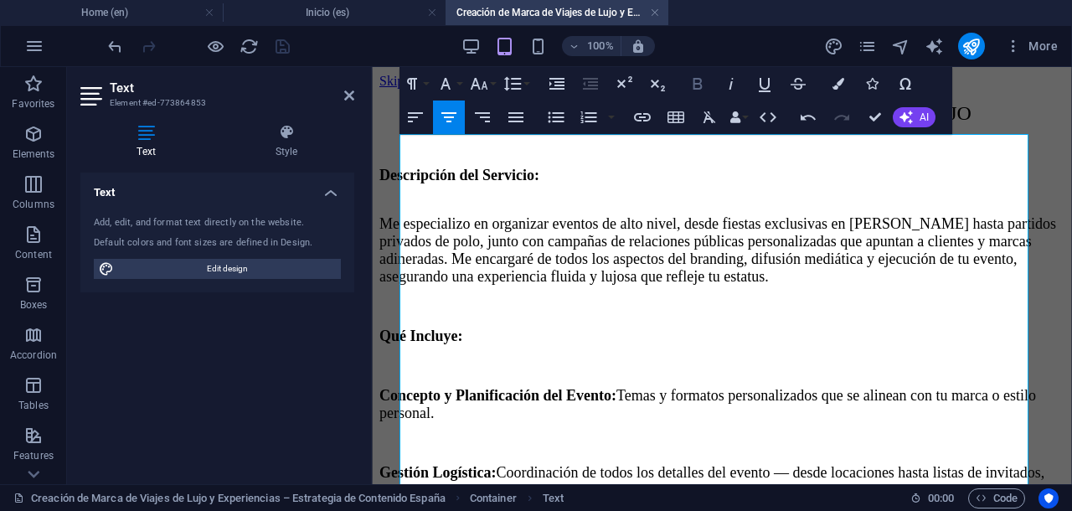
click at [697, 84] on icon "button" at bounding box center [697, 84] width 9 height 12
click at [838, 85] on icon "button" at bounding box center [838, 84] width 12 height 12
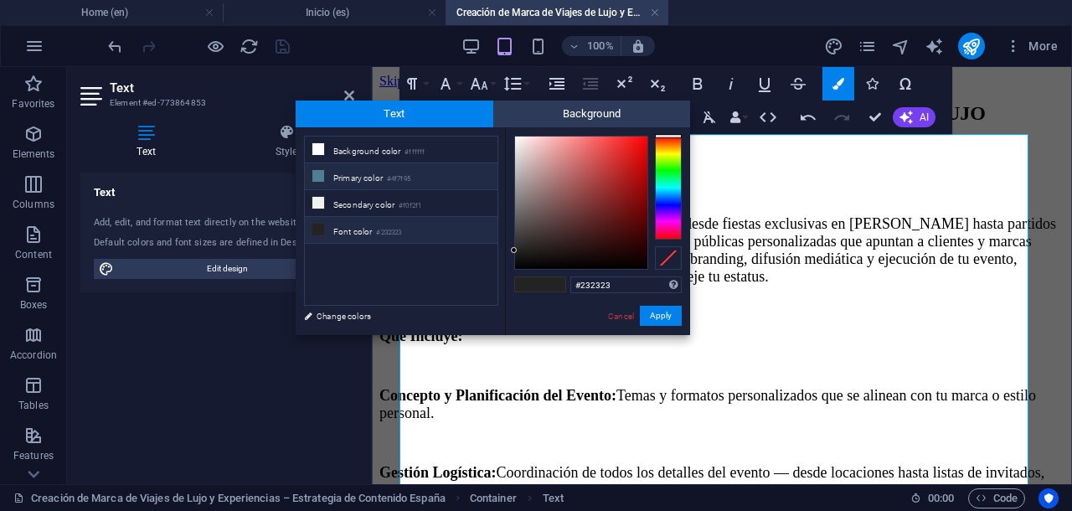
click at [330, 179] on li "Primary color #4f7f95" at bounding box center [401, 176] width 193 height 27
type input "#4f7f95"
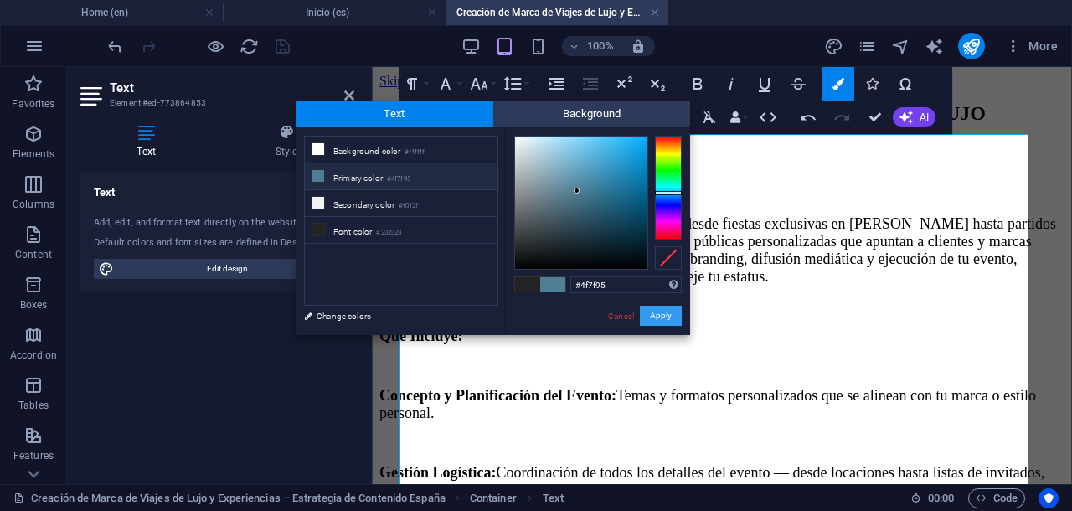
drag, startPoint x: 291, startPoint y: 245, endPoint x: 665, endPoint y: 313, distance: 379.5
click at [665, 313] on button "Apply" at bounding box center [661, 316] width 42 height 20
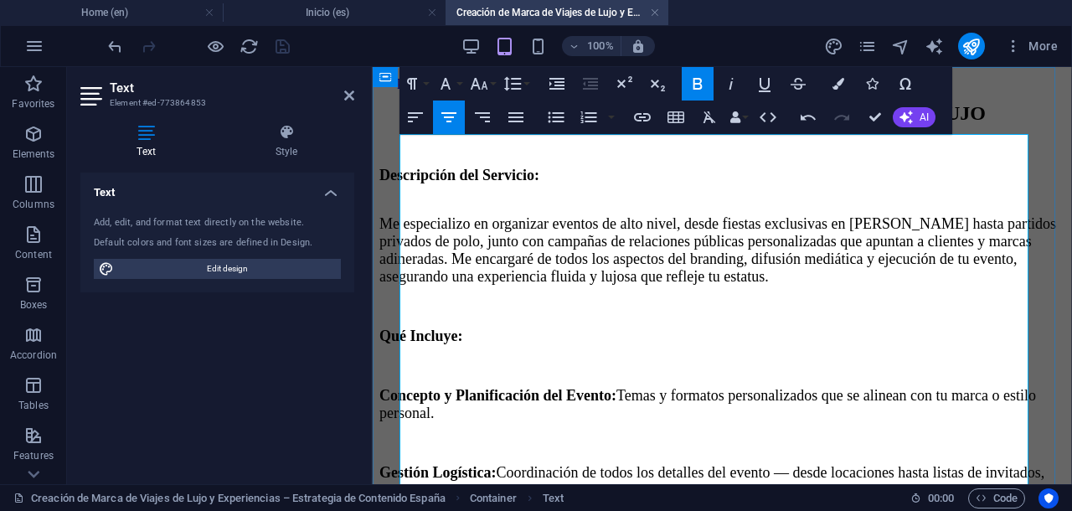
click at [604, 153] on p at bounding box center [721, 145] width 685 height 15
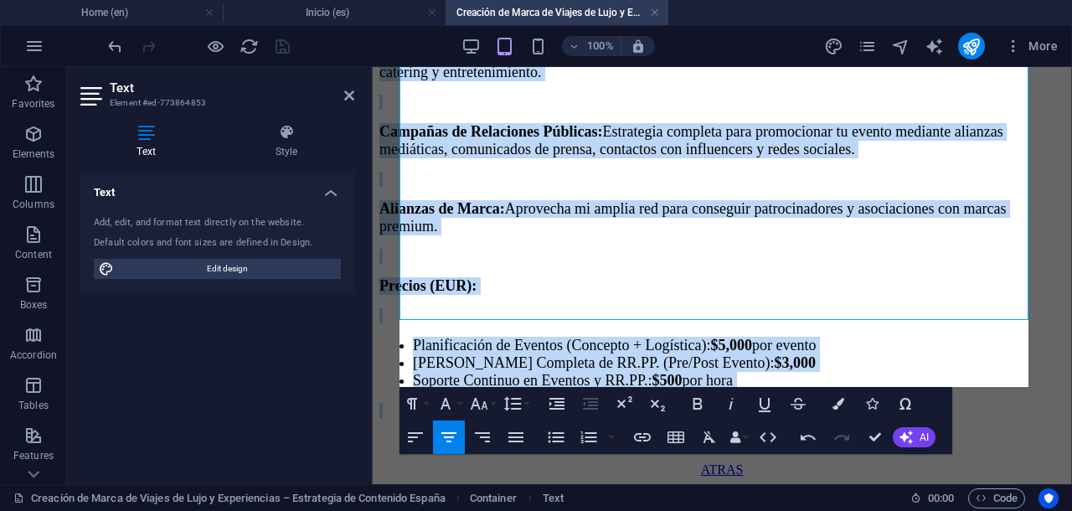
scroll to position [500, 0]
drag, startPoint x: 404, startPoint y: 195, endPoint x: 790, endPoint y: 342, distance: 413.9
click at [790, 342] on div "ARQUITECTURA DE MARCA EXPERIENCIAL DE LUJO Descripción del Servicio: Me especia…" at bounding box center [721, 66] width 685 height 764
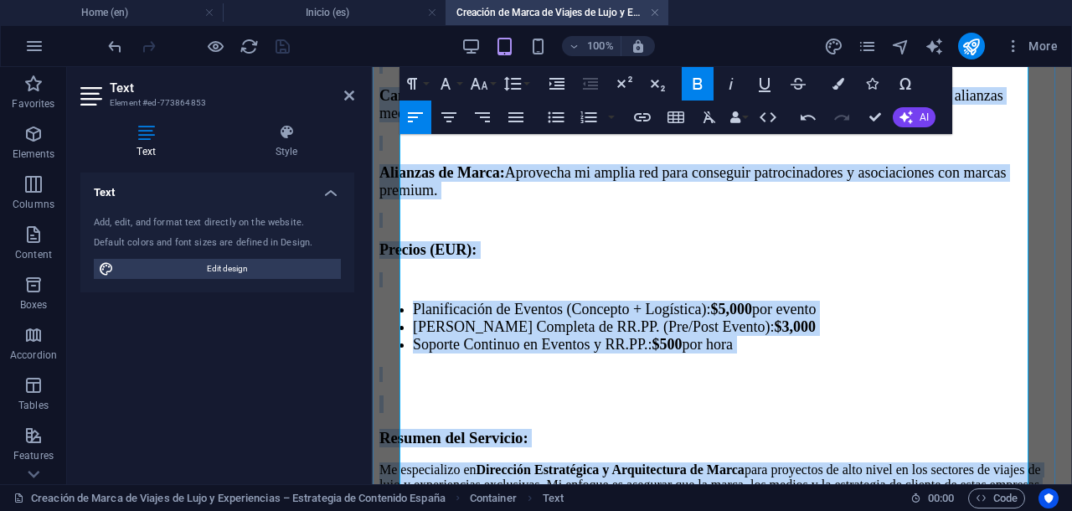
scroll to position [631, 0]
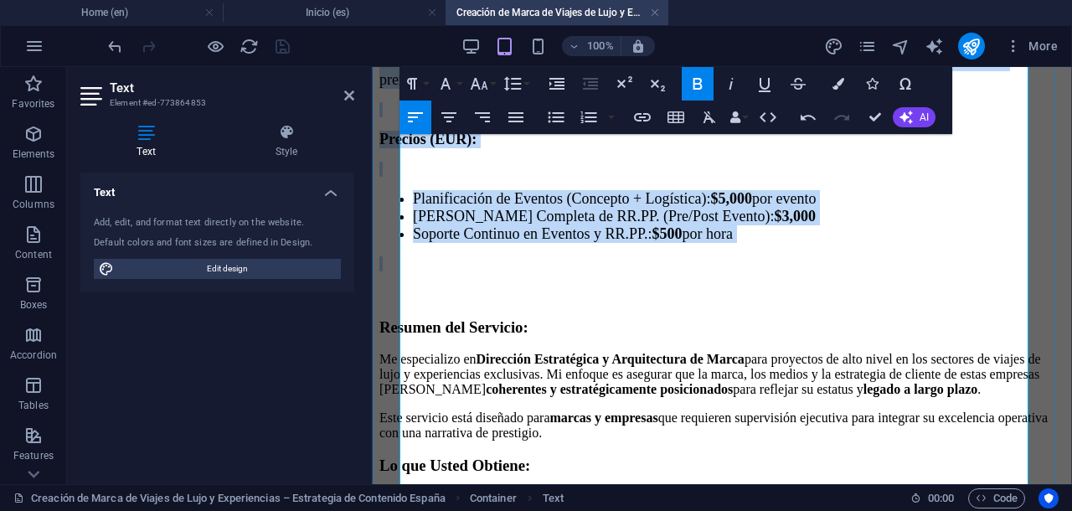
drag, startPoint x: 402, startPoint y: 265, endPoint x: 774, endPoint y: 217, distance: 375.7
click at [774, 217] on div "ARQUITECTURA DE MARCA EXPERIENCIAL DE LUJO Descripción del Servicio: Me especia…" at bounding box center [721, 164] width 685 height 1253
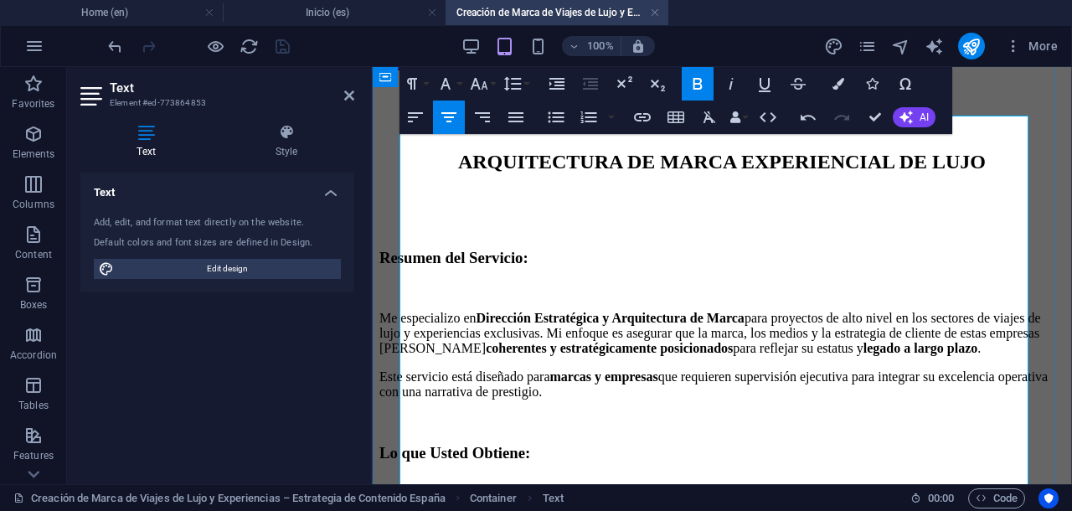
scroll to position [123, 0]
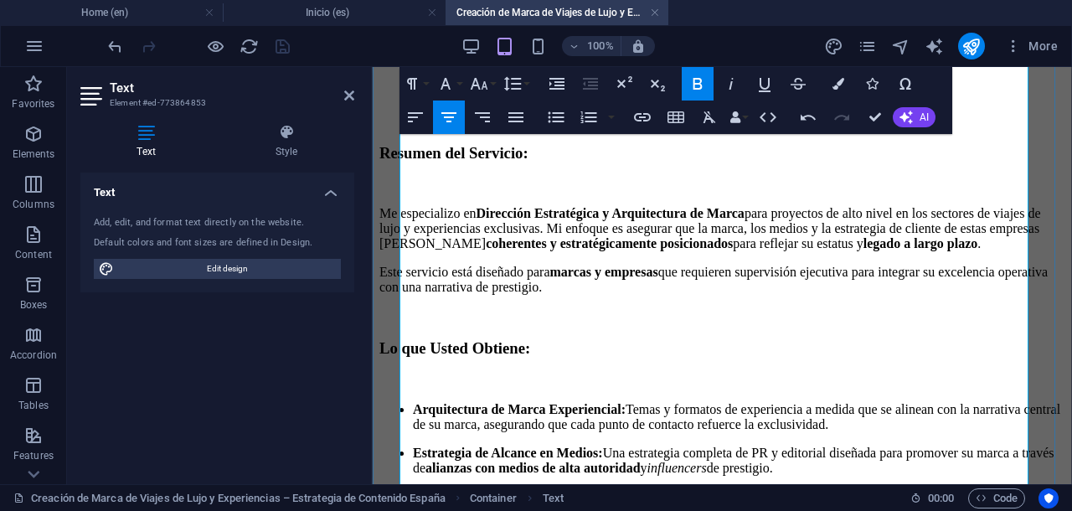
click at [589, 251] on p "Me especializo en Dirección Estratégica y Arquitectura de Marca para proyectos …" at bounding box center [721, 228] width 685 height 45
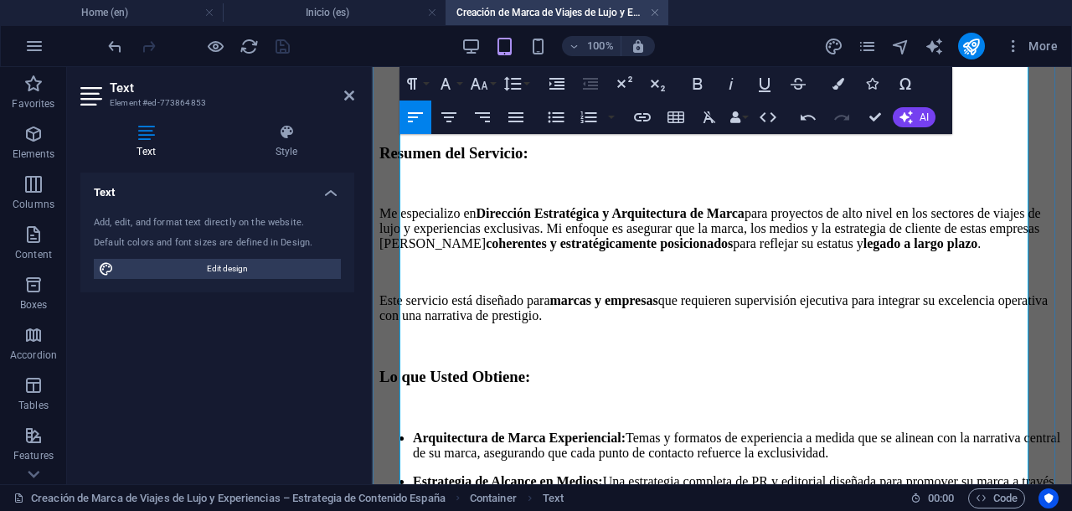
drag, startPoint x: 700, startPoint y: 332, endPoint x: 404, endPoint y: 200, distance: 324.2
click at [404, 200] on div "ARQUITECTURA DE MARCA EXPERIENCIAL DE LUJO Resumen del Servicio: Me especializo…" at bounding box center [721, 417] width 685 height 742
click at [475, 80] on icon "button" at bounding box center [480, 84] width 18 height 12
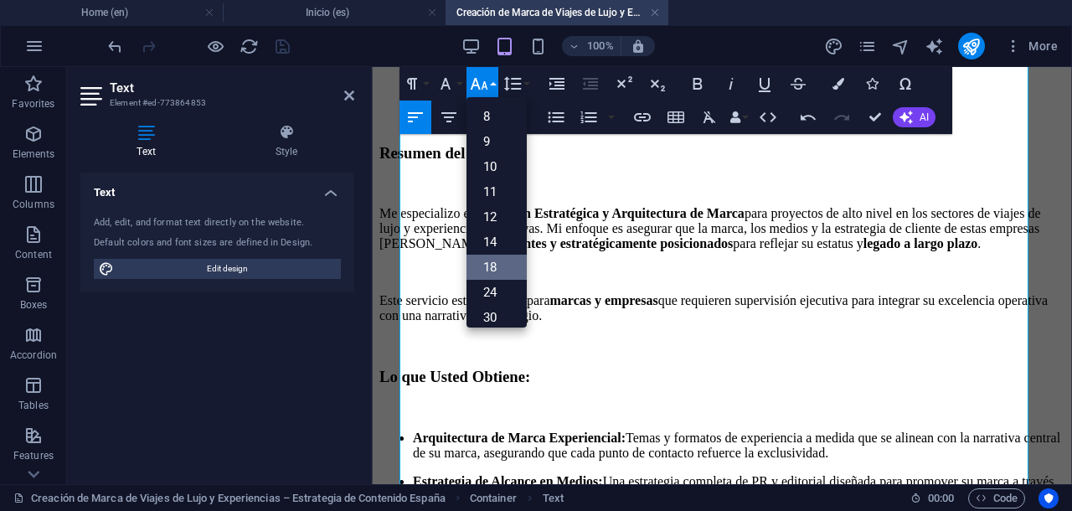
click at [497, 258] on link "18" at bounding box center [496, 267] width 60 height 25
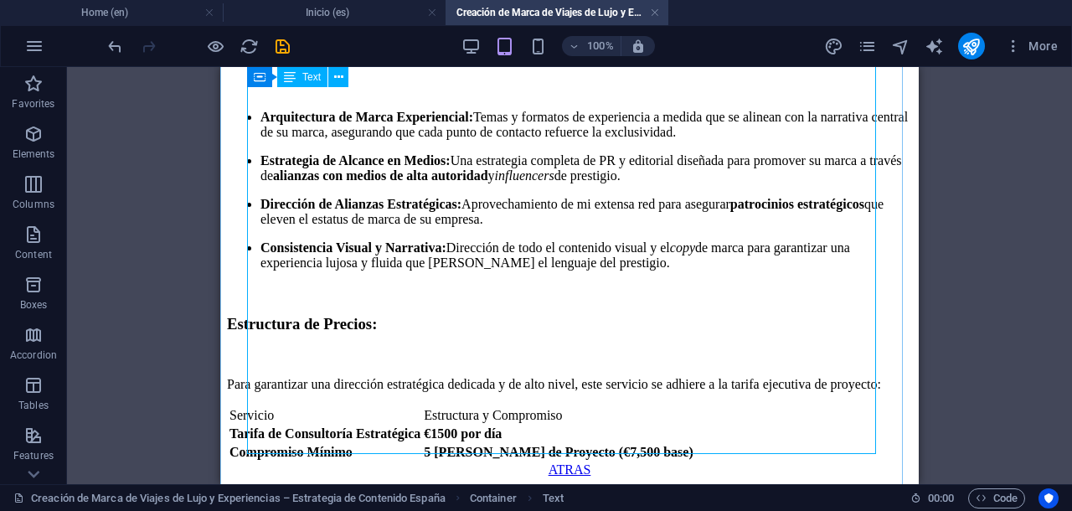
scroll to position [504, 0]
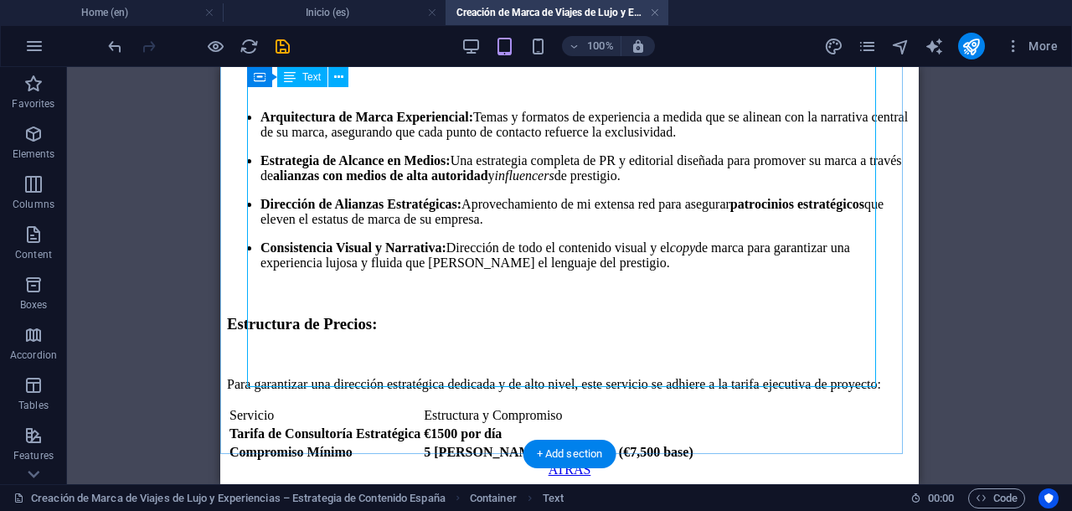
click at [476, 256] on div "ARQUITECTURA DE MARCA EXPERIENCIAL DE LUJO Resumen del Servicio: Me especializo…" at bounding box center [569, 77] width 685 height 769
click at [501, 247] on div "ARQUITECTURA DE MARCA EXPERIENCIAL DE LUJO Resumen del Servicio: Me especializo…" at bounding box center [569, 77] width 685 height 769
click at [474, 240] on div "ARQUITECTURA DE MARCA EXPERIENCIAL DE LUJO Resumen del Servicio: Me especializo…" at bounding box center [569, 77] width 685 height 769
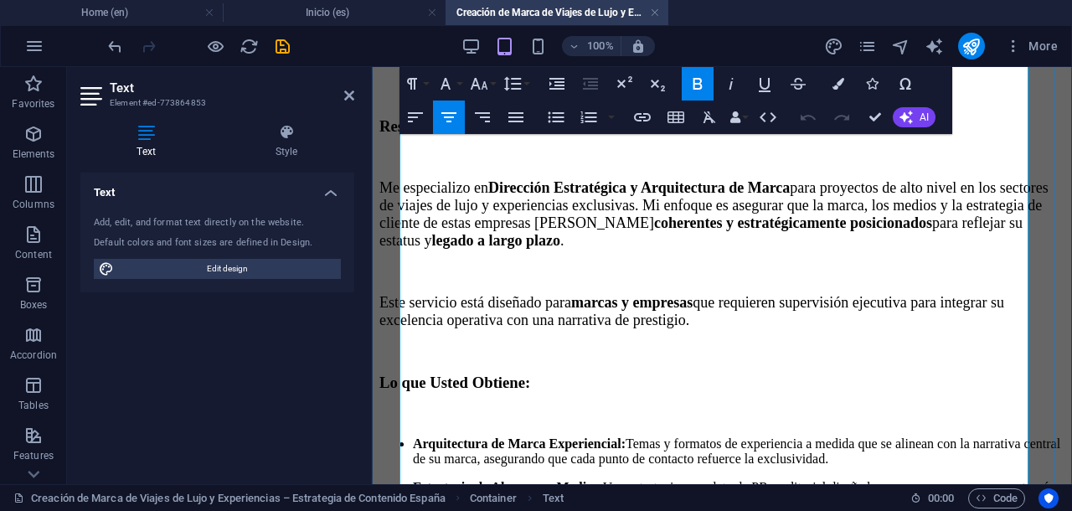
scroll to position [209, 0]
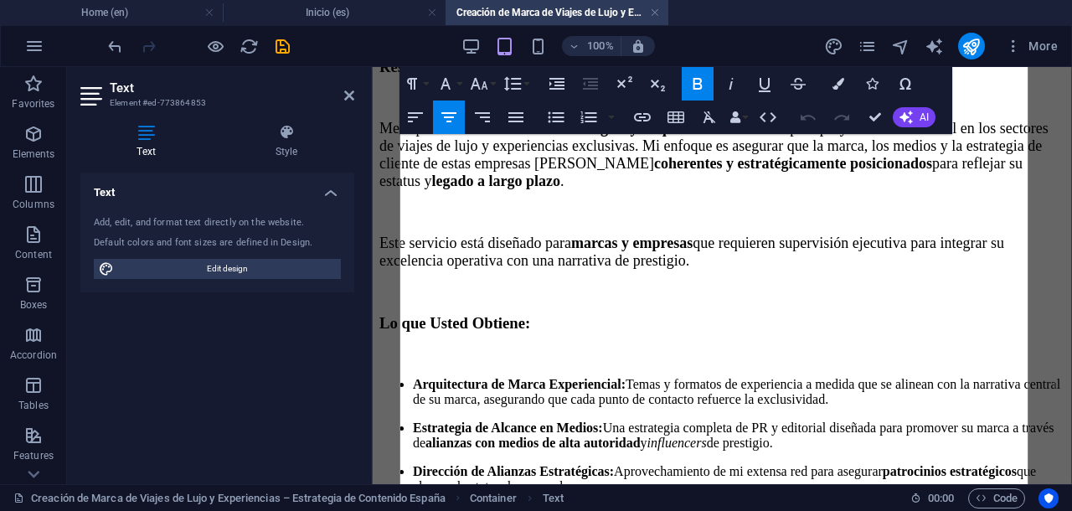
click at [633, 314] on h3 "Lo que Usted Obtiene:" at bounding box center [721, 323] width 685 height 18
click at [409, 116] on icon "button" at bounding box center [415, 117] width 20 height 20
click at [425, 377] on ul "Arquitectura de Marca Experiencial: Temas y formatos de experiencia a medida qu…" at bounding box center [721, 457] width 685 height 161
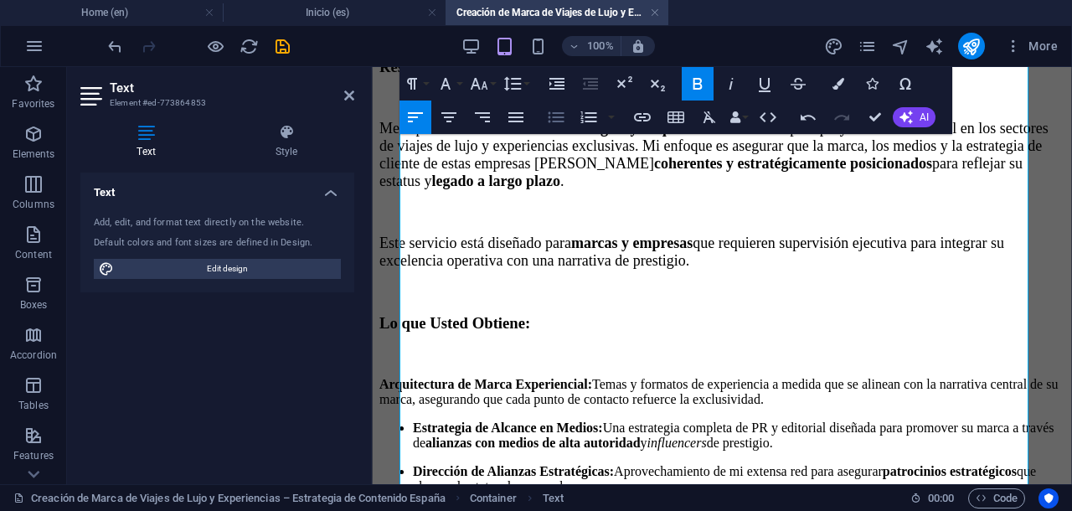
click at [558, 123] on icon "button" at bounding box center [556, 117] width 20 height 20
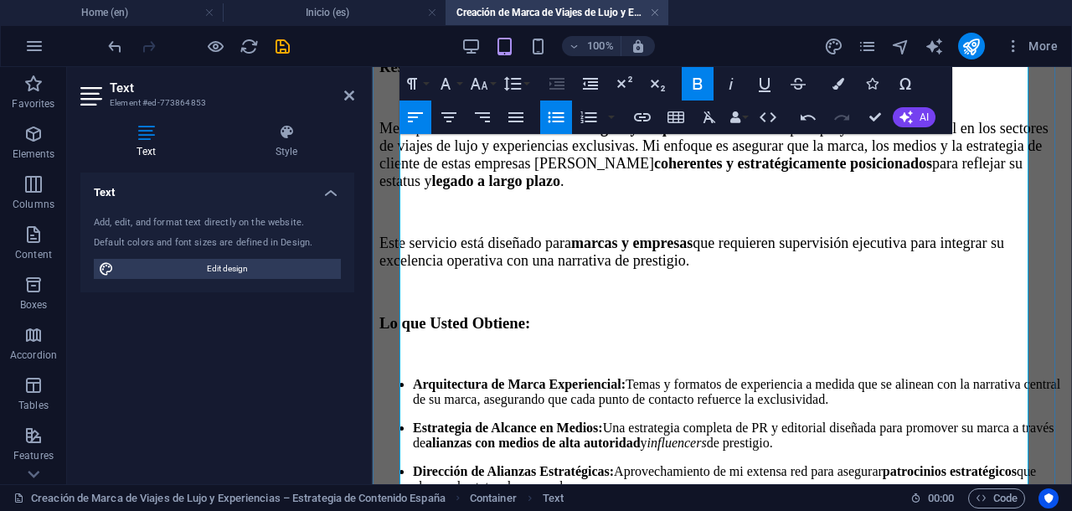
click at [427, 420] on strong "Estrategia de Alcance en Medios:" at bounding box center [508, 427] width 190 height 14
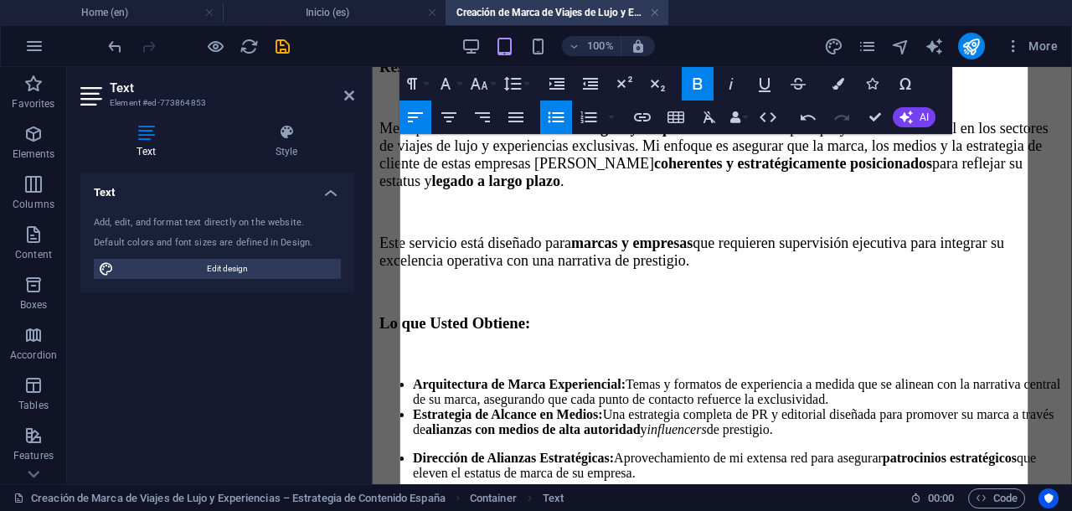
click at [553, 123] on icon "button" at bounding box center [556, 117] width 20 height 20
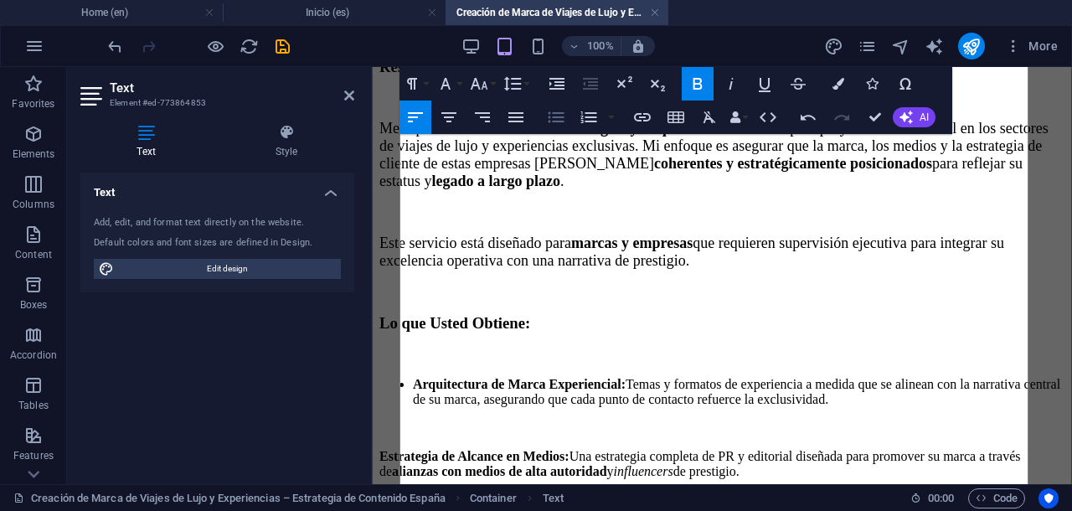
click at [553, 123] on icon "button" at bounding box center [556, 117] width 20 height 20
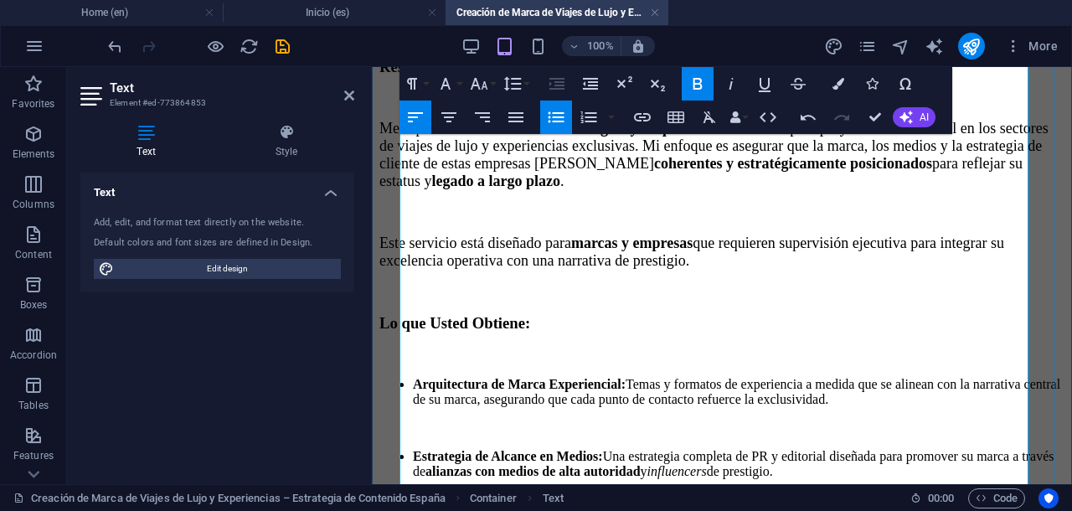
scroll to position [314, 0]
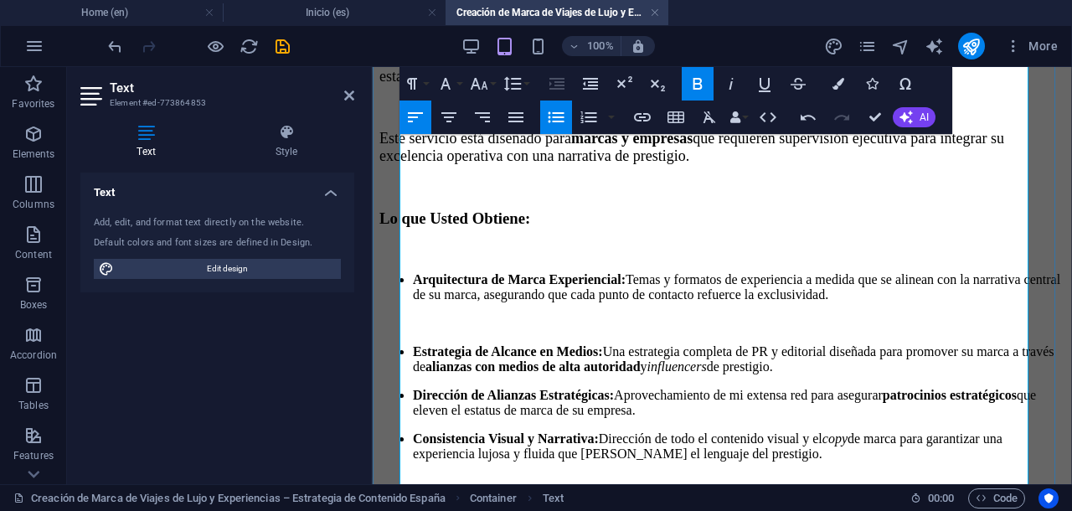
click at [430, 388] on strong "Dirección de Alianzas Estratégicas:" at bounding box center [513, 395] width 201 height 14
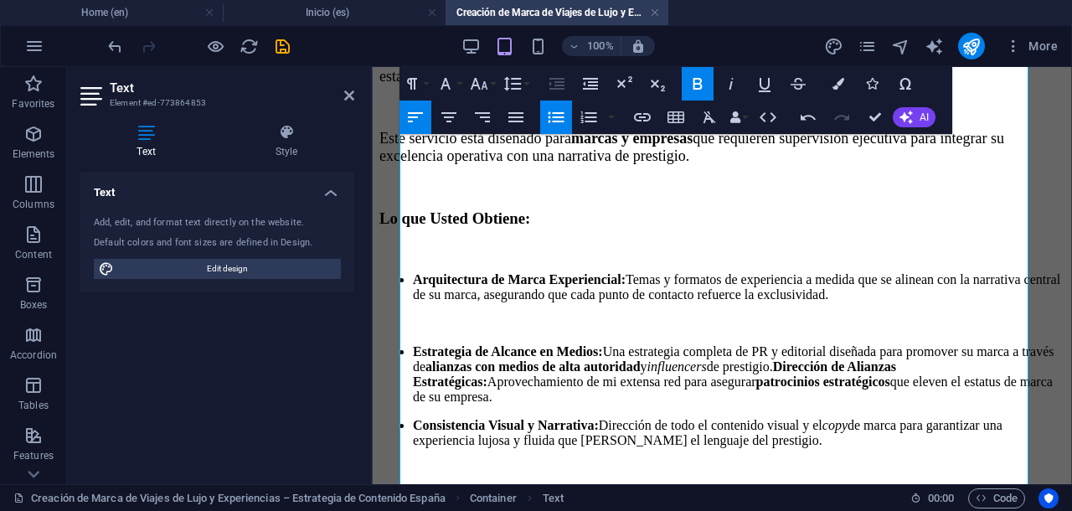
click at [558, 116] on icon "button" at bounding box center [556, 117] width 20 height 20
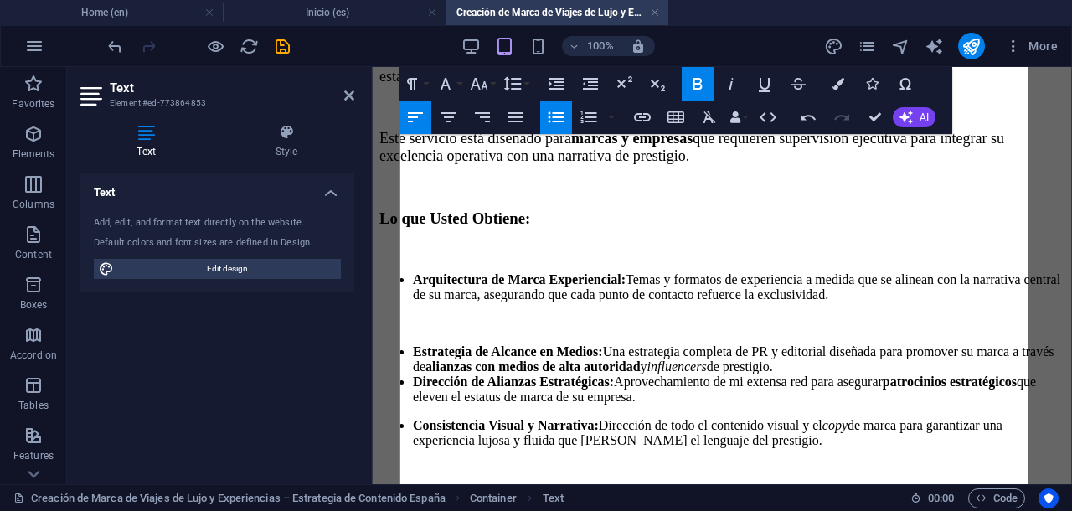
click at [555, 118] on icon "button" at bounding box center [556, 117] width 20 height 20
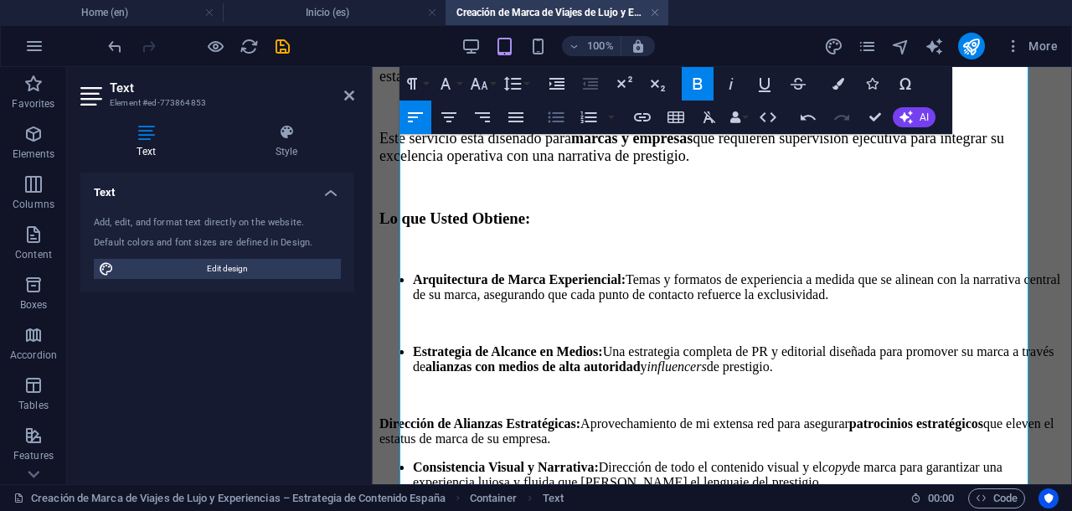
click at [555, 116] on icon "button" at bounding box center [556, 117] width 16 height 11
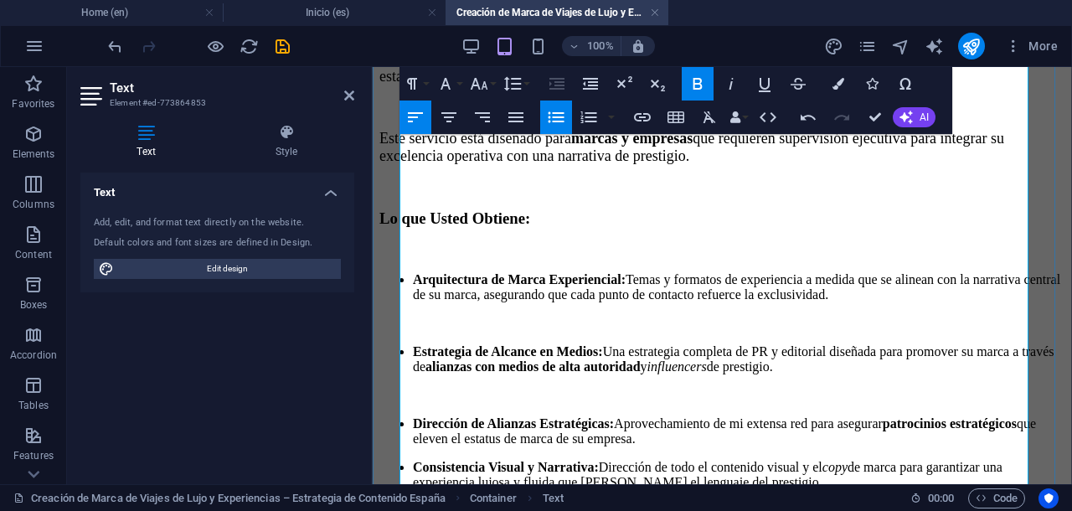
click at [429, 460] on strong "Consistencia Visual y Narrativa:" at bounding box center [506, 467] width 186 height 14
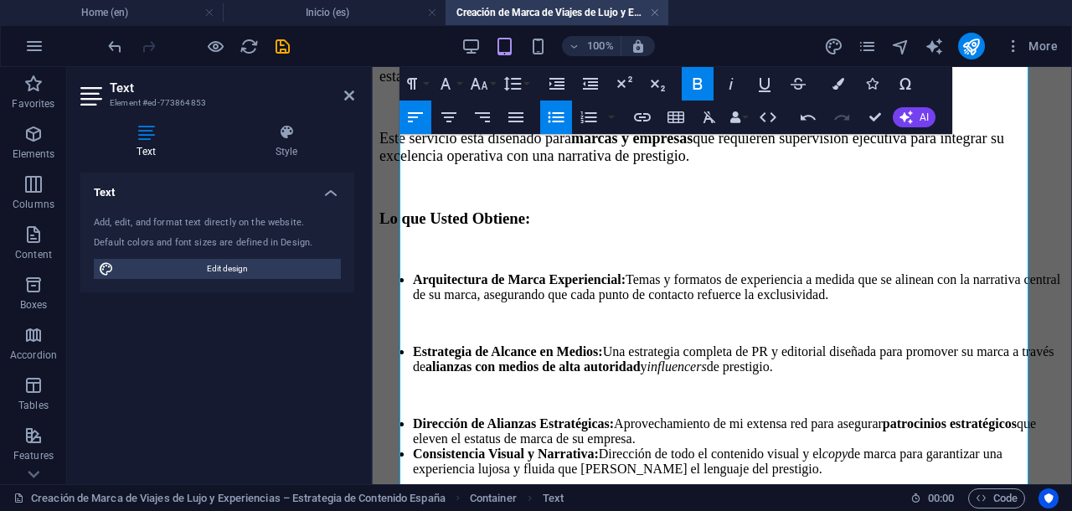
click at [549, 116] on icon "button" at bounding box center [556, 117] width 16 height 11
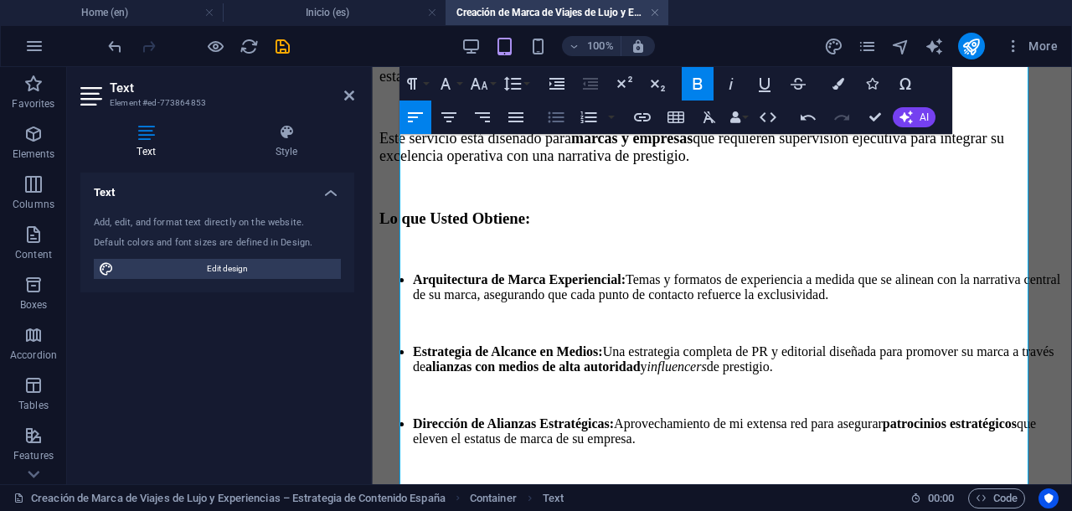
click at [549, 116] on icon "button" at bounding box center [556, 117] width 16 height 11
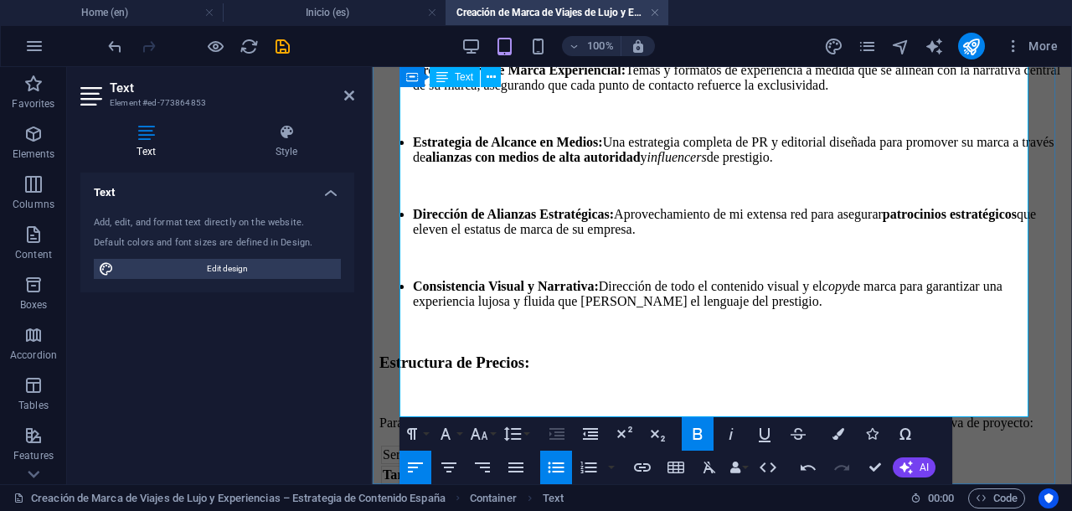
scroll to position [553, 0]
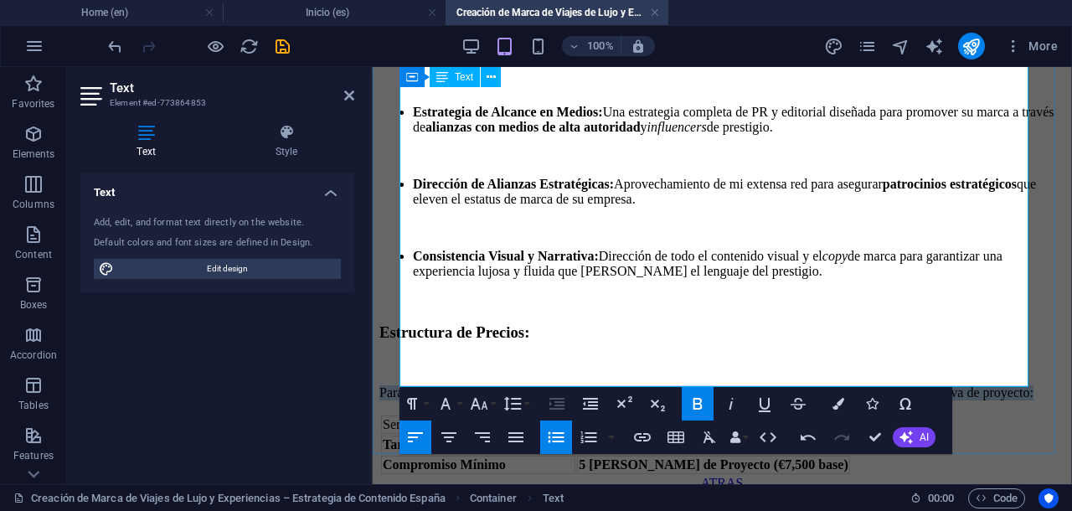
drag, startPoint x: 400, startPoint y: 286, endPoint x: 610, endPoint y: 309, distance: 211.5
click at [610, 385] on p "Para garantizar una dirección estratégica dedicada y de alto nivel, este servic…" at bounding box center [721, 392] width 685 height 15
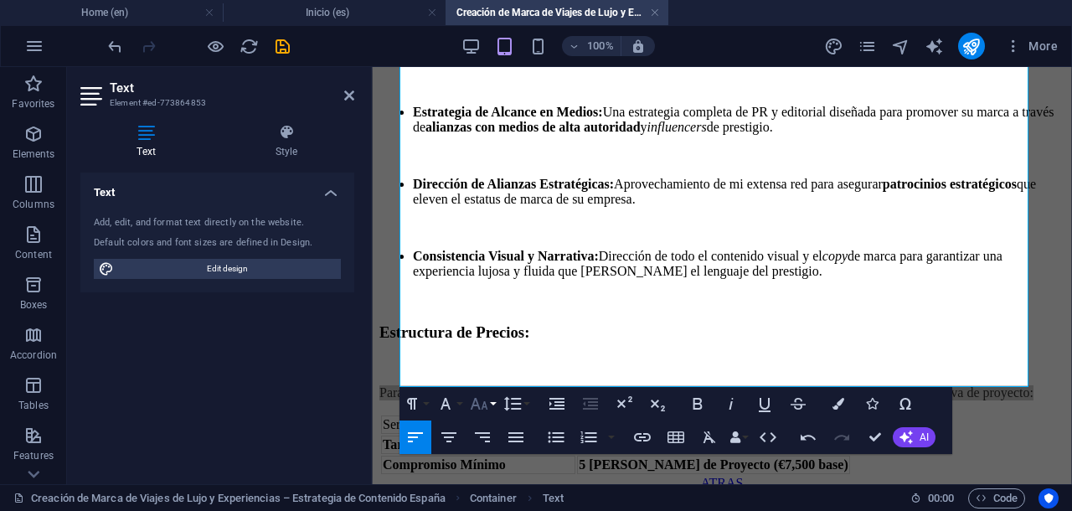
click at [485, 401] on icon "button" at bounding box center [480, 404] width 18 height 12
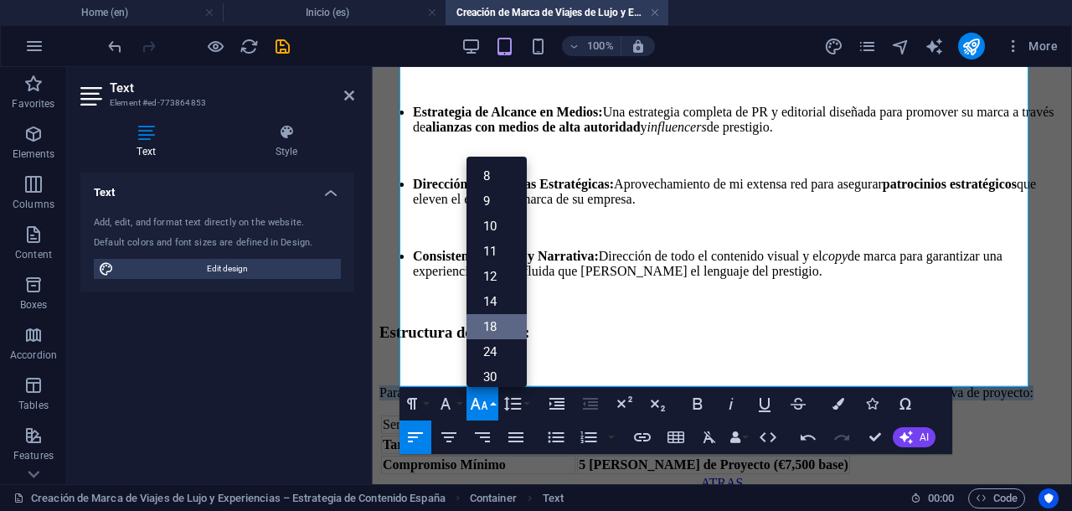
click at [494, 325] on link "18" at bounding box center [496, 326] width 60 height 25
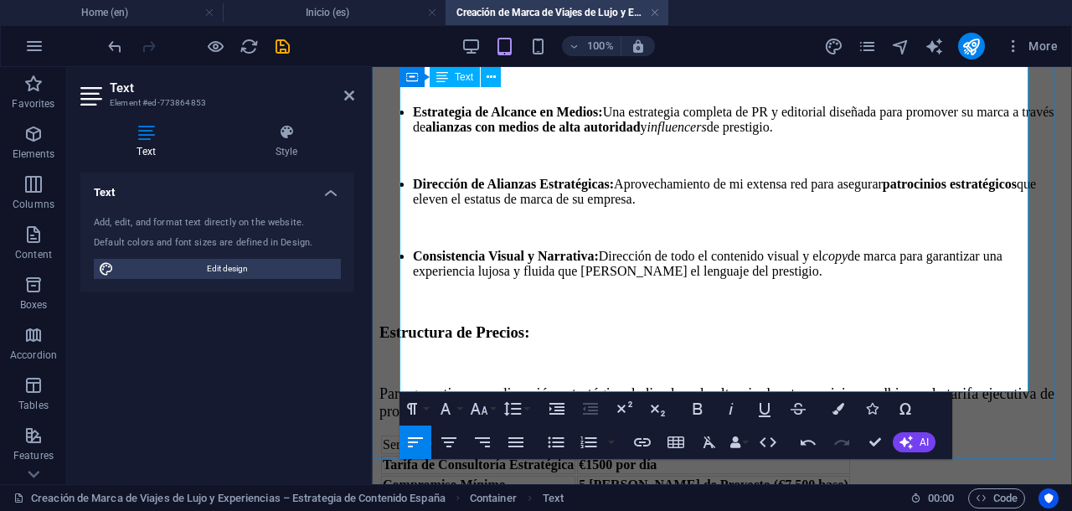
click at [586, 385] on p "Para garantizar una dirección estratégica dedicada y de alto nivel, este servic…" at bounding box center [721, 402] width 685 height 35
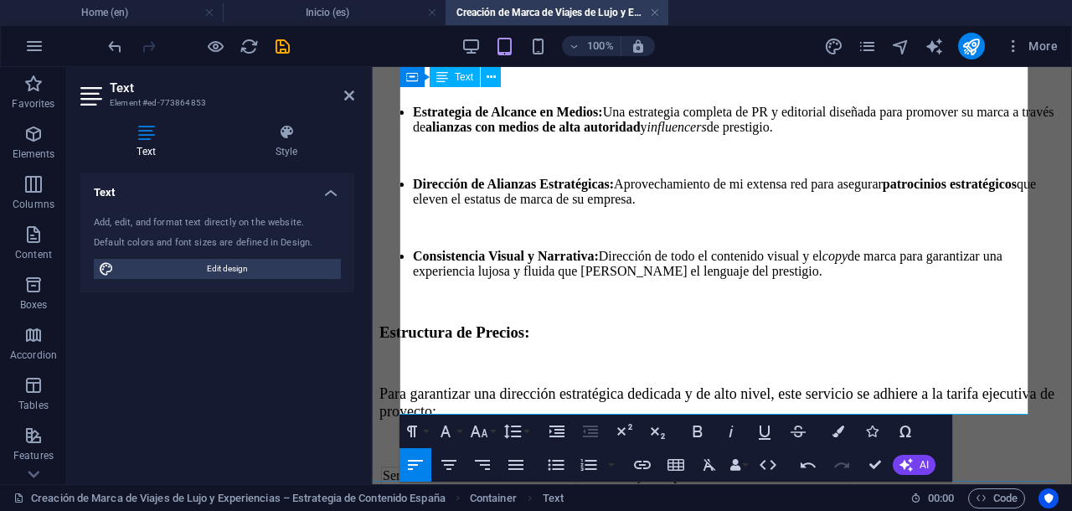
scroll to position [581, 0]
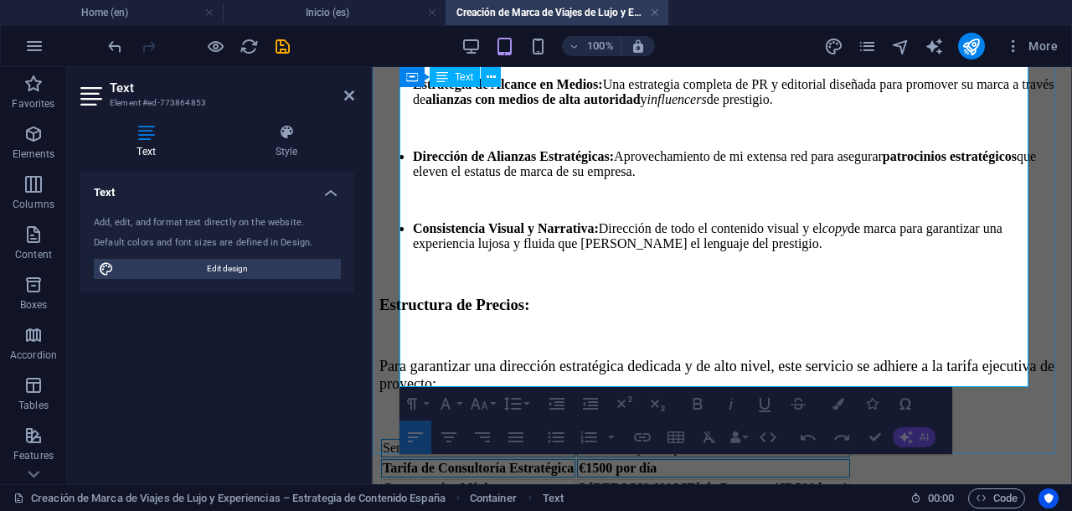
drag, startPoint x: 755, startPoint y: 332, endPoint x: 403, endPoint y: 319, distance: 352.7
click at [403, 439] on tr "Servicio Estructura y Compromiso" at bounding box center [615, 448] width 469 height 18
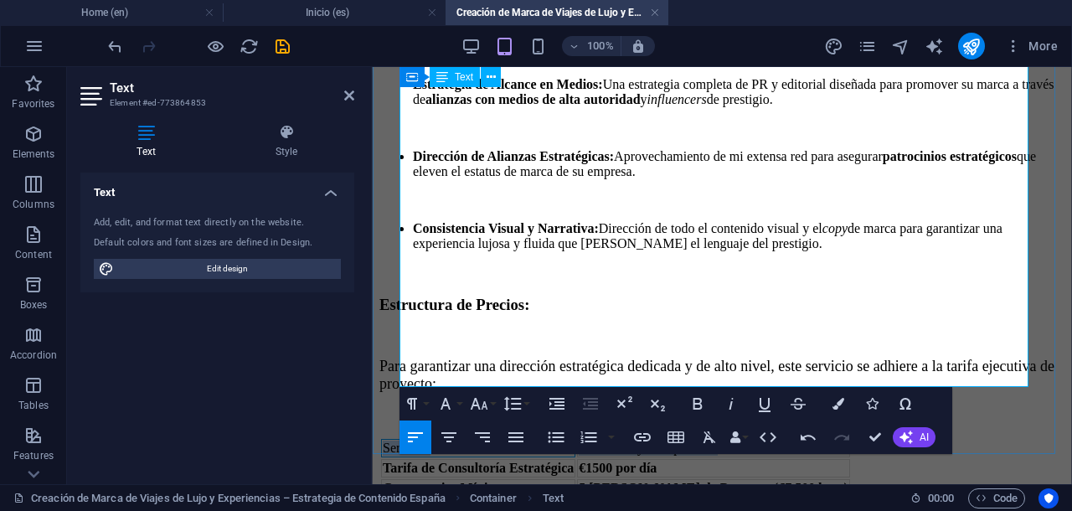
drag, startPoint x: 404, startPoint y: 329, endPoint x: 760, endPoint y: 332, distance: 356.7
click at [760, 439] on tr "Servicio Estructura y Compromiso" at bounding box center [615, 448] width 469 height 18
click at [475, 404] on icon "button" at bounding box center [480, 404] width 18 height 12
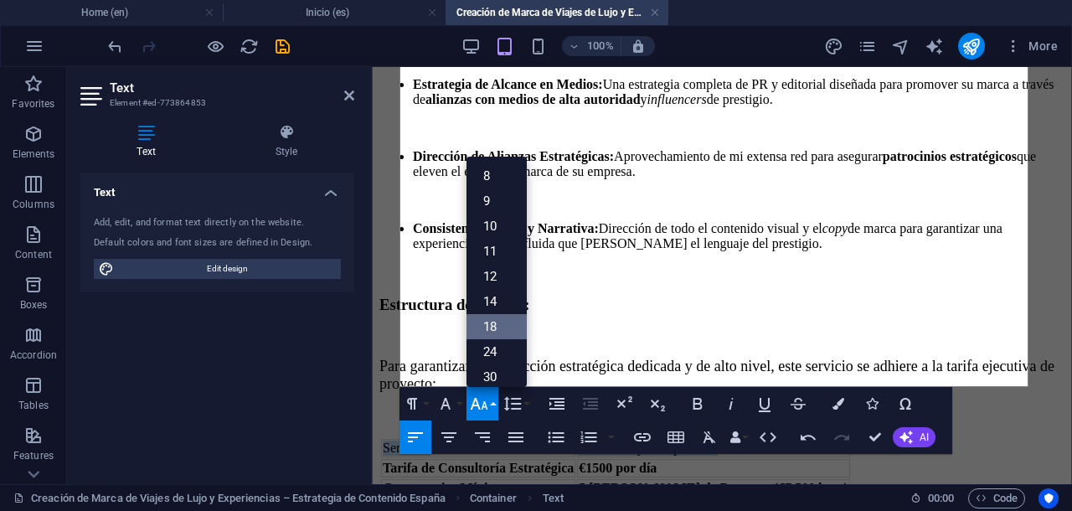
click at [482, 330] on link "18" at bounding box center [496, 326] width 60 height 25
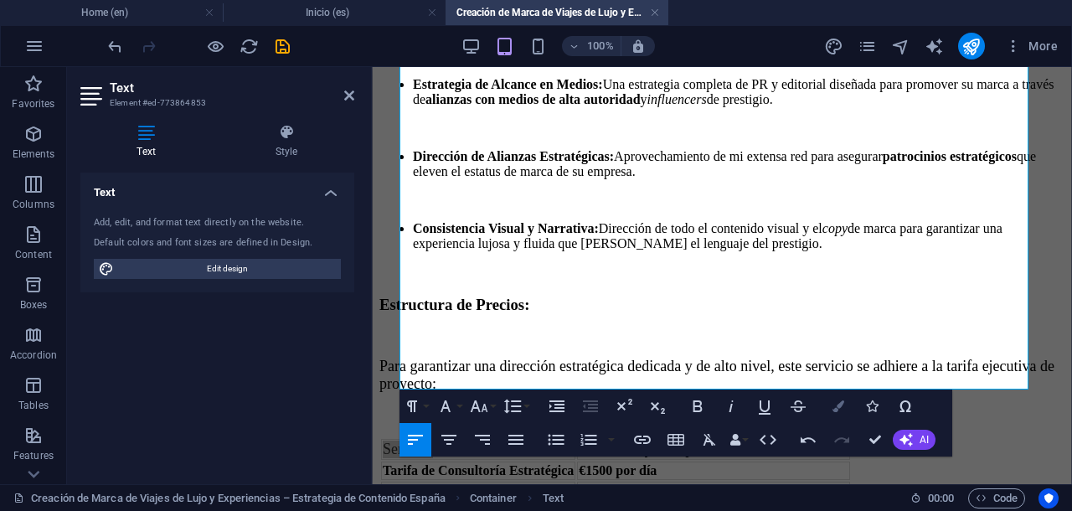
click at [831, 404] on button "Colors" at bounding box center [838, 405] width 32 height 33
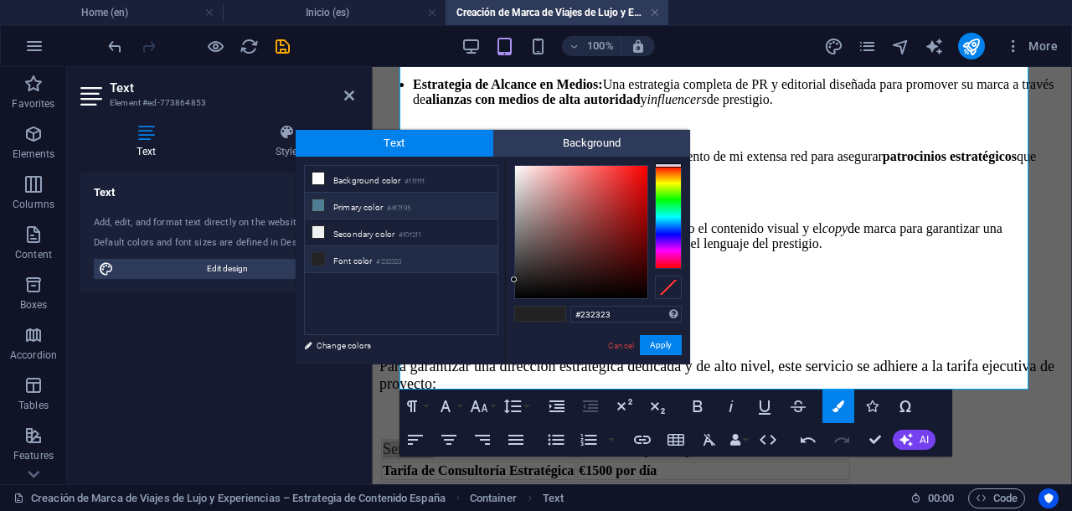
click at [407, 209] on small "#4f7f95" at bounding box center [398, 209] width 23 height 12
type input "#4f7f95"
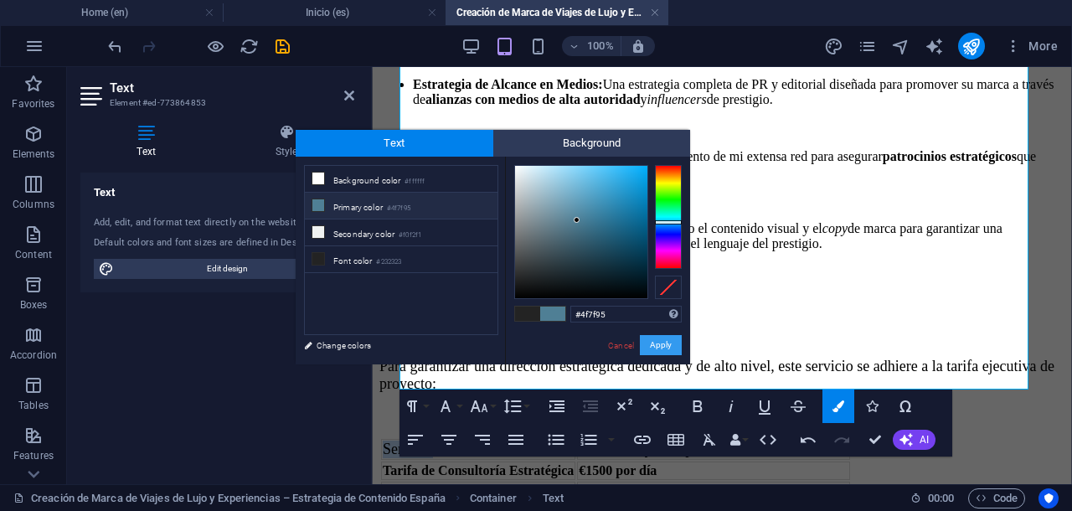
click at [668, 350] on button "Apply" at bounding box center [661, 345] width 42 height 20
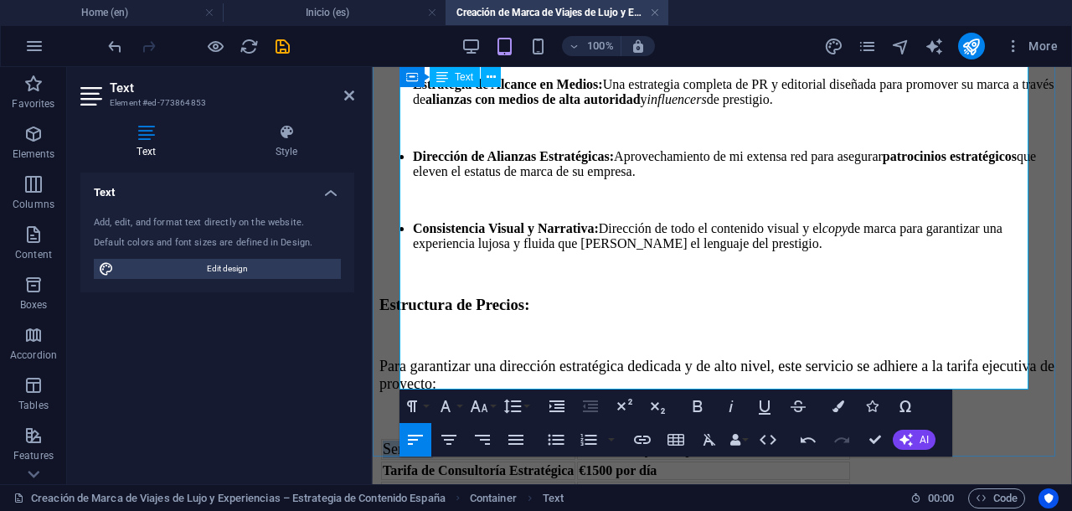
click at [497, 439] on td "Servicio" at bounding box center [478, 449] width 194 height 21
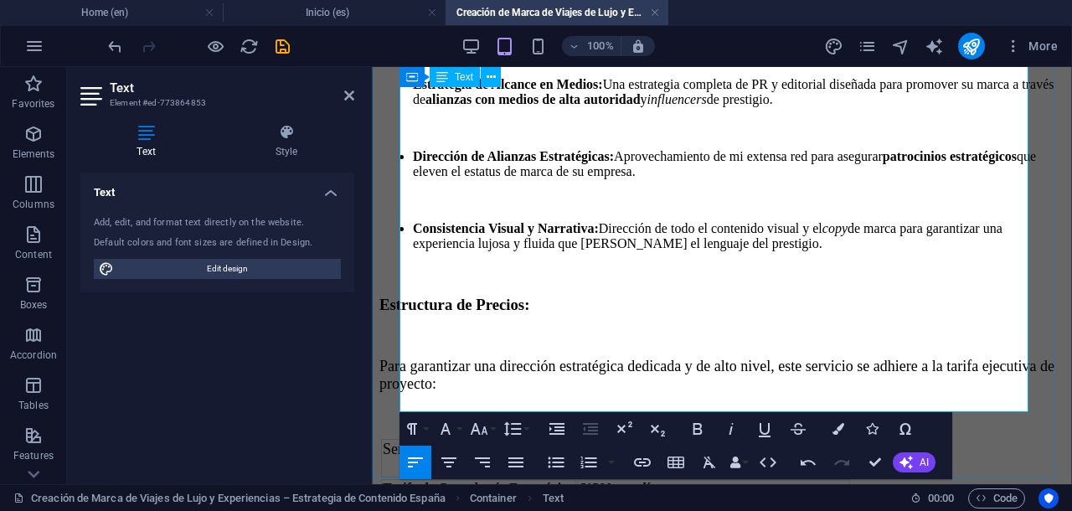
click at [767, 439] on td "Estructura y Compromiso" at bounding box center [713, 458] width 272 height 39
drag, startPoint x: 772, startPoint y: 337, endPoint x: 402, endPoint y: 332, distance: 370.1
click at [402, 439] on tr "Servicio ​ Estructura y Compromiso ​" at bounding box center [615, 458] width 469 height 39
click at [694, 425] on icon "button" at bounding box center [697, 429] width 20 height 20
click at [808, 437] on div "Servicio ​ Estructura y Compromiso ​ Tarifa de Consultoría Estratégica €1500 po…" at bounding box center [721, 478] width 685 height 82
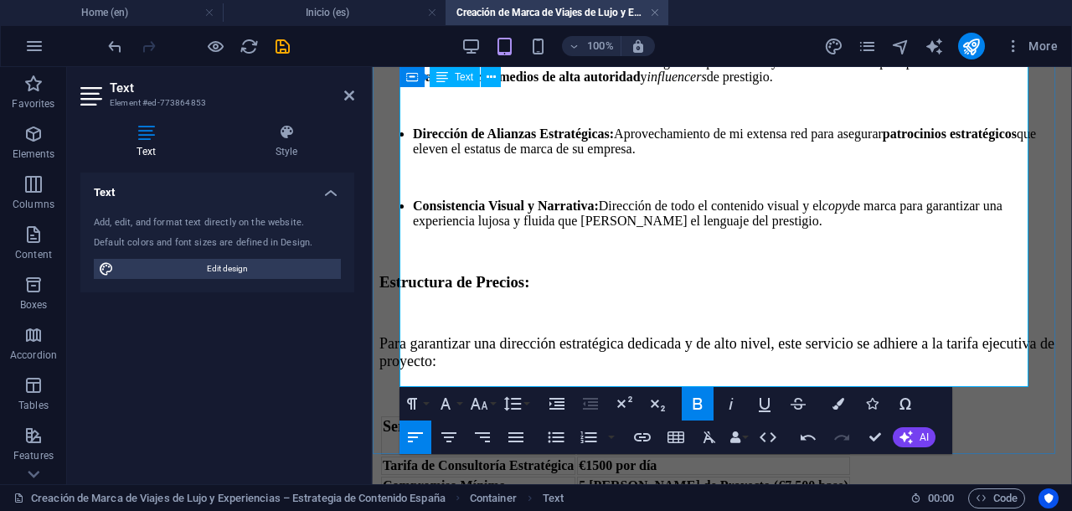
scroll to position [606, 0]
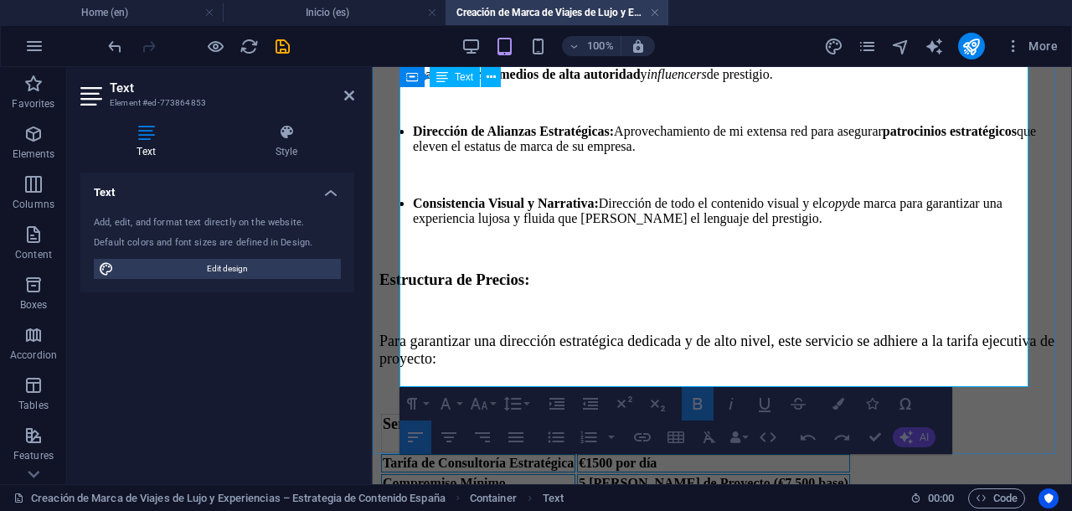
drag, startPoint x: 404, startPoint y: 353, endPoint x: 536, endPoint y: 358, distance: 132.4
click at [598, 454] on tbody "Tarifa de Consultoría Estratégica €1500 por día Compromiso Mínimo 5 [PERSON_NAM…" at bounding box center [615, 473] width 469 height 39
drag, startPoint x: 402, startPoint y: 352, endPoint x: 791, endPoint y: 376, distance: 390.1
click at [791, 454] on tbody "Tarifa de Consultoría Estratégica €1500 por día Compromiso Mínimo 5 [PERSON_NAM…" at bounding box center [615, 473] width 469 height 39
drag, startPoint x: 791, startPoint y: 376, endPoint x: 474, endPoint y: 359, distance: 317.8
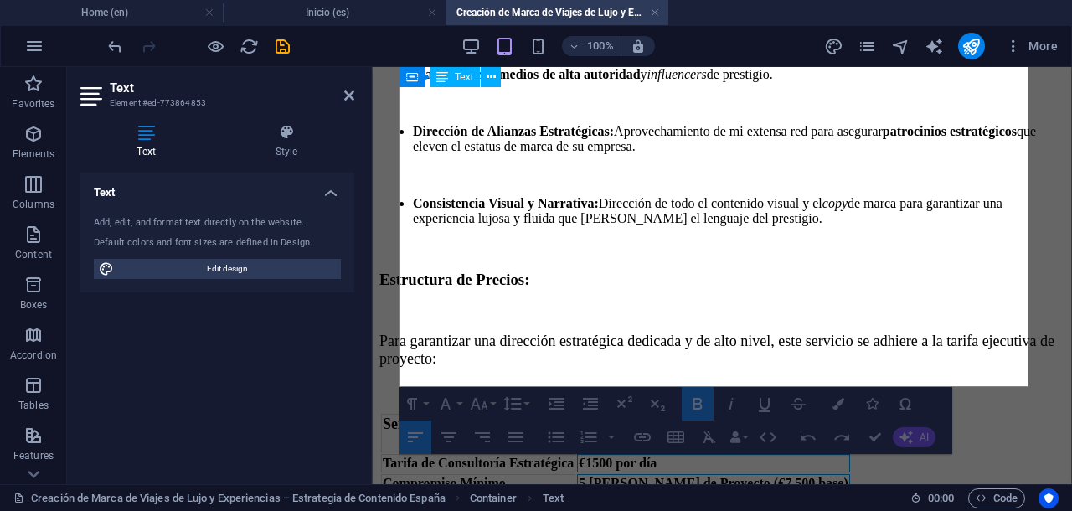
click at [610, 454] on tbody "Tarifa de Consultoría Estratégica €1500 por día Compromiso Mínimo 5 [PERSON_NAM…" at bounding box center [615, 473] width 469 height 39
drag, startPoint x: 402, startPoint y: 352, endPoint x: 527, endPoint y: 347, distance: 124.9
click at [527, 455] on strong "Tarifa de Consultoría Estratégica" at bounding box center [478, 462] width 191 height 14
drag, startPoint x: 402, startPoint y: 349, endPoint x: 521, endPoint y: 349, distance: 118.9
click at [521, 455] on strong "Tarifa de Consultoría Estratégica" at bounding box center [478, 462] width 191 height 14
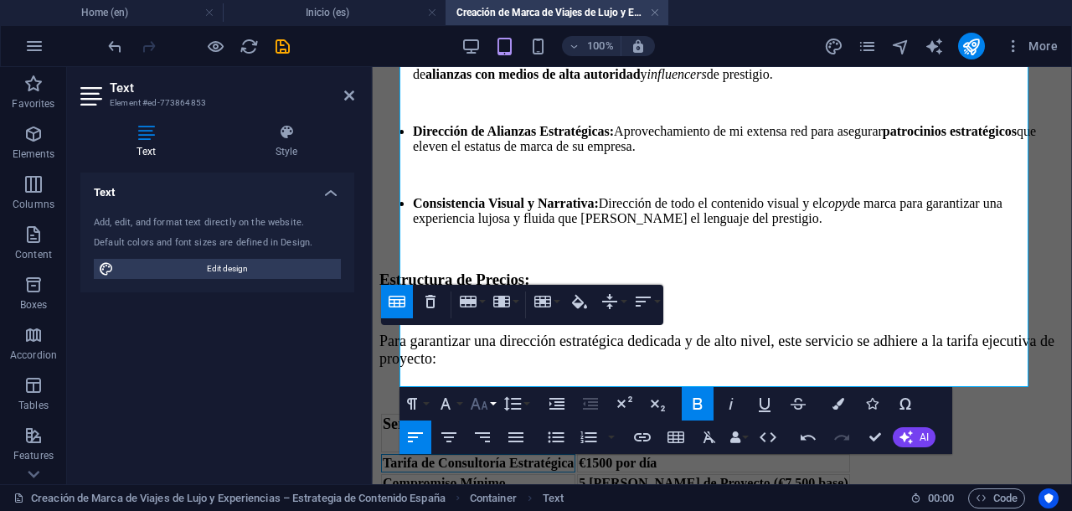
click at [481, 399] on icon "button" at bounding box center [479, 404] width 20 height 20
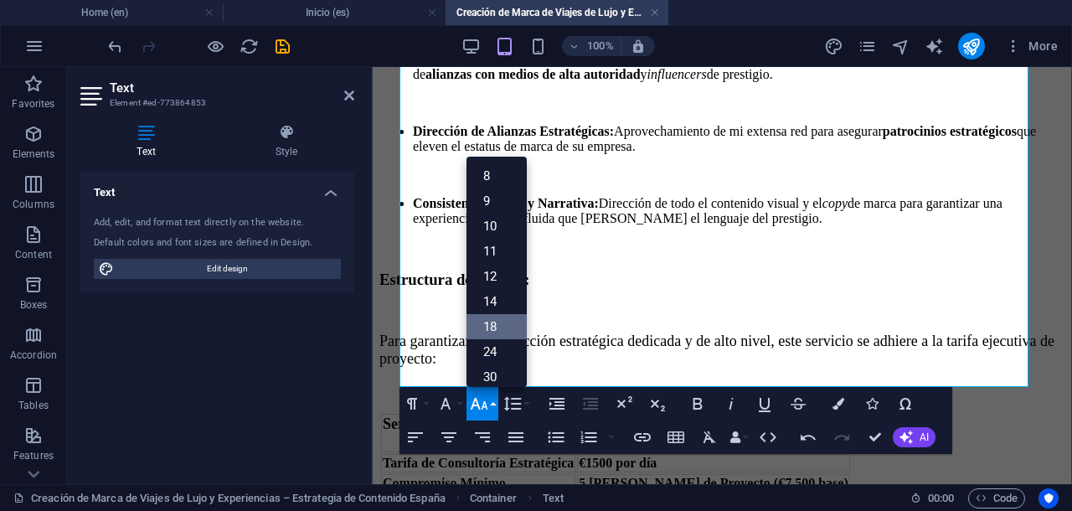
click at [491, 328] on link "18" at bounding box center [496, 326] width 60 height 25
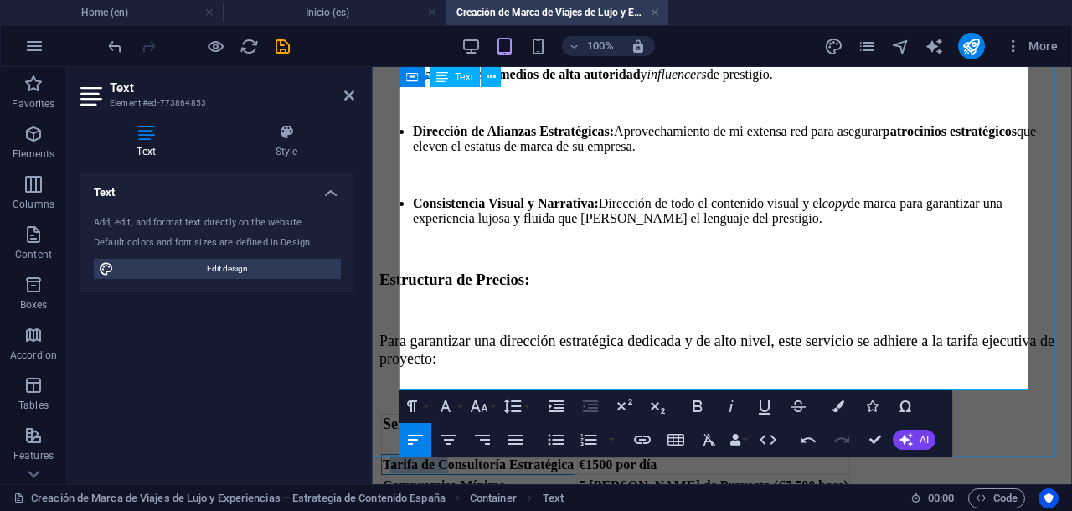
drag, startPoint x: 404, startPoint y: 350, endPoint x: 447, endPoint y: 354, distance: 42.9
click at [461, 457] on strong "Tarifa de Consultoría Estratégica" at bounding box center [478, 464] width 191 height 14
click at [404, 457] on strong "Tarifa de Consultoría Estratégica" at bounding box center [478, 464] width 191 height 14
drag, startPoint x: 404, startPoint y: 351, endPoint x: 423, endPoint y: 352, distance: 19.3
click at [423, 457] on strong "Tarifa de Consultoría Estratégica" at bounding box center [478, 464] width 191 height 14
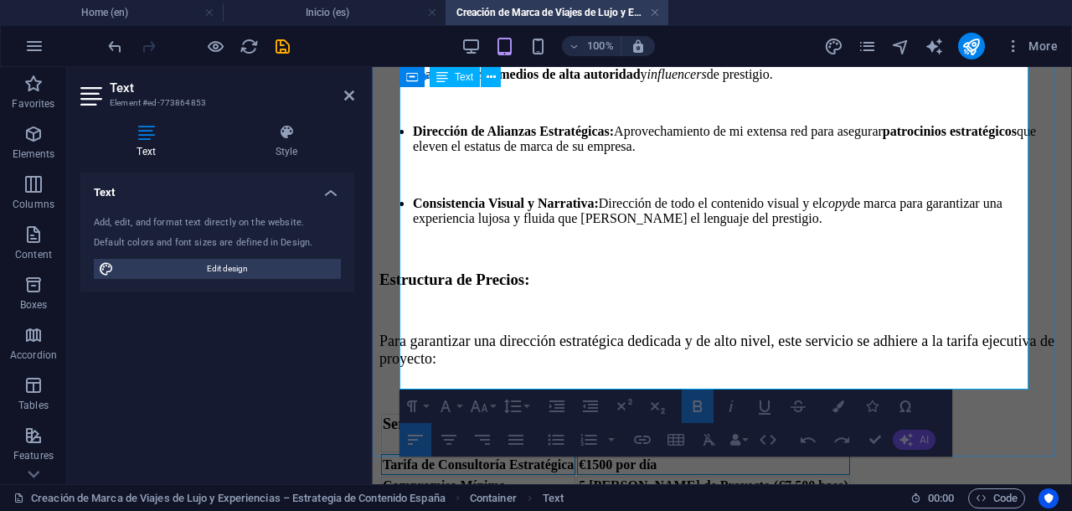
drag, startPoint x: 404, startPoint y: 352, endPoint x: 623, endPoint y: 354, distance: 219.4
click at [623, 454] on tr "Tarifa de Consultoría Estratégica ​ €1500 por día" at bounding box center [615, 464] width 469 height 21
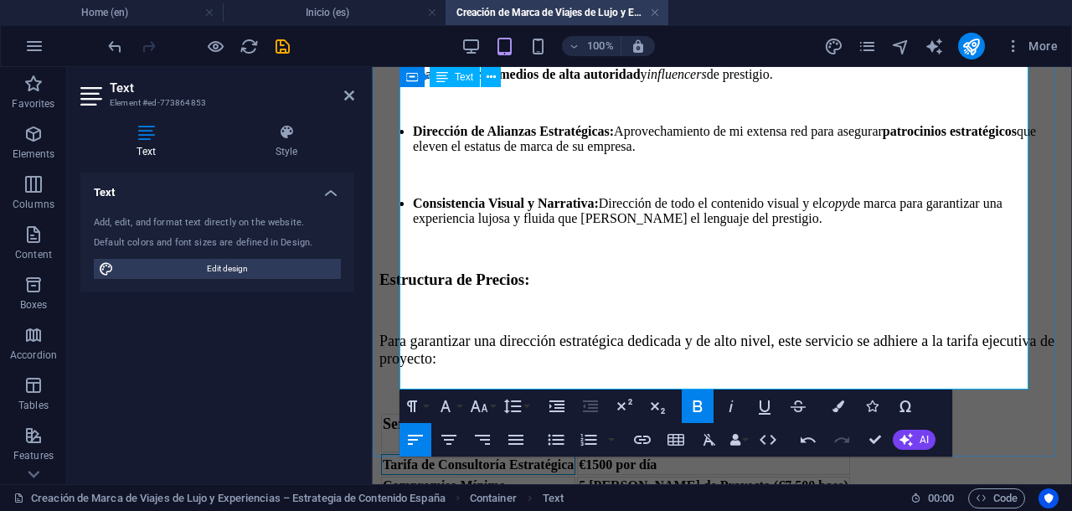
click at [574, 457] on strong "Tarifa de Consultoría Estratégica" at bounding box center [478, 464] width 191 height 14
click at [598, 457] on strong "€1500 por día" at bounding box center [618, 464] width 78 height 14
click at [599, 478] on strong "5 [PERSON_NAME] de Proyecto (€7,500 base)" at bounding box center [713, 485] width 269 height 14
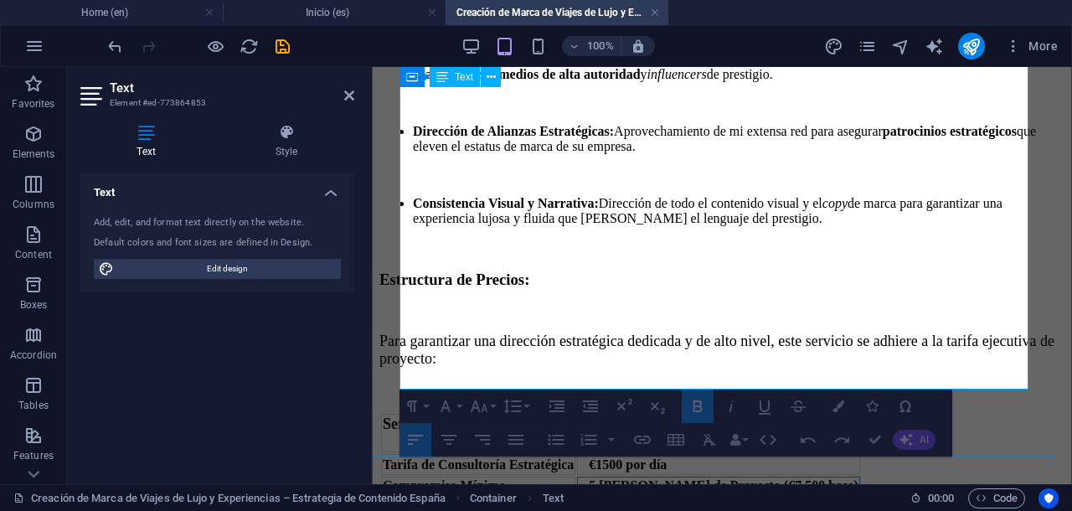
drag, startPoint x: 800, startPoint y: 378, endPoint x: 779, endPoint y: 383, distance: 22.2
click at [779, 478] on strong "5 [PERSON_NAME] de Proyecto (€7,500 base)" at bounding box center [718, 485] width 279 height 14
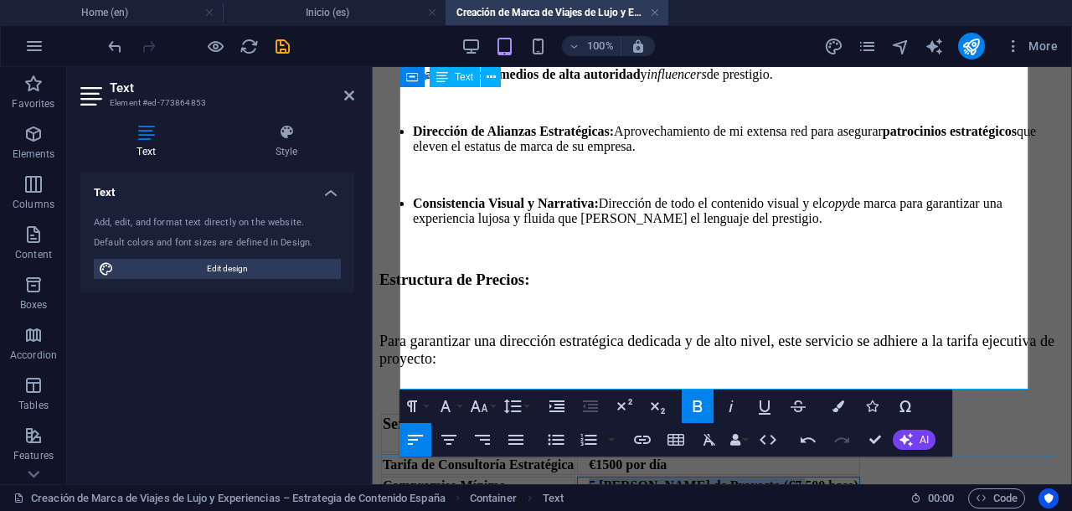
drag, startPoint x: 608, startPoint y: 373, endPoint x: 802, endPoint y: 378, distance: 194.3
click at [802, 476] on td "5 [PERSON_NAME] de Proyecto (€7,500 base)" at bounding box center [718, 485] width 282 height 18
click at [400, 454] on td "Tarifa de Consultoría Estratégica ​" at bounding box center [478, 464] width 194 height 21
click at [402, 457] on strong "Tarifa de Consultoría Estratégica" at bounding box center [478, 464] width 191 height 14
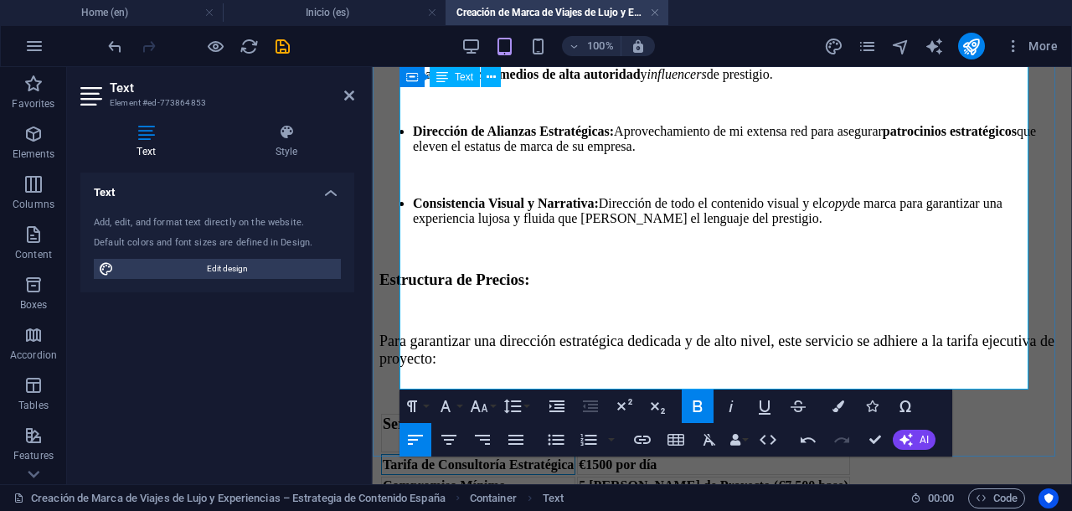
click at [402, 457] on strong "Tarifa de Consultoría Estratégica" at bounding box center [478, 464] width 191 height 14
drag, startPoint x: 402, startPoint y: 356, endPoint x: 593, endPoint y: 361, distance: 191.0
click at [574, 457] on strong "Tarifa de Consultoría Estratégica" at bounding box center [478, 464] width 191 height 14
click at [800, 478] on strong "5 [PERSON_NAME] de Proyecto (€7,500 base)" at bounding box center [713, 485] width 269 height 14
drag, startPoint x: 402, startPoint y: 356, endPoint x: 594, endPoint y: 360, distance: 191.8
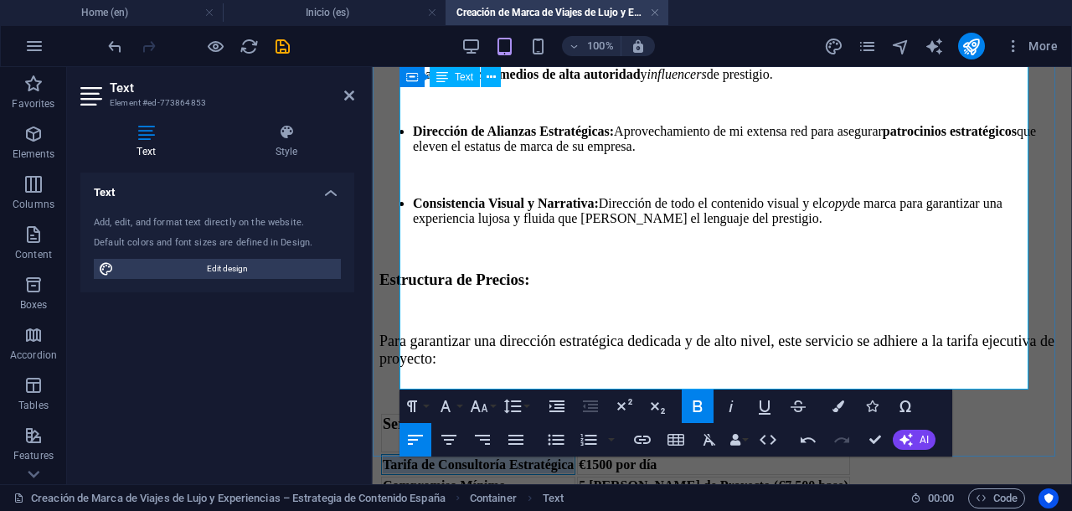
click at [574, 457] on strong "Tarifa de Consultoría Estratégica" at bounding box center [478, 464] width 191 height 14
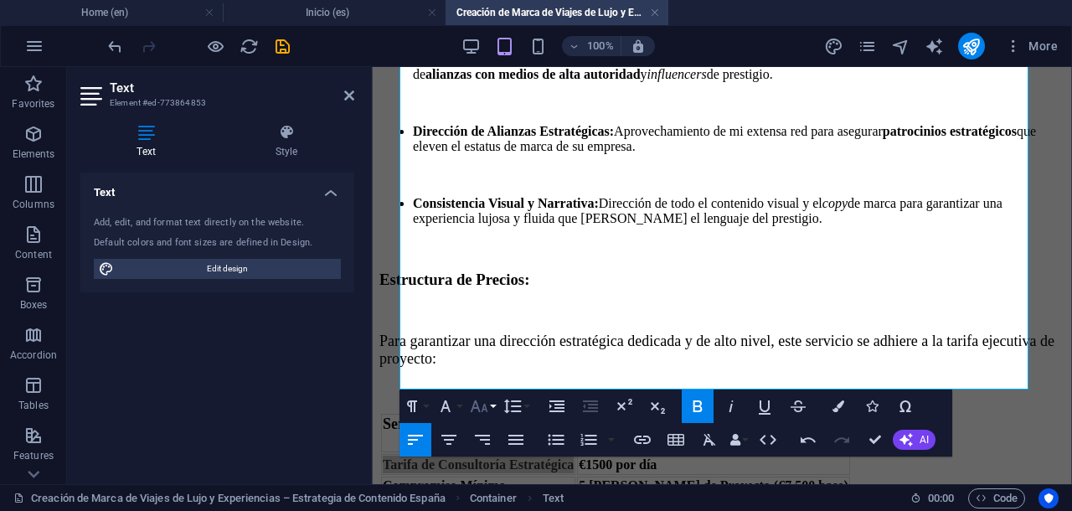
click at [482, 411] on icon "button" at bounding box center [479, 406] width 20 height 20
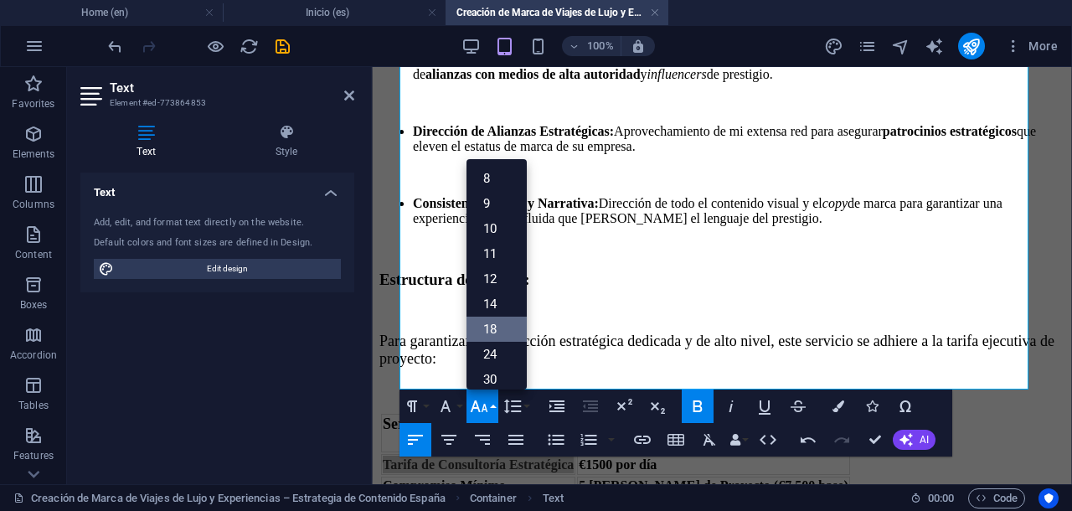
drag, startPoint x: 487, startPoint y: 329, endPoint x: 118, endPoint y: 270, distance: 374.0
click at [487, 328] on link "18" at bounding box center [496, 328] width 60 height 25
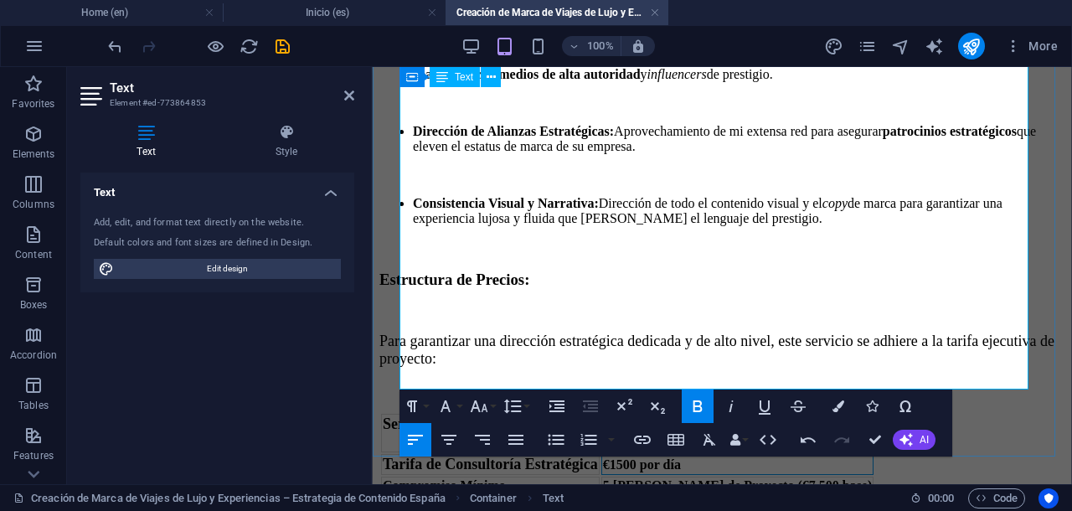
drag, startPoint x: 630, startPoint y: 359, endPoint x: 720, endPoint y: 359, distance: 90.4
click at [720, 454] on td "€1500 por día" at bounding box center [737, 464] width 272 height 21
click at [479, 404] on icon "button" at bounding box center [479, 406] width 20 height 20
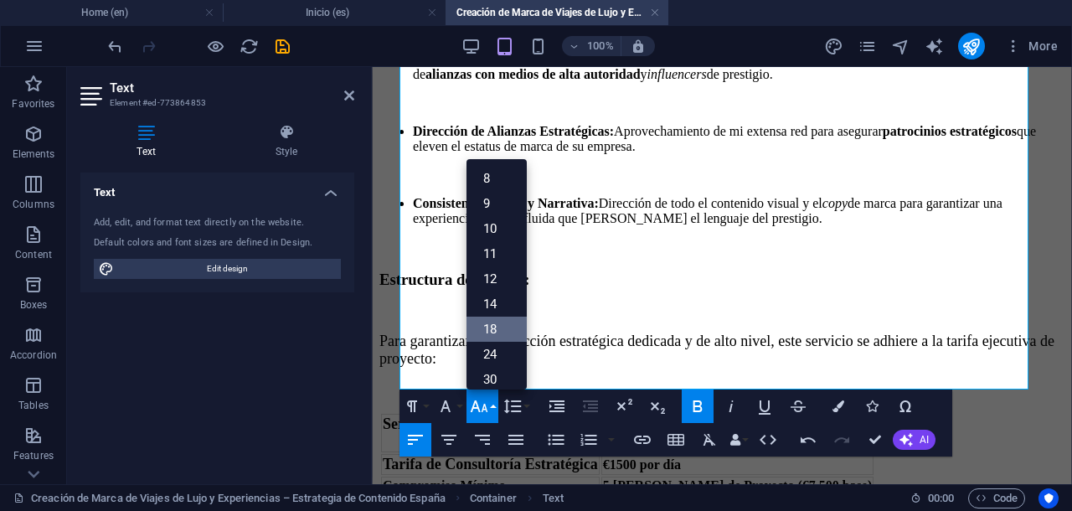
click at [487, 327] on link "18" at bounding box center [496, 328] width 60 height 25
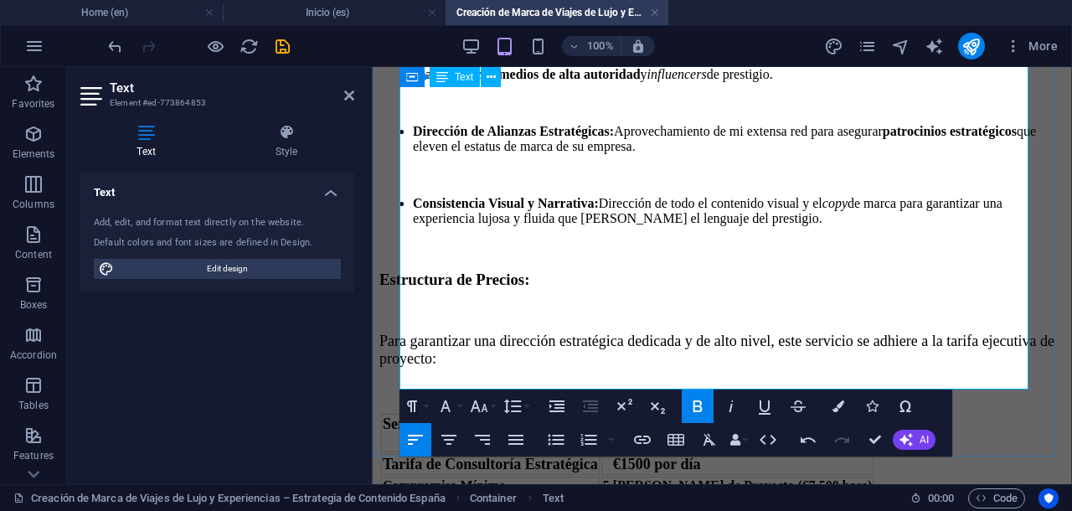
scroll to position [609, 0]
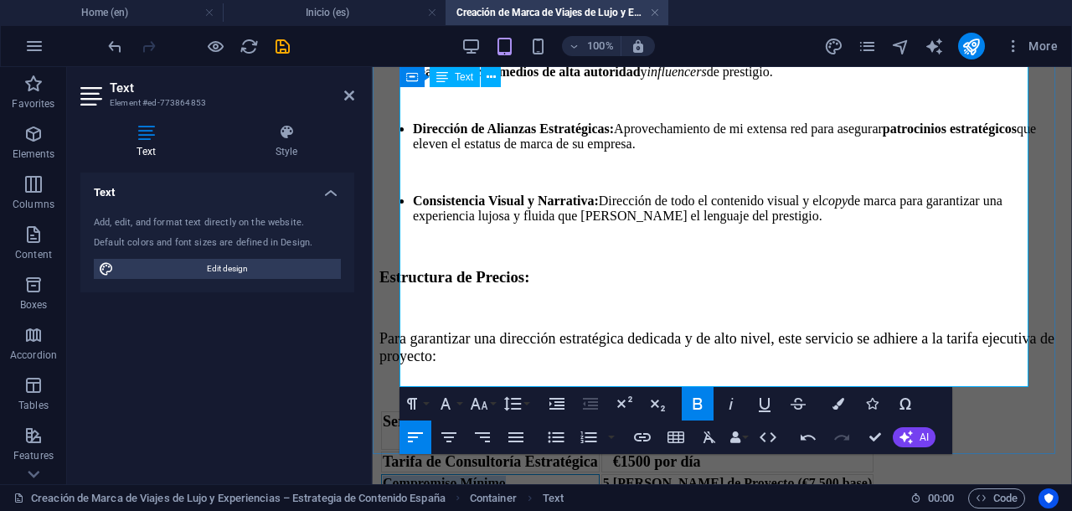
drag, startPoint x: 551, startPoint y: 371, endPoint x: 400, endPoint y: 373, distance: 150.7
click at [400, 474] on td "Compromiso Mínimo" at bounding box center [490, 483] width 219 height 18
click at [486, 403] on icon "button" at bounding box center [480, 404] width 18 height 12
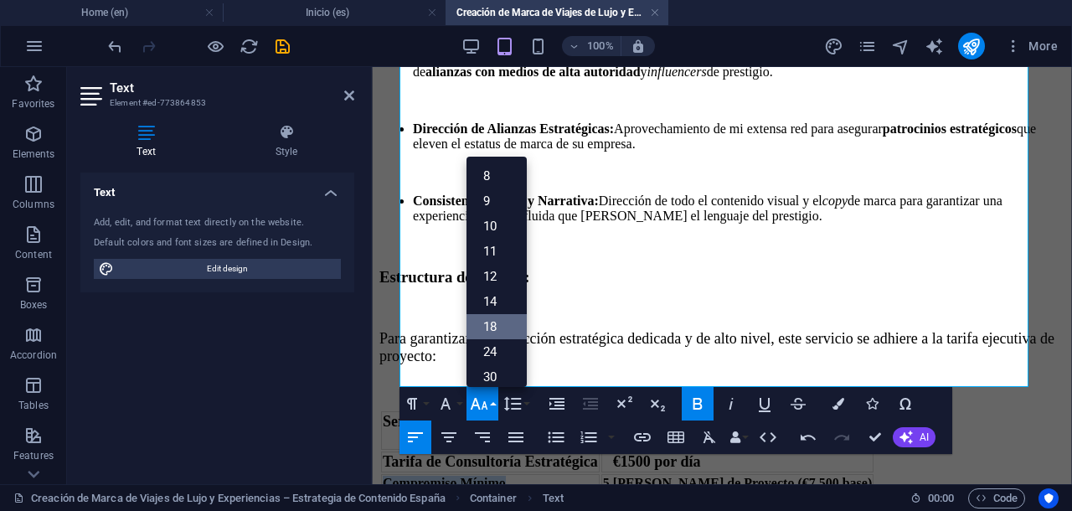
click at [490, 326] on link "18" at bounding box center [496, 326] width 60 height 25
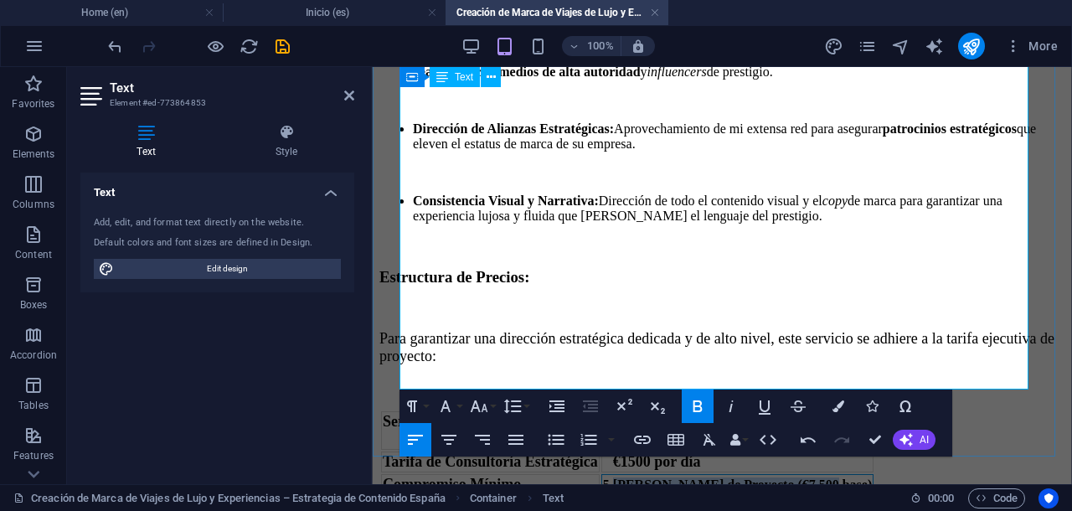
drag, startPoint x: 626, startPoint y: 375, endPoint x: 827, endPoint y: 386, distance: 201.2
click at [827, 474] on td "5 [PERSON_NAME] de Proyecto (€7,500 base)" at bounding box center [737, 484] width 272 height 21
click at [480, 413] on icon "button" at bounding box center [479, 406] width 20 height 20
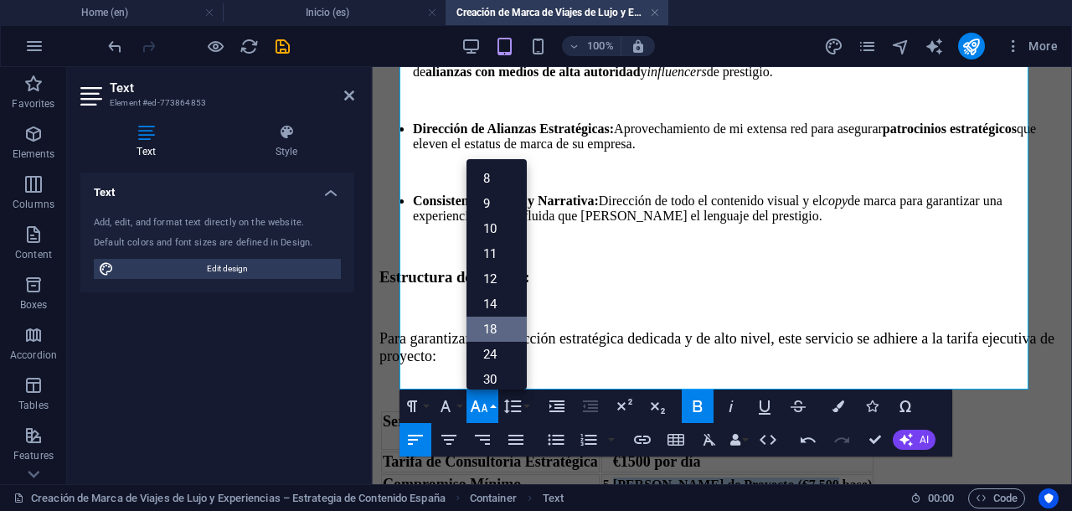
click at [497, 333] on link "18" at bounding box center [496, 328] width 60 height 25
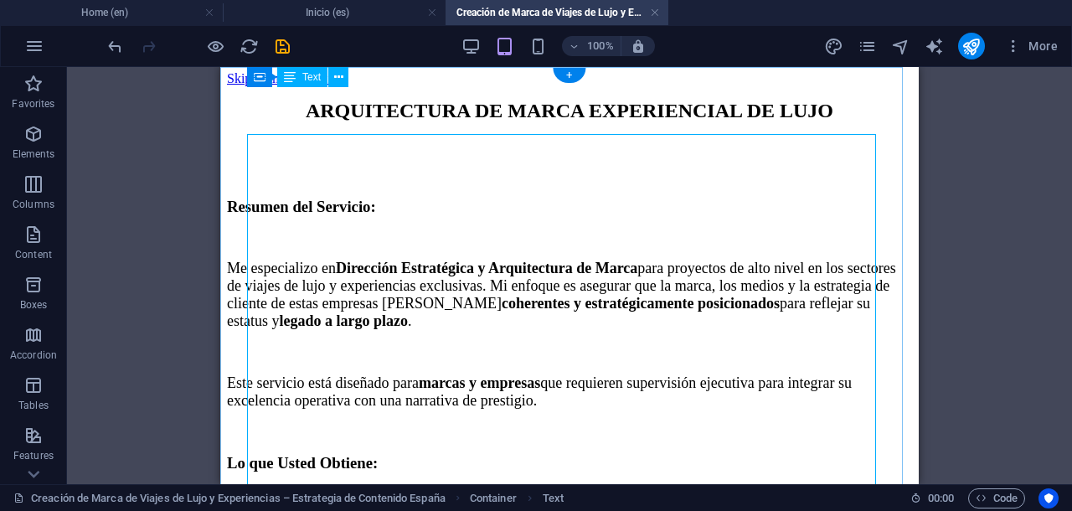
scroll to position [0, 0]
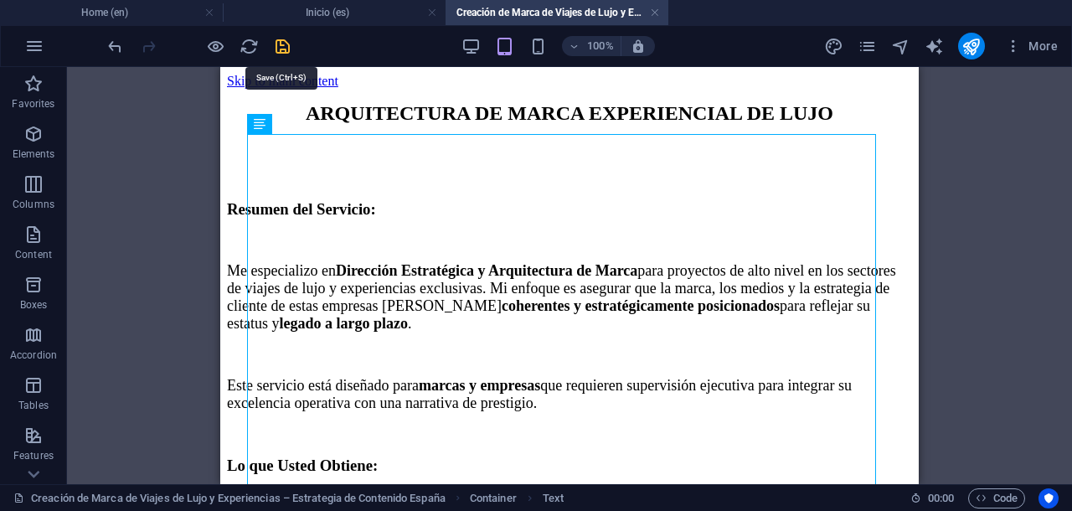
click at [277, 46] on icon "save" at bounding box center [282, 46] width 19 height 19
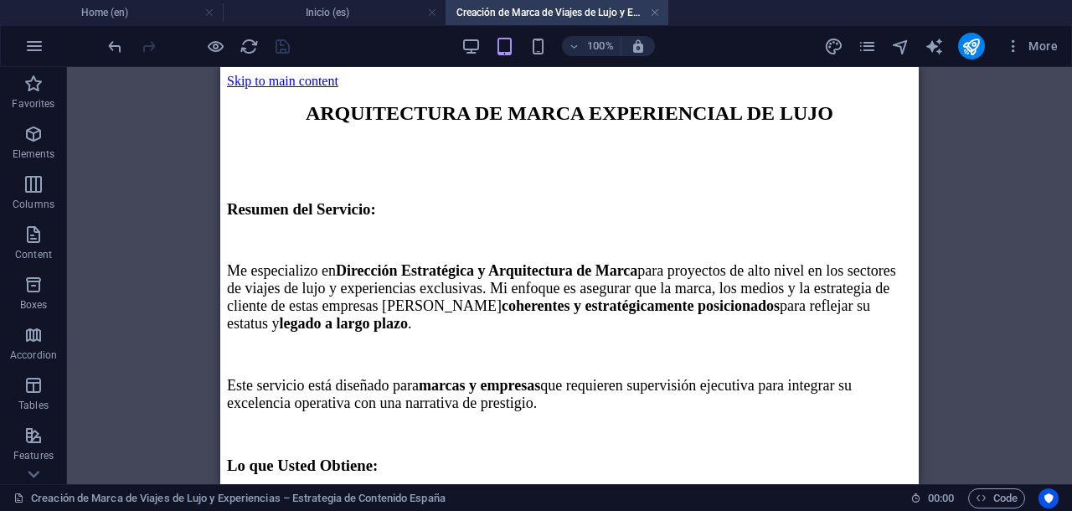
click at [280, 47] on div at bounding box center [199, 46] width 188 height 27
click at [141, 13] on h4 "Home (en)" at bounding box center [111, 12] width 223 height 18
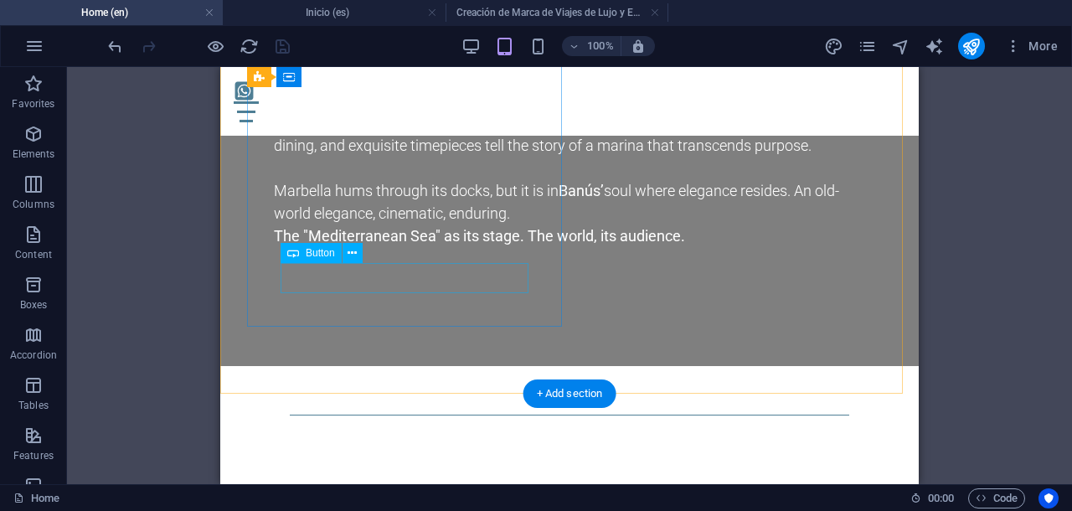
scroll to position [17238, 0]
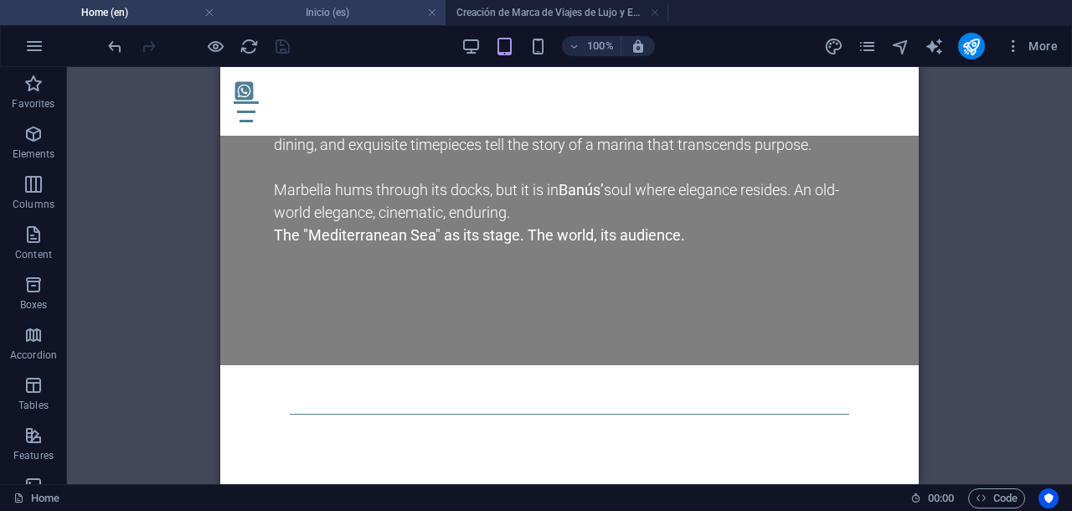
click at [335, 18] on h4 "Inicio (es)" at bounding box center [334, 12] width 223 height 18
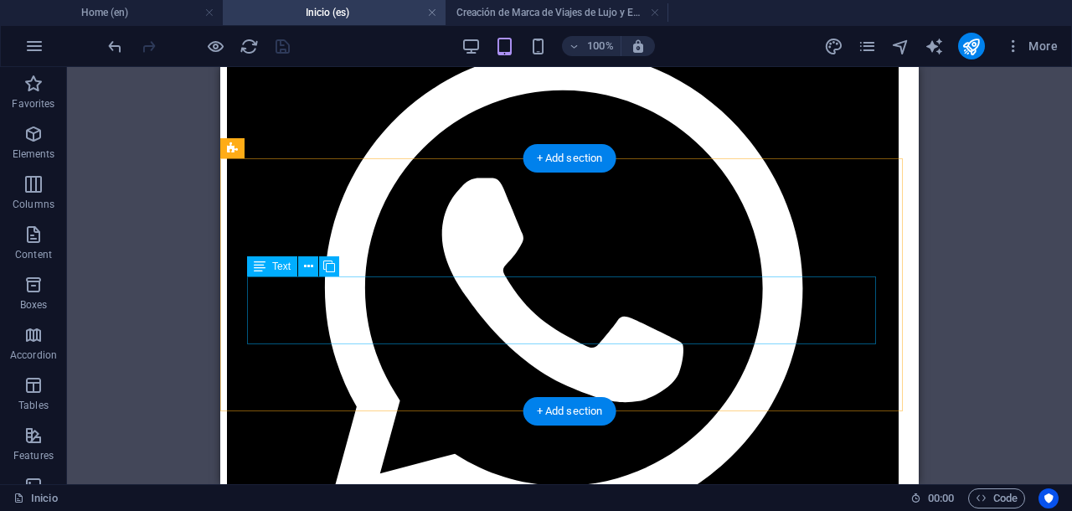
scroll to position [419, 0]
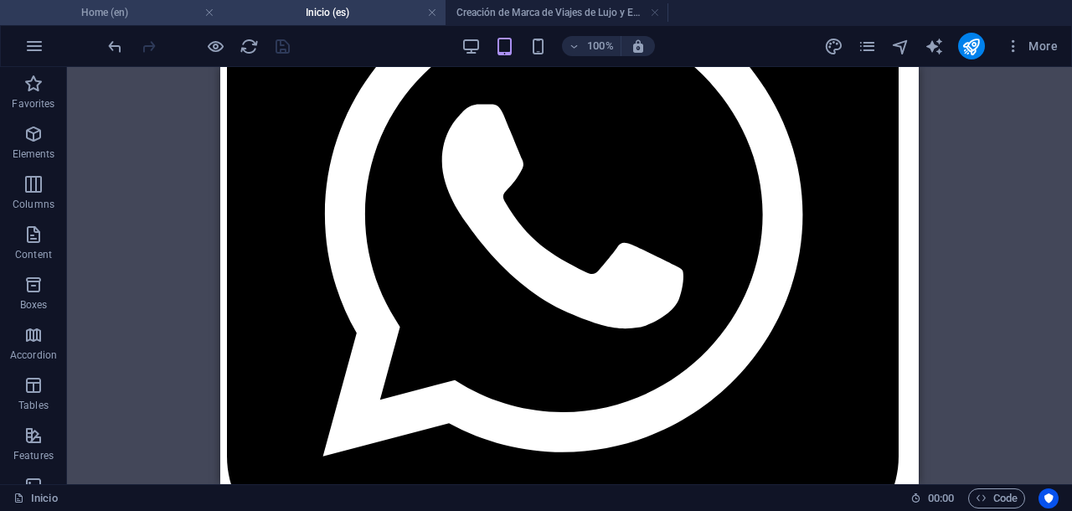
click at [146, 18] on h4 "Home (en)" at bounding box center [111, 12] width 223 height 18
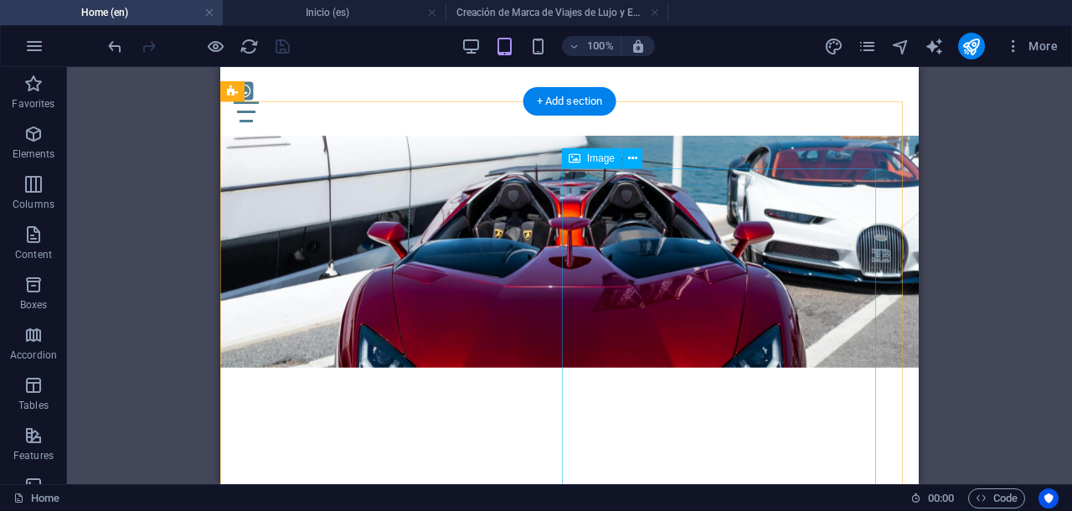
scroll to position [16222, 0]
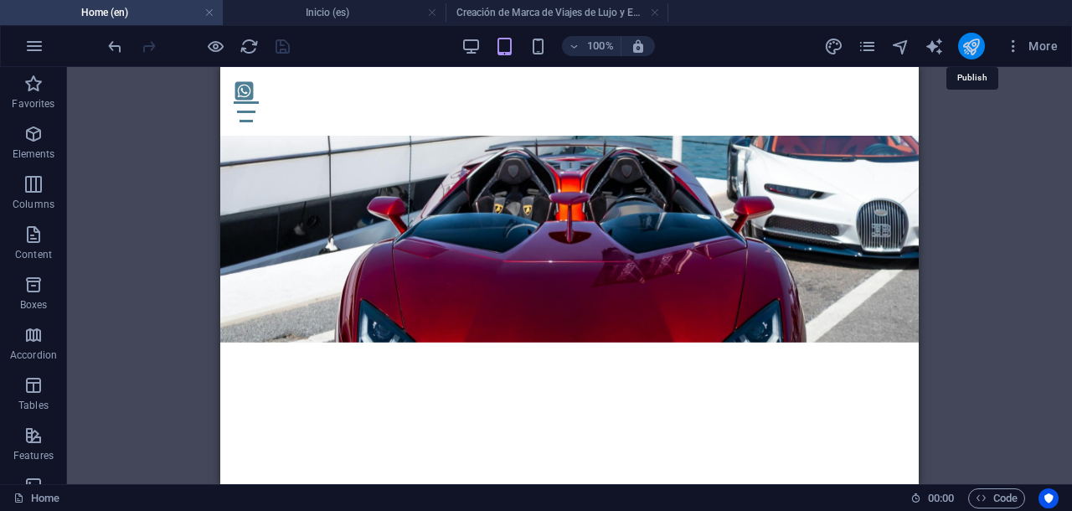
click at [977, 38] on icon "publish" at bounding box center [970, 46] width 19 height 19
click at [282, 43] on div at bounding box center [199, 46] width 188 height 27
click at [967, 48] on icon "publish" at bounding box center [970, 46] width 19 height 19
